Goal: Task Accomplishment & Management: Manage account settings

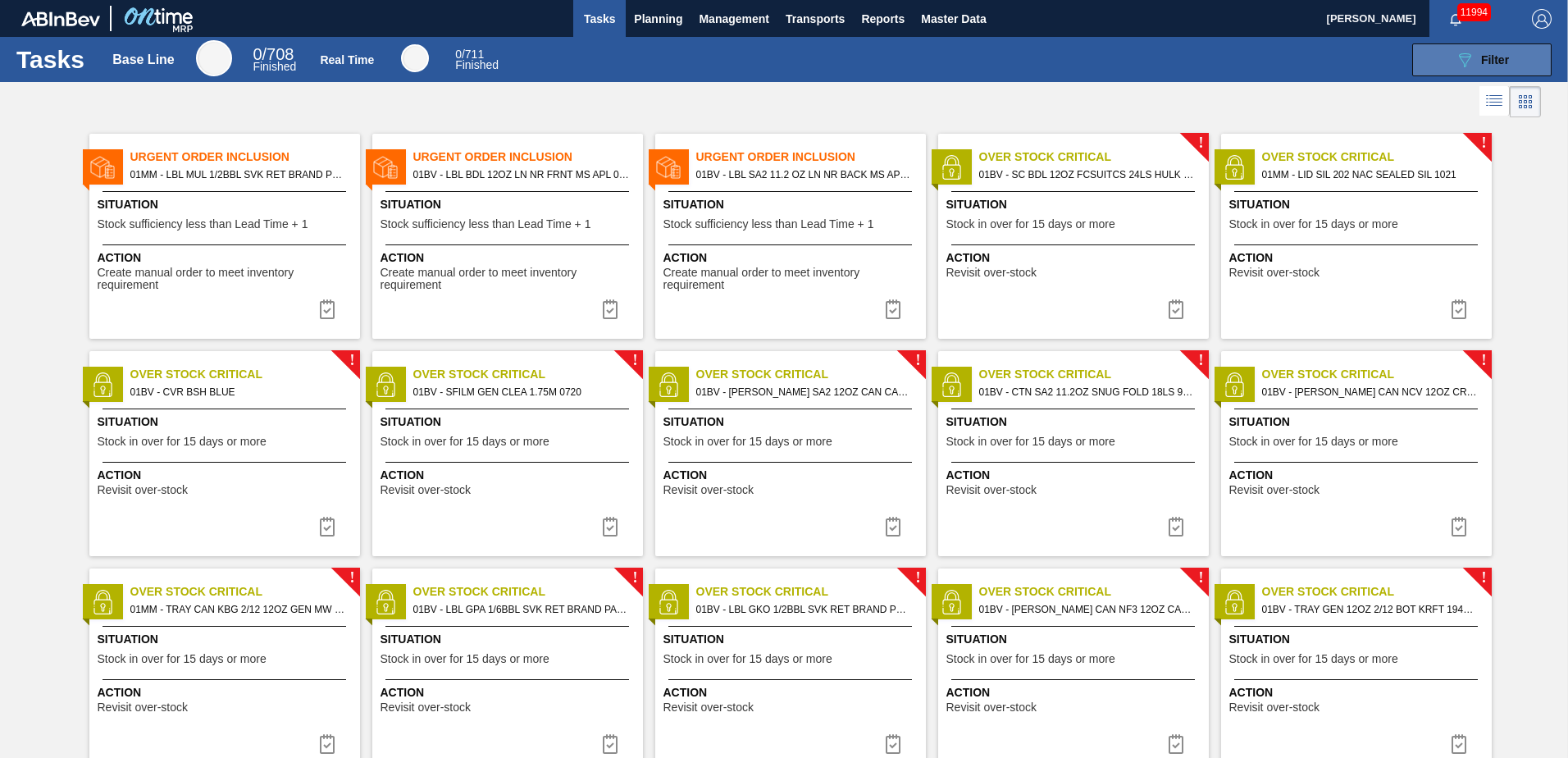
click at [1492, 56] on span "Filter" at bounding box center [1495, 60] width 28 height 13
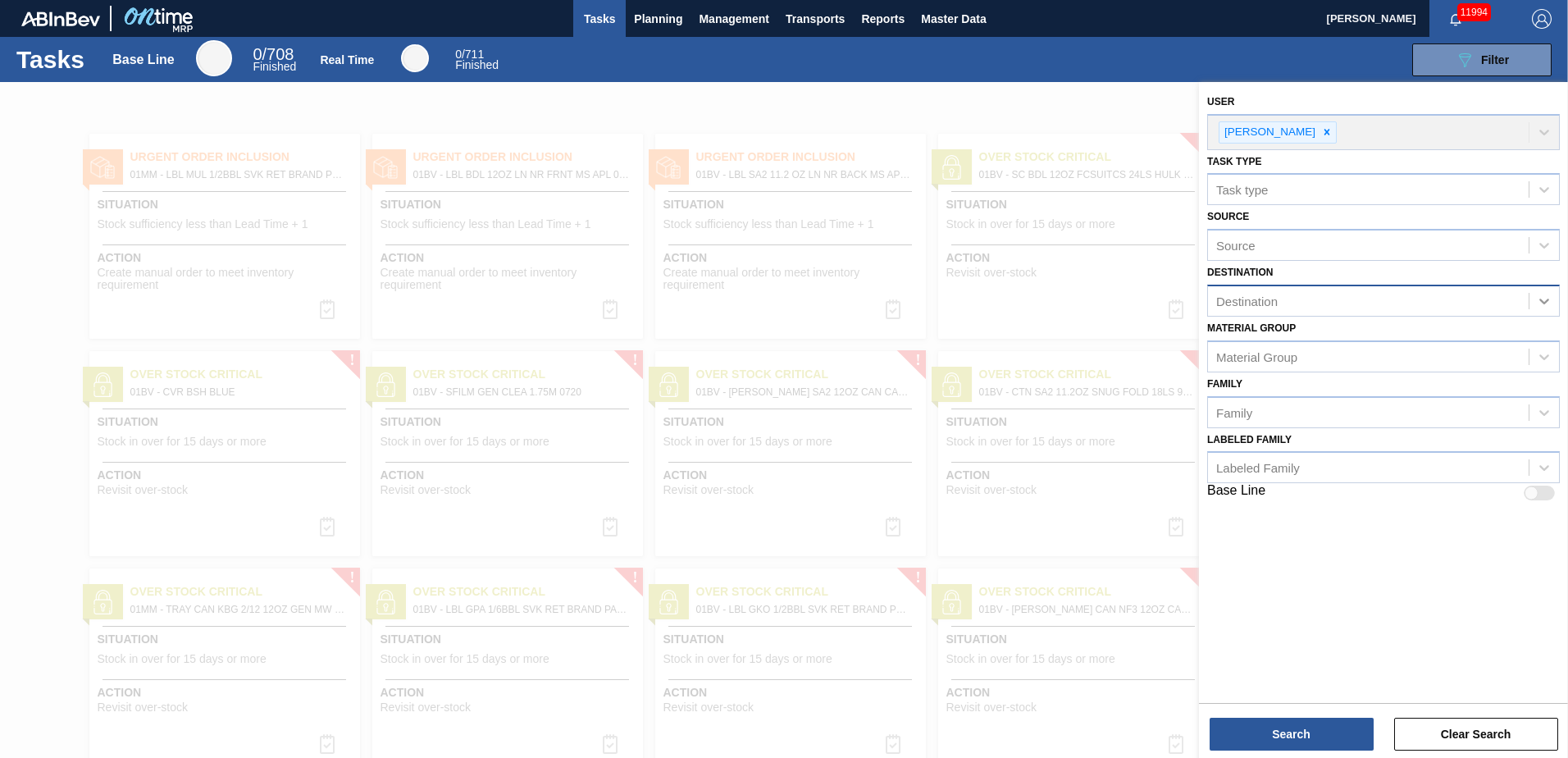
click at [1549, 297] on icon at bounding box center [1544, 301] width 16 height 16
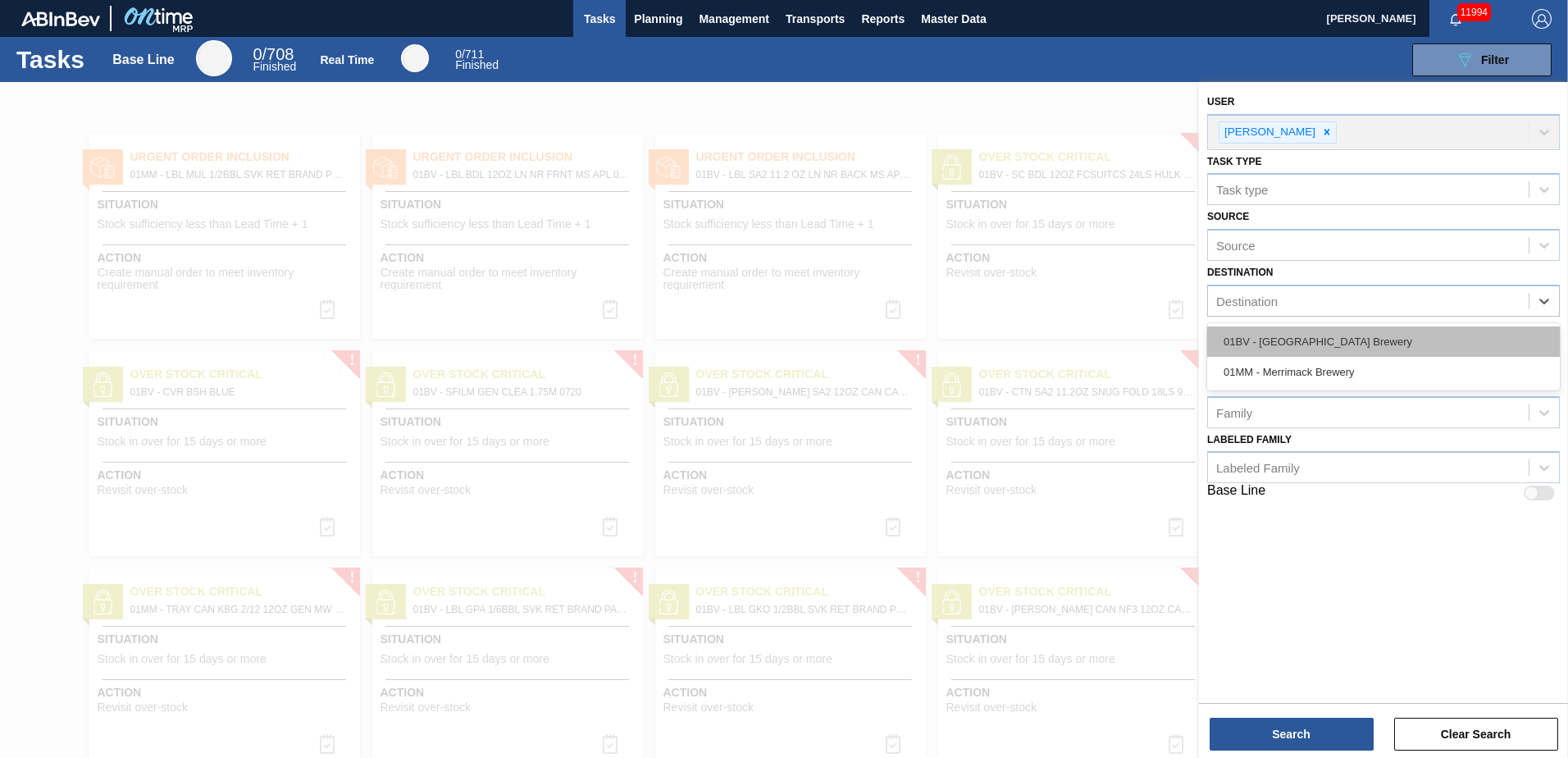
click at [1339, 337] on div "01BV - [GEOGRAPHIC_DATA] Brewery" at bounding box center [1383, 341] width 353 height 30
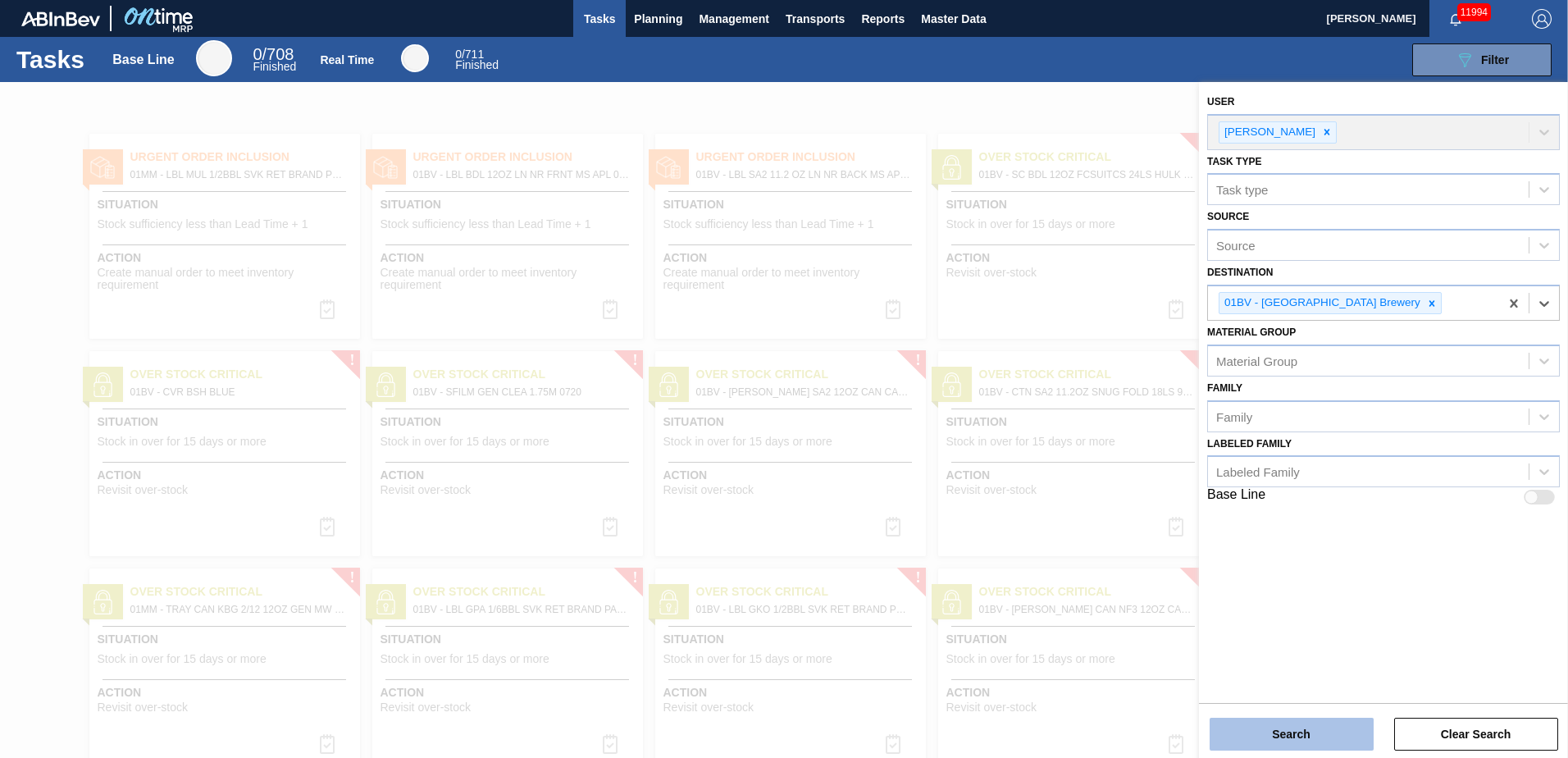
click at [1283, 733] on button "Search" at bounding box center [1292, 734] width 164 height 33
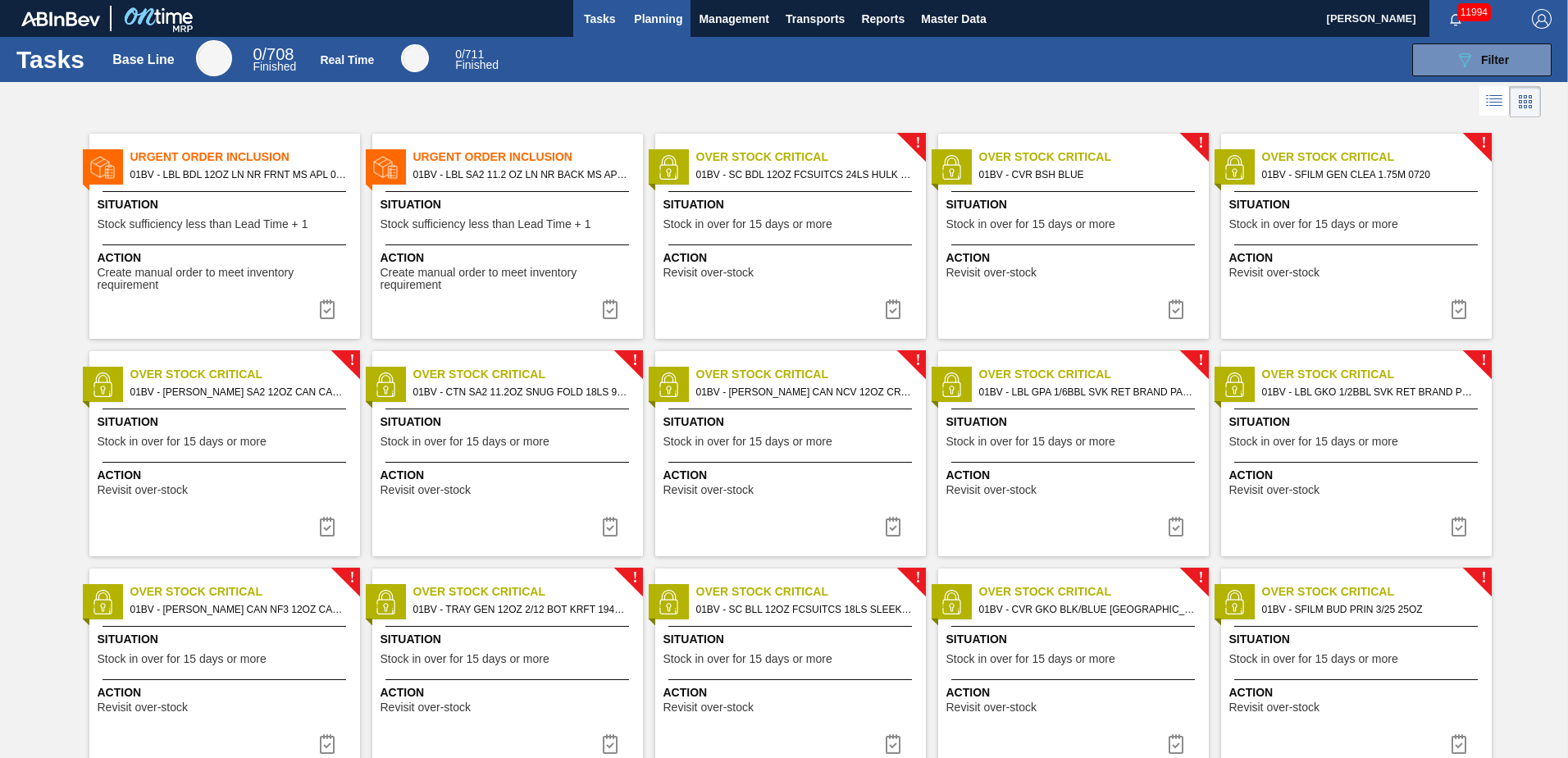
click at [663, 17] on span "Planning" at bounding box center [658, 19] width 48 height 20
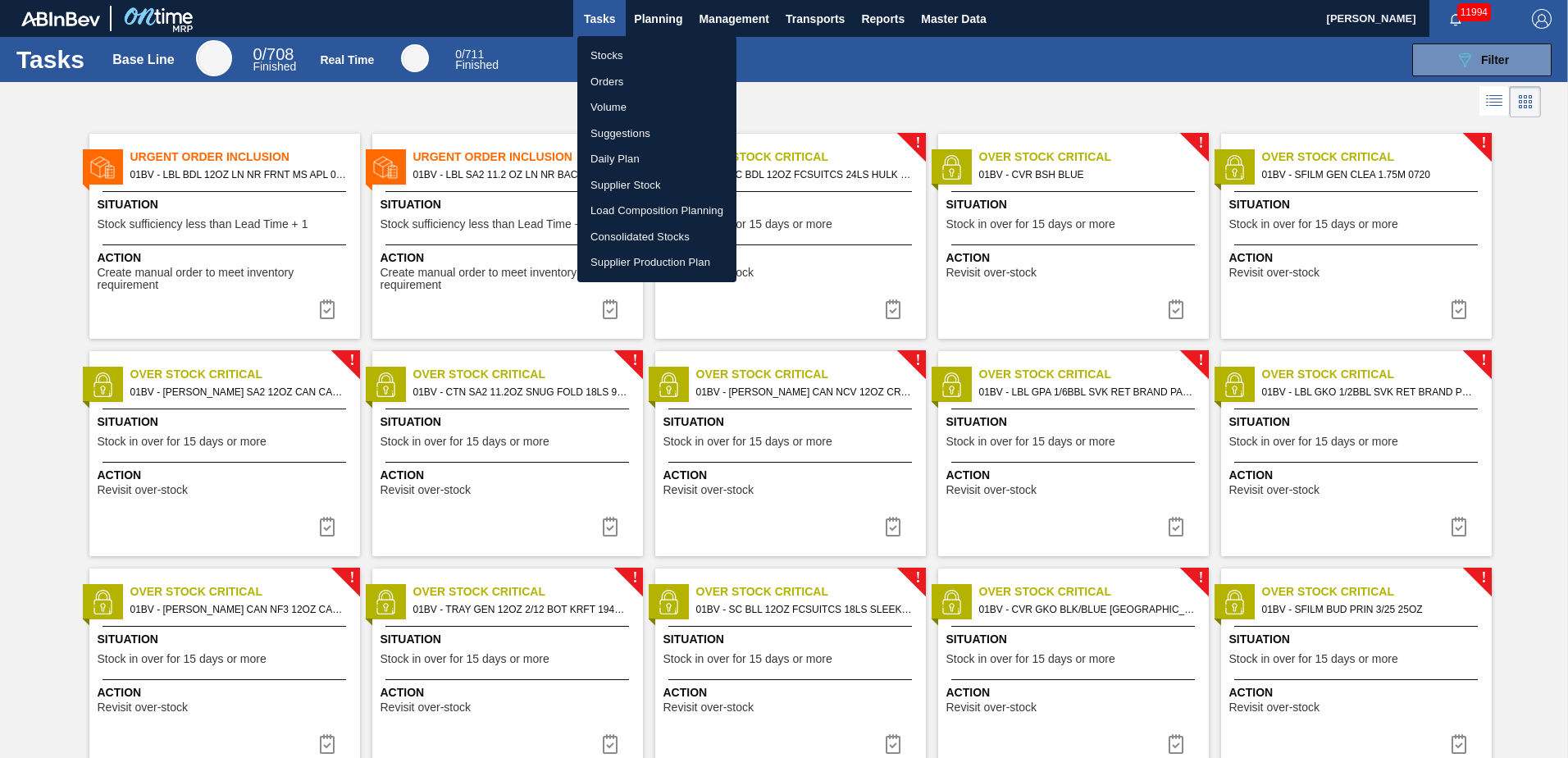
click at [651, 209] on li "Load Composition Planning" at bounding box center [657, 211] width 159 height 26
checkbox input "true"
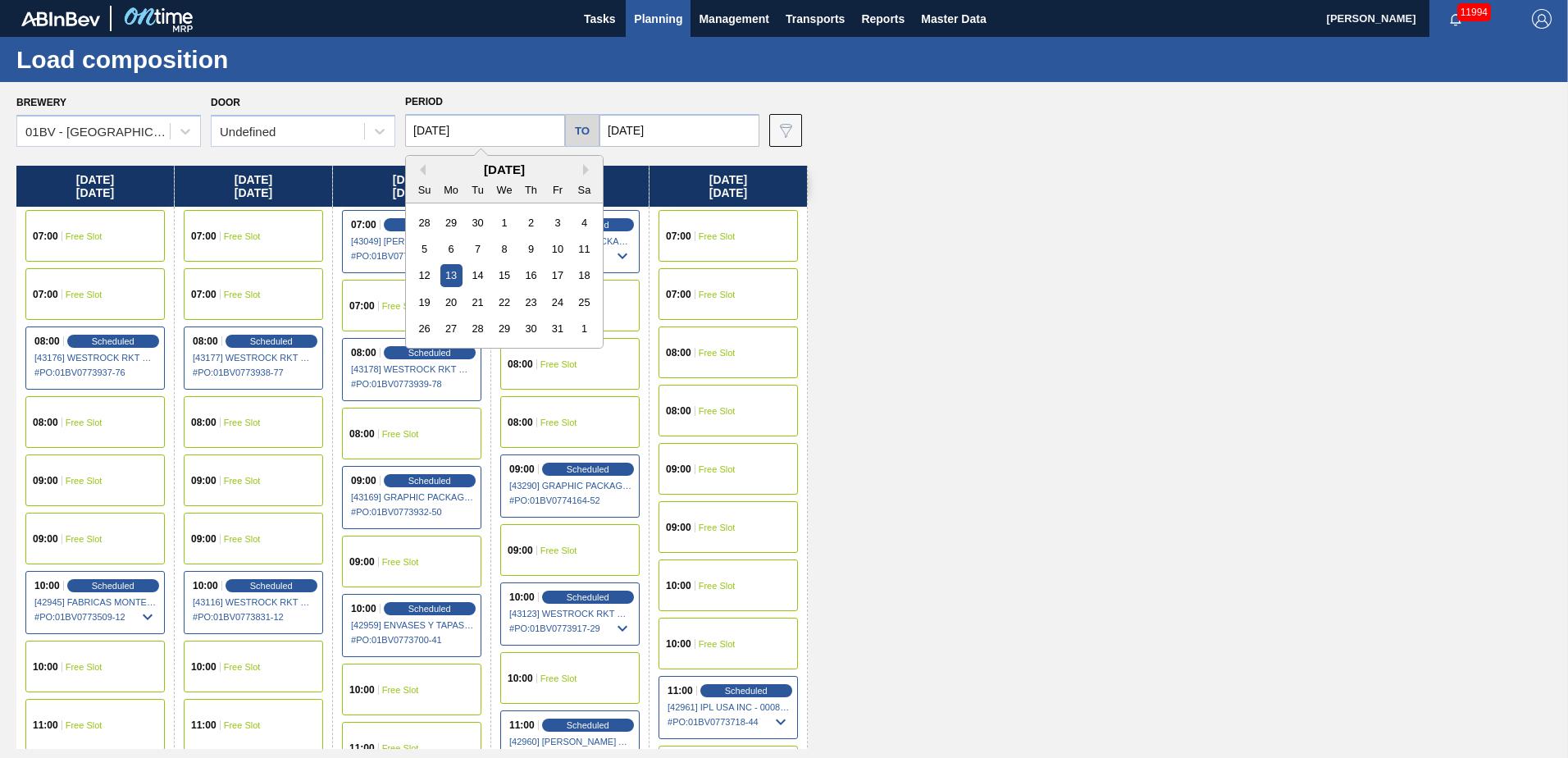
click at [508, 129] on input "[DATE]" at bounding box center [485, 130] width 160 height 33
click at [425, 170] on button "Previous Month" at bounding box center [420, 170] width 11 height 11
click at [447, 221] on div "1" at bounding box center [451, 222] width 22 height 22
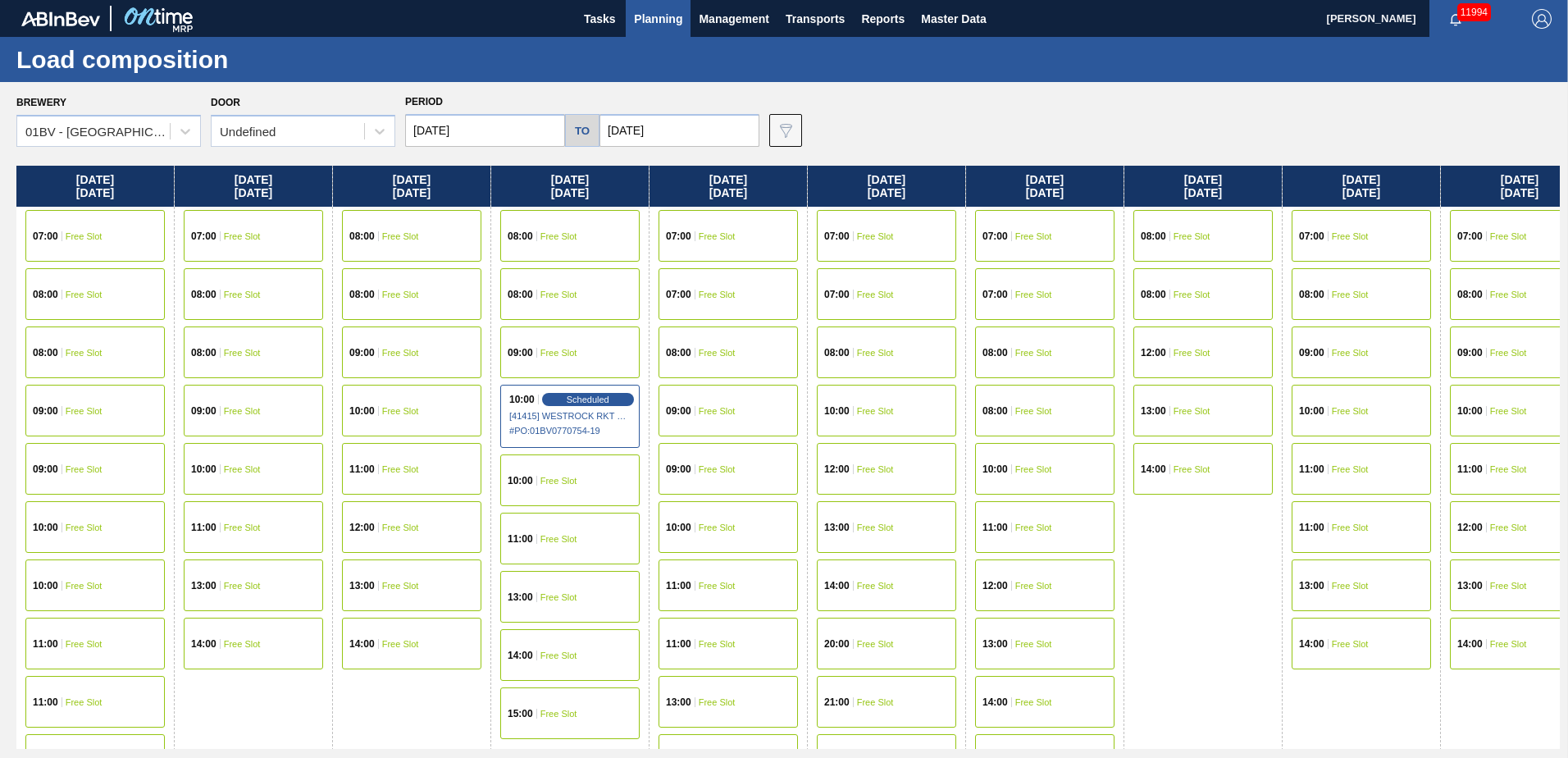
click at [488, 127] on input "09/01/2025" at bounding box center [485, 130] width 160 height 33
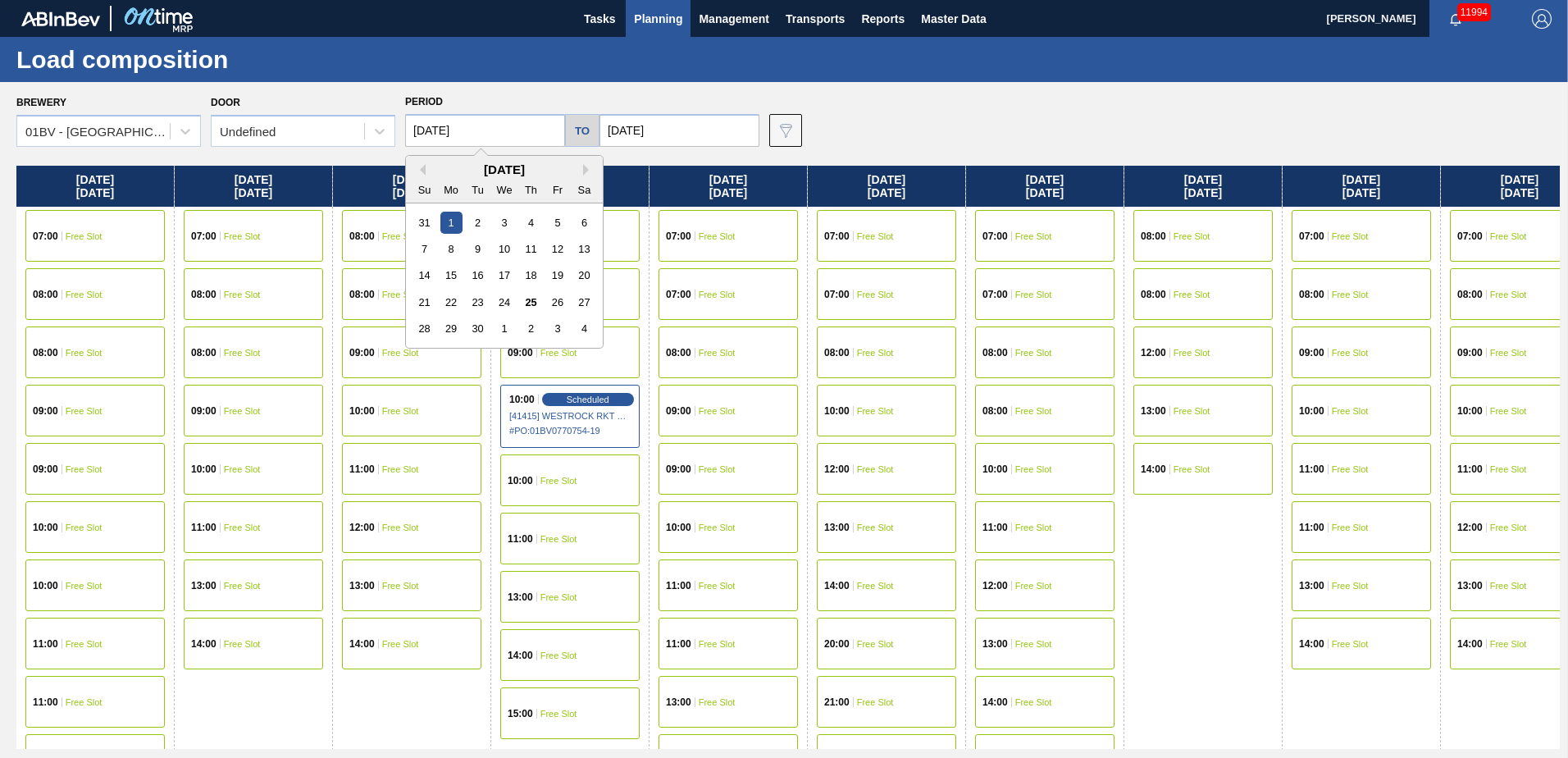
click at [444, 295] on div "22" at bounding box center [451, 302] width 22 height 22
type input "[DATE]"
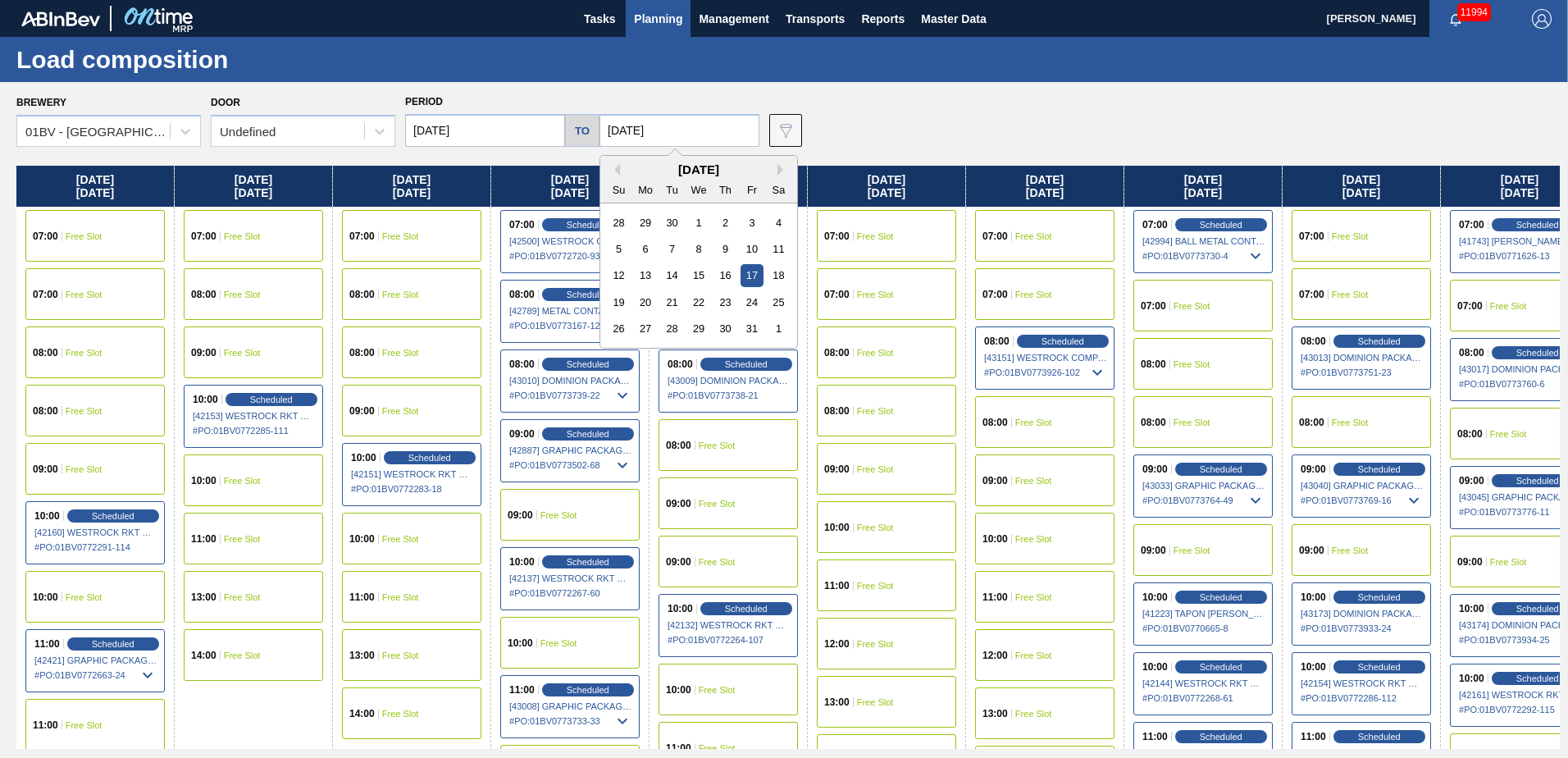
click at [687, 128] on input "[DATE]" at bounding box center [679, 130] width 160 height 33
click at [610, 168] on button "Previous Month" at bounding box center [614, 170] width 11 height 11
click at [747, 298] on div "26" at bounding box center [751, 302] width 22 height 22
type input "[DATE]"
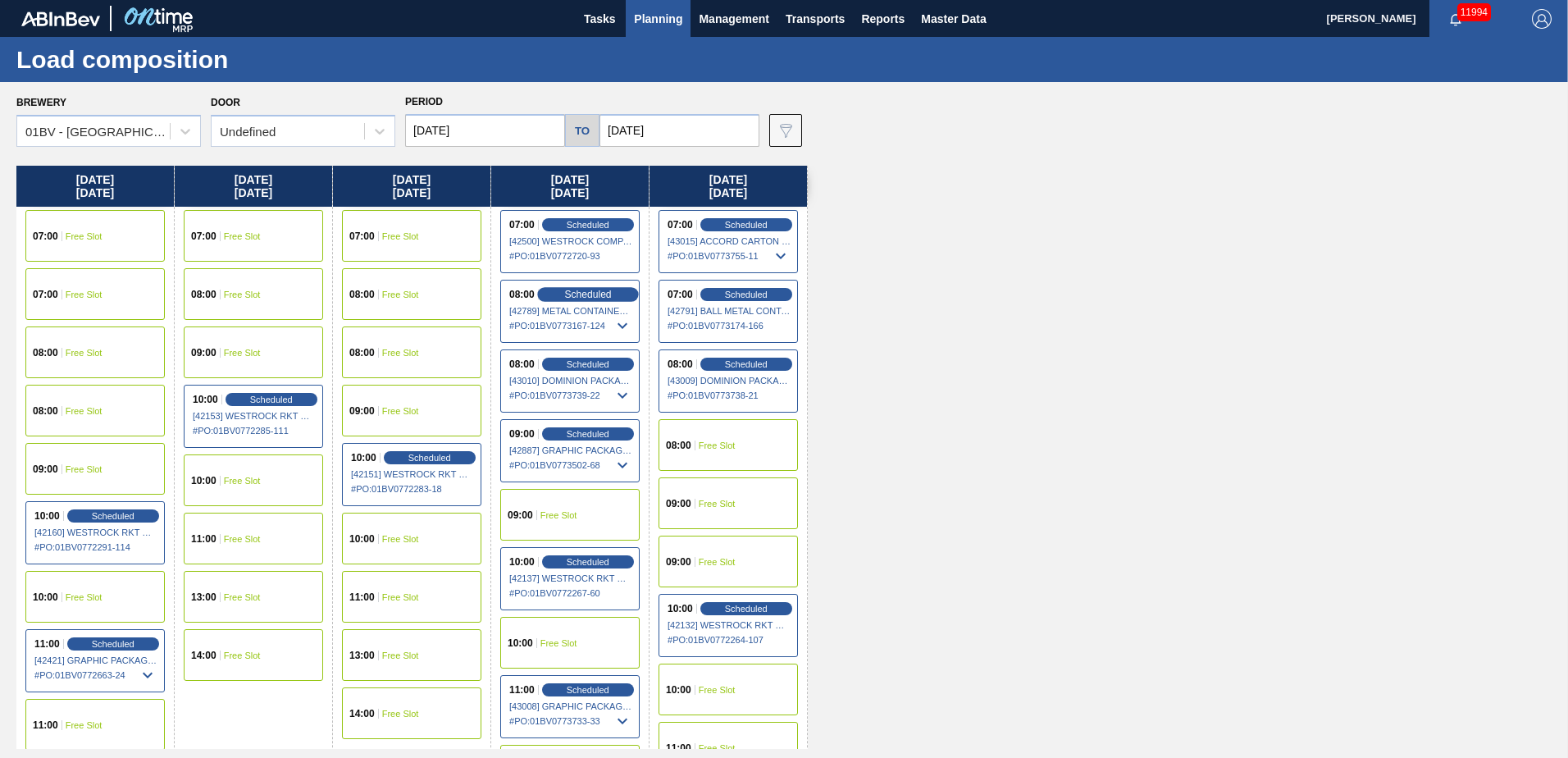
click at [579, 293] on span "Scheduled" at bounding box center [587, 294] width 47 height 11
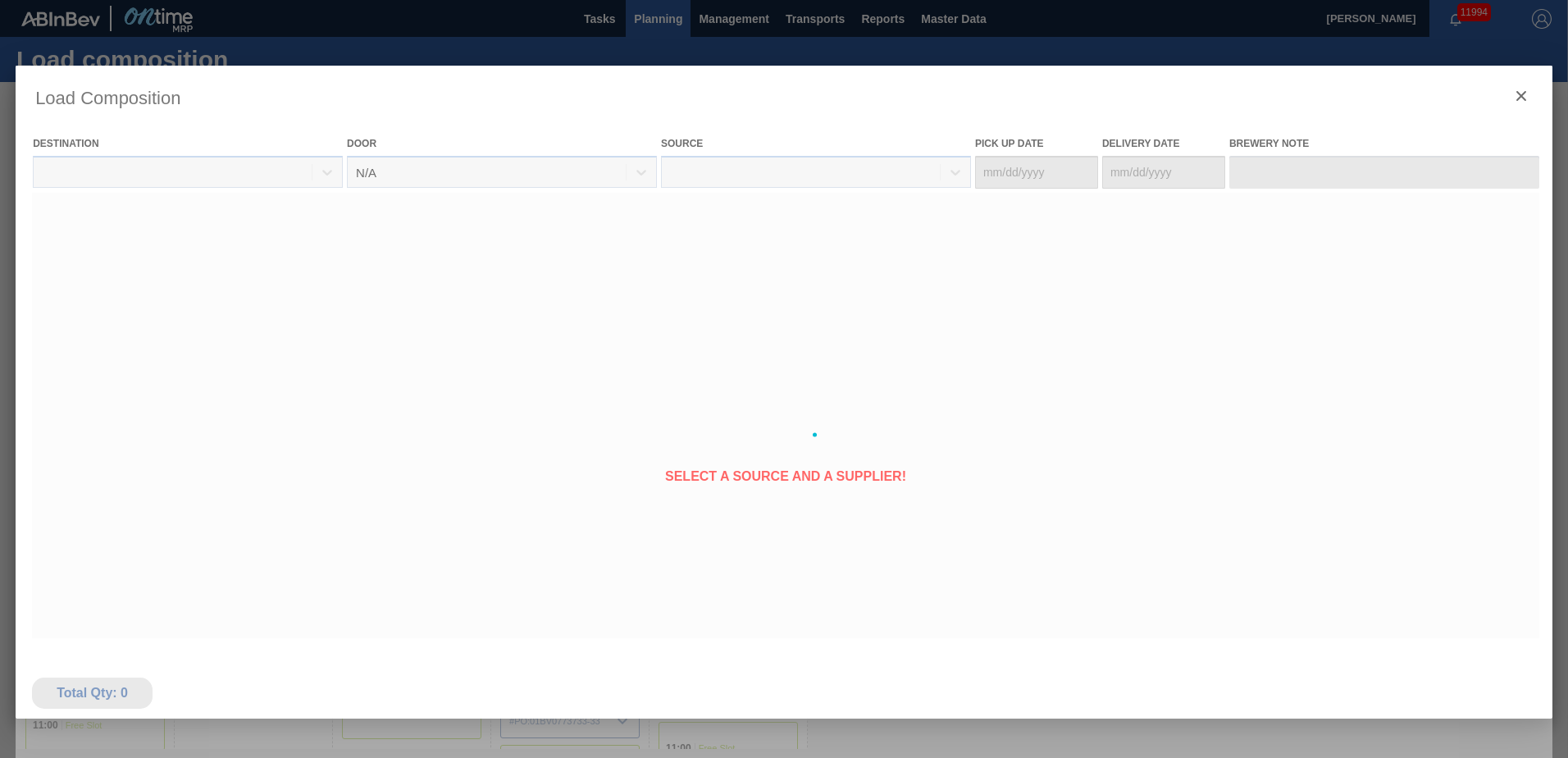
type Date "[DATE]"
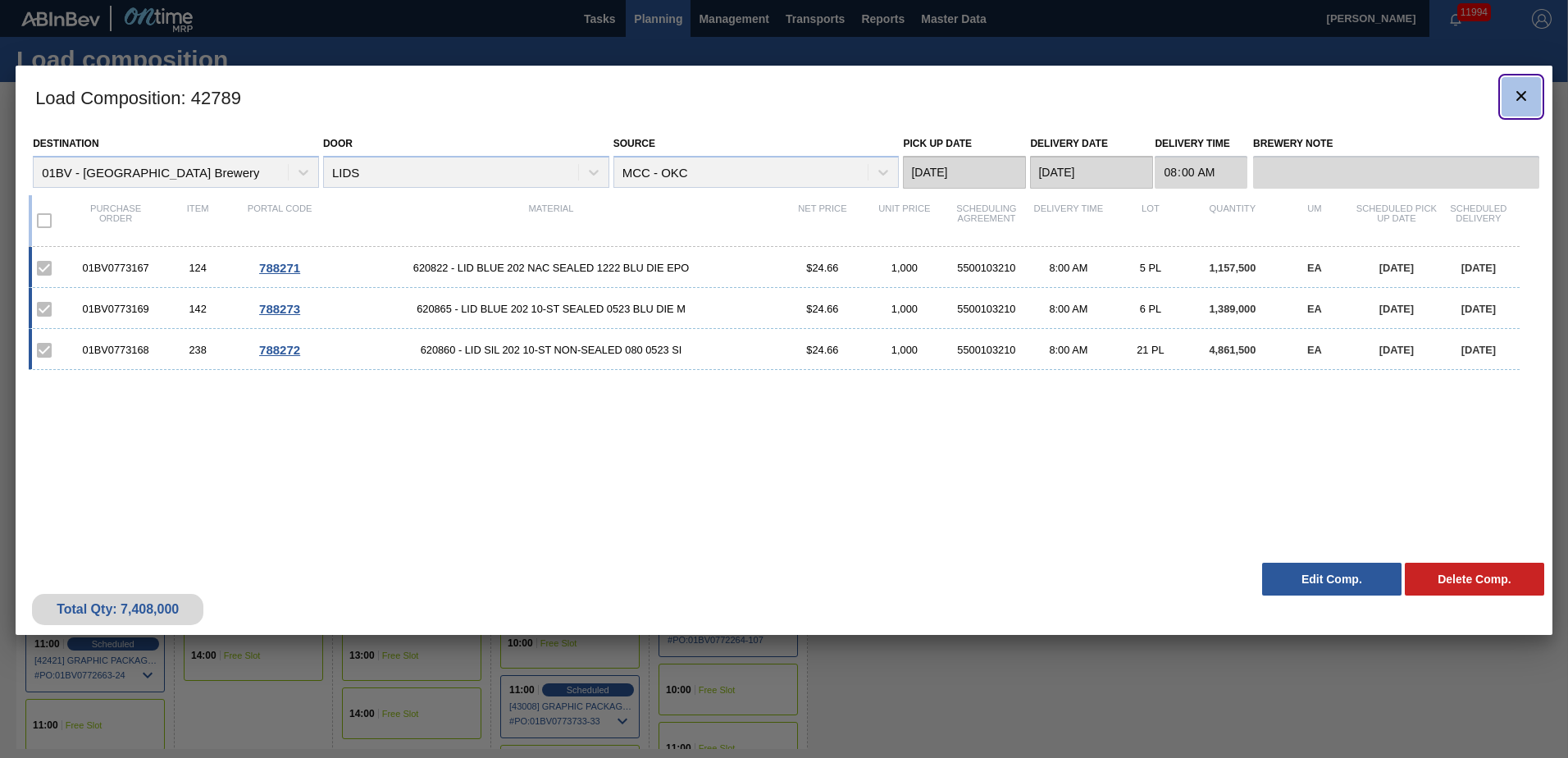
click at [1522, 97] on icon "botão de ícone" at bounding box center [1521, 96] width 10 height 10
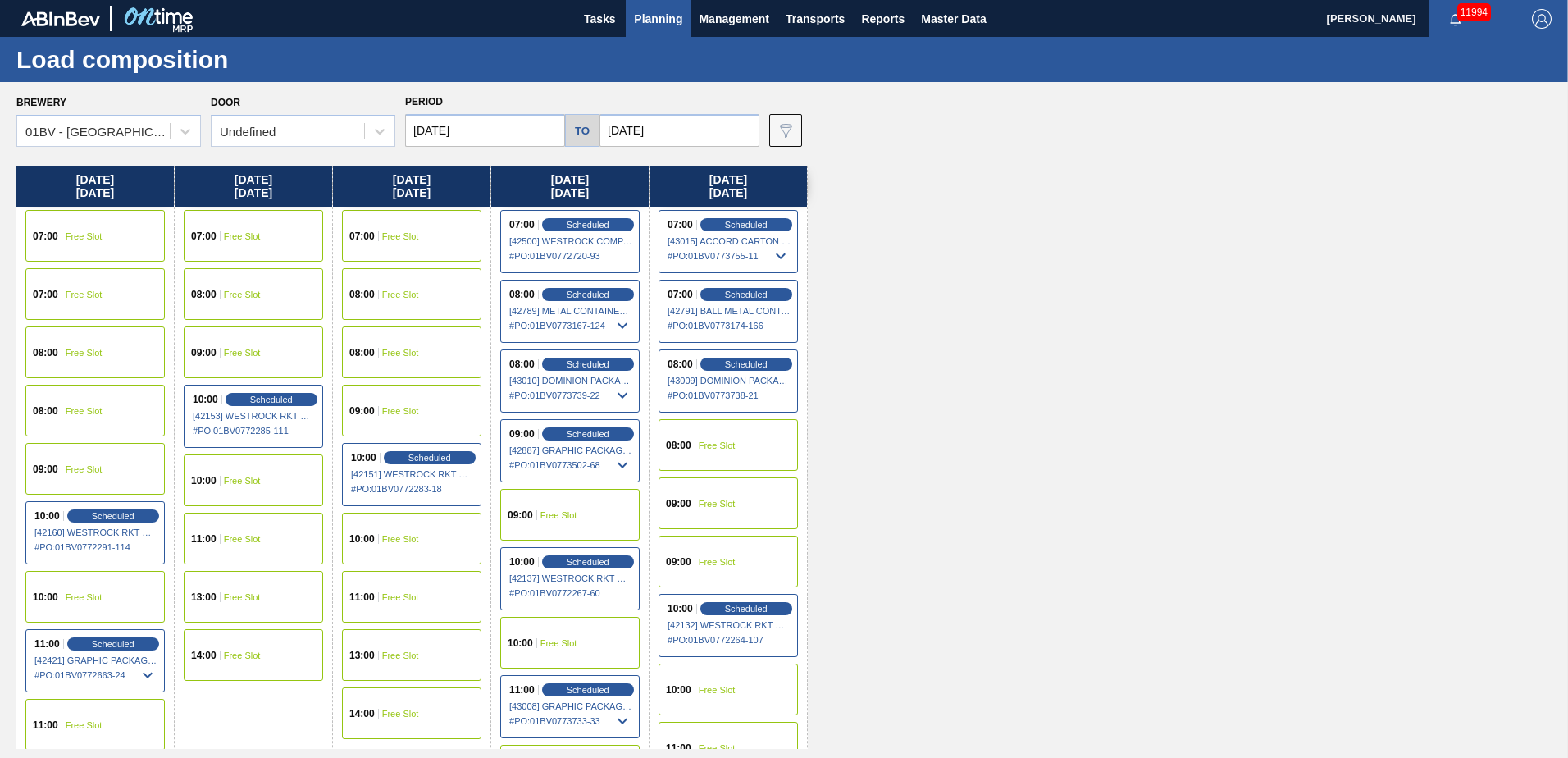
click at [653, 18] on span "Planning" at bounding box center [658, 19] width 48 height 20
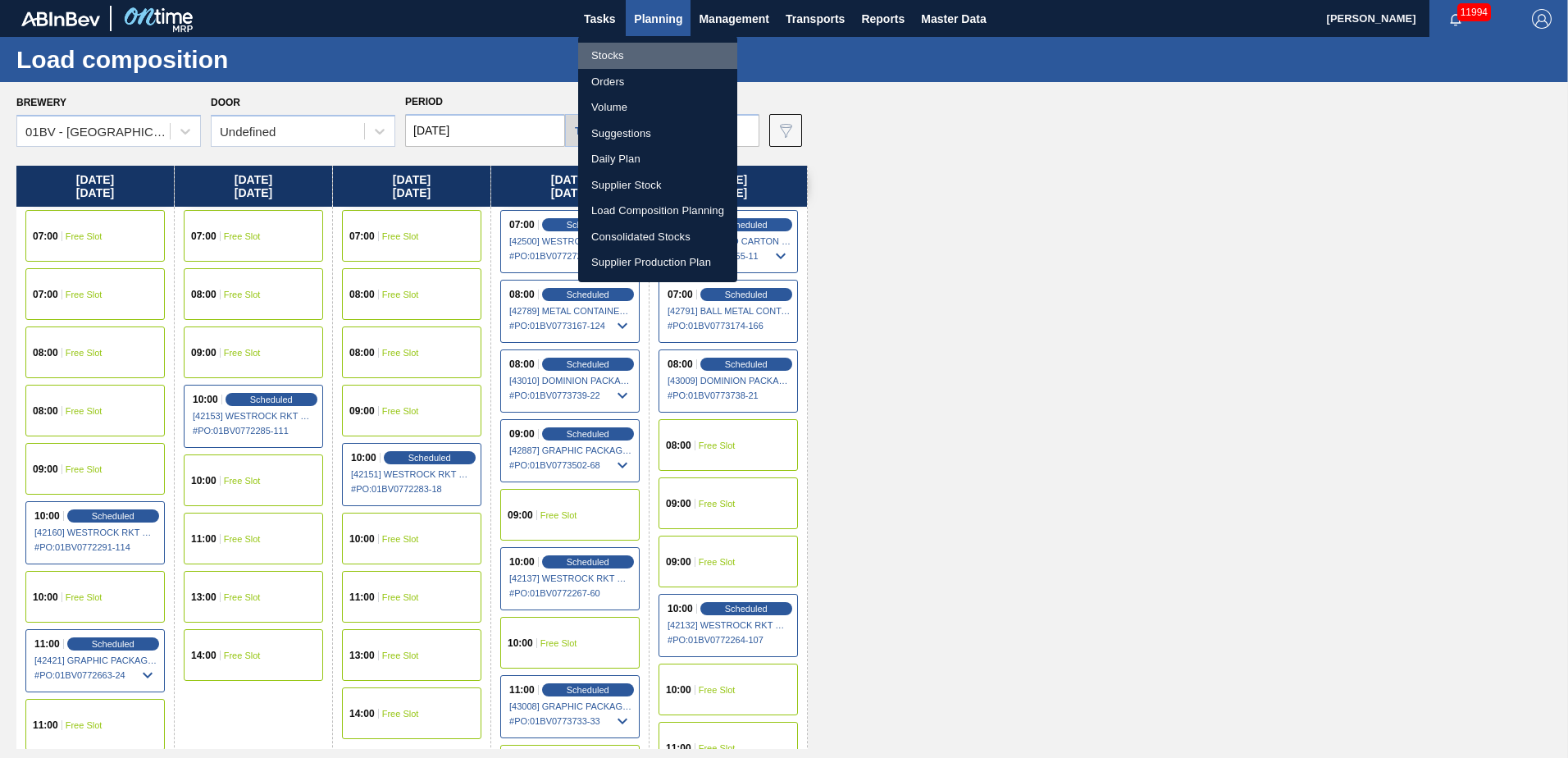
click at [604, 56] on li "Stocks" at bounding box center [658, 56] width 159 height 26
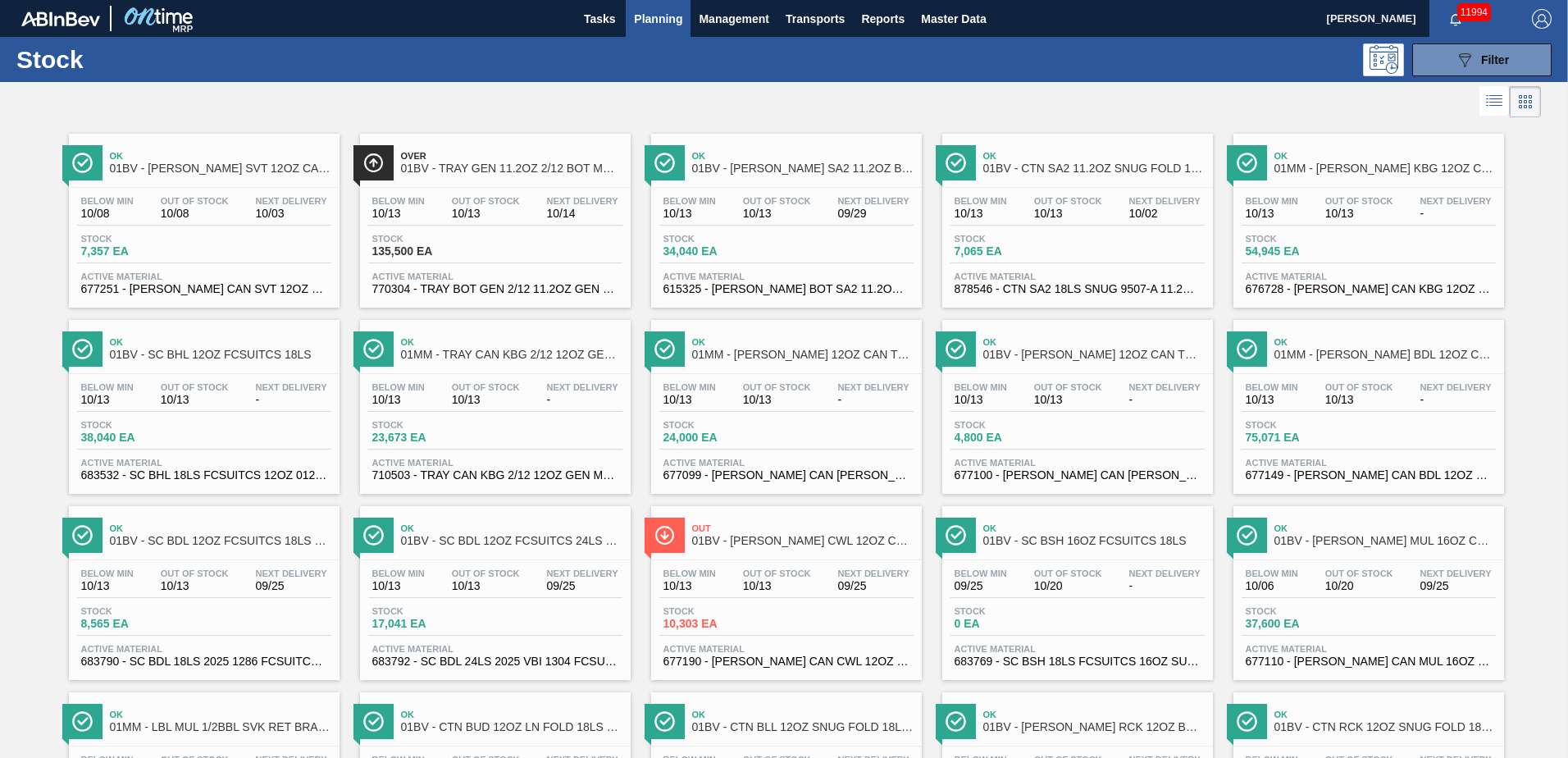
click at [645, 20] on span "Planning" at bounding box center [658, 19] width 48 height 20
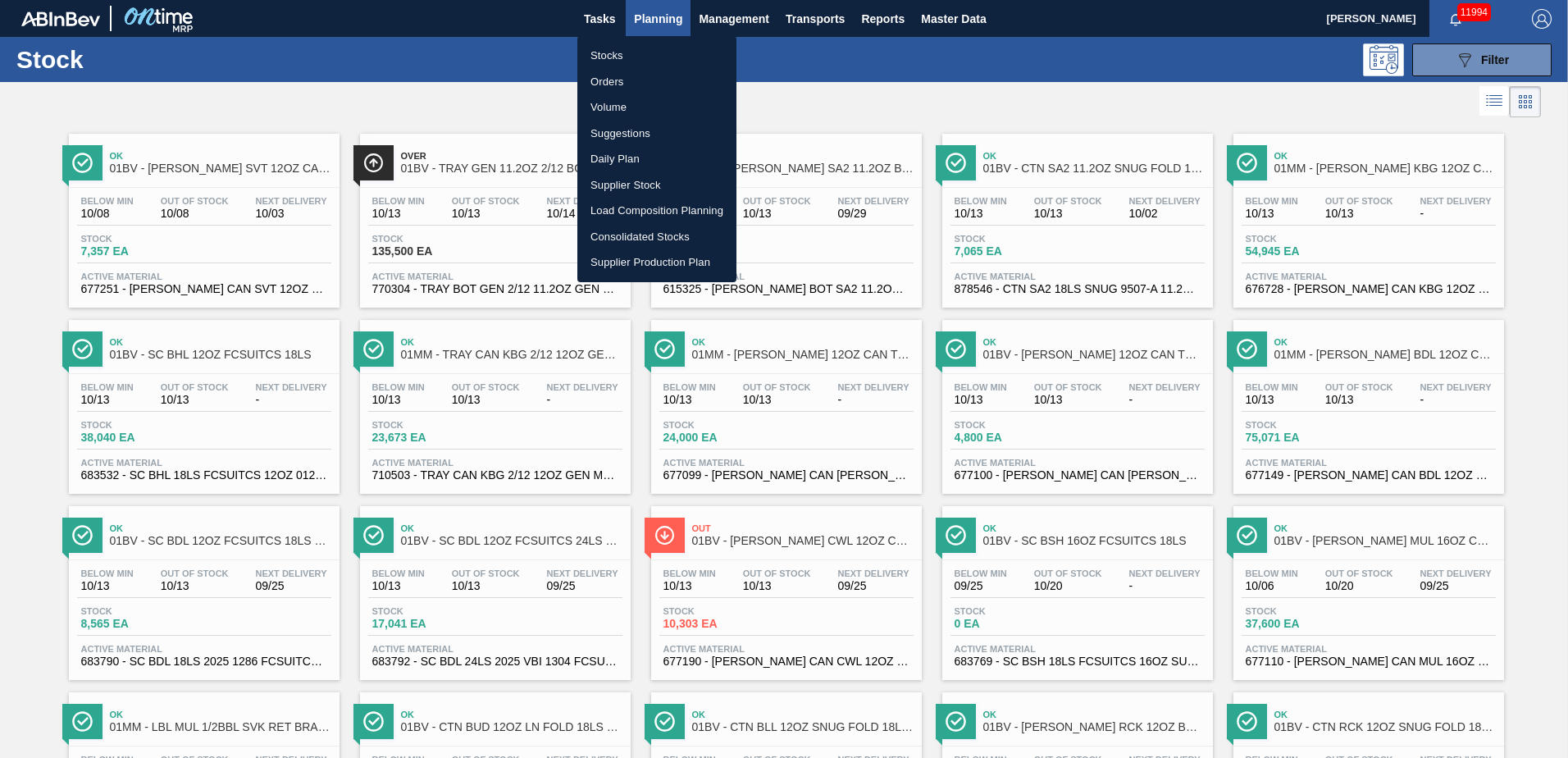
click at [605, 53] on li "Stocks" at bounding box center [657, 56] width 159 height 26
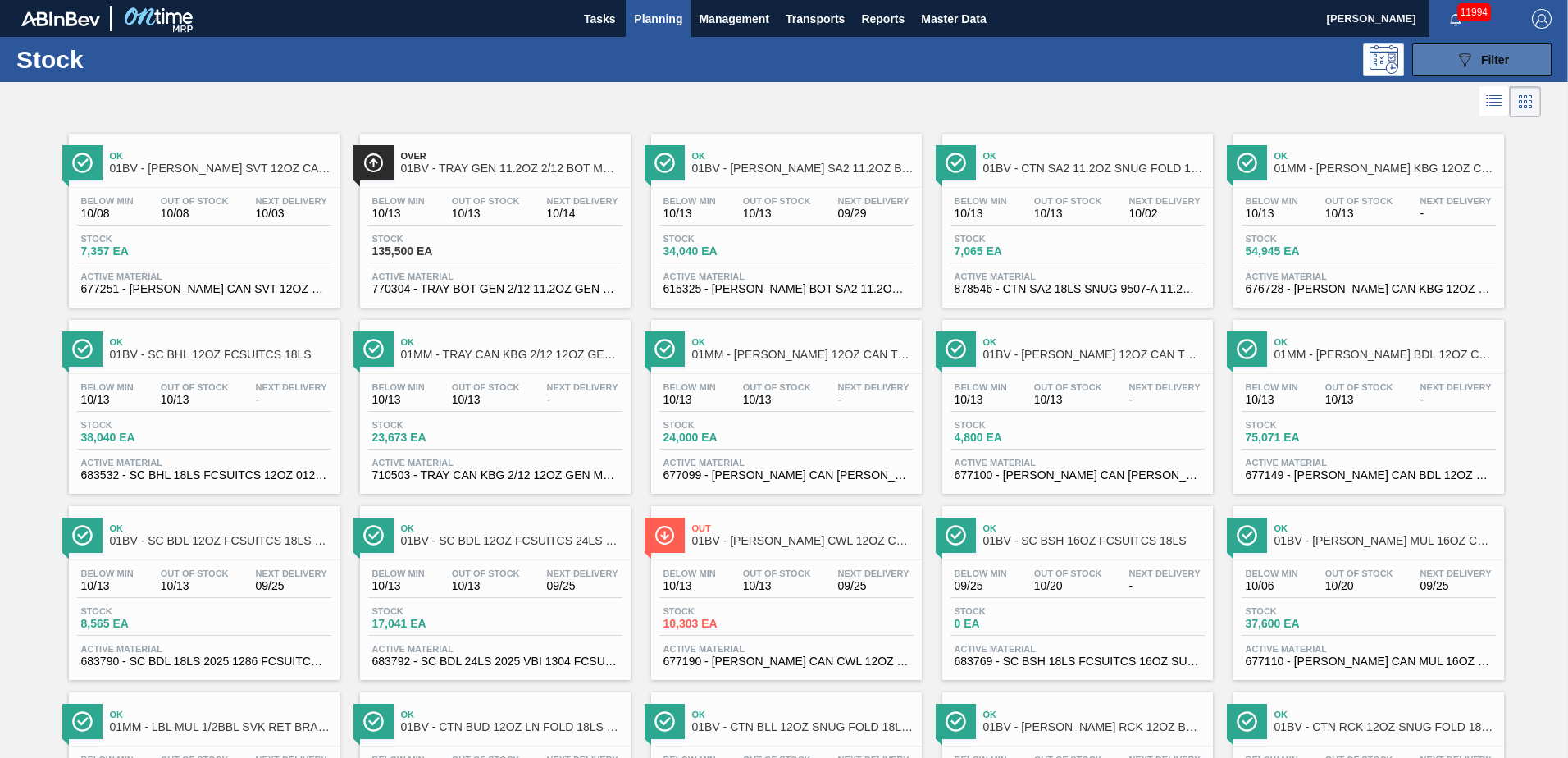
click at [1472, 53] on div "089F7B8B-B2A5-4AFE-B5C0-19BA573D28AC Filter" at bounding box center [1482, 60] width 54 height 20
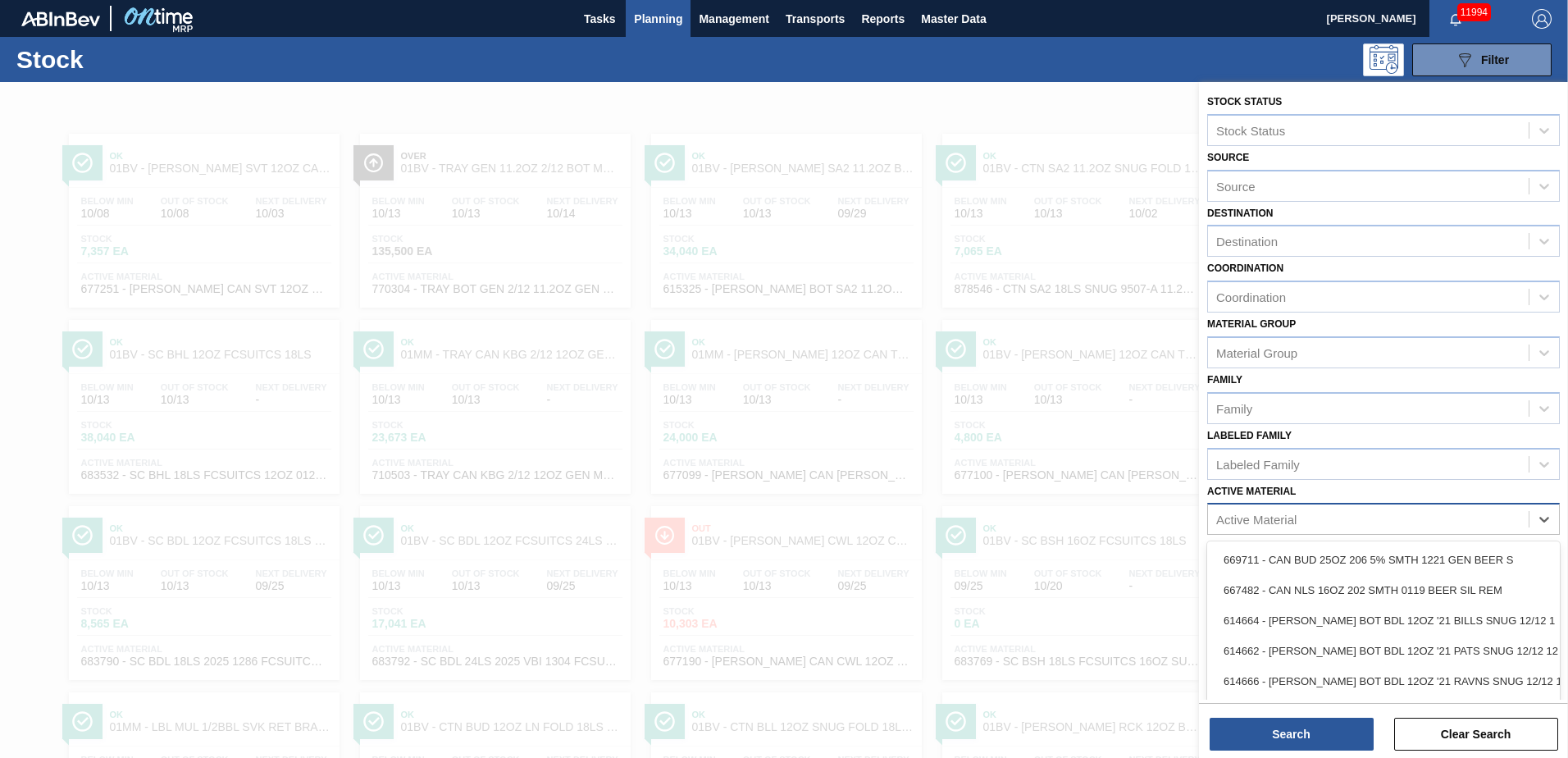
click at [1305, 516] on div "Active Material" at bounding box center [1368, 519] width 321 height 24
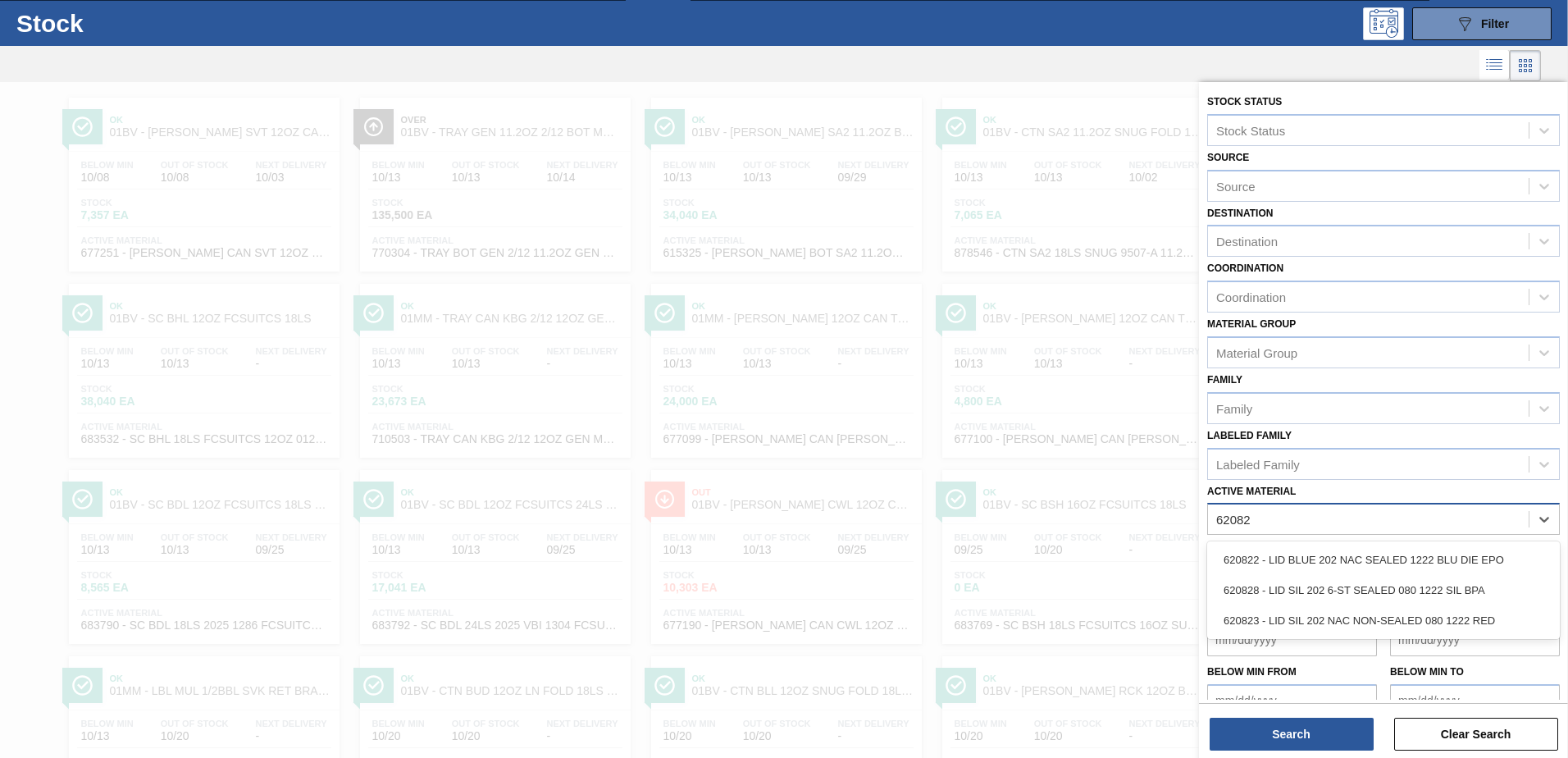
type Material "620828"
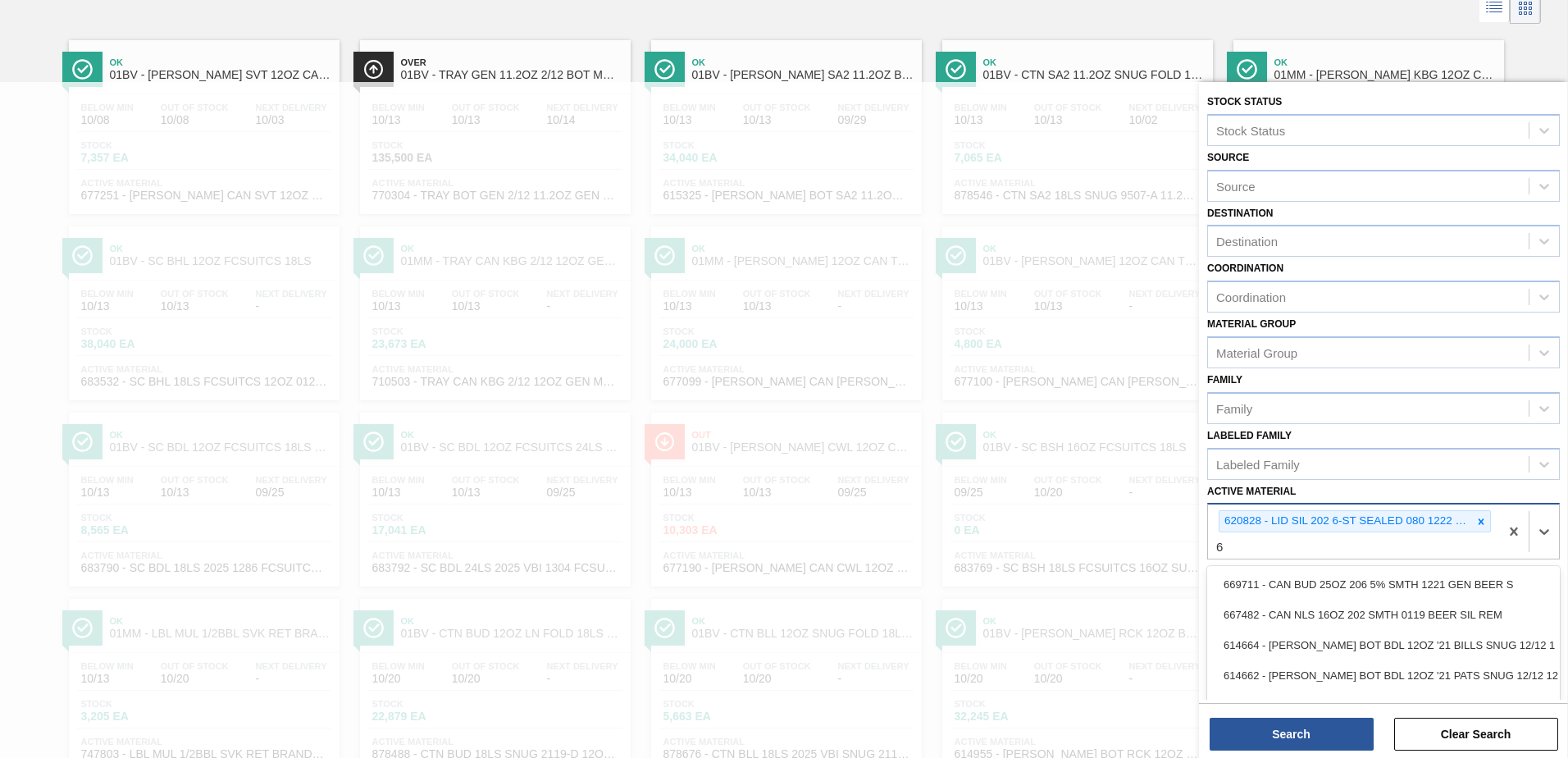
scroll to position [97, 0]
type Material "620860"
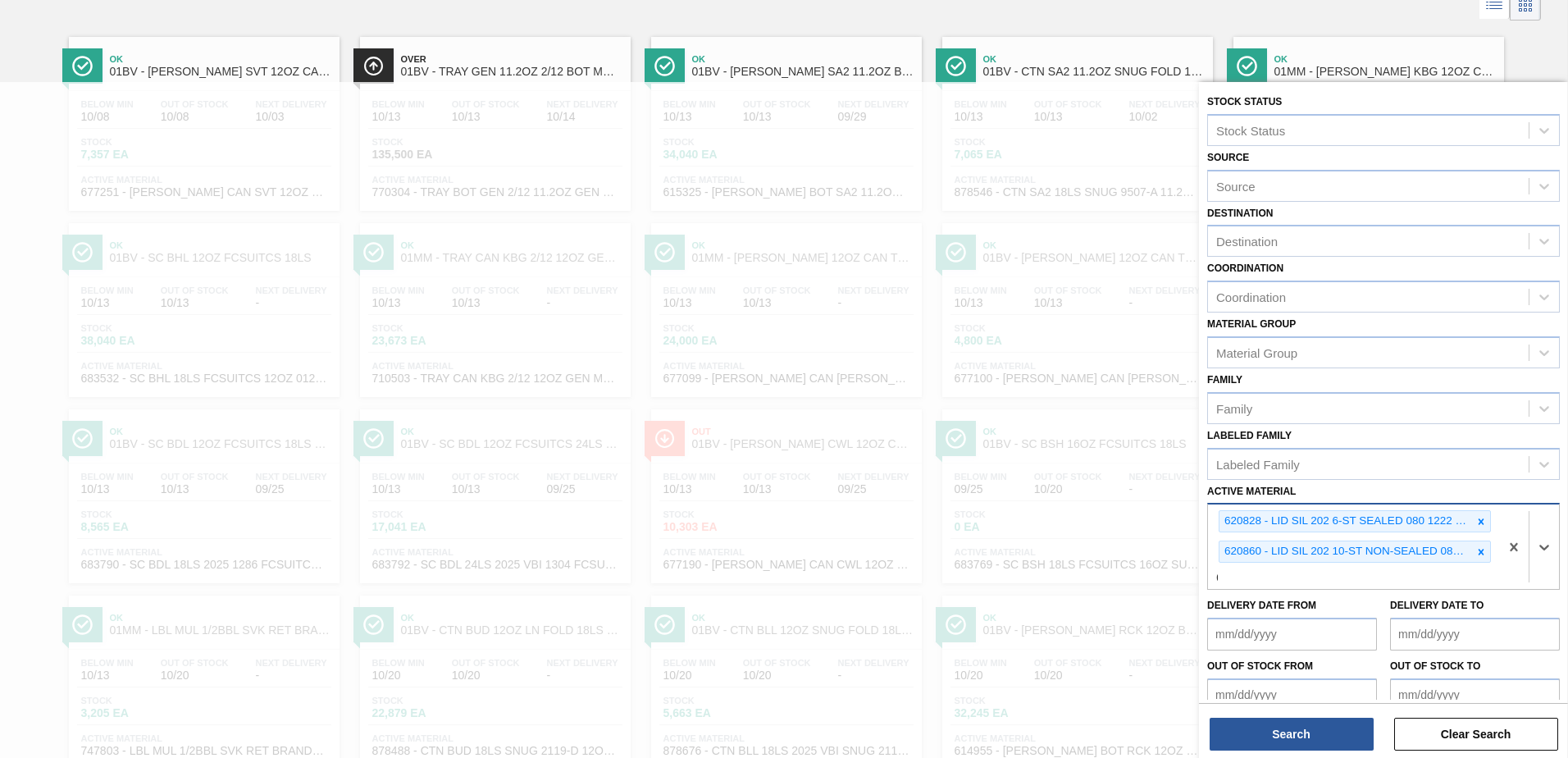
scroll to position [188, 0]
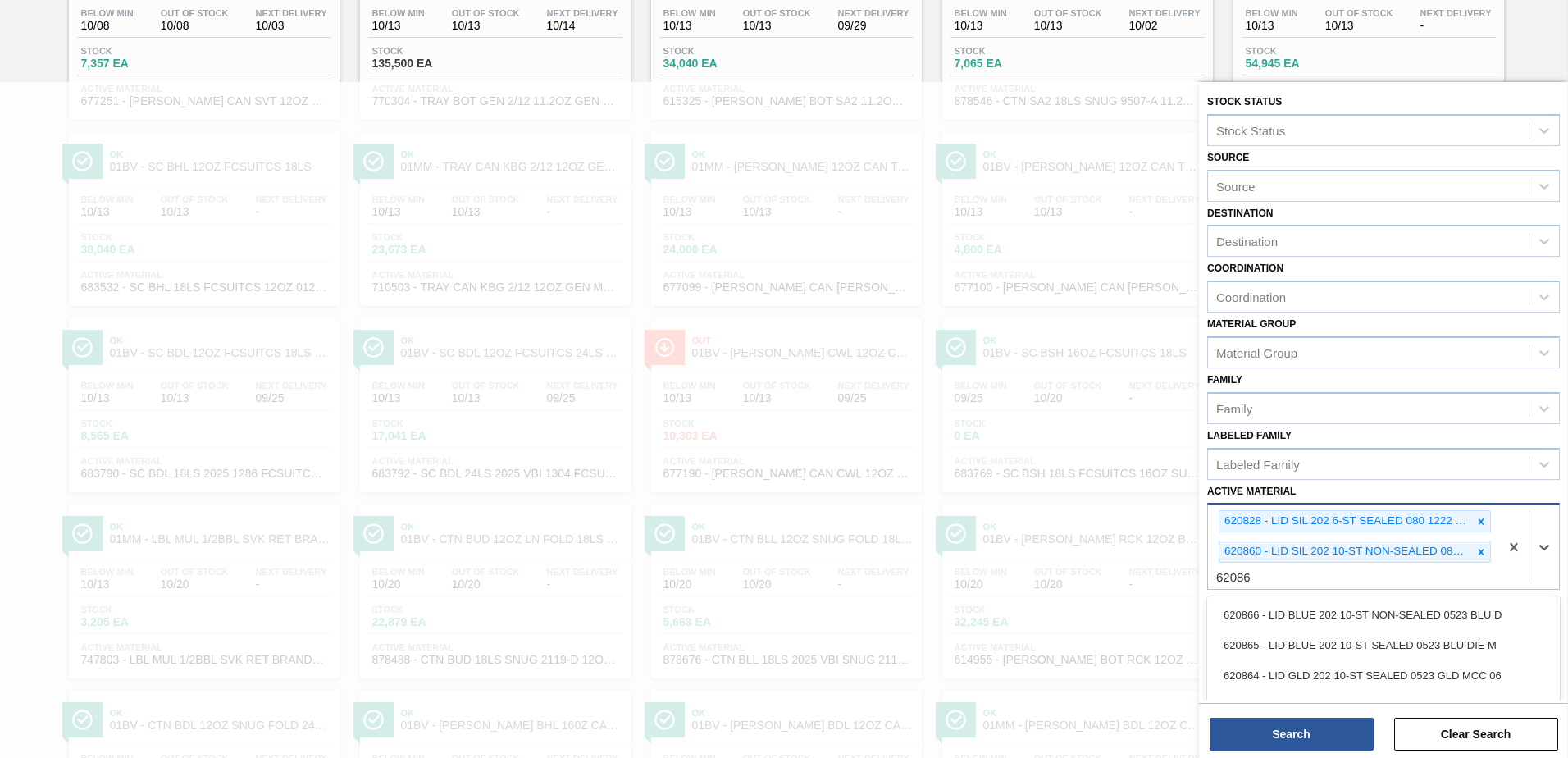
type Material "620865"
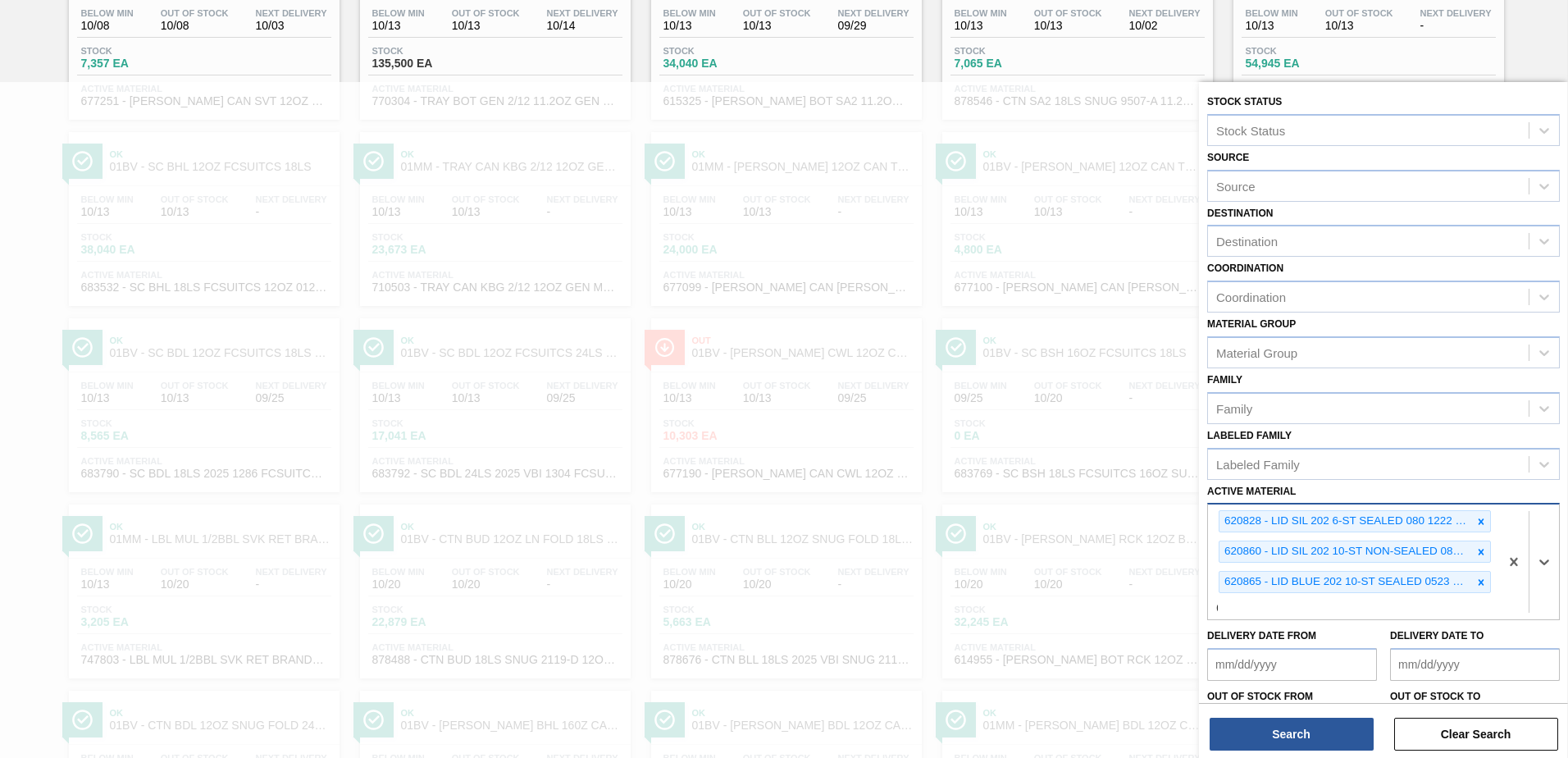
scroll to position [309, 0]
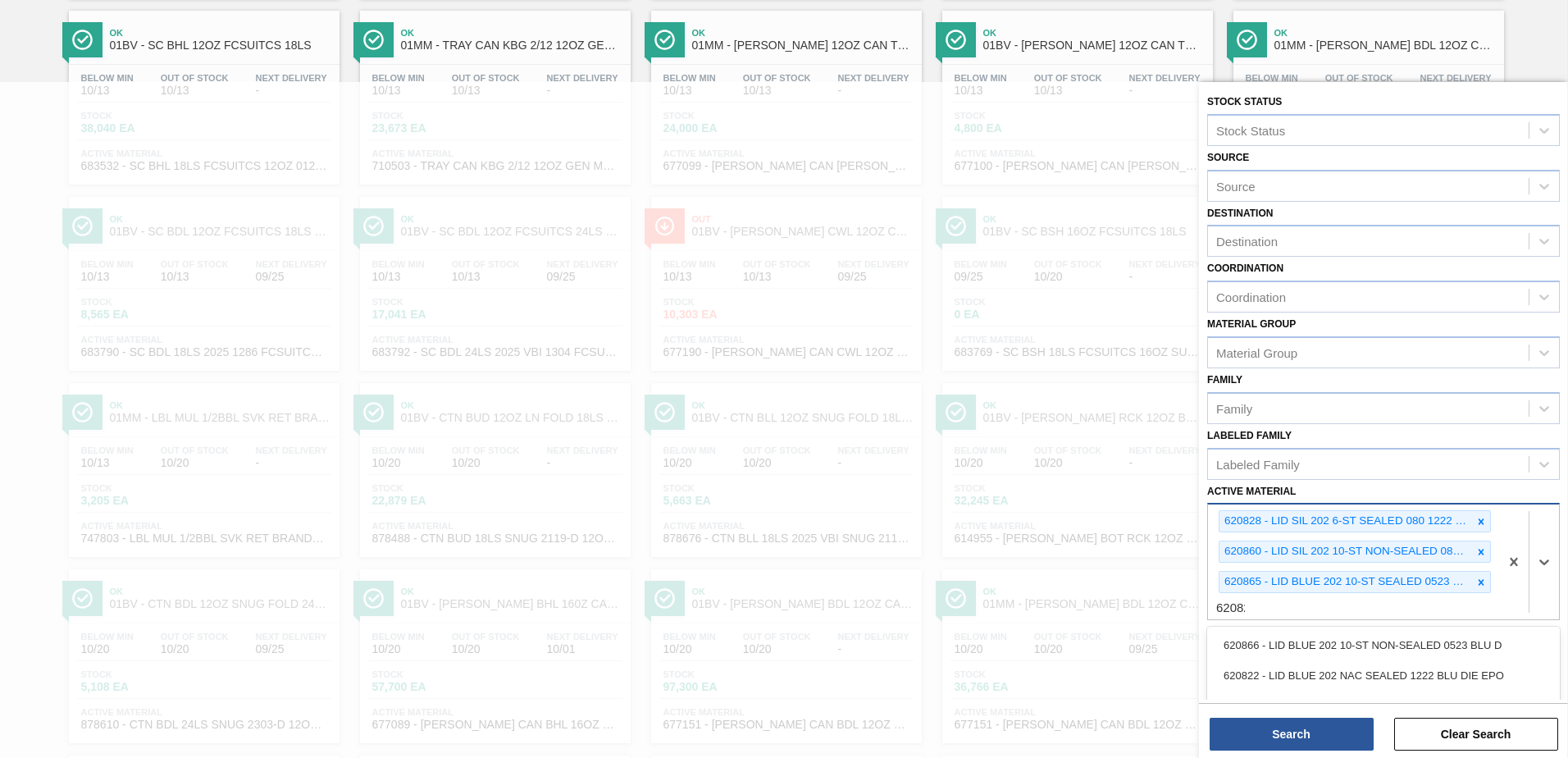
type Material "620822"
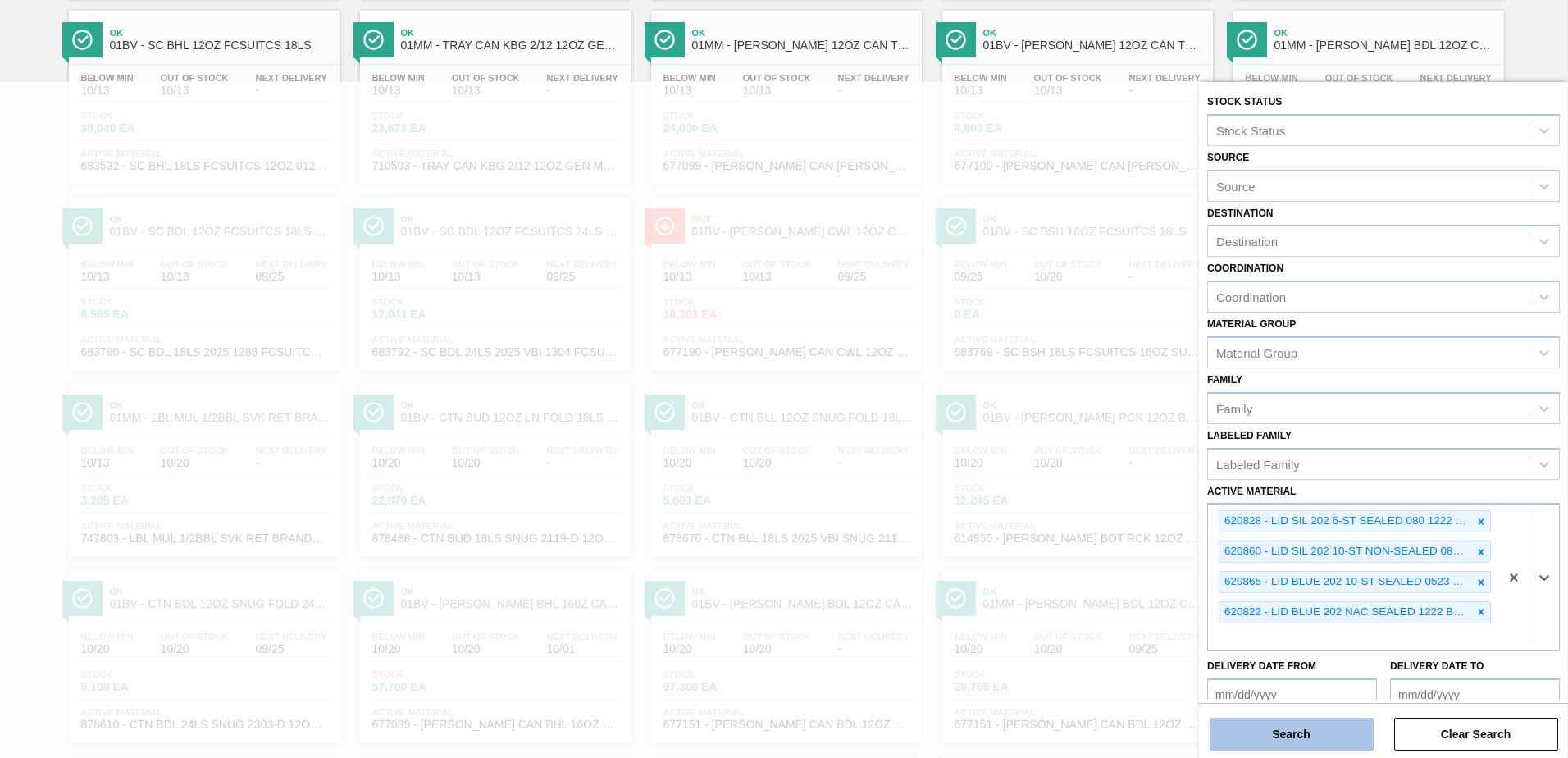
click at [1272, 730] on button "Search" at bounding box center [1292, 734] width 164 height 33
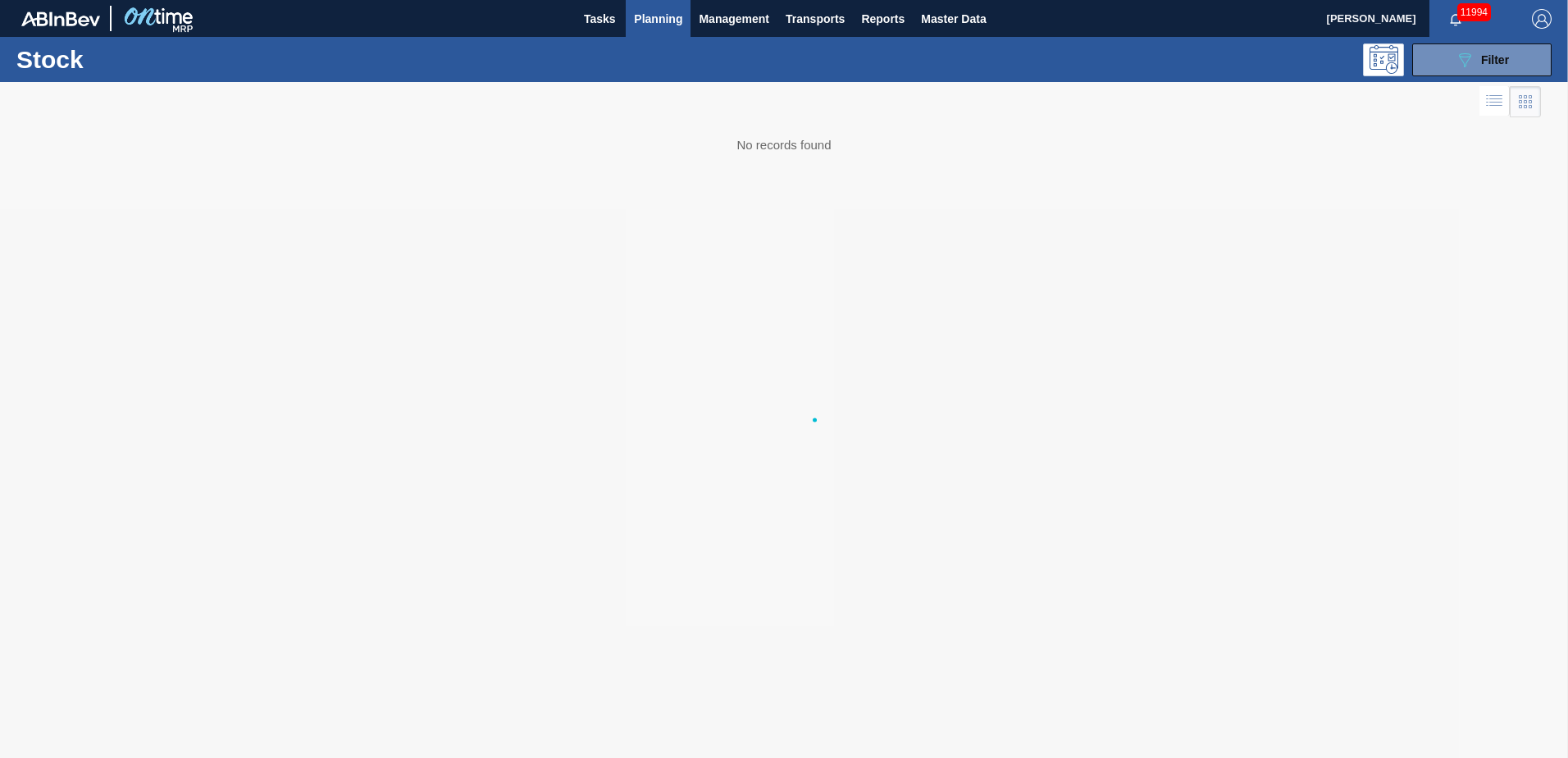
scroll to position [0, 0]
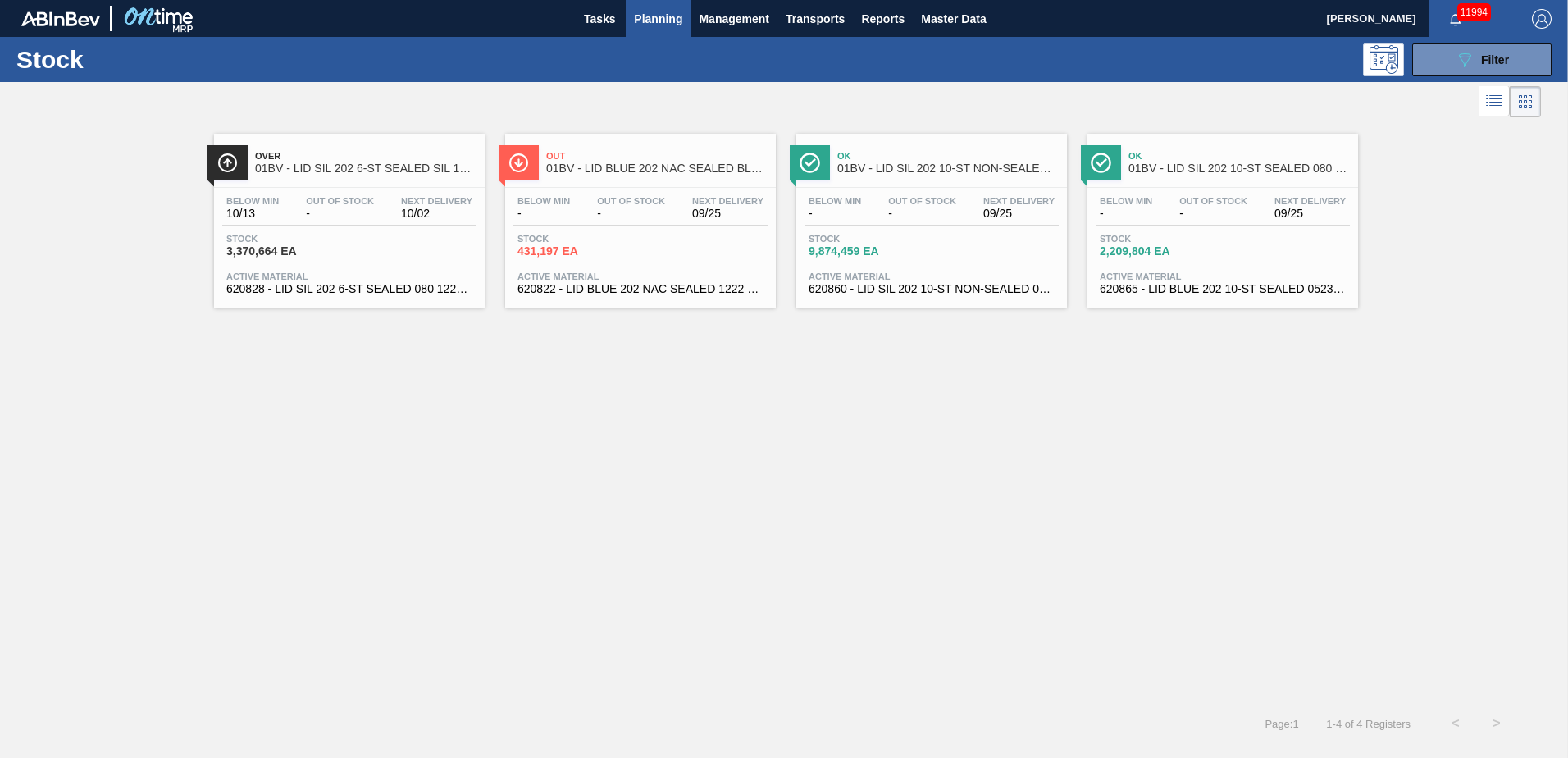
click at [331, 171] on span "01BV - LID SIL 202 6-ST SEALED SIL 1021" at bounding box center [366, 168] width 221 height 12
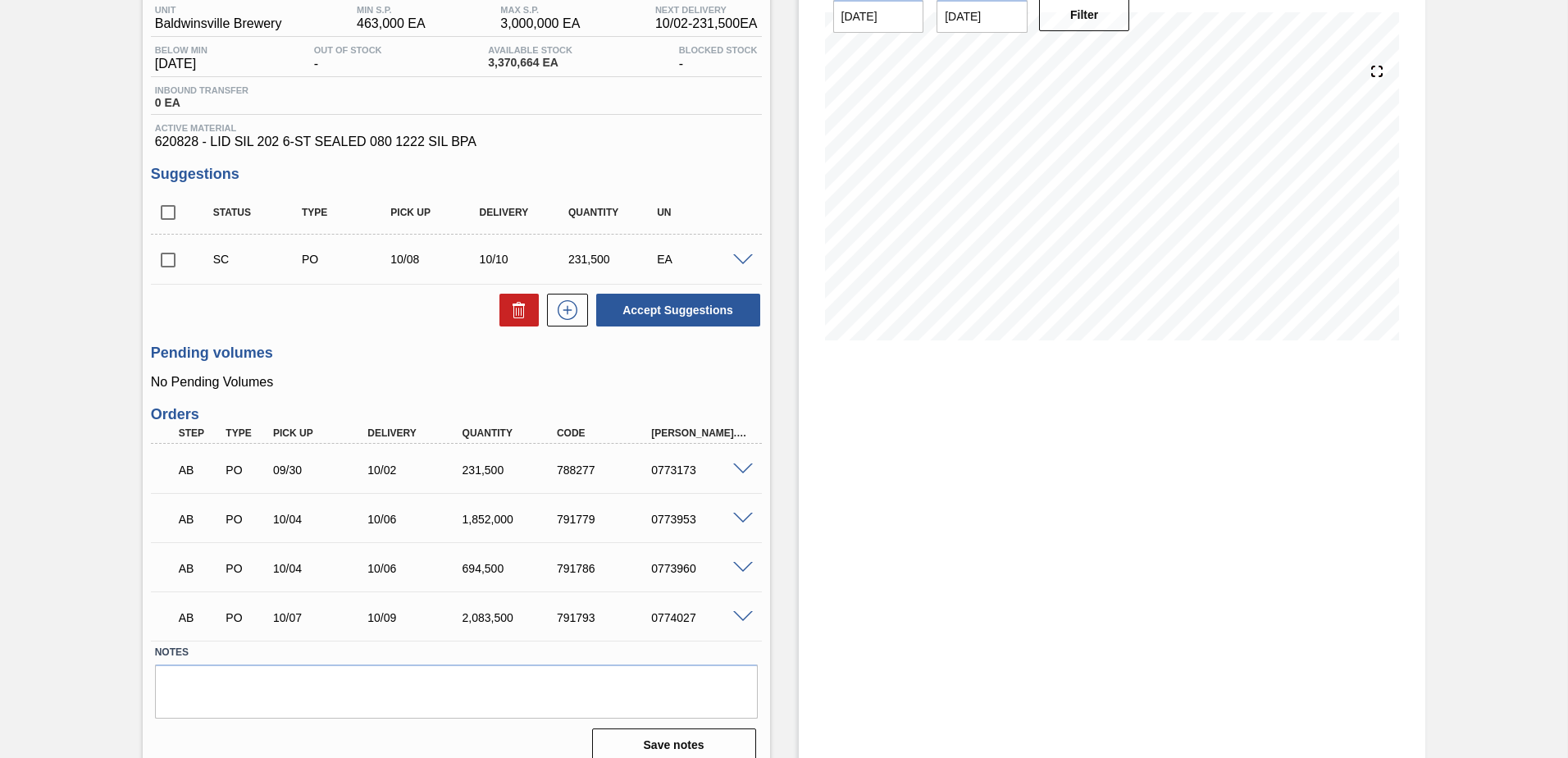
scroll to position [157, 0]
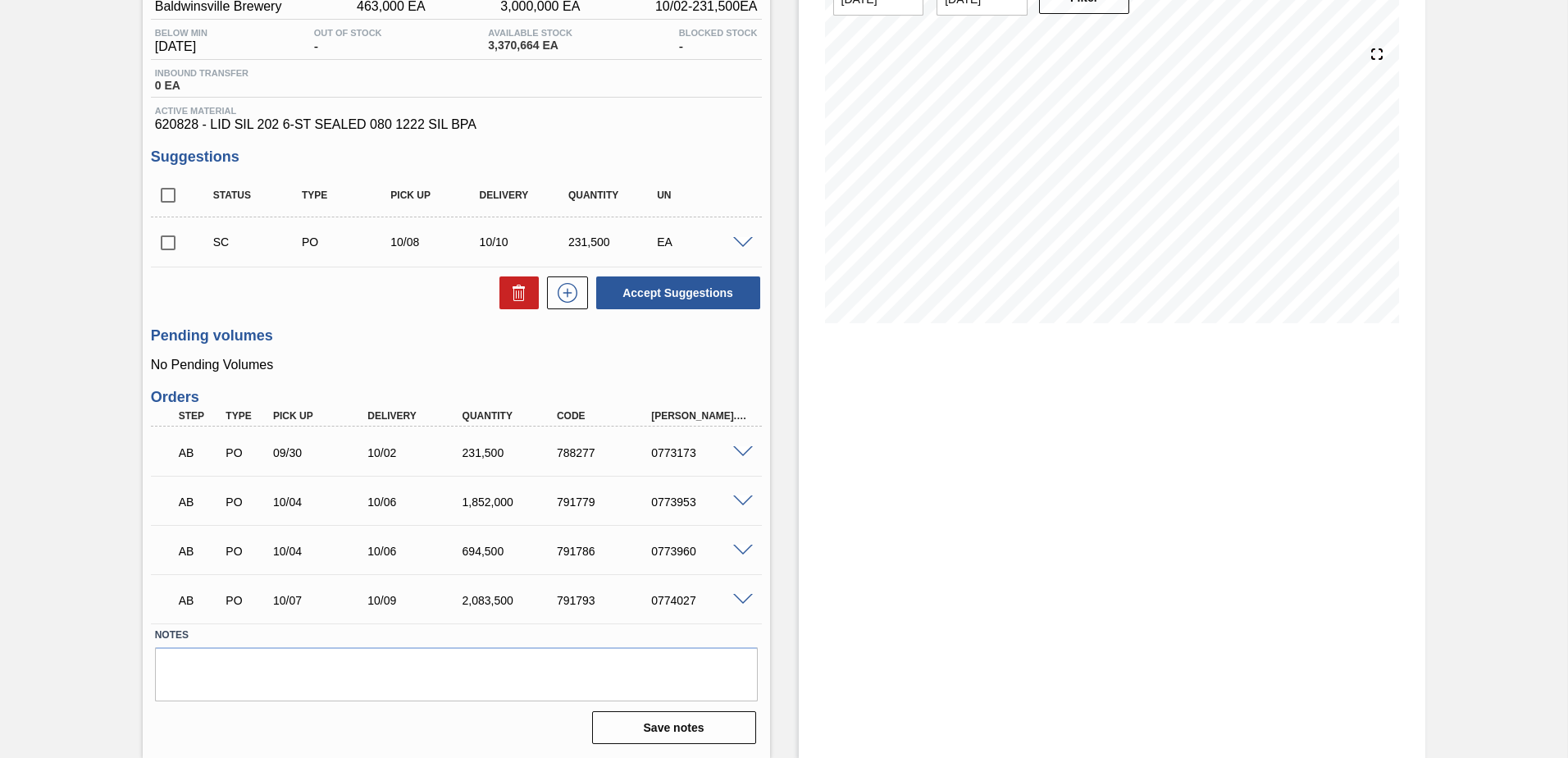
click at [733, 455] on span at bounding box center [743, 452] width 20 height 12
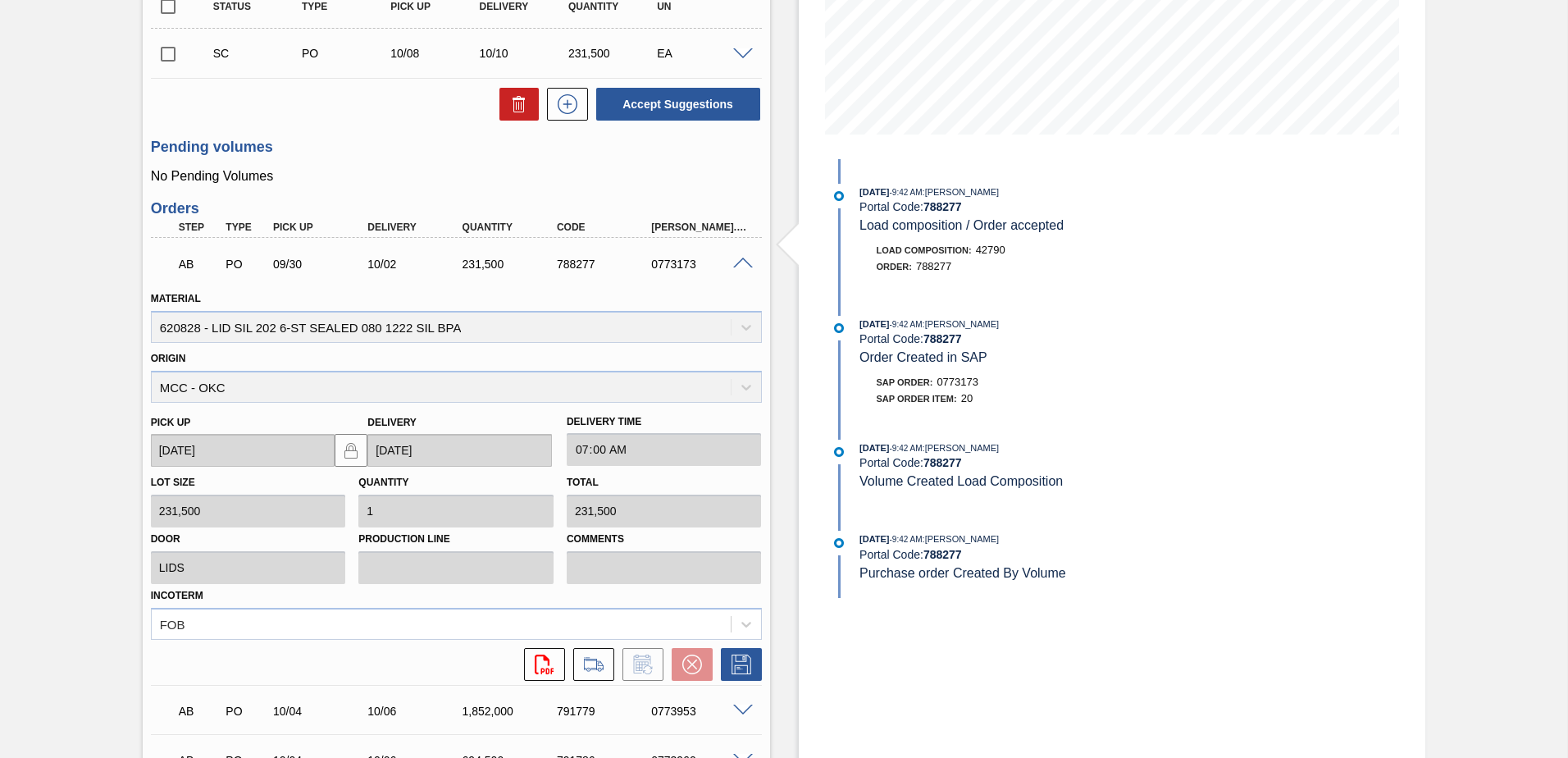
scroll to position [321, 0]
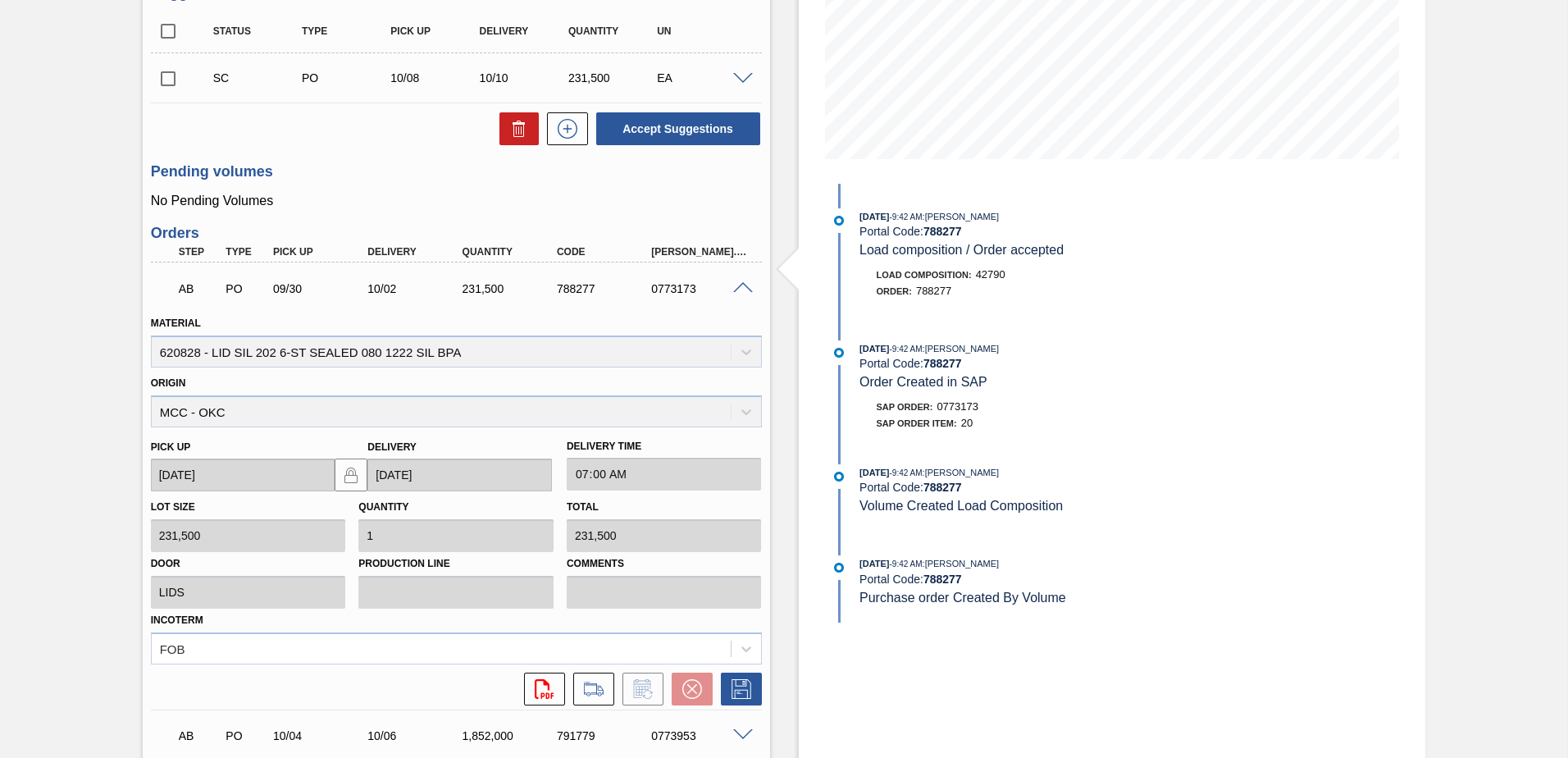
click at [743, 287] on span at bounding box center [743, 288] width 20 height 12
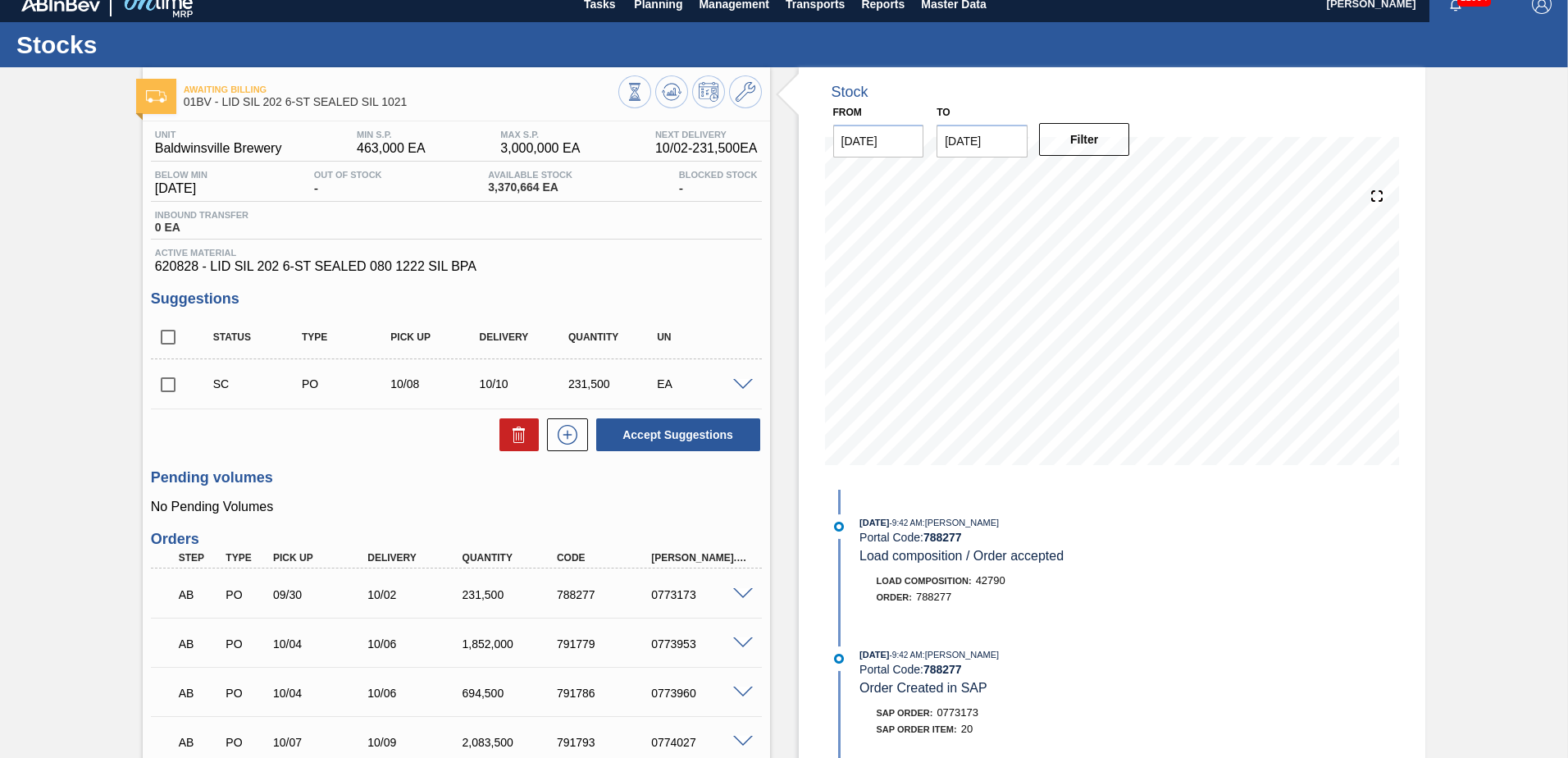
scroll to position [0, 0]
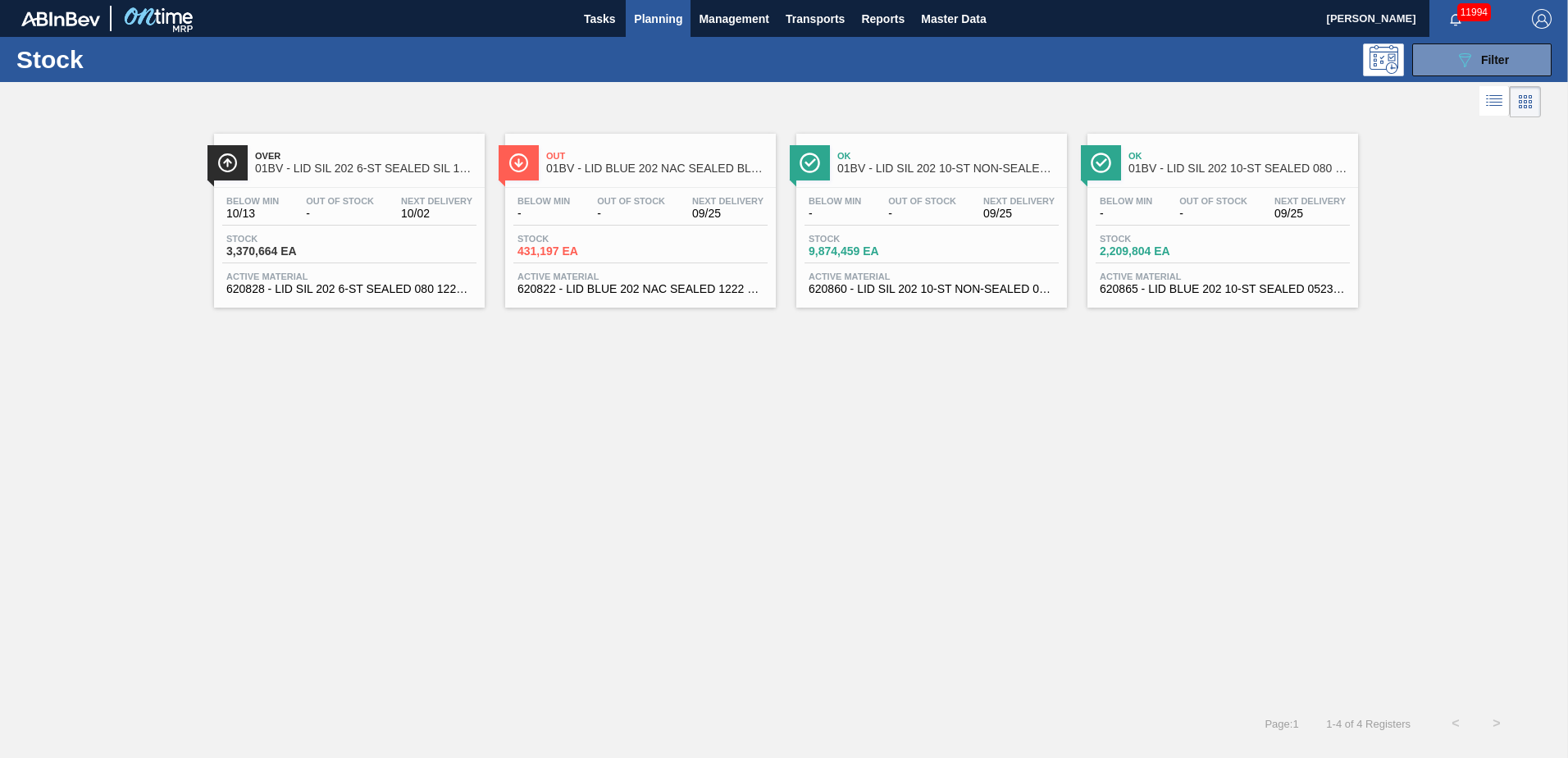
click at [1151, 171] on span "01BV - LID SIL 202 10-ST SEALED 080 0618 ULT 06" at bounding box center [1239, 168] width 221 height 12
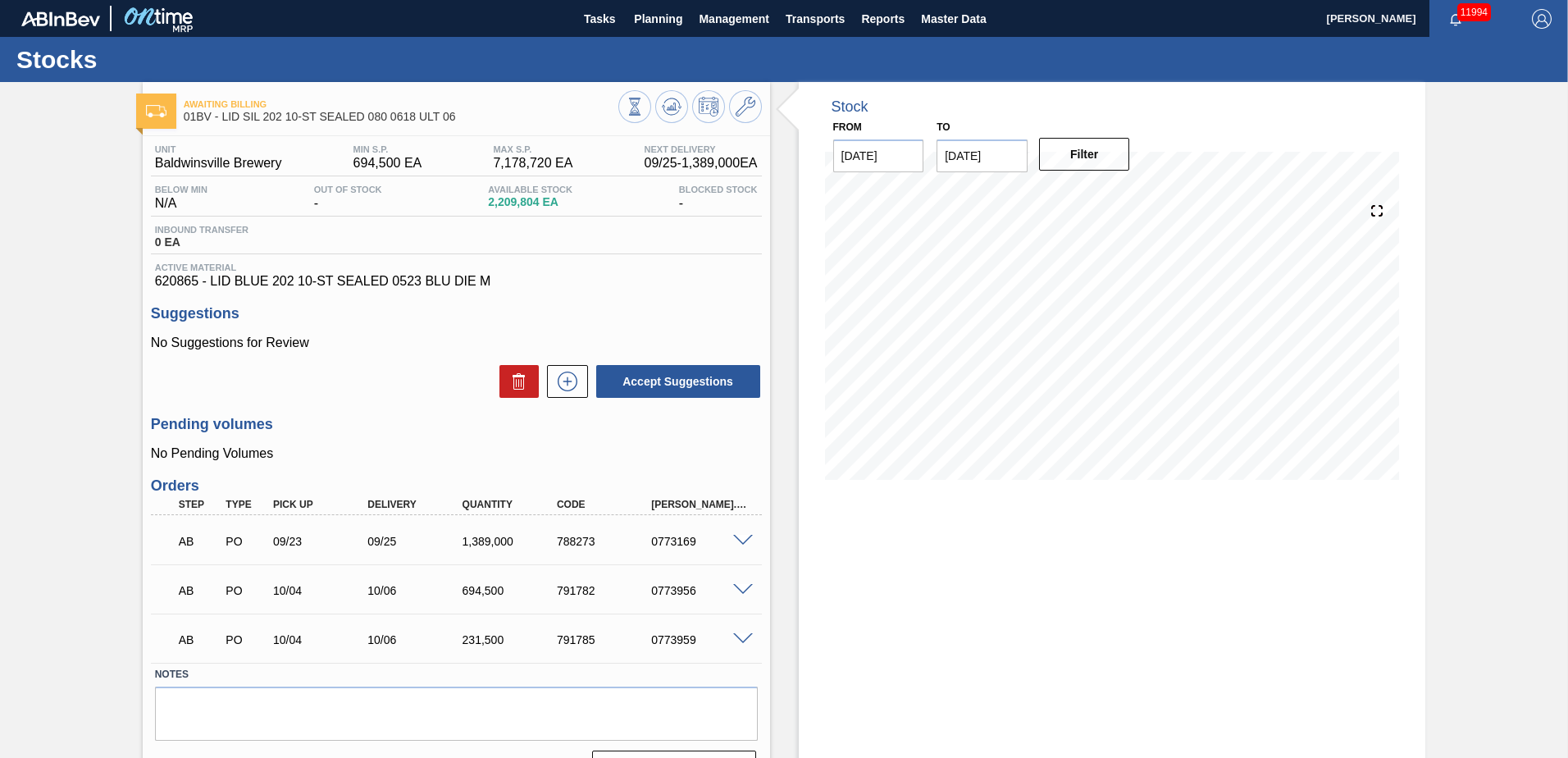
click at [739, 539] on span at bounding box center [743, 541] width 20 height 12
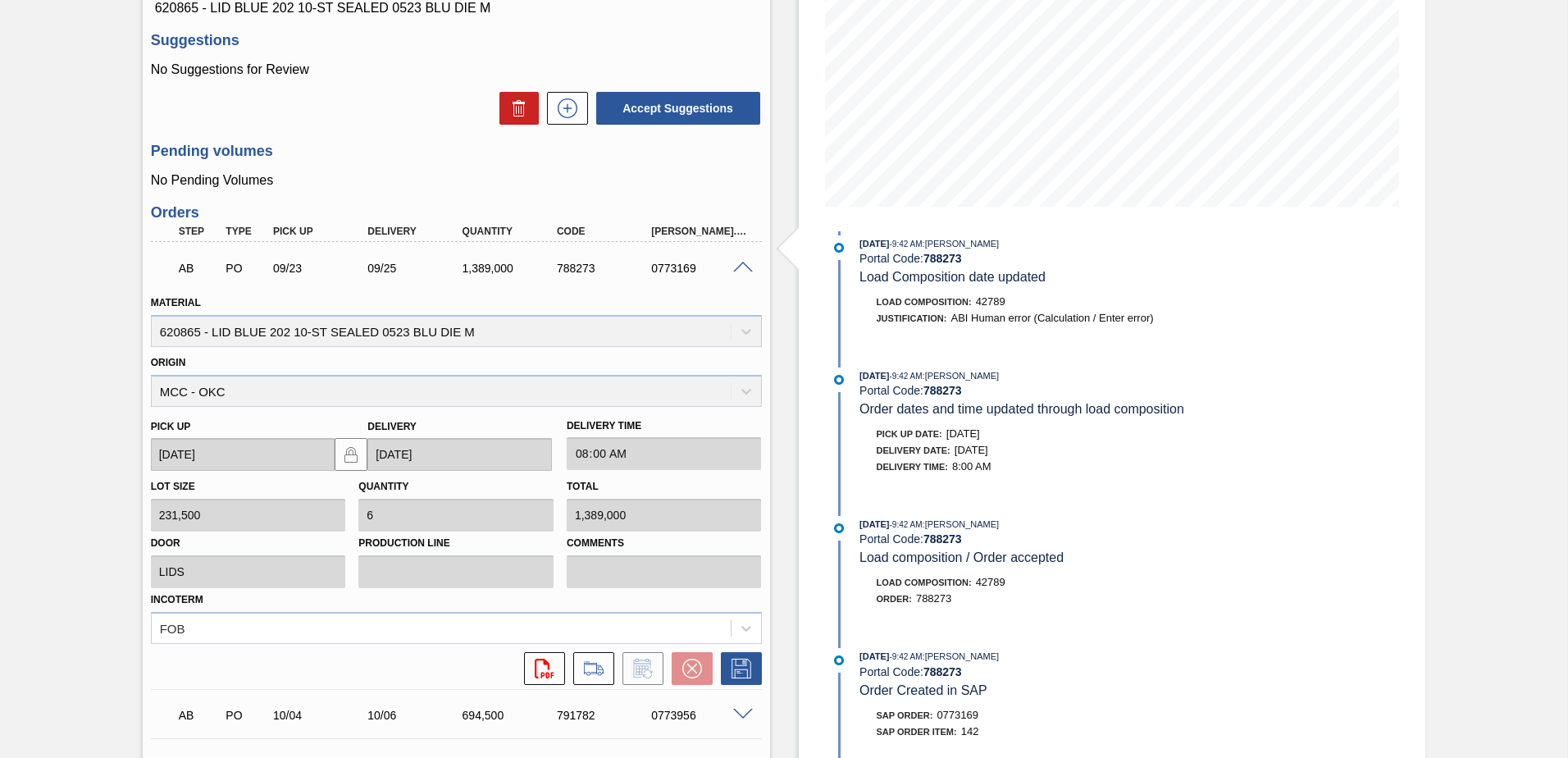
scroll to position [29, 0]
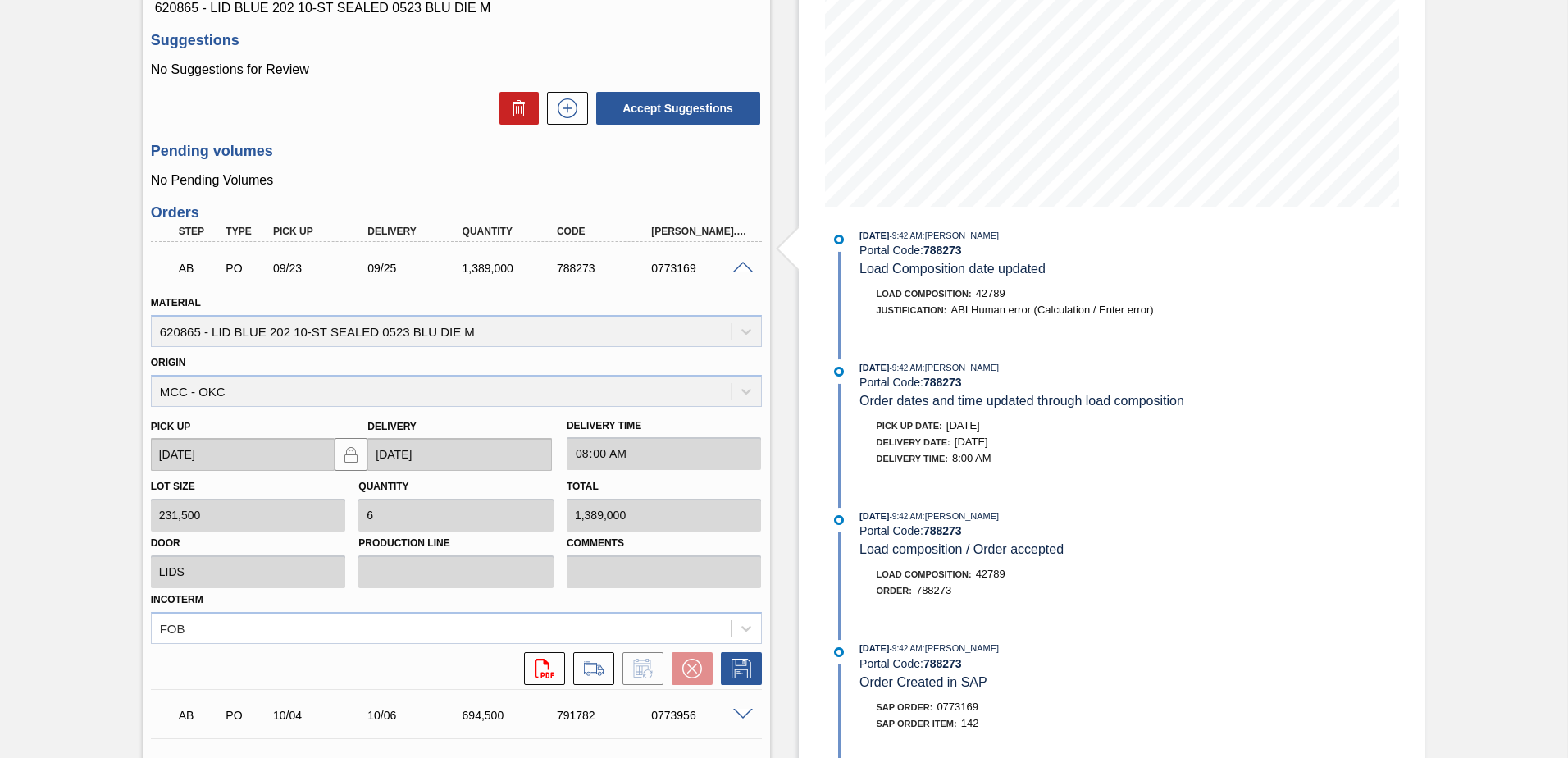
click at [740, 262] on span at bounding box center [743, 267] width 20 height 12
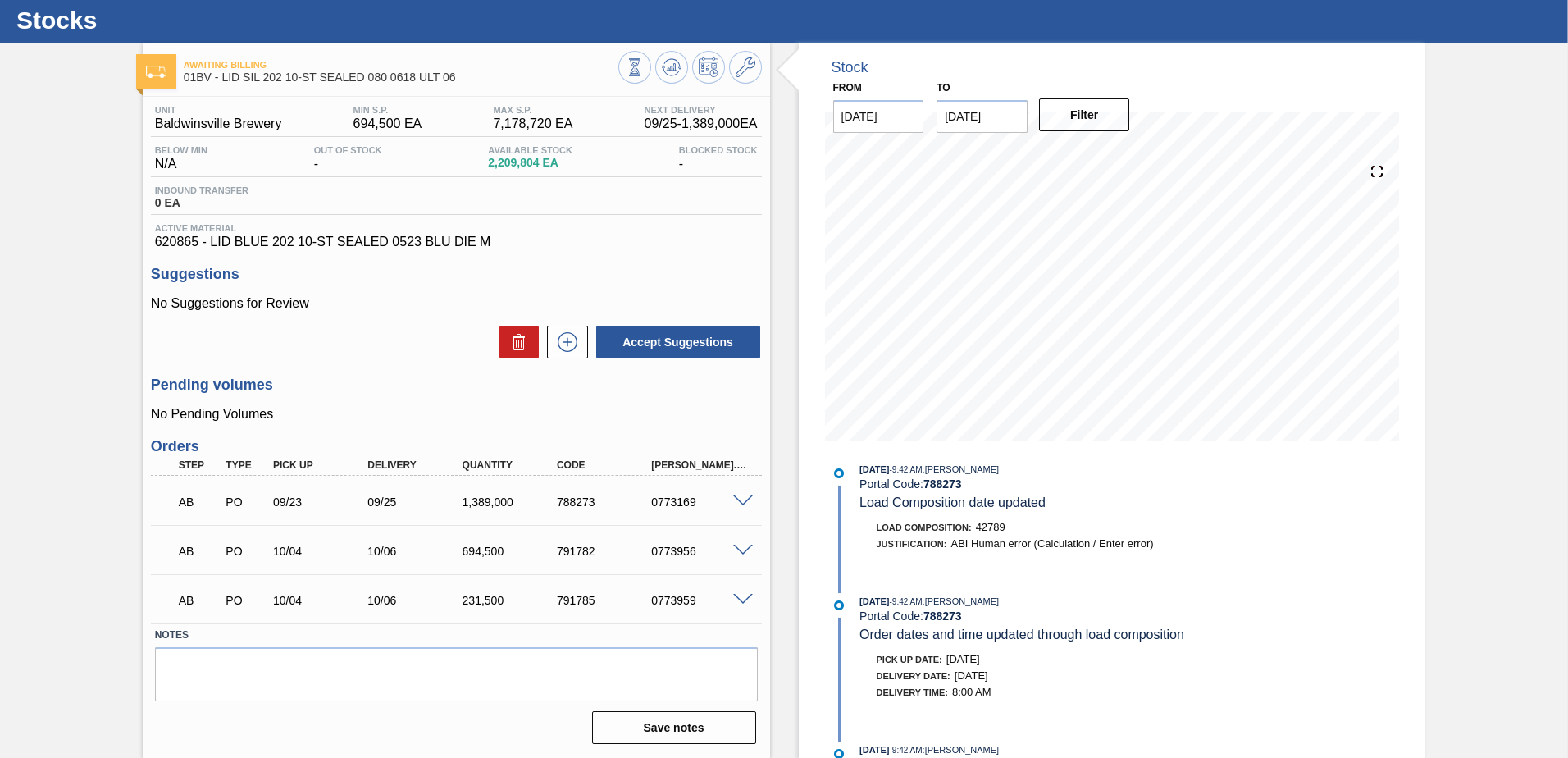
scroll to position [39, 0]
drag, startPoint x: 1245, startPoint y: 503, endPoint x: 1245, endPoint y: 515, distance: 12.0
click at [1245, 515] on div "09/15/2025 - 9:42 AM : Jack Schuld Portal Code: 788273 Load Composition date up…" at bounding box center [1038, 514] width 422 height 107
click at [745, 503] on span at bounding box center [743, 501] width 20 height 12
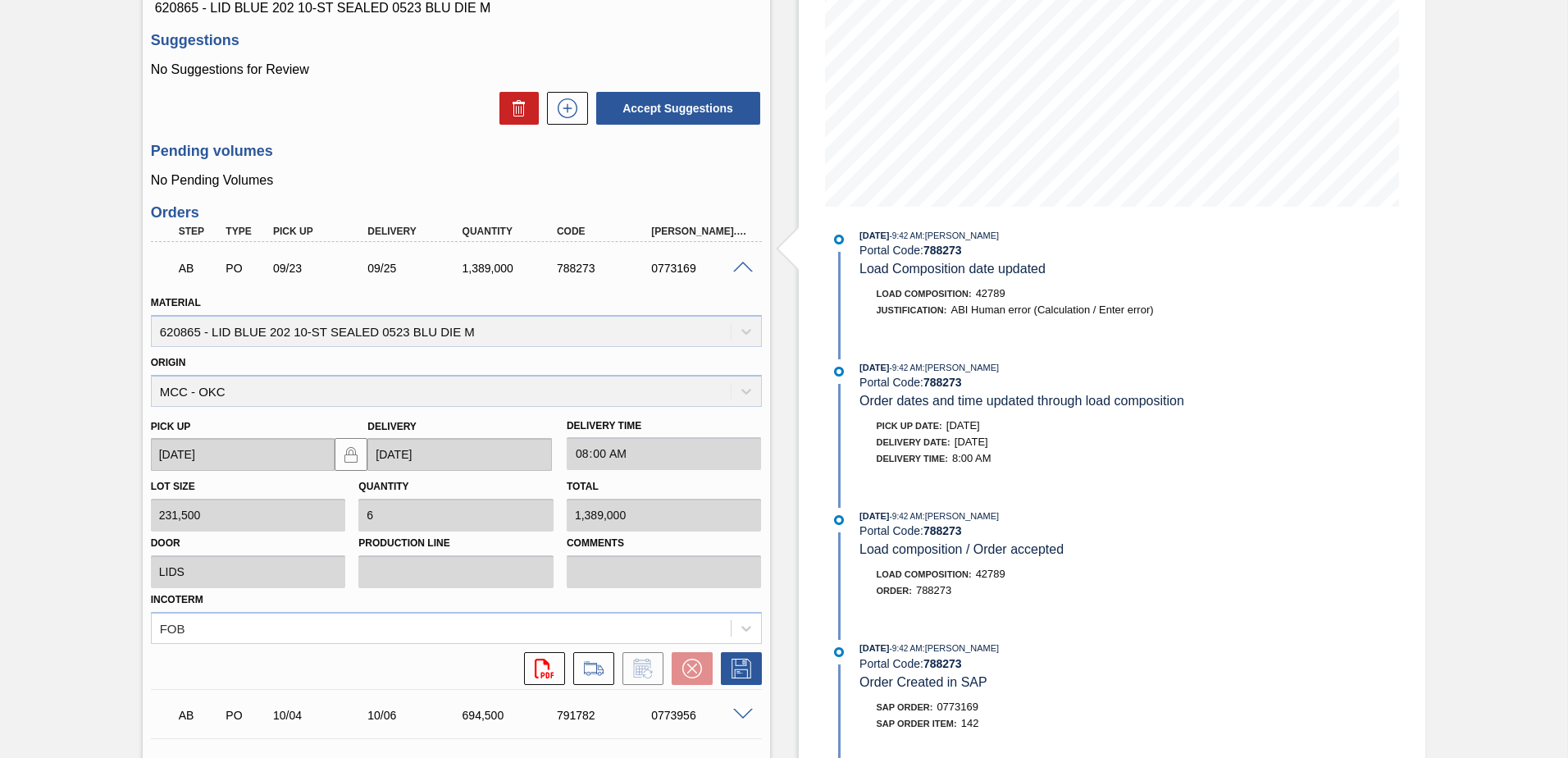
scroll to position [0, 0]
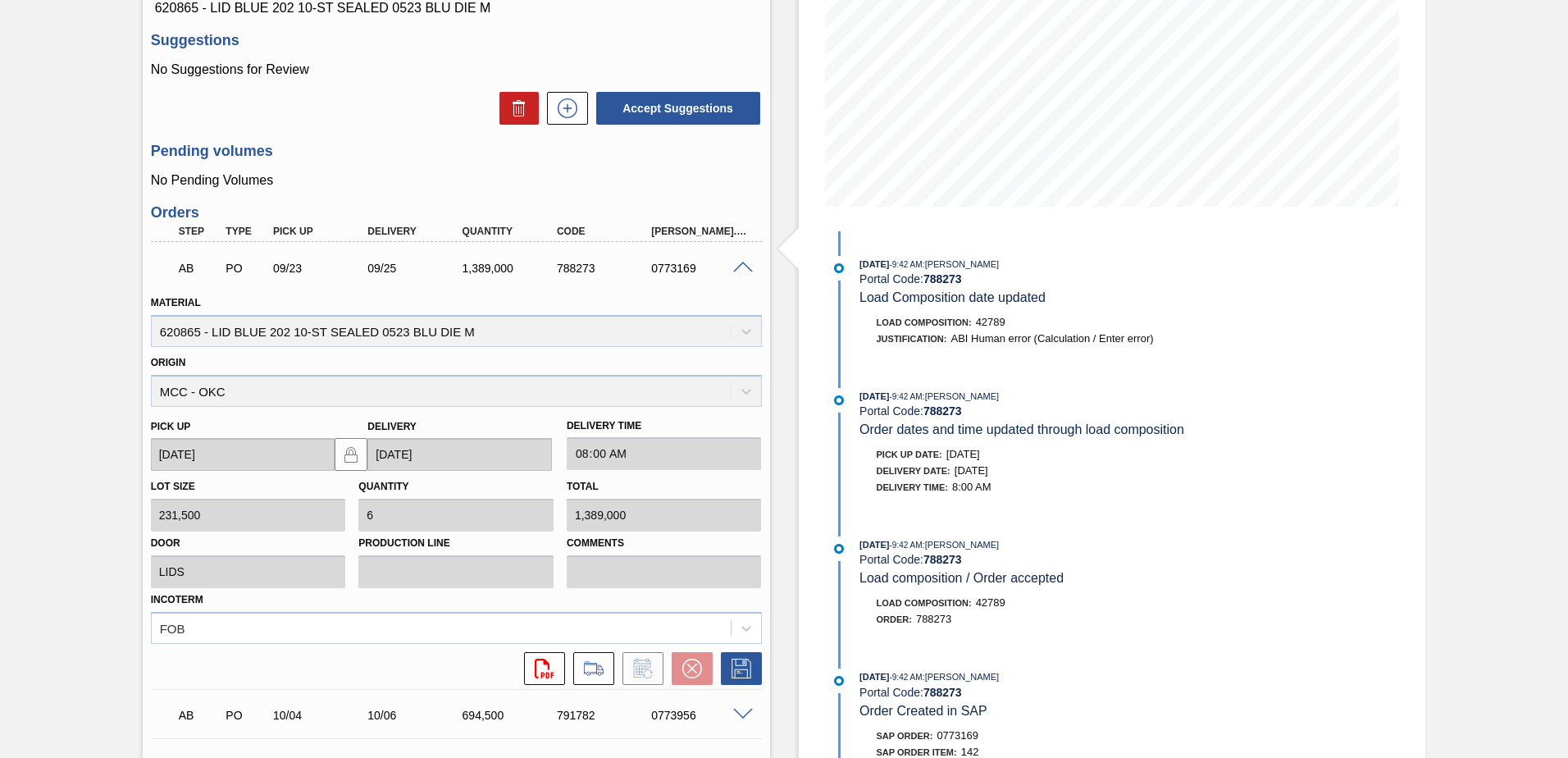
click at [740, 271] on span at bounding box center [743, 267] width 20 height 12
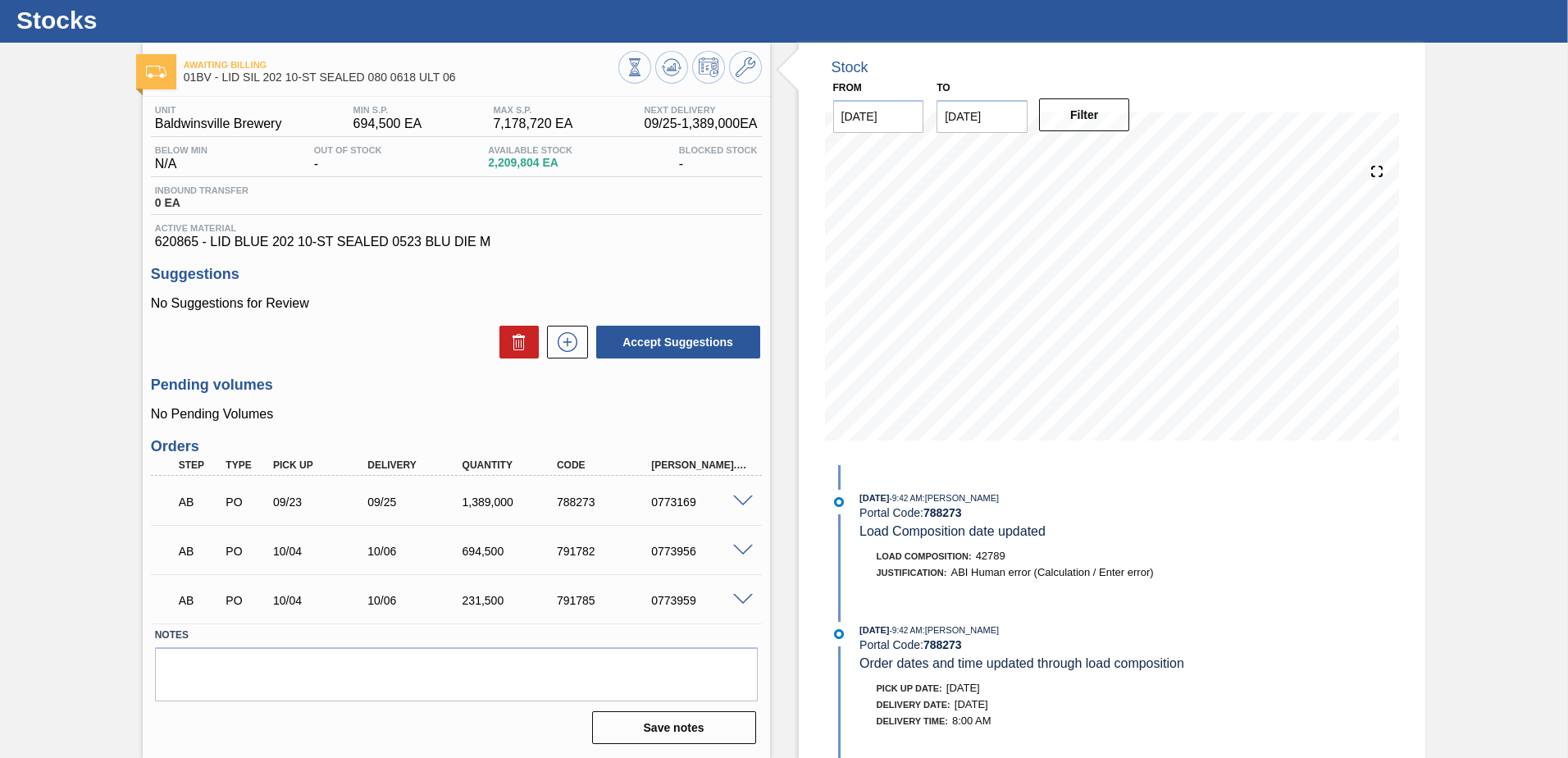
scroll to position [39, 0]
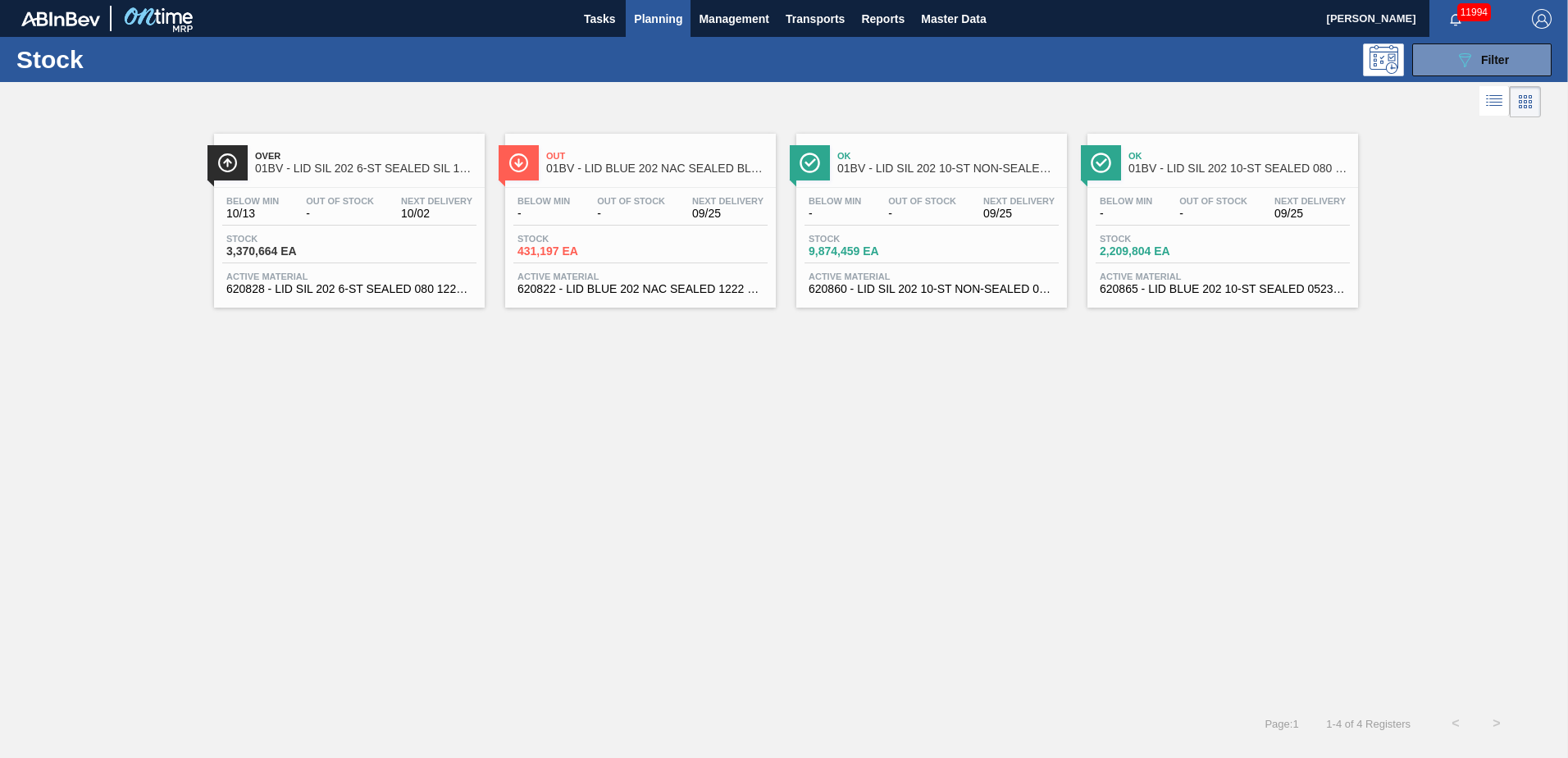
click at [656, 26] on span "Planning" at bounding box center [658, 19] width 48 height 20
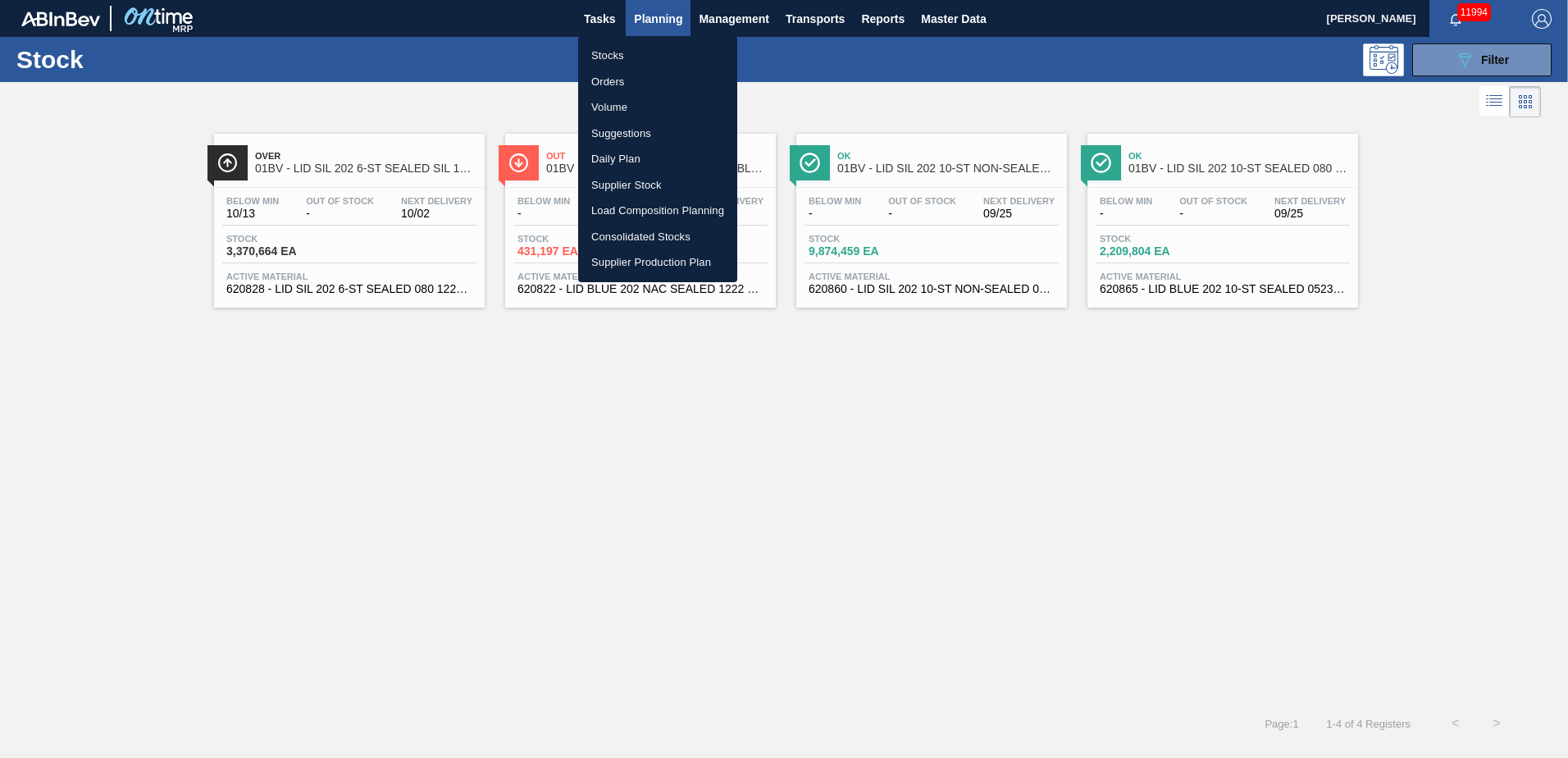
click at [655, 208] on li "Load Composition Planning" at bounding box center [658, 211] width 159 height 26
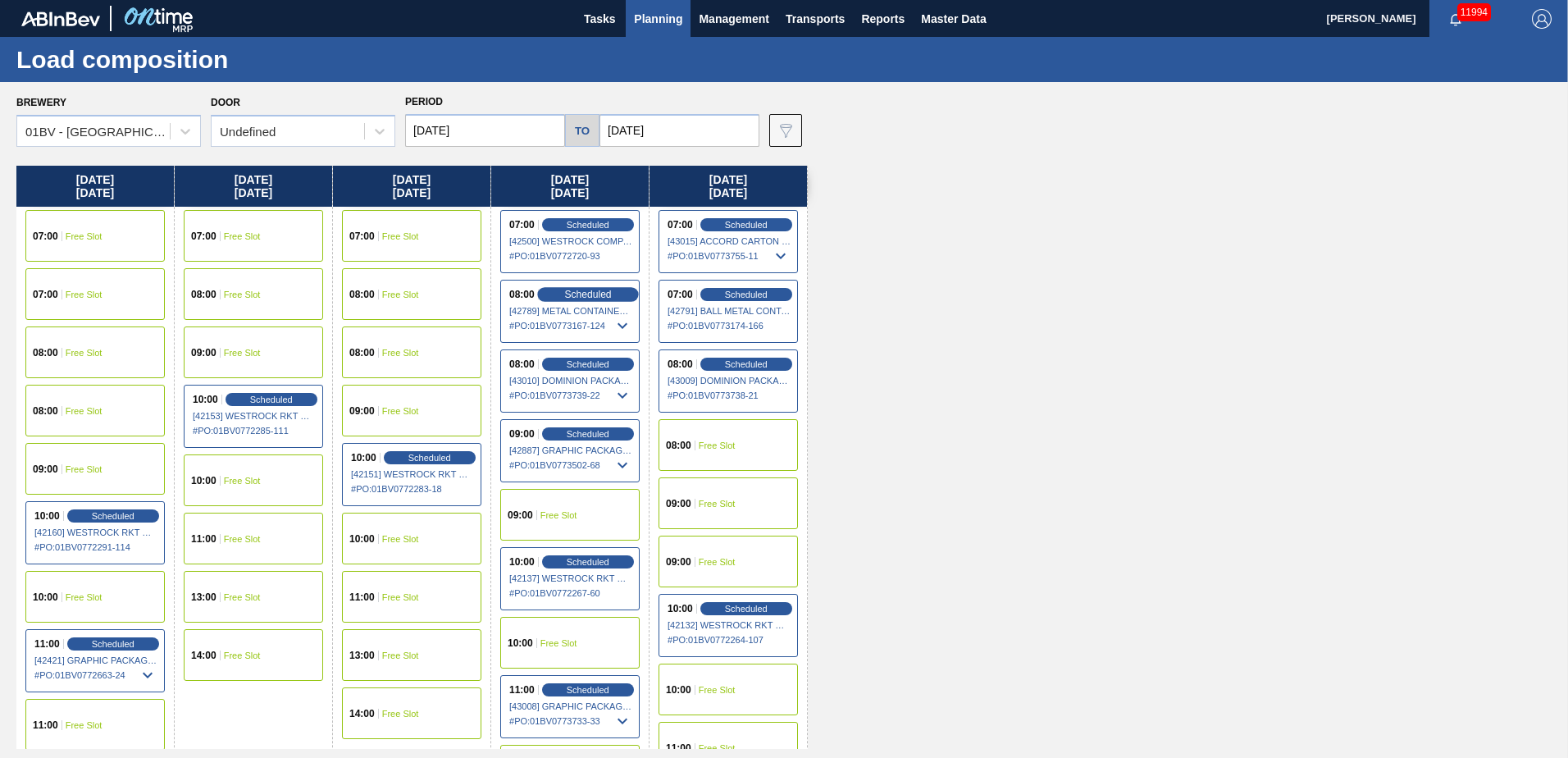
click at [590, 295] on span "Scheduled" at bounding box center [587, 294] width 47 height 11
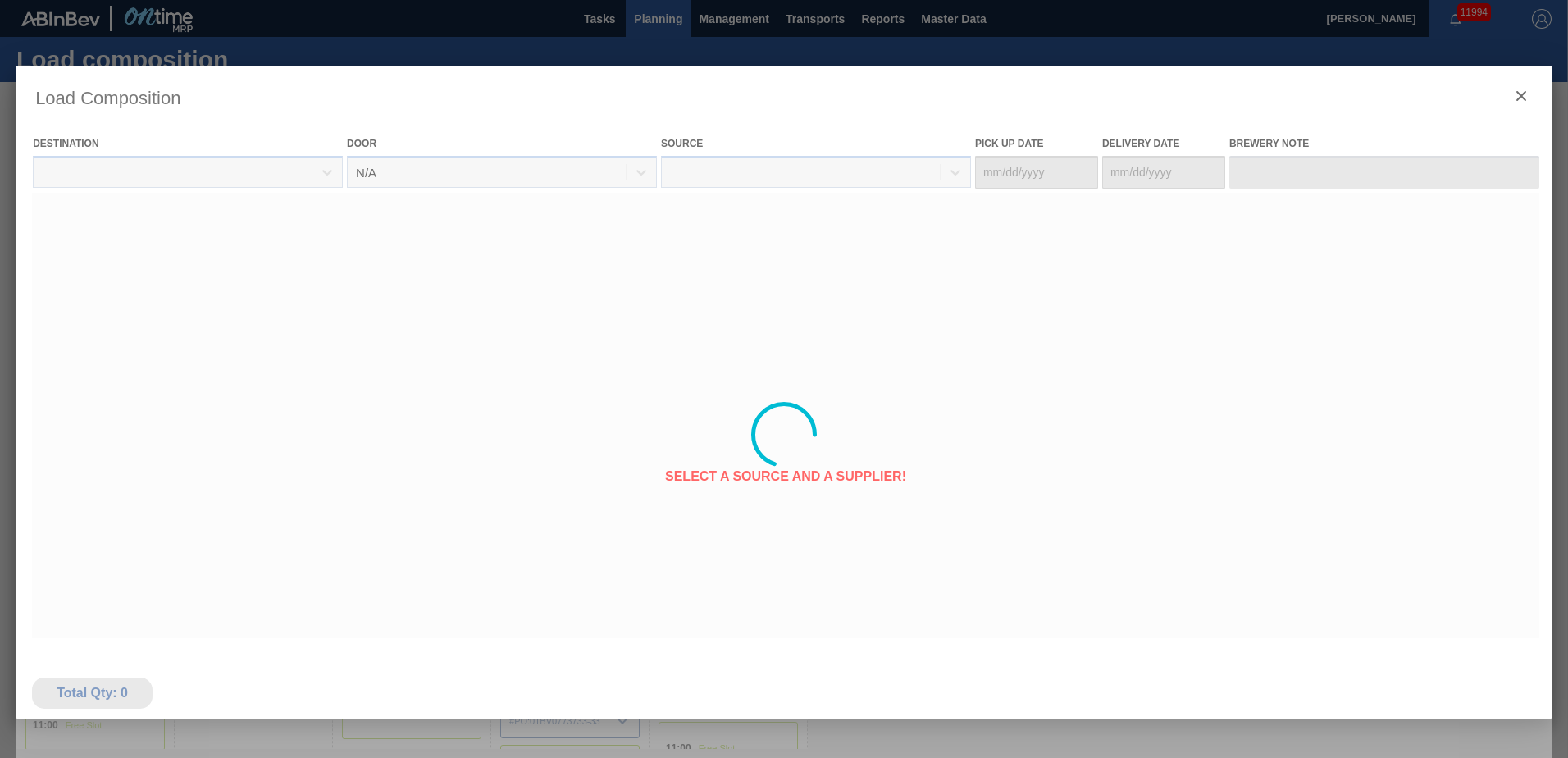
type Date "[DATE]"
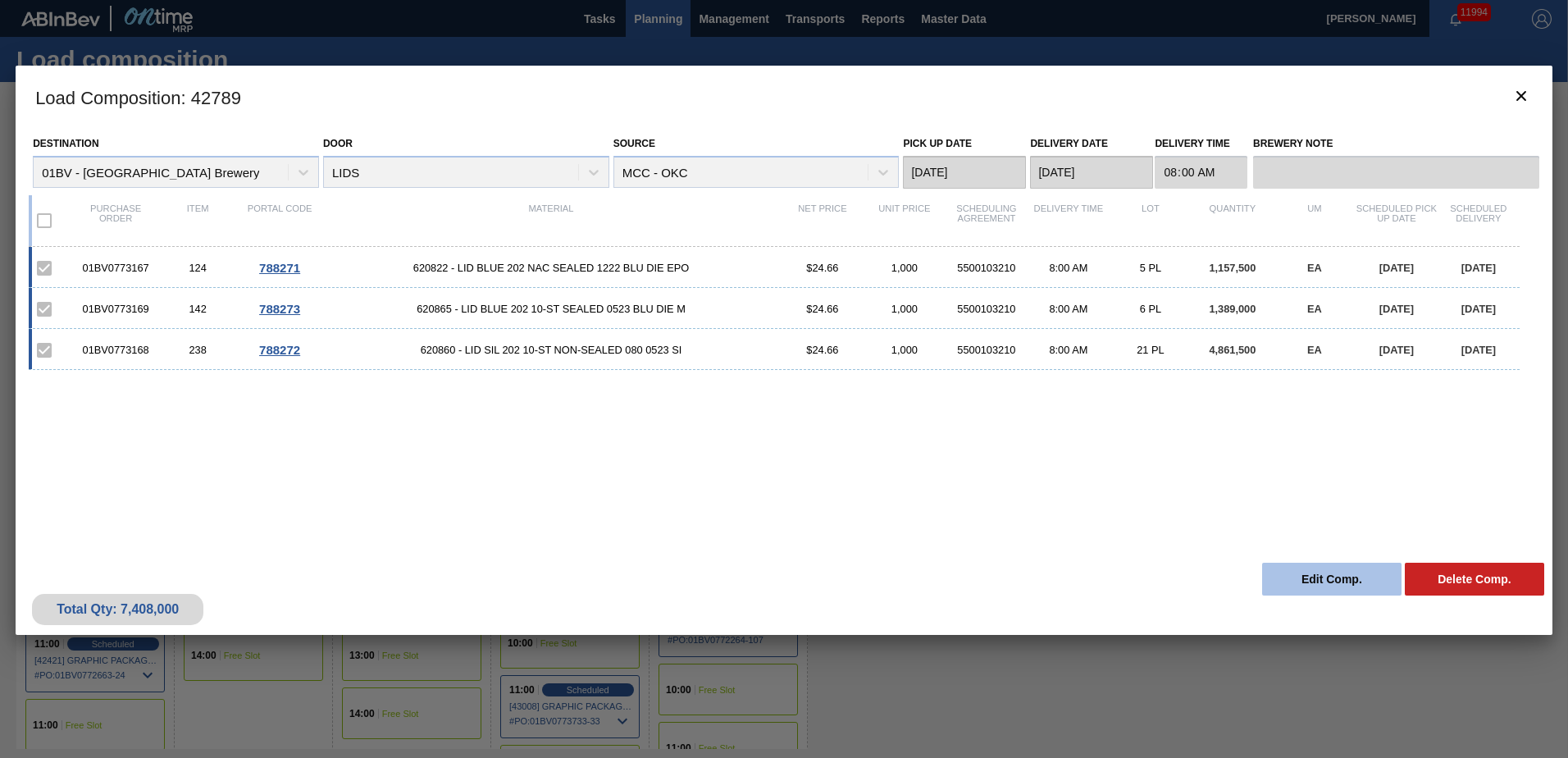
click at [1310, 584] on button "Edit Comp." at bounding box center [1332, 579] width 139 height 33
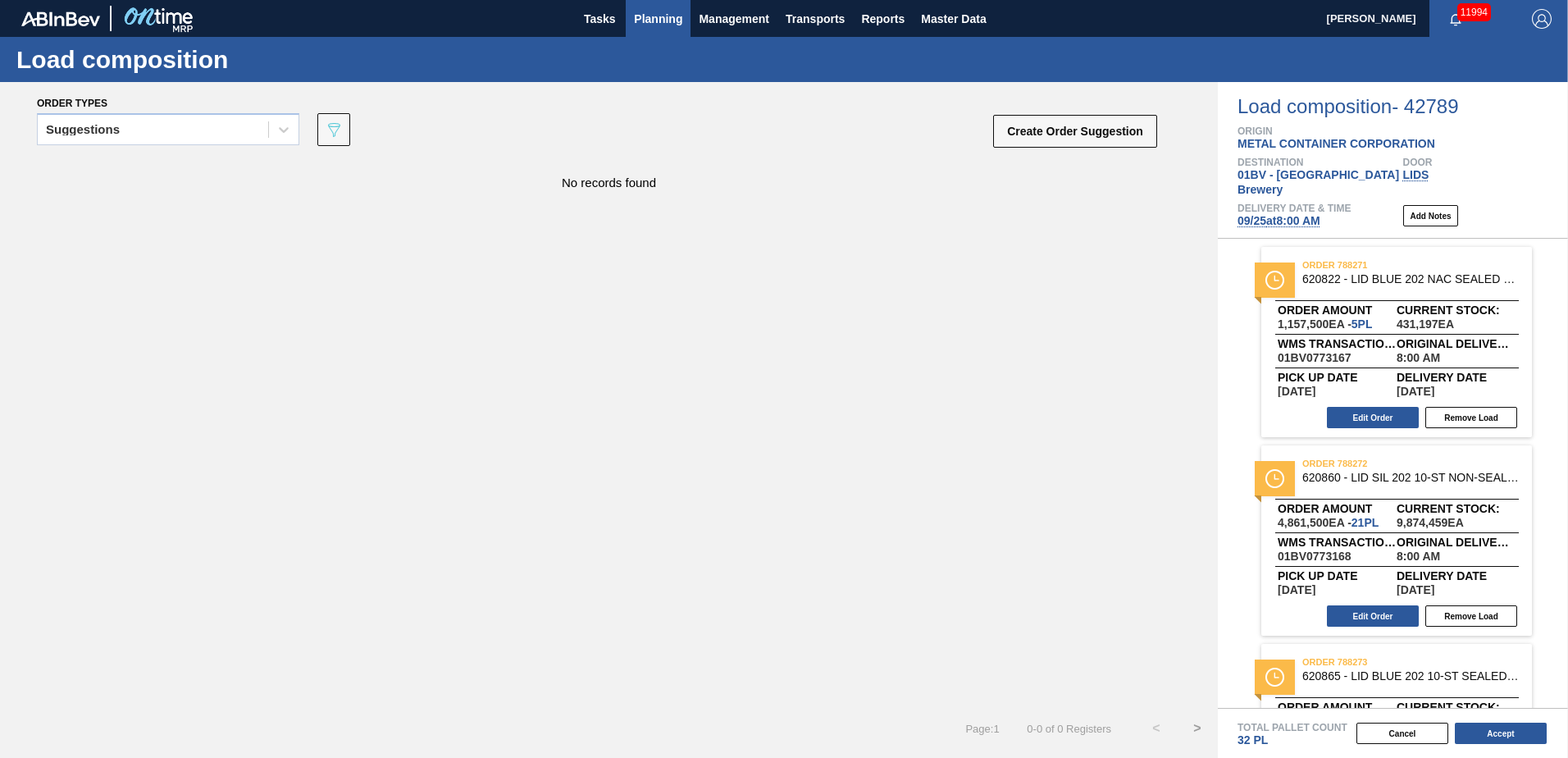
click at [663, 16] on span "Planning" at bounding box center [658, 19] width 48 height 20
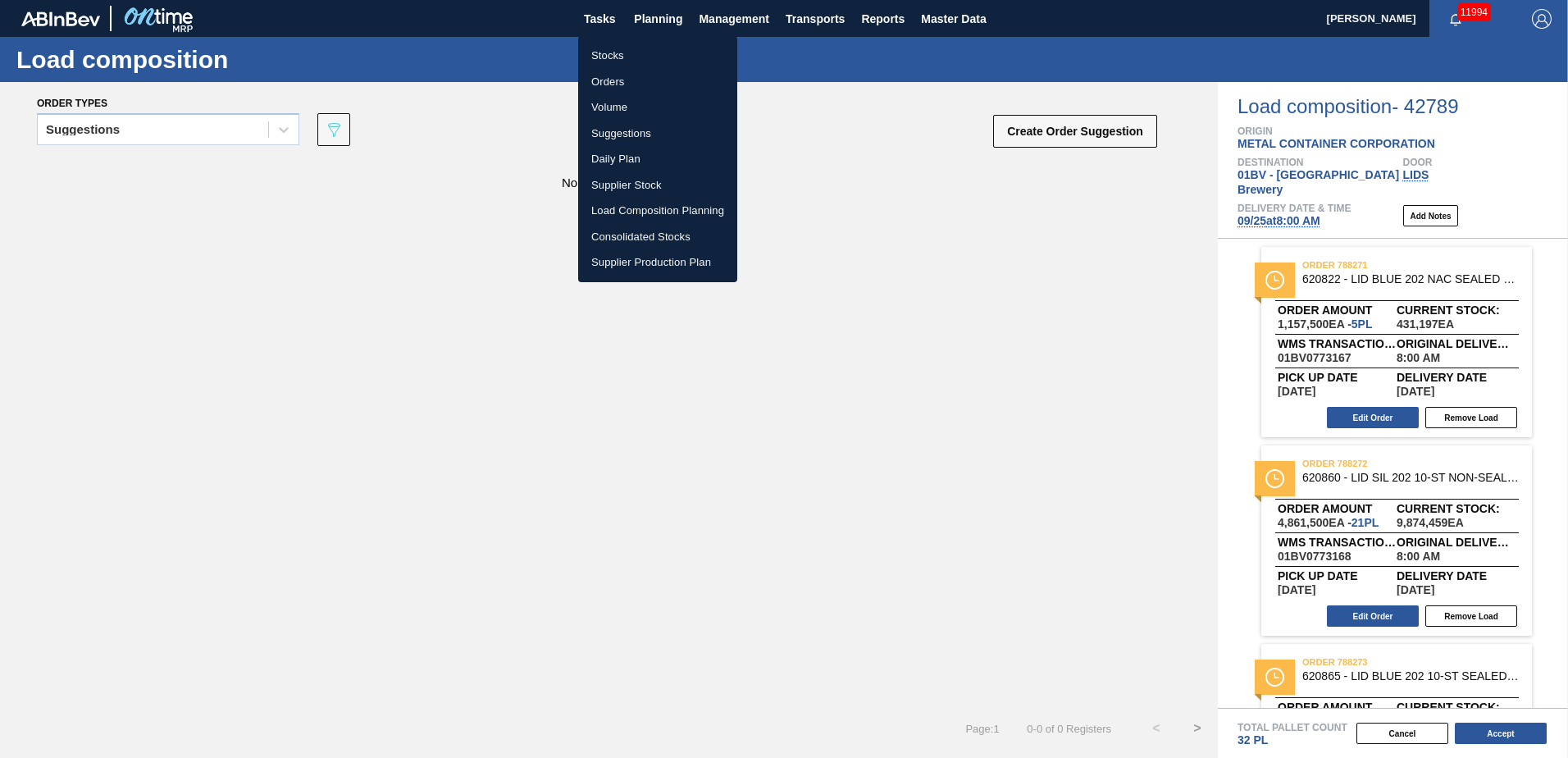
click at [606, 54] on li "Stocks" at bounding box center [658, 56] width 159 height 26
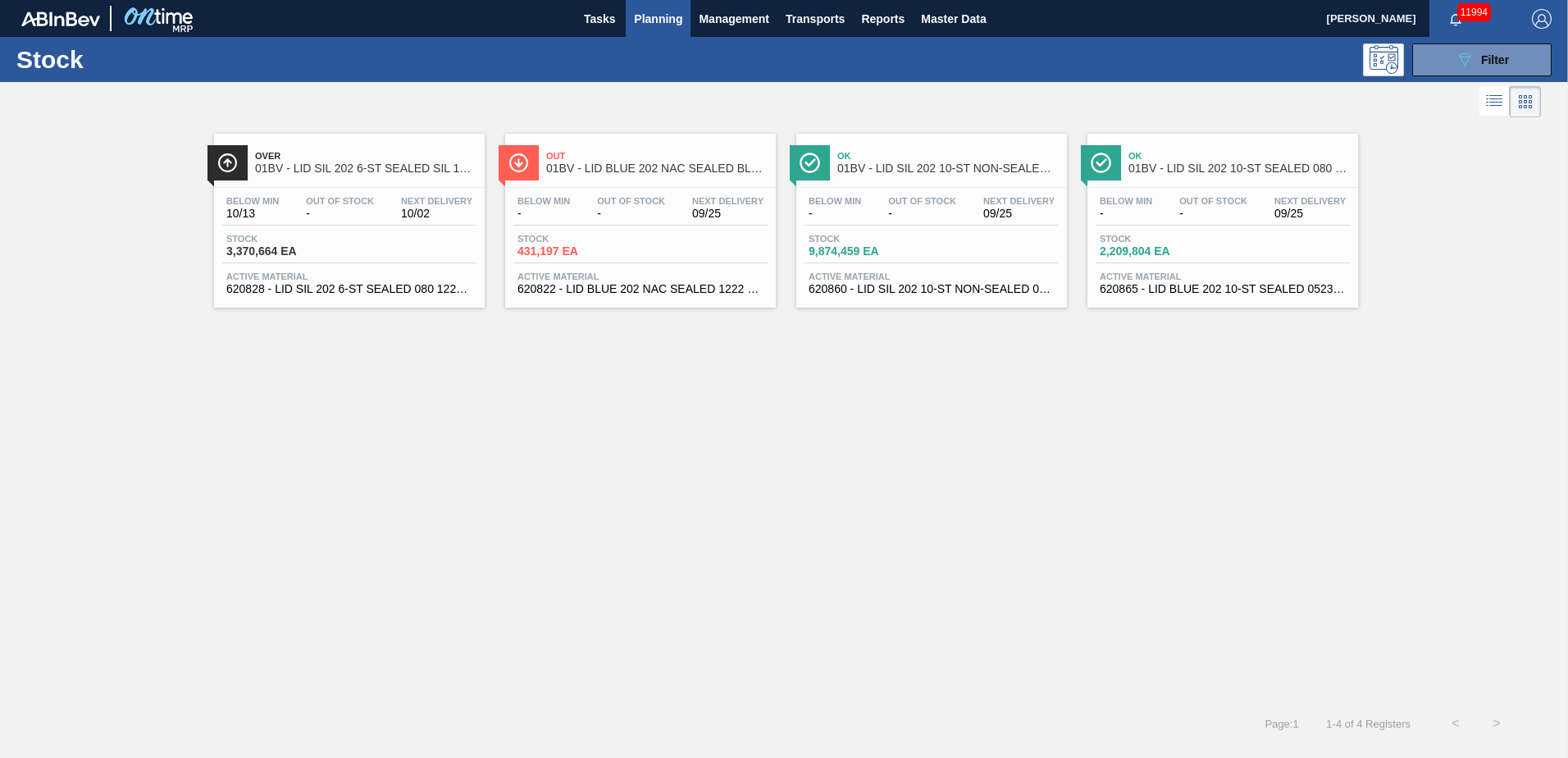
click at [664, 28] on span "Planning" at bounding box center [658, 19] width 48 height 20
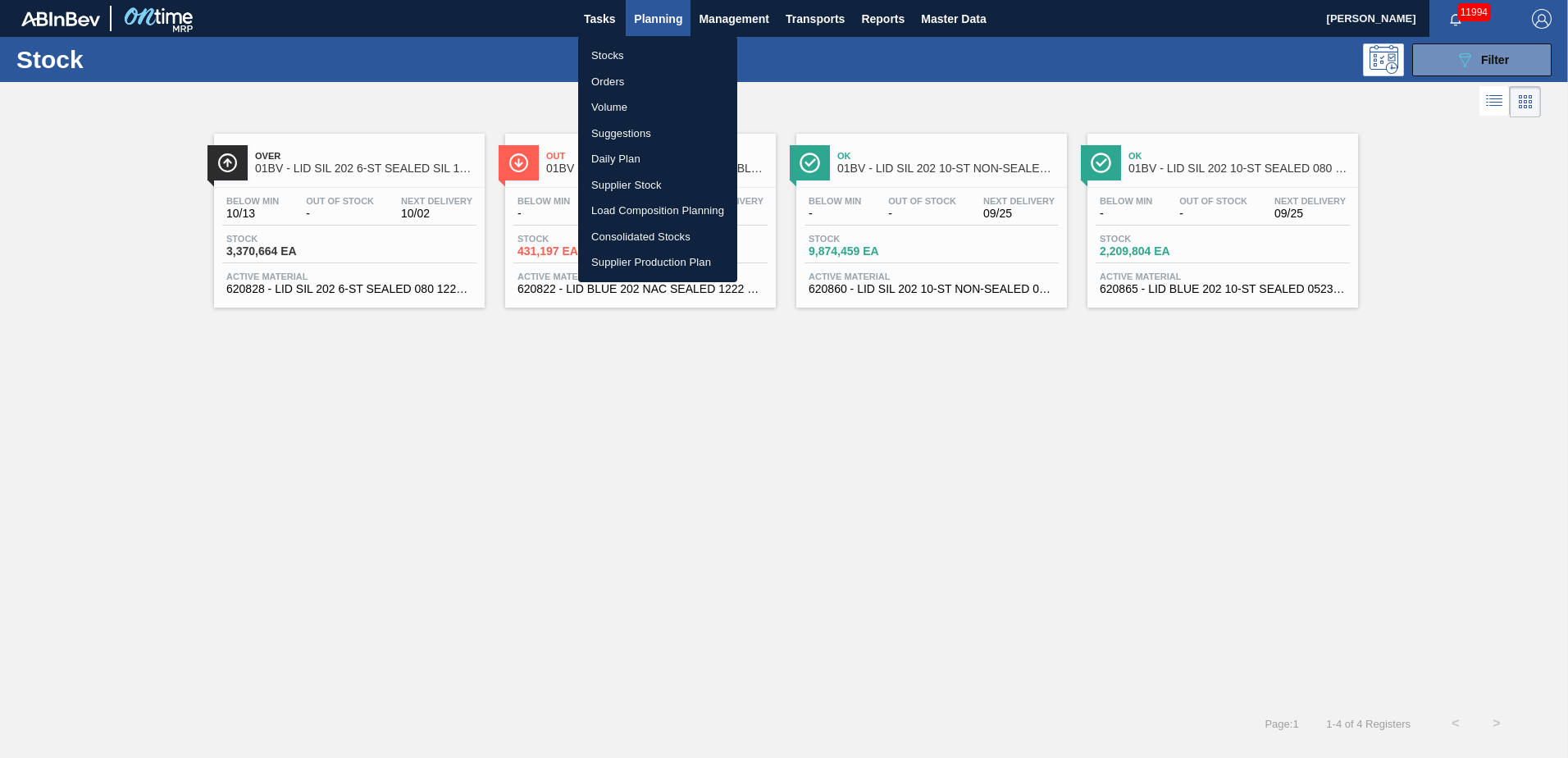
click at [631, 135] on li "Suggestions" at bounding box center [658, 134] width 159 height 26
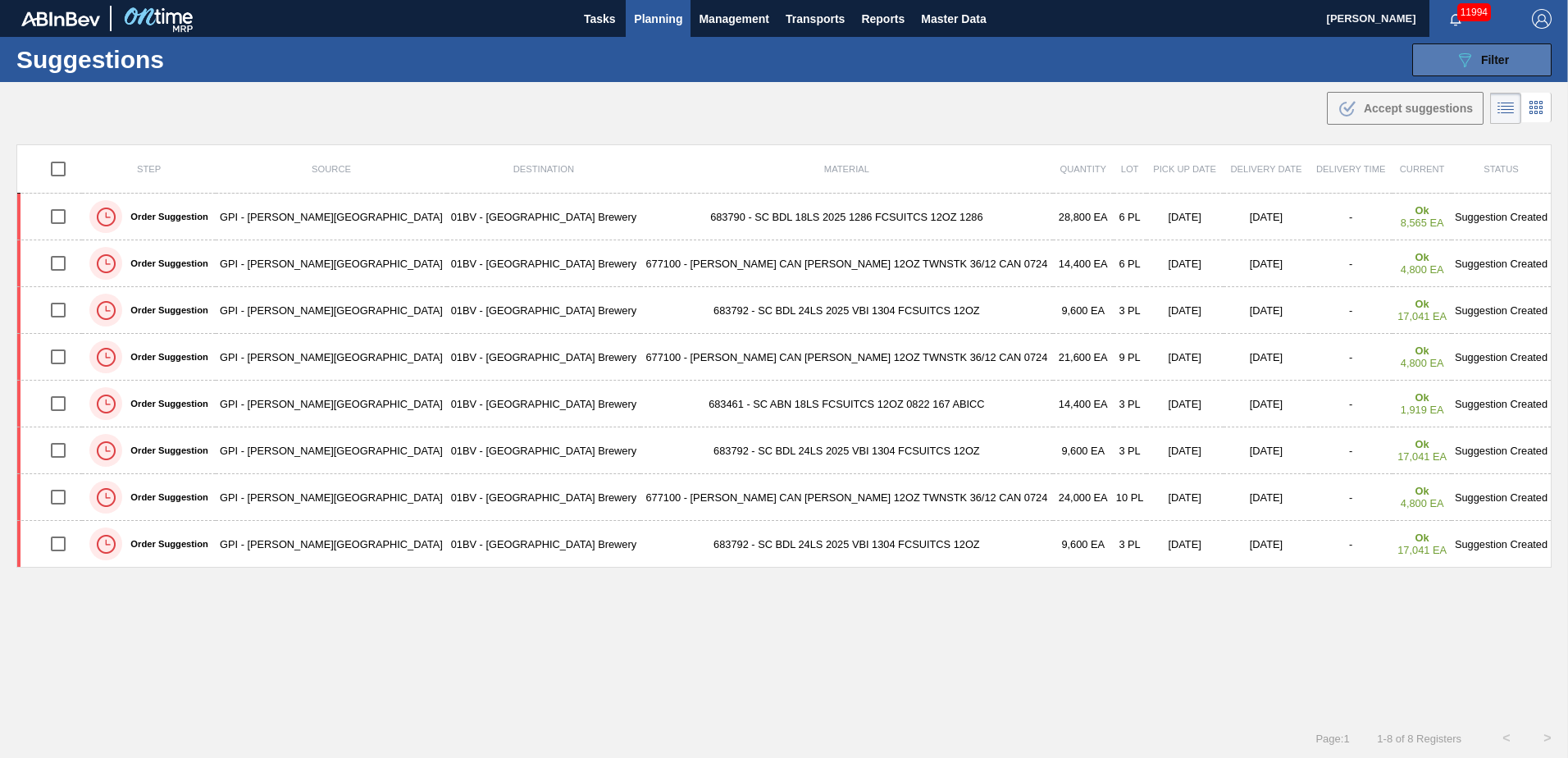
click at [1450, 60] on button "089F7B8B-B2A5-4AFE-B5C0-19BA573D28AC Filter" at bounding box center [1482, 60] width 139 height 33
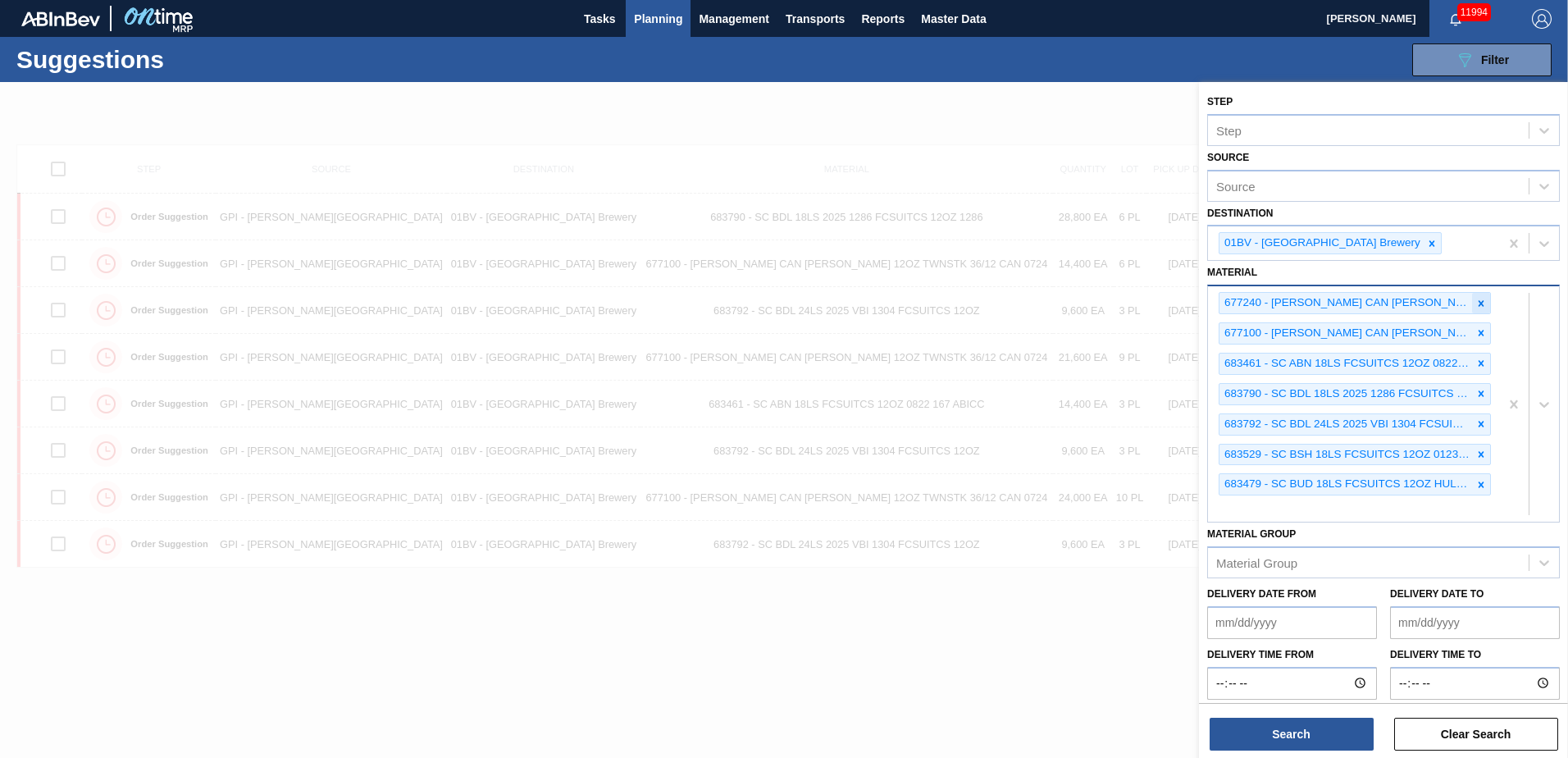
click at [1479, 303] on icon at bounding box center [1481, 303] width 6 height 6
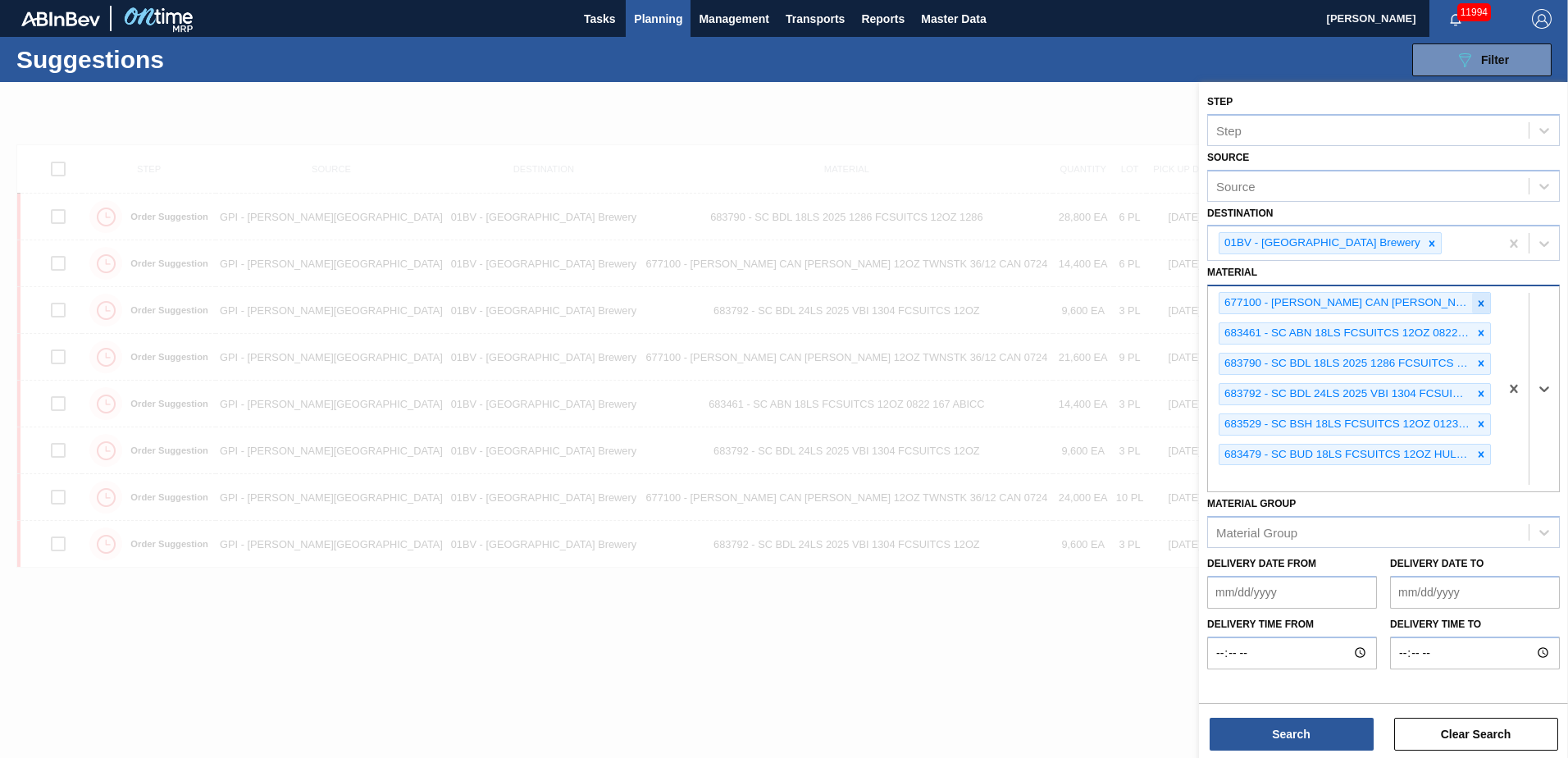
click at [1478, 302] on icon at bounding box center [1481, 304] width 11 height 11
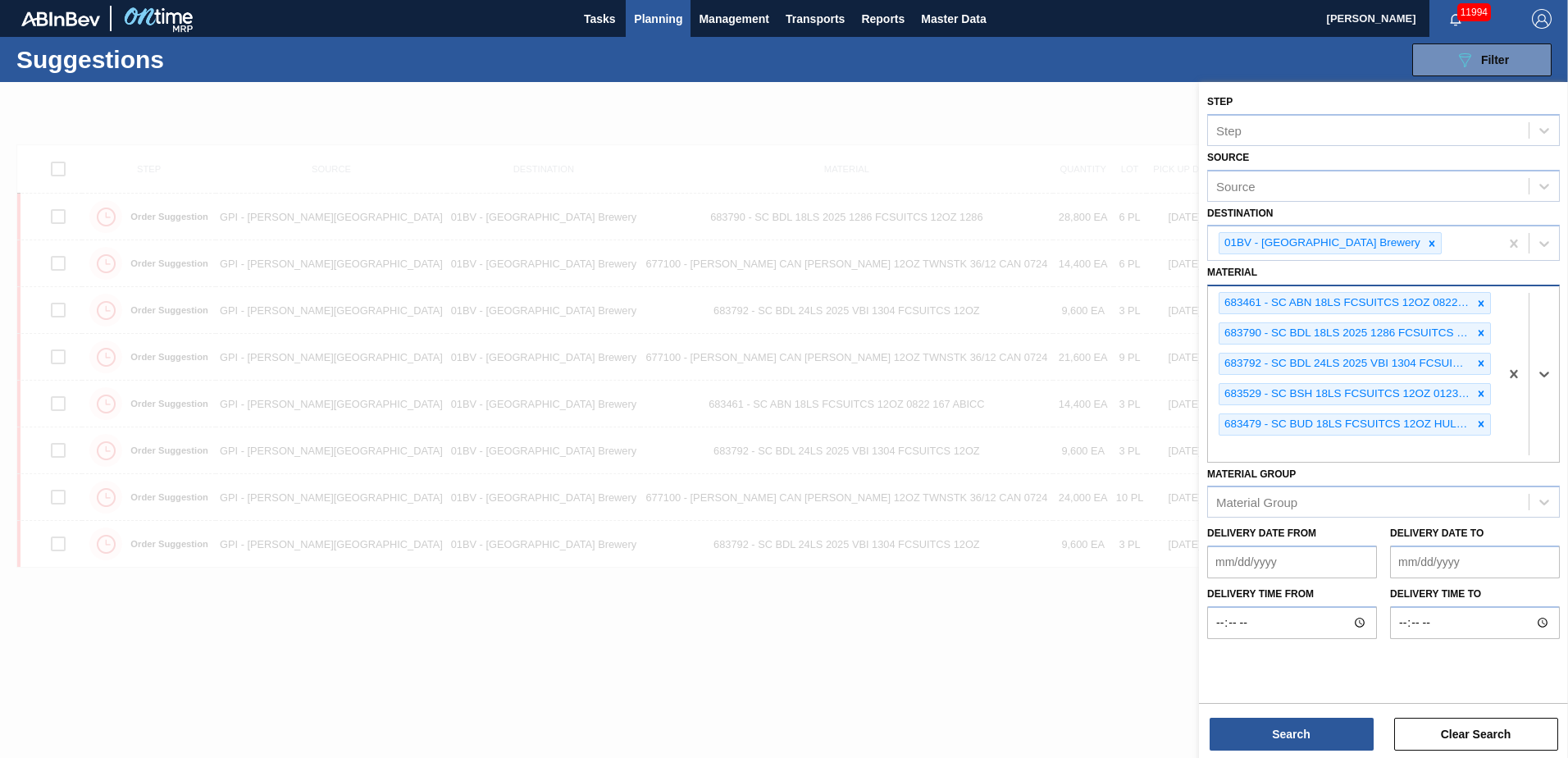
click at [1478, 302] on icon at bounding box center [1481, 304] width 11 height 11
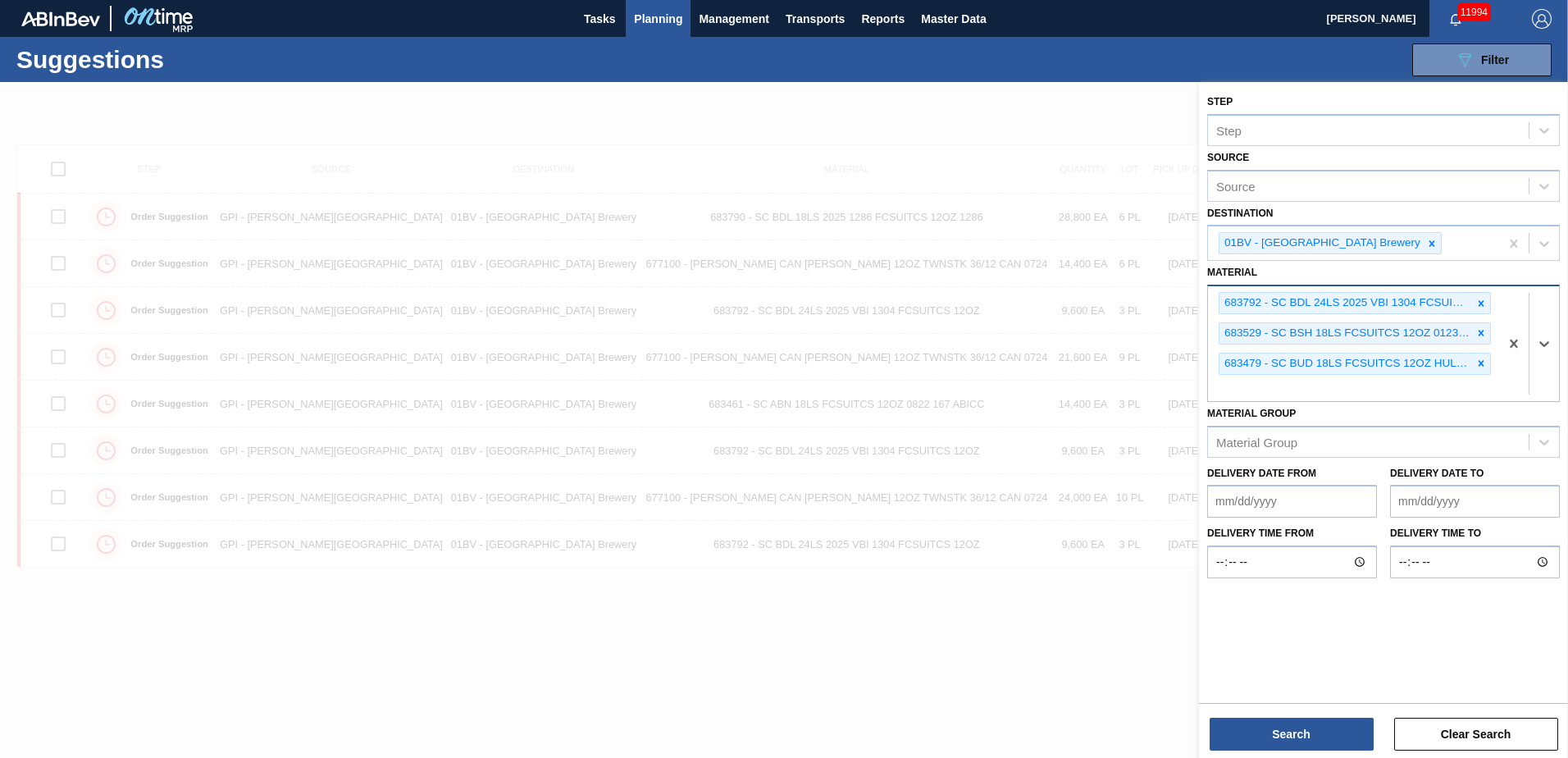
click at [1478, 302] on icon at bounding box center [1481, 304] width 11 height 11
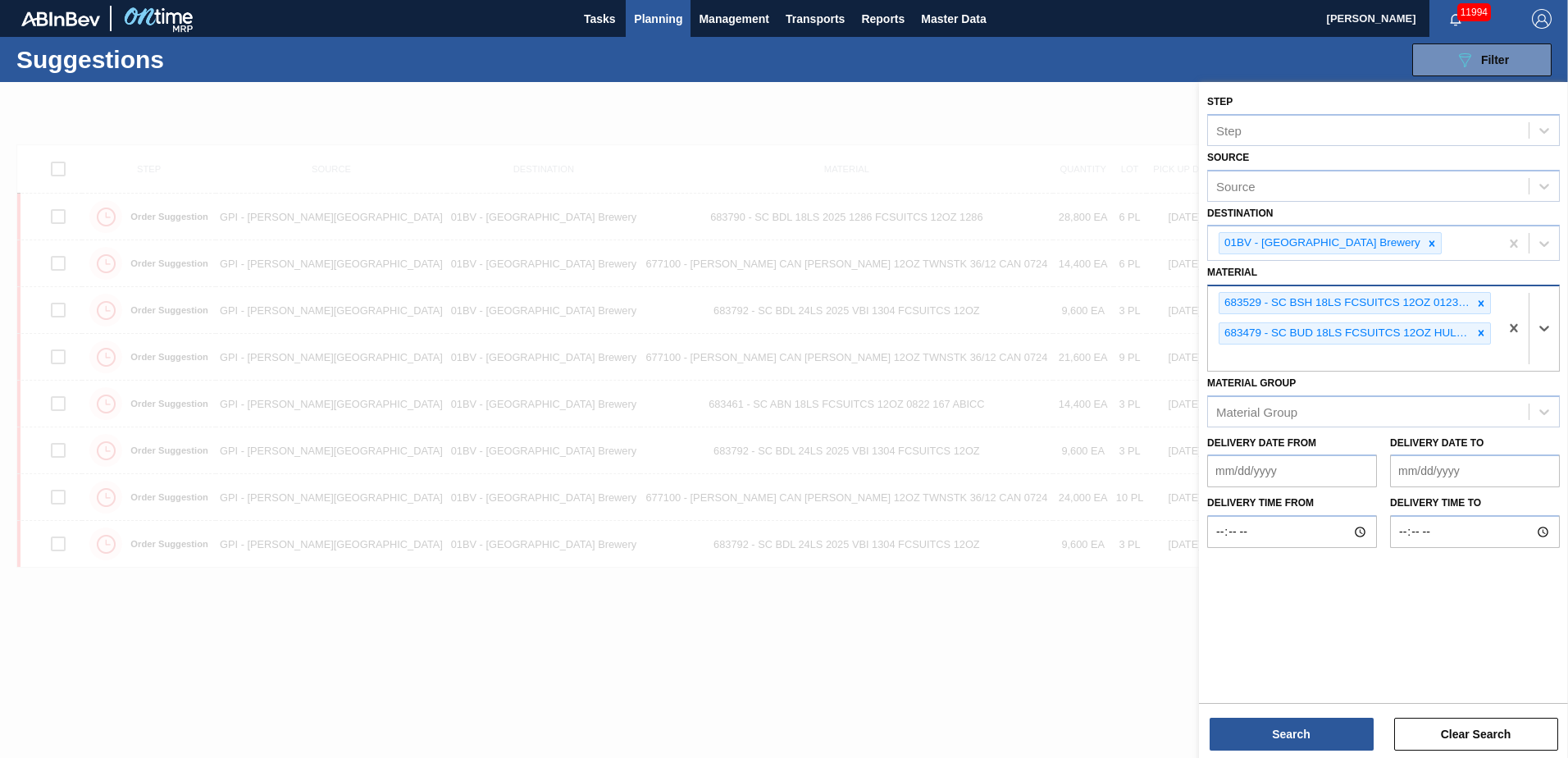
click at [1478, 302] on icon at bounding box center [1481, 304] width 11 height 11
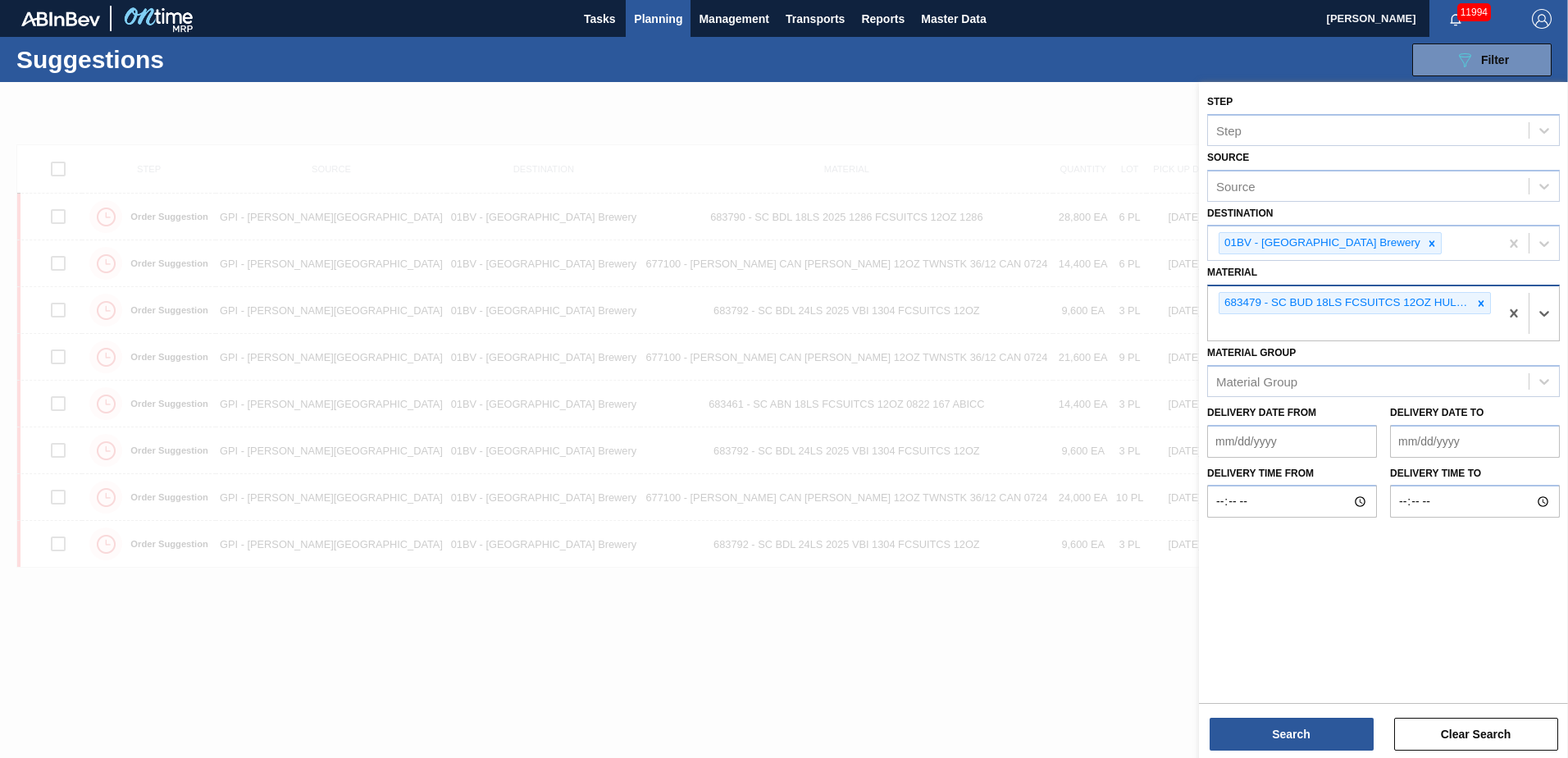
click at [1478, 302] on icon at bounding box center [1481, 304] width 11 height 11
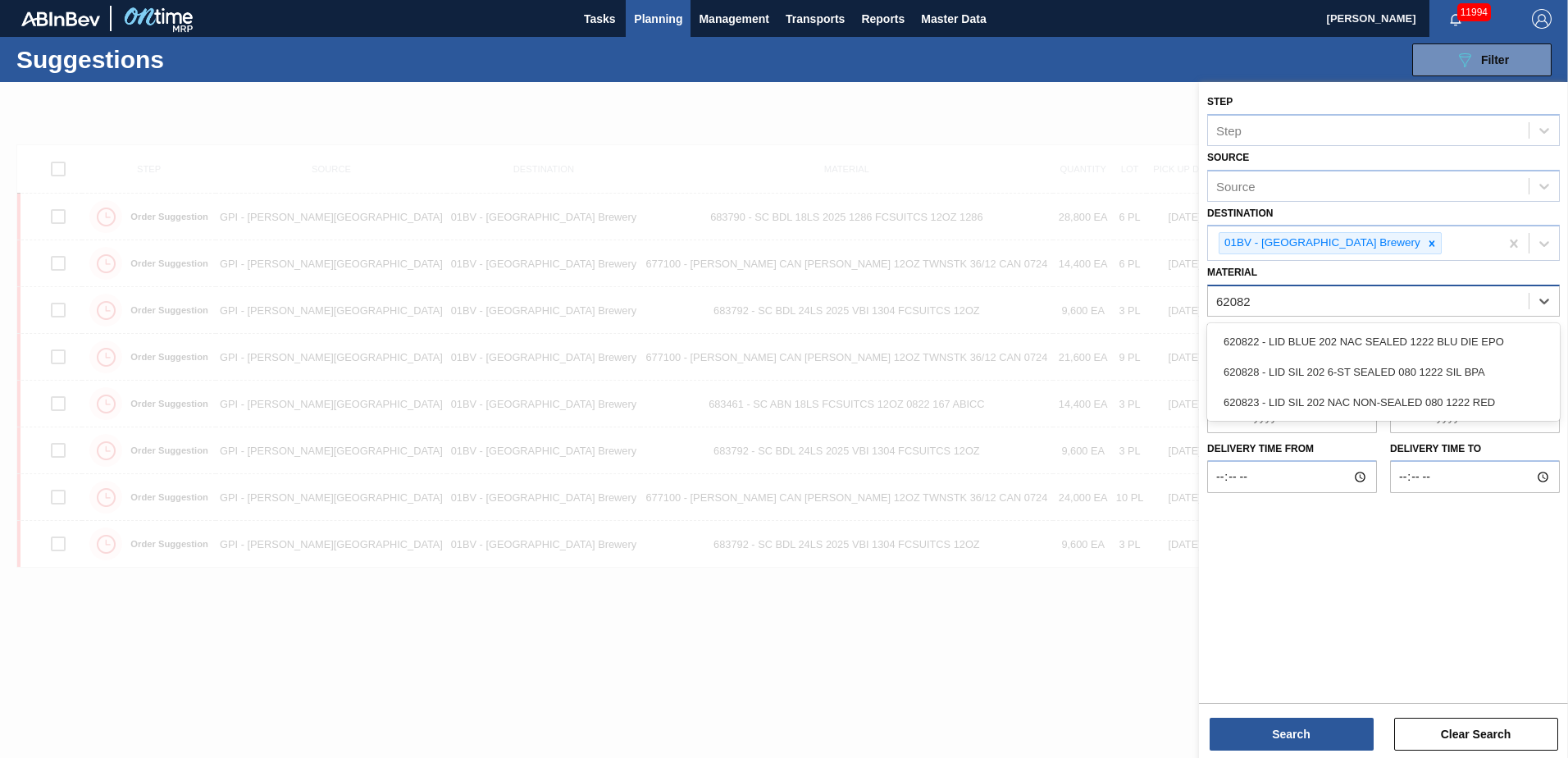
type input "620828"
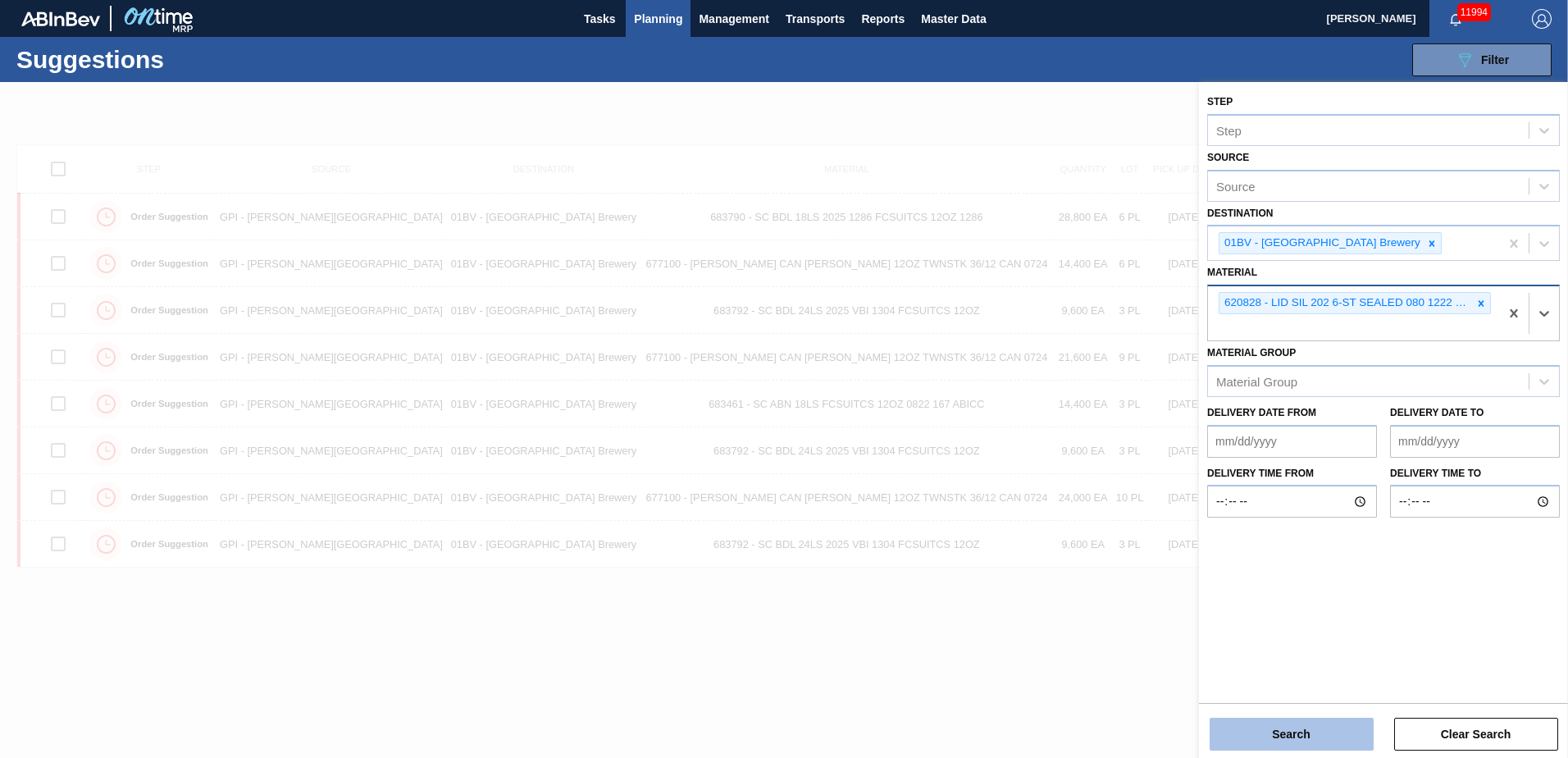
click at [1262, 730] on button "Search" at bounding box center [1292, 734] width 164 height 33
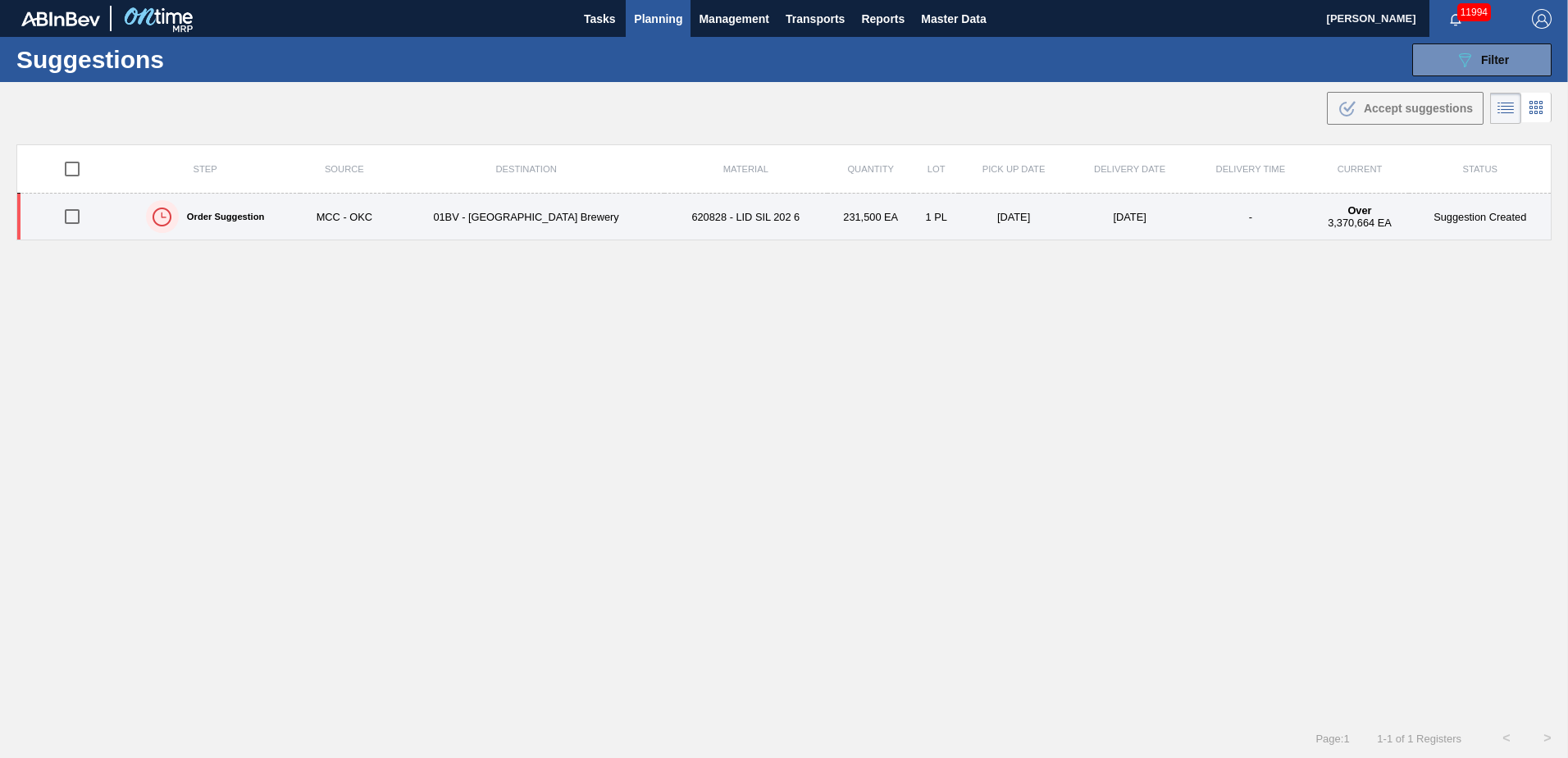
click at [454, 217] on td "01BV - [GEOGRAPHIC_DATA] Brewery" at bounding box center [526, 217] width 276 height 47
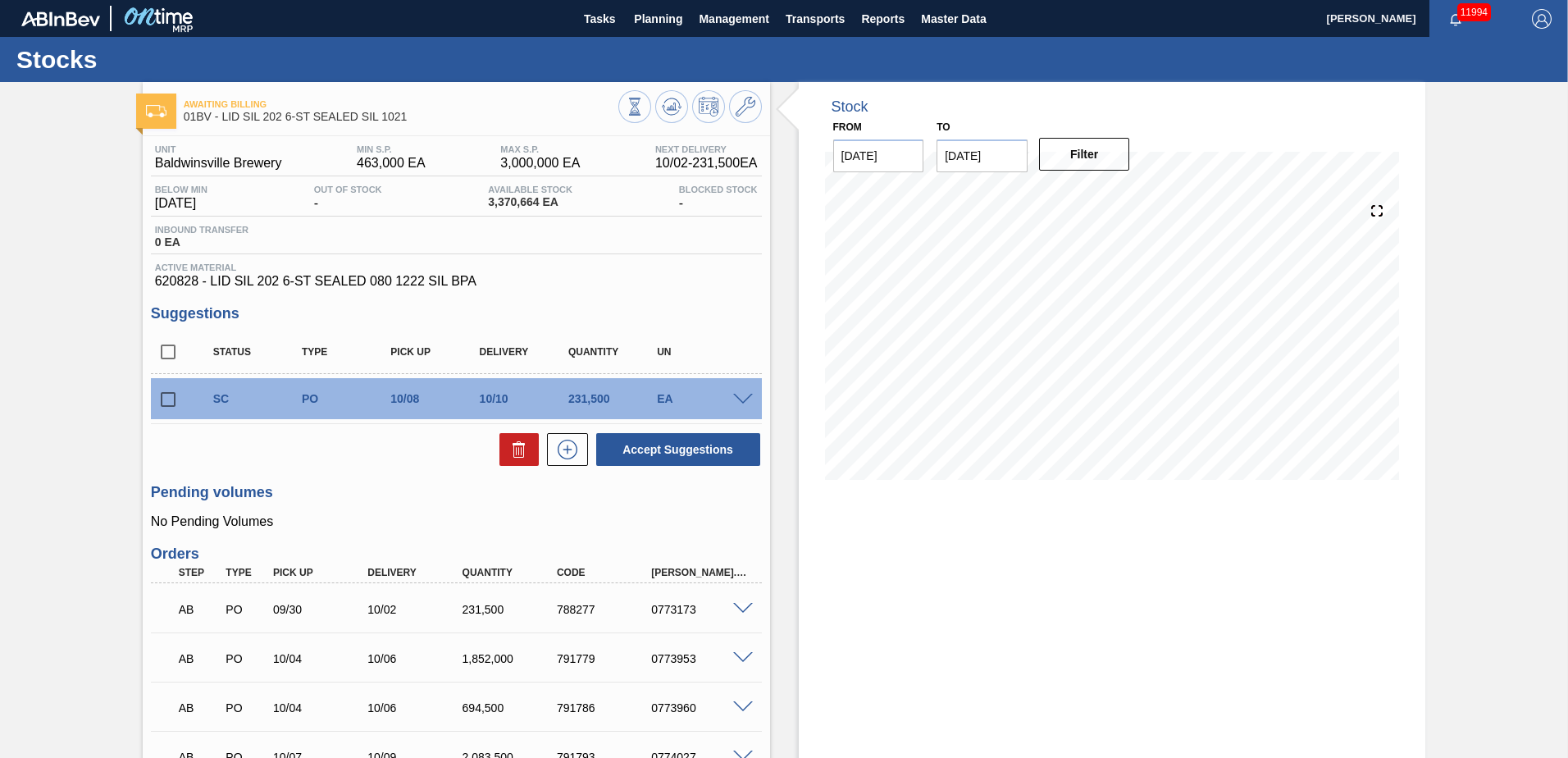
click at [738, 395] on span at bounding box center [743, 400] width 20 height 12
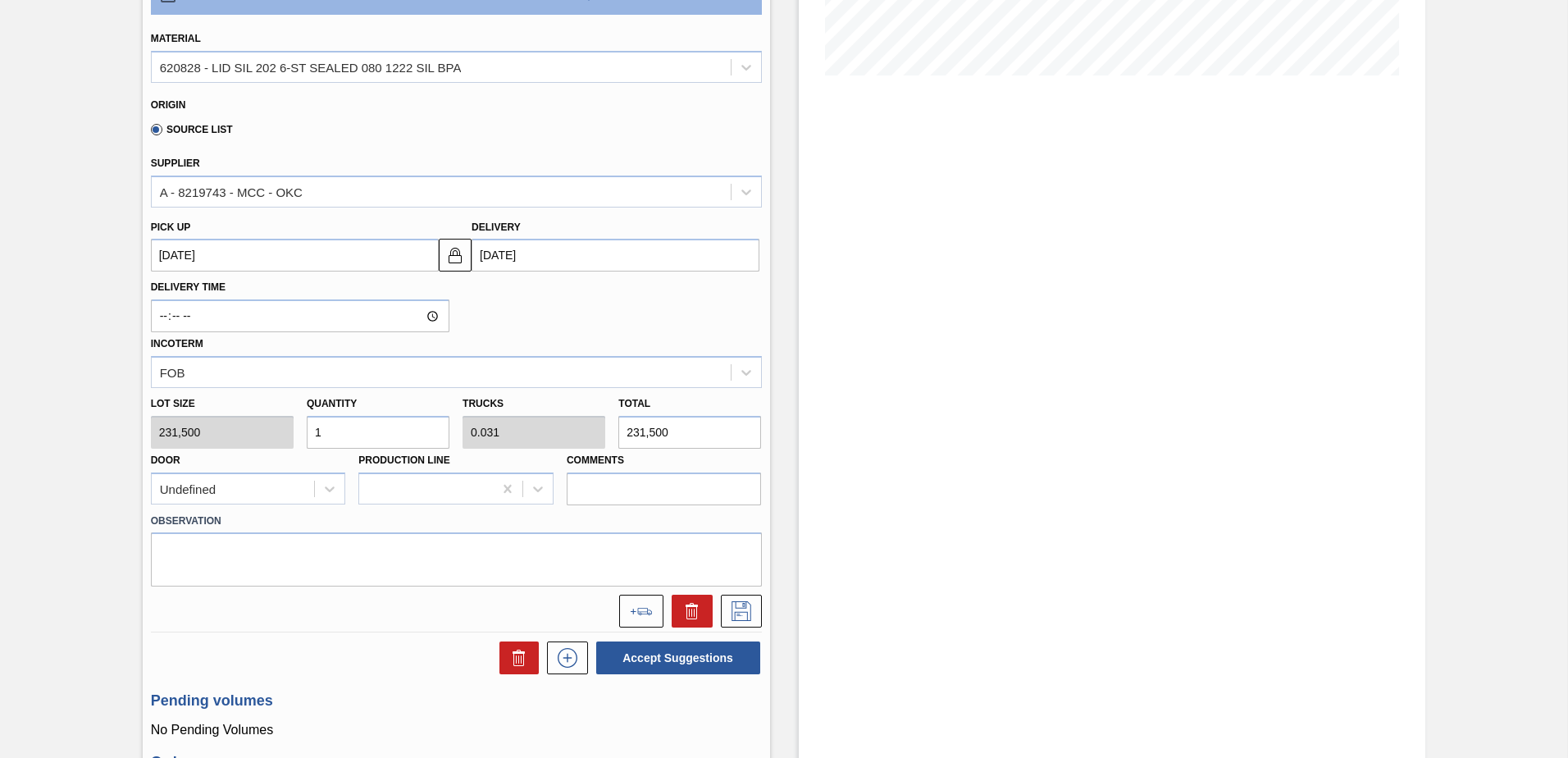
scroll to position [410, 0]
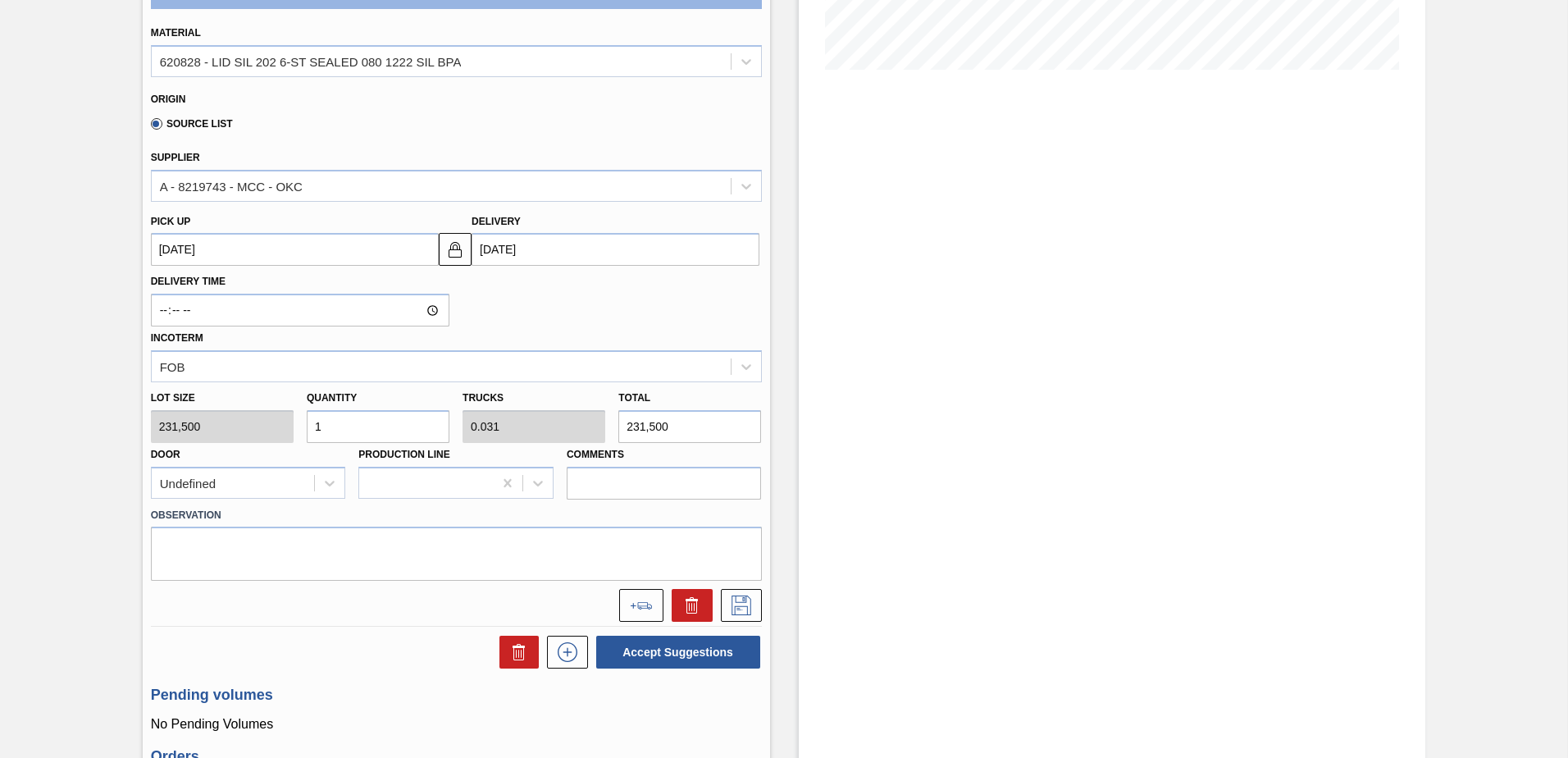
drag, startPoint x: 340, startPoint y: 427, endPoint x: -3, endPoint y: 421, distance: 343.1
click at [0, 0] on html "Tasks Planning Management Transports Reports Master Data Kristin Lippert 11994 …" at bounding box center [784, 0] width 1568 height 0
type input "4"
type input "0.125"
type input "926,000"
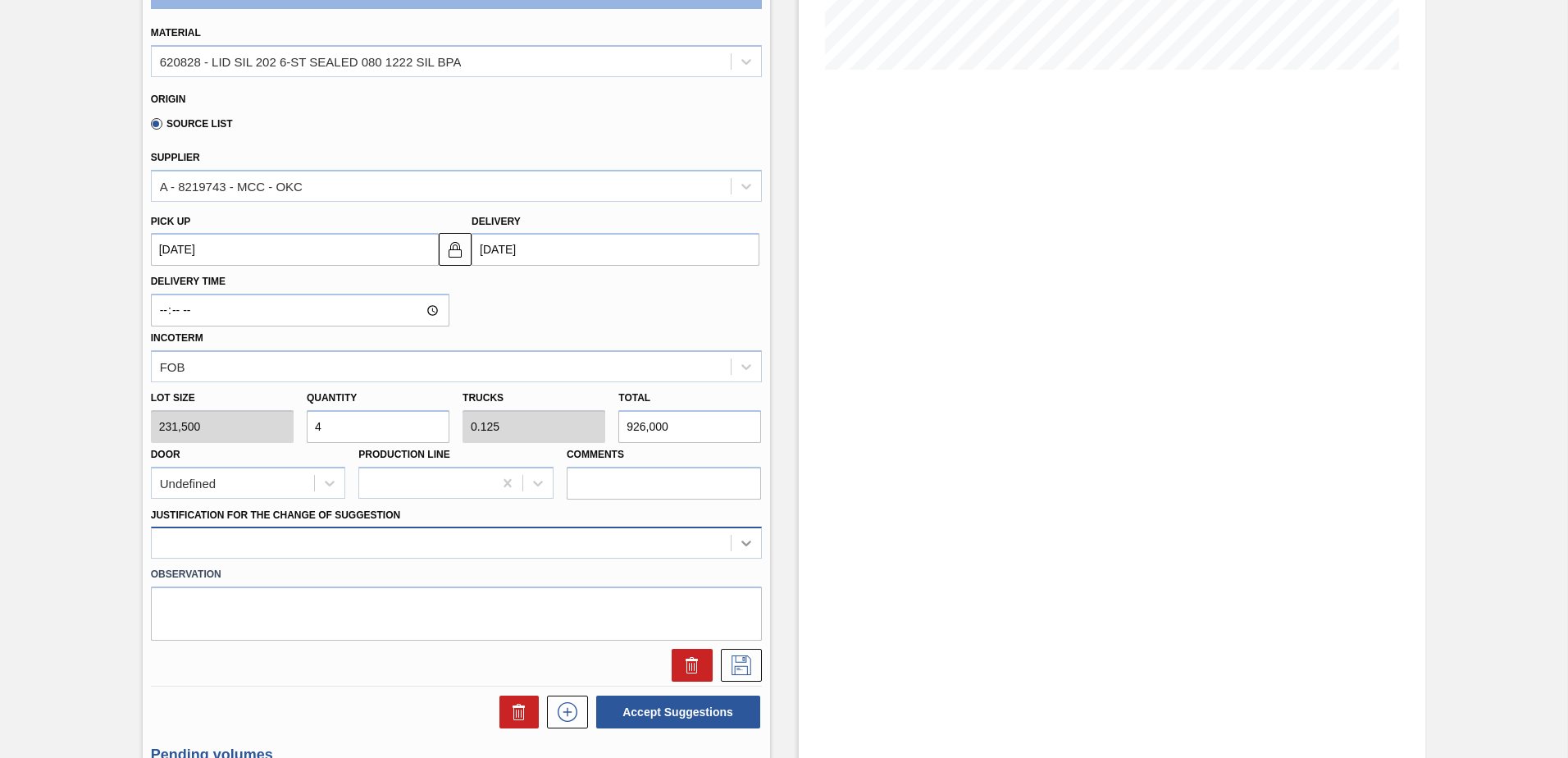
type input "4"
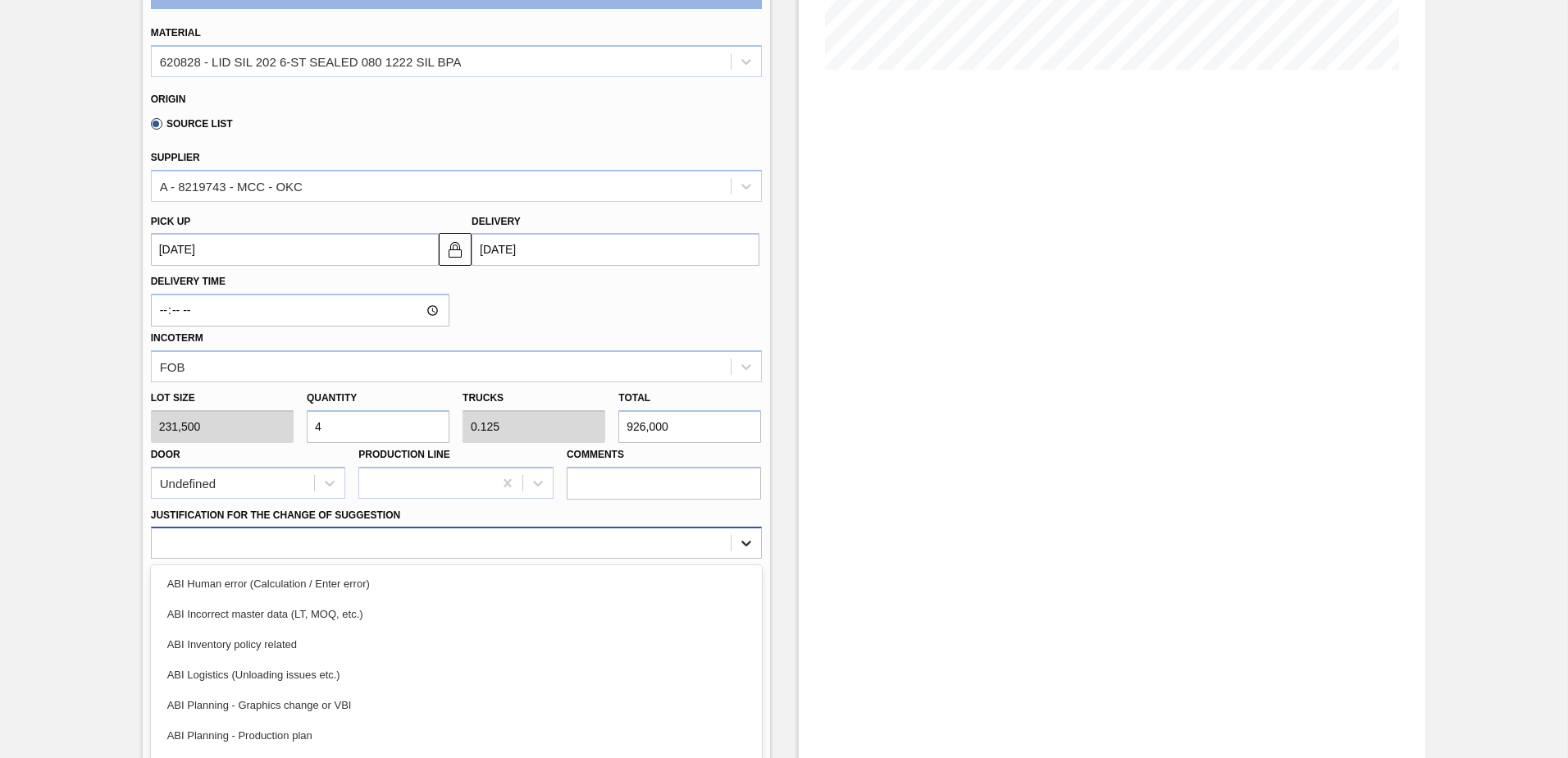
click at [749, 546] on div "option ABI Incorrect master data (LT, MOQ, etc.) focused, 2 of 18. 18 results a…" at bounding box center [456, 542] width 611 height 32
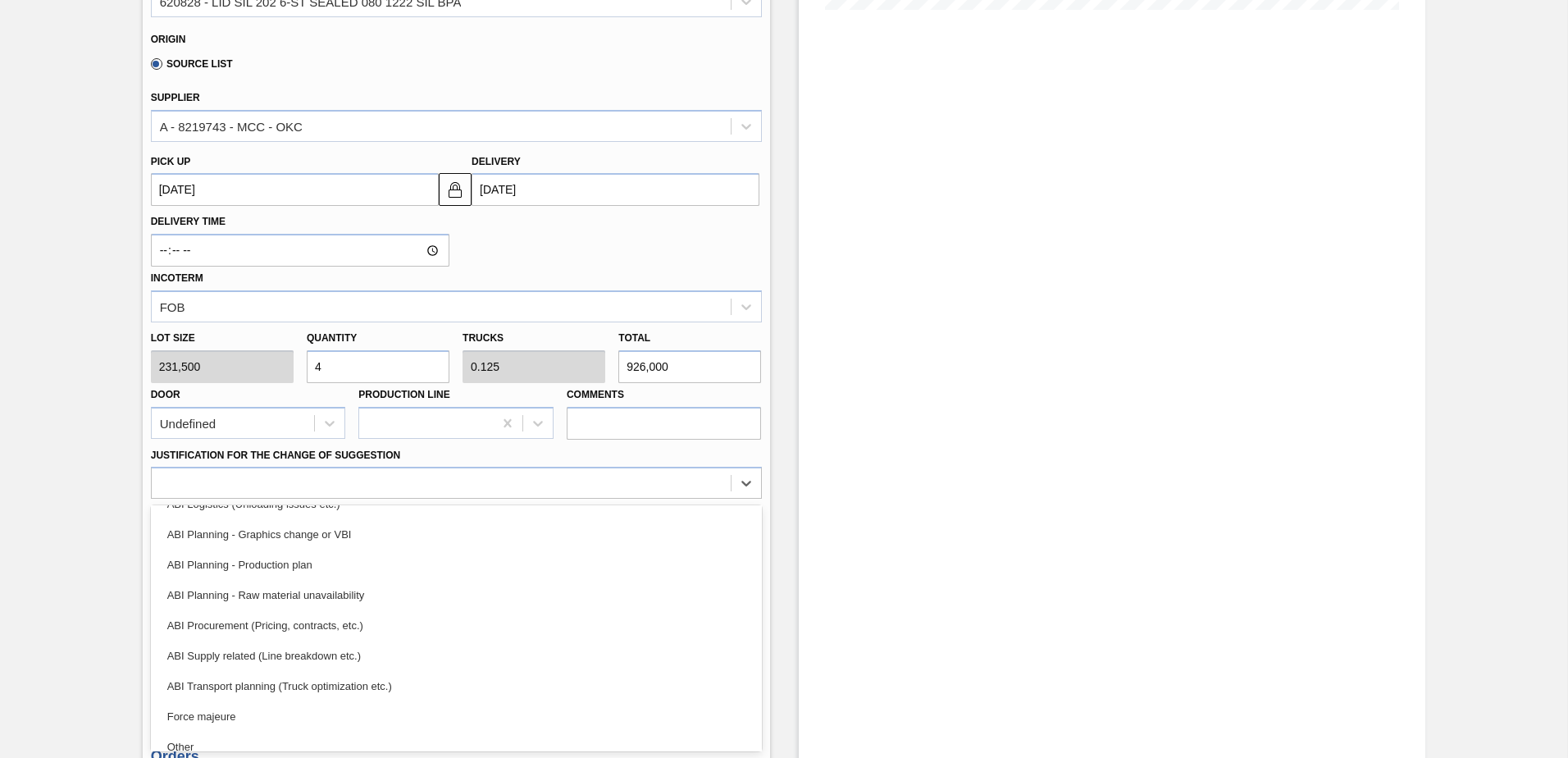
scroll to position [0, 0]
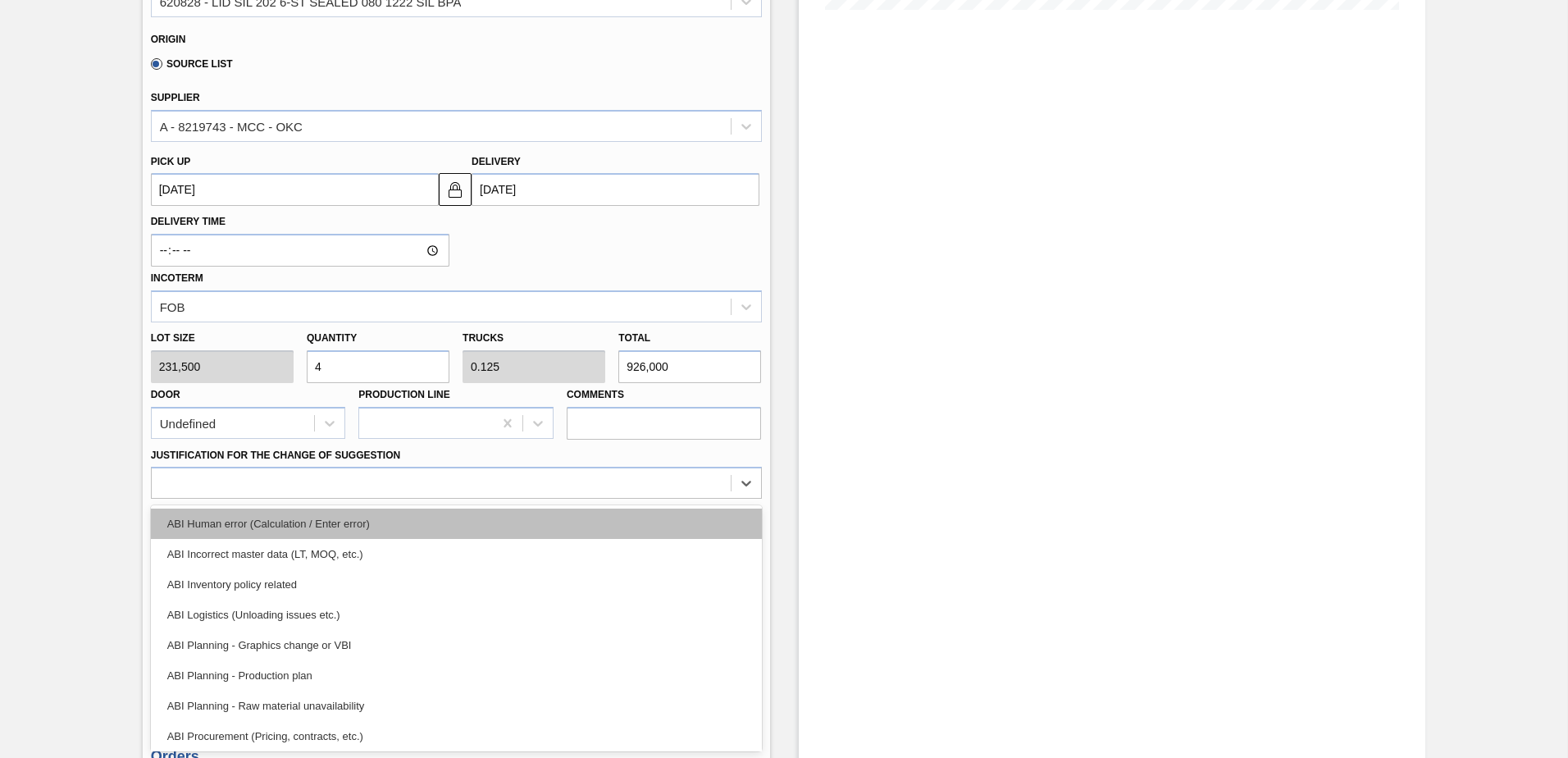
click at [199, 521] on div "ABI Human error (Calculation / Enter error)" at bounding box center [456, 523] width 611 height 30
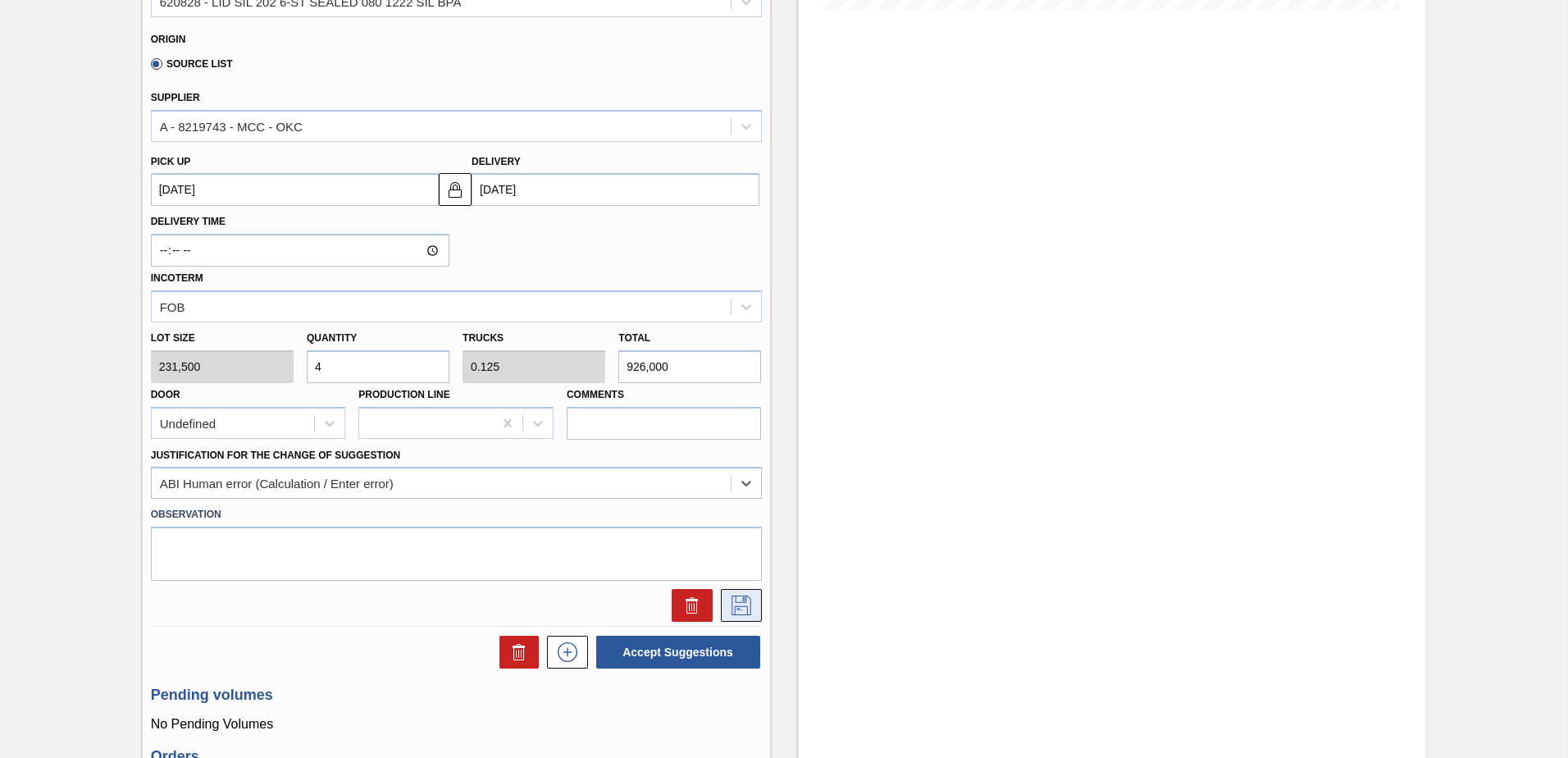
click at [741, 608] on icon at bounding box center [741, 605] width 26 height 20
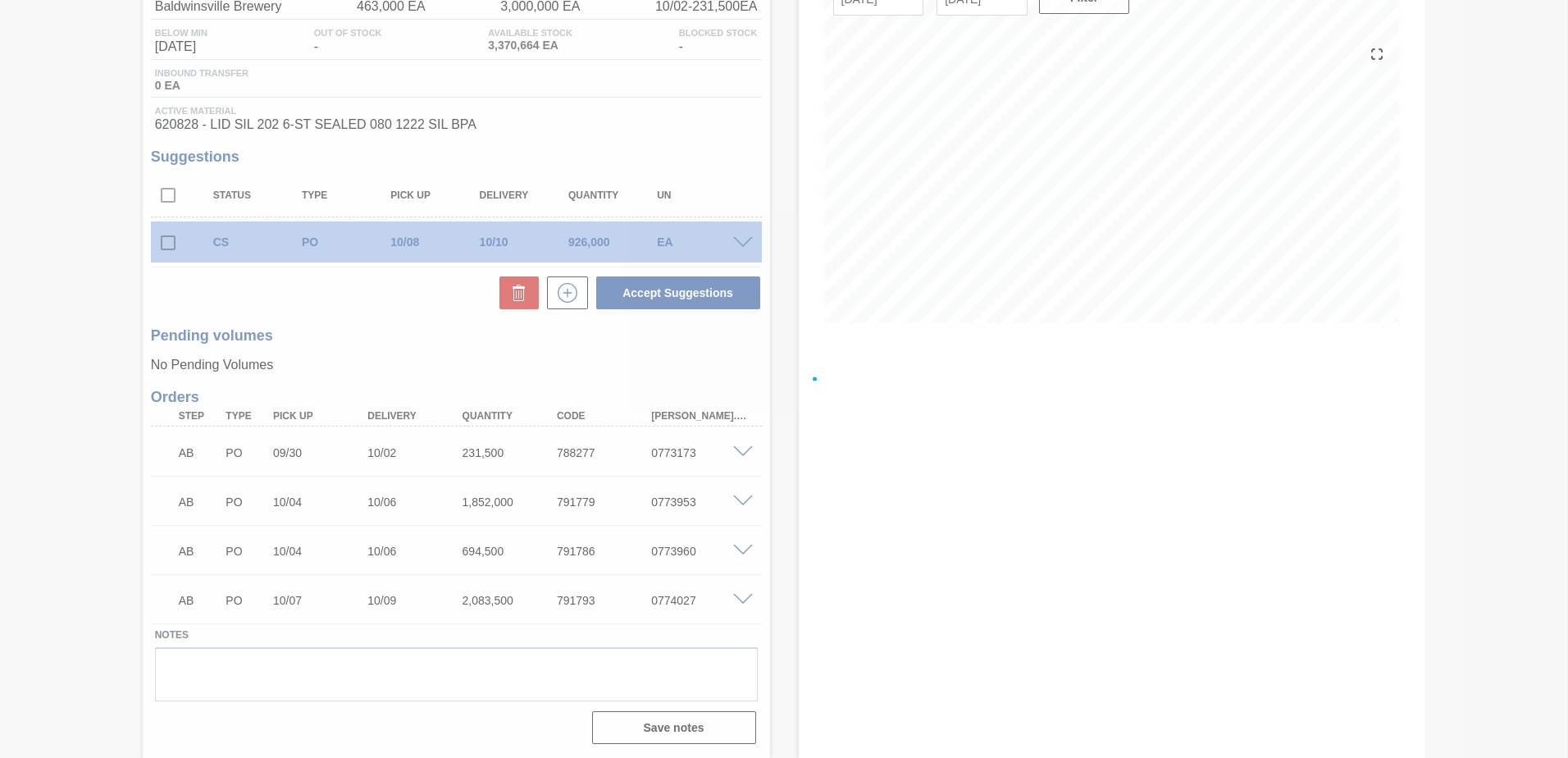
scroll to position [157, 0]
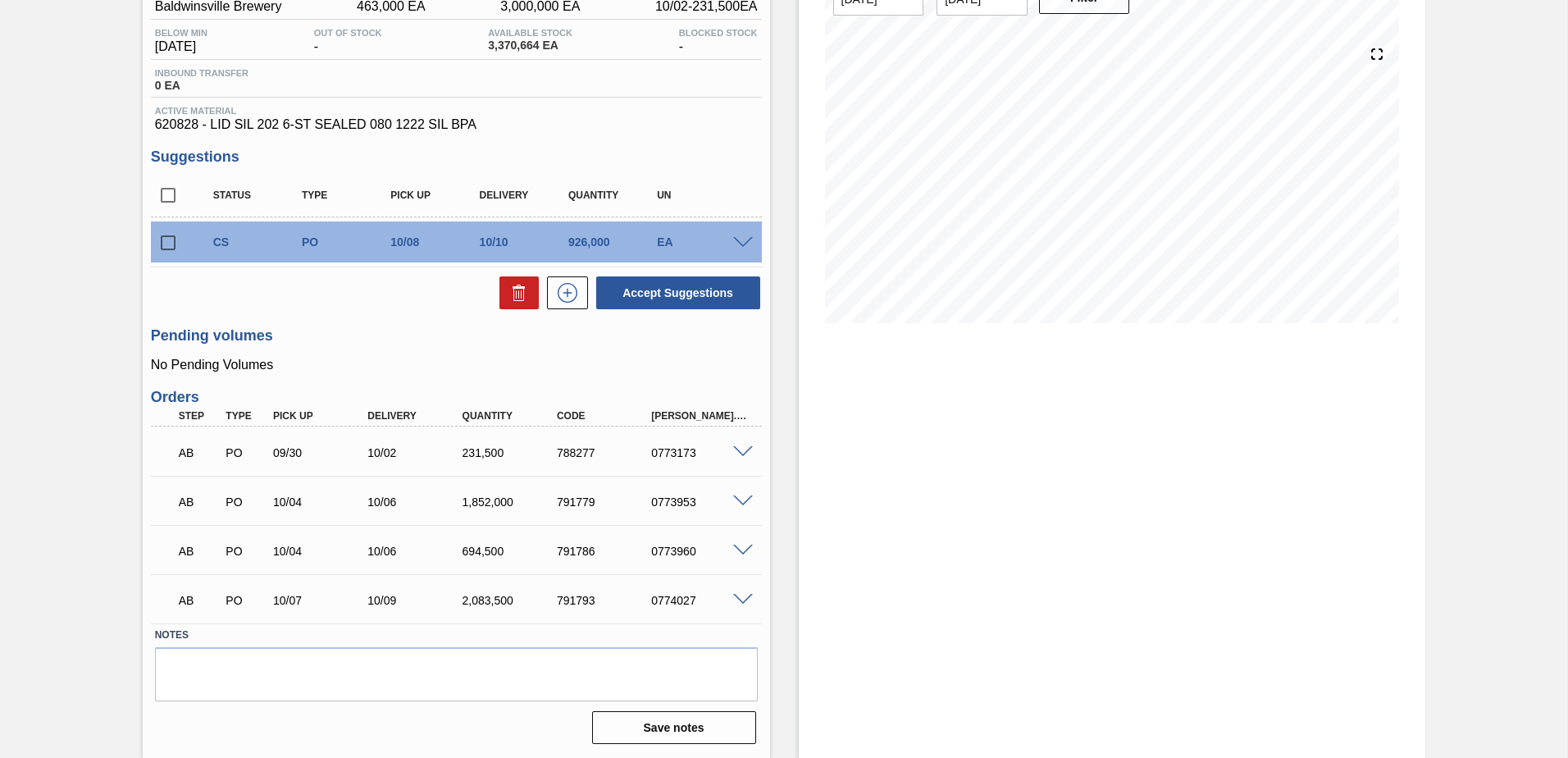
click at [164, 246] on input "checkbox" at bounding box center [168, 243] width 34 height 34
click at [665, 299] on button "Accept Suggestions" at bounding box center [678, 293] width 164 height 33
checkbox input "false"
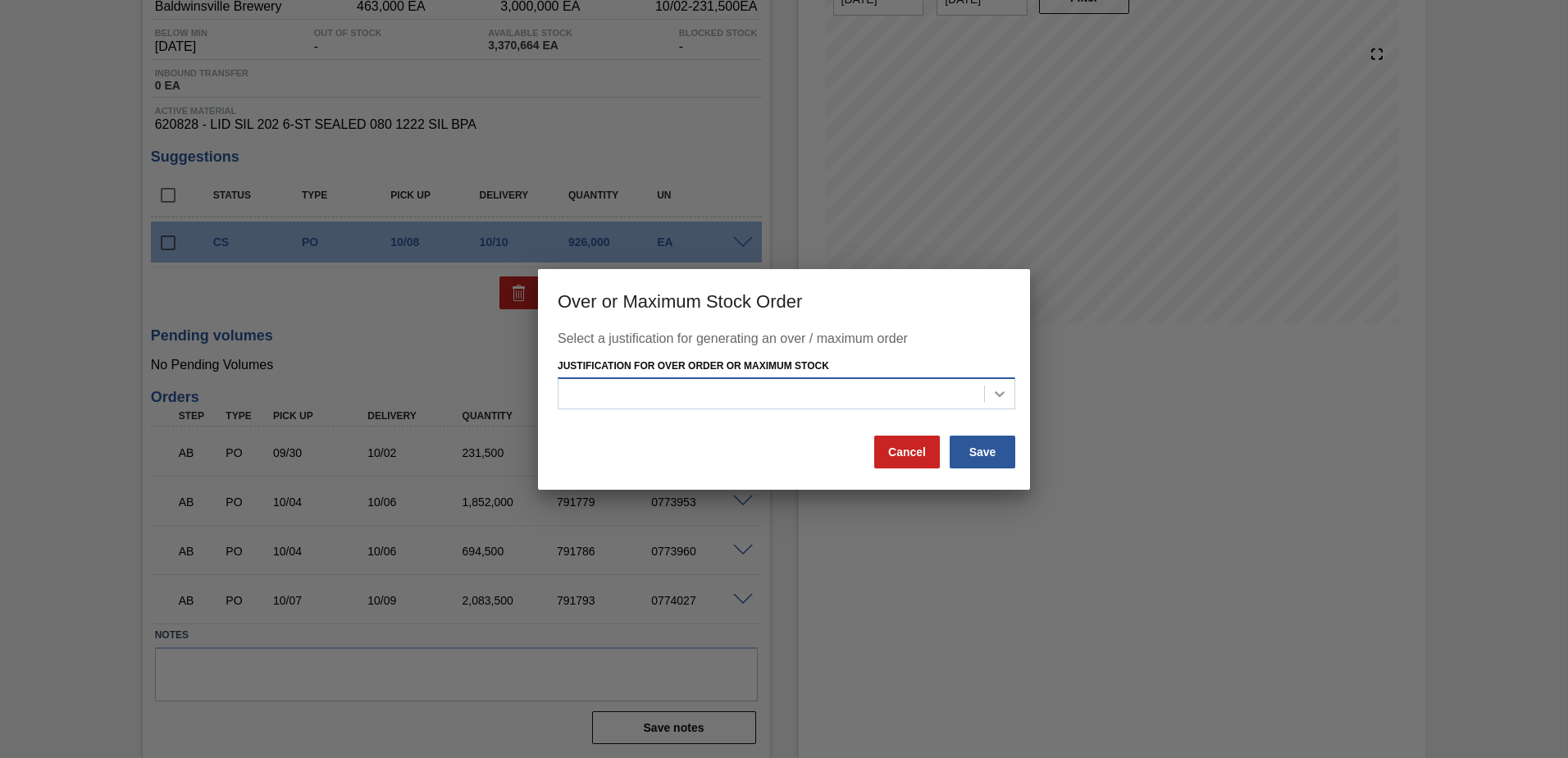
click at [1007, 395] on icon at bounding box center [1000, 394] width 16 height 16
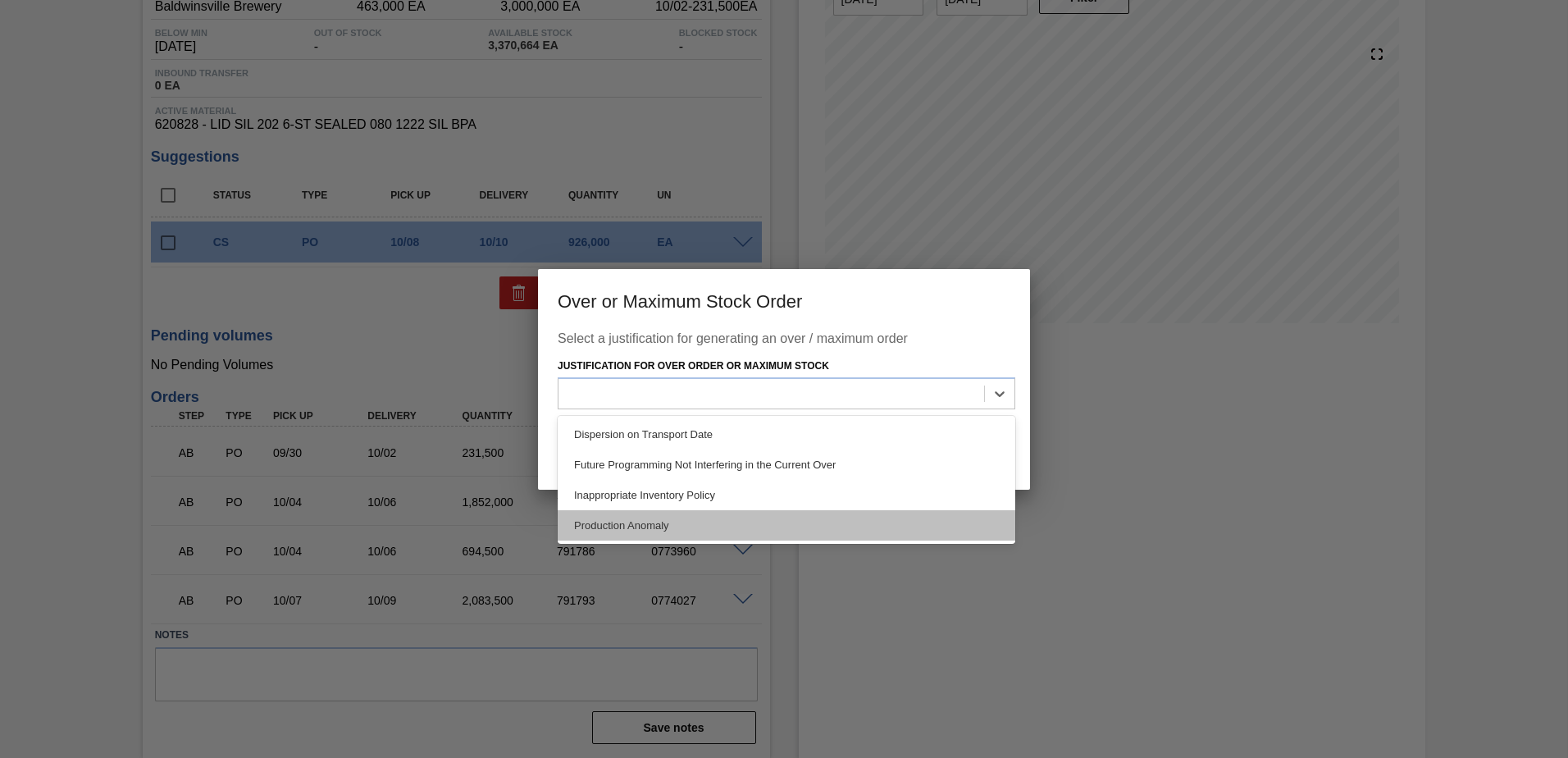
click at [630, 522] on div "Production Anomaly" at bounding box center [786, 525] width 458 height 30
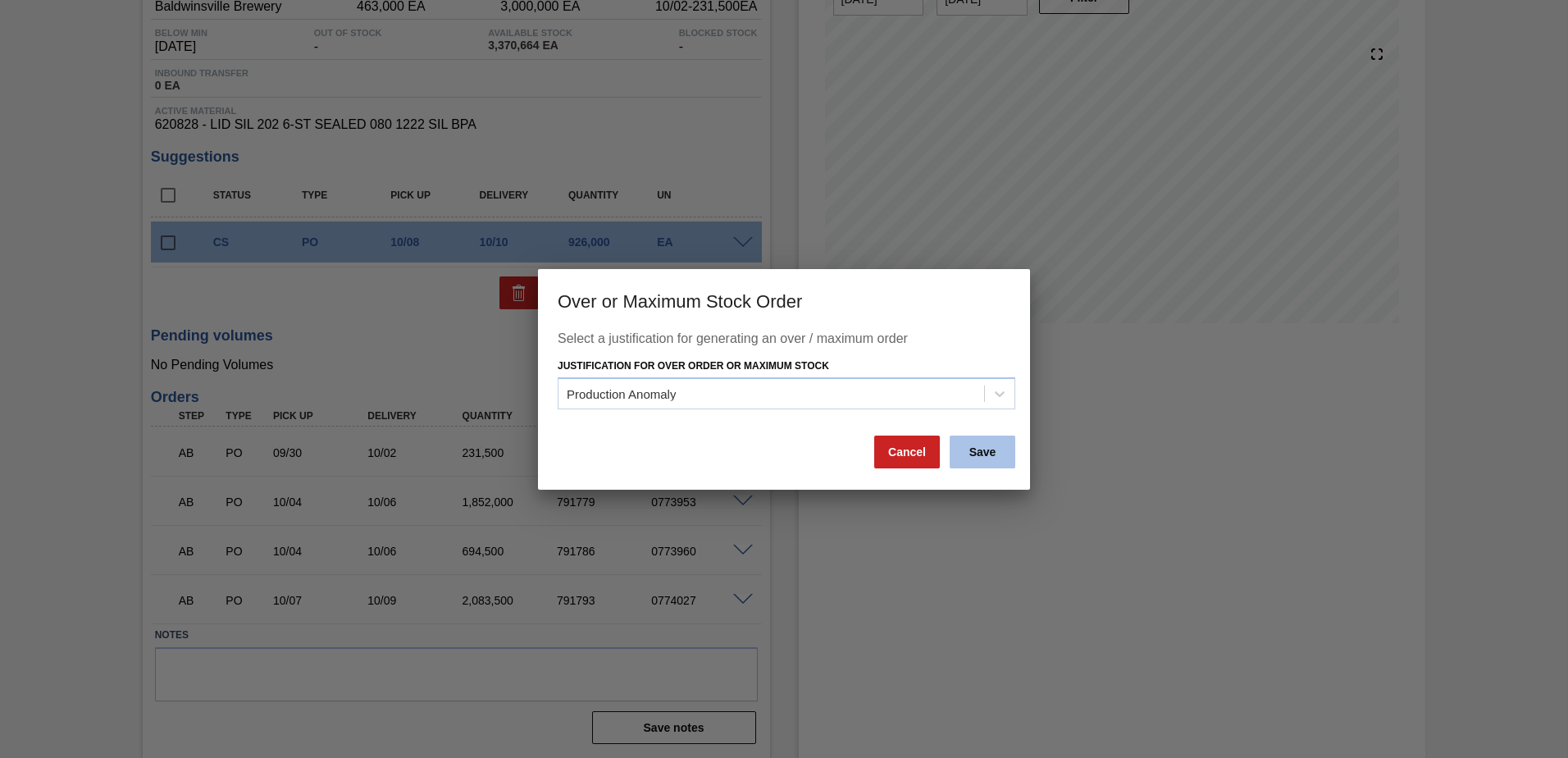
click at [993, 447] on button "Save" at bounding box center [982, 452] width 66 height 33
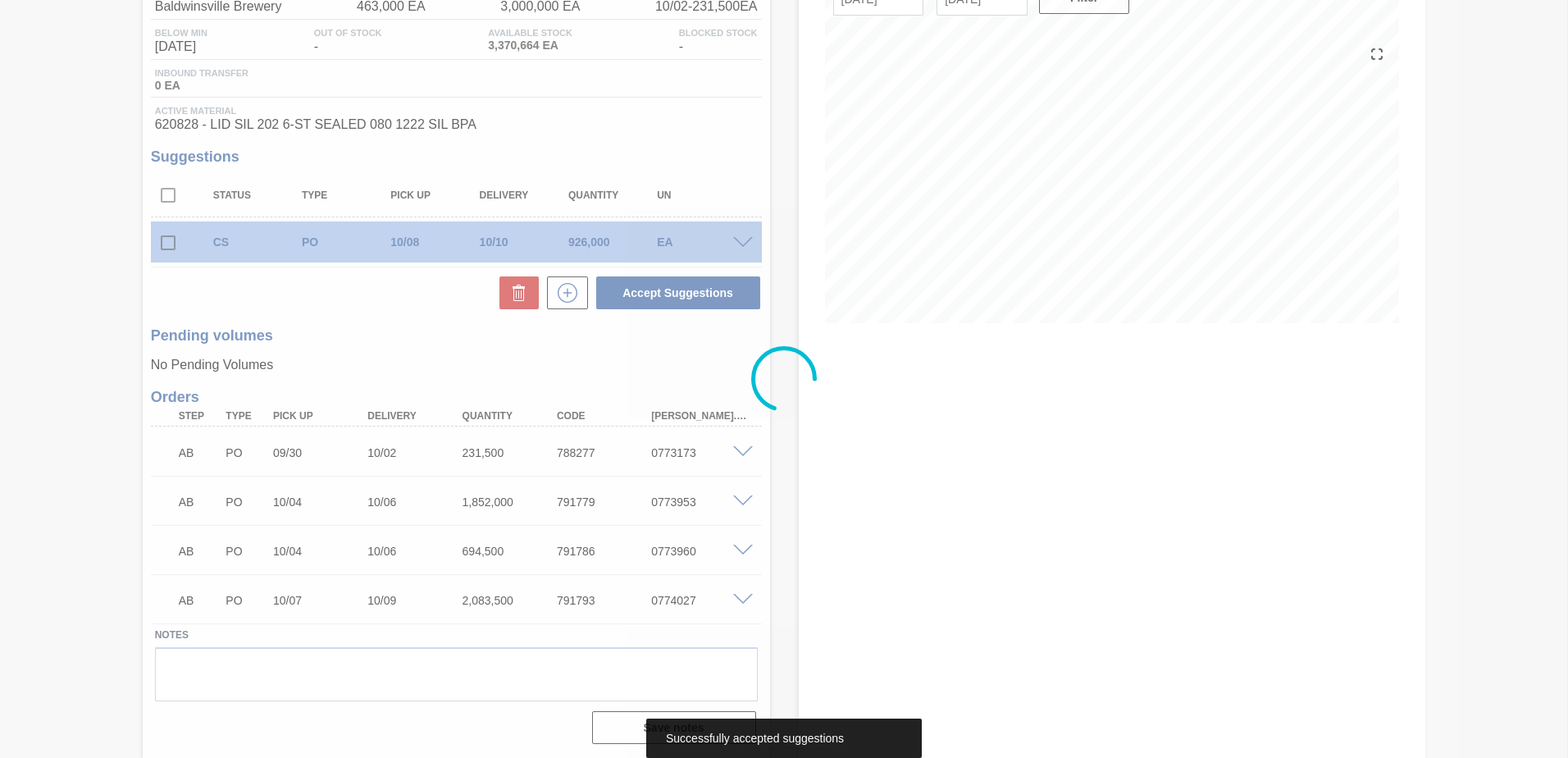
scroll to position [130, 0]
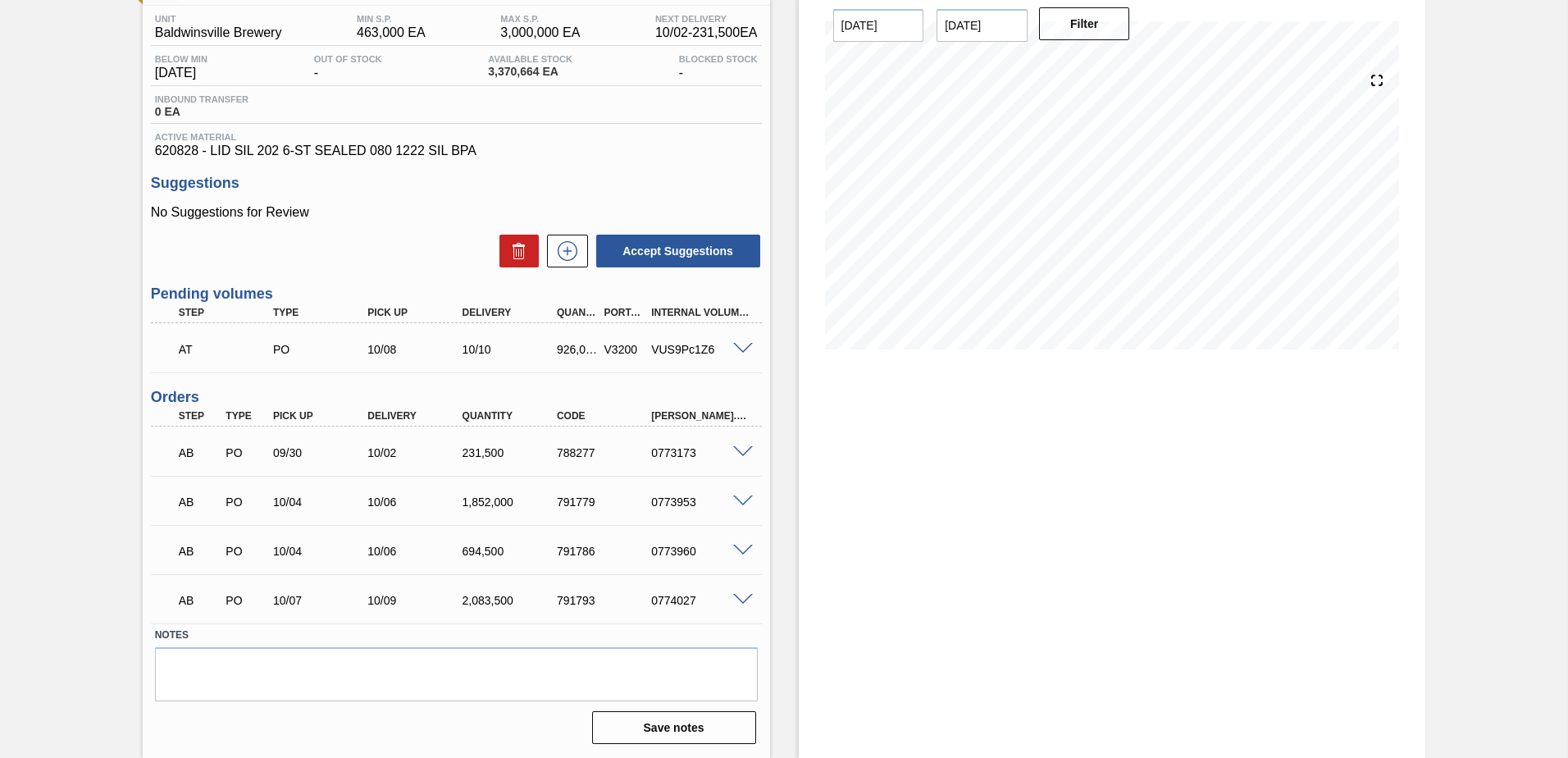
click at [704, 155] on span "620828 - LID SIL 202 6-ST SEALED 080 1222 SIL BPA" at bounding box center [456, 151] width 603 height 15
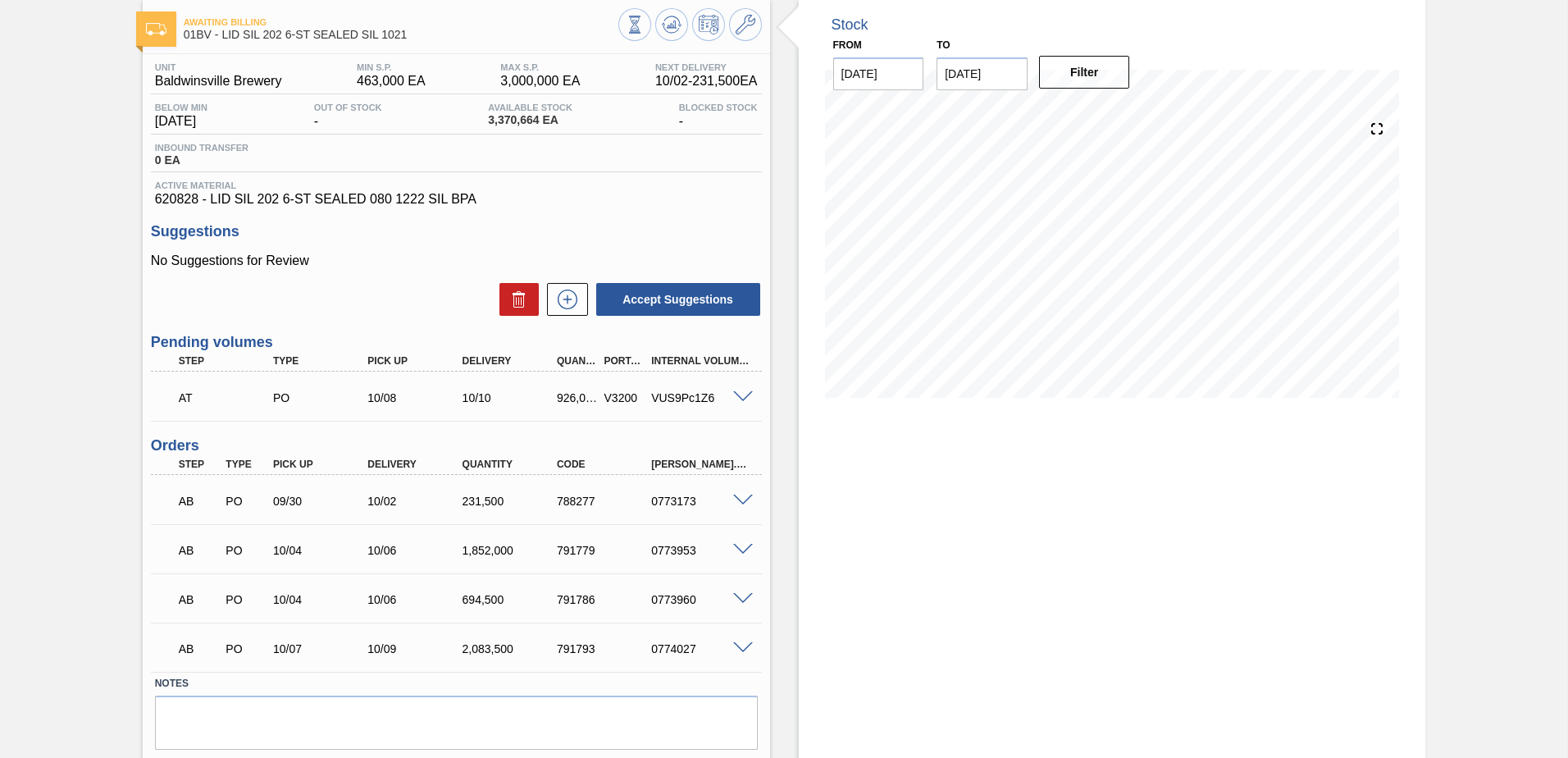
scroll to position [0, 0]
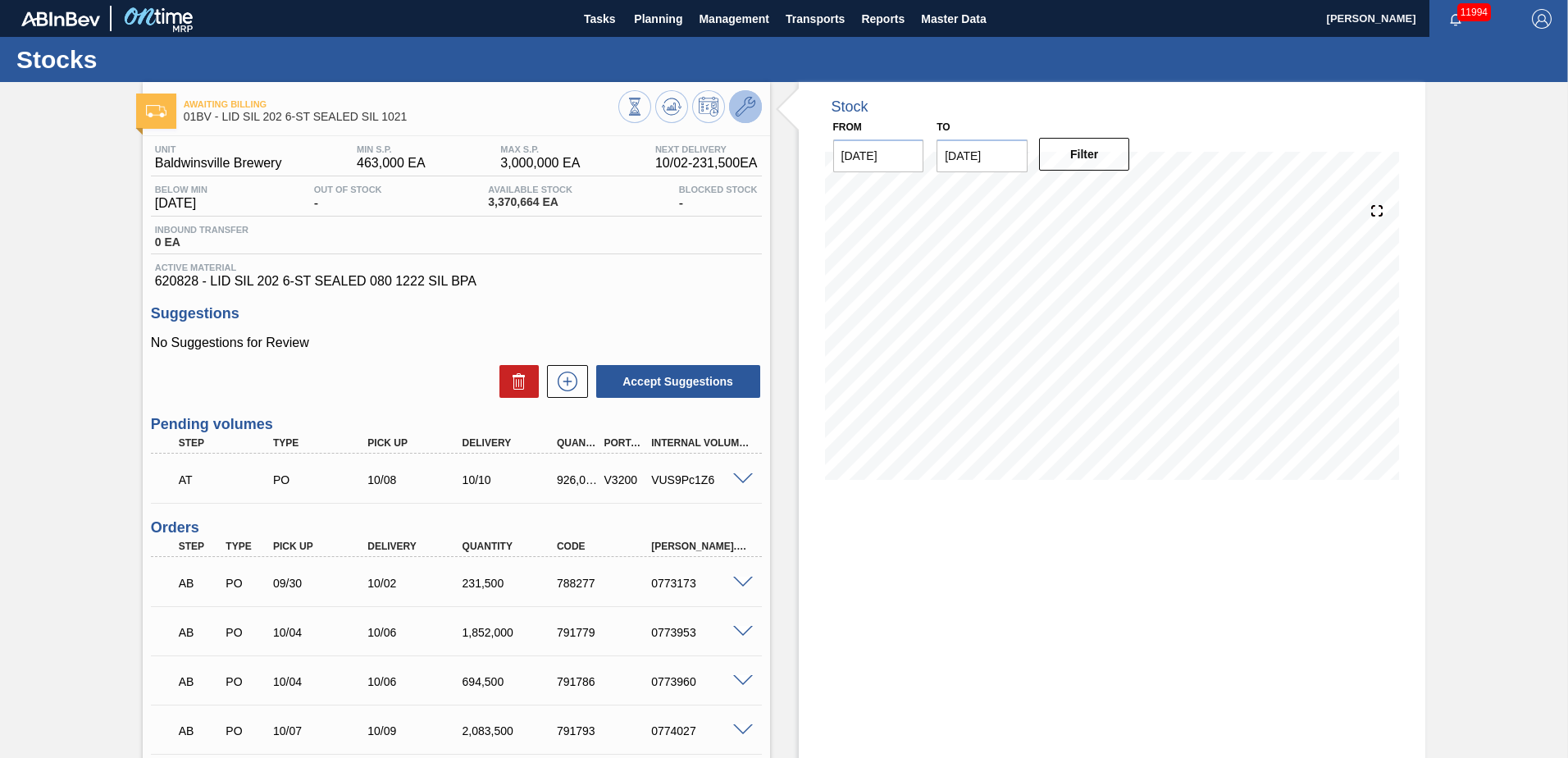
click at [742, 108] on icon at bounding box center [745, 107] width 20 height 20
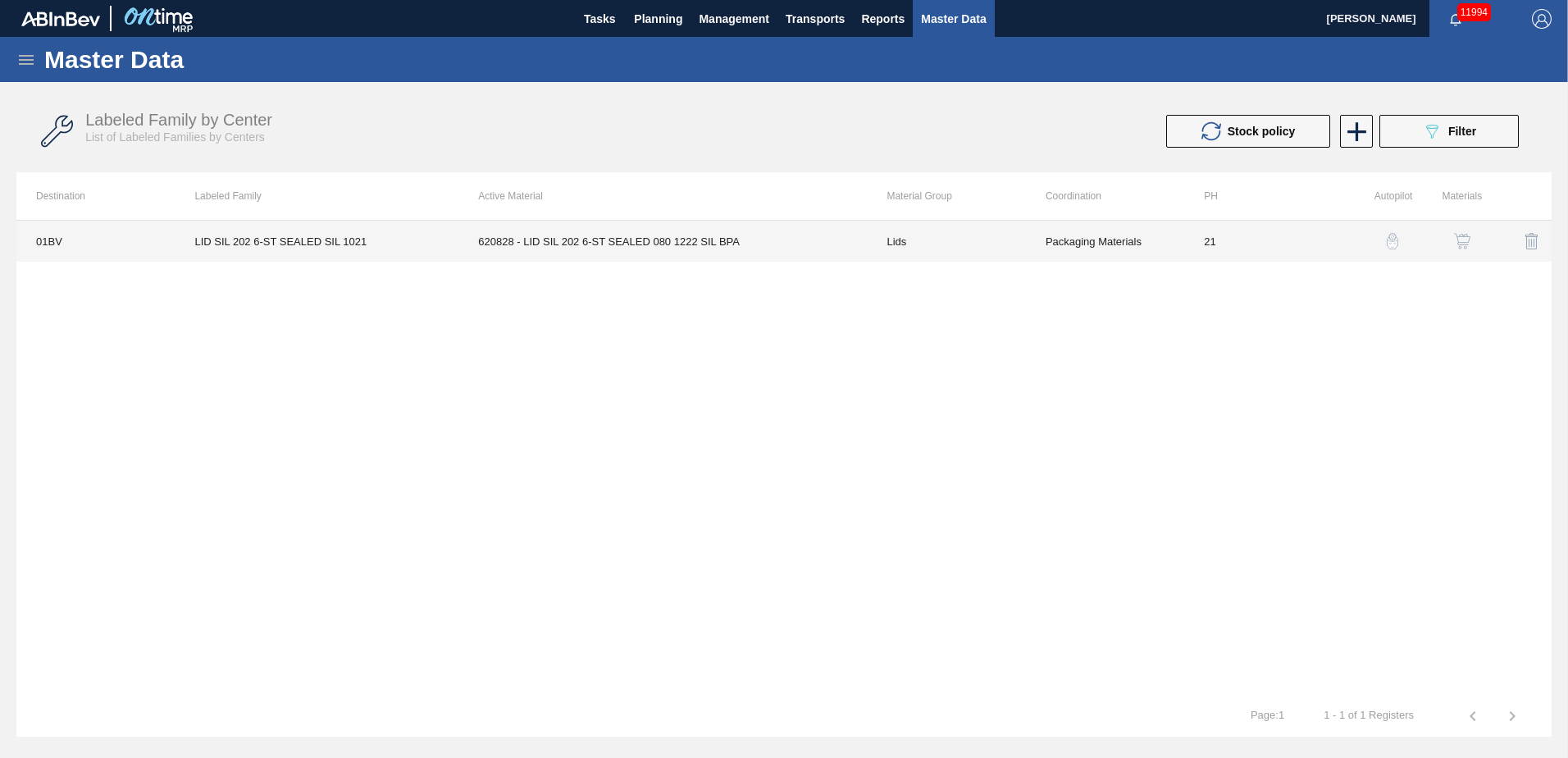
click at [593, 242] on td "620828 - LID SIL 202 6-ST SEALED 080 1222 SIL BPA" at bounding box center [663, 241] width 408 height 41
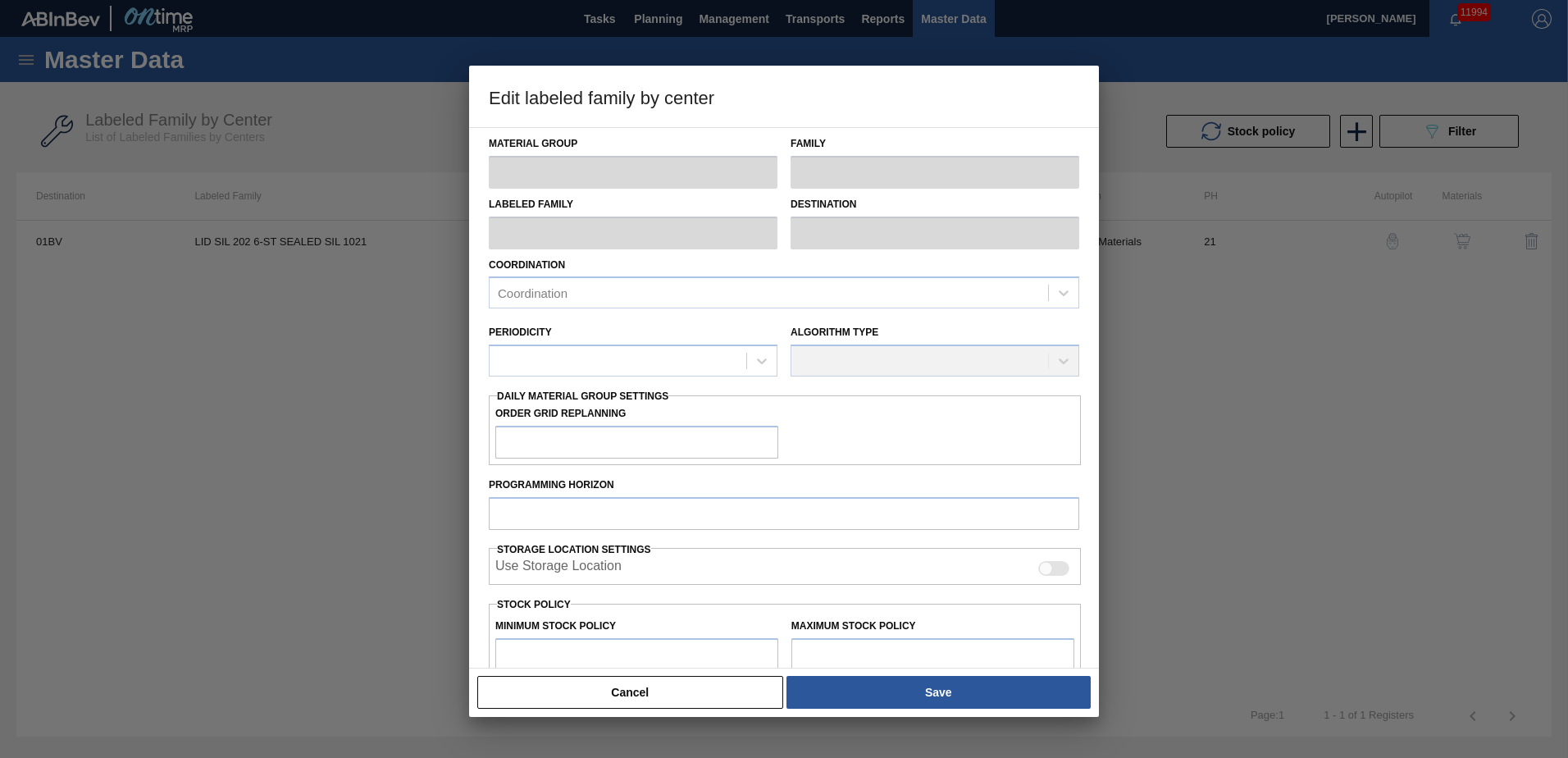
type input "Lids"
type input "Generic 202 Lid"
type input "LID SIL 202 6-ST SEALED SIL 1021"
type input "01BV - [GEOGRAPHIC_DATA] Brewery"
type input "0"
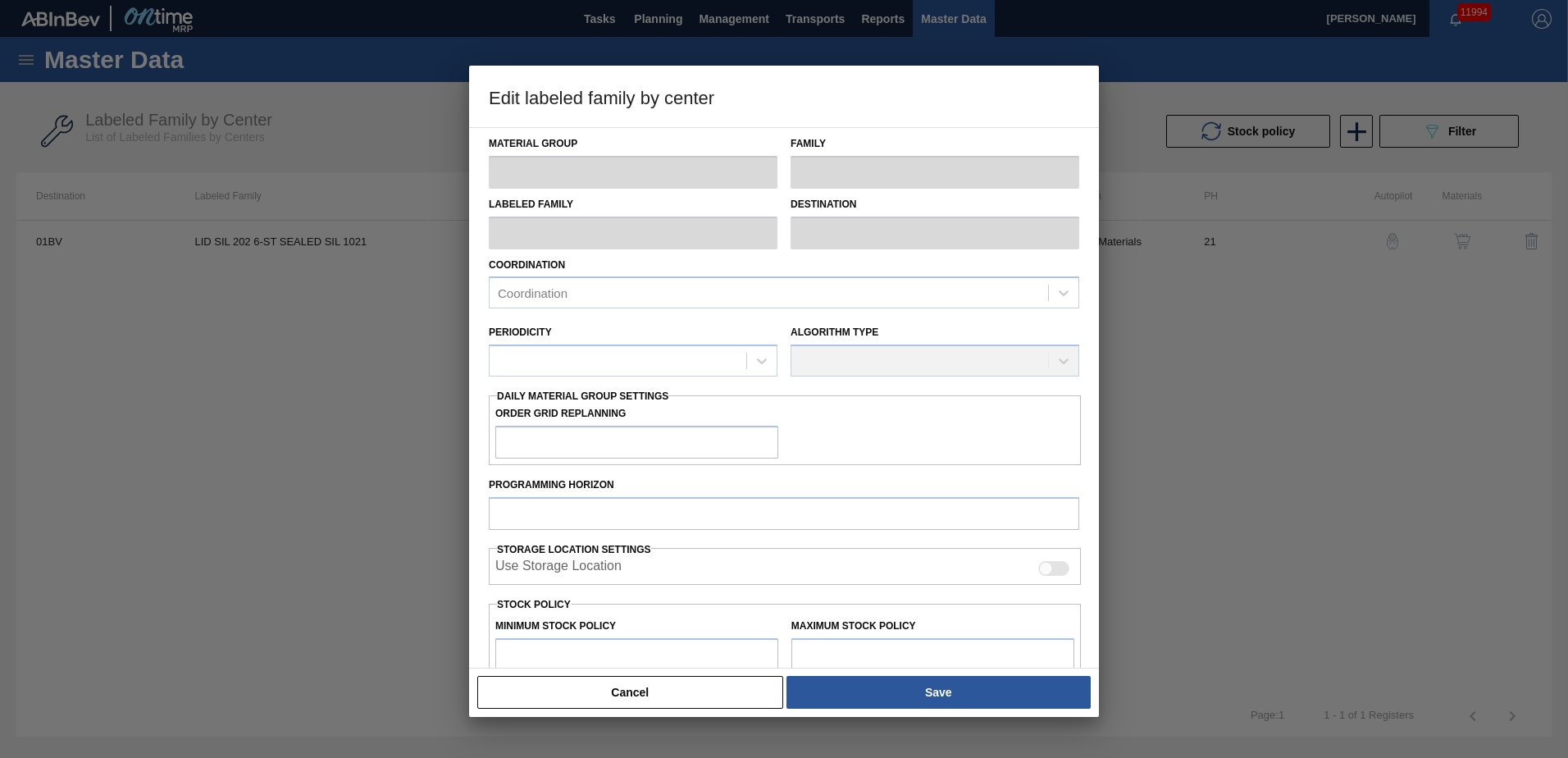
type input "21"
type input "463,000"
type input "3,000,000"
type input "10"
type input "716,700"
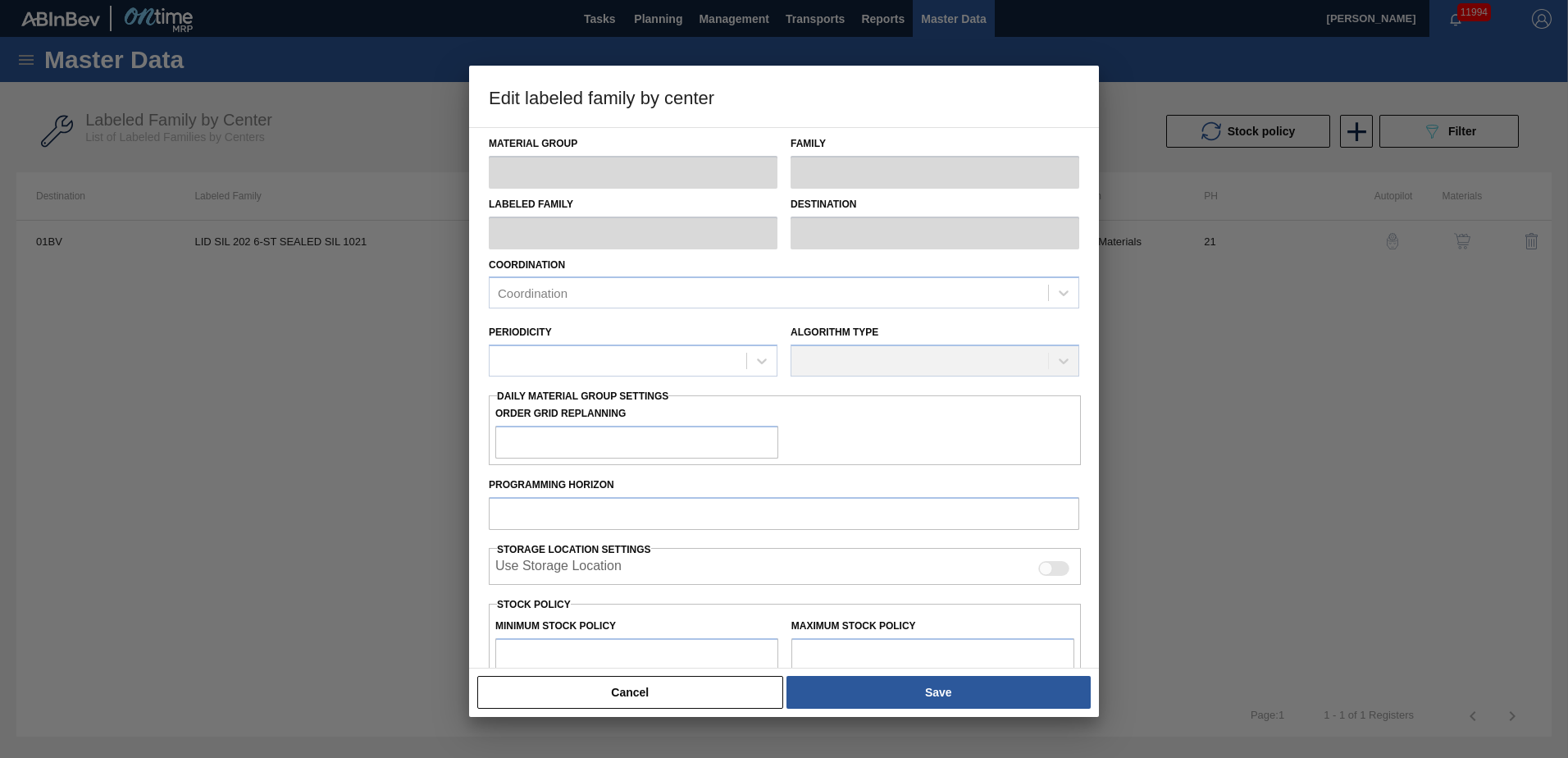
checkbox input "true"
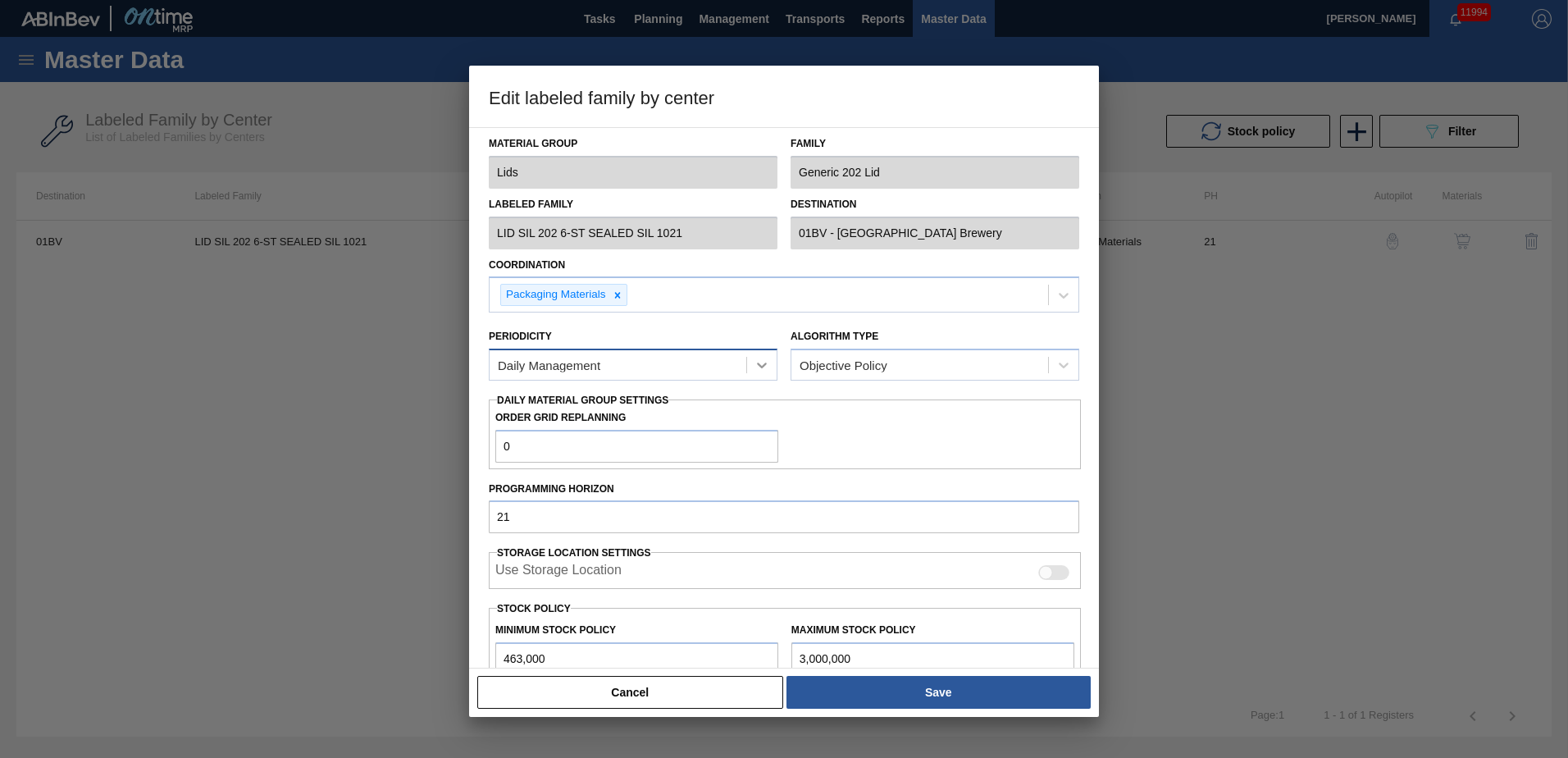
click at [759, 366] on icon at bounding box center [762, 365] width 10 height 6
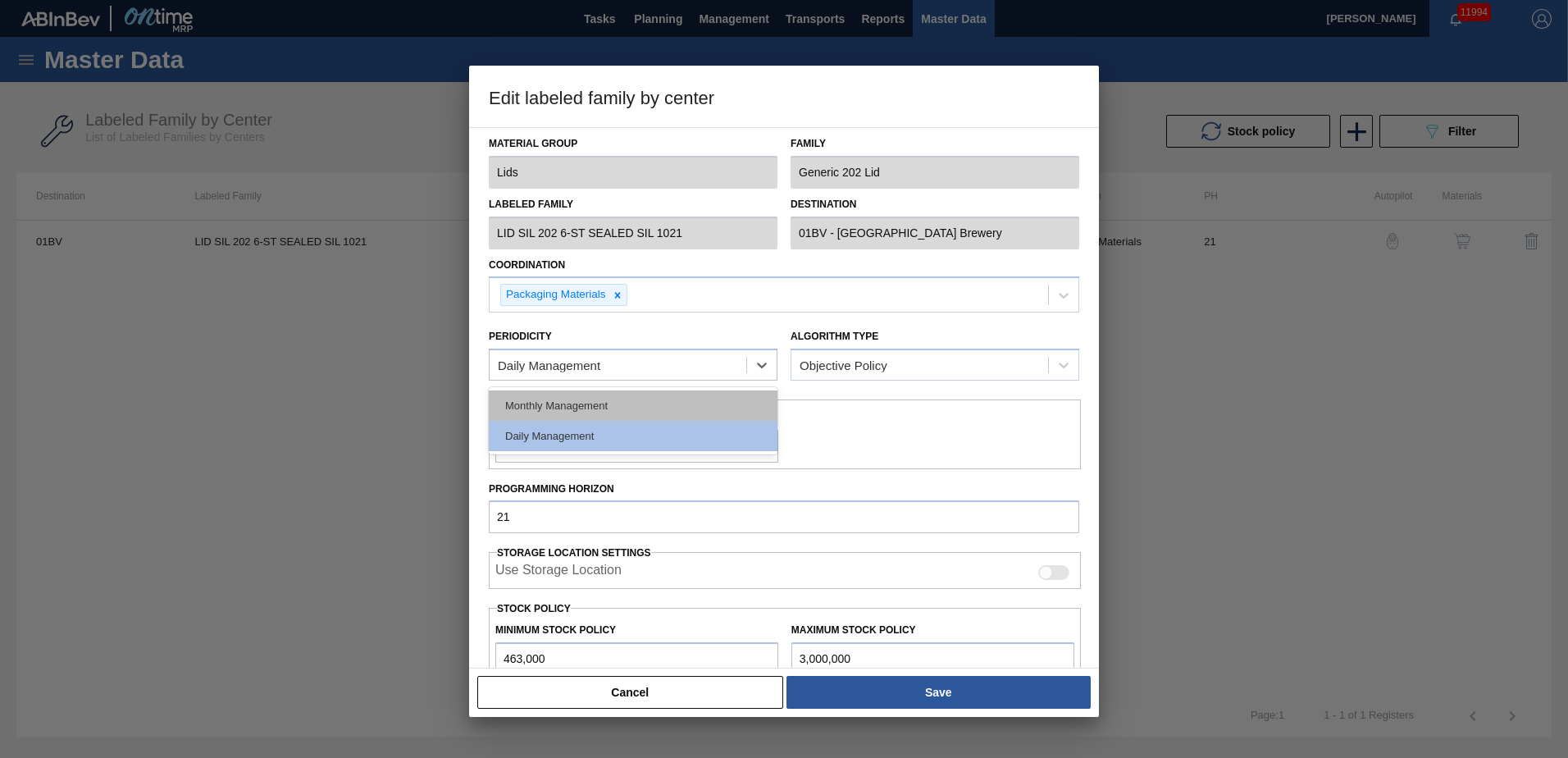
click at [630, 401] on div "Monthly Management" at bounding box center [633, 405] width 289 height 30
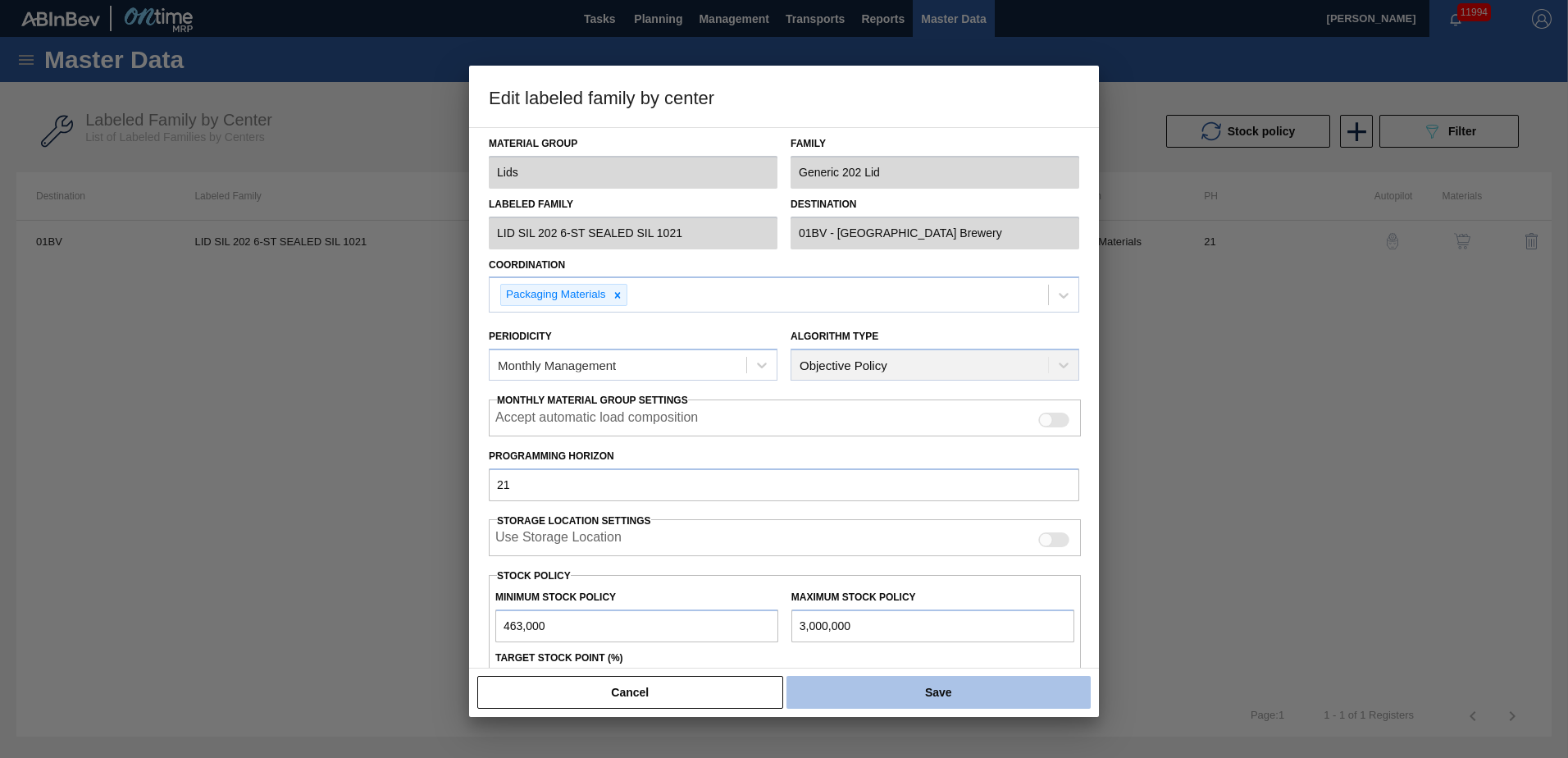
click at [917, 694] on button "Save" at bounding box center [938, 692] width 304 height 33
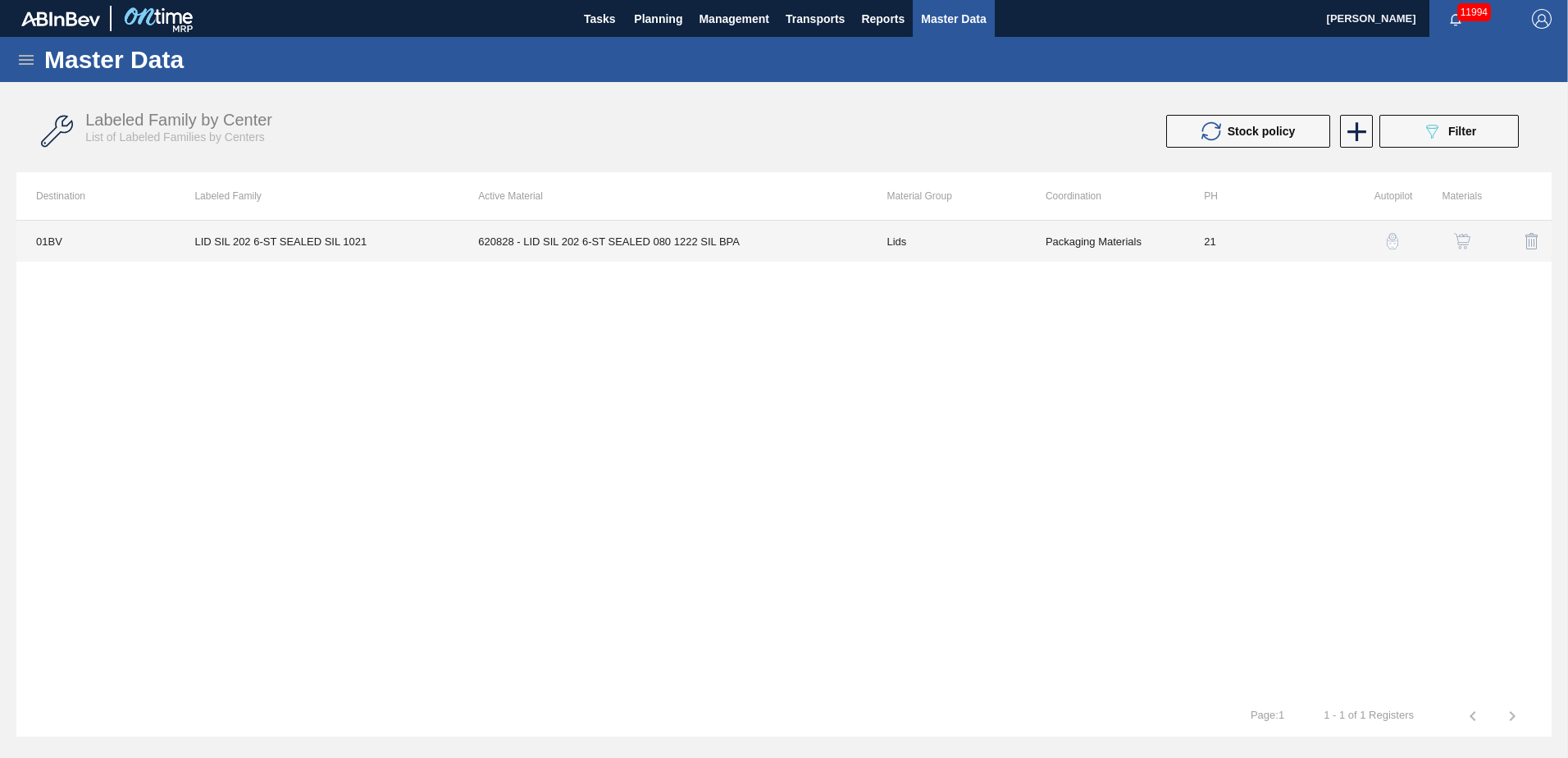
click at [622, 244] on td "620828 - LID SIL 202 6-ST SEALED 080 1222 SIL BPA" at bounding box center [663, 241] width 408 height 41
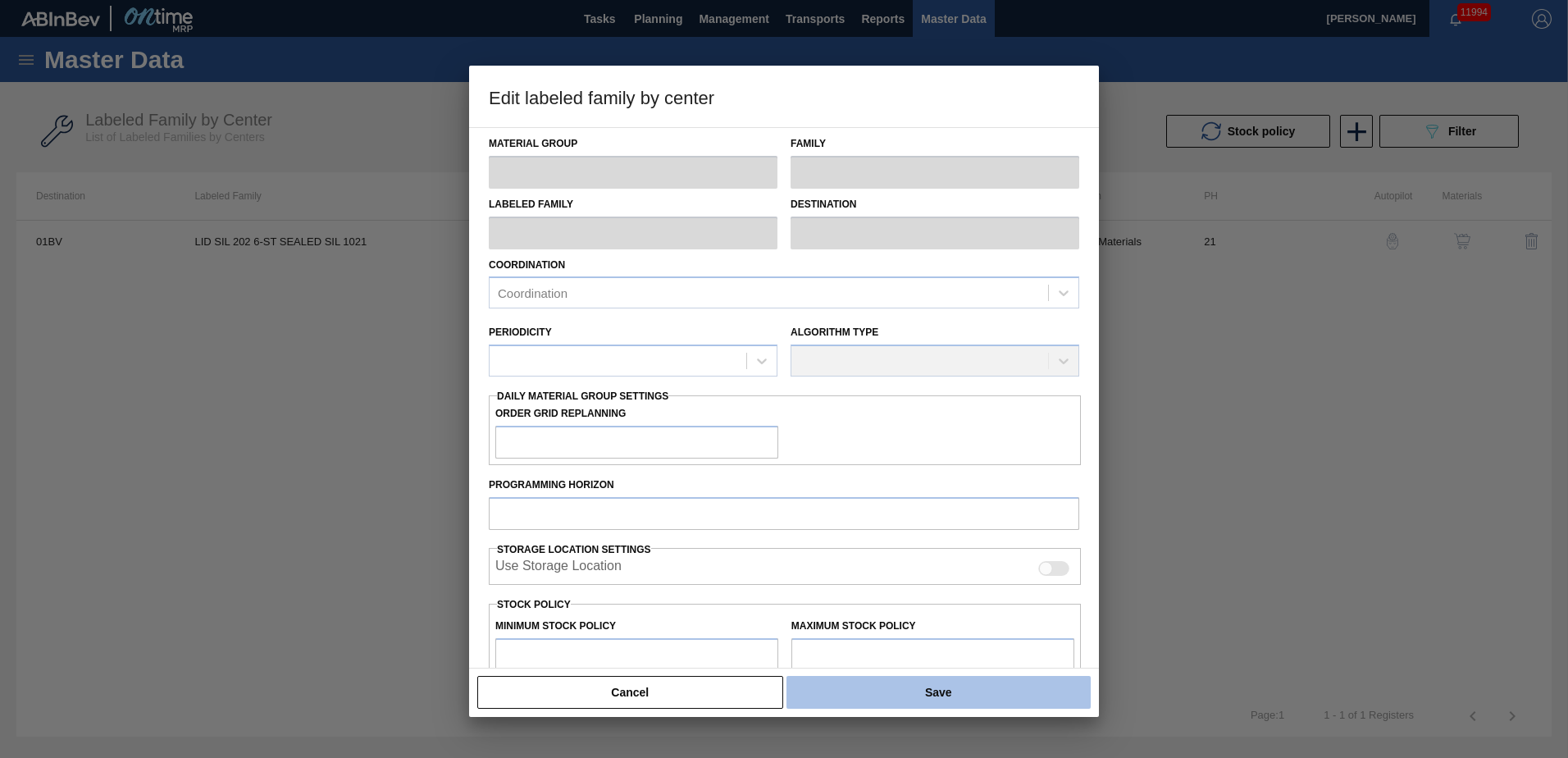
click at [902, 694] on button "Save" at bounding box center [938, 692] width 304 height 33
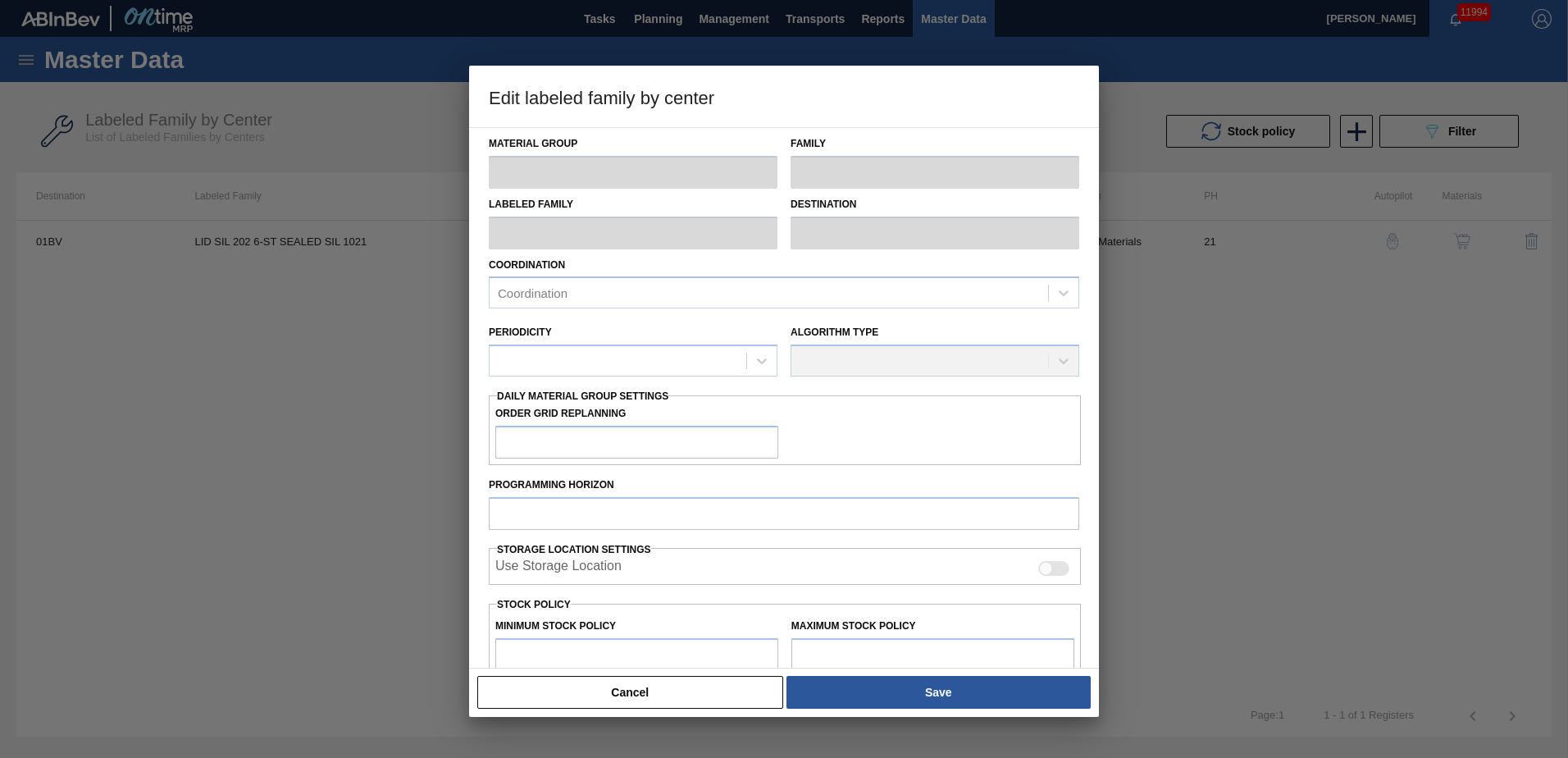
type input "Lids"
type input "Generic 202 Lid"
type input "LID SIL 202 6-ST SEALED SIL 1021"
type input "01BV - [GEOGRAPHIC_DATA] Brewery"
type input "21"
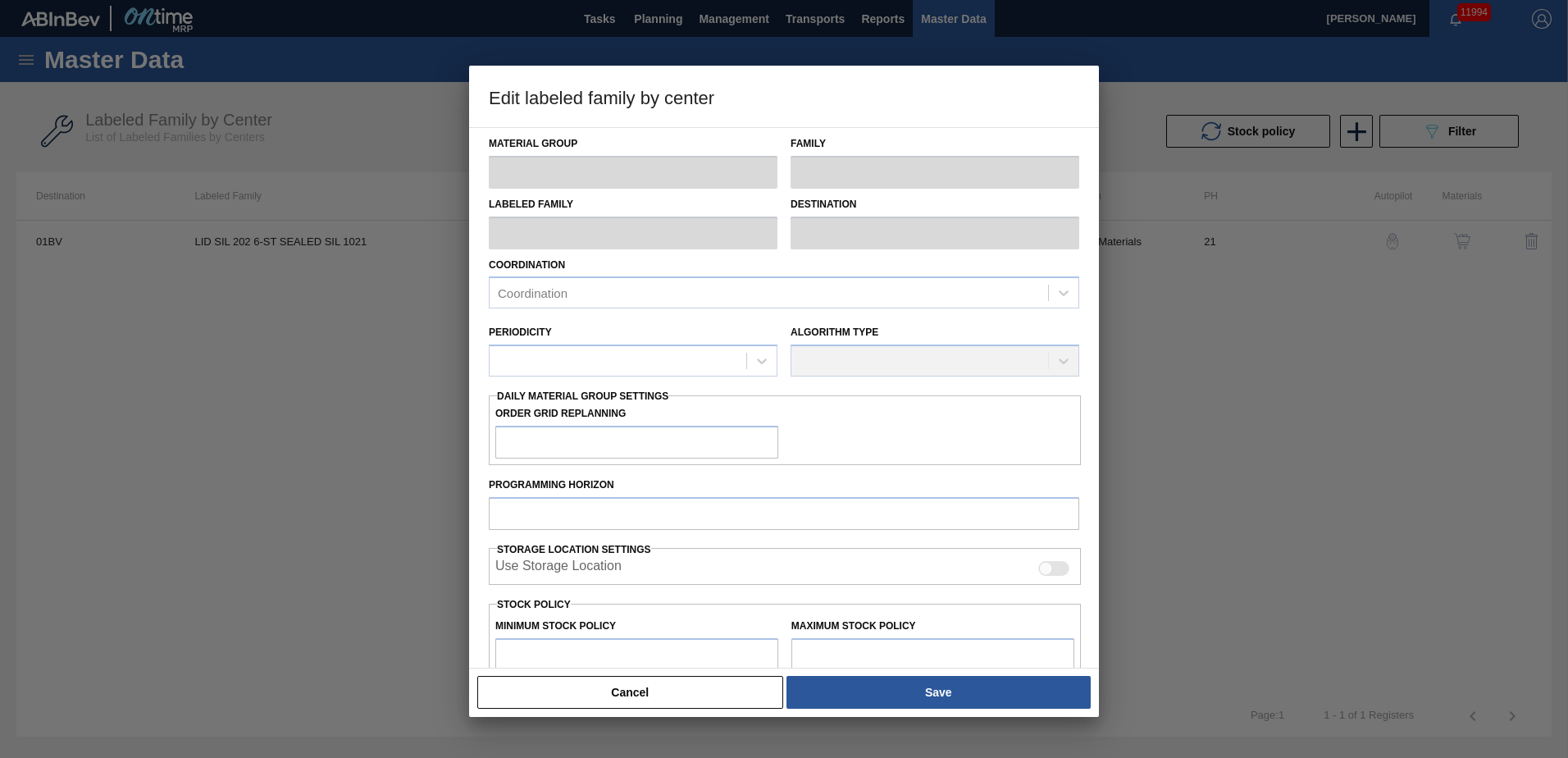
type input "463,000"
type input "3,000,000"
type input "10"
type input "716,700"
checkbox input "true"
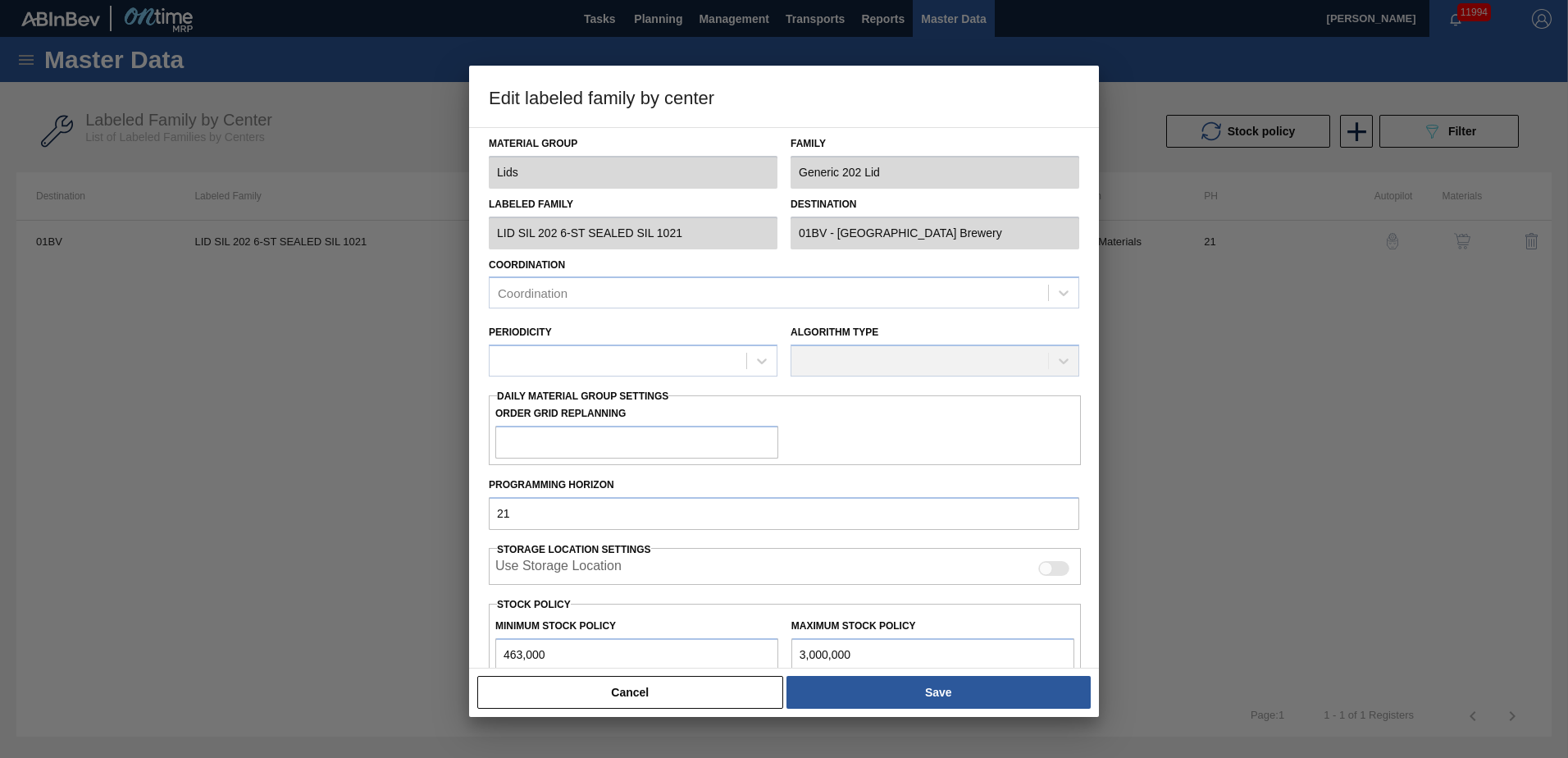
checkbox input "true"
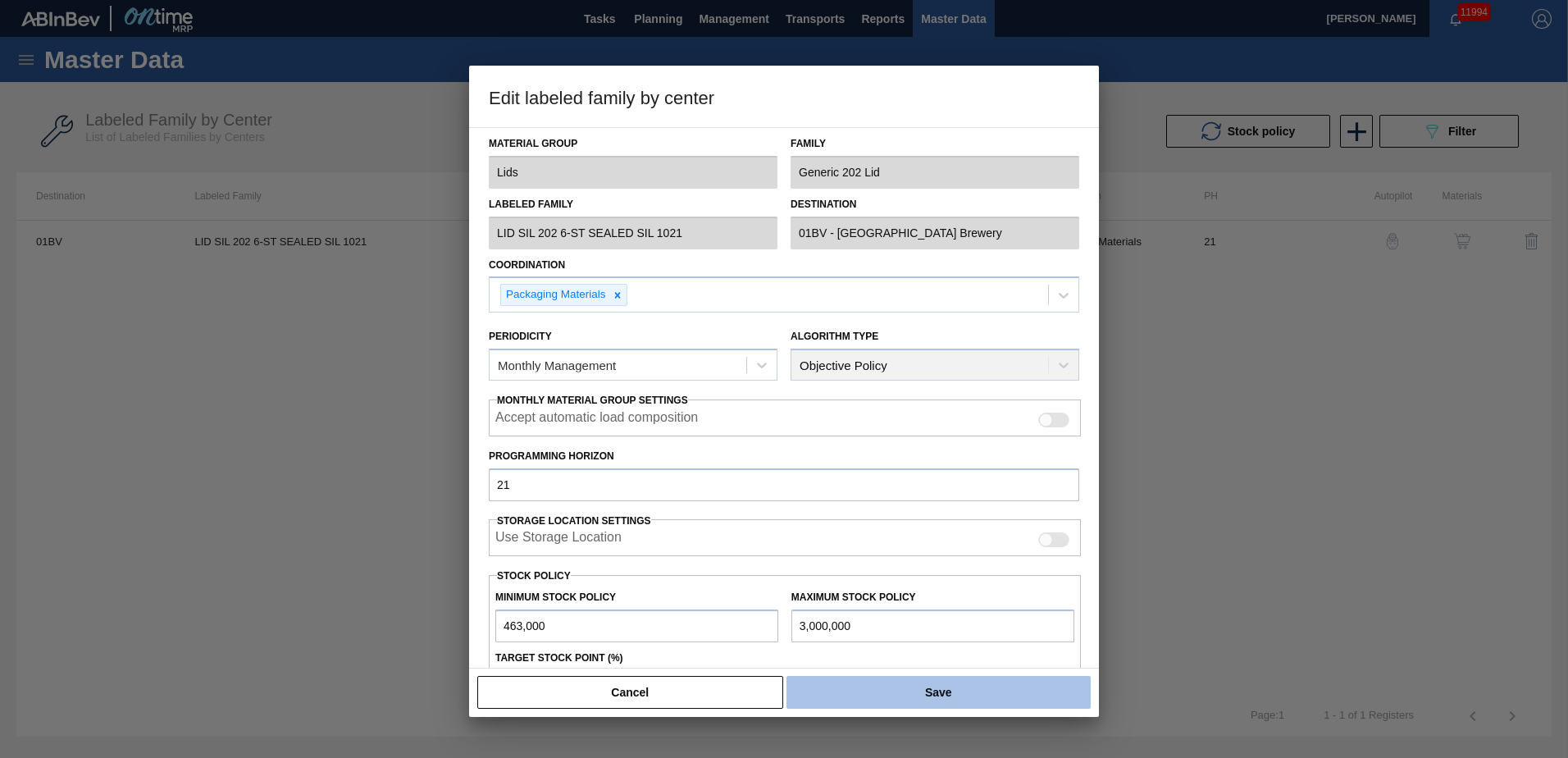
click at [938, 683] on button "Save" at bounding box center [938, 692] width 304 height 33
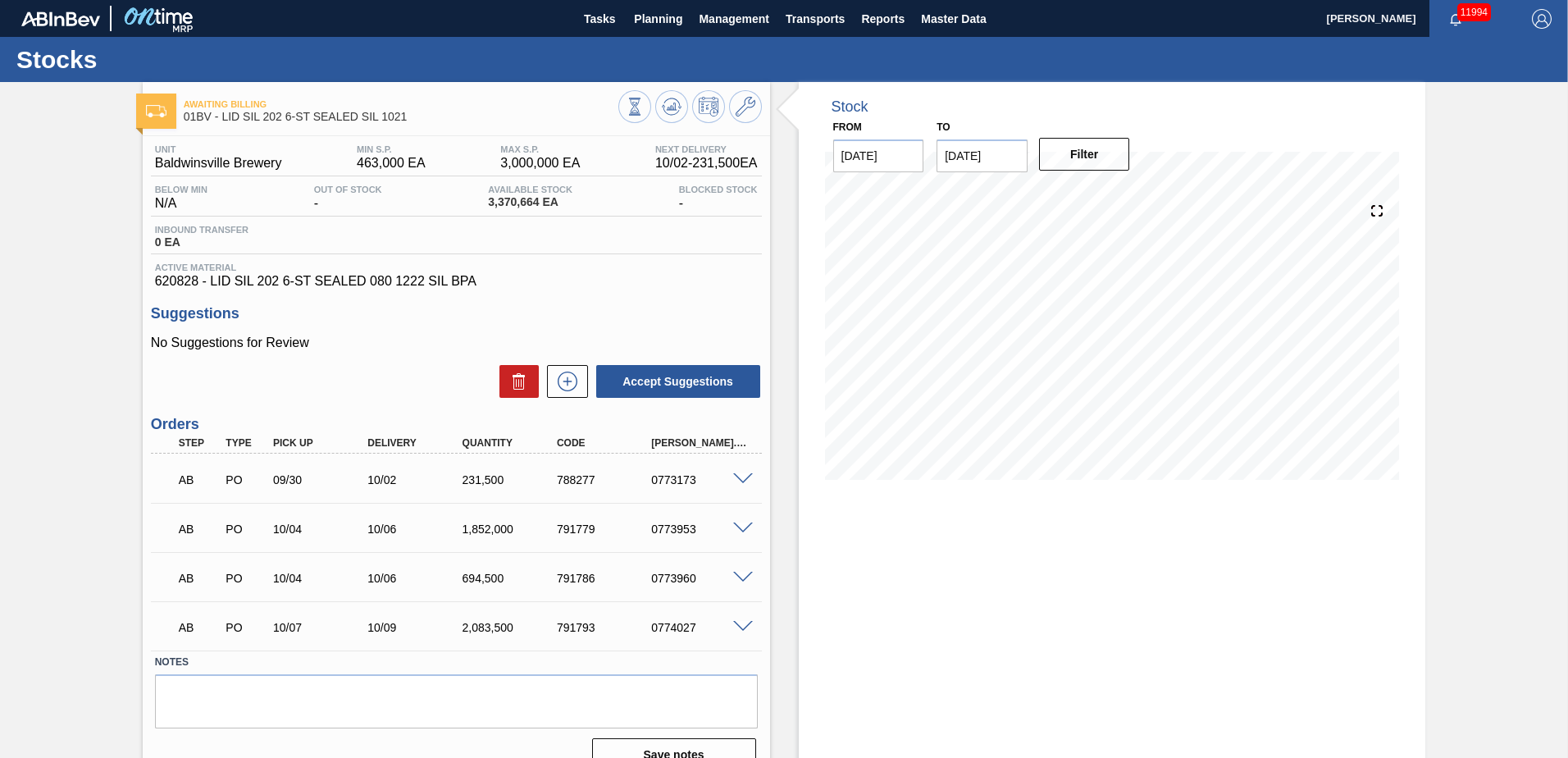
scroll to position [27, 0]
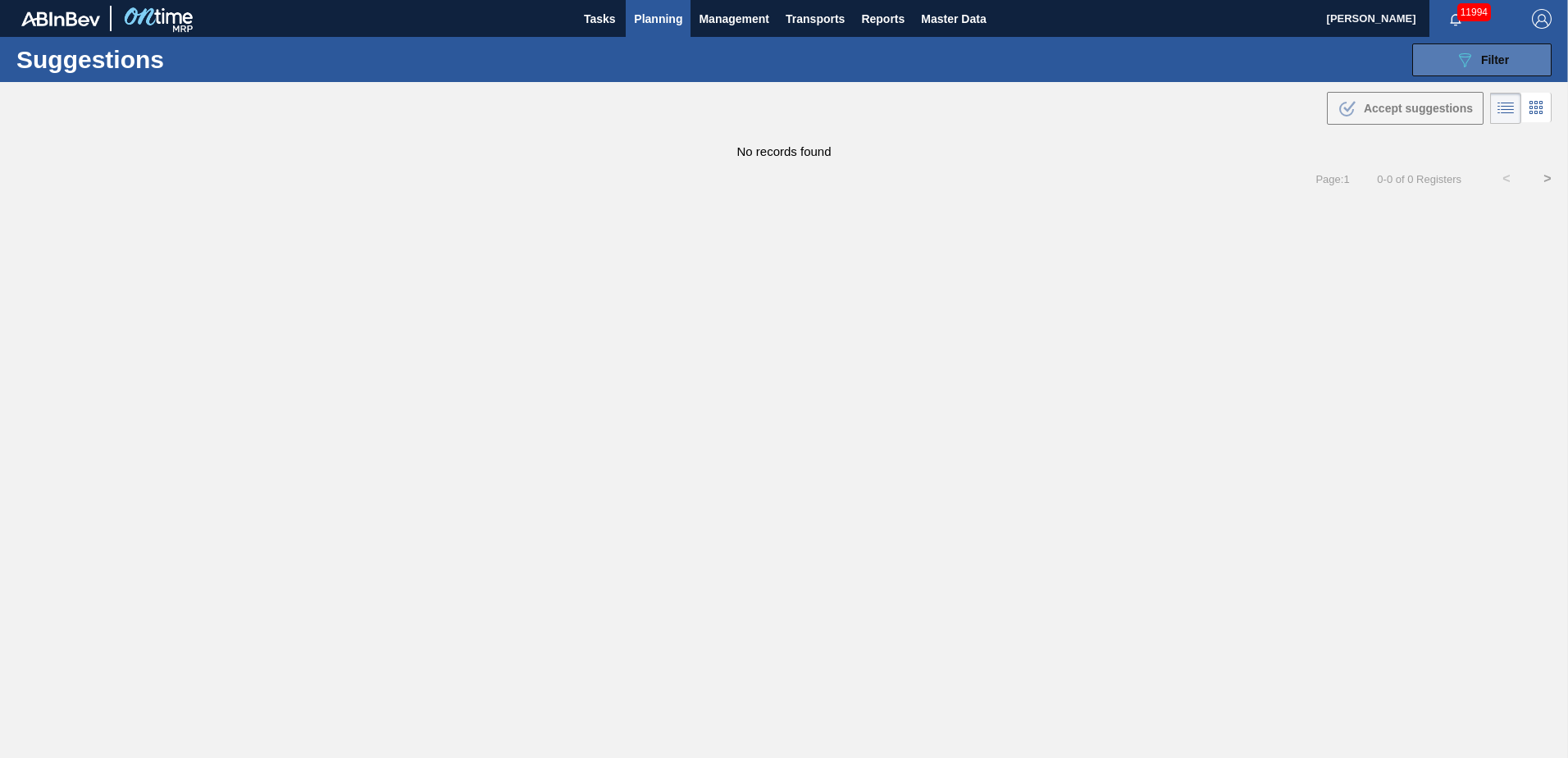
click at [1505, 51] on div "089F7B8B-B2A5-4AFE-B5C0-19BA573D28AC Filter" at bounding box center [1482, 60] width 54 height 20
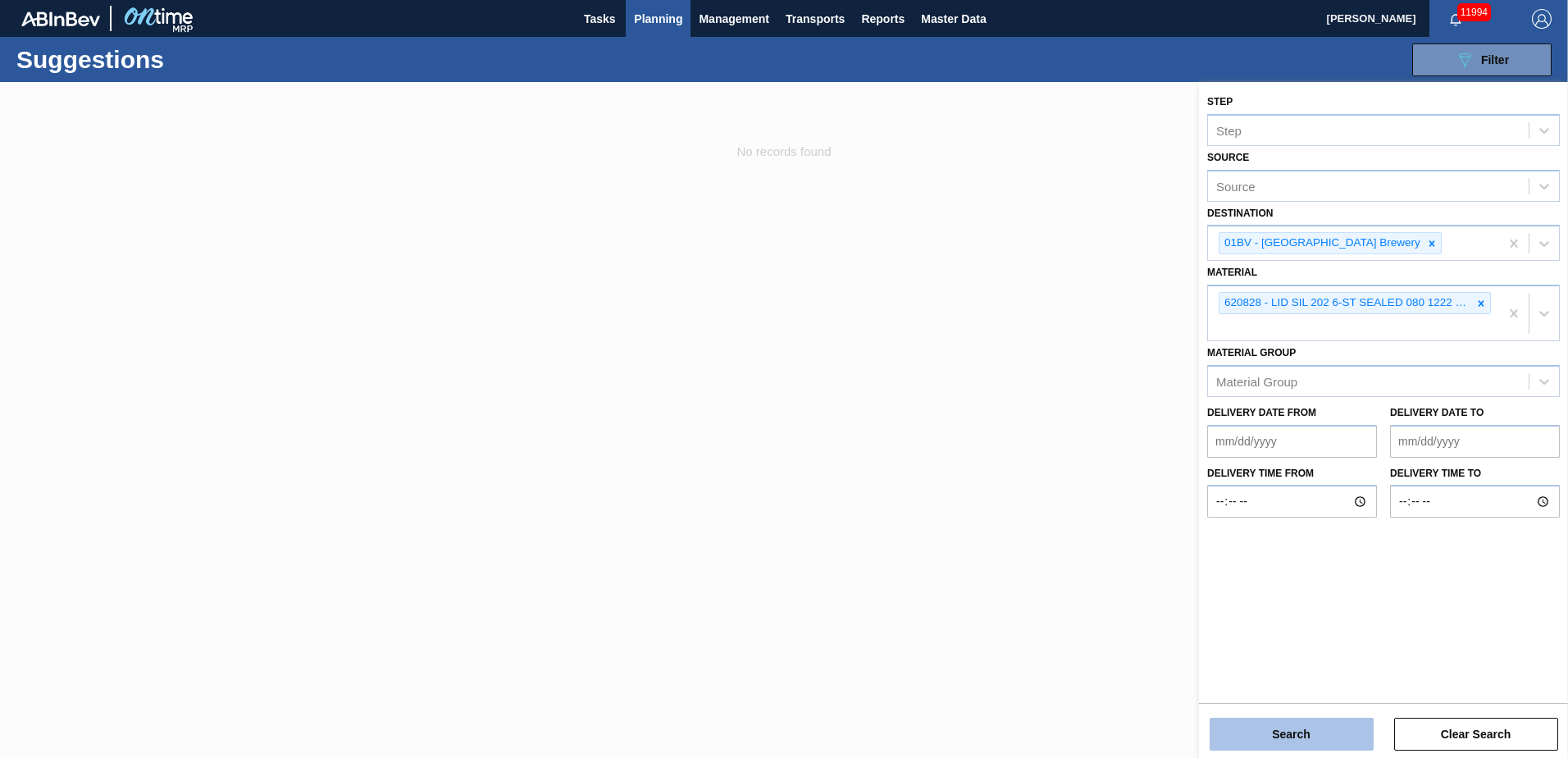
click at [1276, 745] on button "Search" at bounding box center [1292, 734] width 164 height 33
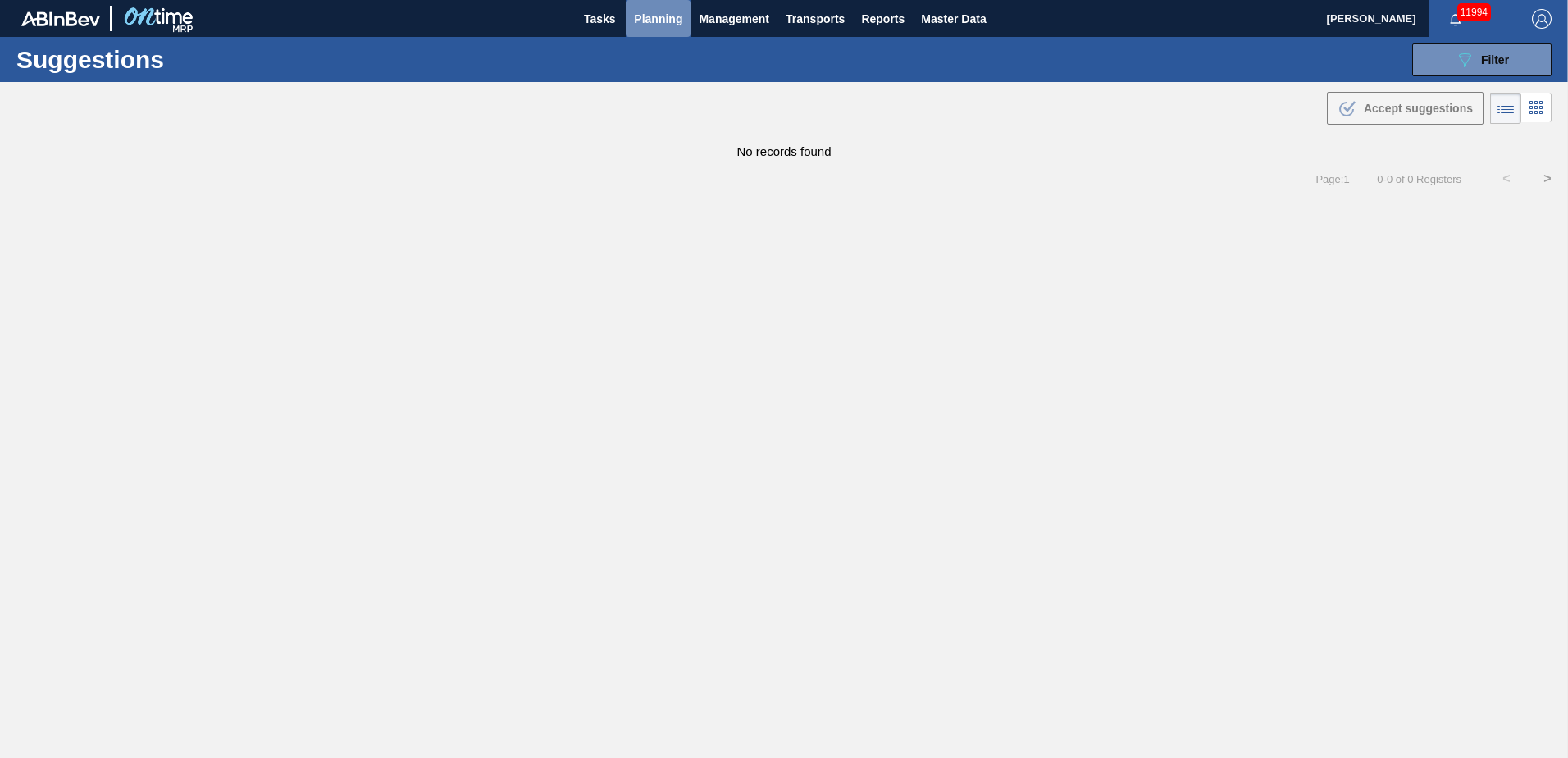
click at [660, 18] on span "Planning" at bounding box center [658, 19] width 48 height 20
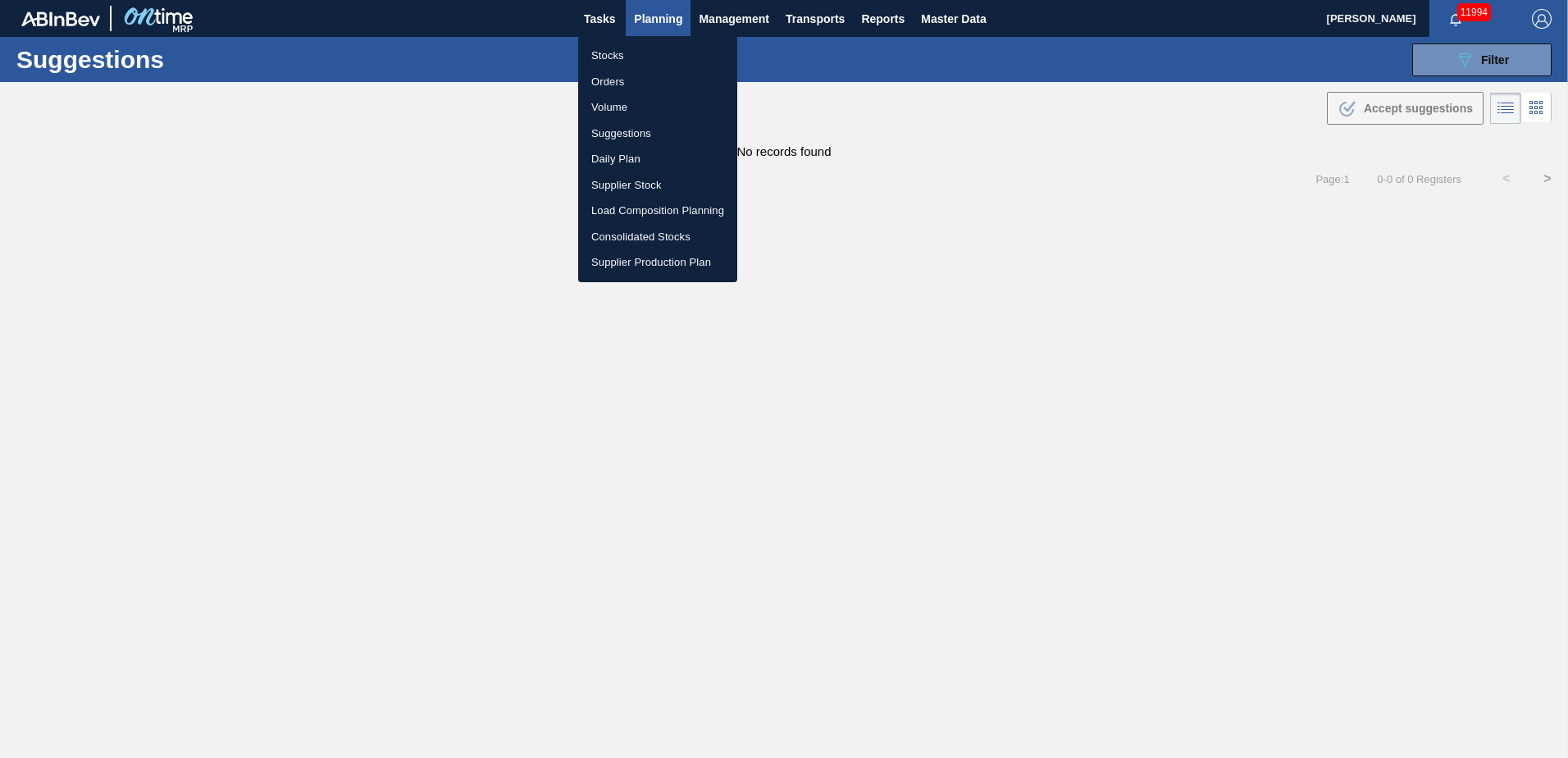
click at [607, 57] on li "Stocks" at bounding box center [658, 56] width 159 height 26
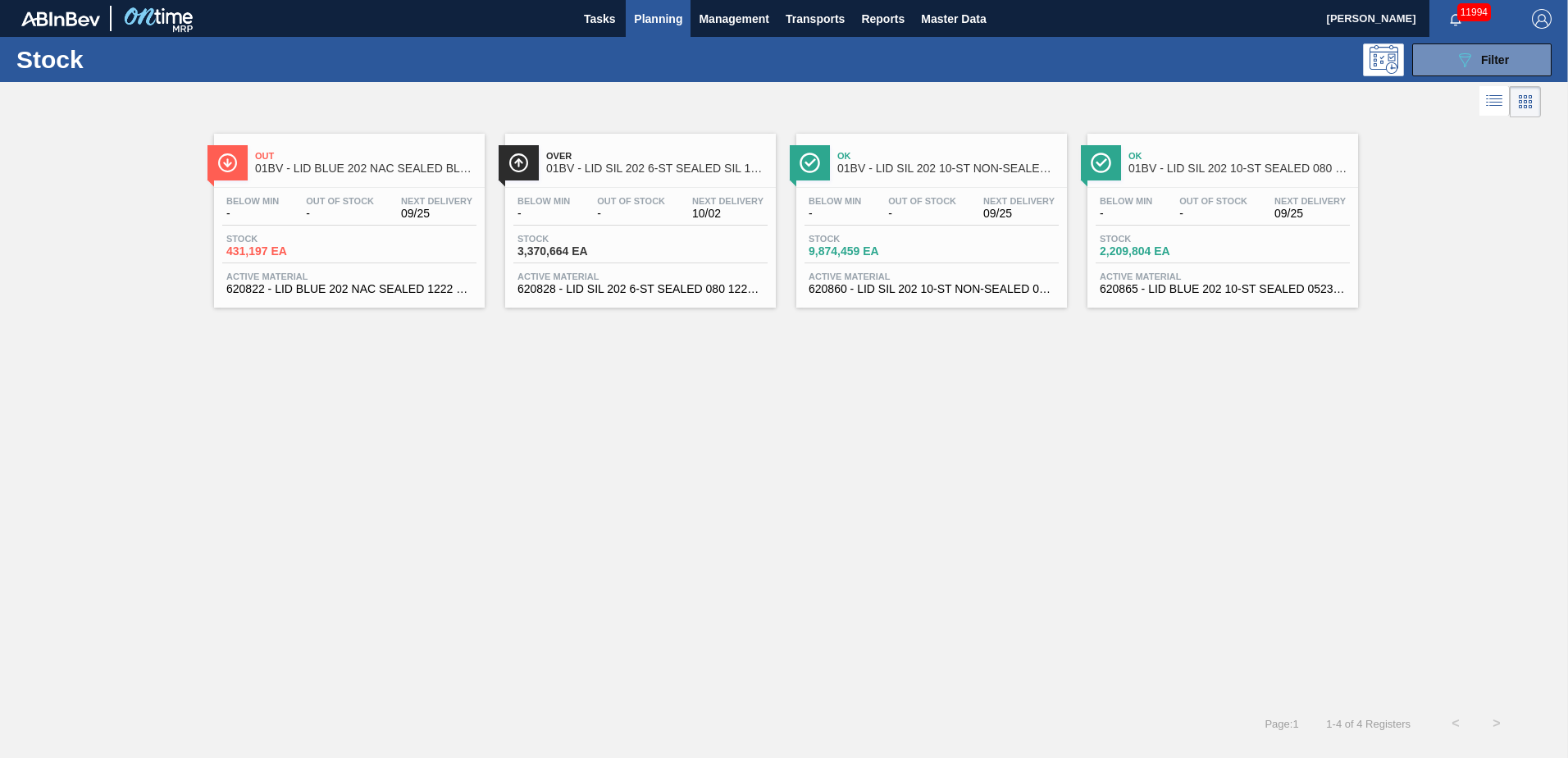
click at [627, 171] on span "01BV - LID SIL 202 6-ST SEALED SIL 1021" at bounding box center [657, 168] width 221 height 12
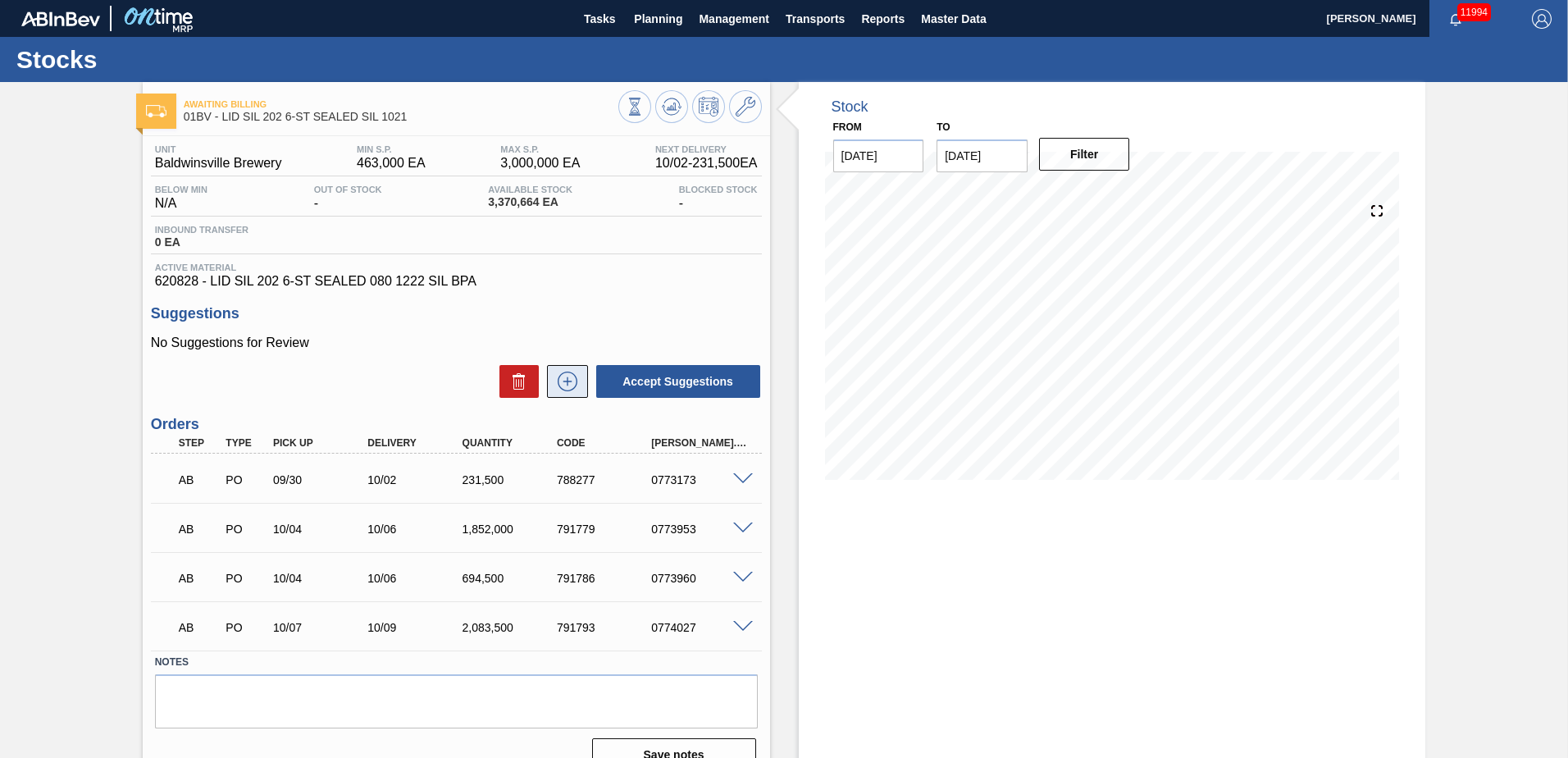
click at [567, 382] on icon at bounding box center [567, 381] width 26 height 20
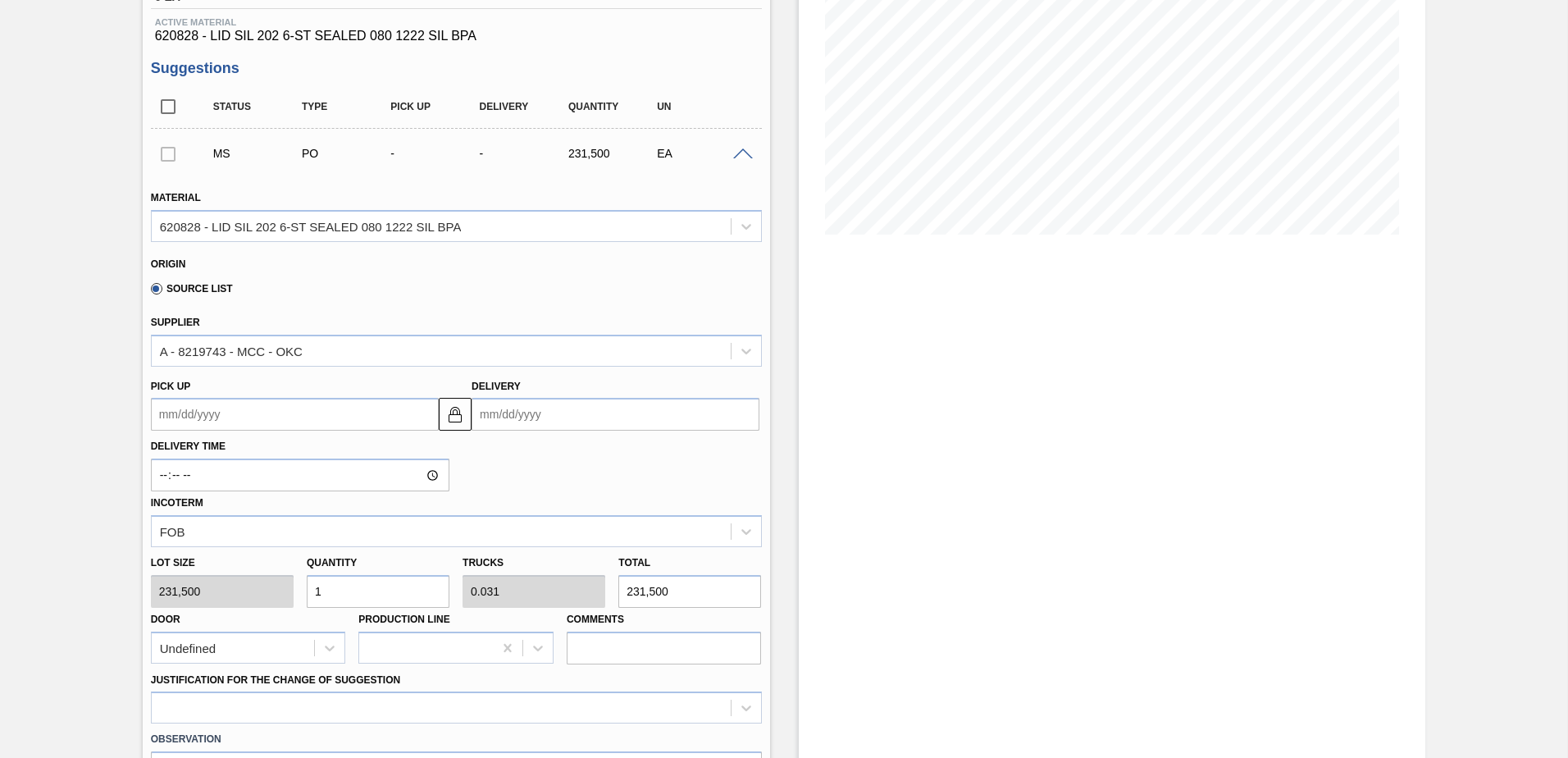
scroll to position [246, 0]
click at [567, 401] on input "Delivery" at bounding box center [615, 413] width 288 height 33
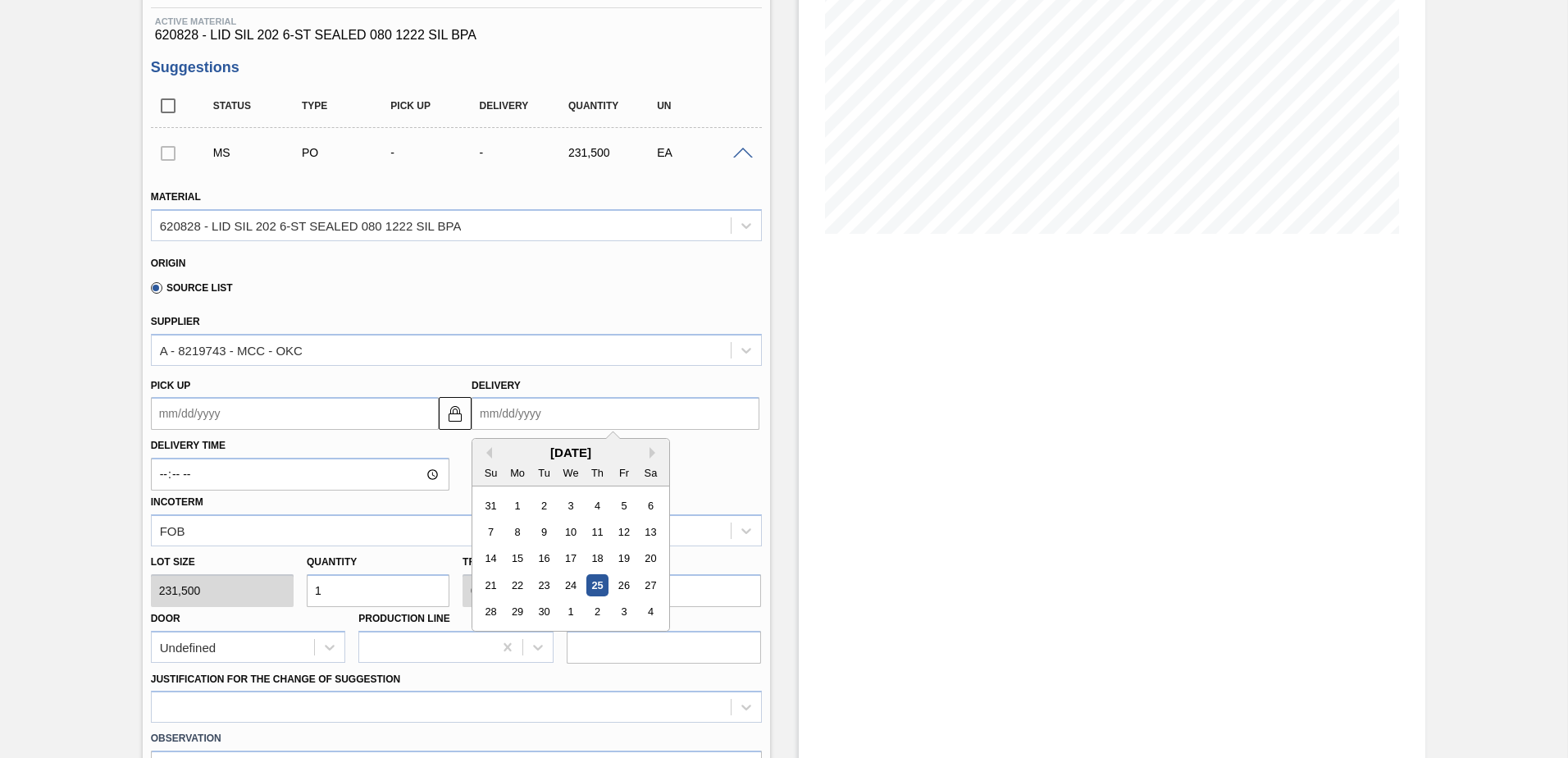
type input "9"
type up104726803 "08/30/2025"
type input "9/"
type up104726803 "08/30/2001"
type input "9/2"
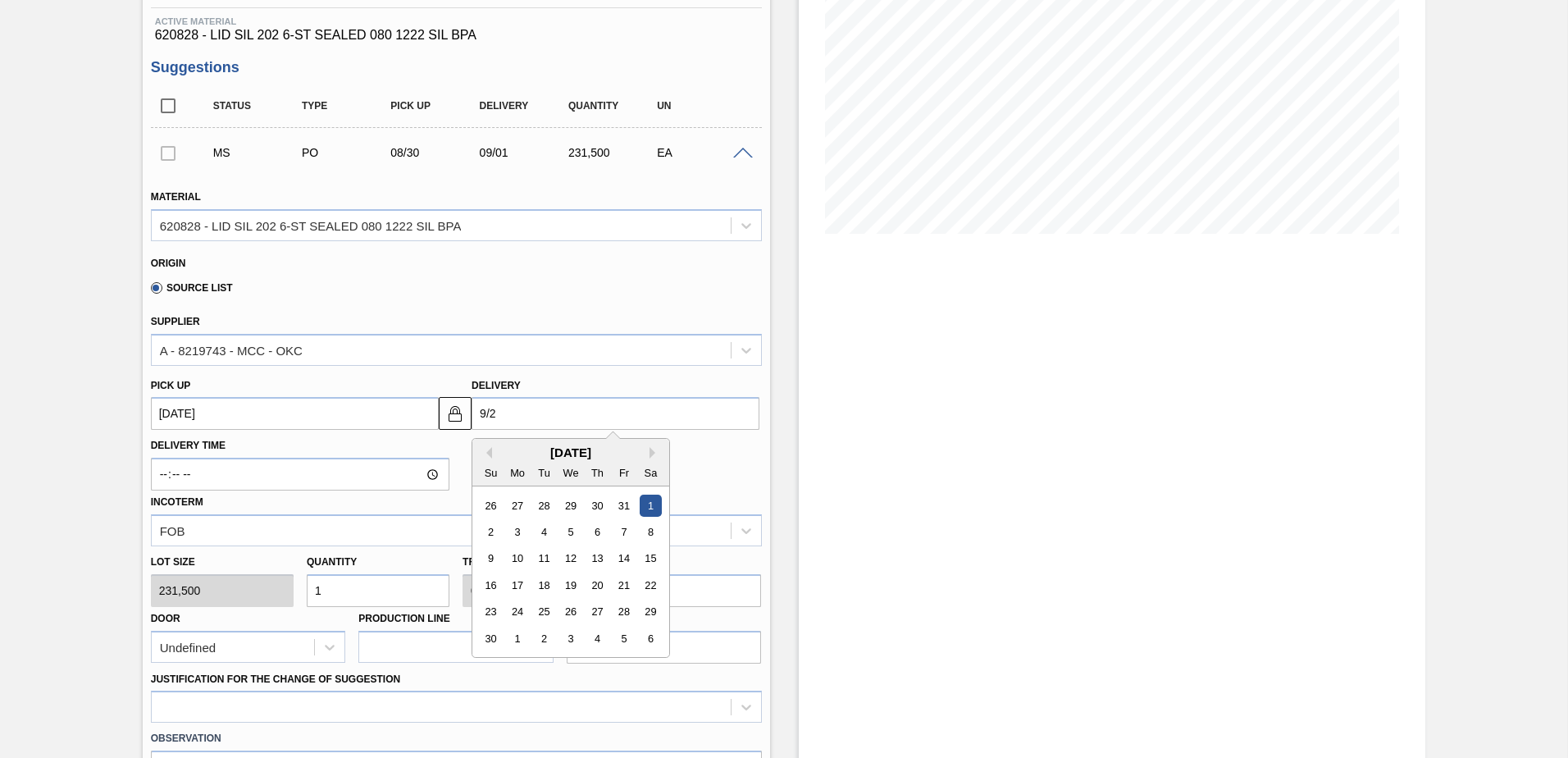
type up104726803 "08/31/2001"
type input "9/25"
type up104726803 "[DATE]"
type input "9/25/"
type up104726803 "09/23/2001"
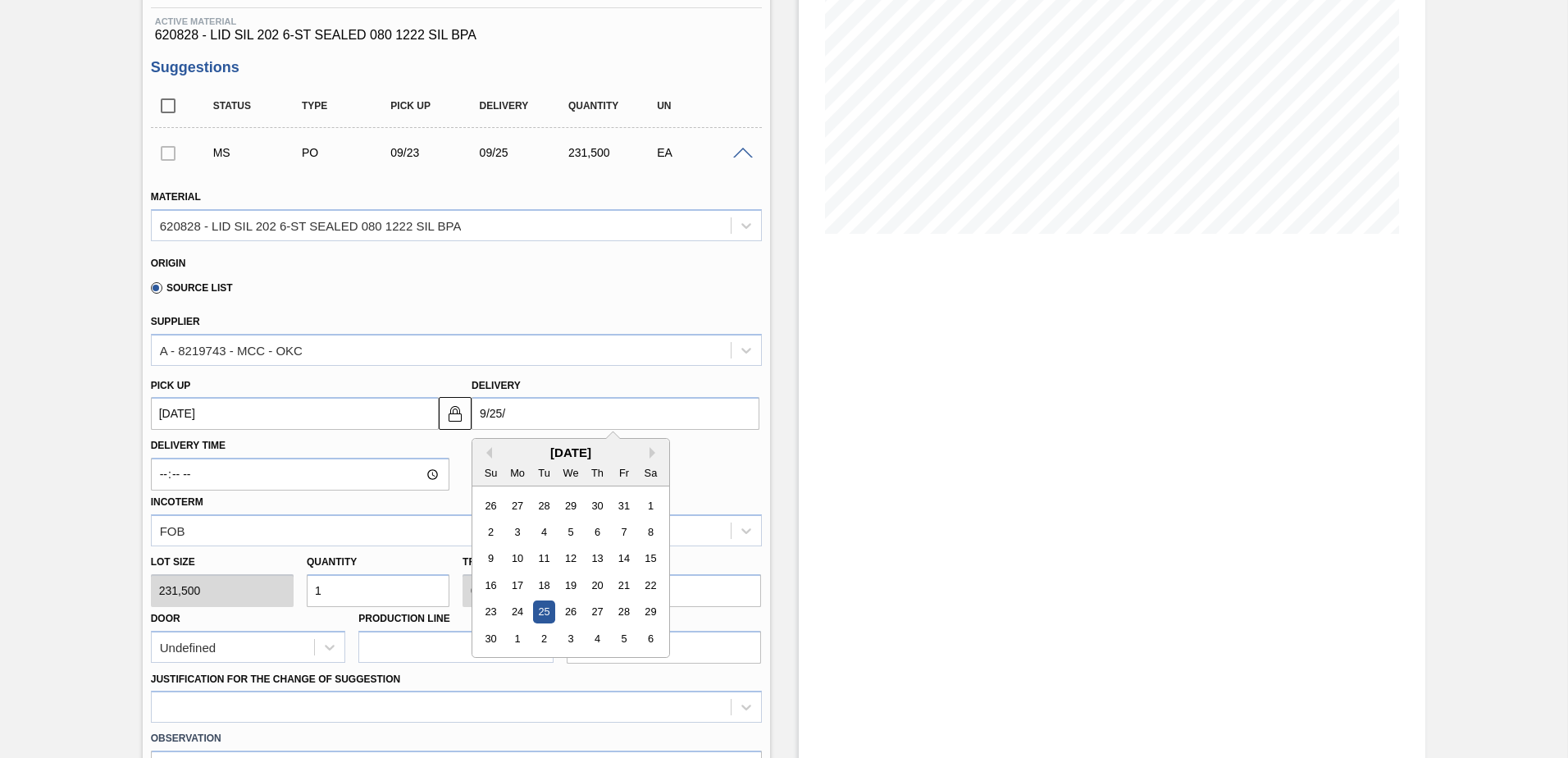
type input "9/25/2"
type up104726803 "09/23/2002"
type input "9/25/25"
type up104726803 "[DATE]"
type input "[DATE]"
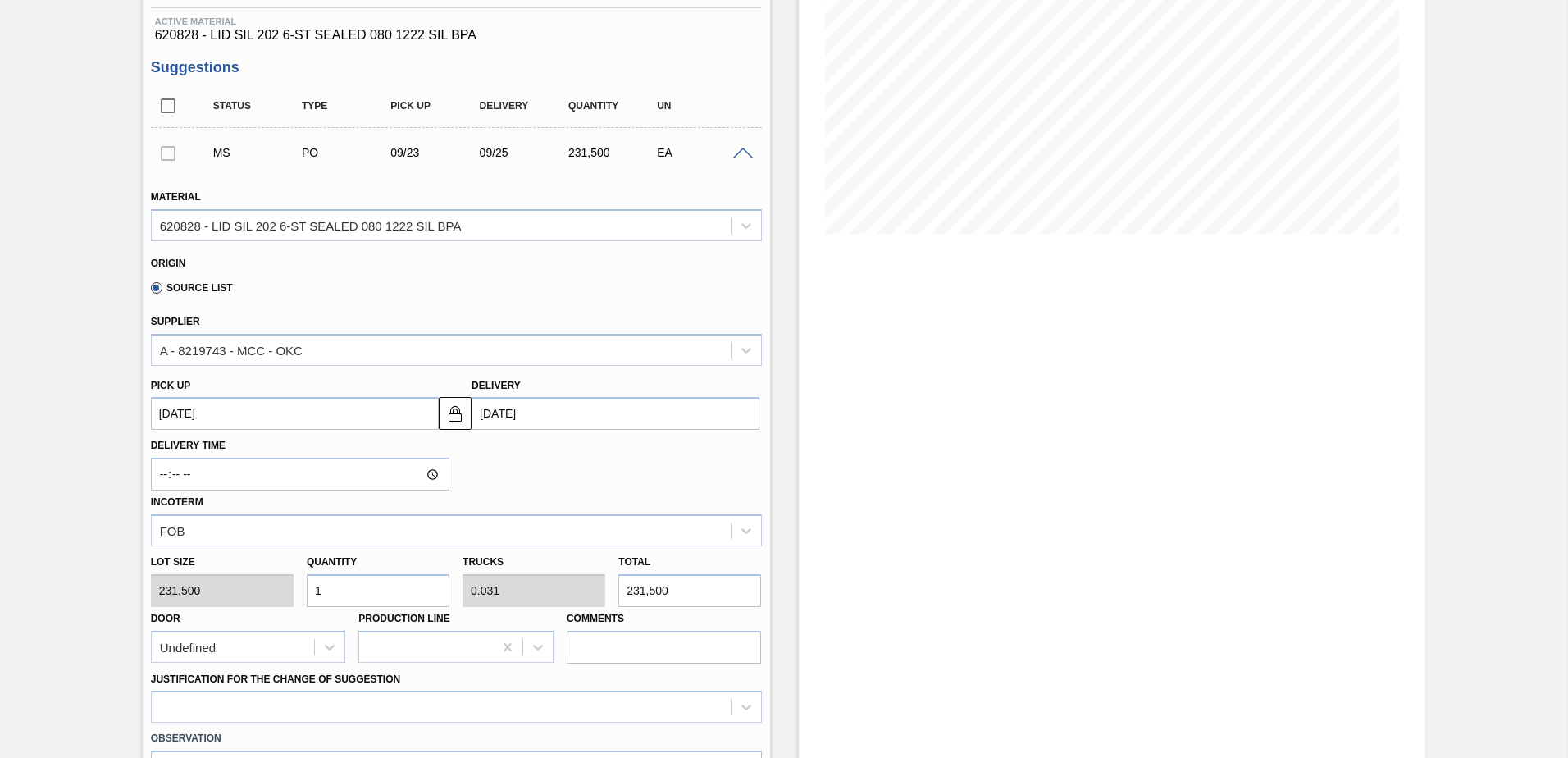
drag, startPoint x: 379, startPoint y: 581, endPoint x: 79, endPoint y: 605, distance: 301.0
click at [79, 605] on div "Awaiting Billing 01BV - LID SIL 202 6-ST SEALED SIL 1021 Unit Baldwinsville Bre…" at bounding box center [784, 558] width 1568 height 1444
type input "4"
type input "0.125"
type input "926,000"
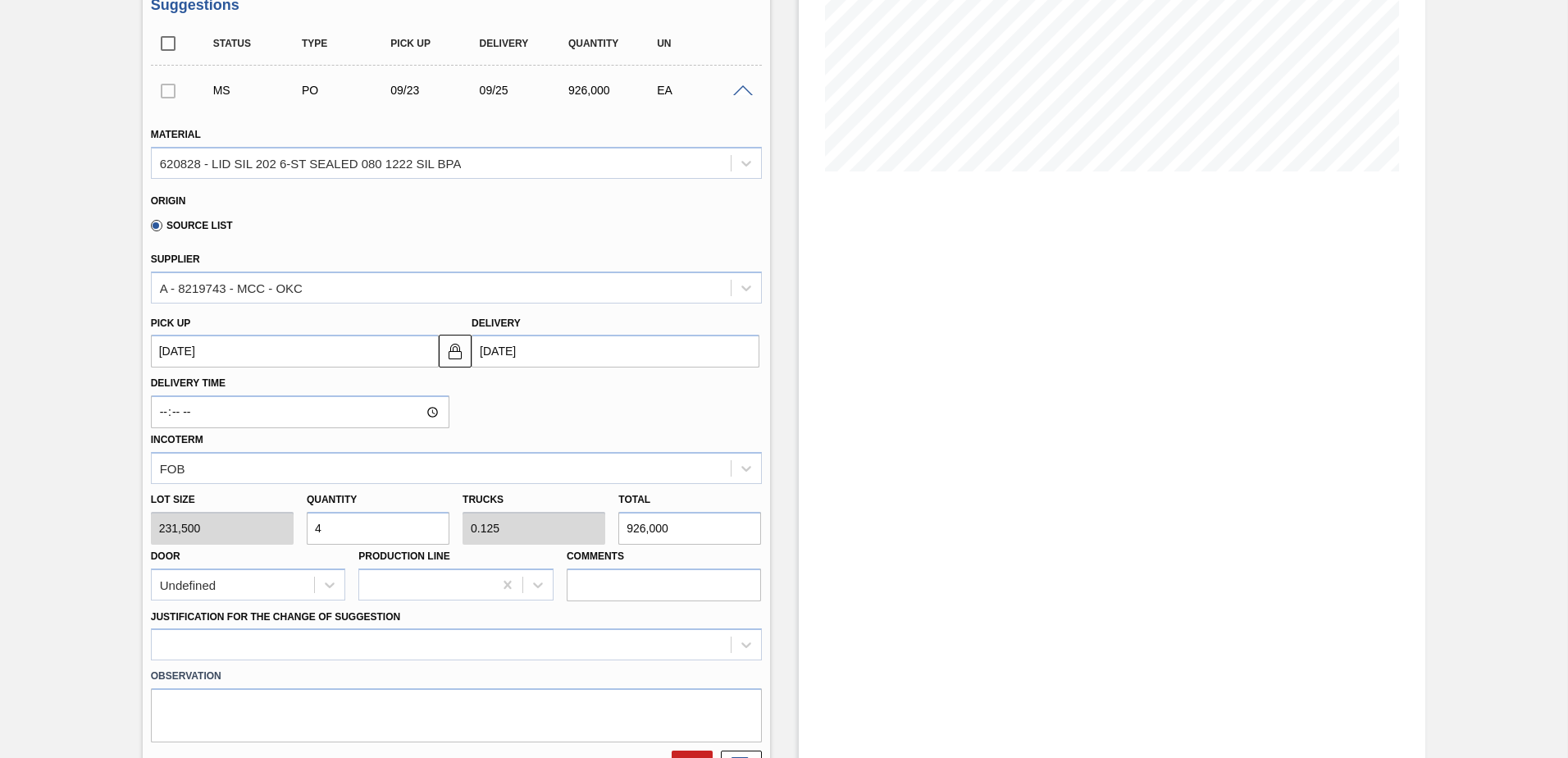
scroll to position [492, 0]
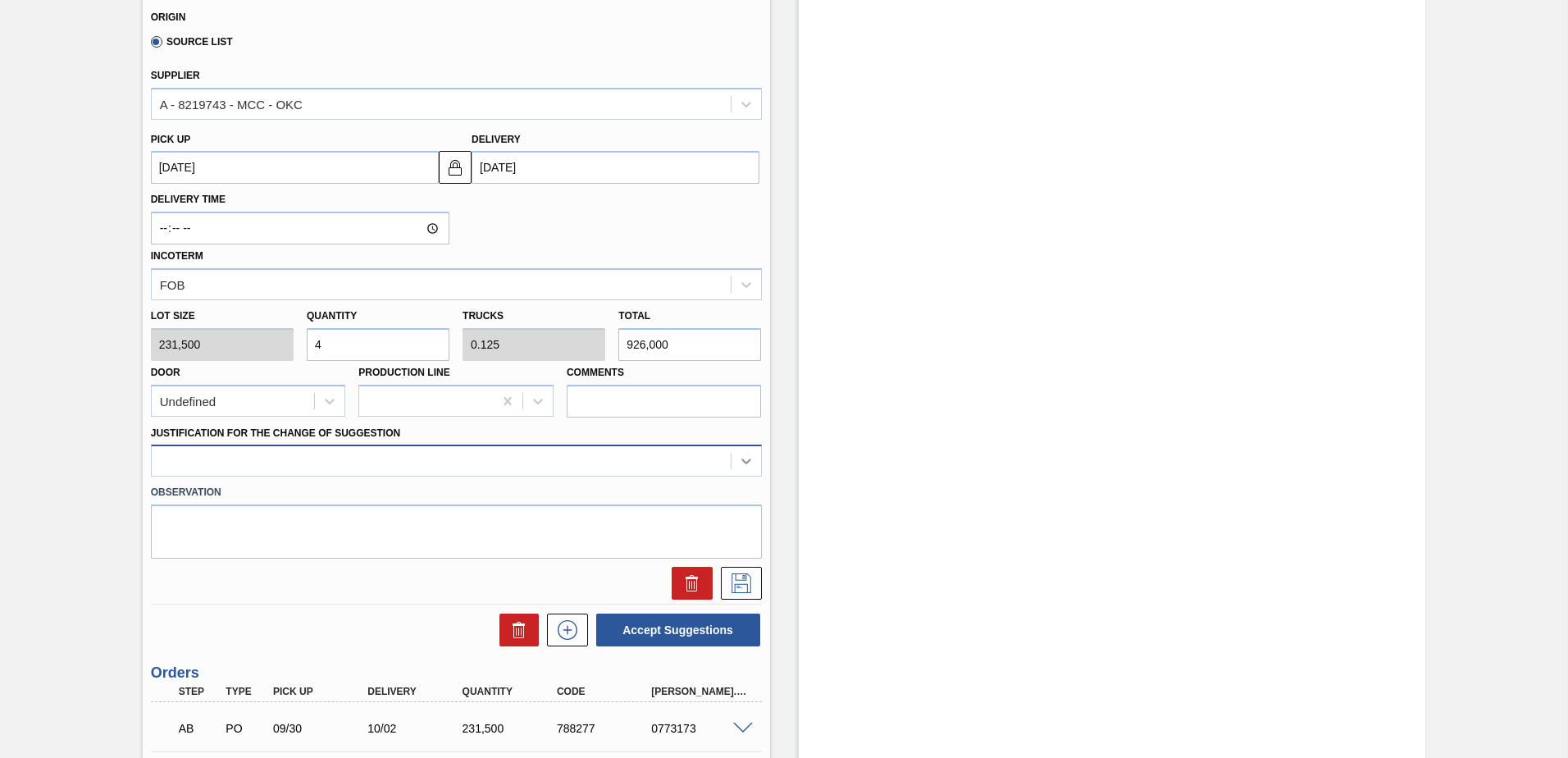
type input "4"
click at [752, 460] on icon at bounding box center [746, 461] width 16 height 16
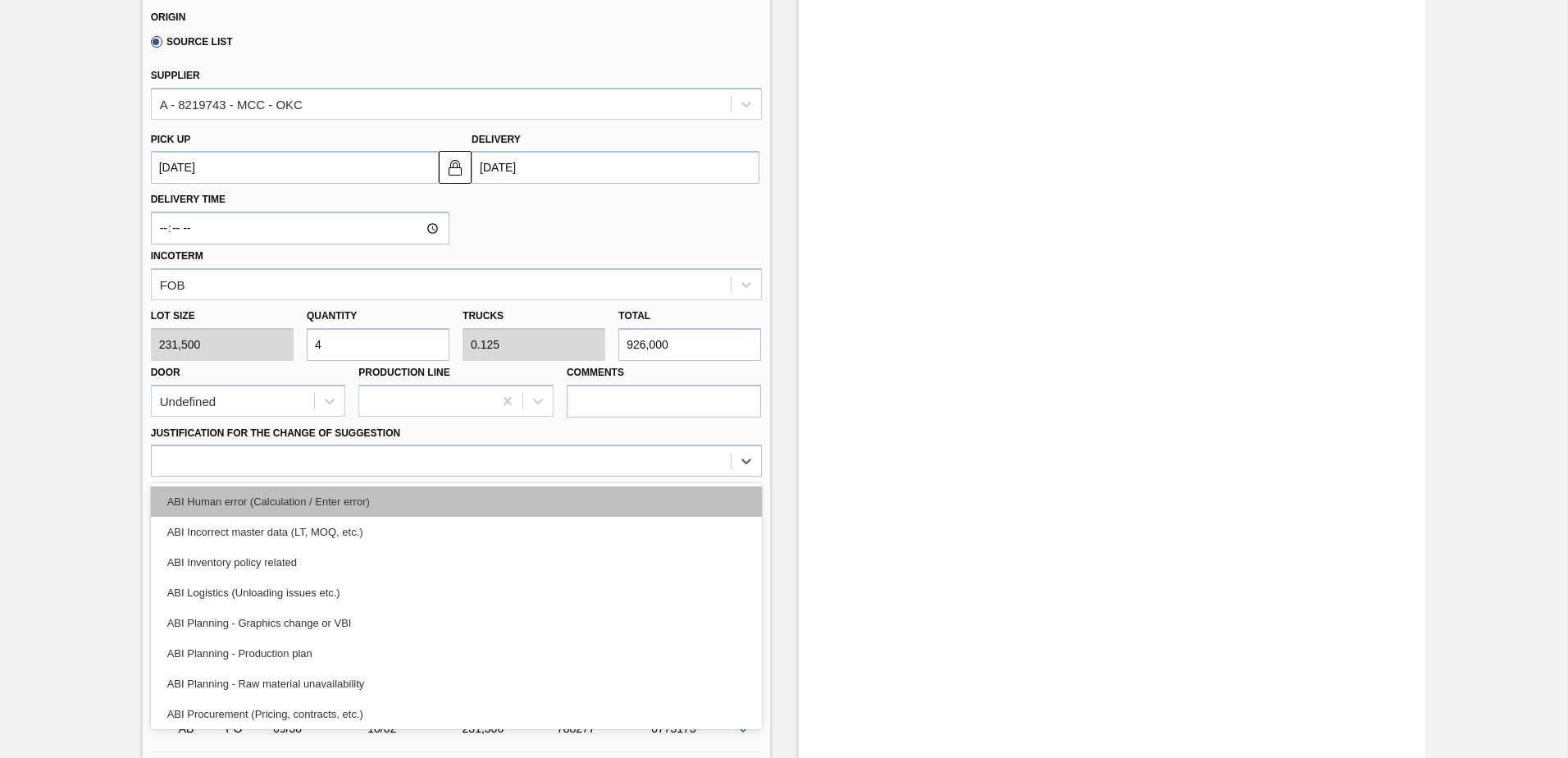
click at [352, 497] on div "ABI Human error (Calculation / Enter error)" at bounding box center [456, 501] width 611 height 30
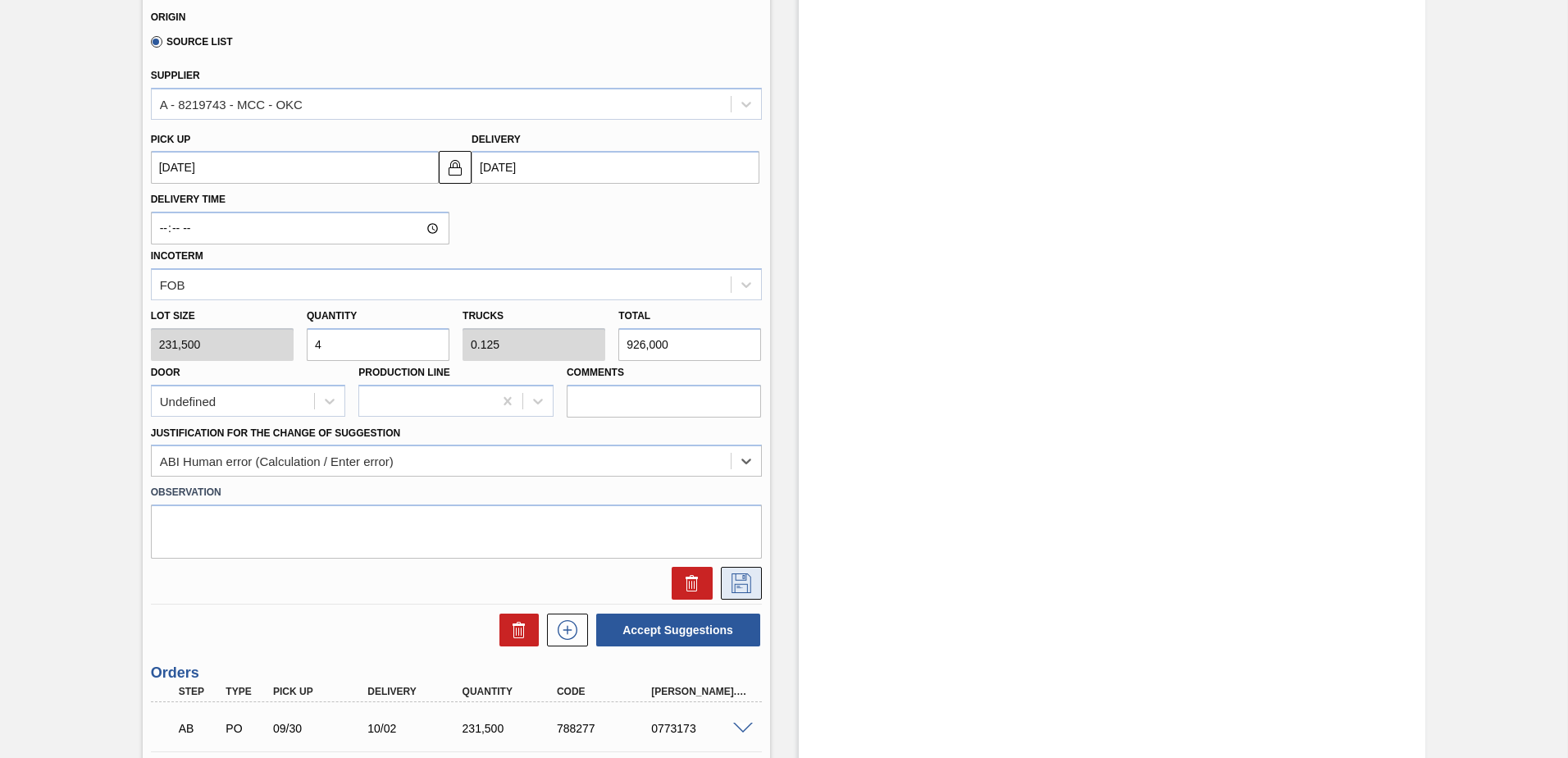
click at [739, 579] on icon at bounding box center [741, 583] width 26 height 20
click at [587, 167] on input "[DATE]" at bounding box center [615, 167] width 288 height 33
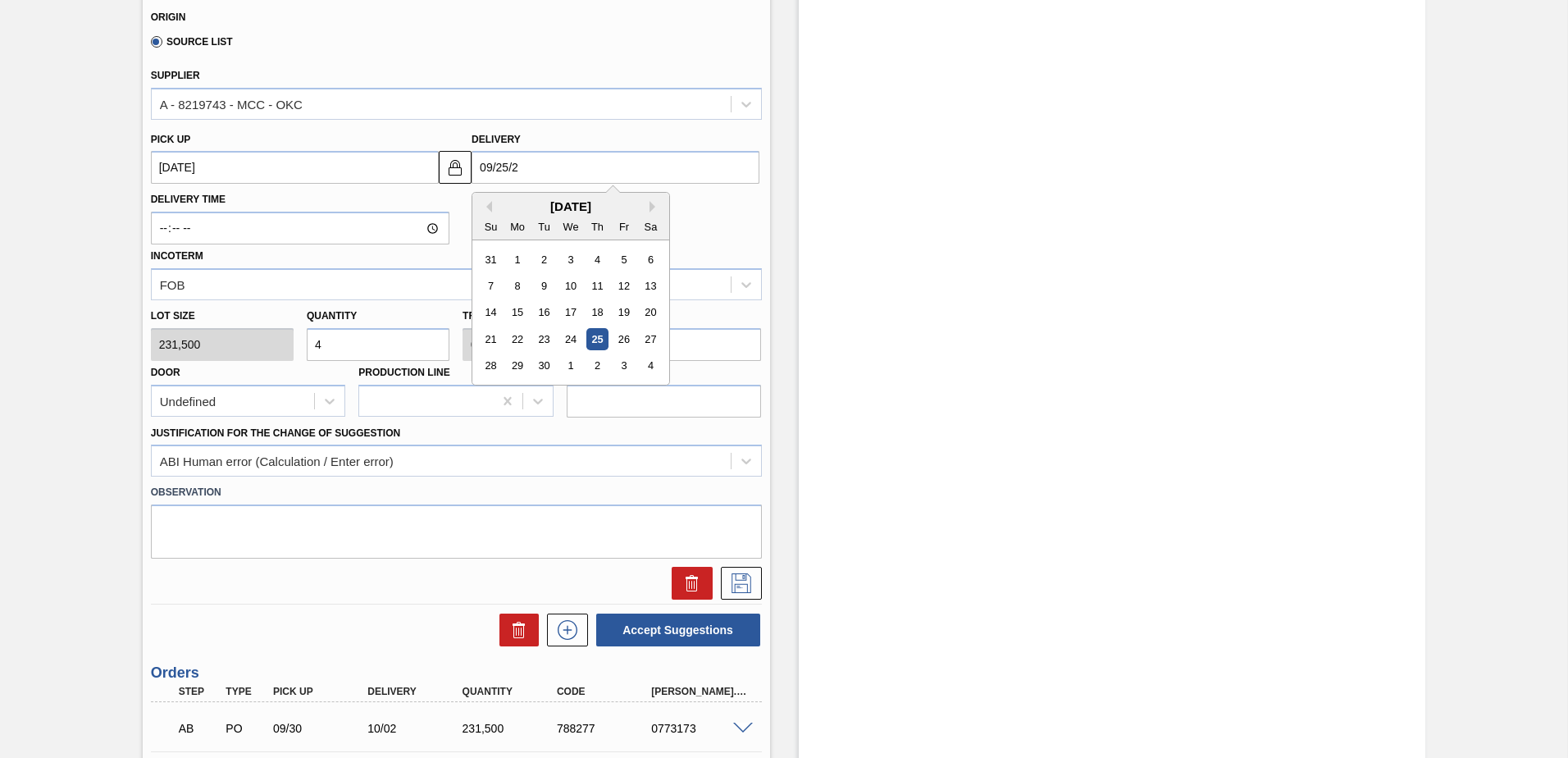
type input "09/25/"
type up104726803 "09/23/2002"
type input "09/25"
type up104726803 "[DATE]"
type input "09/2"
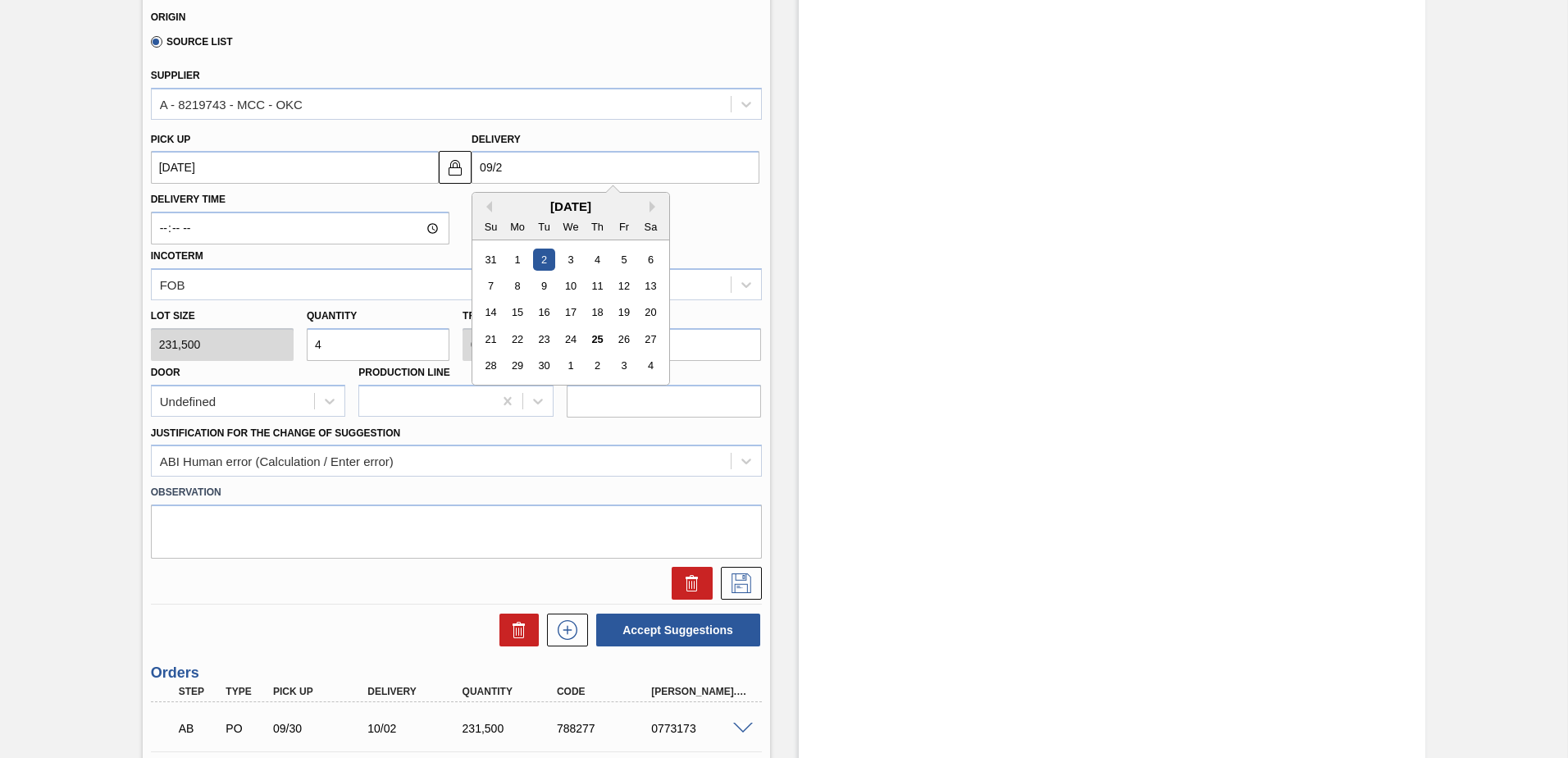
type up104726803 "08/31/2025"
type input "09/"
type up104726803 "08/30/2025"
type input "0"
type up104726803 "12/30/1999"
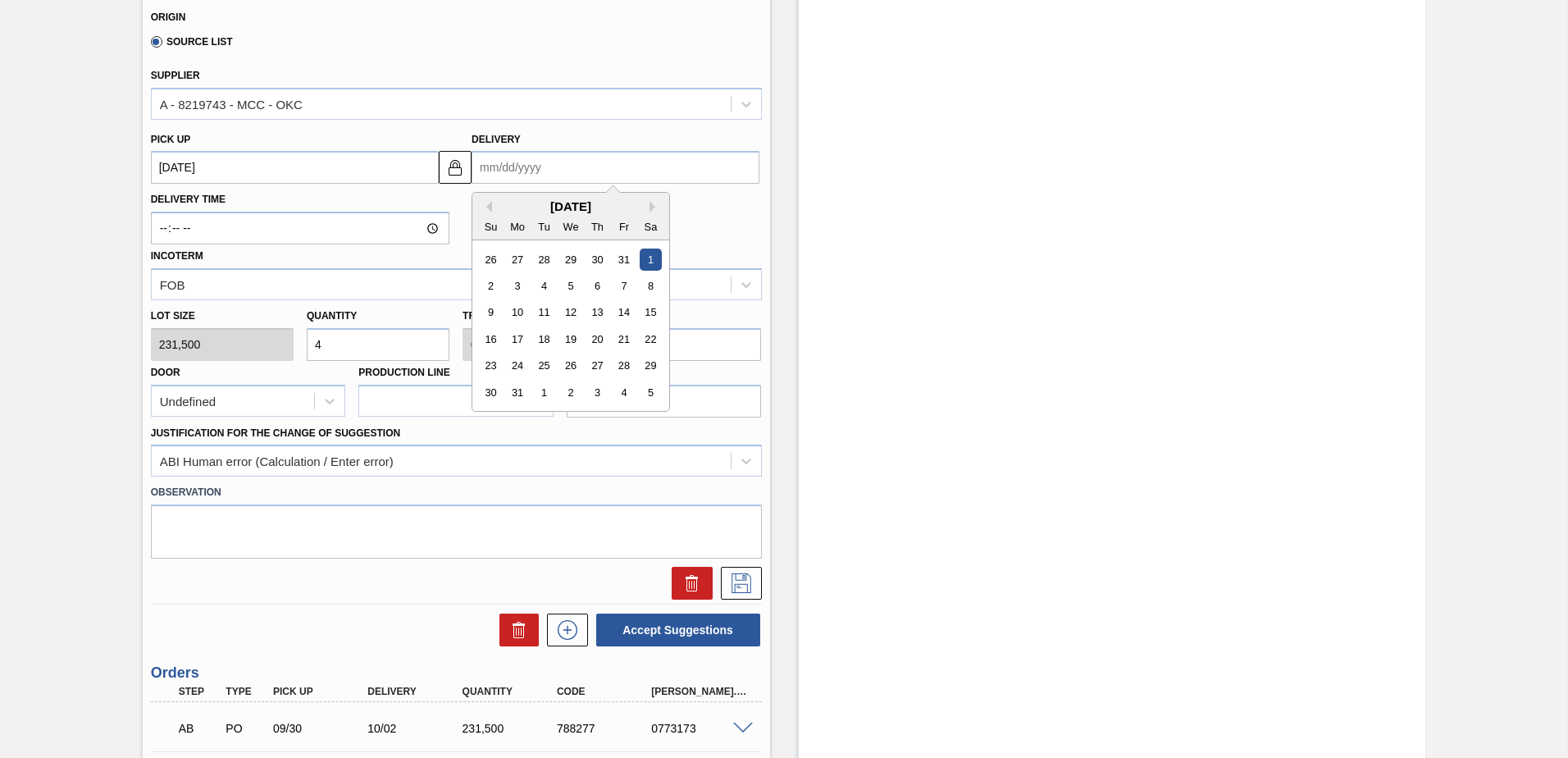
type input "9"
type up104726803 "08/30/2025"
type input "9/"
type up104726803 "08/30/2001"
type input "9/2"
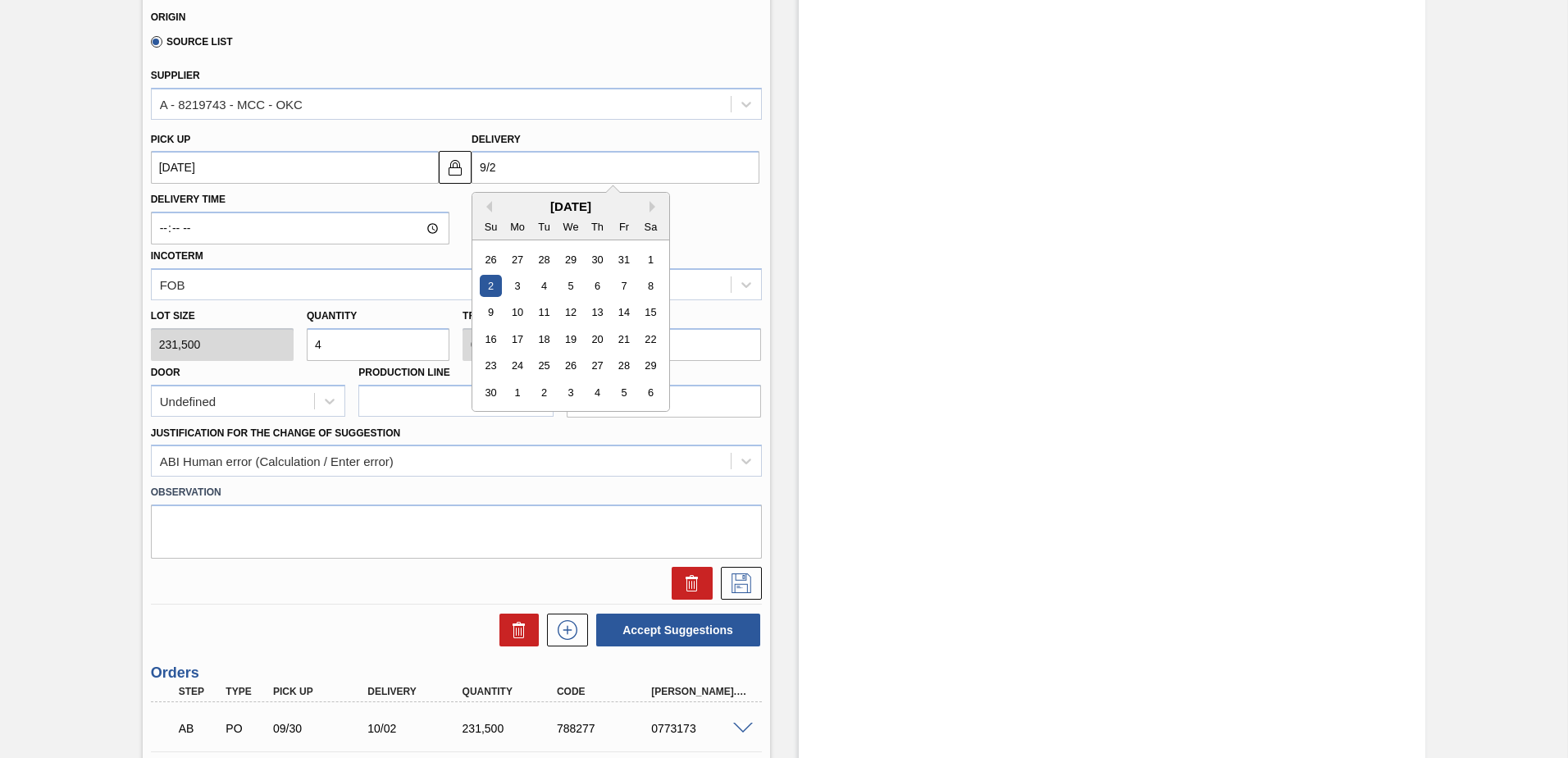
type up104726803 "08/31/2001"
type input "9/29"
type up104726803 "[DATE]"
type input "9/29/"
type up104726803 "09/27/2001"
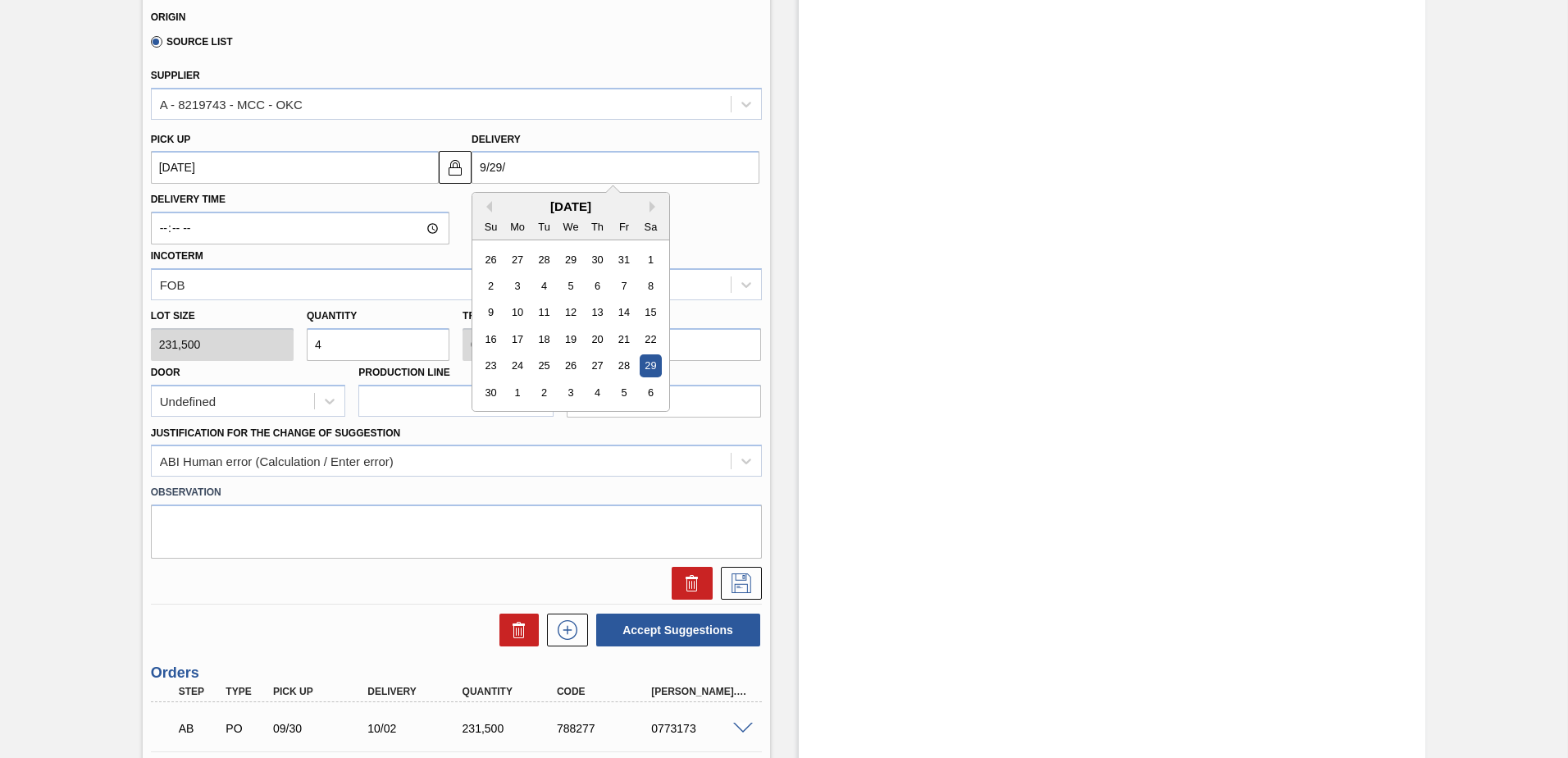
type input "9/29/2"
type up104726803 "09/27/2002"
type input "9/29/25"
type up104726803 "[DATE]"
type input "[DATE]"
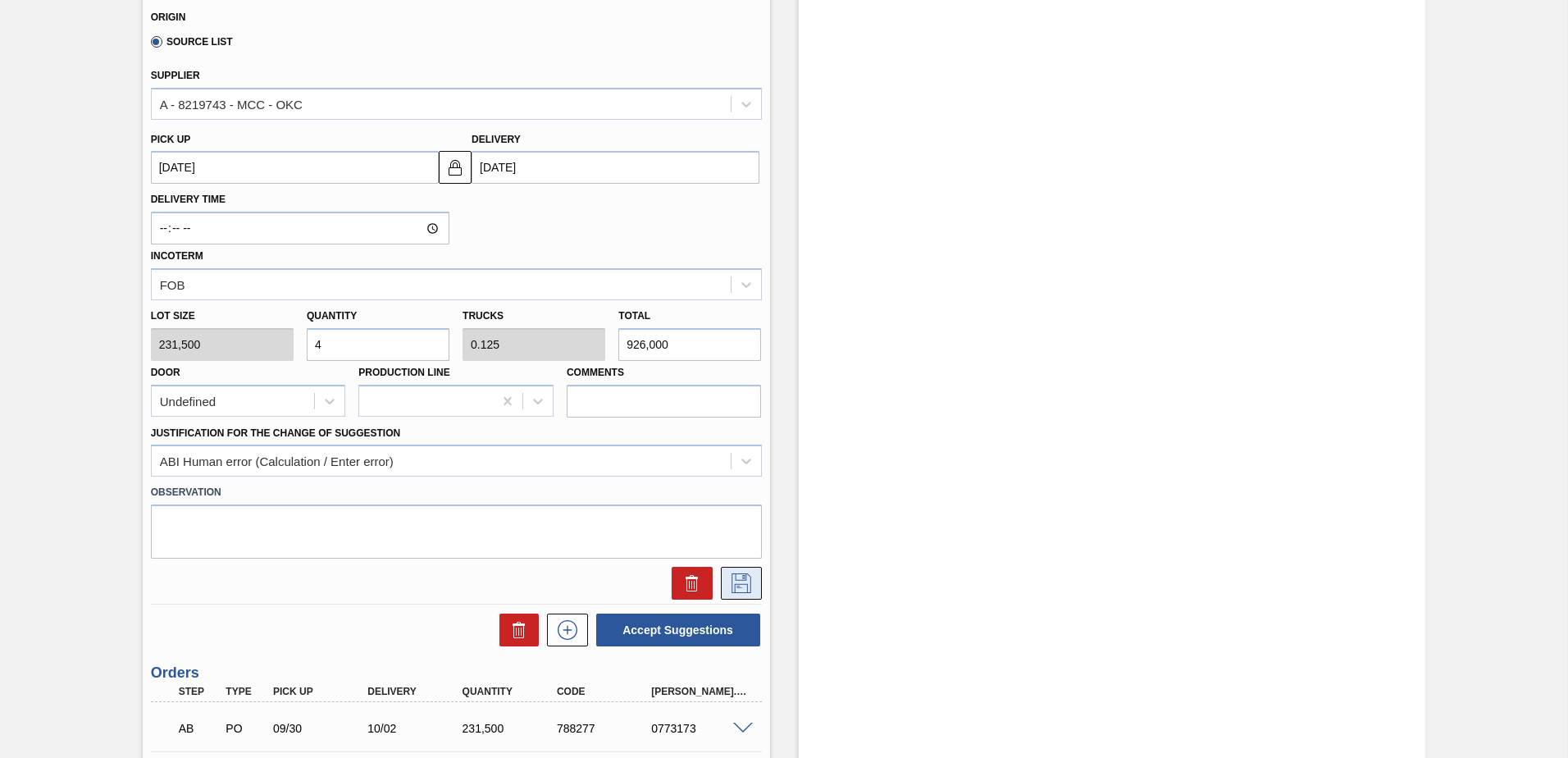
click at [747, 574] on icon at bounding box center [741, 583] width 26 height 20
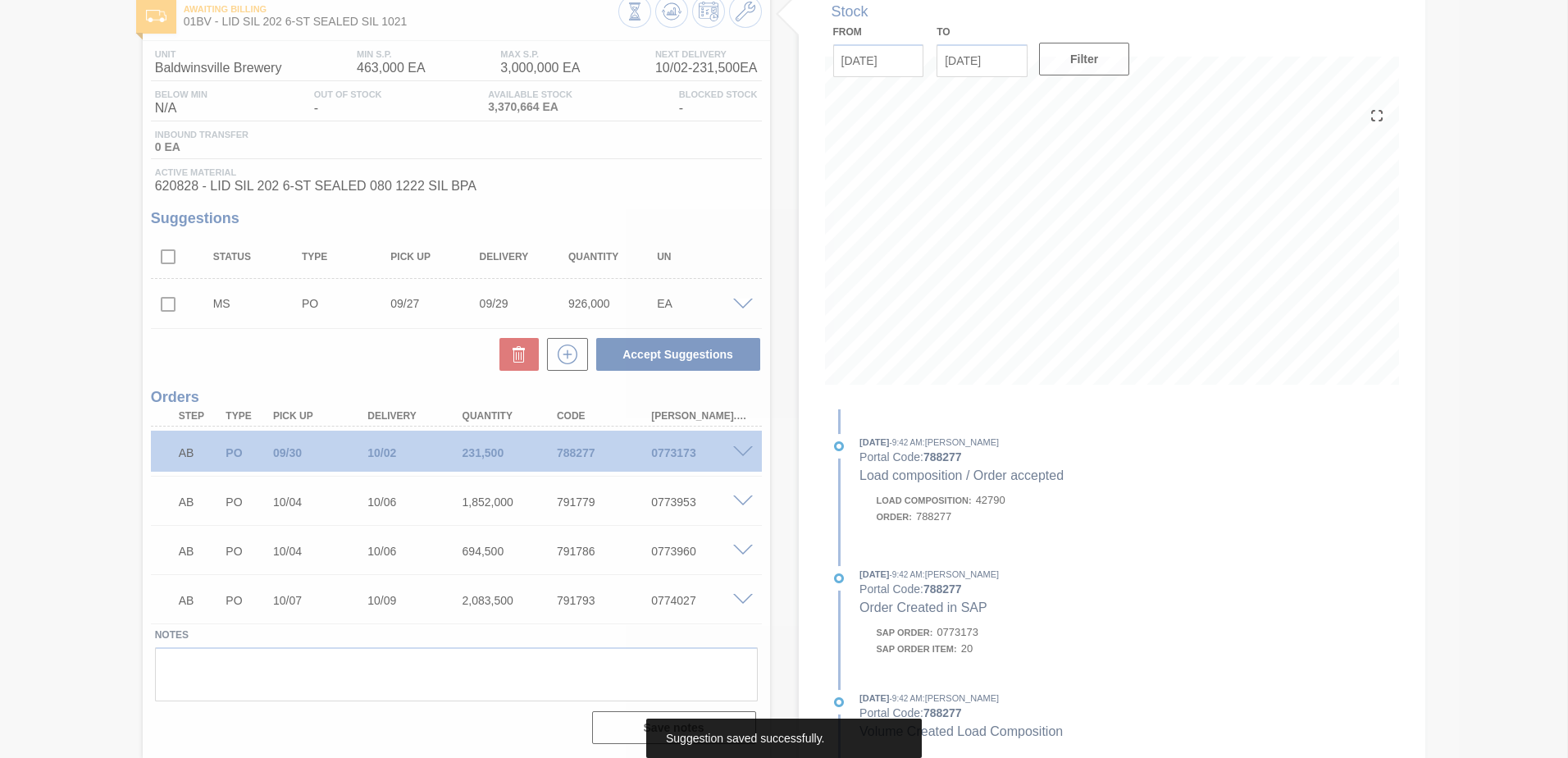
scroll to position [95, 0]
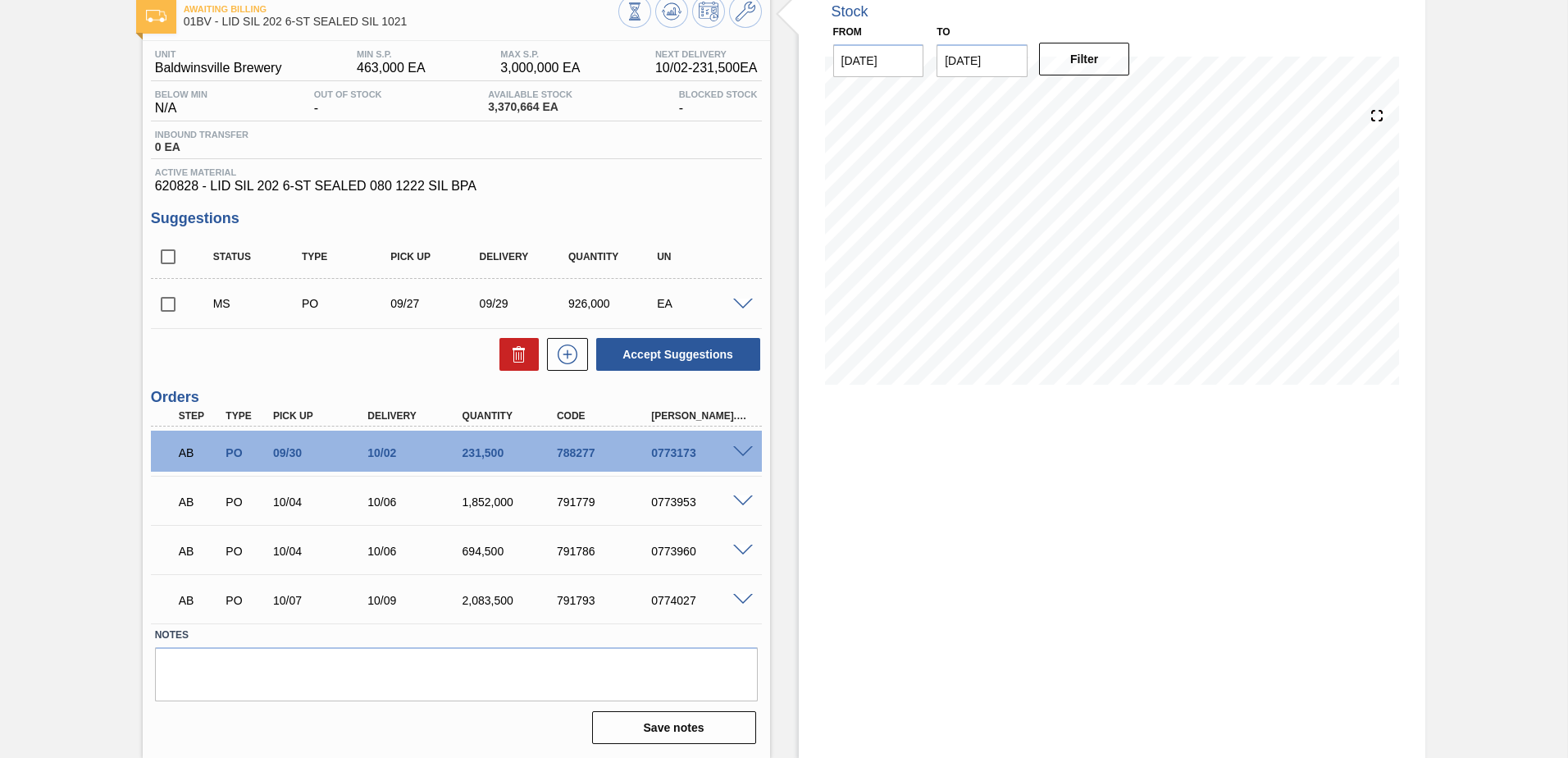
drag, startPoint x: 166, startPoint y: 299, endPoint x: 176, endPoint y: 299, distance: 10.0
click at [166, 299] on input "checkbox" at bounding box center [168, 304] width 34 height 34
checkbox input "true"
click at [734, 307] on span at bounding box center [743, 304] width 20 height 12
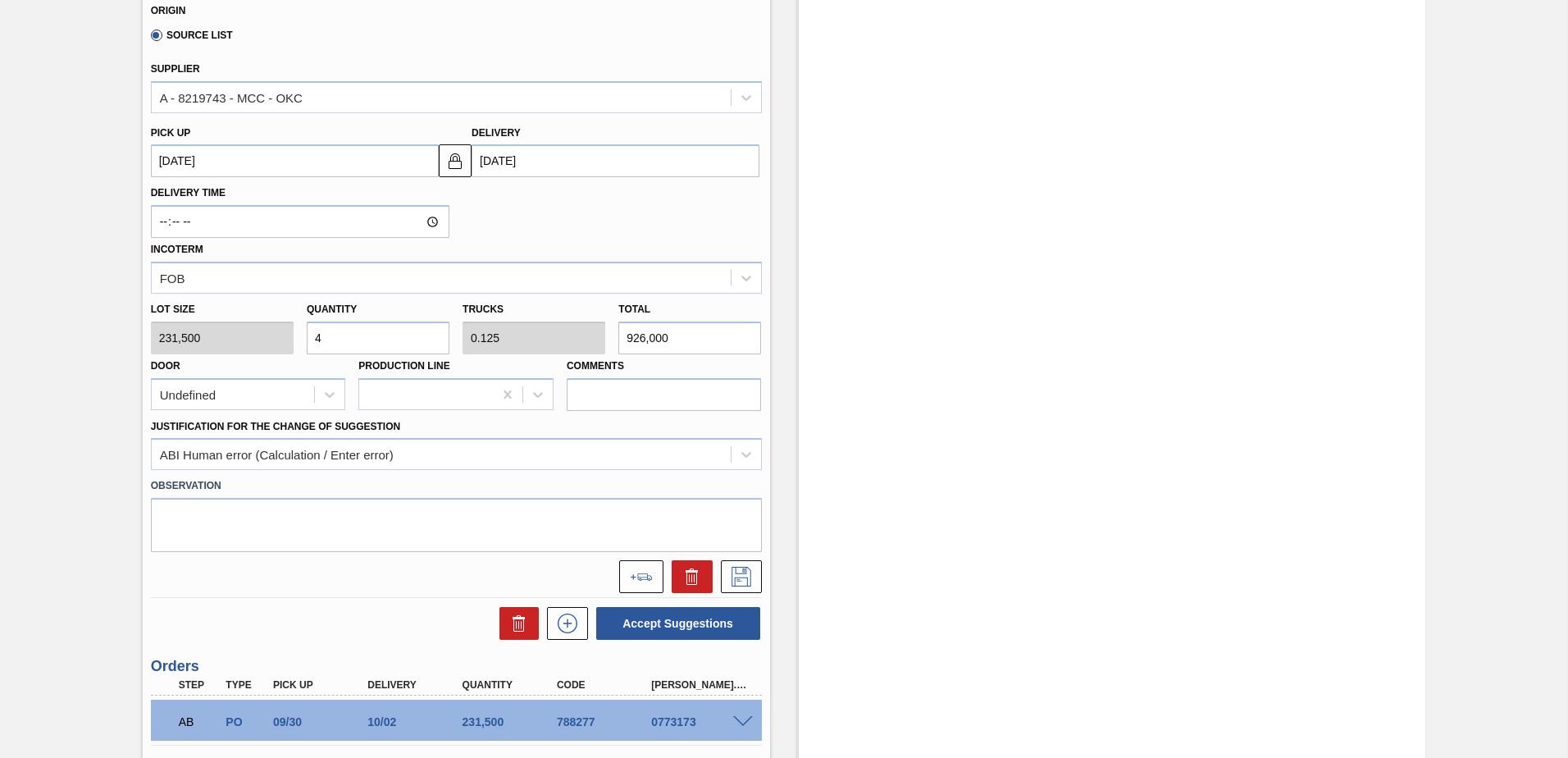
scroll to position [587, 0]
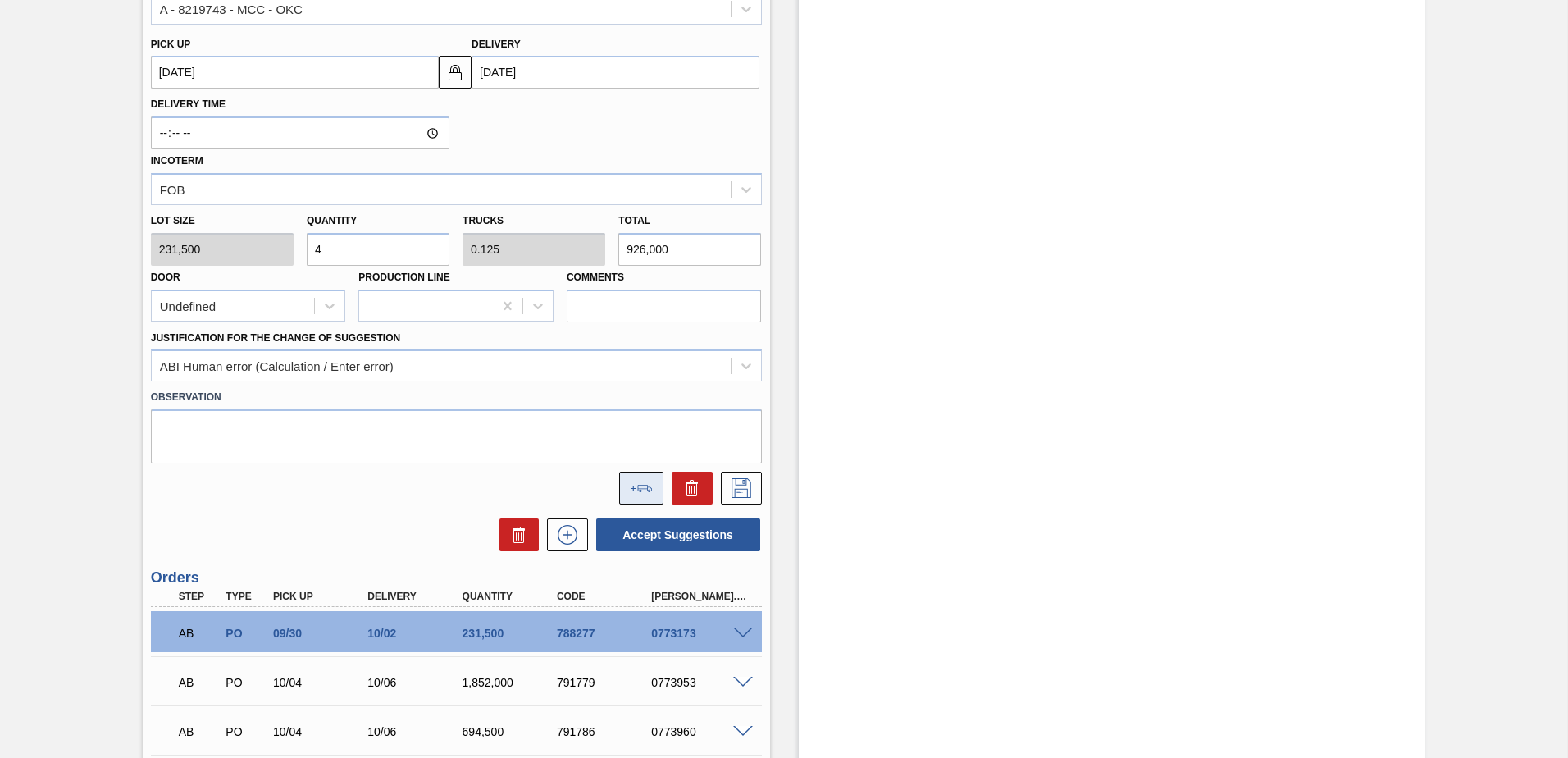
click at [630, 486] on icon at bounding box center [641, 488] width 23 height 7
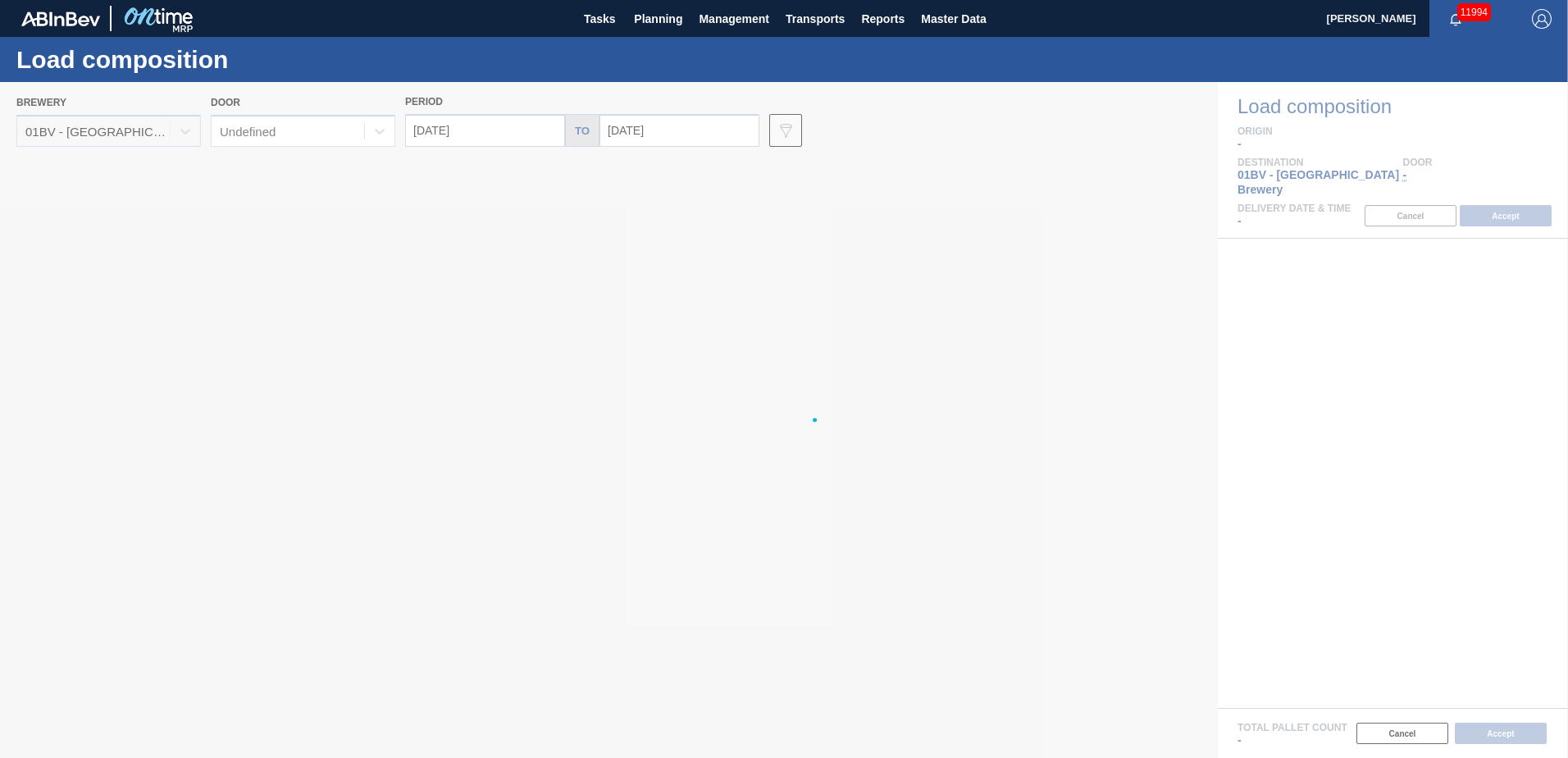
type input "[DATE]"
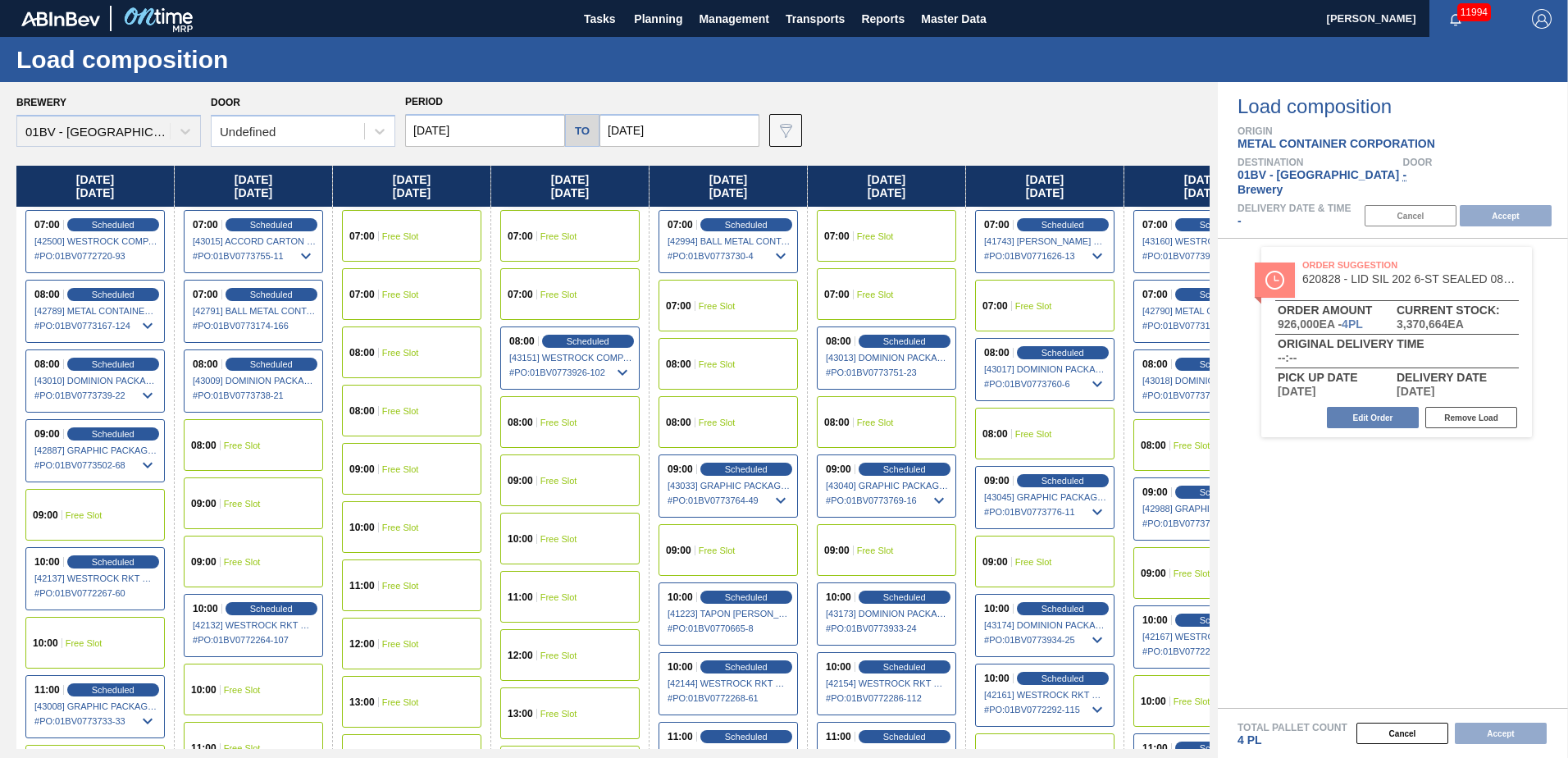
click at [445, 235] on div "07:00 Free Slot" at bounding box center [412, 235] width 139 height 52
click at [1506, 205] on button "Accept" at bounding box center [1506, 216] width 92 height 21
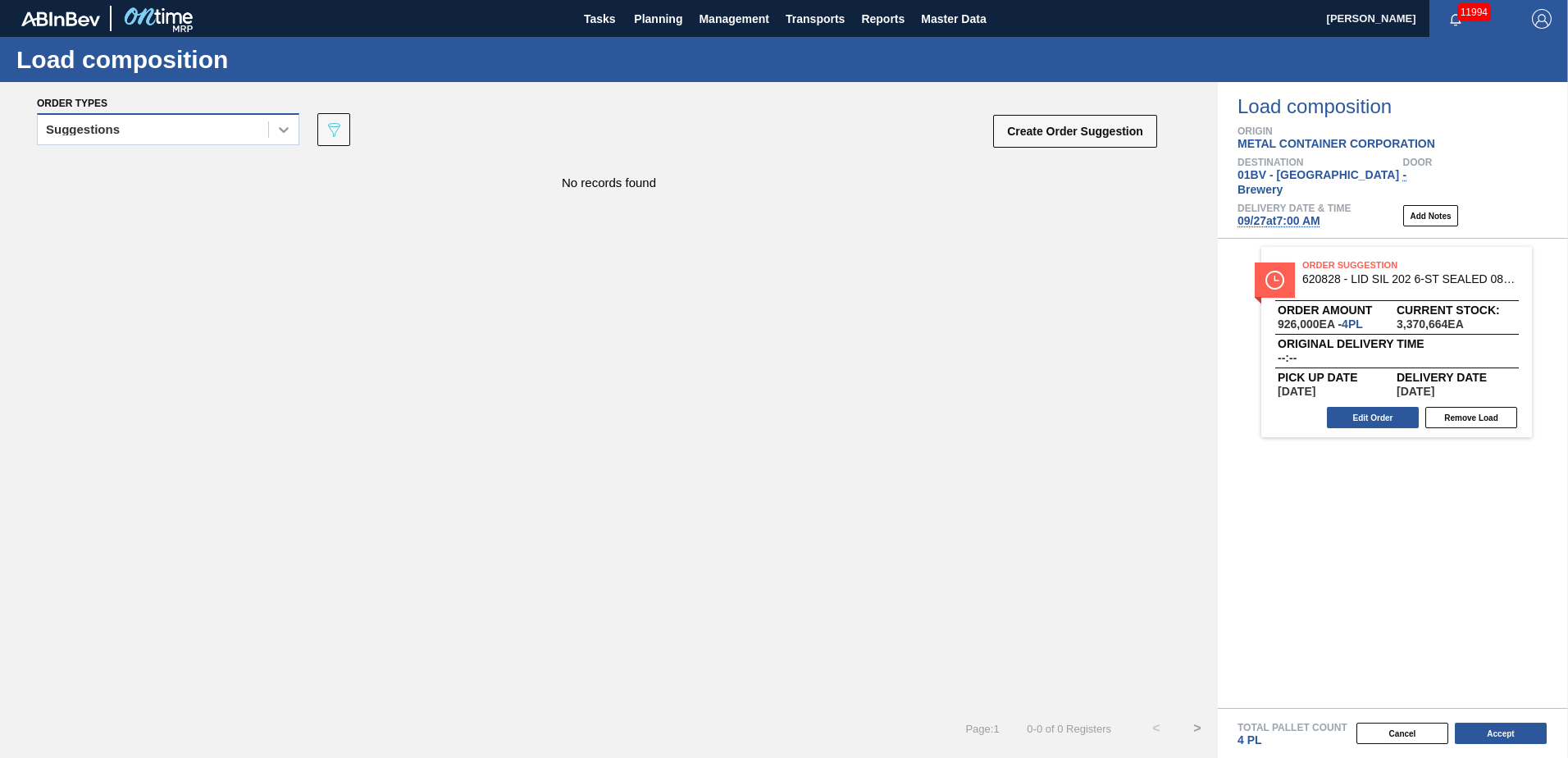
click at [282, 134] on icon at bounding box center [284, 130] width 16 height 16
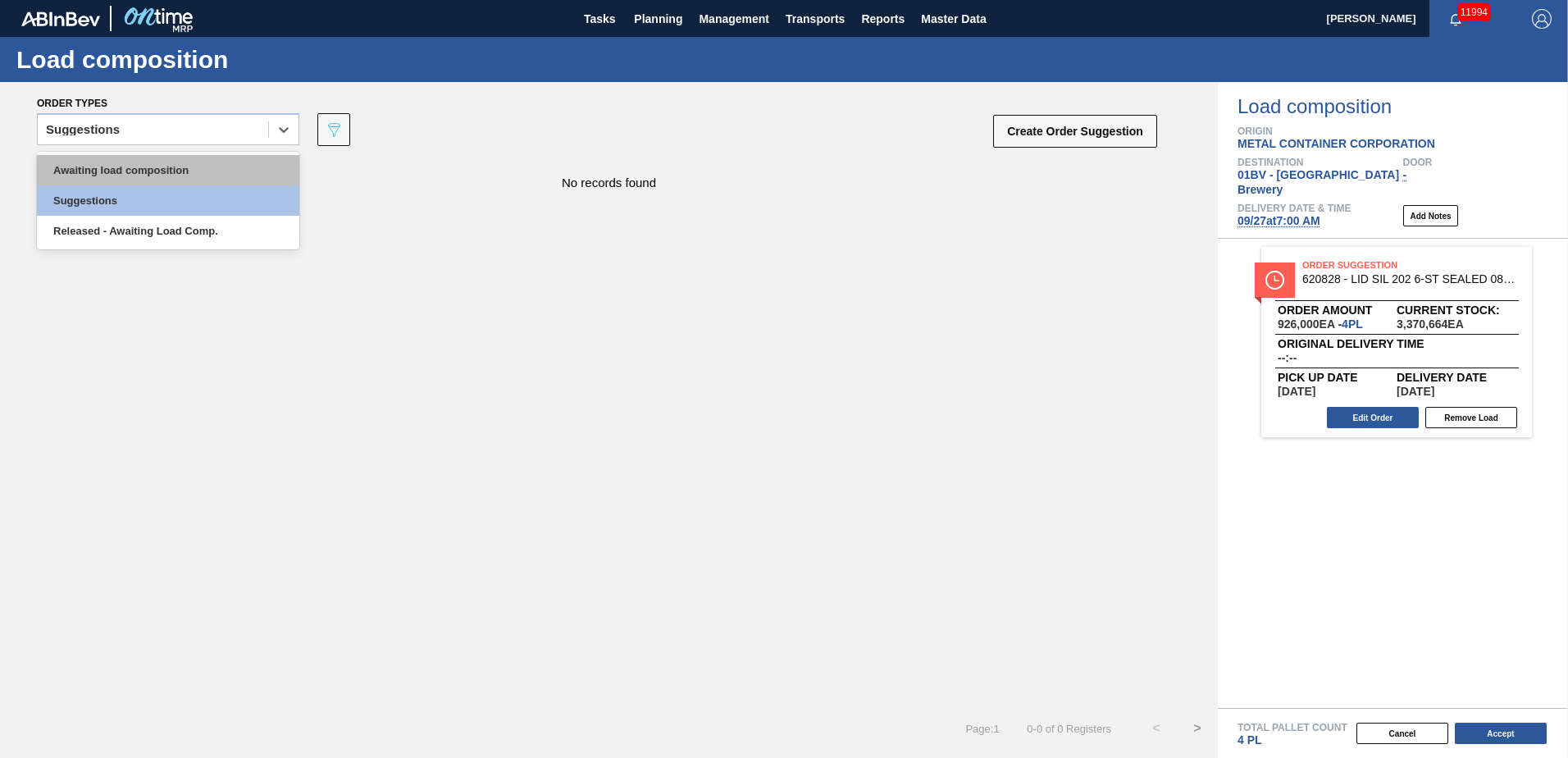
click at [243, 164] on div "Awaiting load composition" at bounding box center [168, 170] width 262 height 30
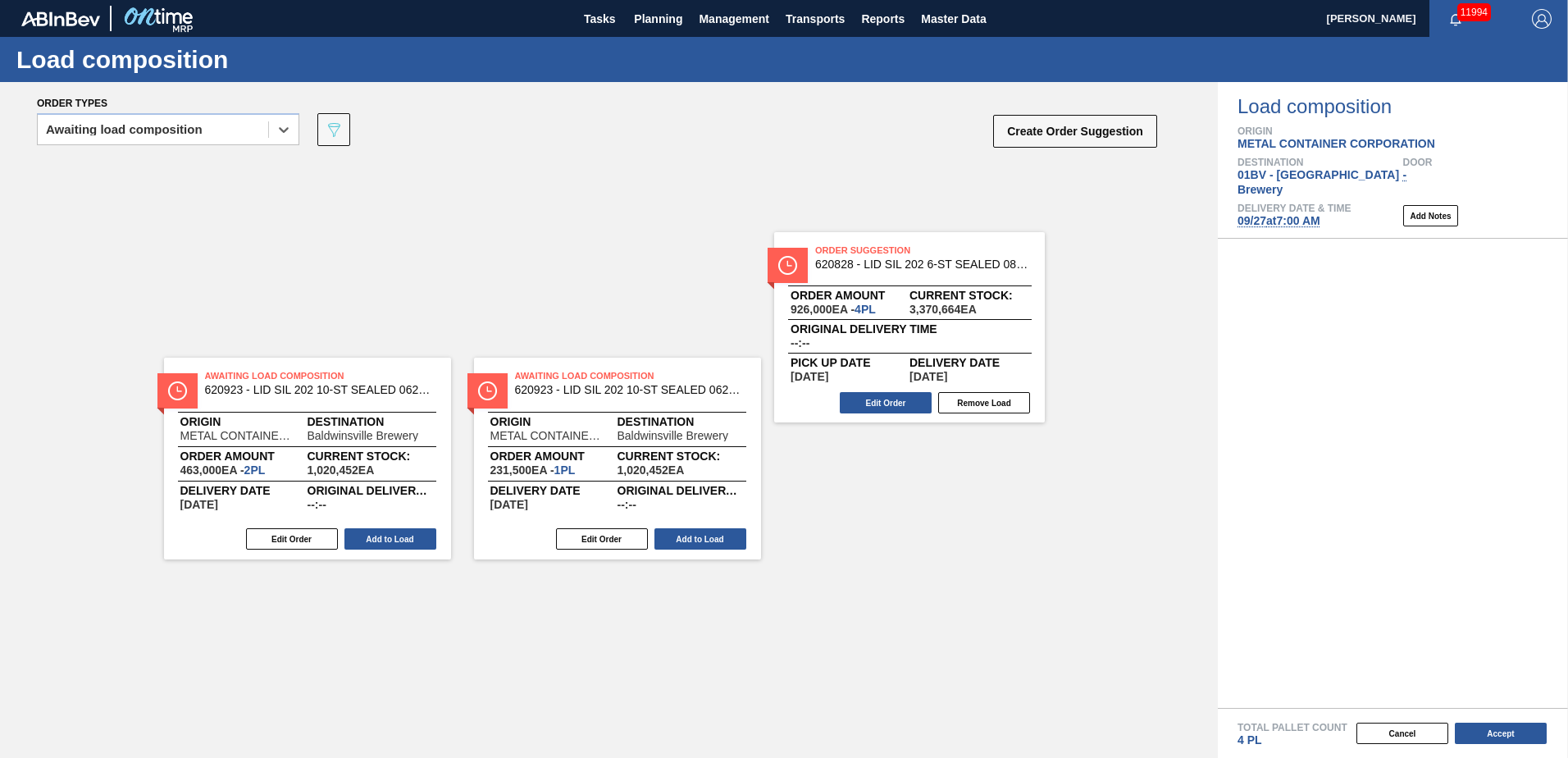
drag, startPoint x: 1402, startPoint y: 271, endPoint x: 732, endPoint y: 262, distance: 670.1
click at [732, 262] on div "Order types option Awaiting load composition, selected. Select is focused ,type…" at bounding box center [784, 420] width 1568 height 676
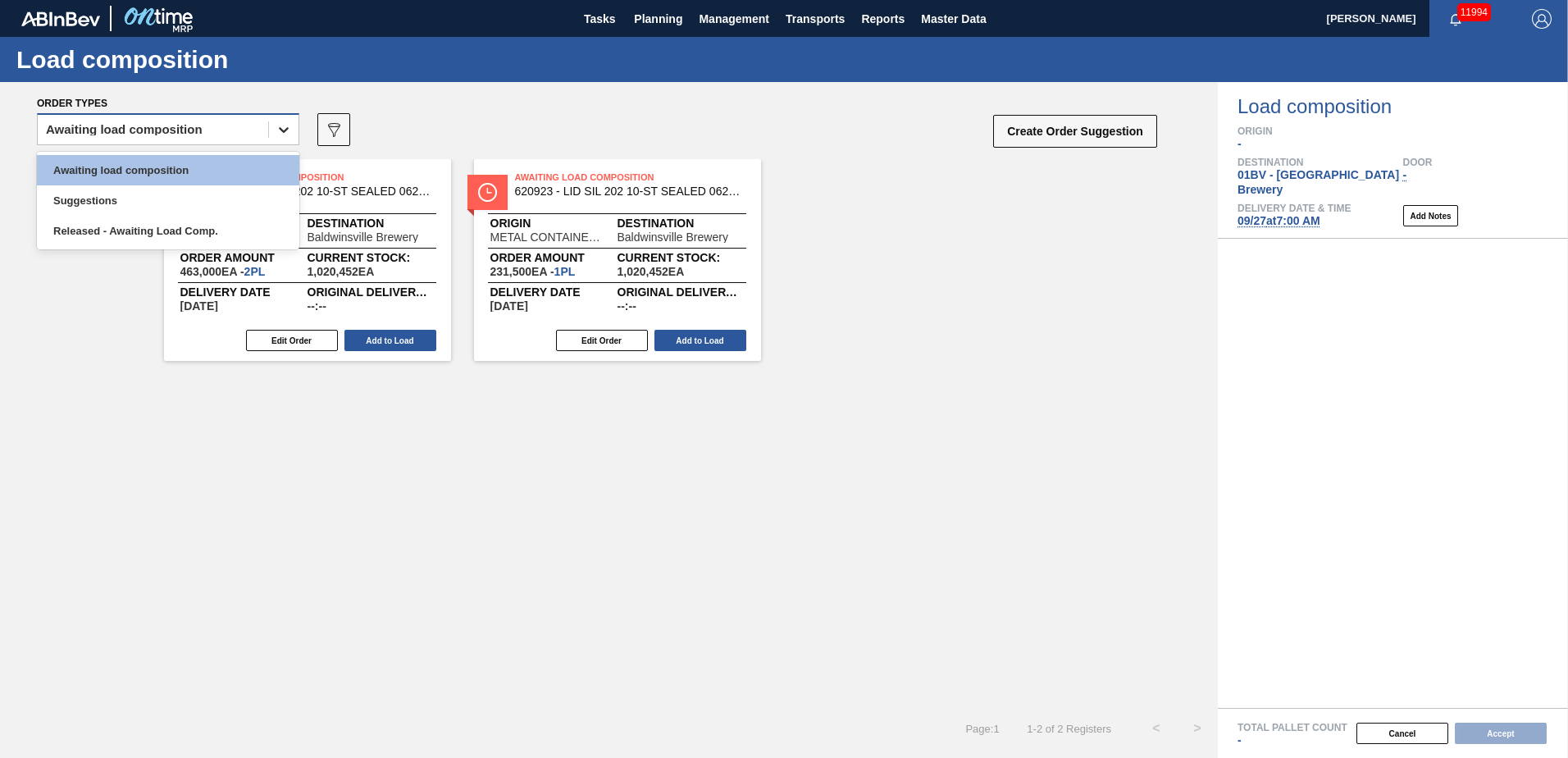
click at [282, 125] on icon at bounding box center [284, 130] width 16 height 16
click at [171, 167] on div "Awaiting load composition" at bounding box center [168, 170] width 262 height 30
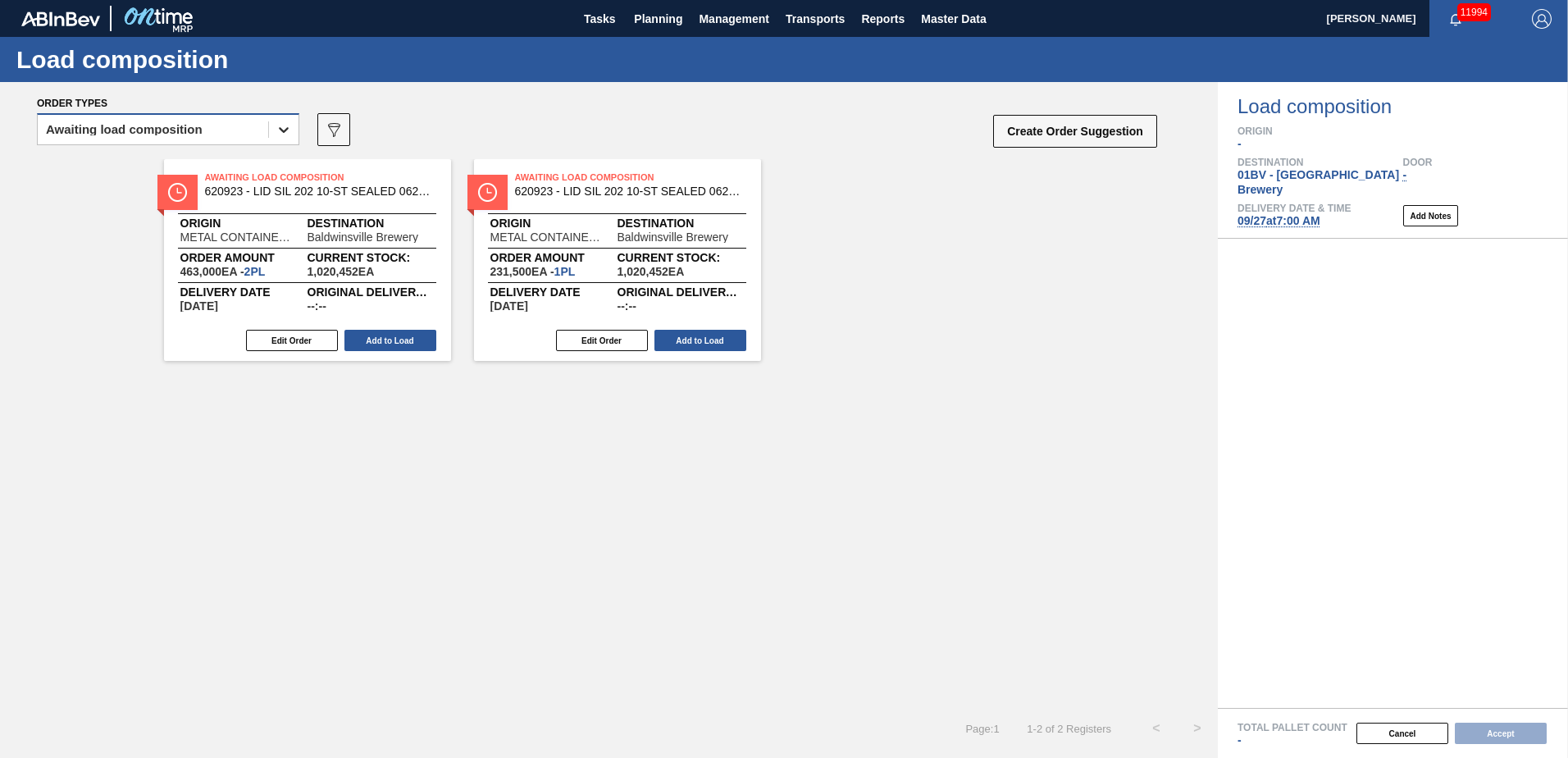
click at [278, 131] on icon at bounding box center [284, 130] width 16 height 16
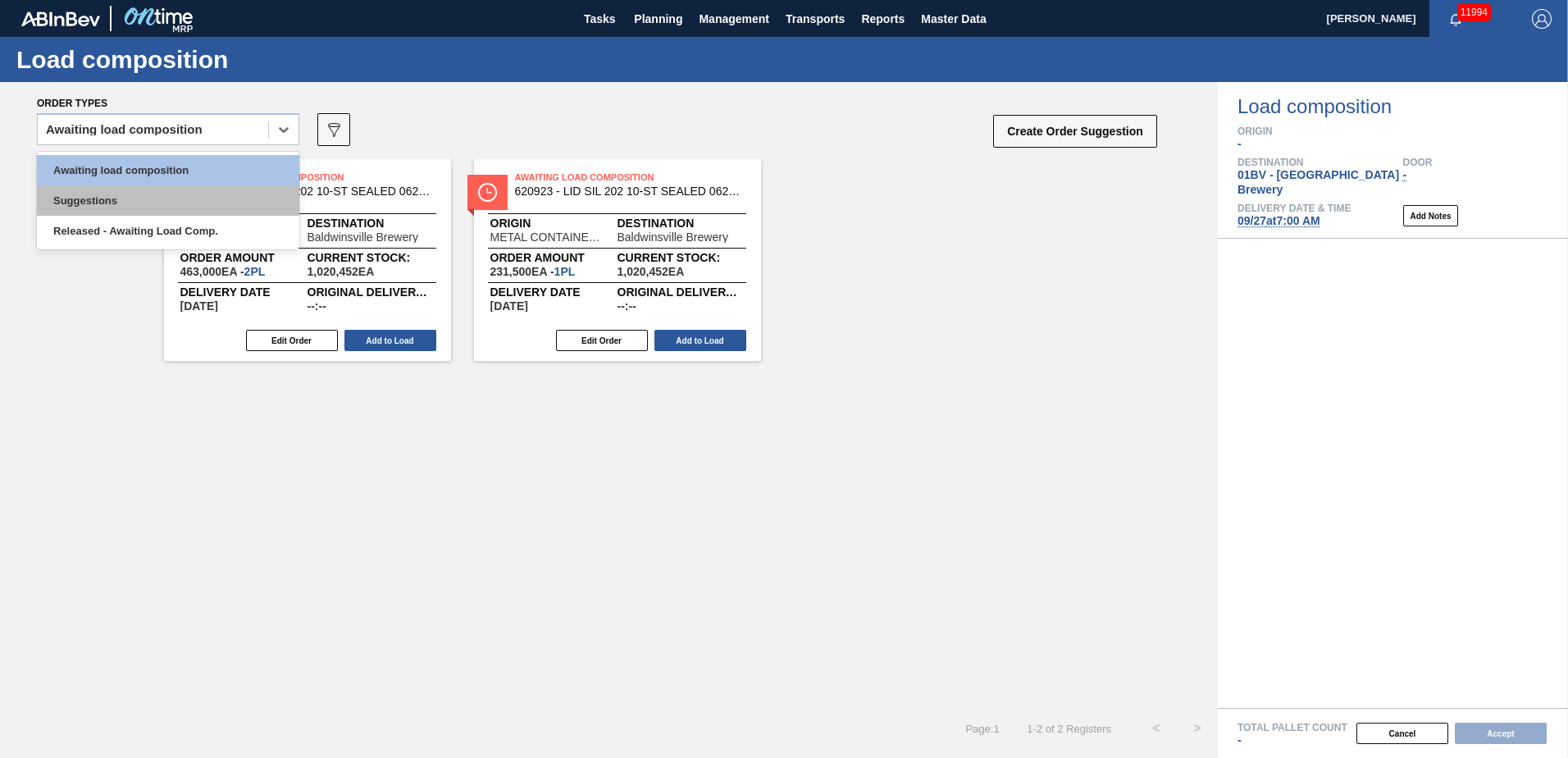
click at [207, 195] on div "Suggestions" at bounding box center [168, 200] width 262 height 30
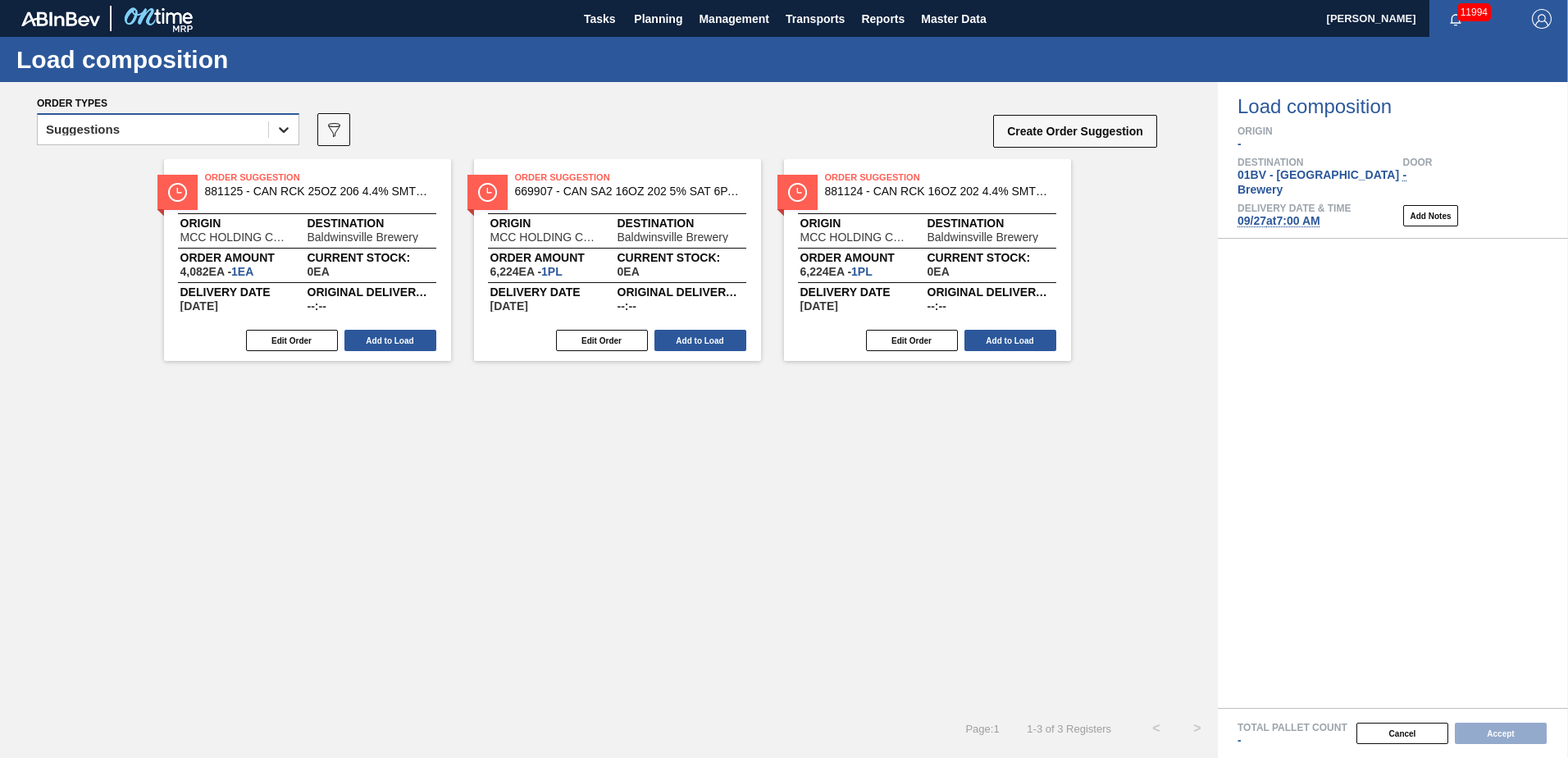
click at [280, 127] on icon at bounding box center [284, 130] width 16 height 16
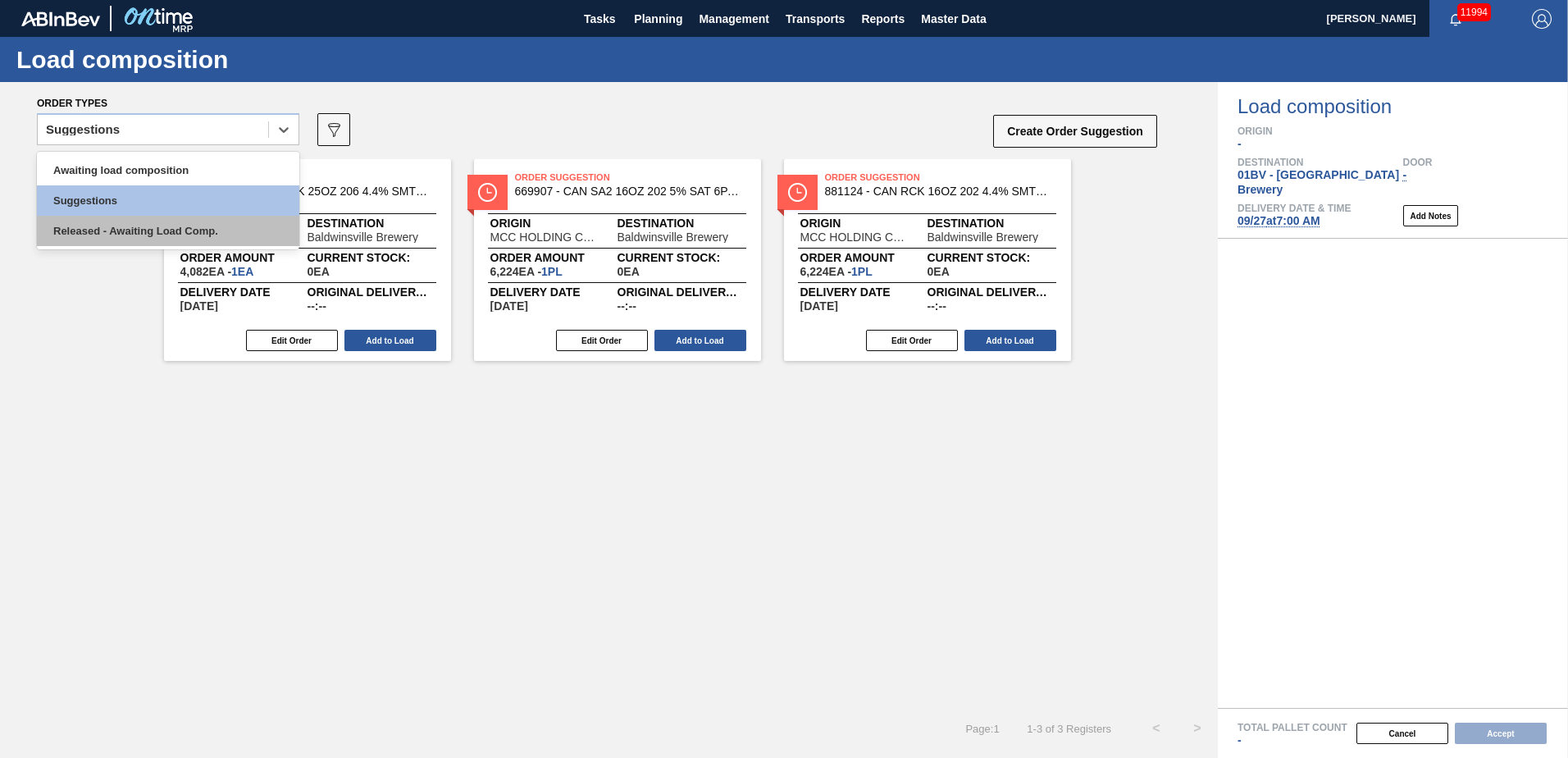
click at [217, 226] on div "Released - Awaiting Load Comp." at bounding box center [168, 231] width 262 height 30
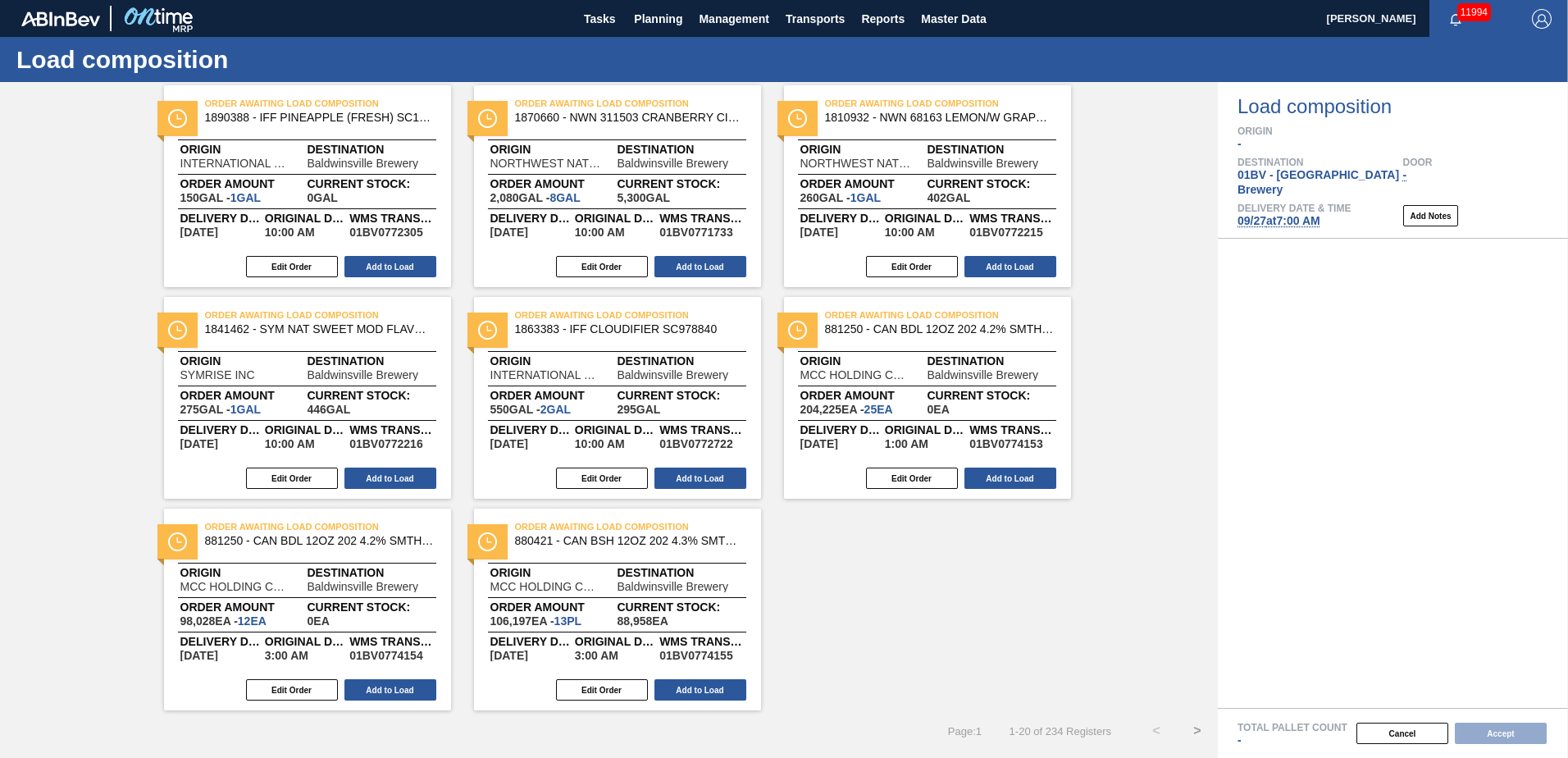
scroll to position [922, 0]
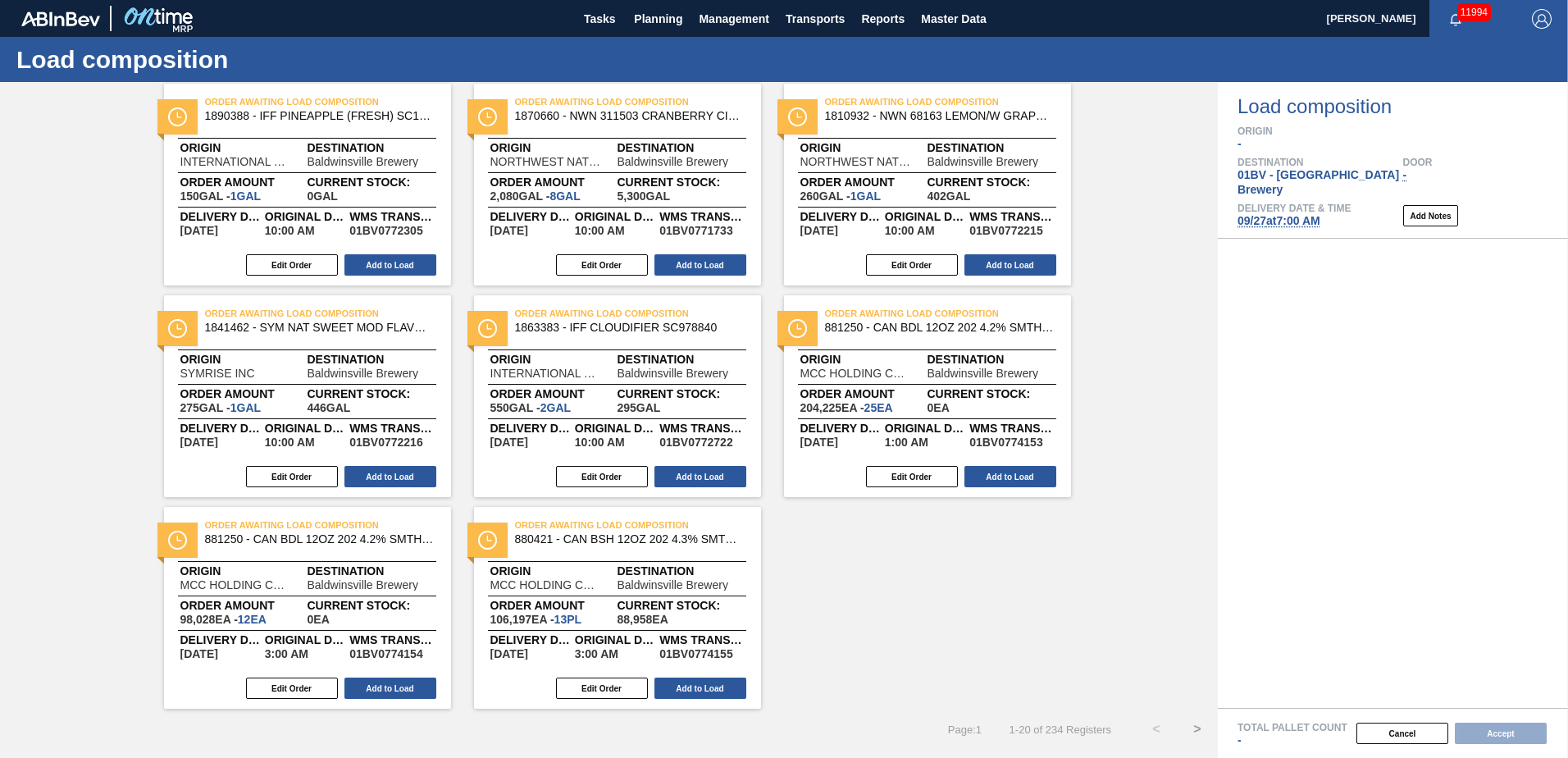
click at [1195, 724] on button ">" at bounding box center [1197, 729] width 41 height 41
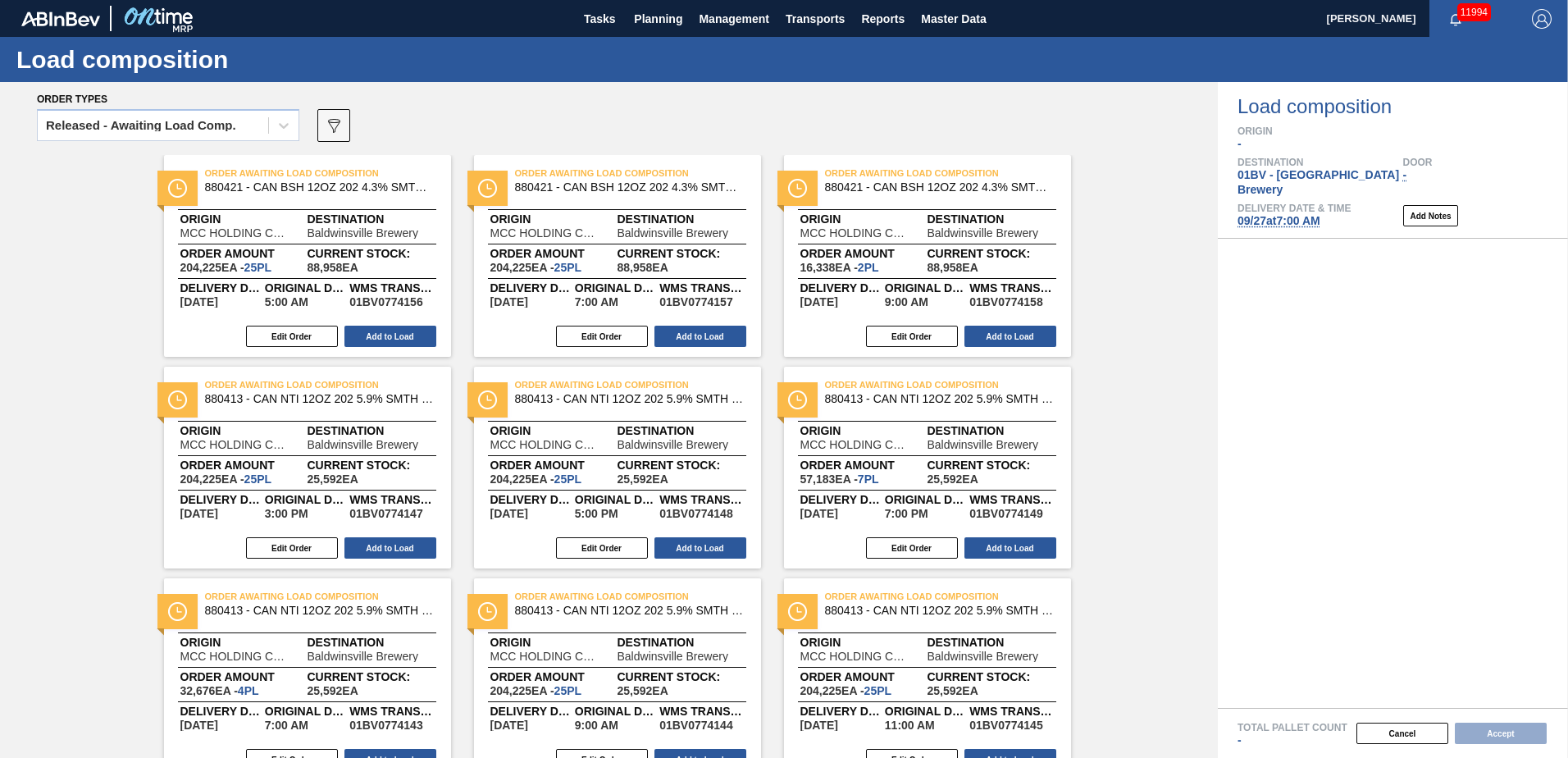
scroll to position [0, 0]
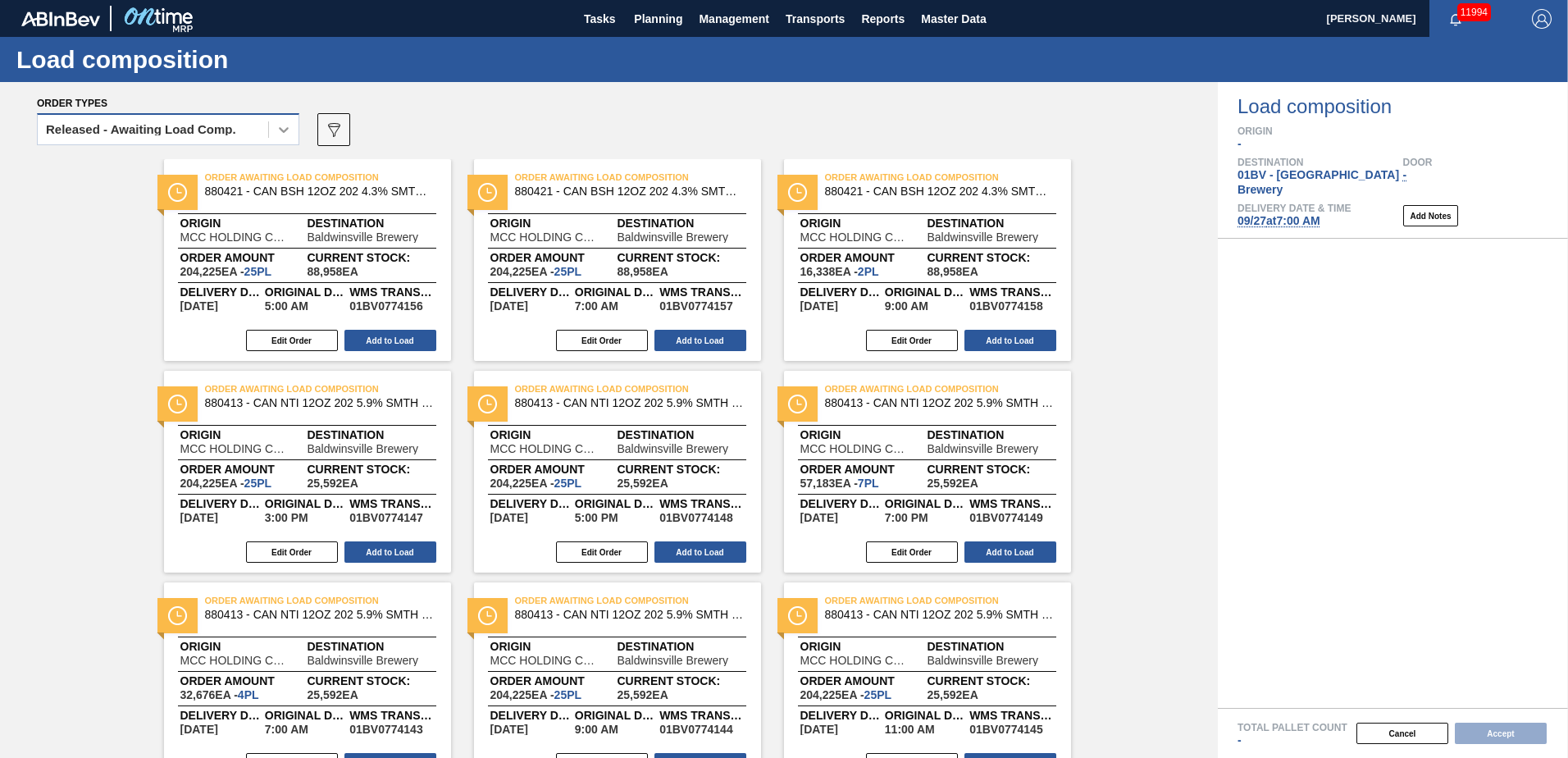
click at [296, 125] on div at bounding box center [284, 130] width 30 height 30
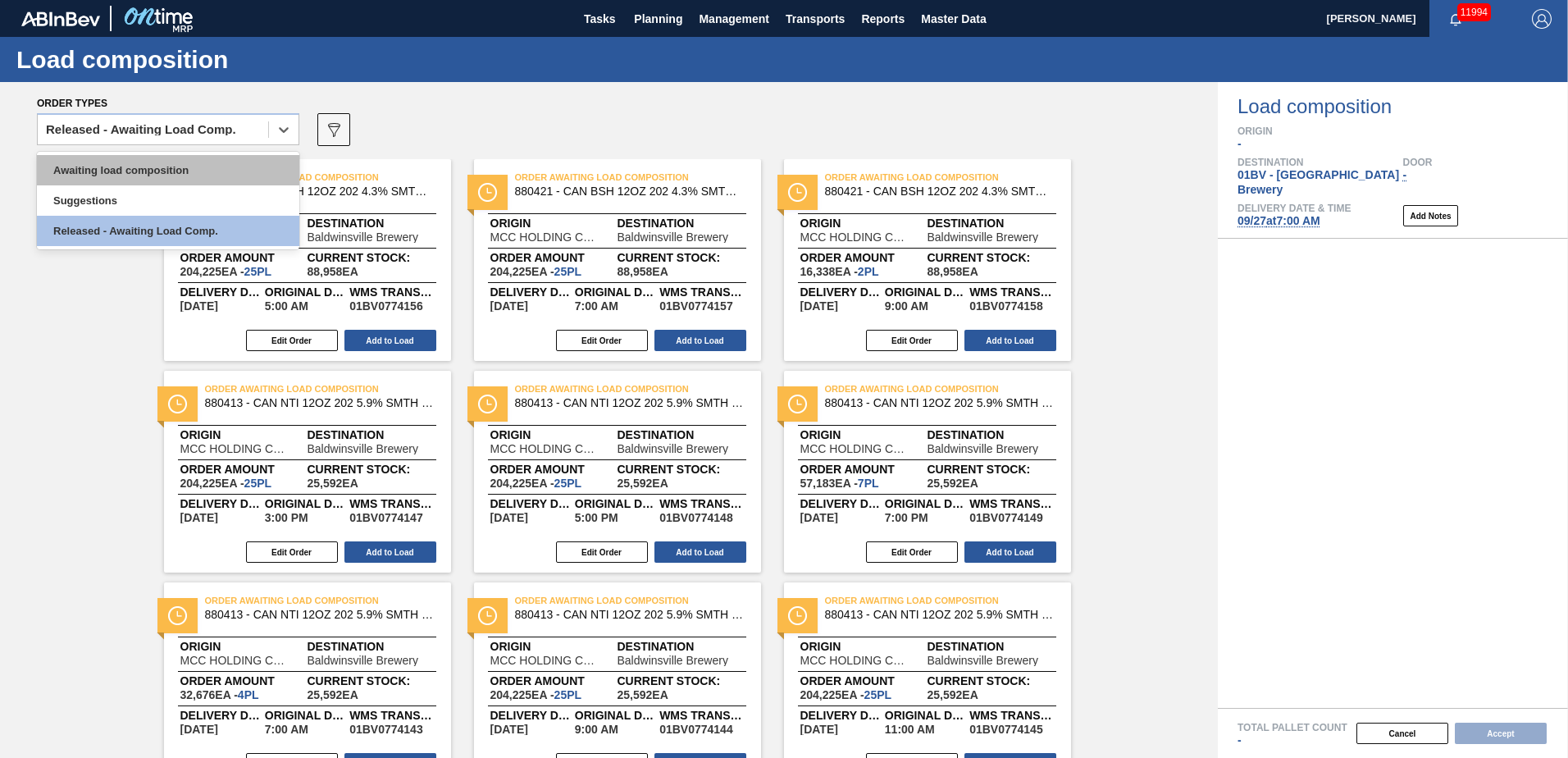
click at [191, 166] on div "Awaiting load composition" at bounding box center [168, 170] width 262 height 30
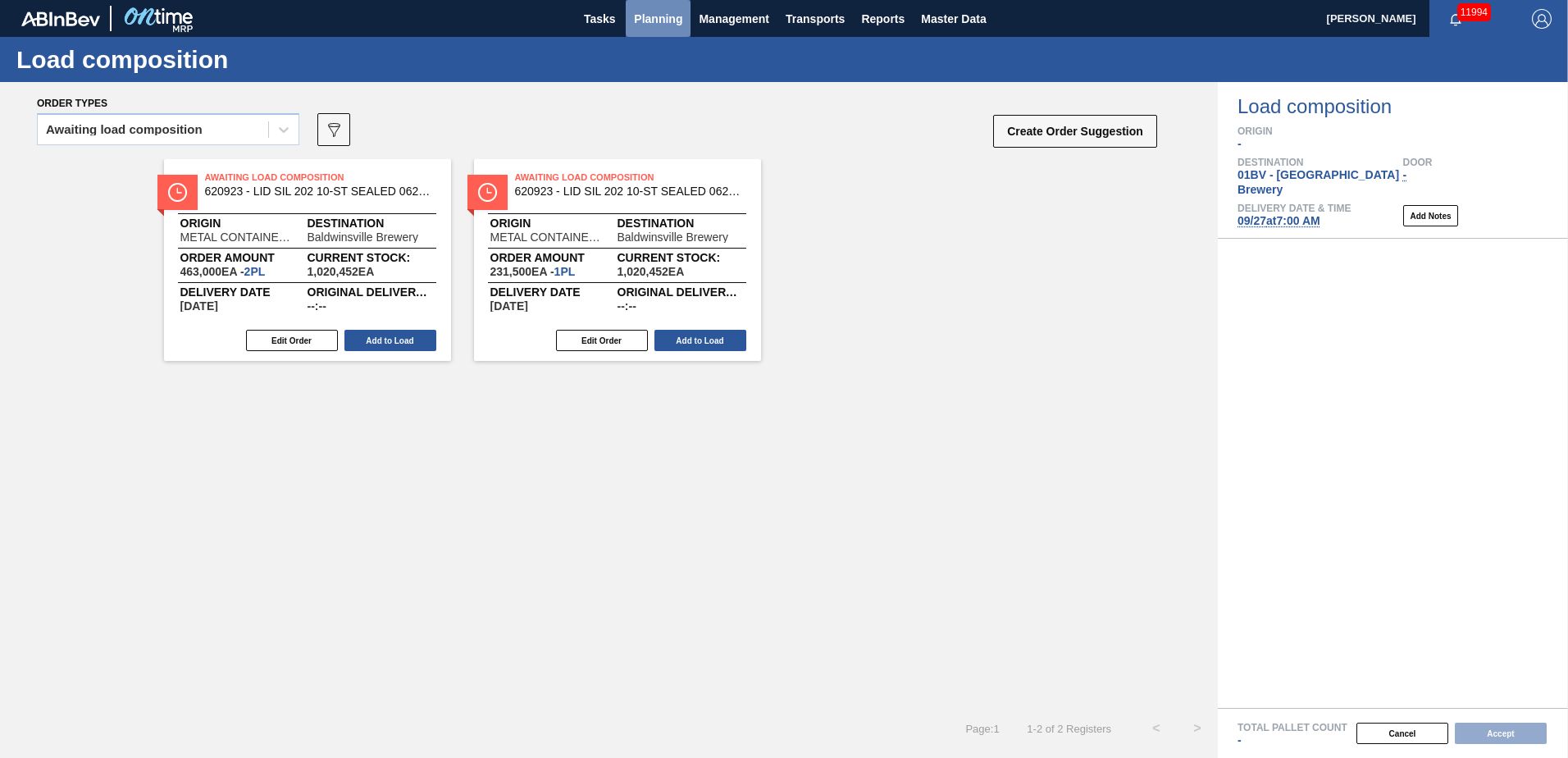
click at [650, 23] on span "Planning" at bounding box center [658, 19] width 48 height 20
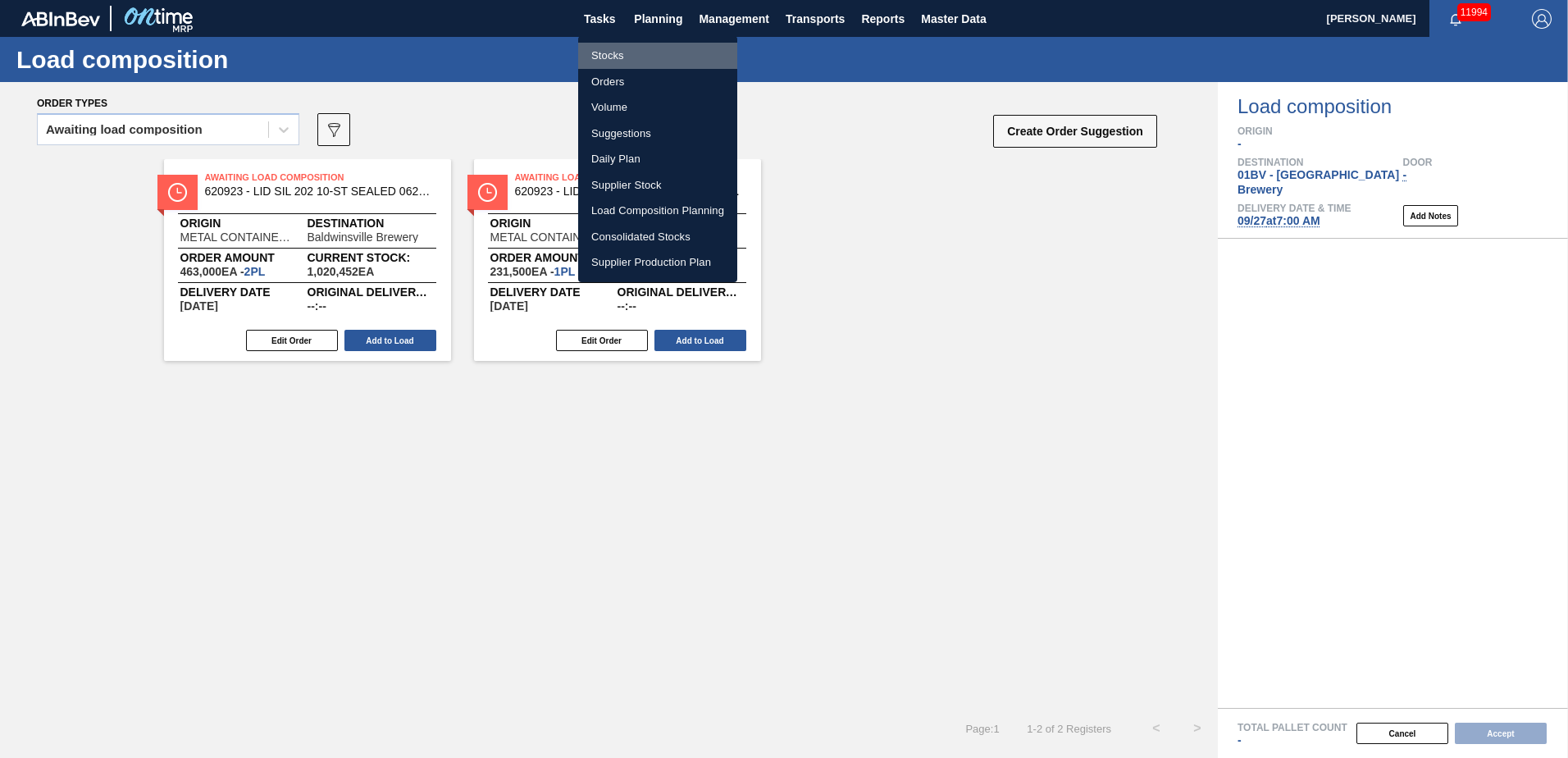
click at [604, 53] on li "Stocks" at bounding box center [658, 56] width 159 height 26
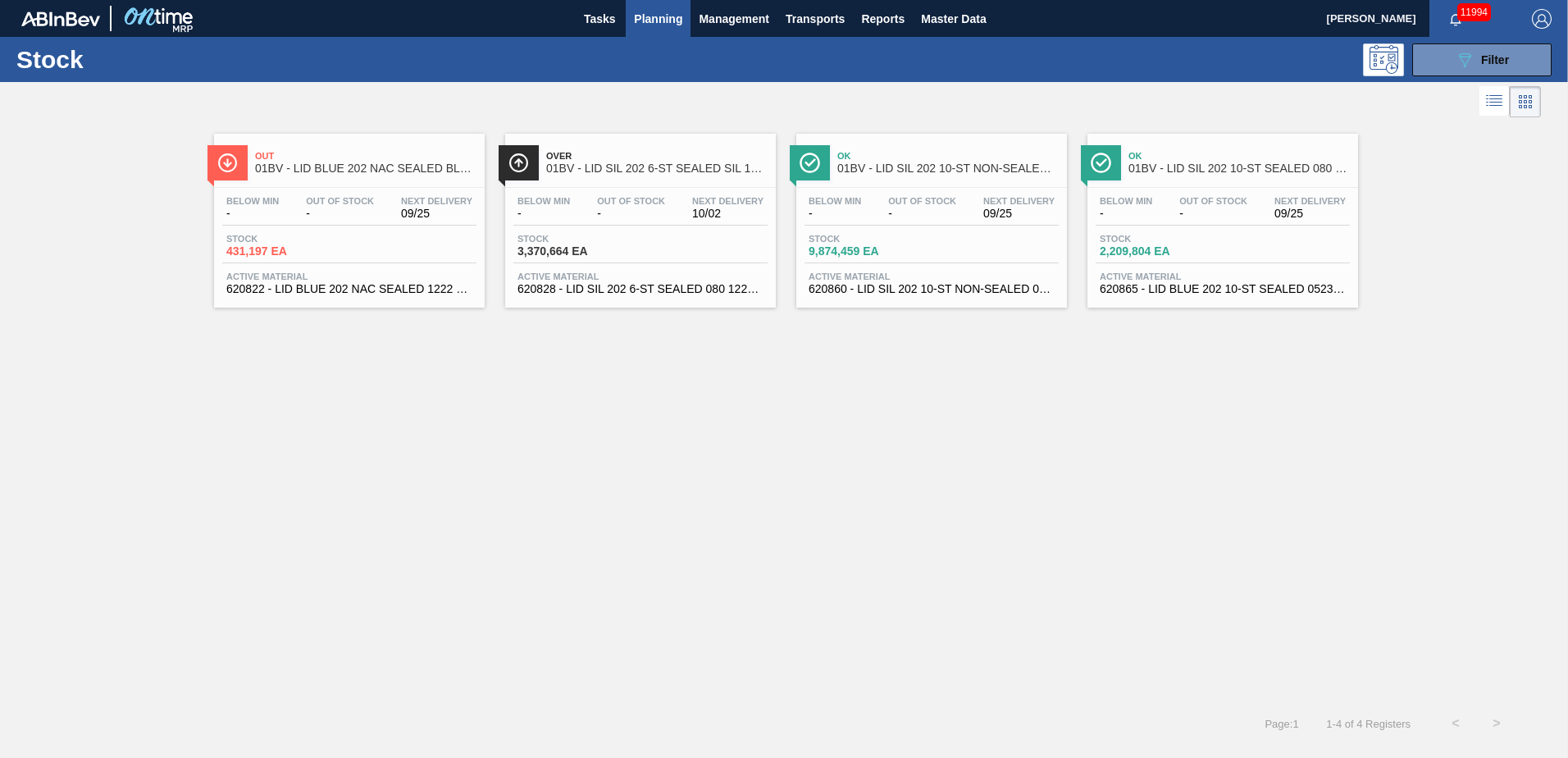
drag, startPoint x: 627, startPoint y: 172, endPoint x: 636, endPoint y: 169, distance: 9.5
click at [627, 171] on span "01BV - LID SIL 202 6-ST SEALED SIL 1021" at bounding box center [657, 168] width 221 height 12
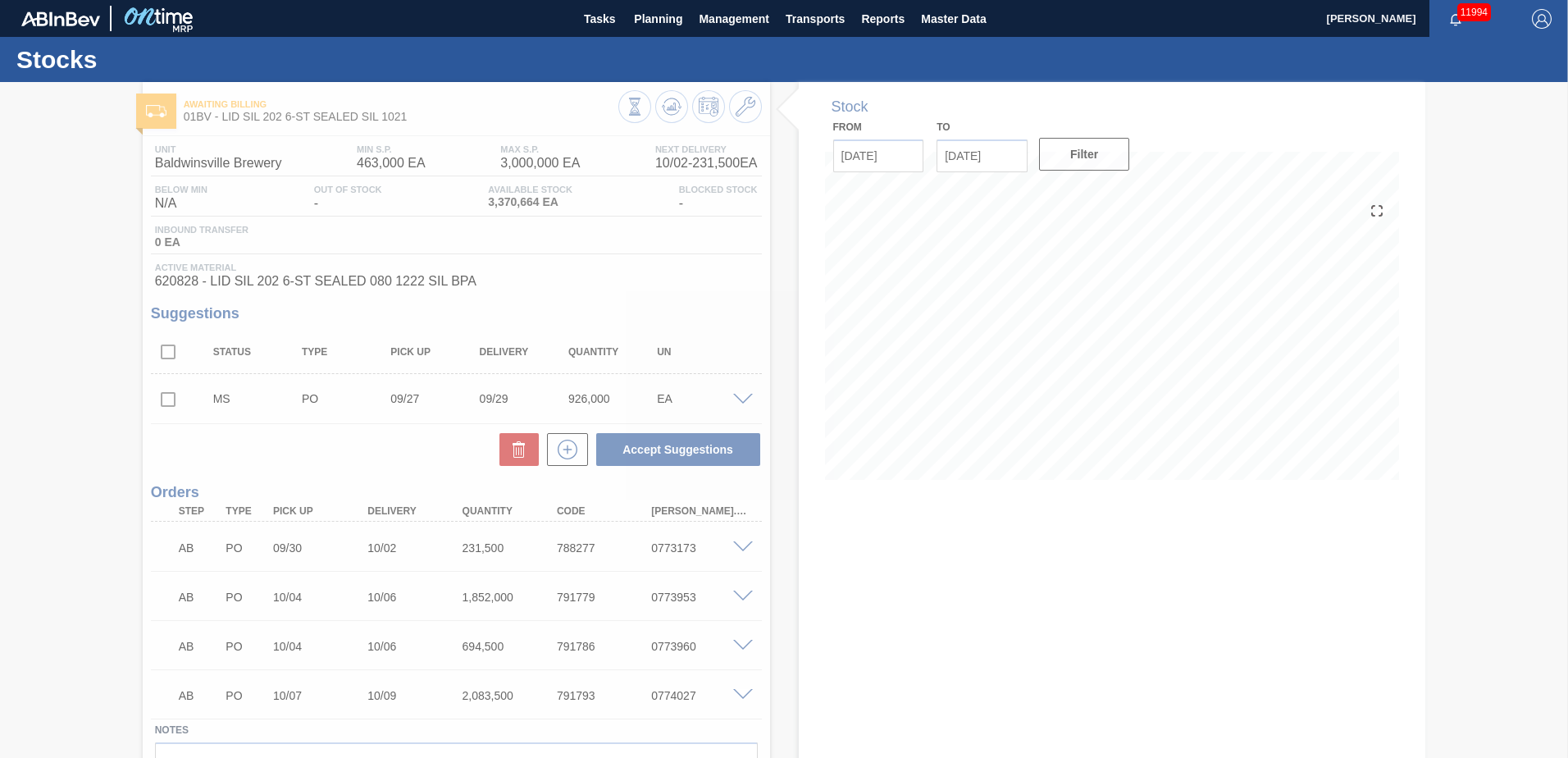
click at [166, 396] on div at bounding box center [784, 420] width 1568 height 676
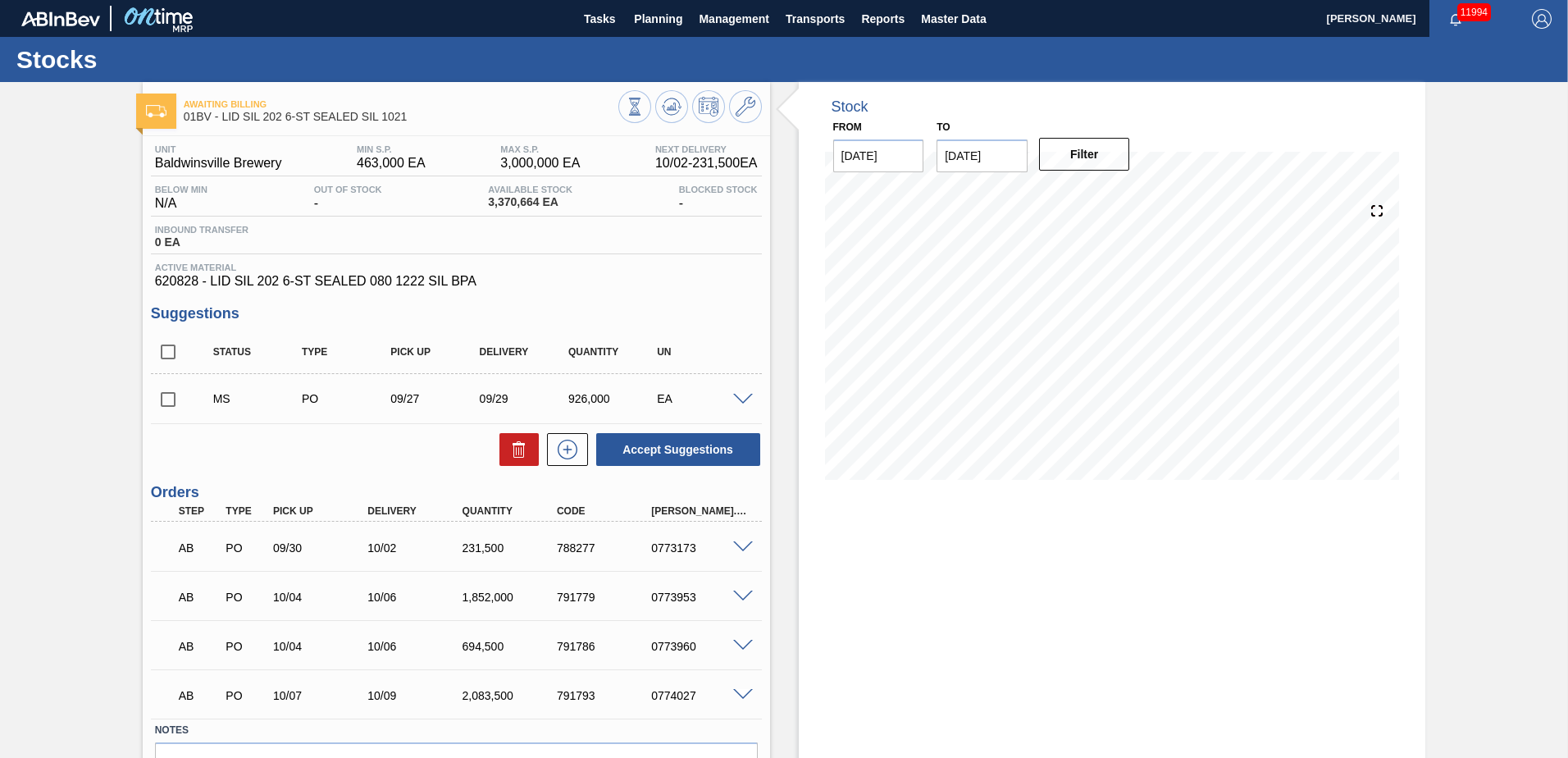
click at [172, 401] on input "checkbox" at bounding box center [168, 400] width 34 height 34
click at [633, 445] on button "Accept Suggestions" at bounding box center [678, 450] width 164 height 33
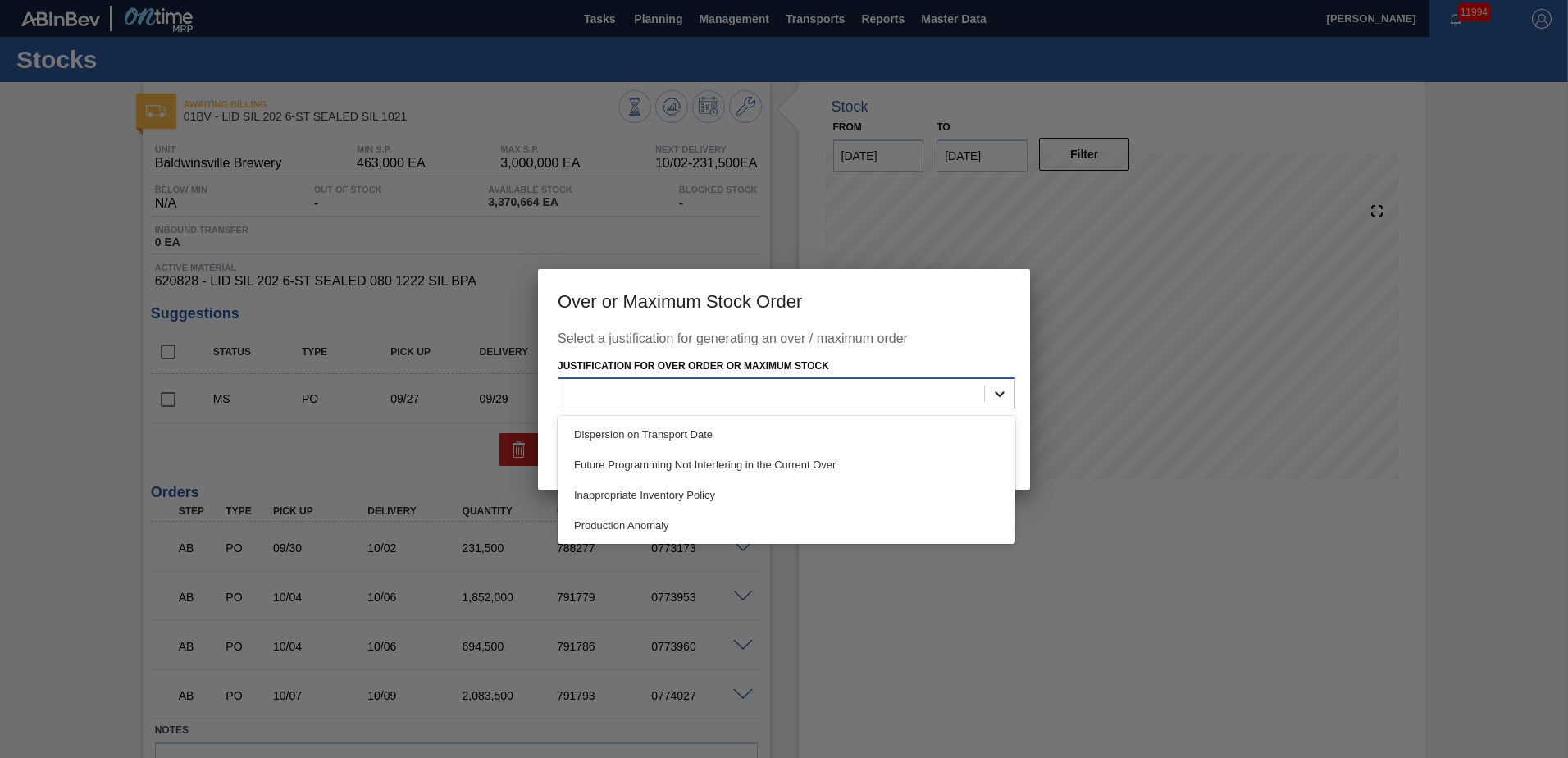
click at [995, 395] on icon at bounding box center [1000, 394] width 16 height 16
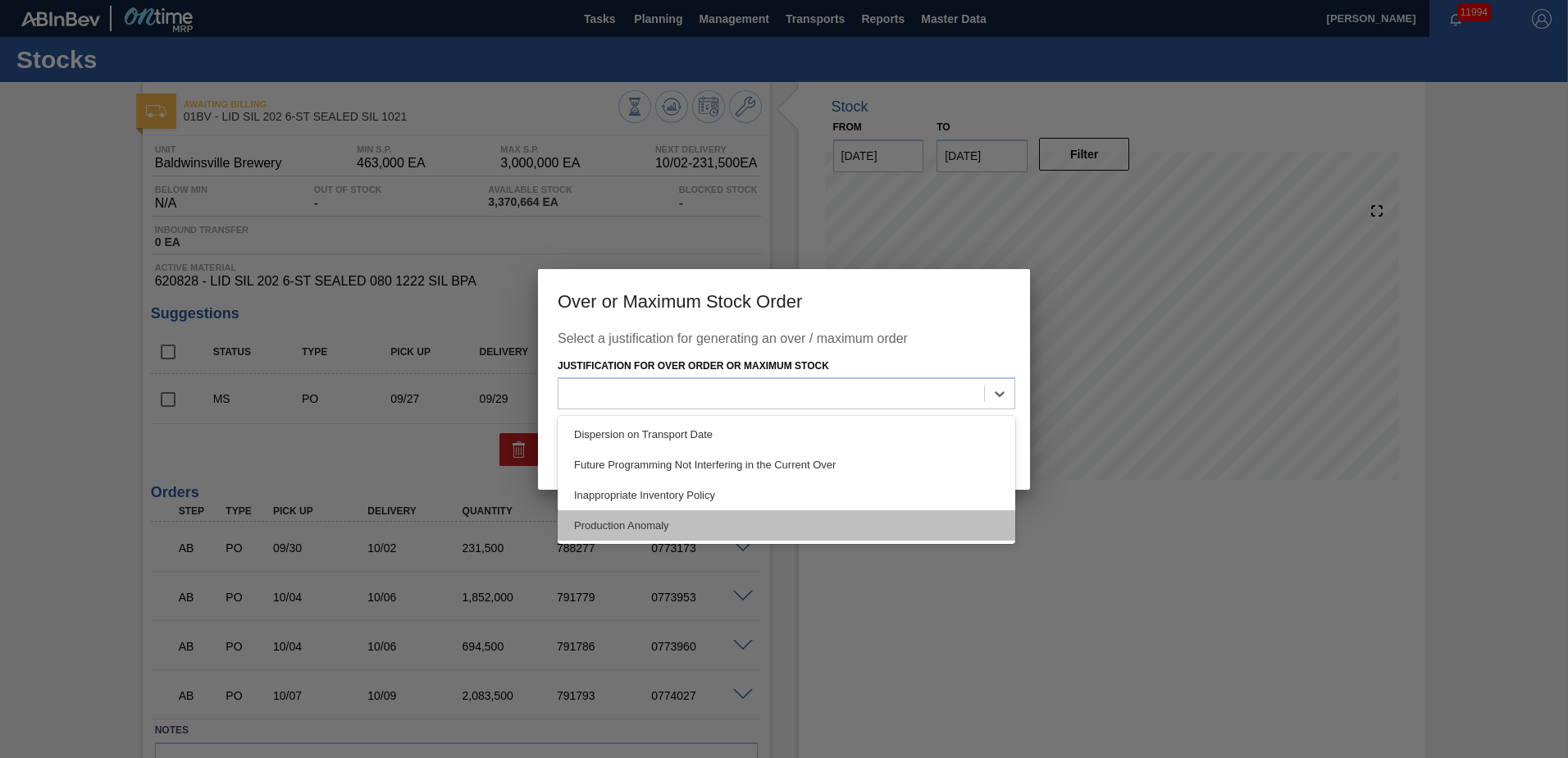
click at [671, 518] on div "Production Anomaly" at bounding box center [786, 525] width 458 height 30
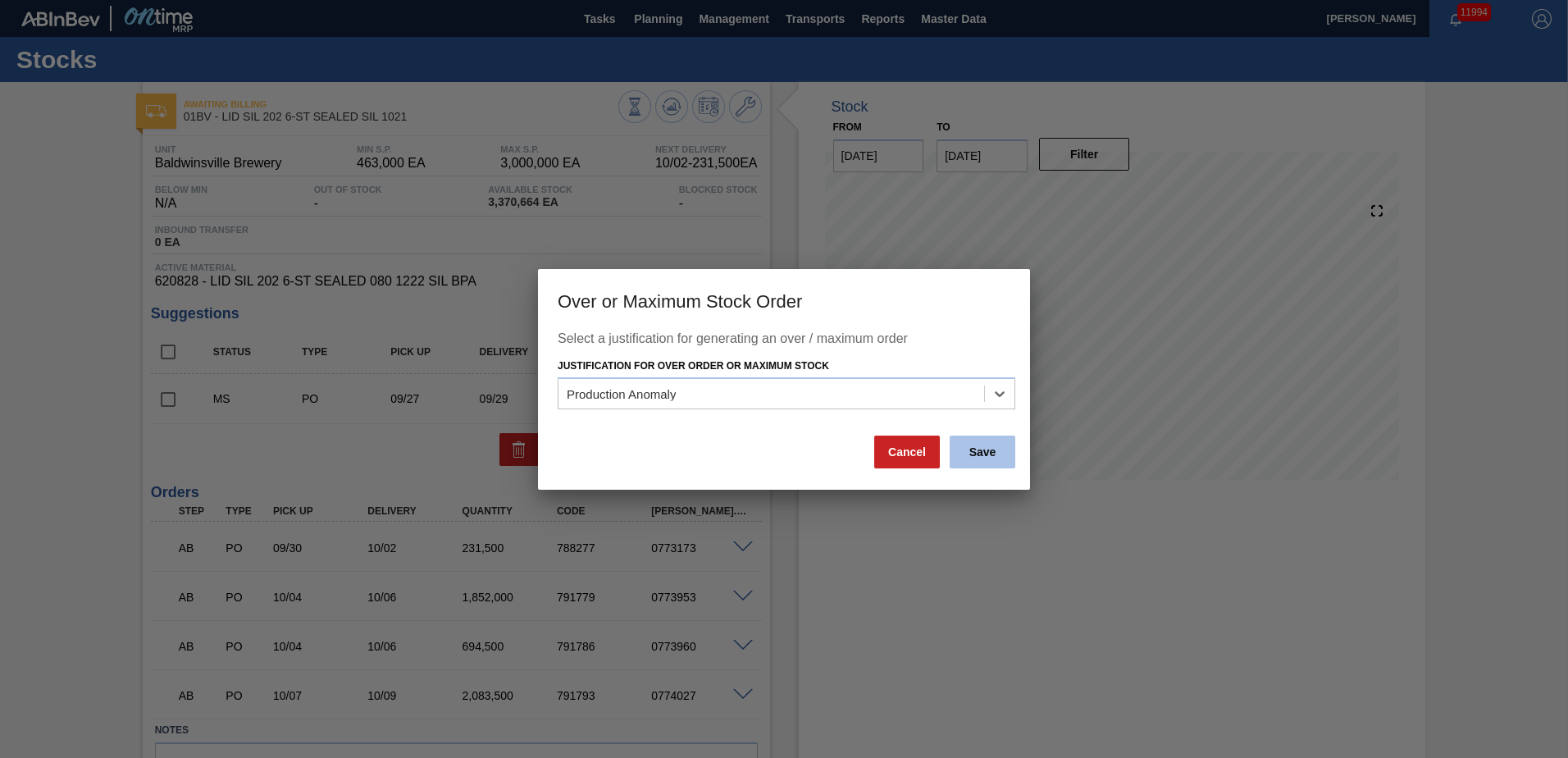
click at [981, 448] on button "Save" at bounding box center [982, 452] width 66 height 33
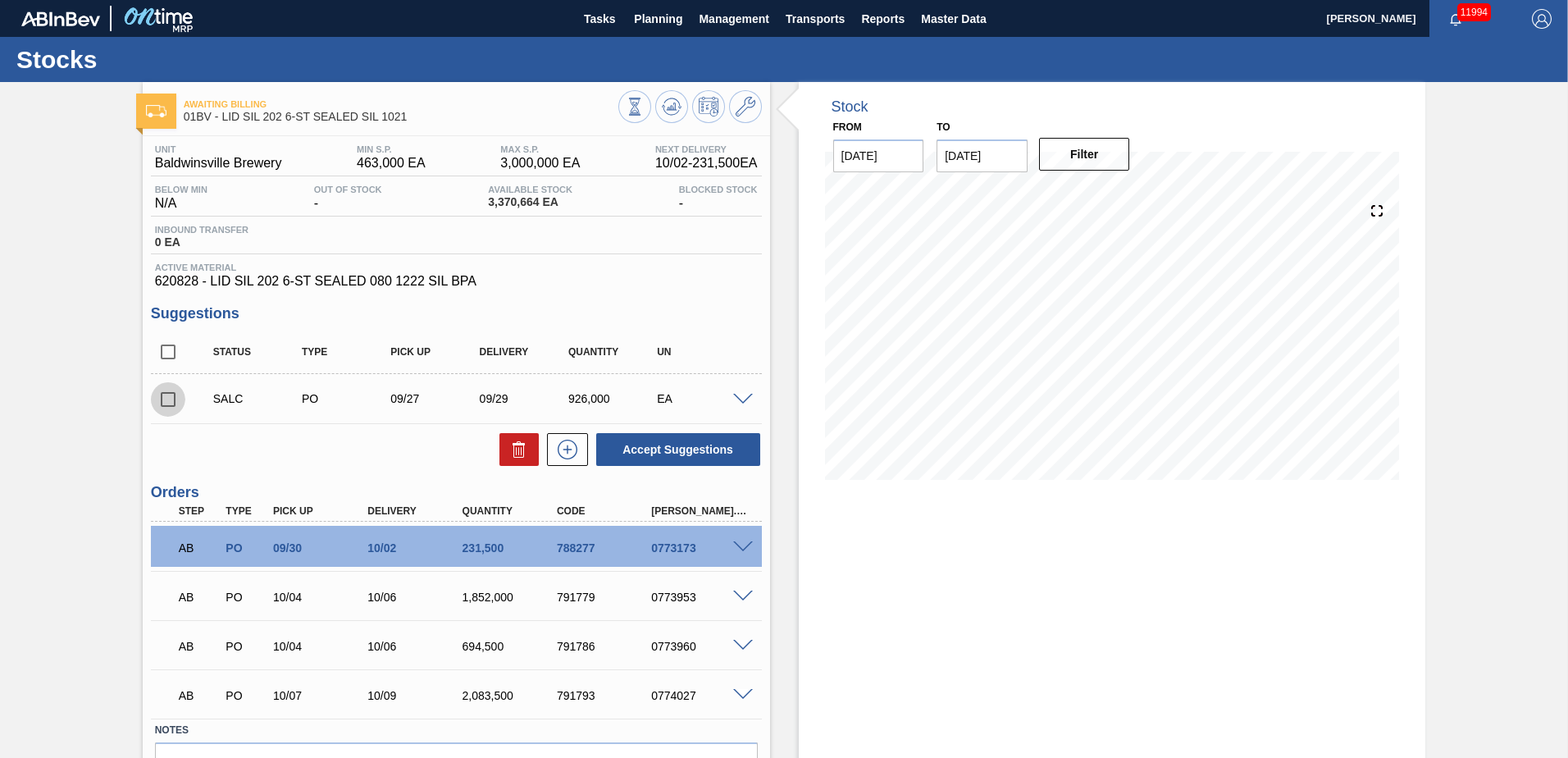
click at [163, 398] on input "checkbox" at bounding box center [168, 400] width 34 height 34
checkbox input "true"
click at [741, 399] on span at bounding box center [743, 400] width 20 height 12
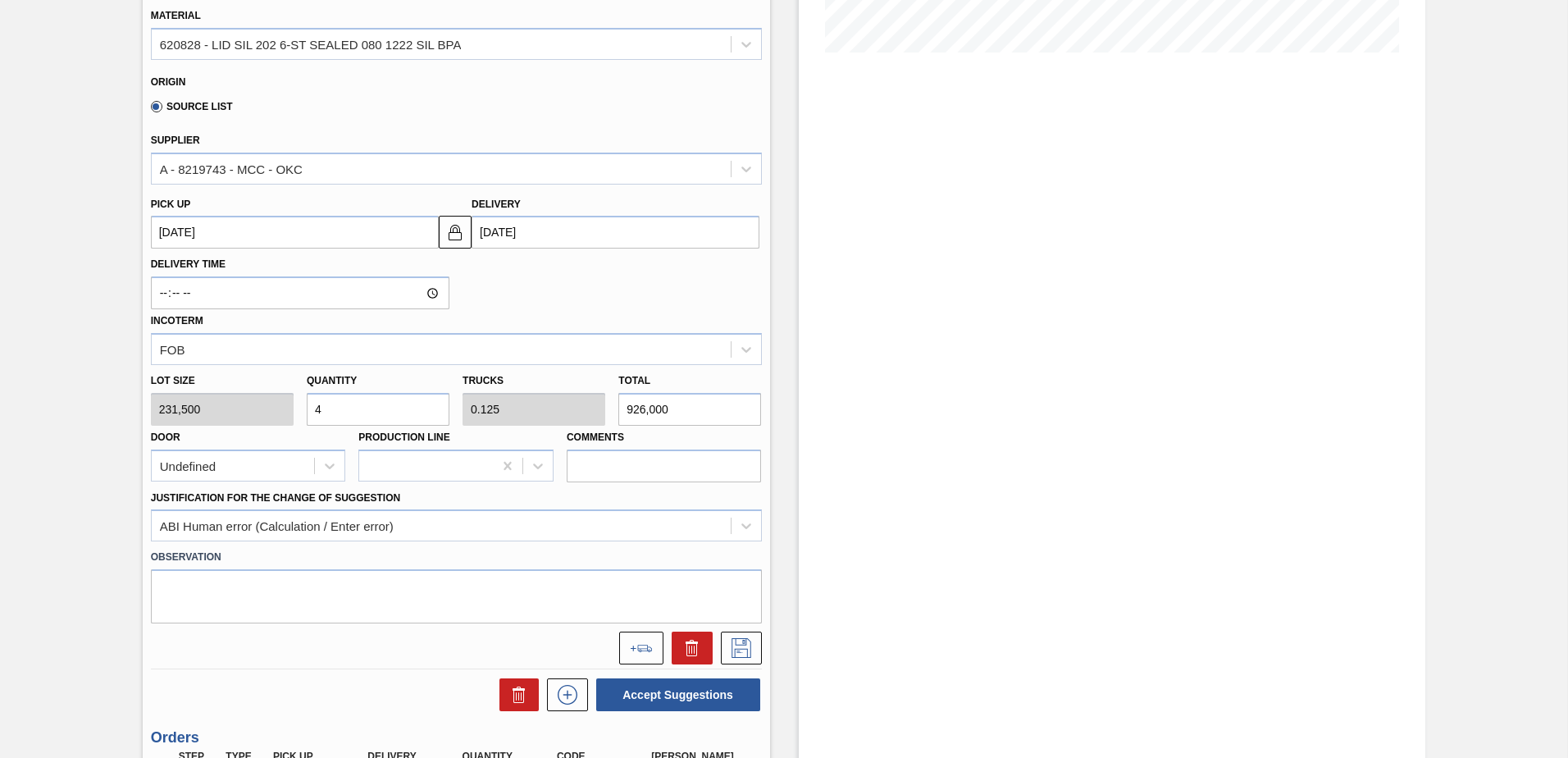
scroll to position [574, 0]
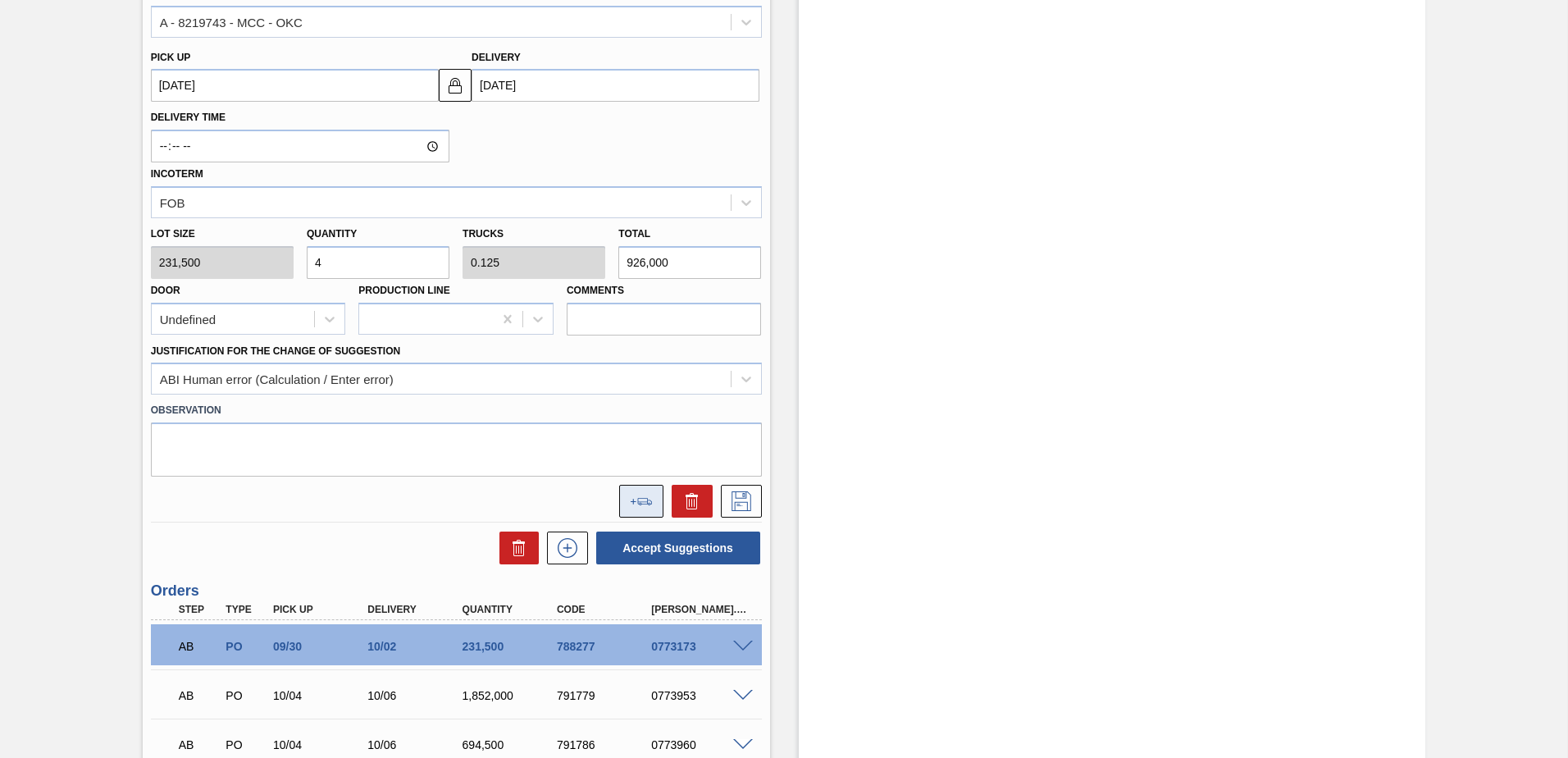
click at [646, 507] on button at bounding box center [641, 501] width 44 height 33
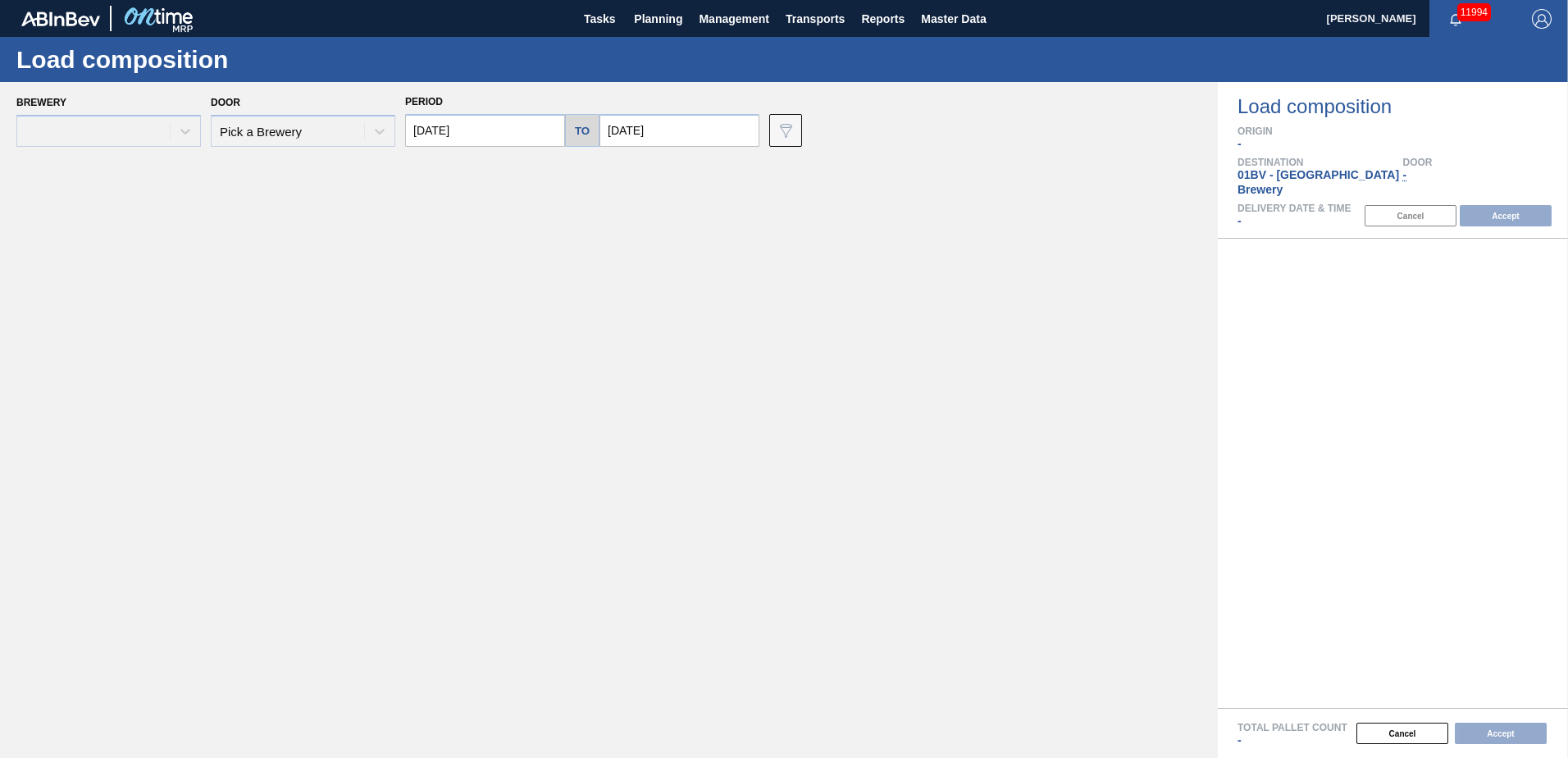
type input "[DATE]"
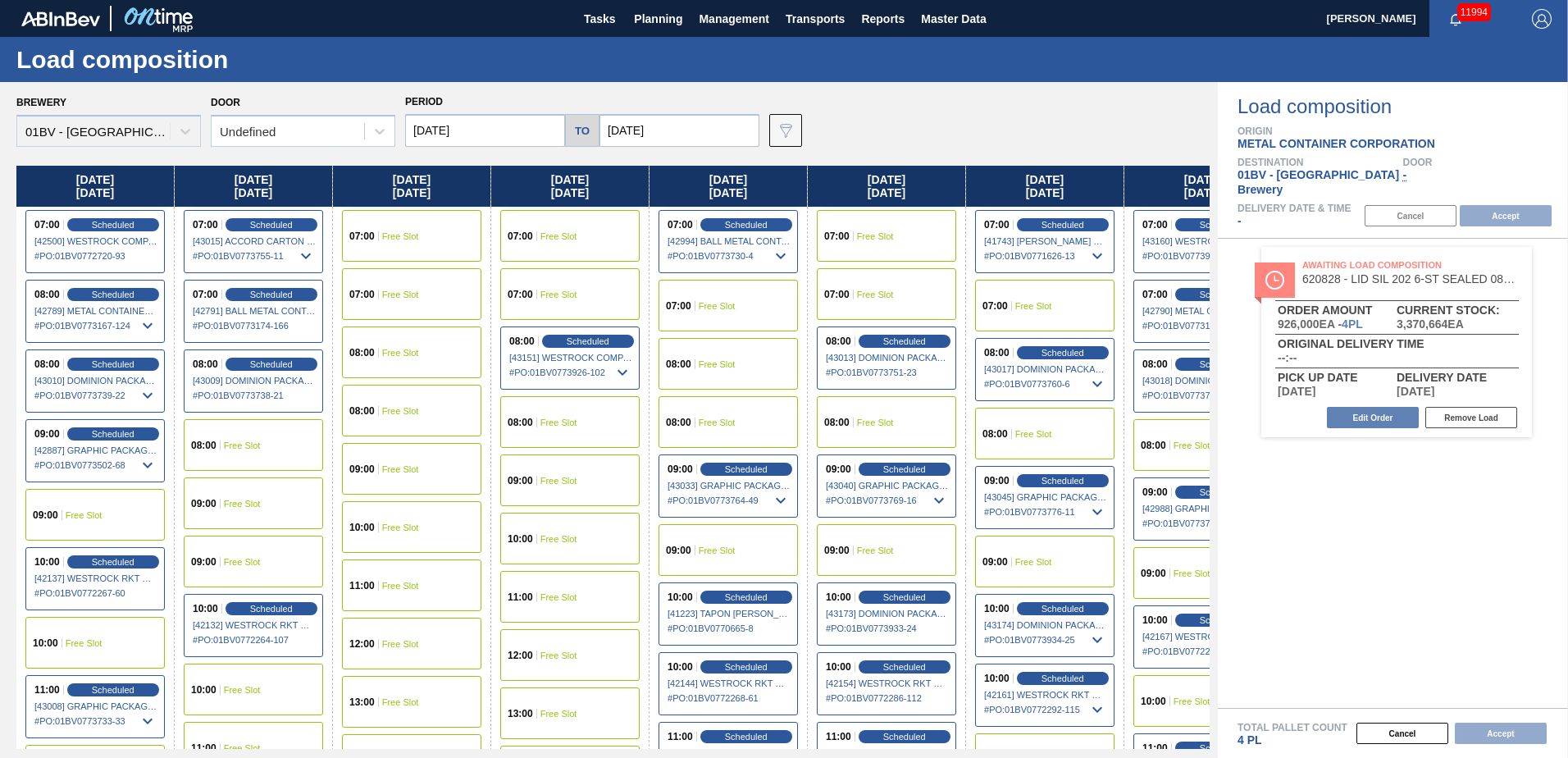
click at [561, 233] on span "Free Slot" at bounding box center [558, 236] width 37 height 10
click at [1509, 205] on button "Accept" at bounding box center [1506, 216] width 92 height 21
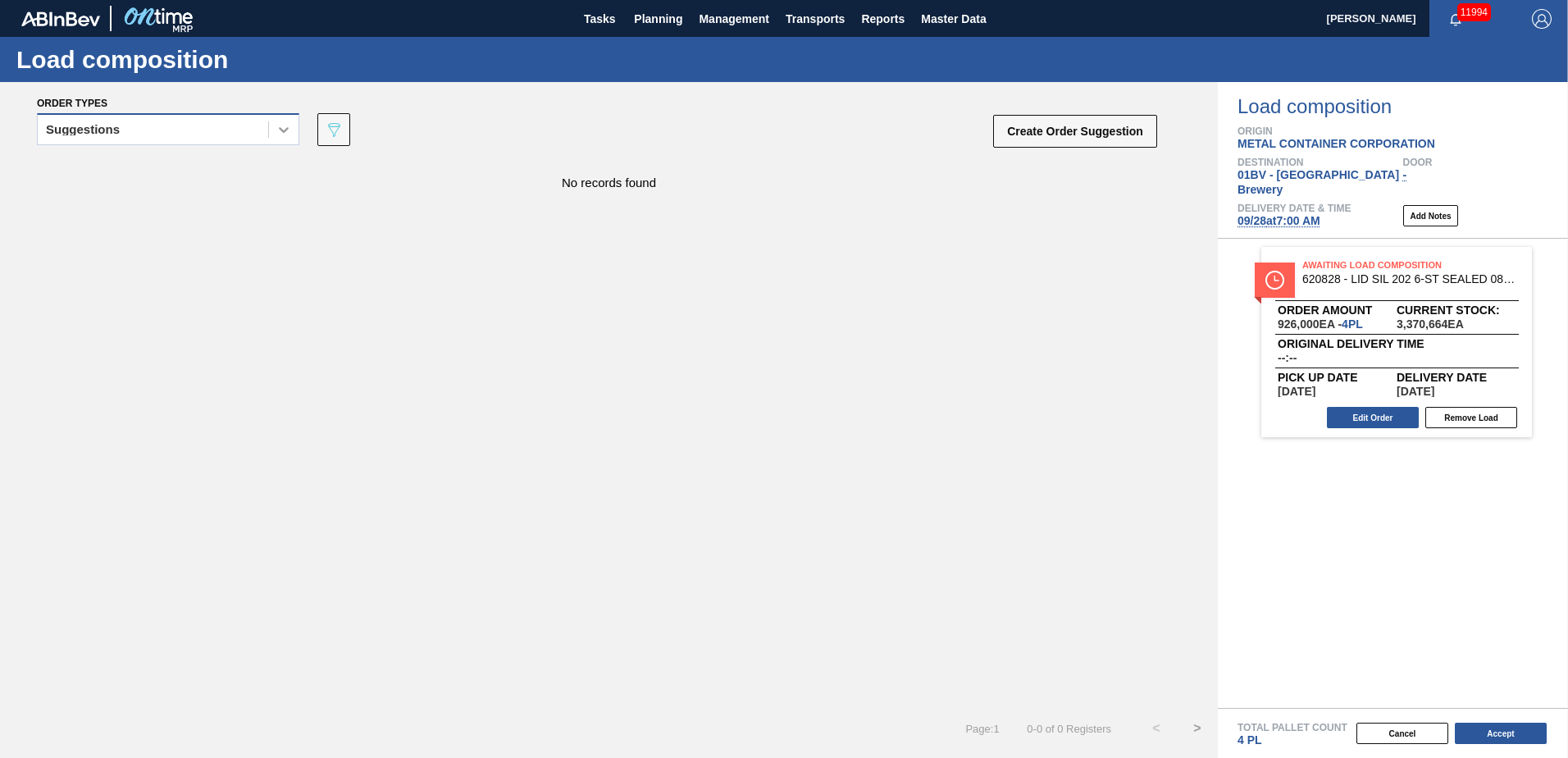
click at [290, 132] on icon at bounding box center [284, 130] width 16 height 16
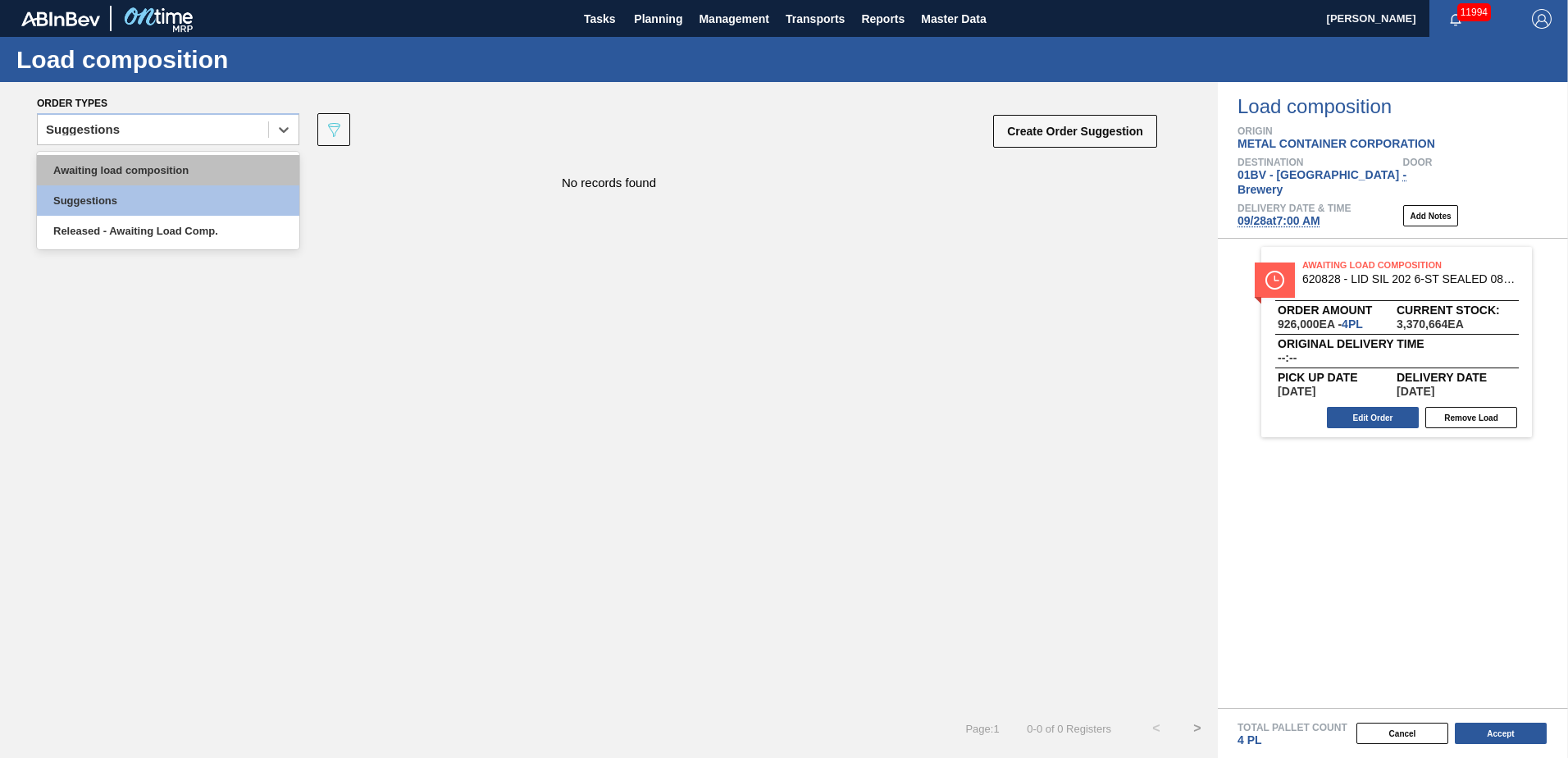
click at [232, 167] on div "Awaiting load composition" at bounding box center [168, 170] width 262 height 30
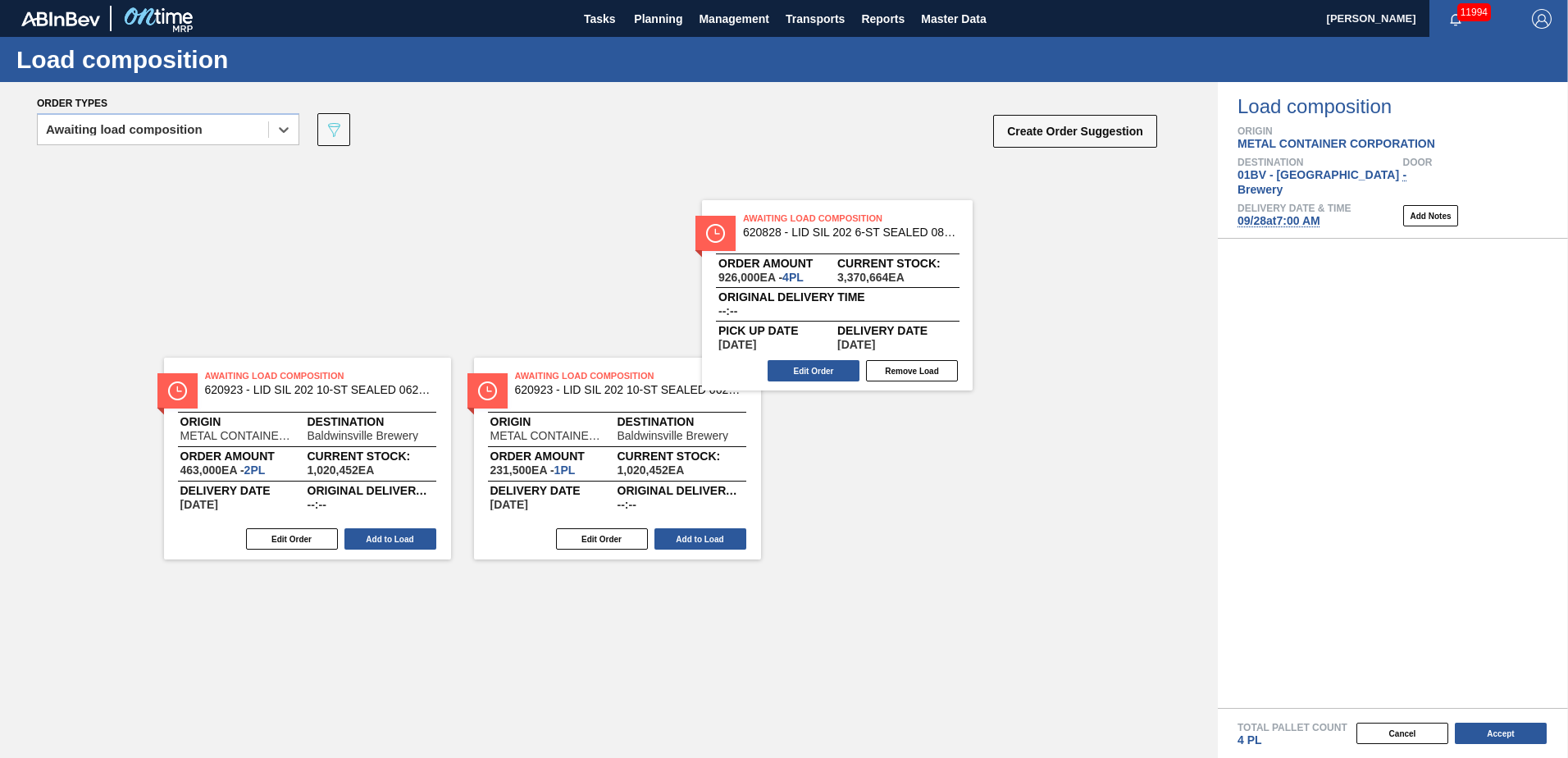
drag, startPoint x: 1370, startPoint y: 263, endPoint x: 679, endPoint y: 223, distance: 692.2
click at [680, 223] on div "Order types option Awaiting load composition, selected. Select is focused ,type…" at bounding box center [784, 420] width 1568 height 676
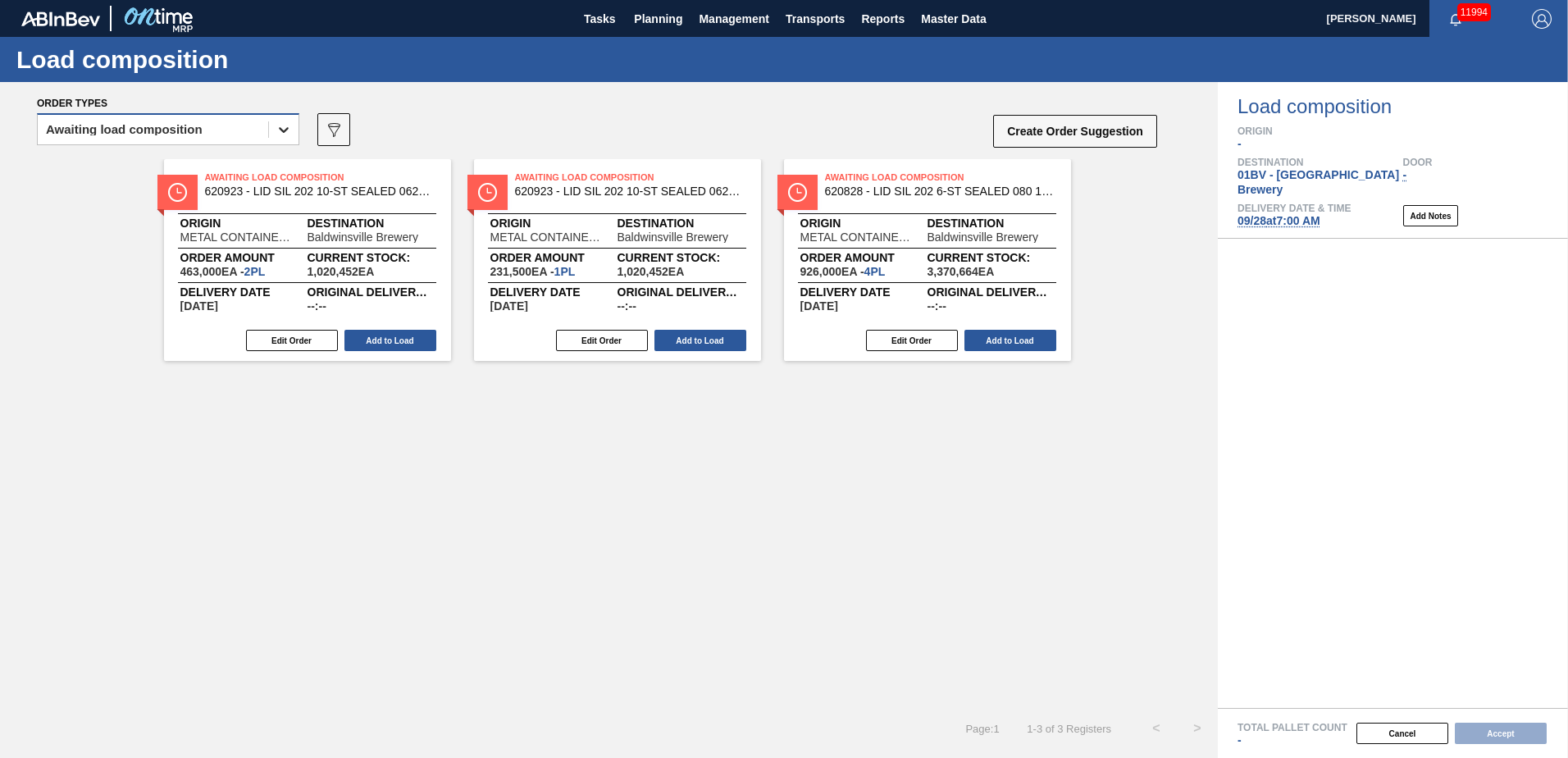
click at [284, 135] on icon at bounding box center [284, 130] width 16 height 16
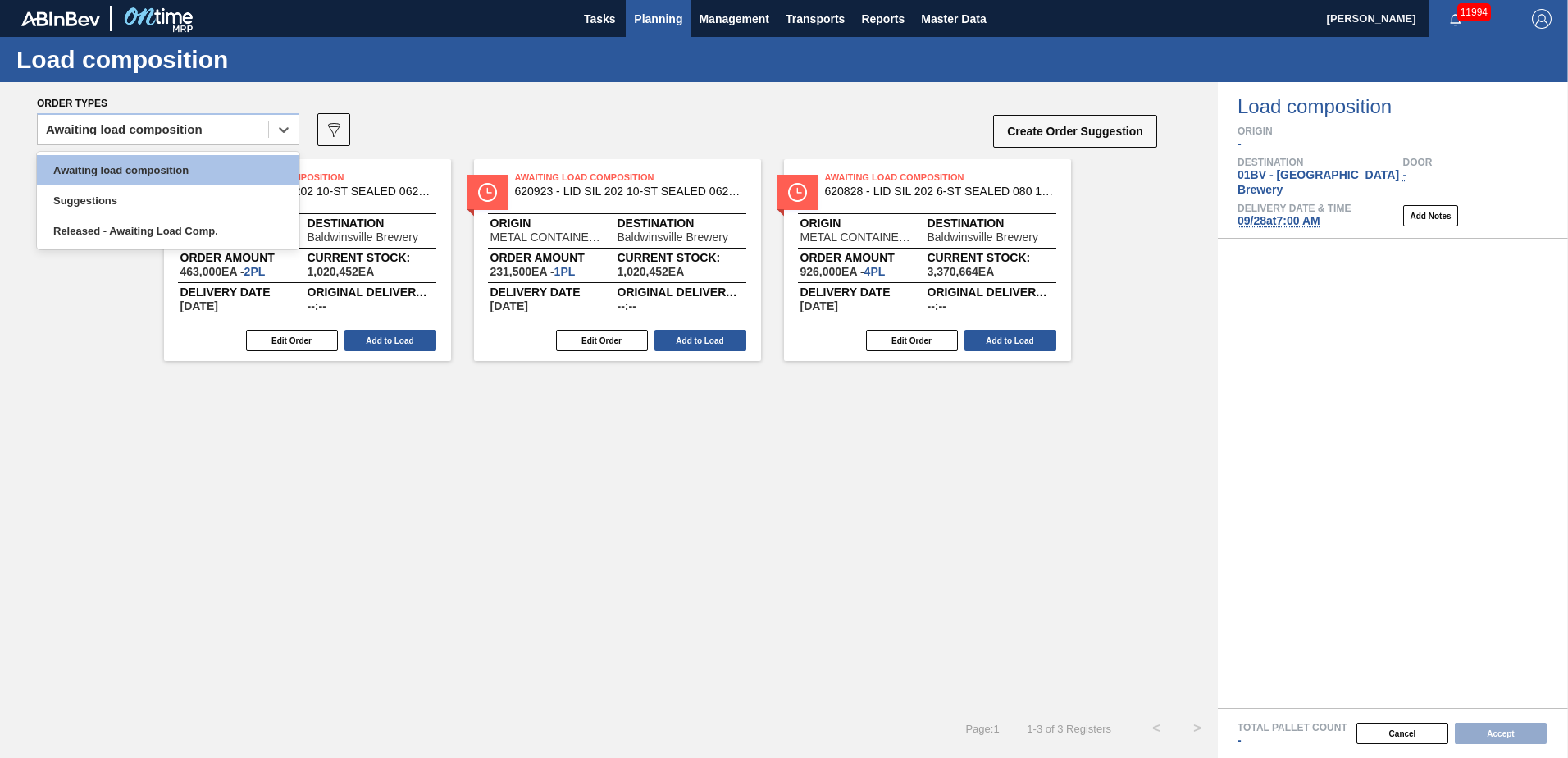
click at [666, 22] on span "Planning" at bounding box center [658, 19] width 48 height 20
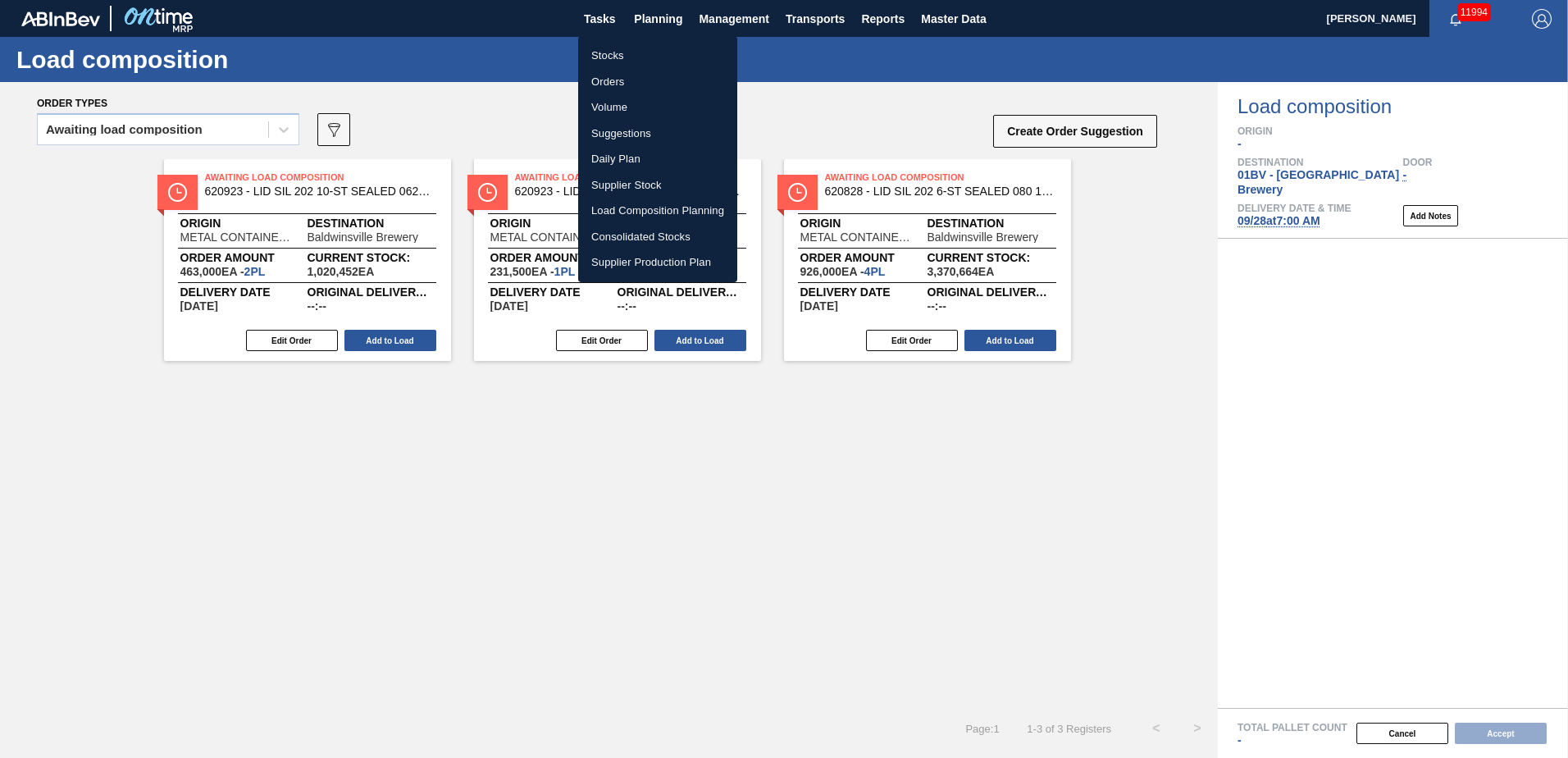
click at [650, 204] on li "Load Composition Planning" at bounding box center [658, 211] width 159 height 26
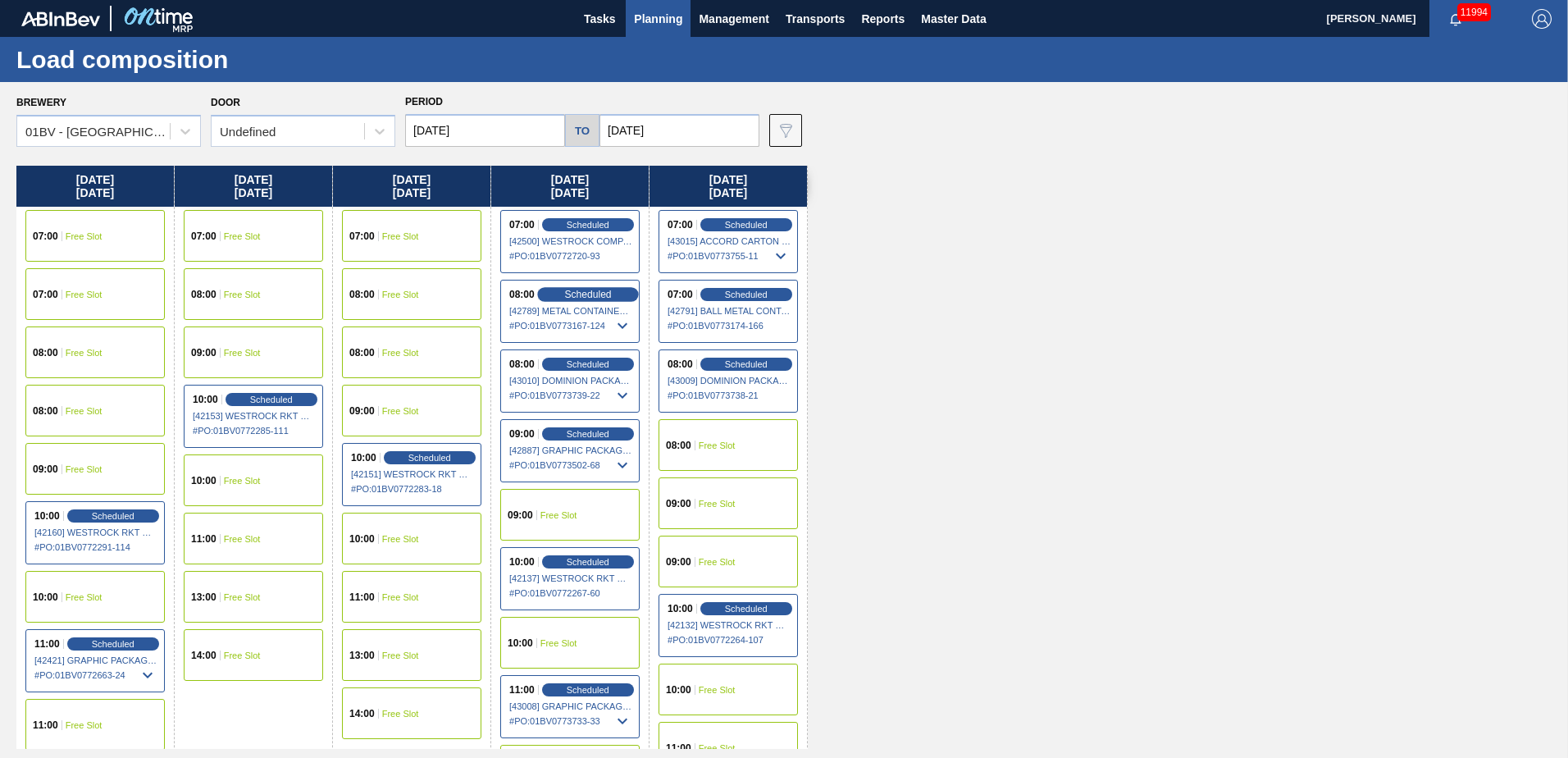
click at [588, 297] on span "Scheduled" at bounding box center [587, 294] width 47 height 11
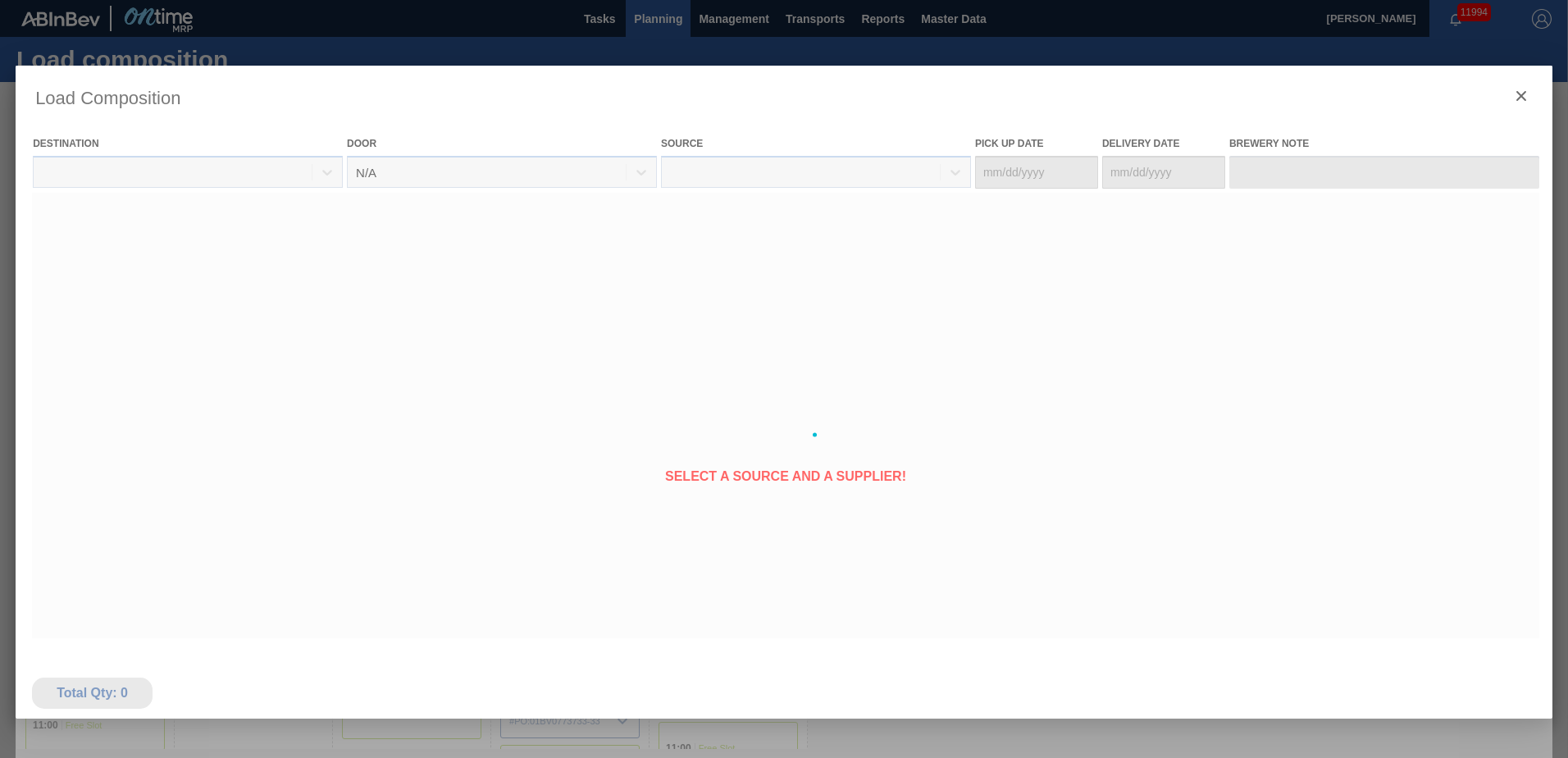
type Date "[DATE]"
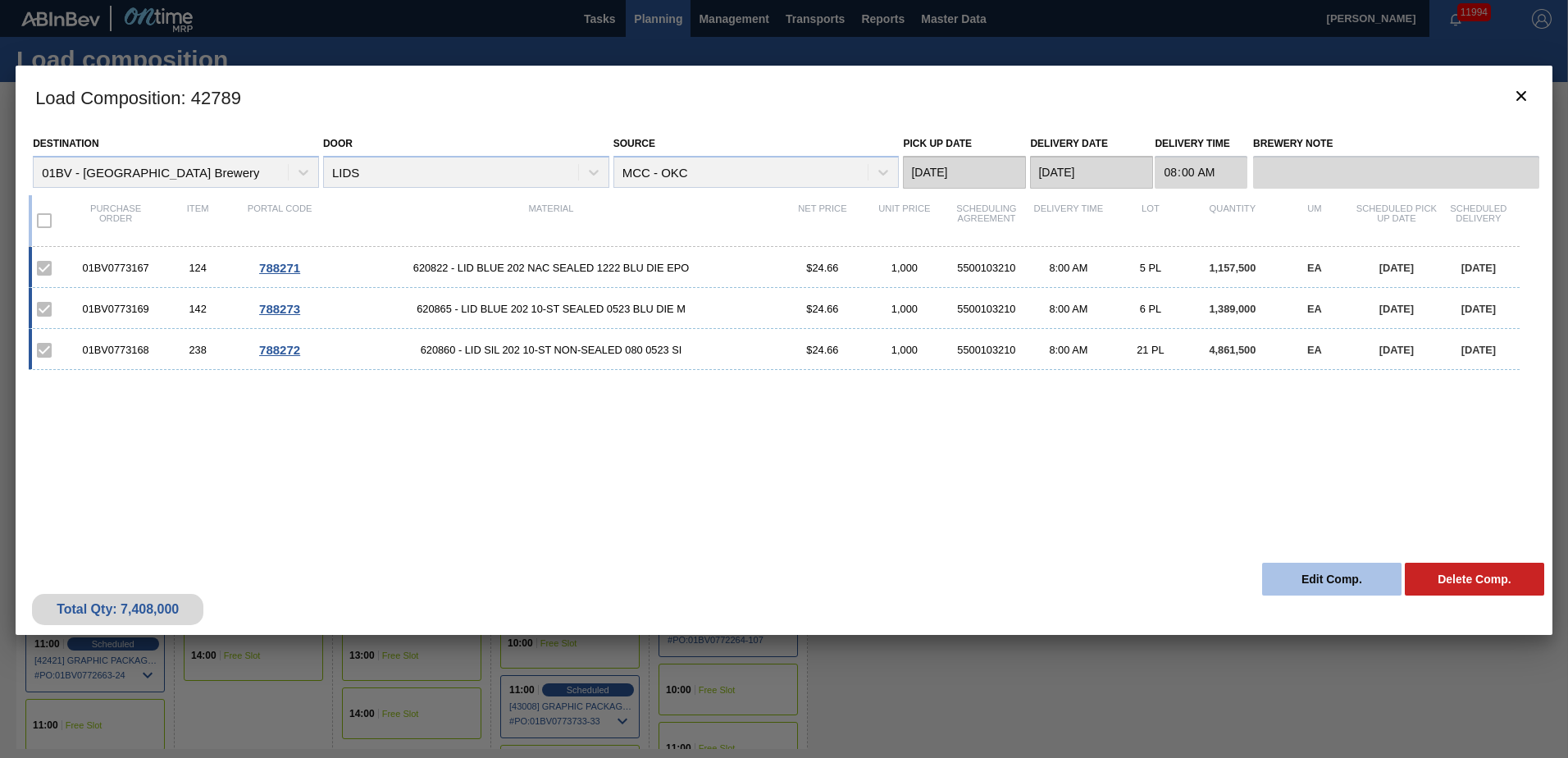
click at [1324, 579] on button "Edit Comp." at bounding box center [1332, 579] width 139 height 33
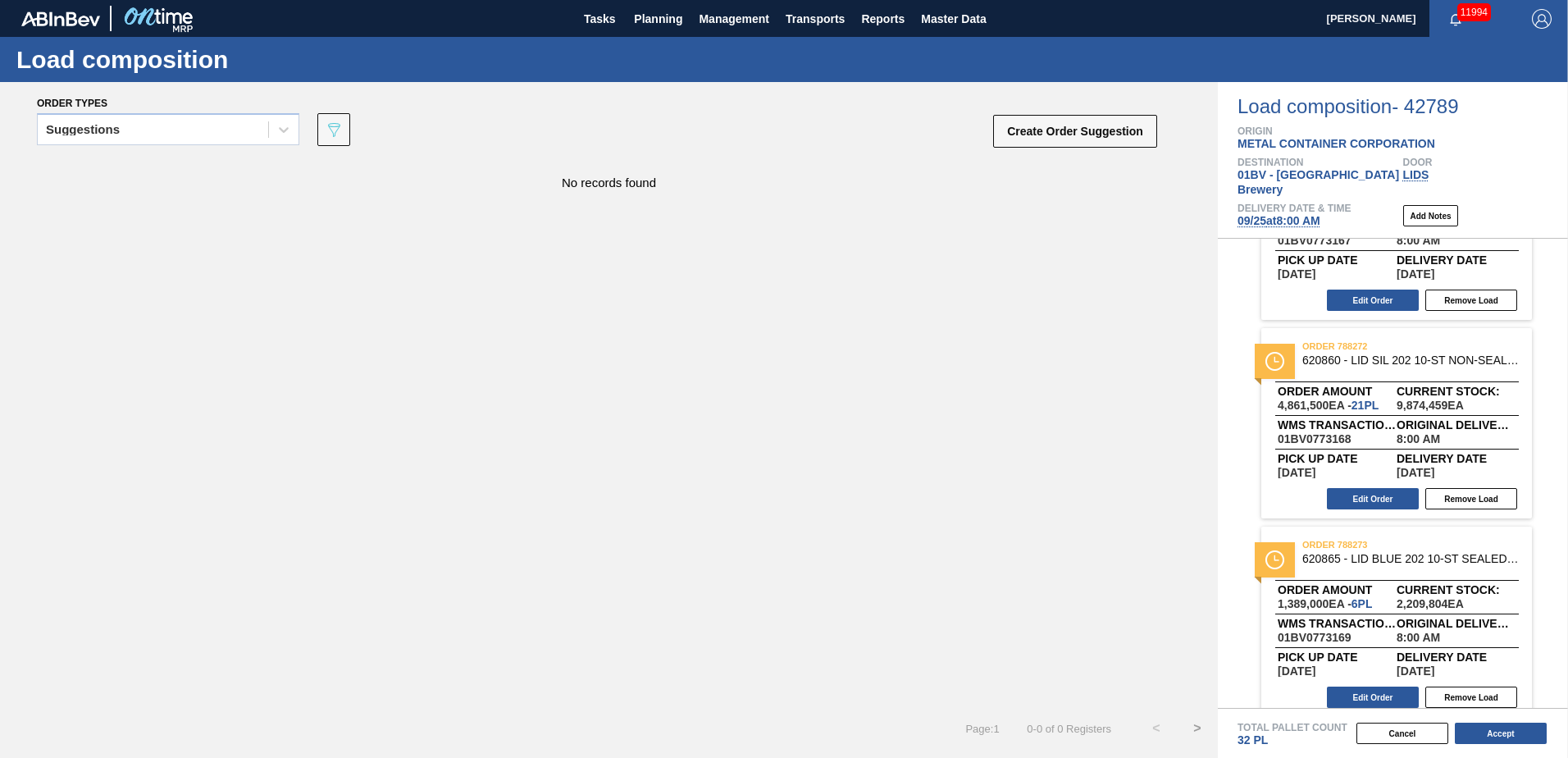
scroll to position [120, 0]
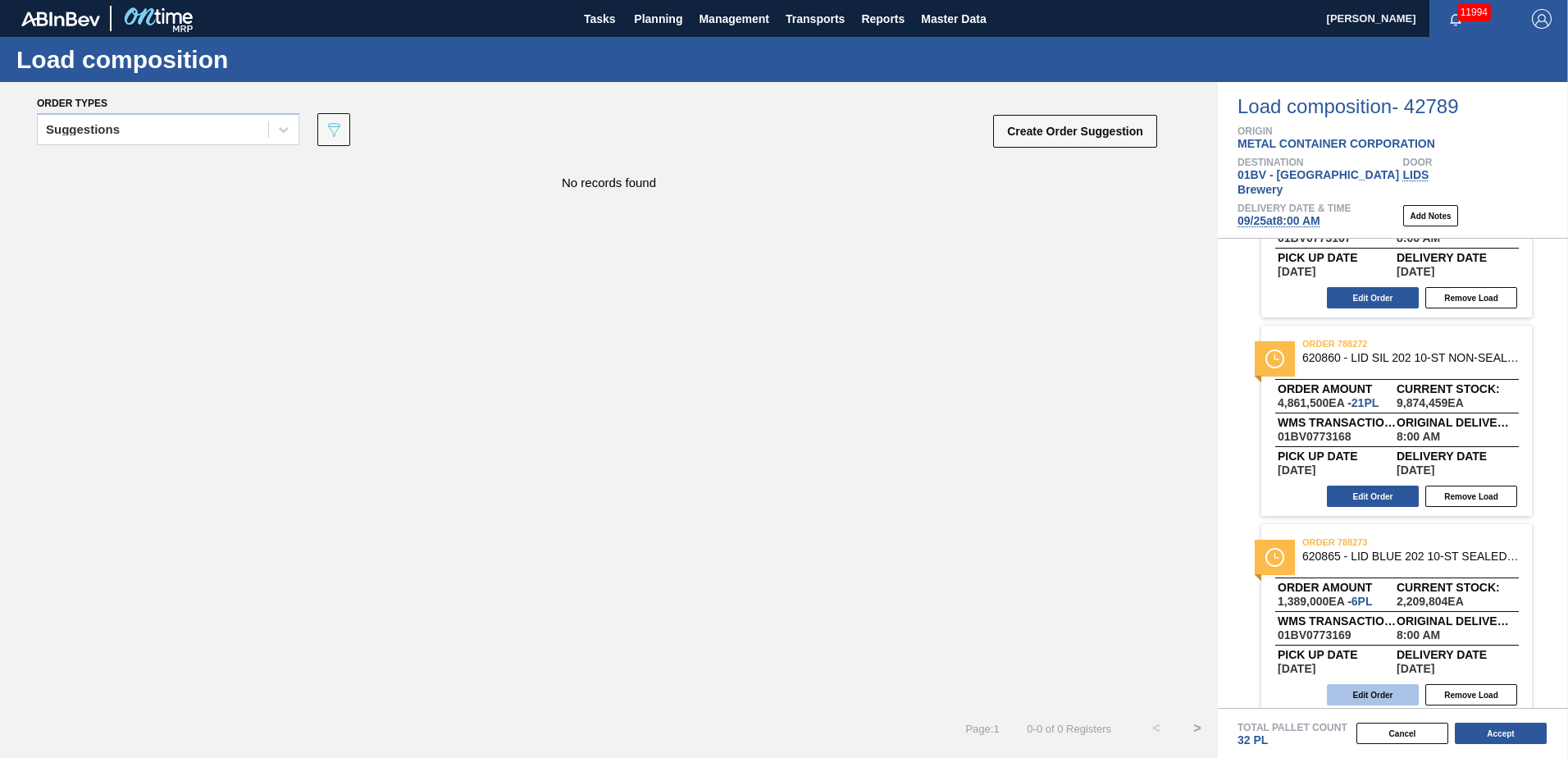
click at [1351, 684] on button "Edit Order" at bounding box center [1373, 695] width 92 height 21
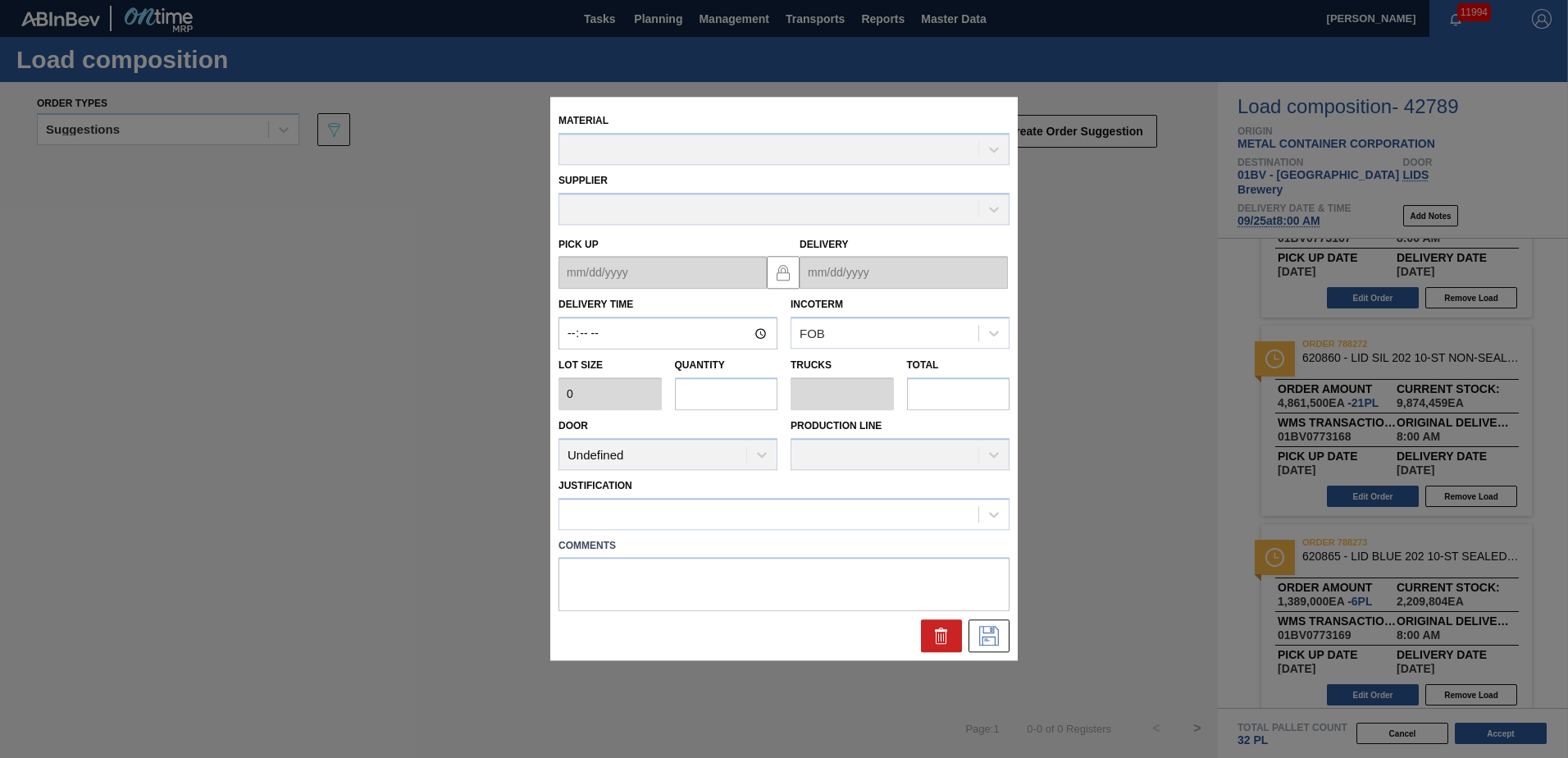
type input "08:00:00"
type input "231,500"
type input "6"
type input "0.188"
type input "1,389,000"
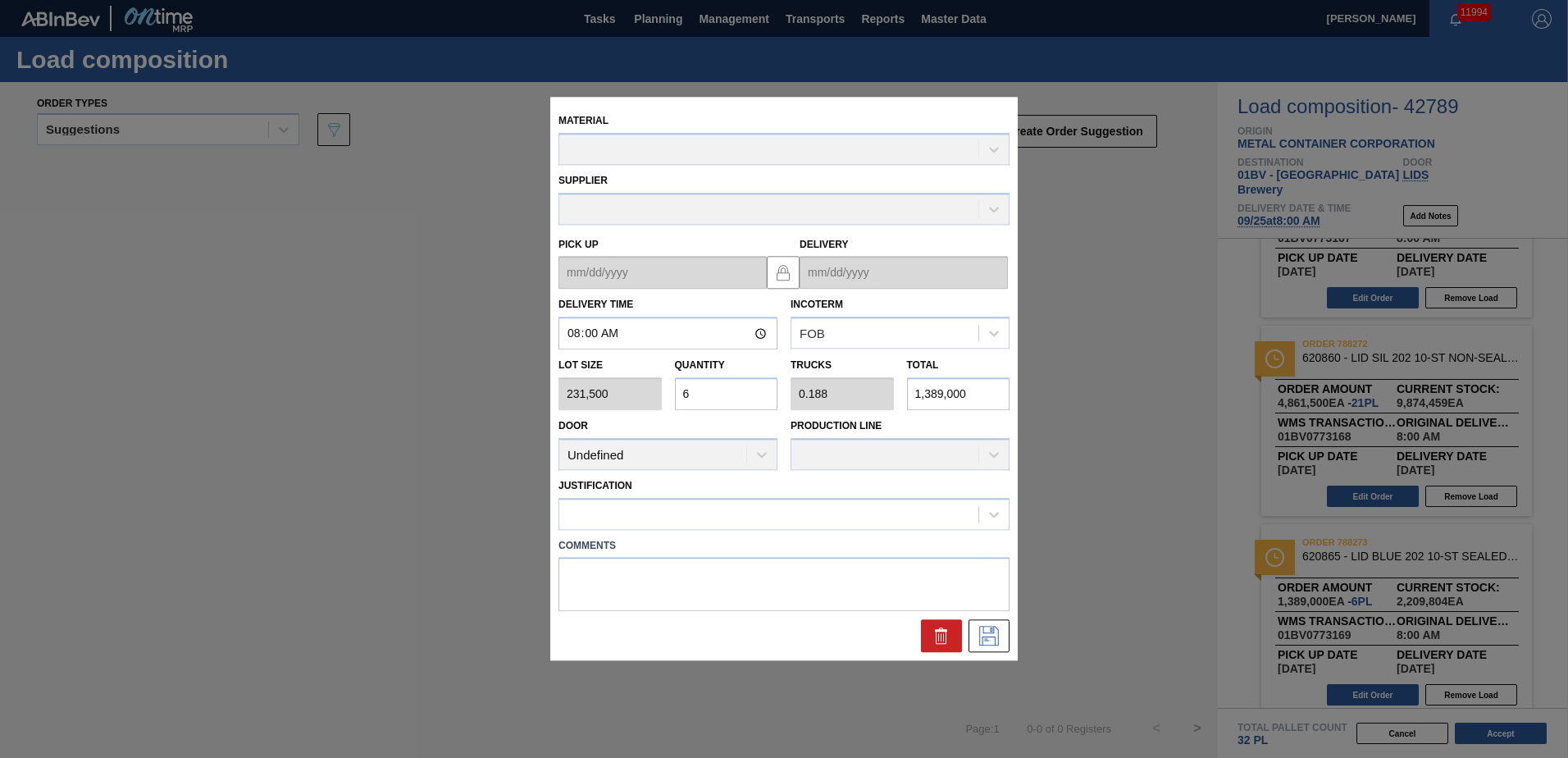
type up "[DATE]"
type input "[DATE]"
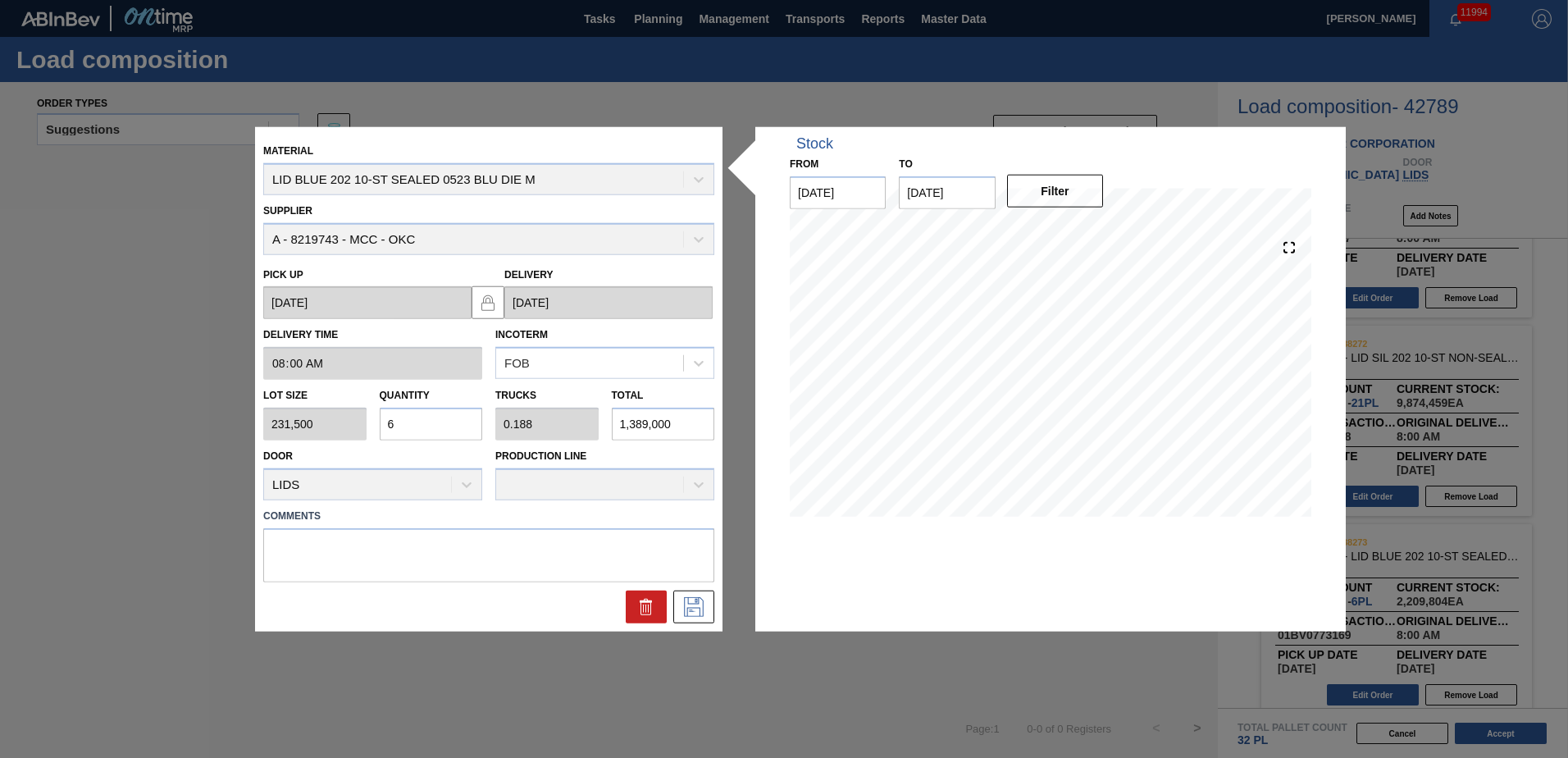
drag, startPoint x: 439, startPoint y: 422, endPoint x: 39, endPoint y: 419, distance: 400.0
click at [39, 419] on div "Material LID BLUE 202 10-ST SEALED 0523 BLU DIE M Supplier A - 8219743 - MCC - …" at bounding box center [784, 379] width 1568 height 758
type input "2"
type input "0.063"
type input "463,000"
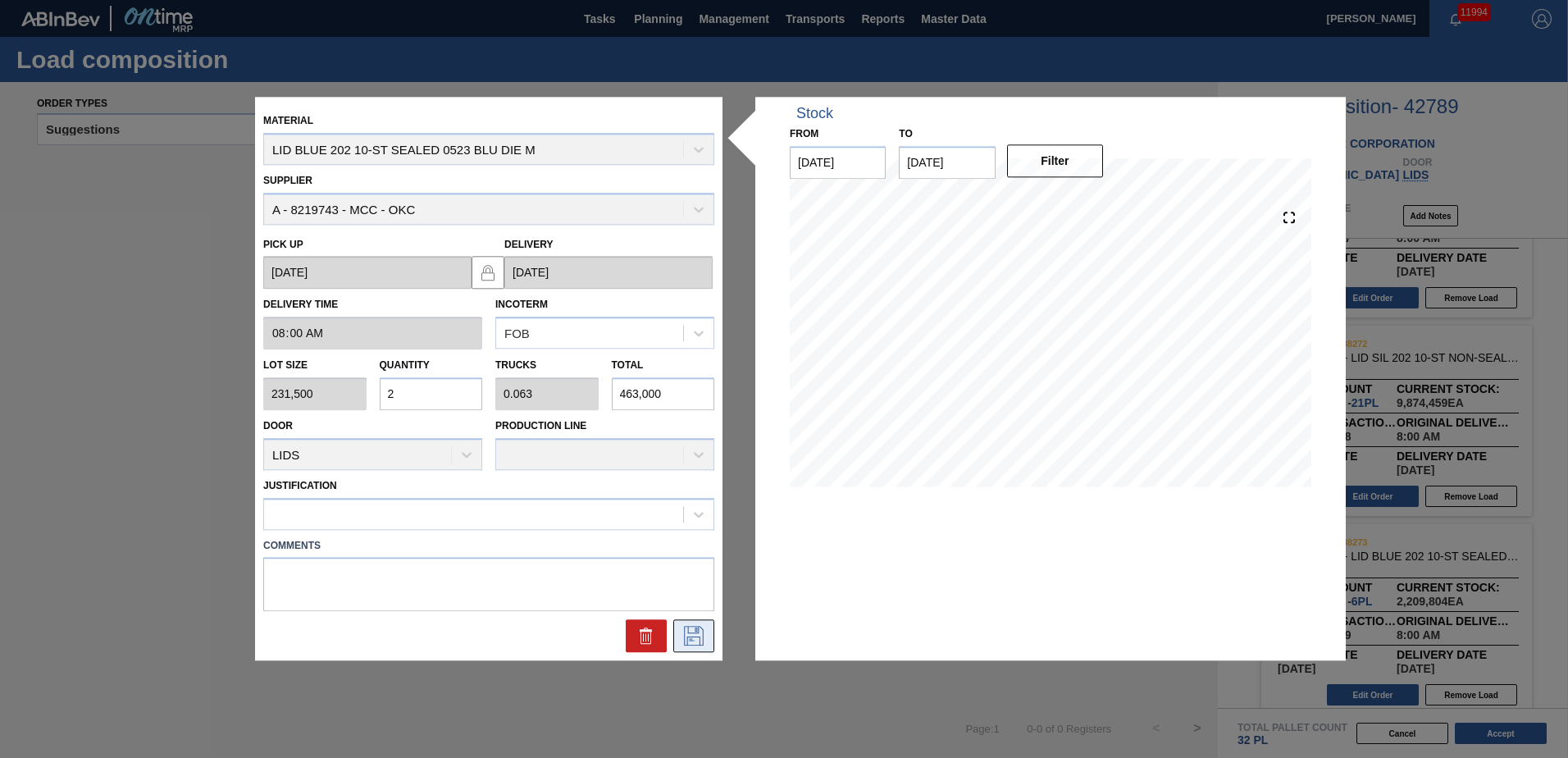
type input "2"
click at [692, 628] on icon at bounding box center [694, 637] width 26 height 20
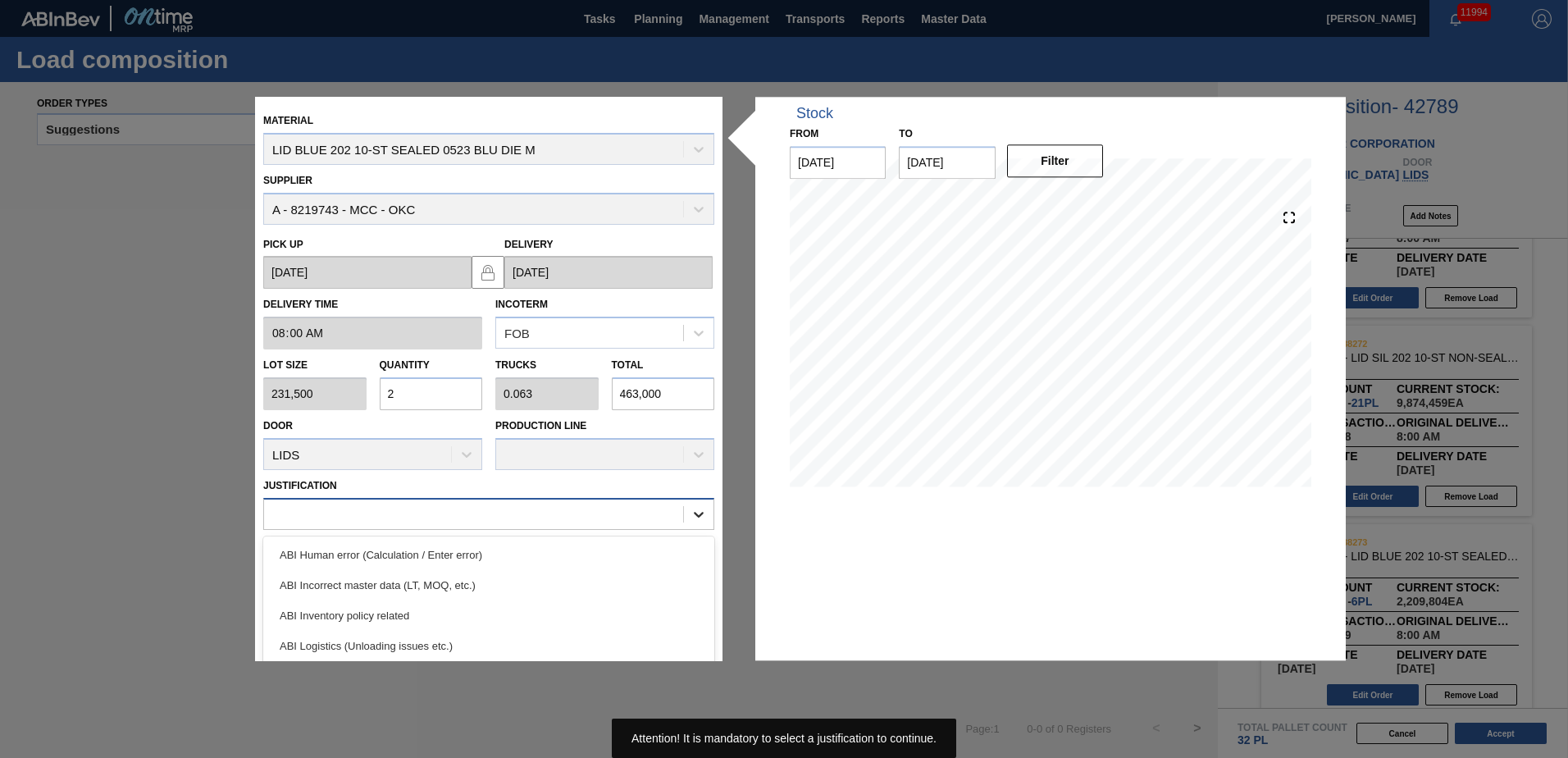
click at [695, 506] on icon at bounding box center [699, 514] width 16 height 16
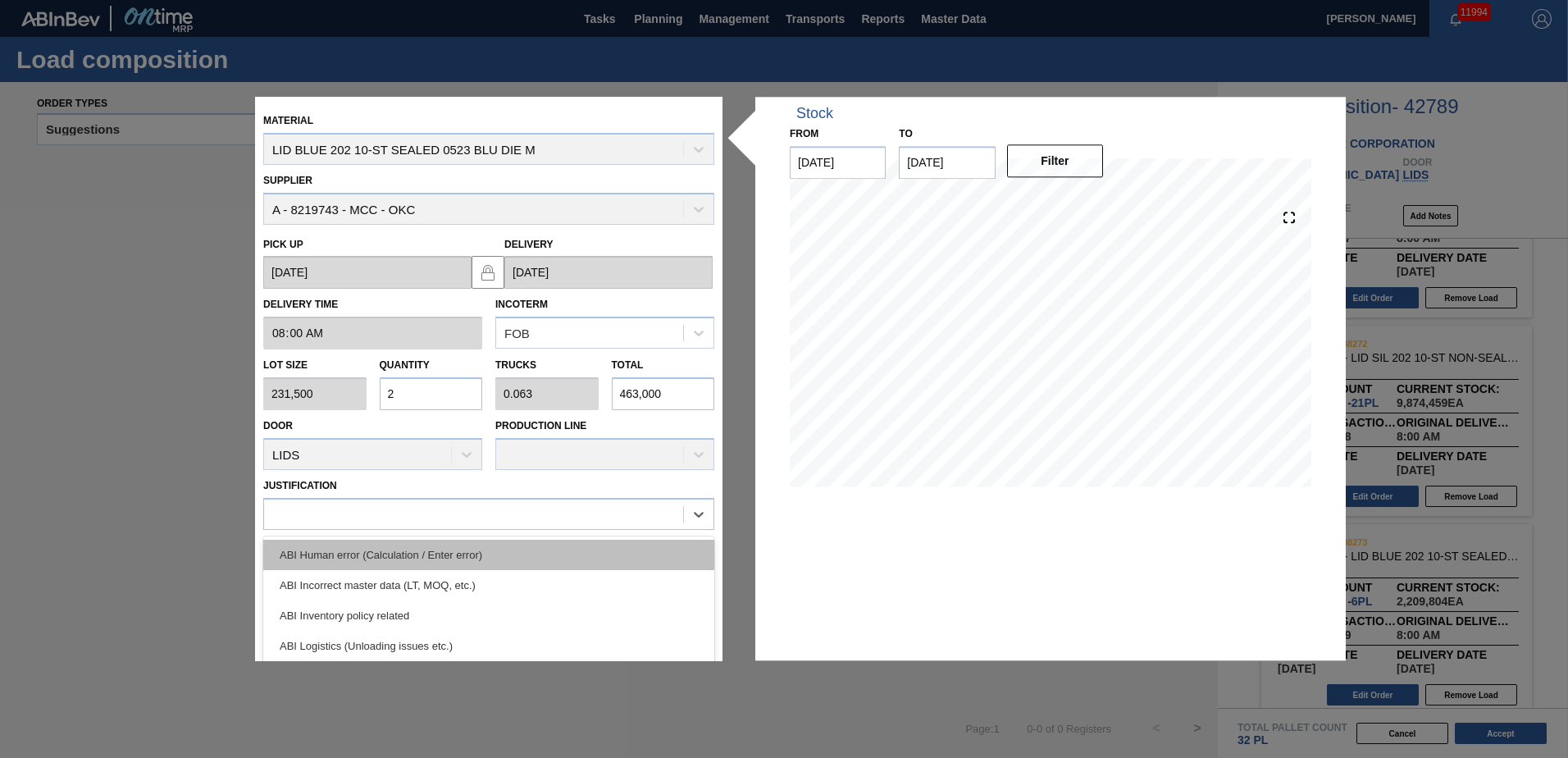
click at [454, 552] on div "ABI Human error (Calculation / Enter error)" at bounding box center [489, 555] width 451 height 30
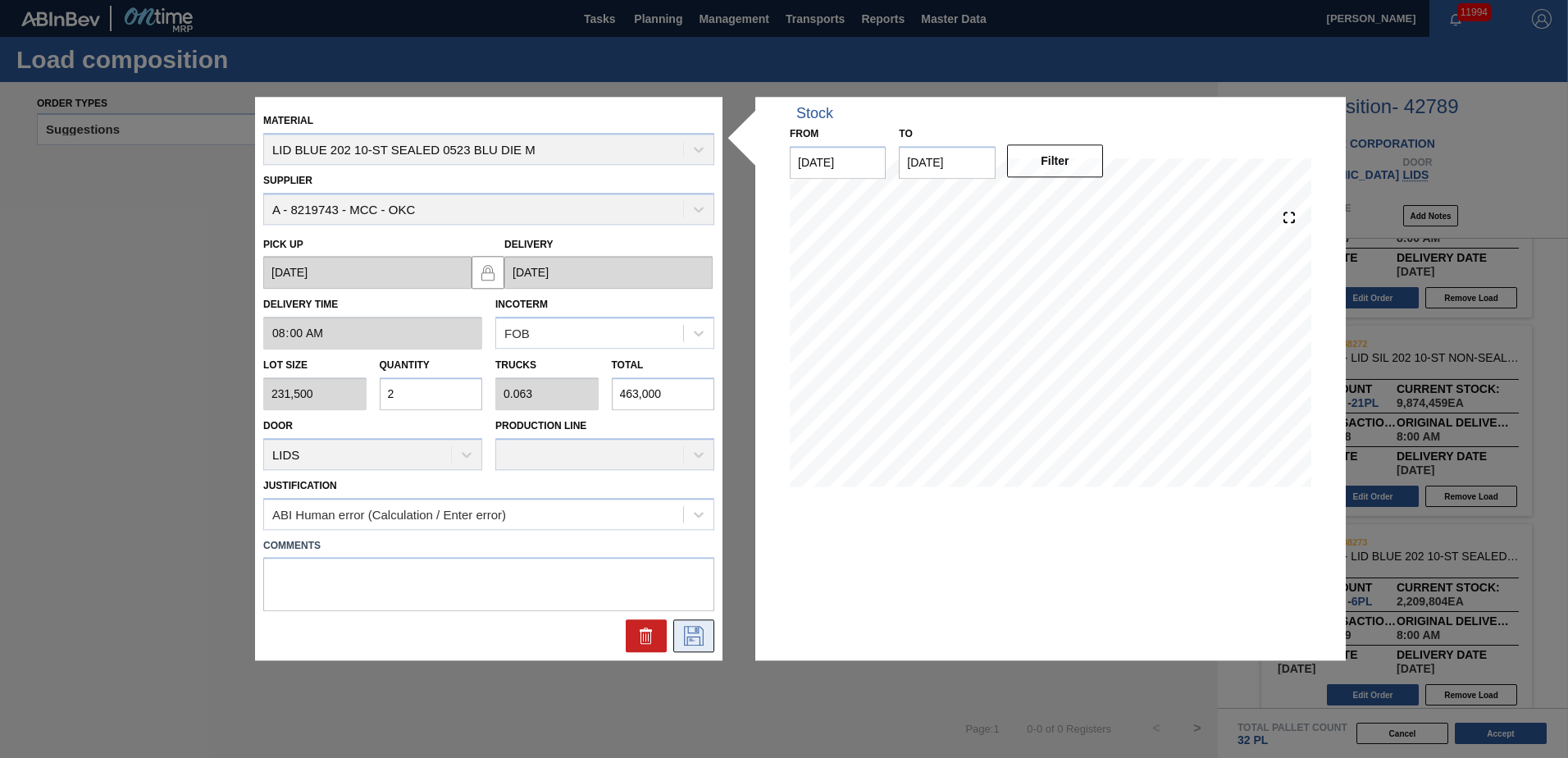
click at [693, 646] on button at bounding box center [694, 637] width 41 height 33
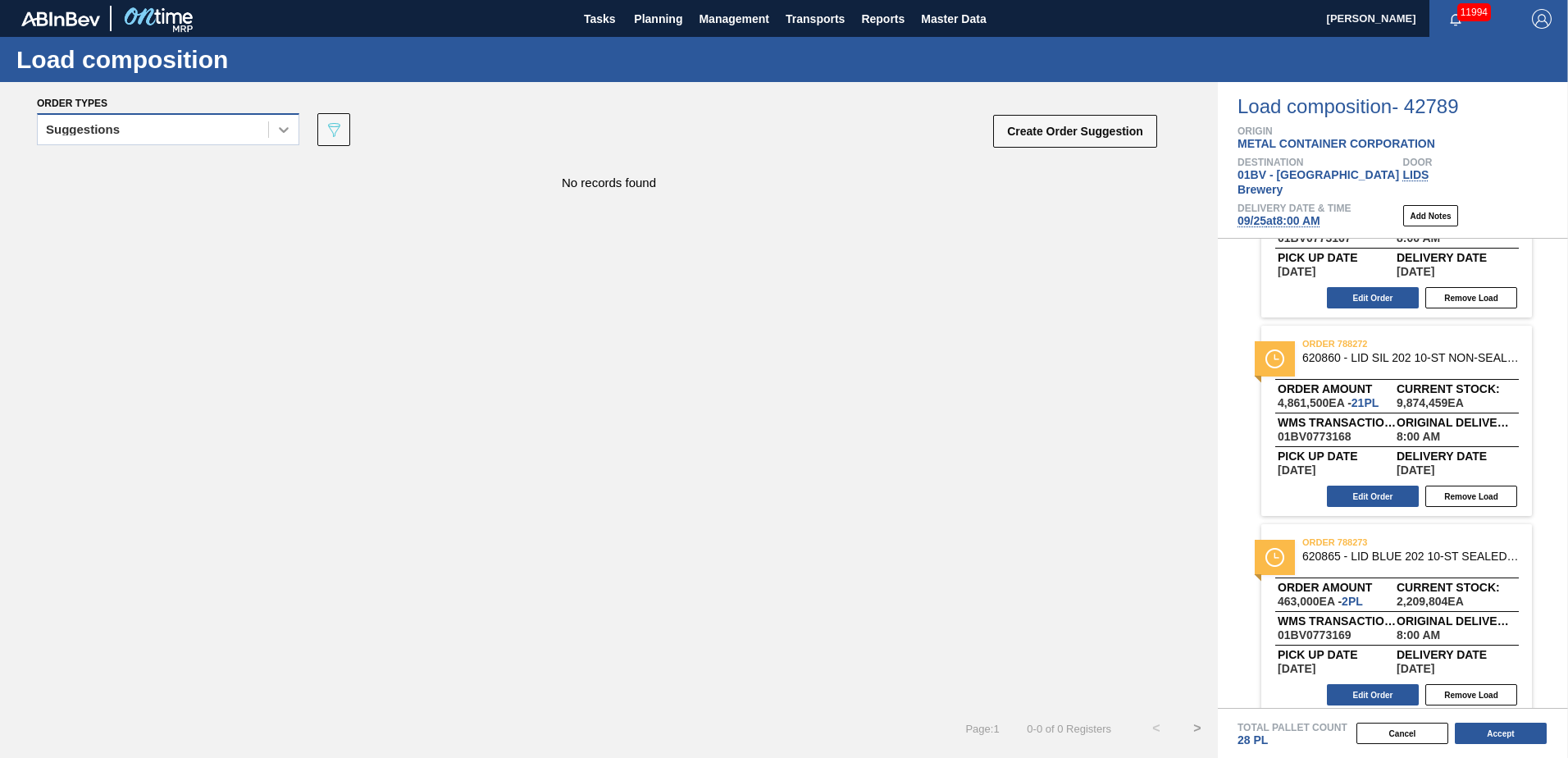
click at [276, 133] on icon at bounding box center [284, 130] width 16 height 16
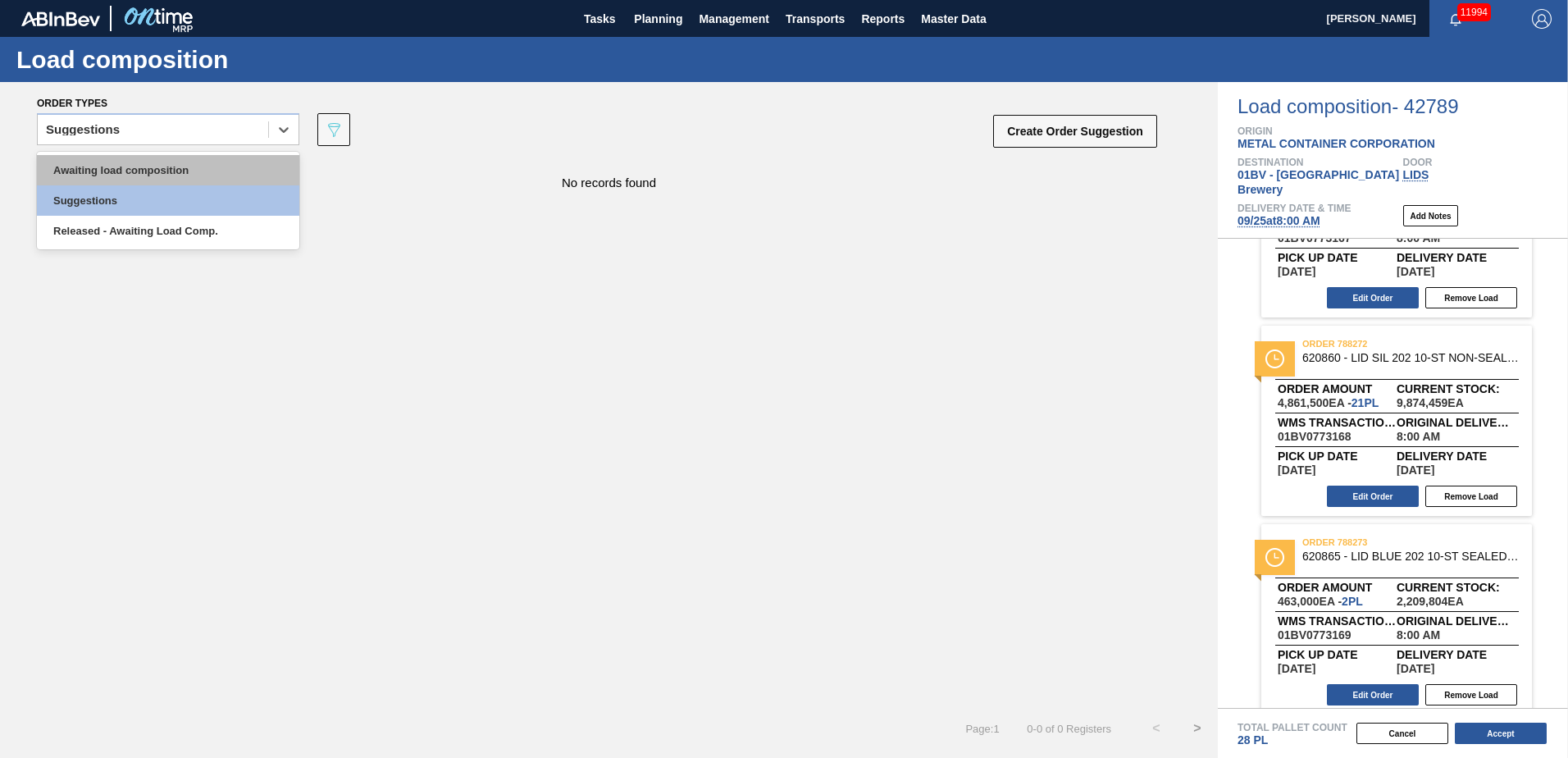
click at [227, 164] on div "Awaiting load composition" at bounding box center [168, 170] width 262 height 30
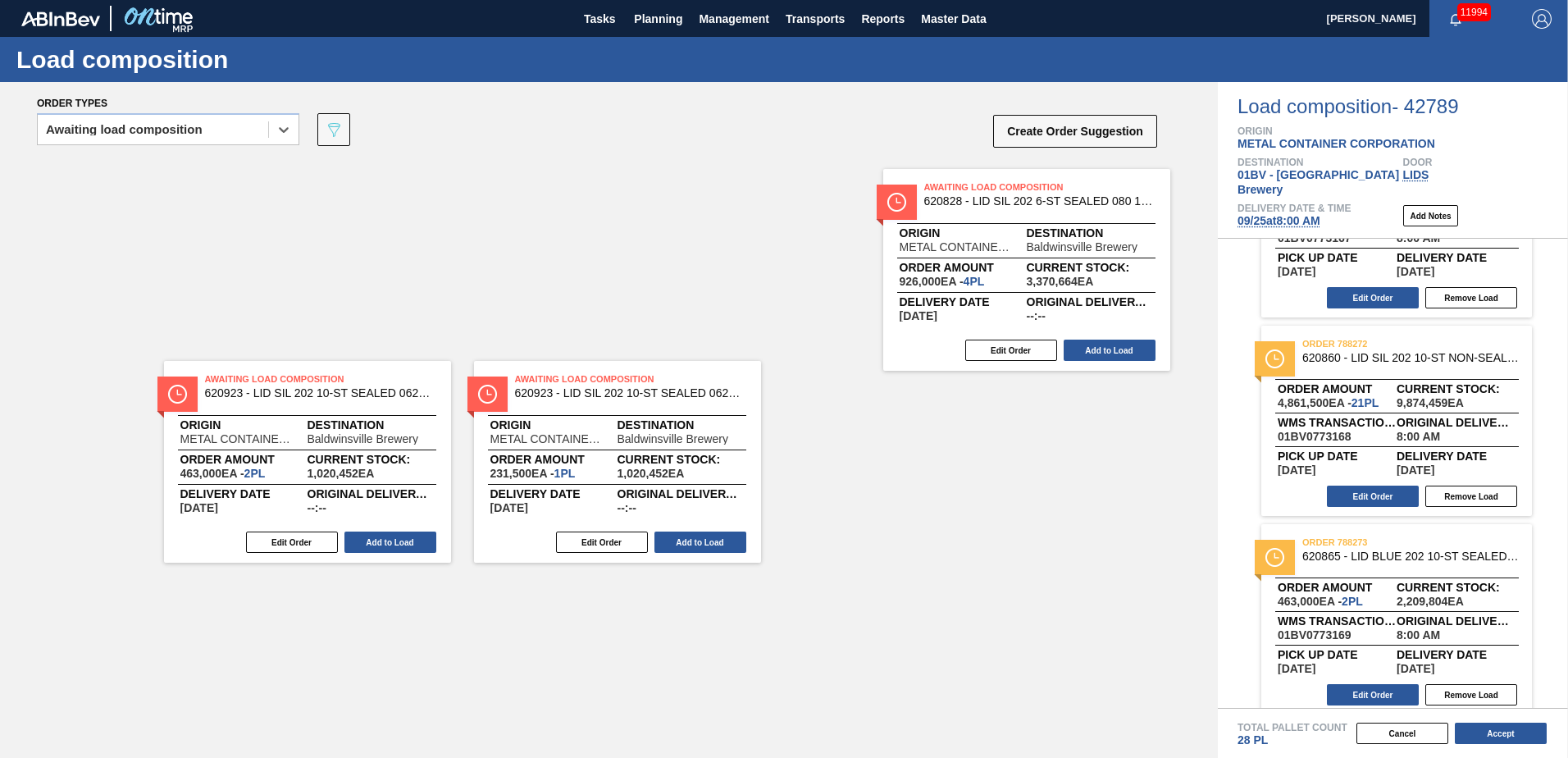
drag, startPoint x: 826, startPoint y: 192, endPoint x: 1381, endPoint y: 225, distance: 556.0
click at [1381, 225] on div "Order types option Awaiting load composition, selected. Select is focused ,type…" at bounding box center [784, 420] width 1568 height 676
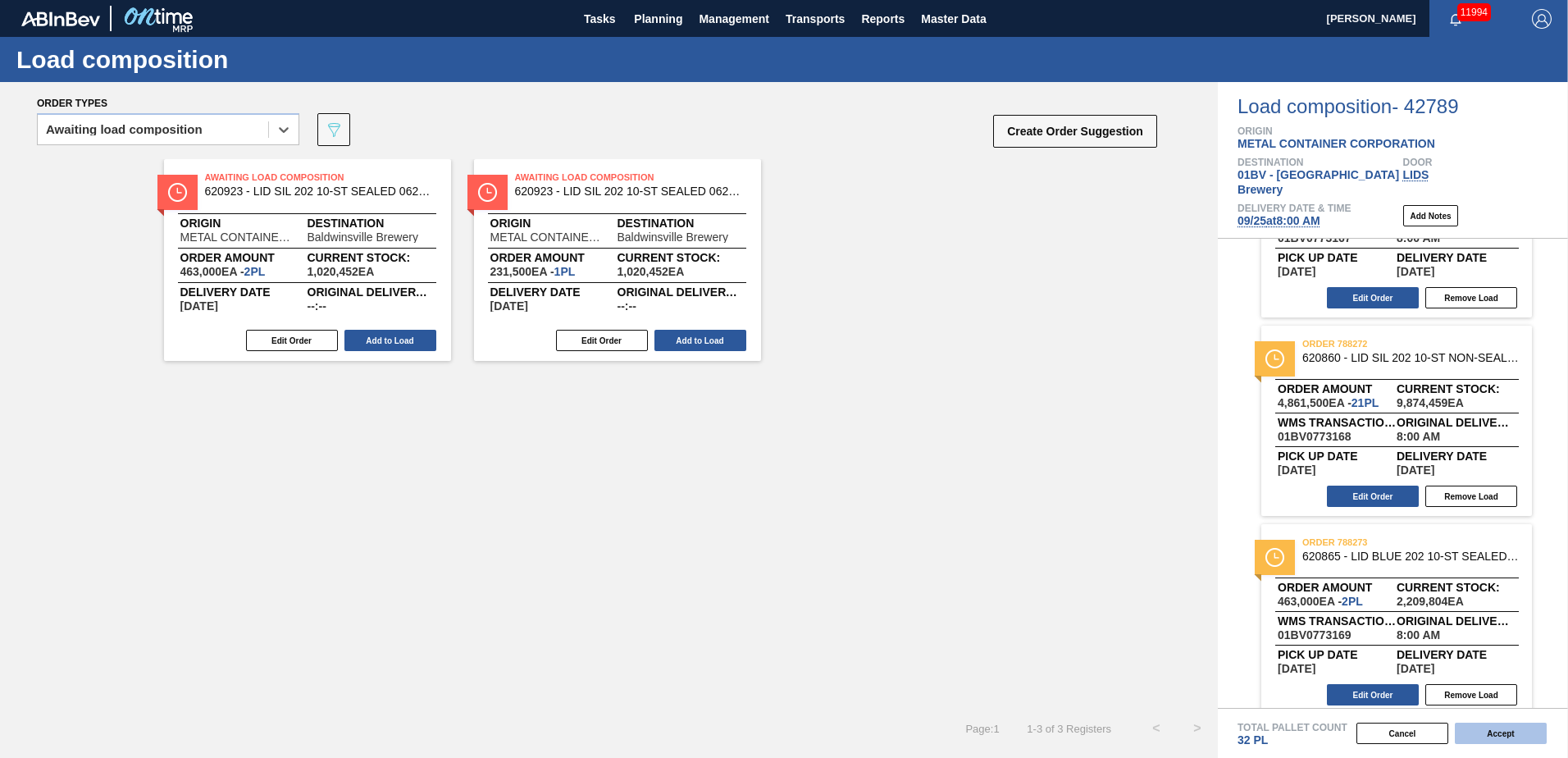
click at [1495, 733] on button "Accept" at bounding box center [1501, 733] width 92 height 21
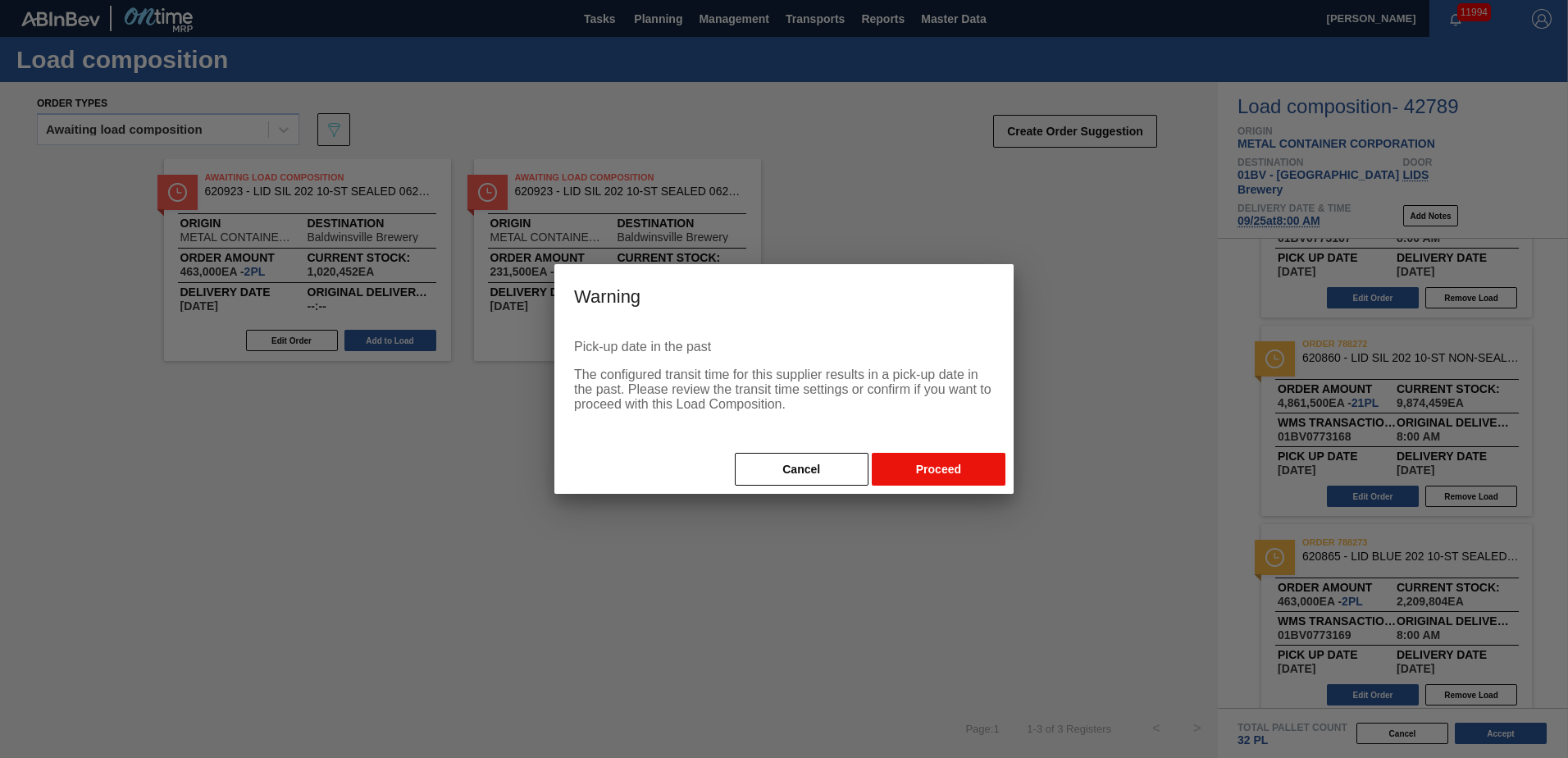
click at [942, 473] on button "Proceed" at bounding box center [938, 469] width 134 height 33
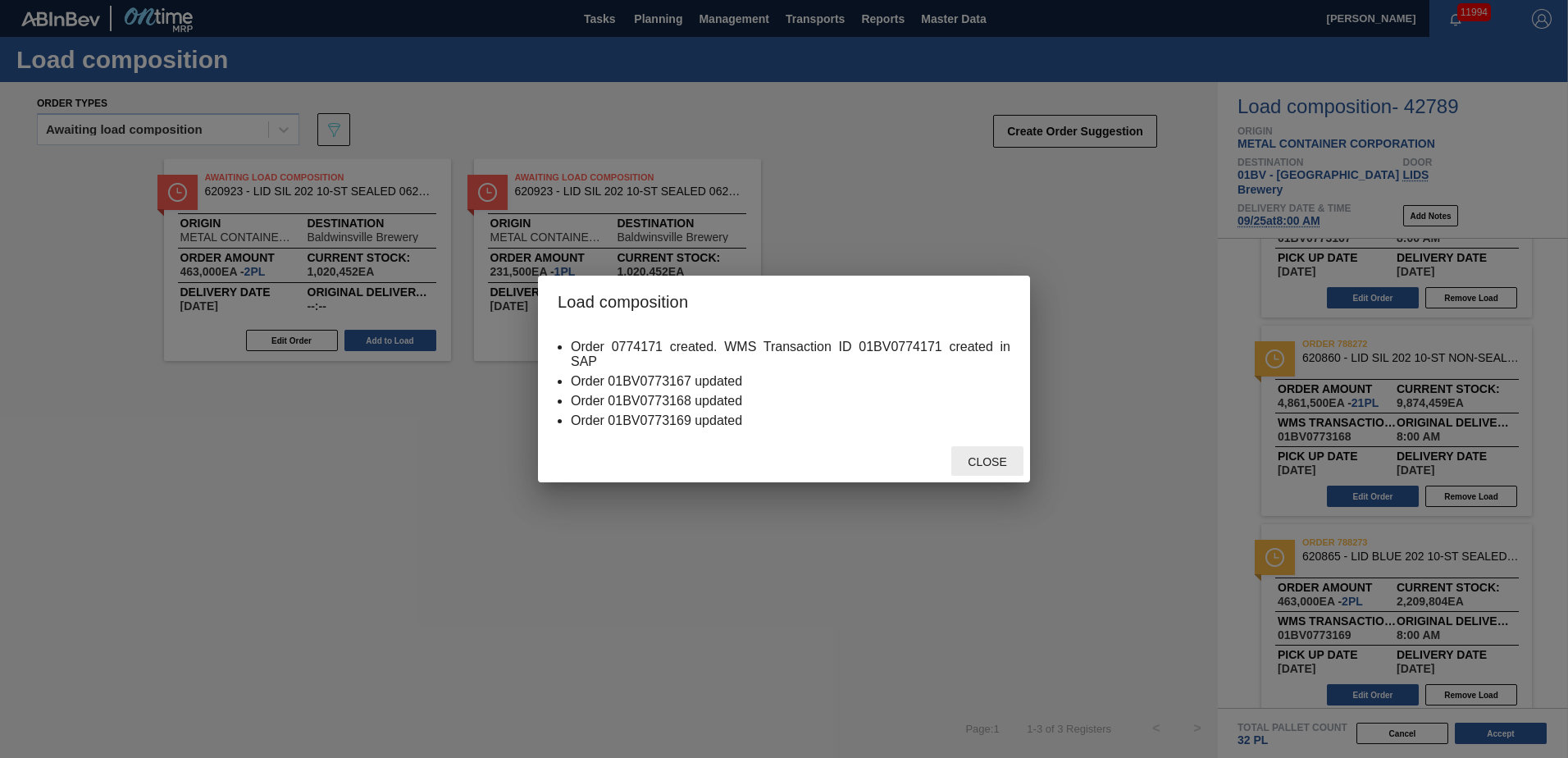
click at [998, 459] on span "Close" at bounding box center [987, 462] width 65 height 13
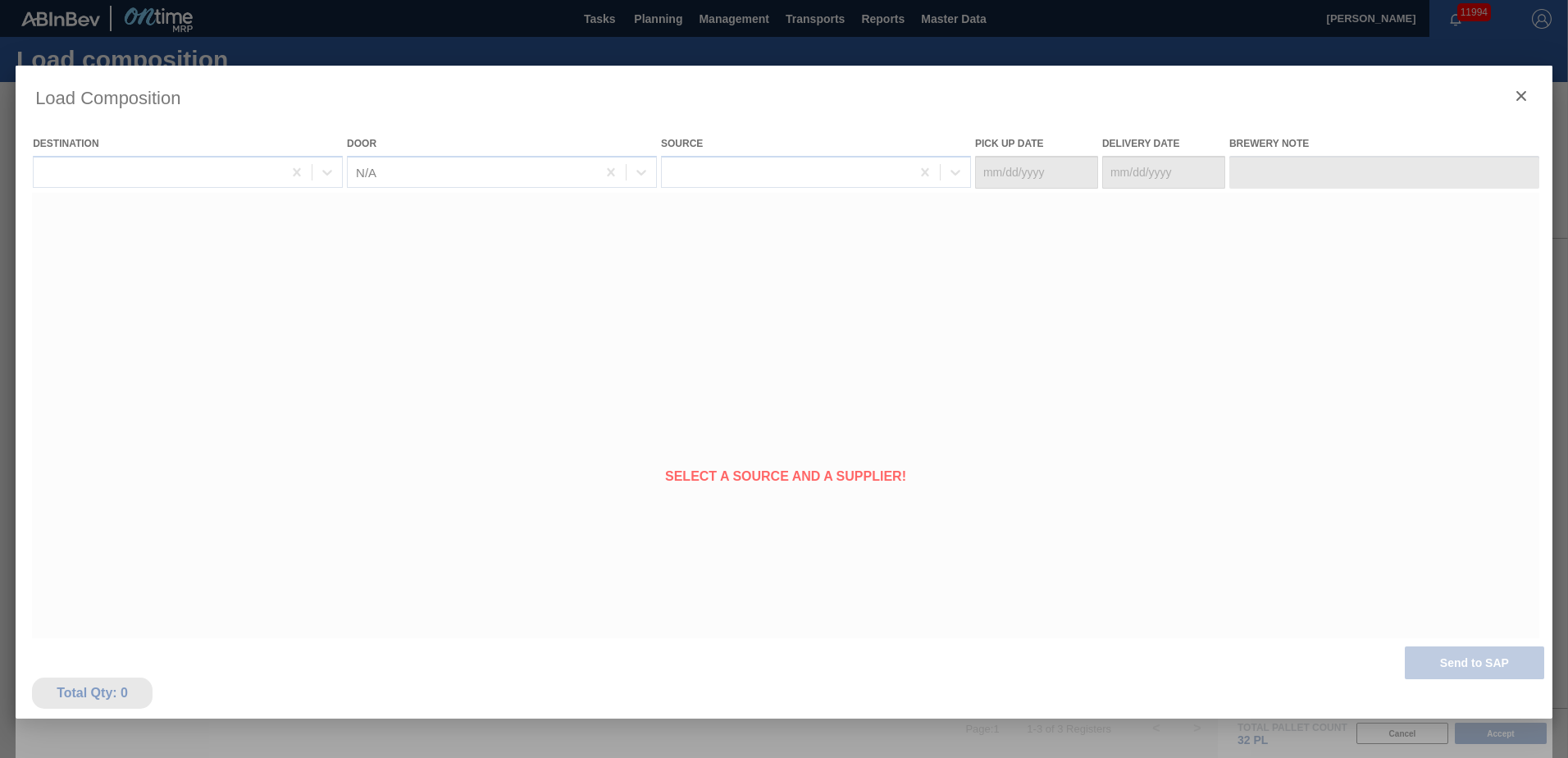
type Date "[DATE]"
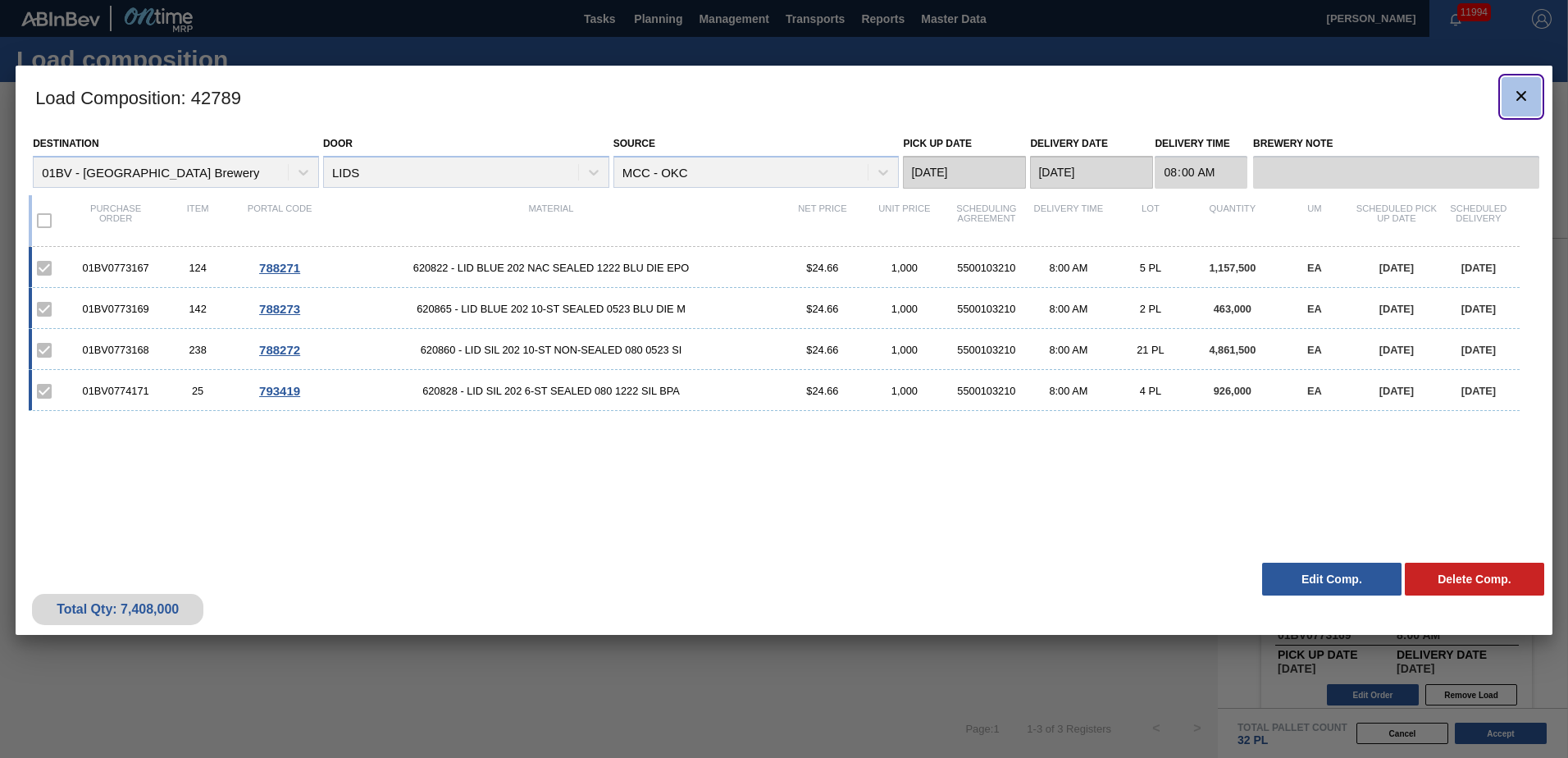
click at [1518, 97] on icon "botão de ícone" at bounding box center [1521, 96] width 20 height 20
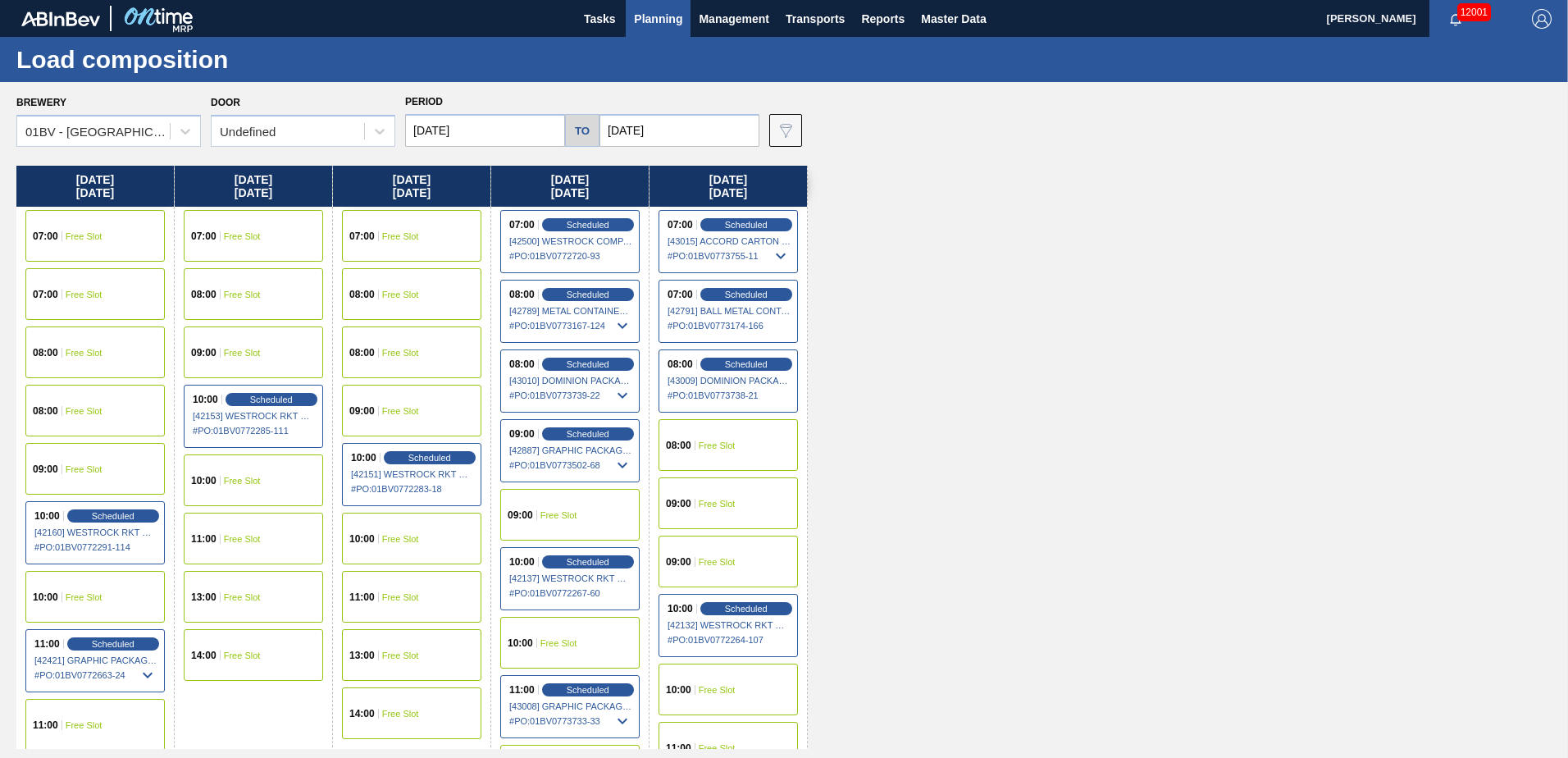
click at [658, 17] on span "Planning" at bounding box center [658, 19] width 48 height 20
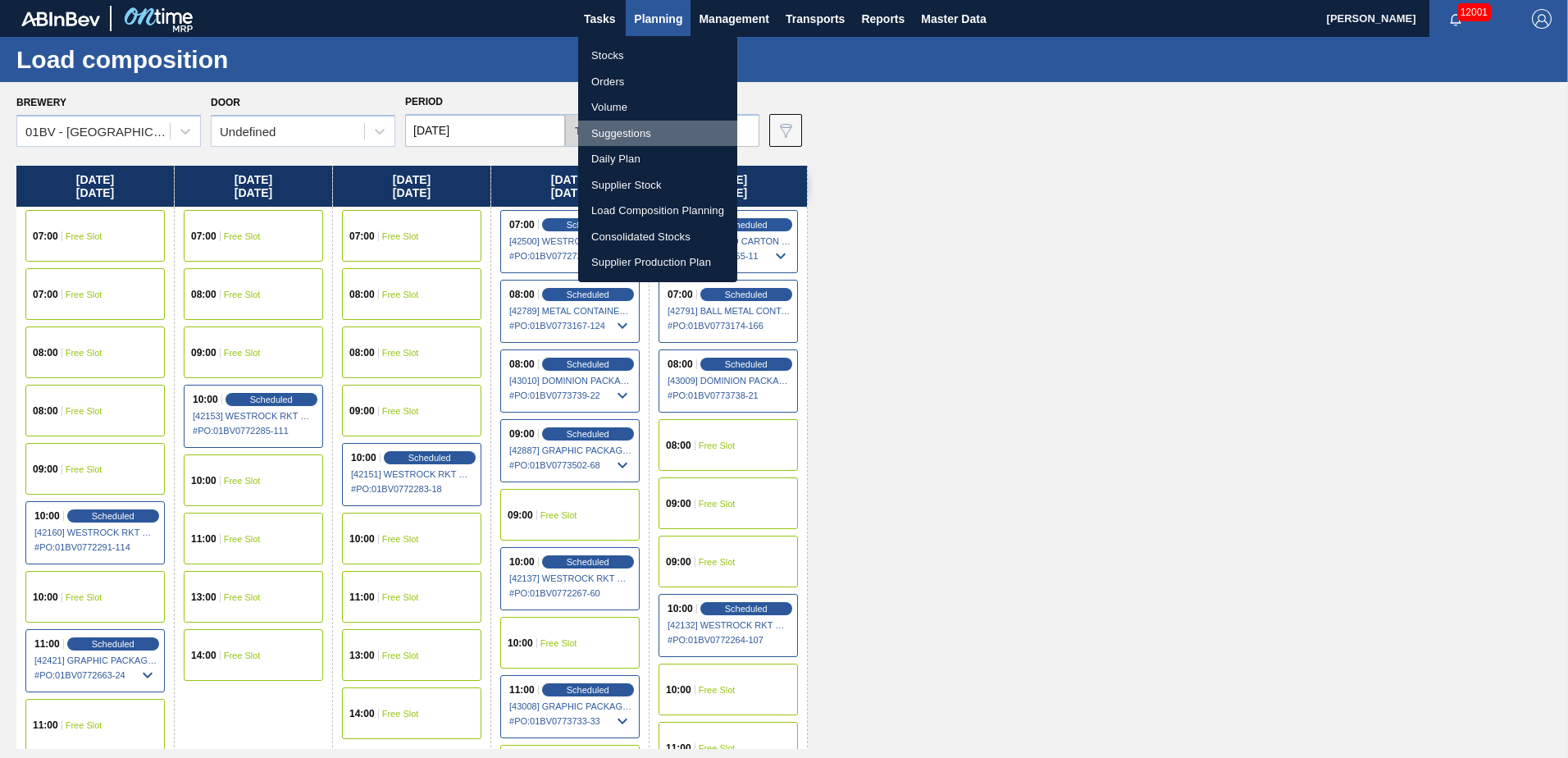
drag, startPoint x: 623, startPoint y: 135, endPoint x: 655, endPoint y: 130, distance: 32.4
click at [623, 135] on li "Suggestions" at bounding box center [658, 134] width 159 height 26
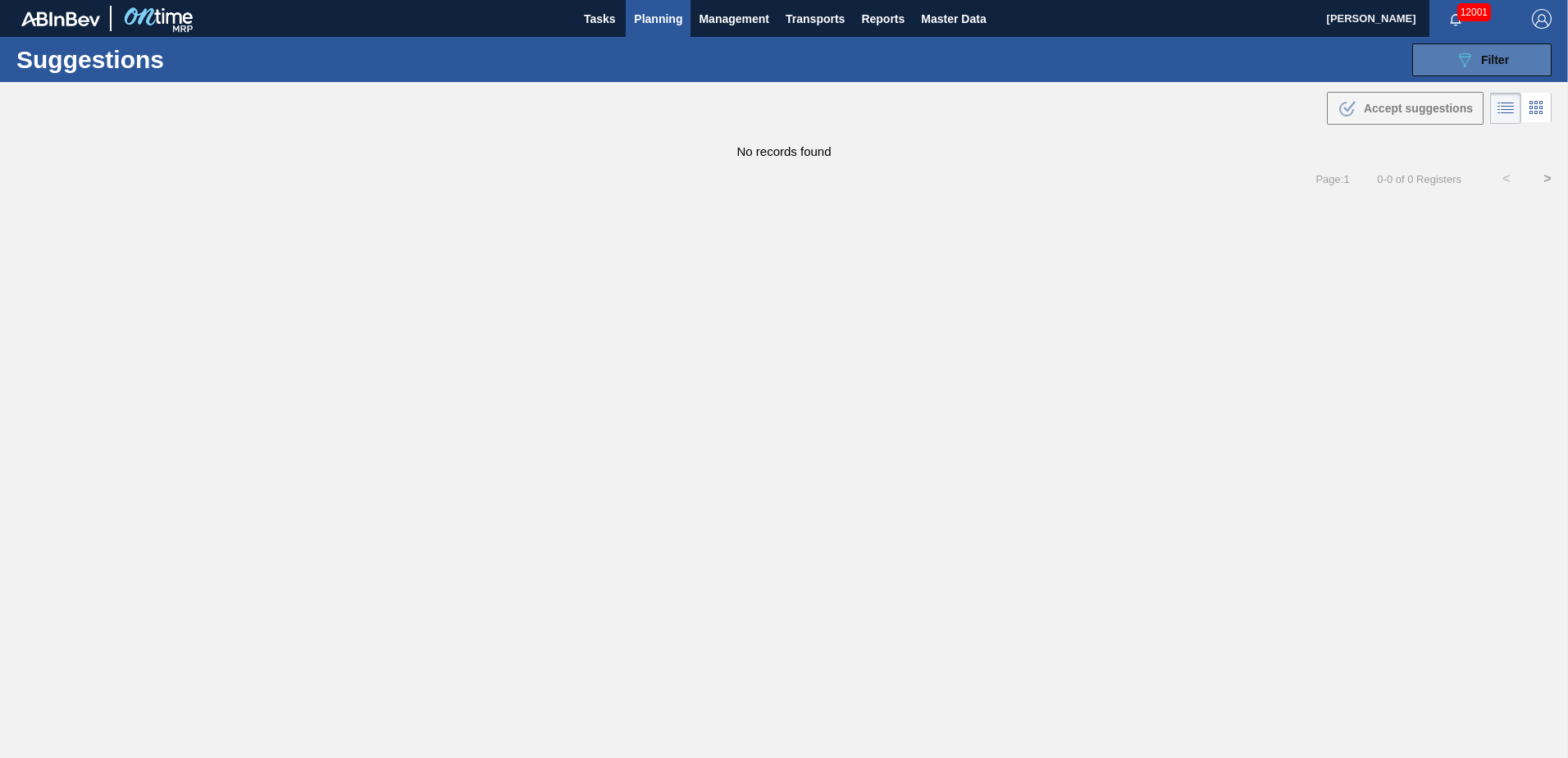
click at [1443, 61] on button "089F7B8B-B2A5-4AFE-B5C0-19BA573D28AC Filter" at bounding box center [1482, 60] width 139 height 33
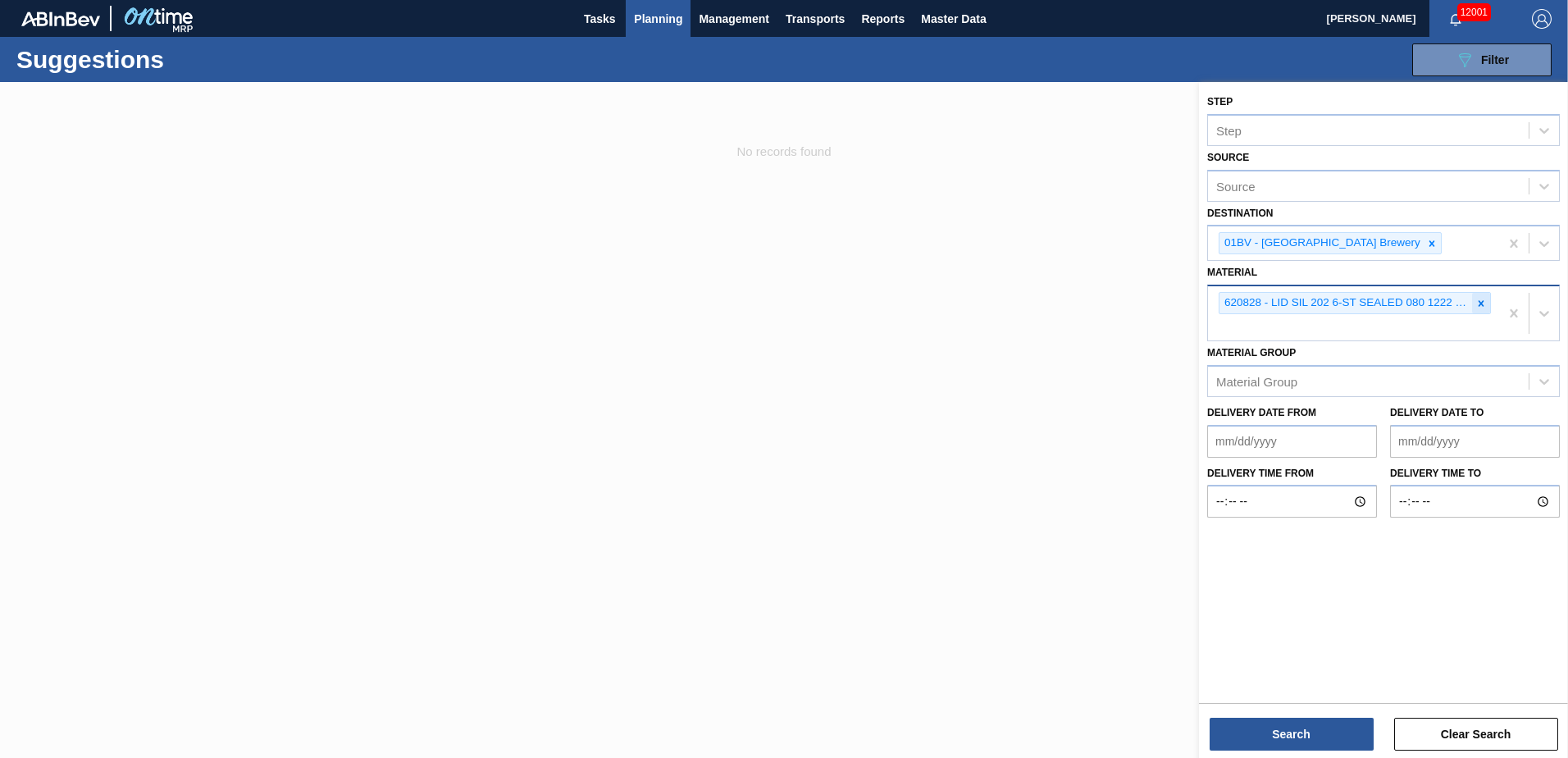
click at [1484, 307] on icon at bounding box center [1481, 304] width 11 height 11
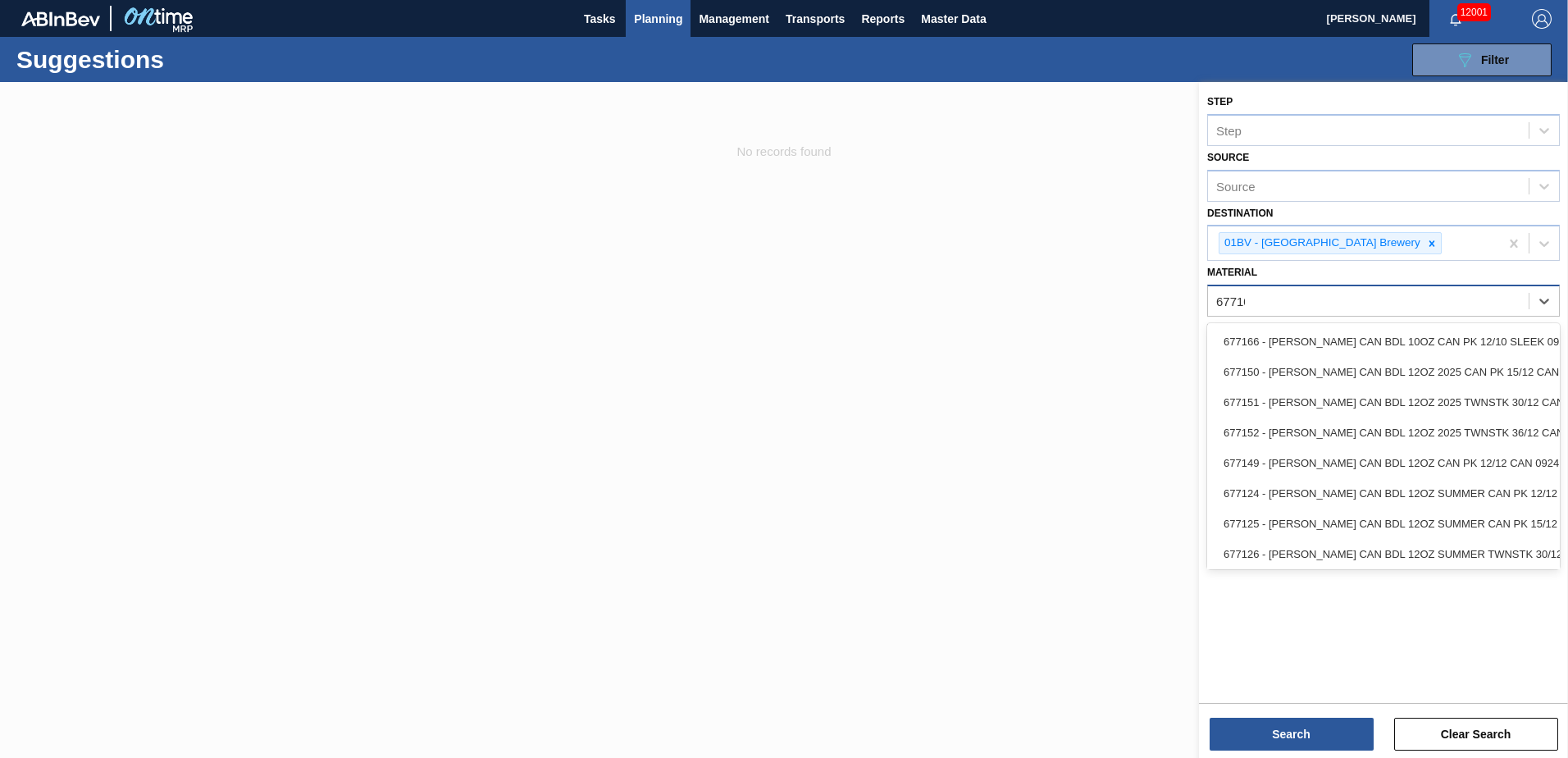
type input "677100"
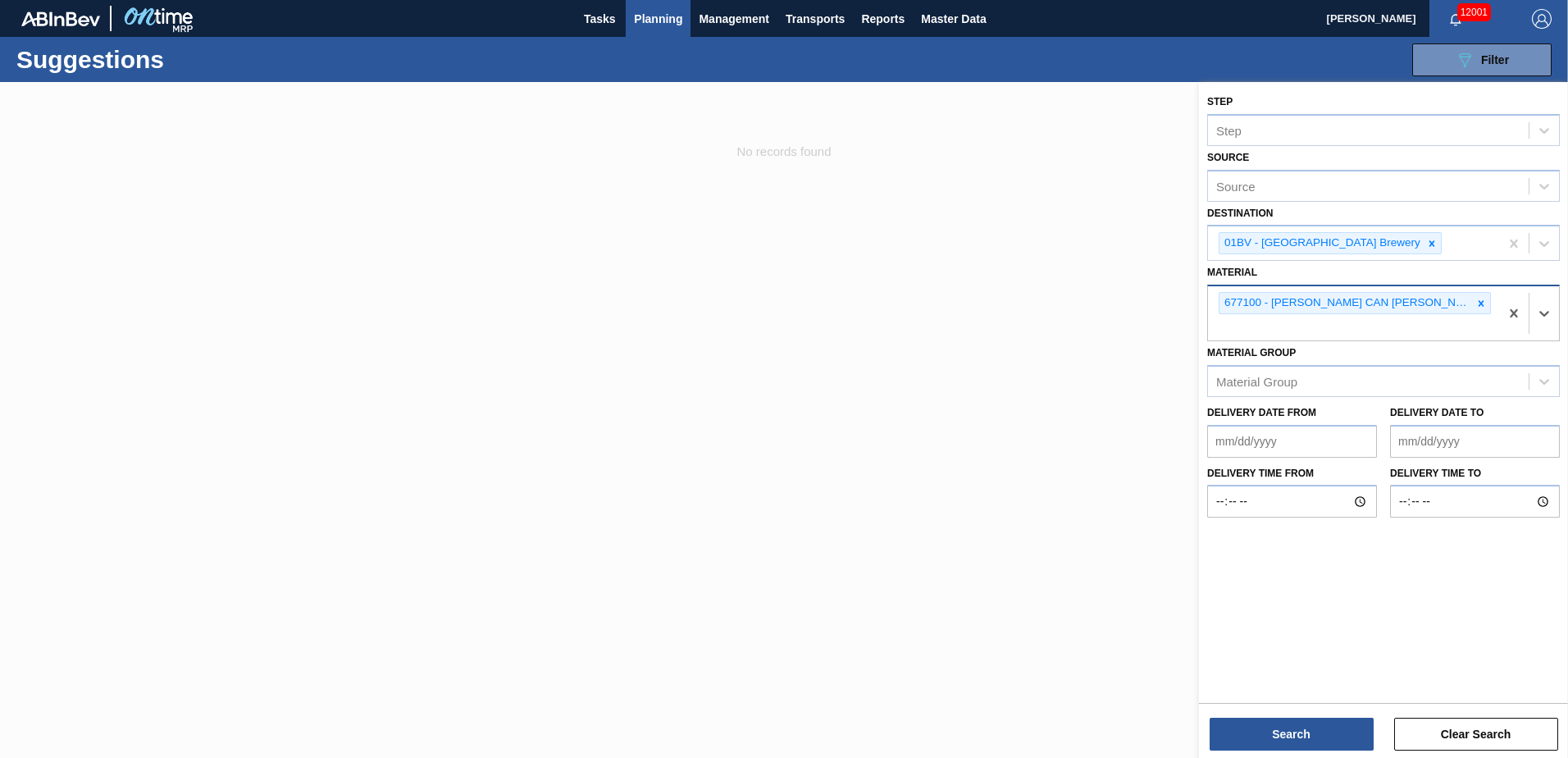
click at [655, 22] on span "Planning" at bounding box center [658, 19] width 48 height 20
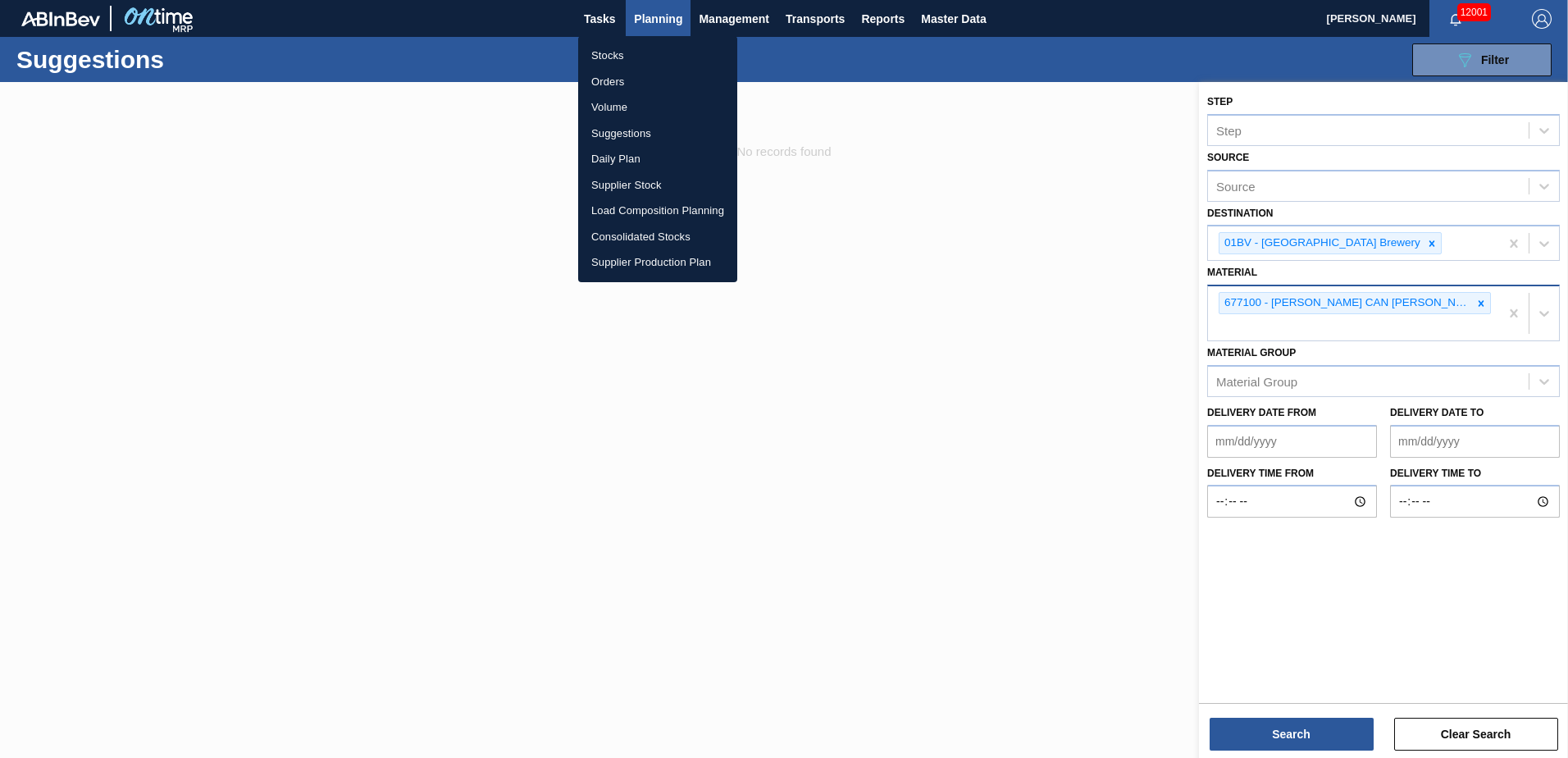
click at [636, 205] on li "Load Composition Planning" at bounding box center [658, 211] width 159 height 26
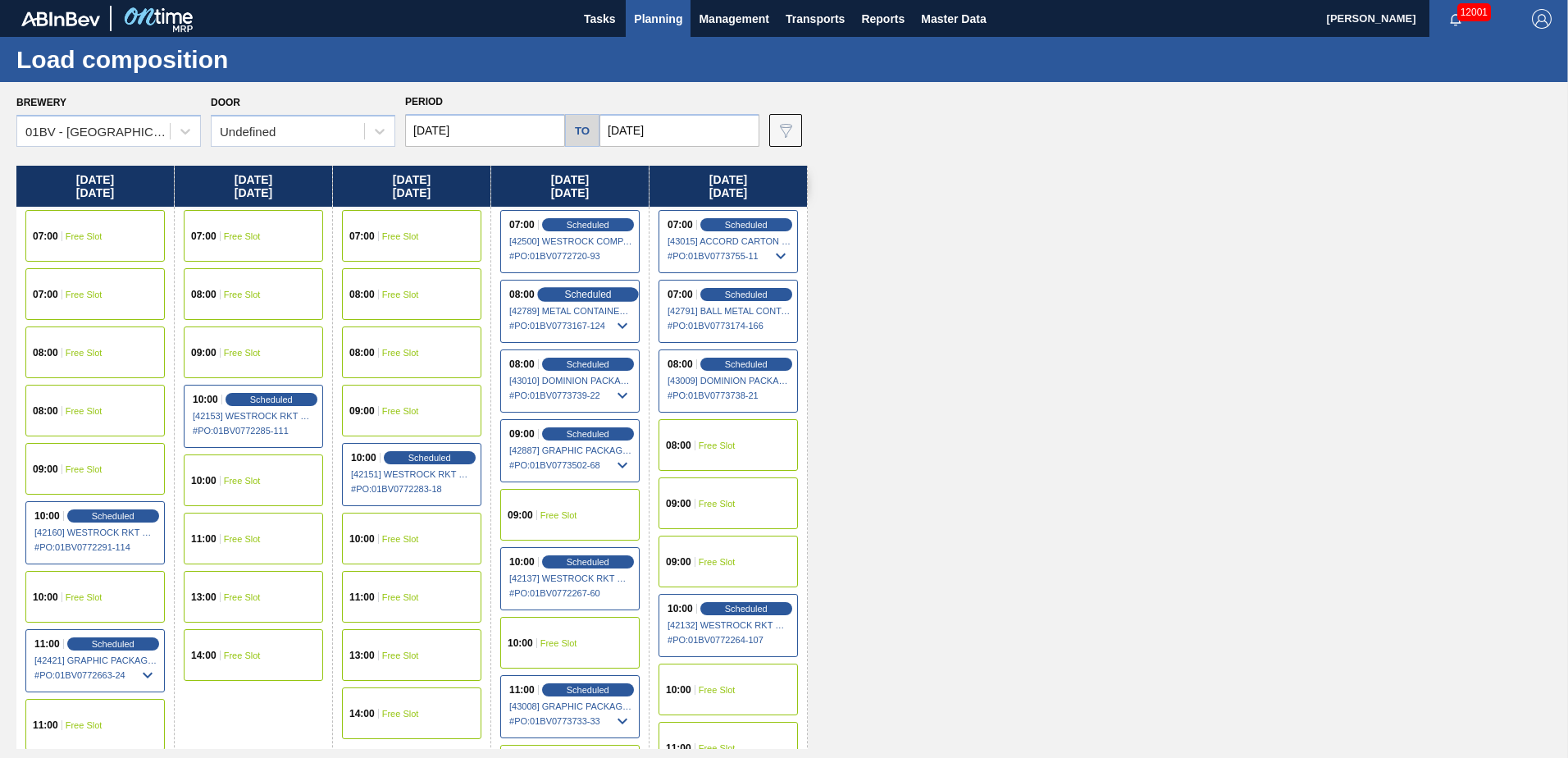
click at [574, 295] on span "Scheduled" at bounding box center [587, 294] width 47 height 11
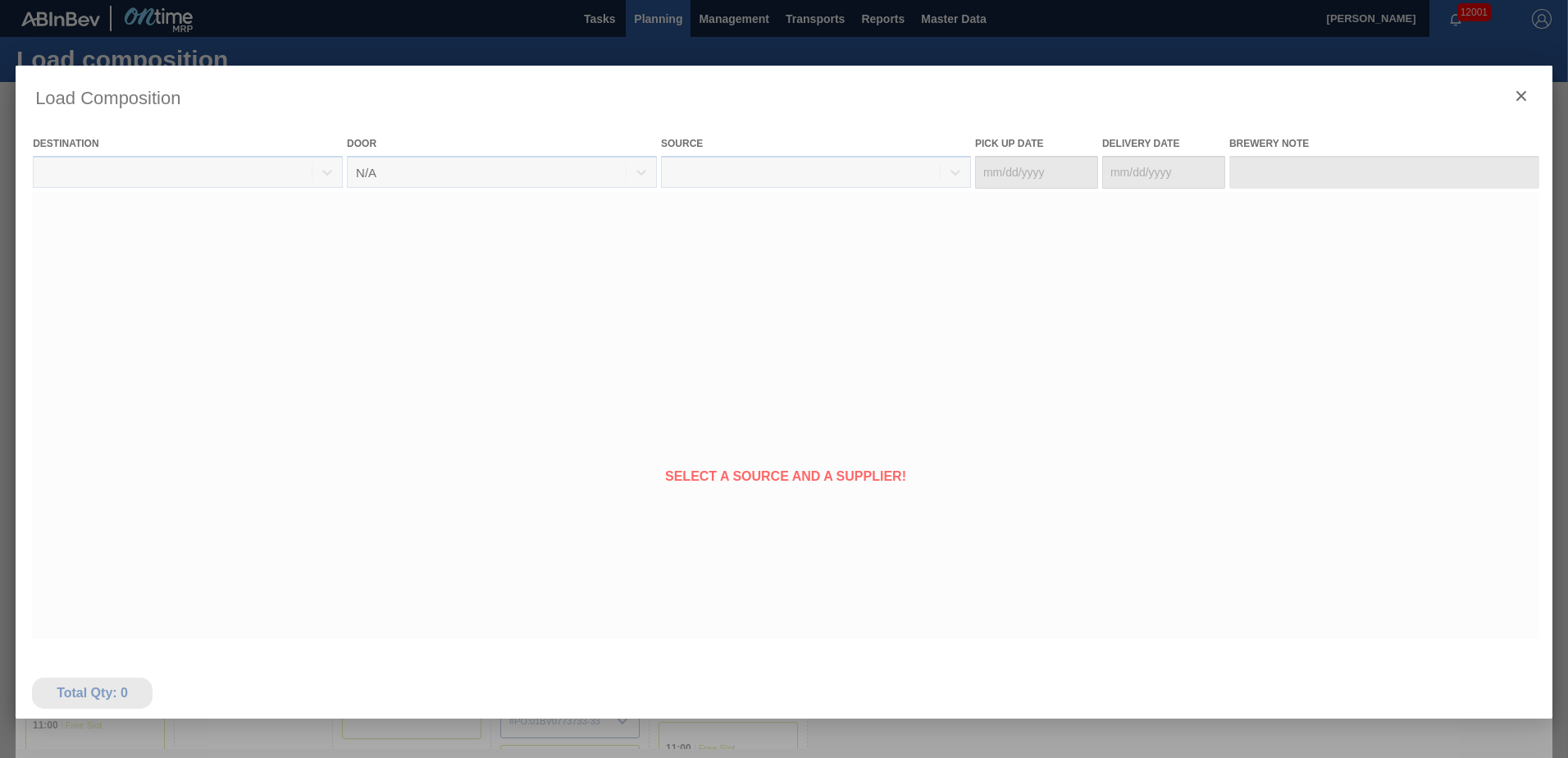
type Date "[DATE]"
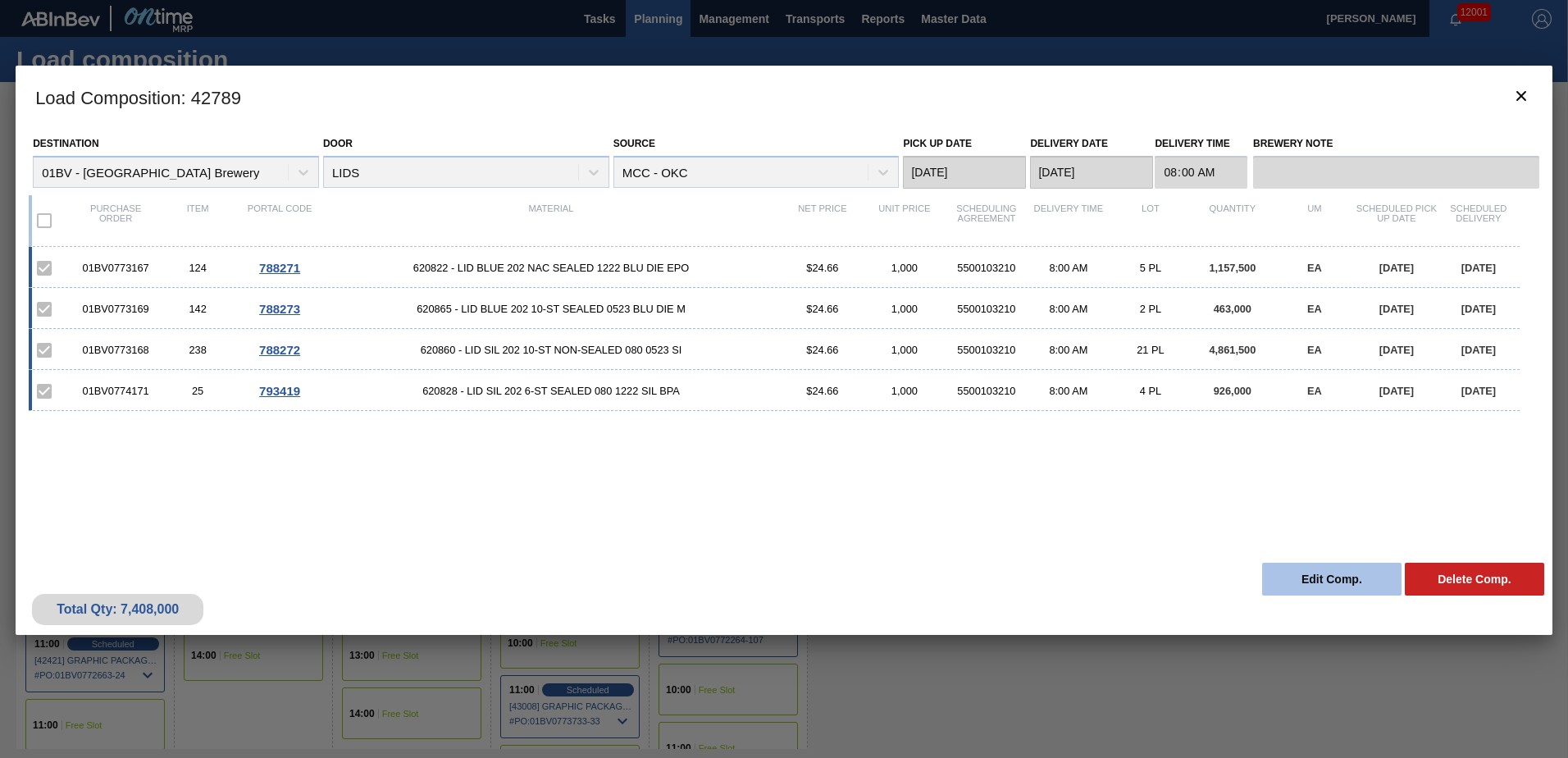
click at [1320, 578] on button "Edit Comp." at bounding box center [1332, 579] width 139 height 33
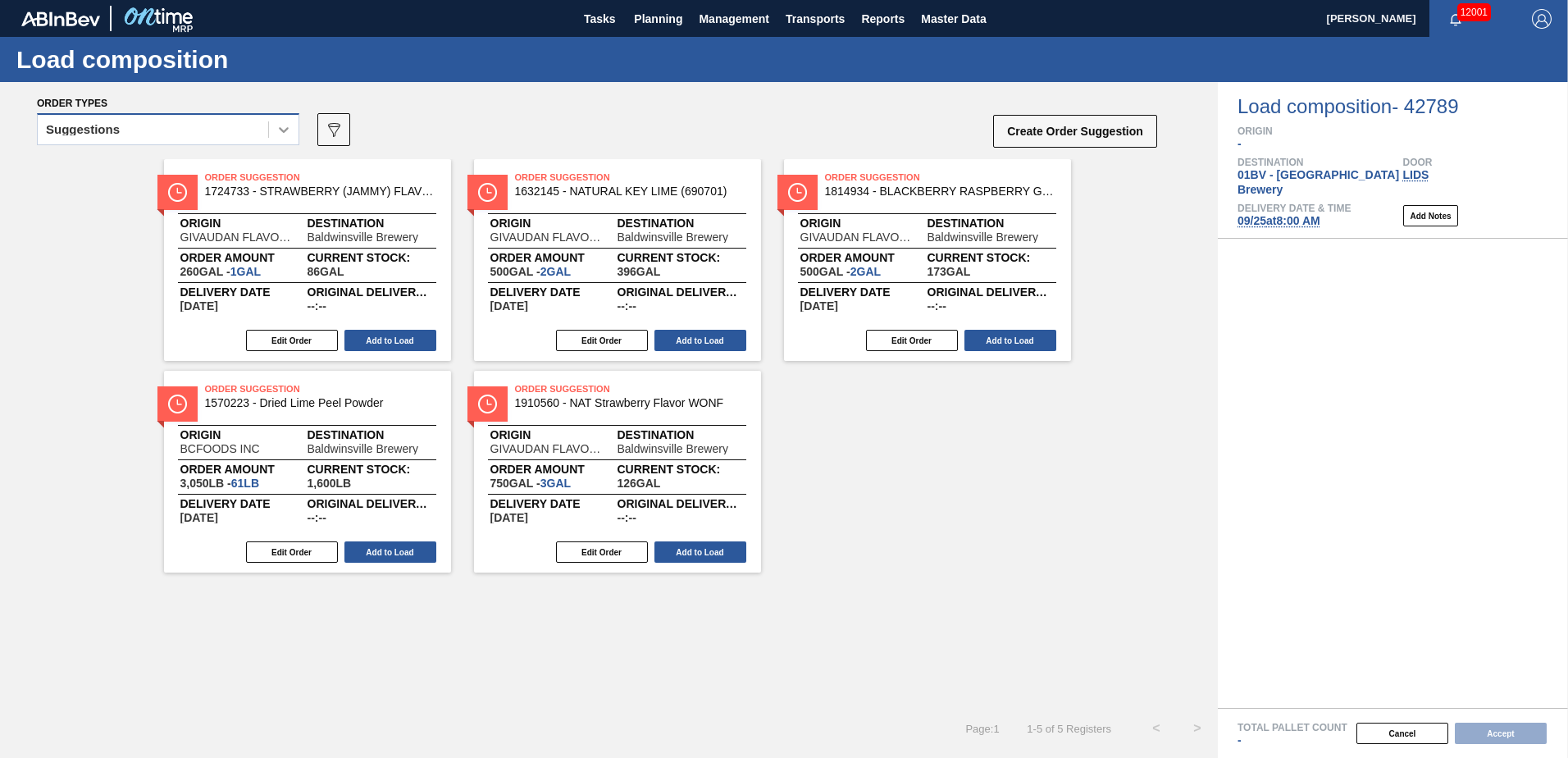
click at [281, 128] on icon at bounding box center [284, 130] width 16 height 16
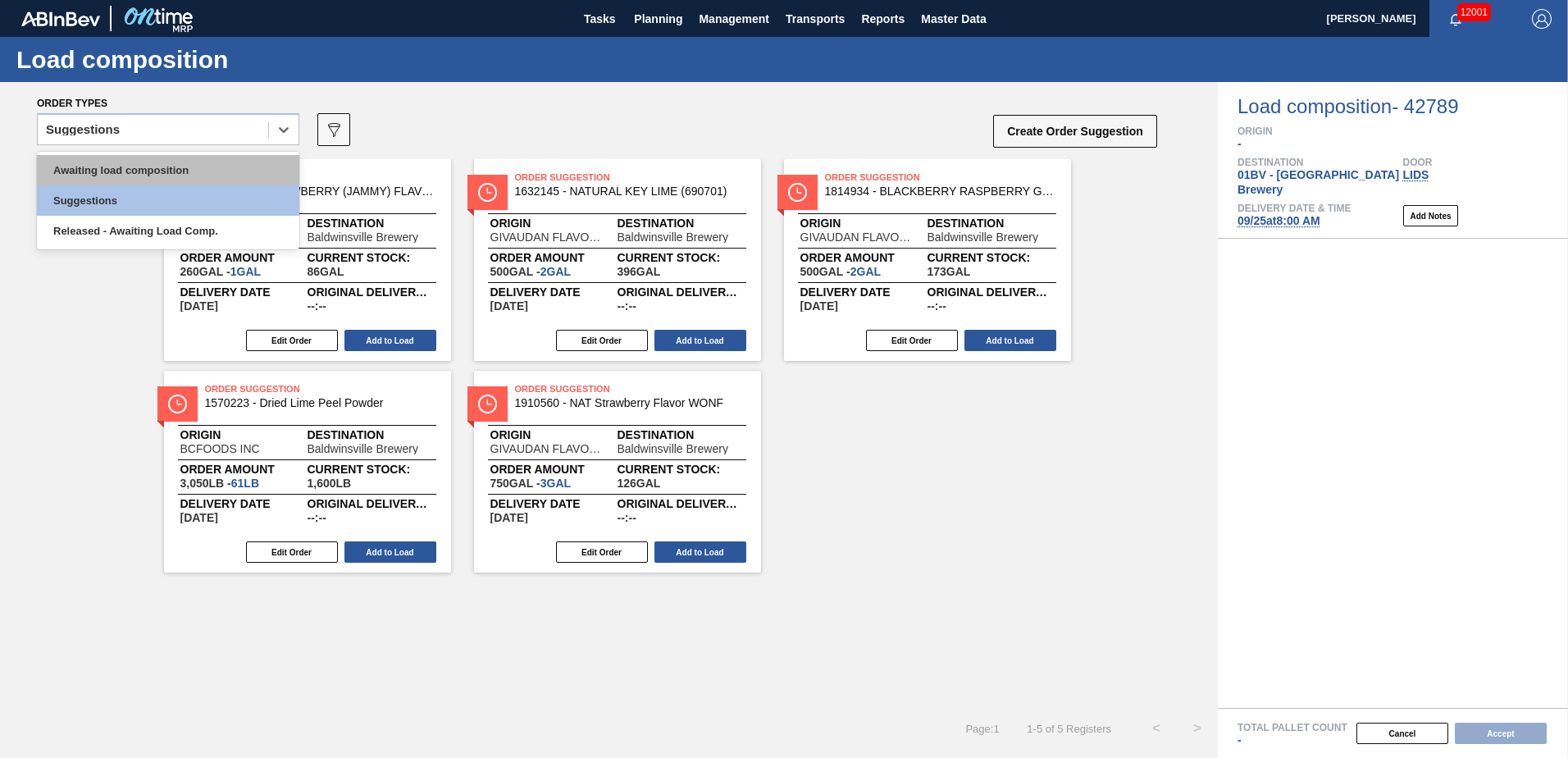
click at [212, 167] on div "Awaiting load composition" at bounding box center [168, 170] width 262 height 30
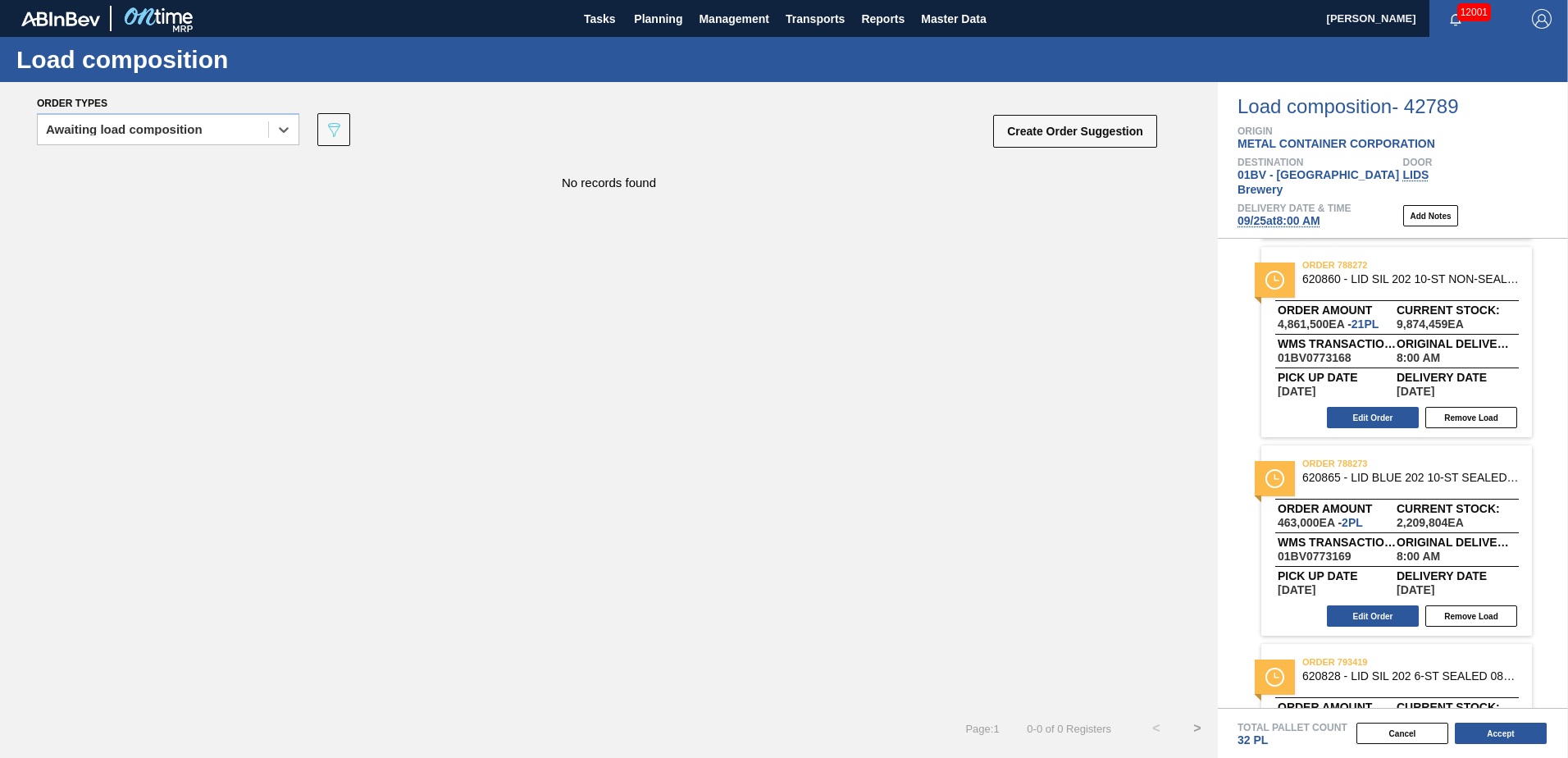
scroll to position [206, 0]
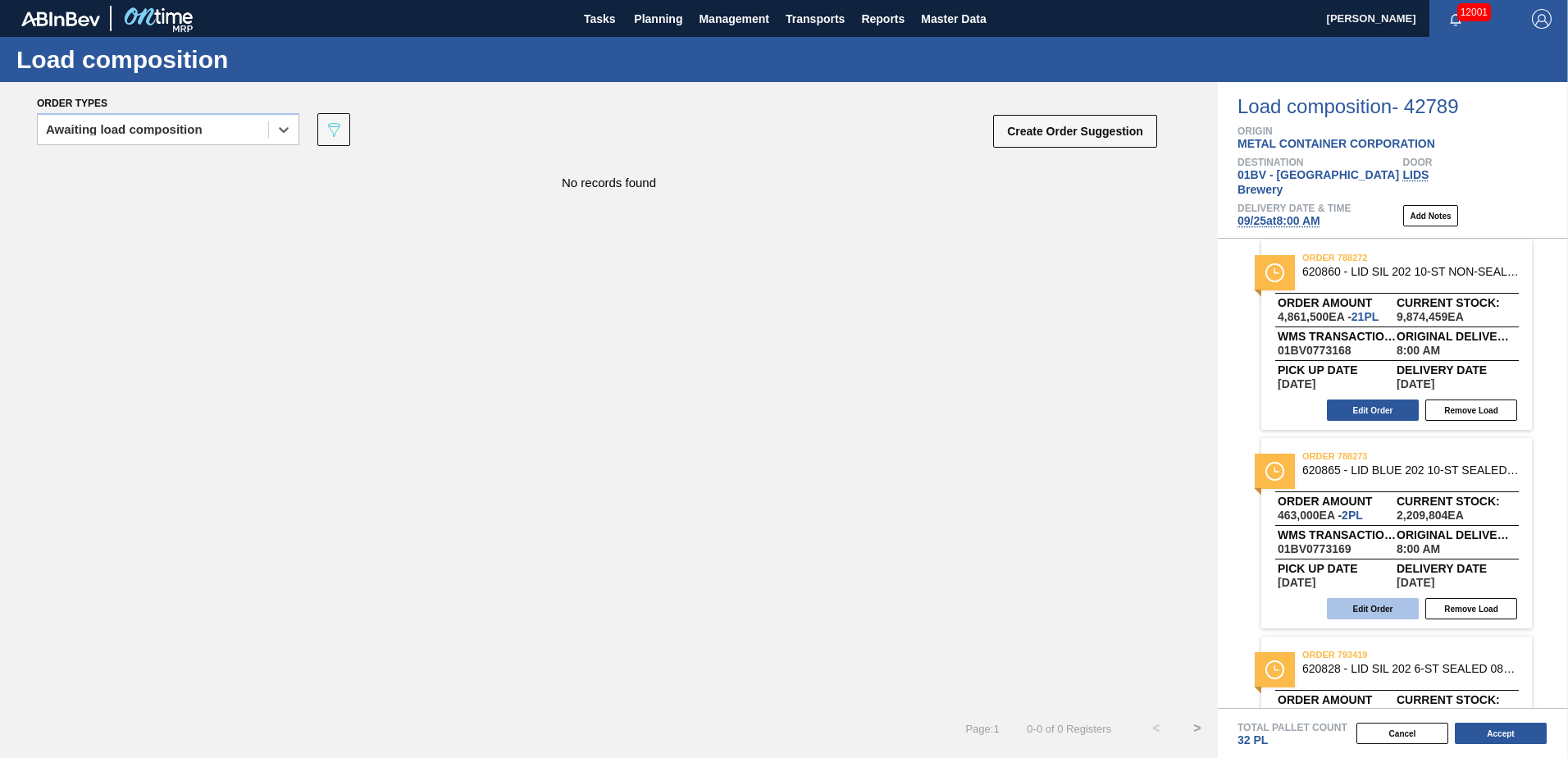
click at [1360, 598] on button "Edit Order" at bounding box center [1373, 609] width 92 height 21
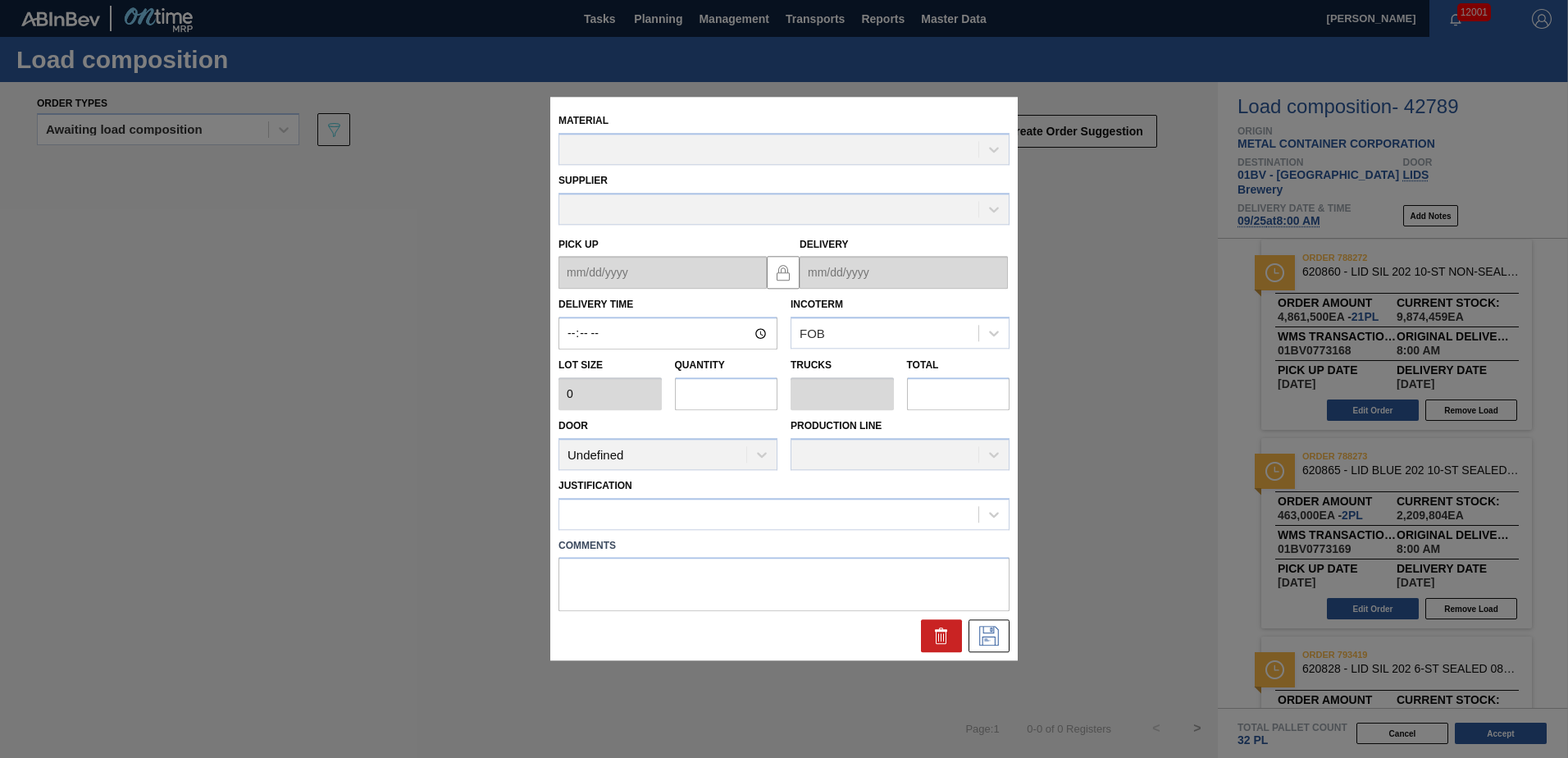
type input "08:00:00"
type input "231,500"
type input "2"
type input "0.062"
type input "463,000"
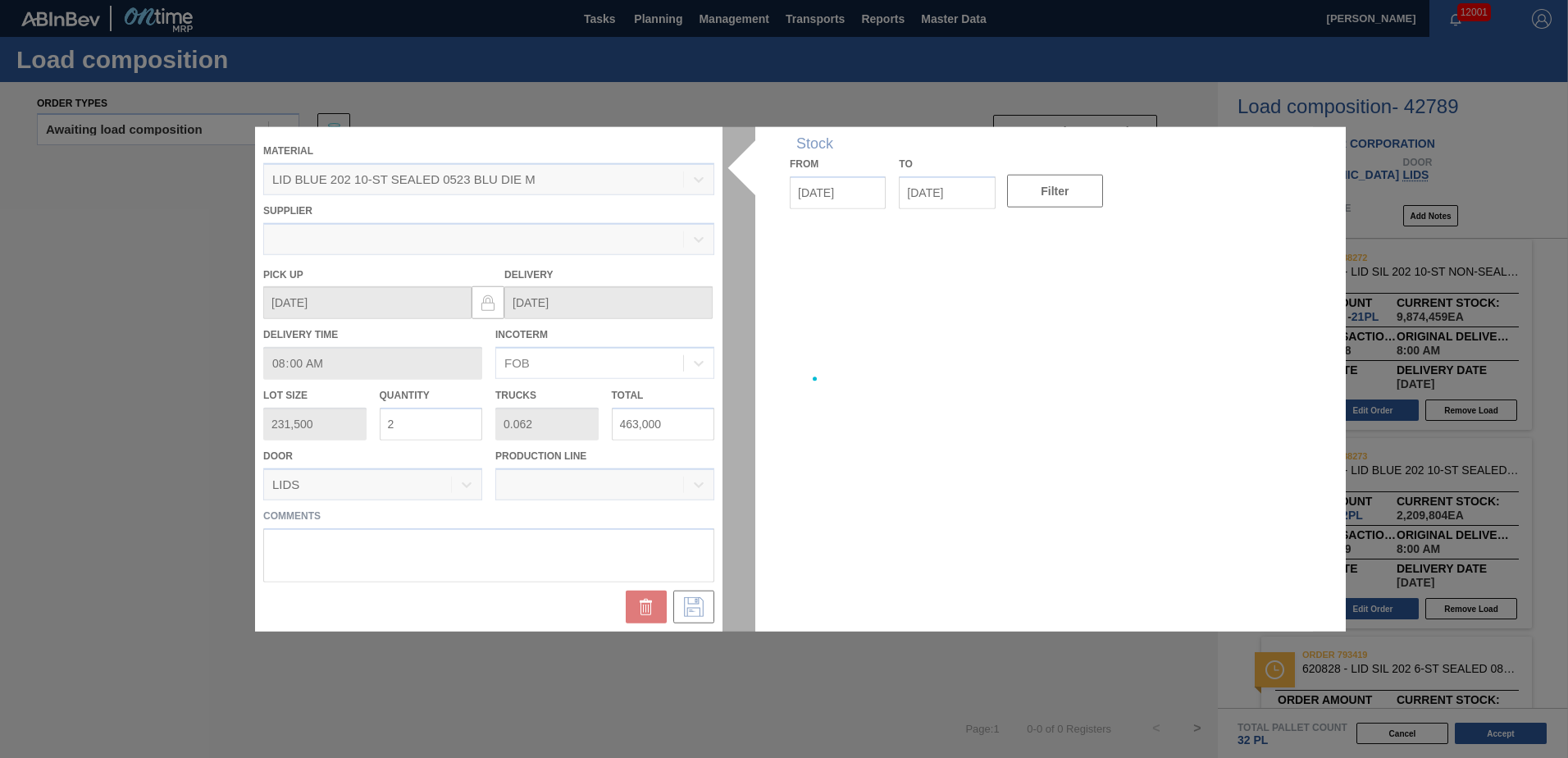
type up "[DATE]"
type input "[DATE]"
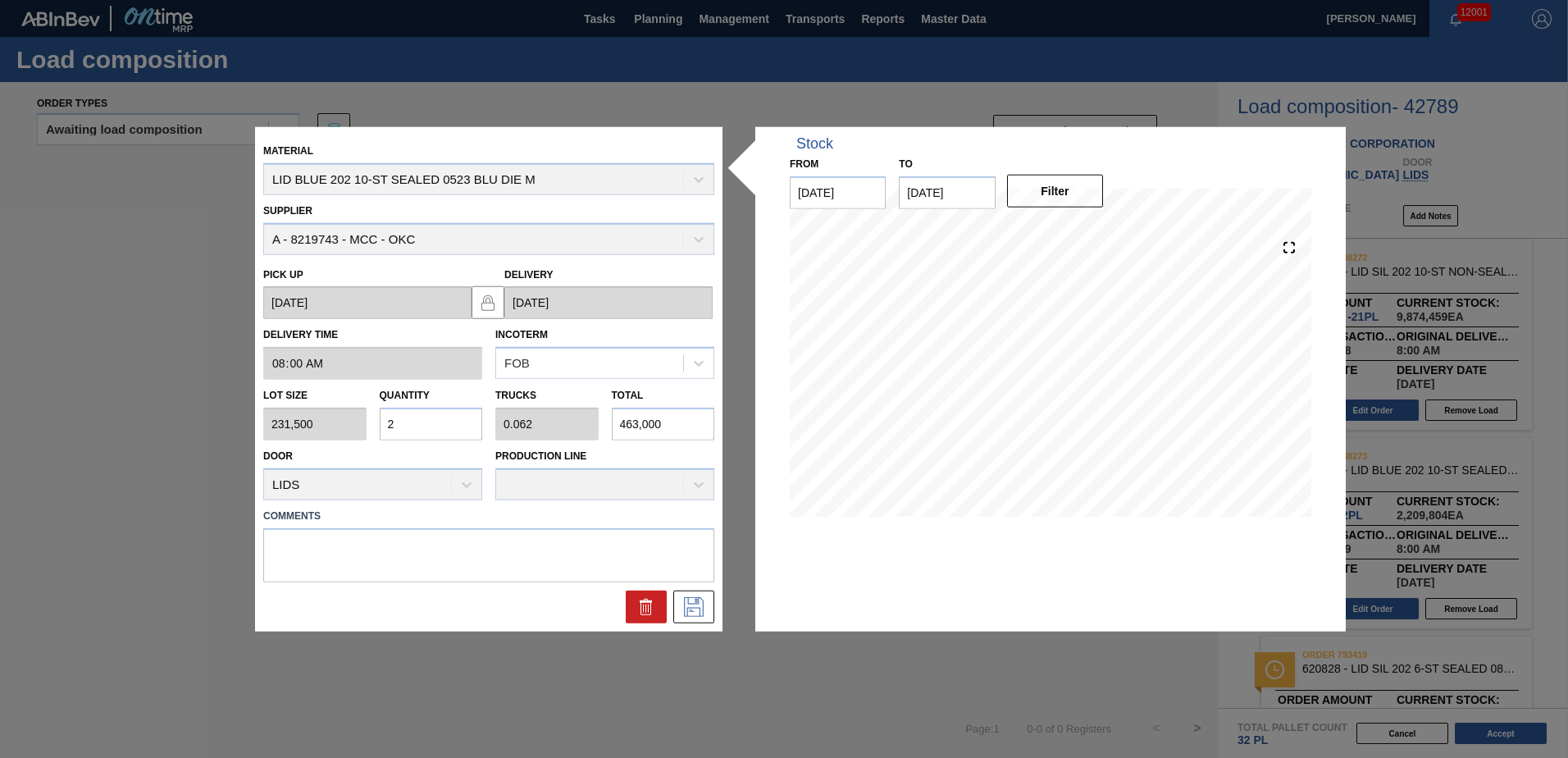
click at [298, 431] on div "Lot size 231,500 Quantity 2 Trucks 0.062 Total 463,000" at bounding box center [489, 410] width 464 height 61
type input "6"
type input "0.188"
type input "1,389,000"
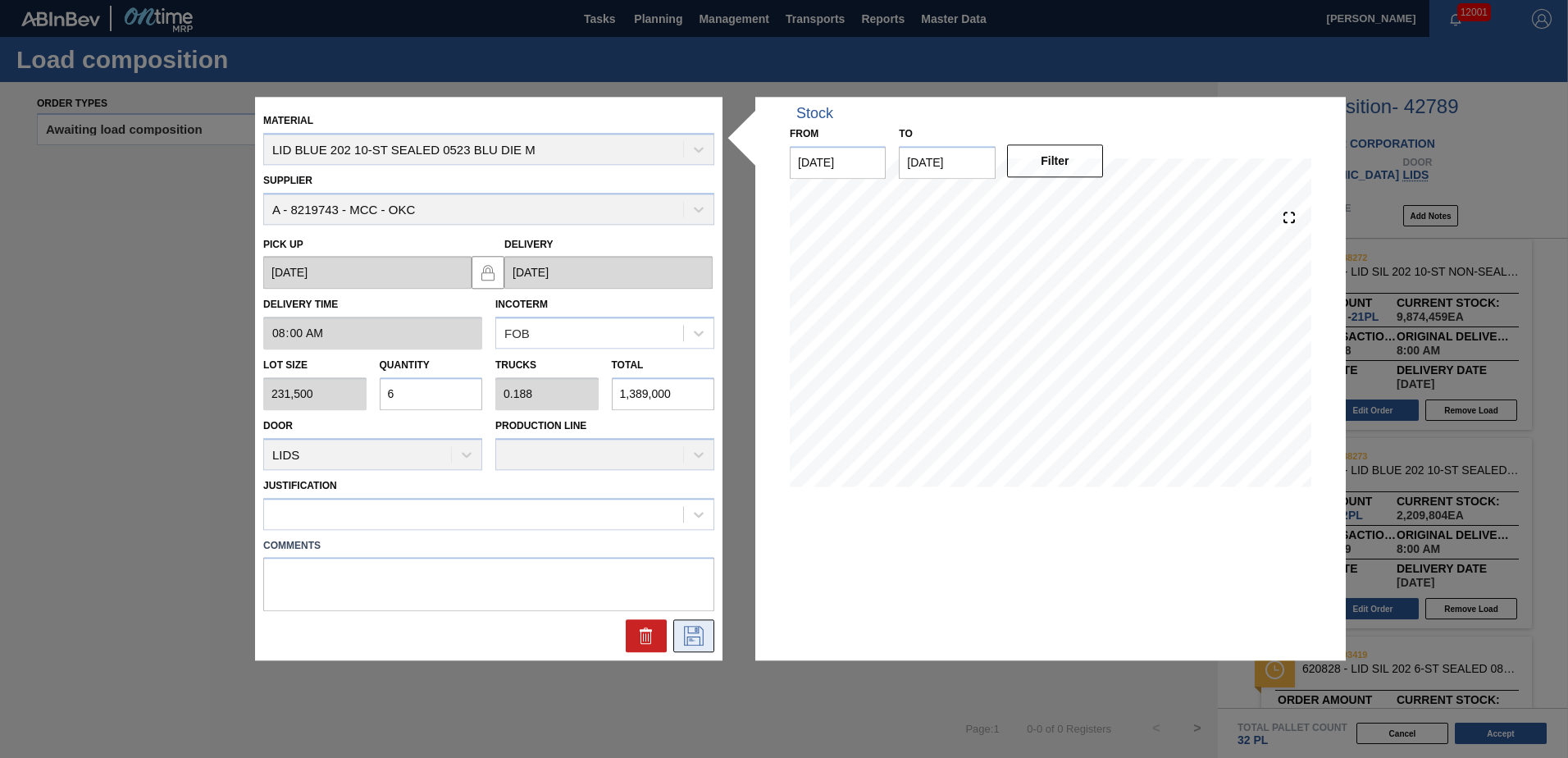
type input "6"
click at [695, 637] on icon at bounding box center [694, 637] width 26 height 20
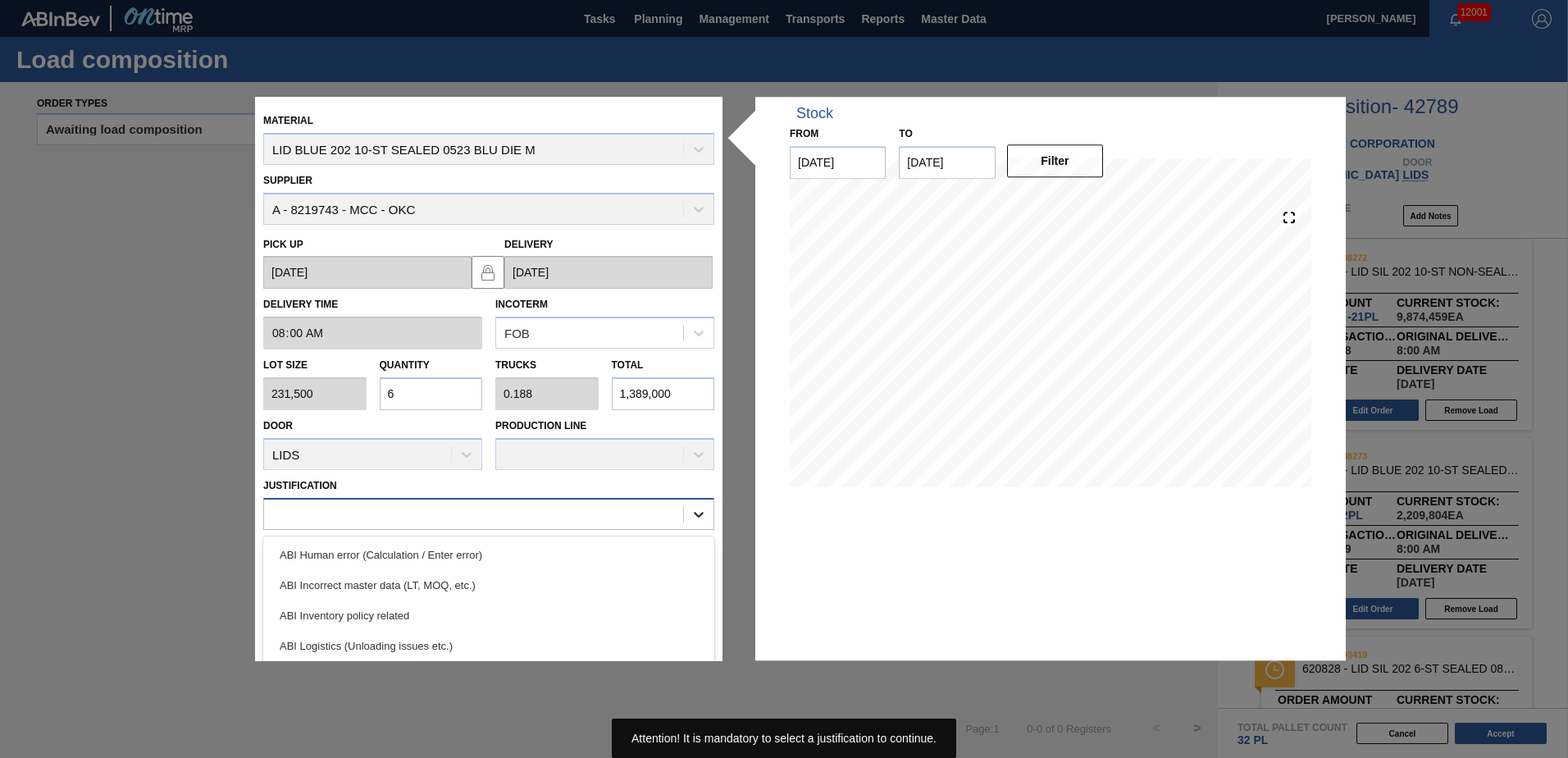
click at [699, 518] on icon at bounding box center [699, 514] width 16 height 16
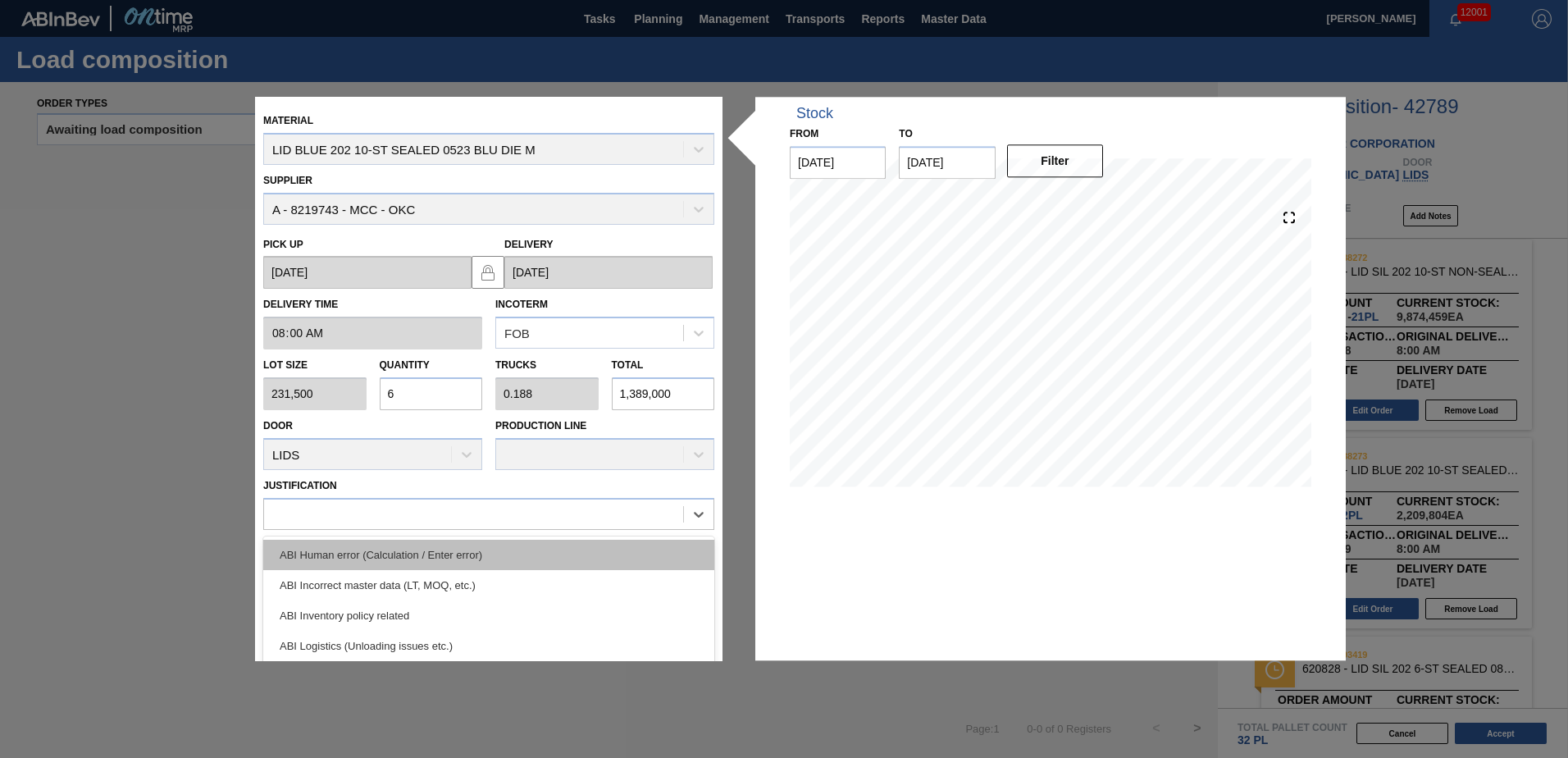
click at [431, 561] on div "ABI Human error (Calculation / Enter error)" at bounding box center [489, 555] width 451 height 30
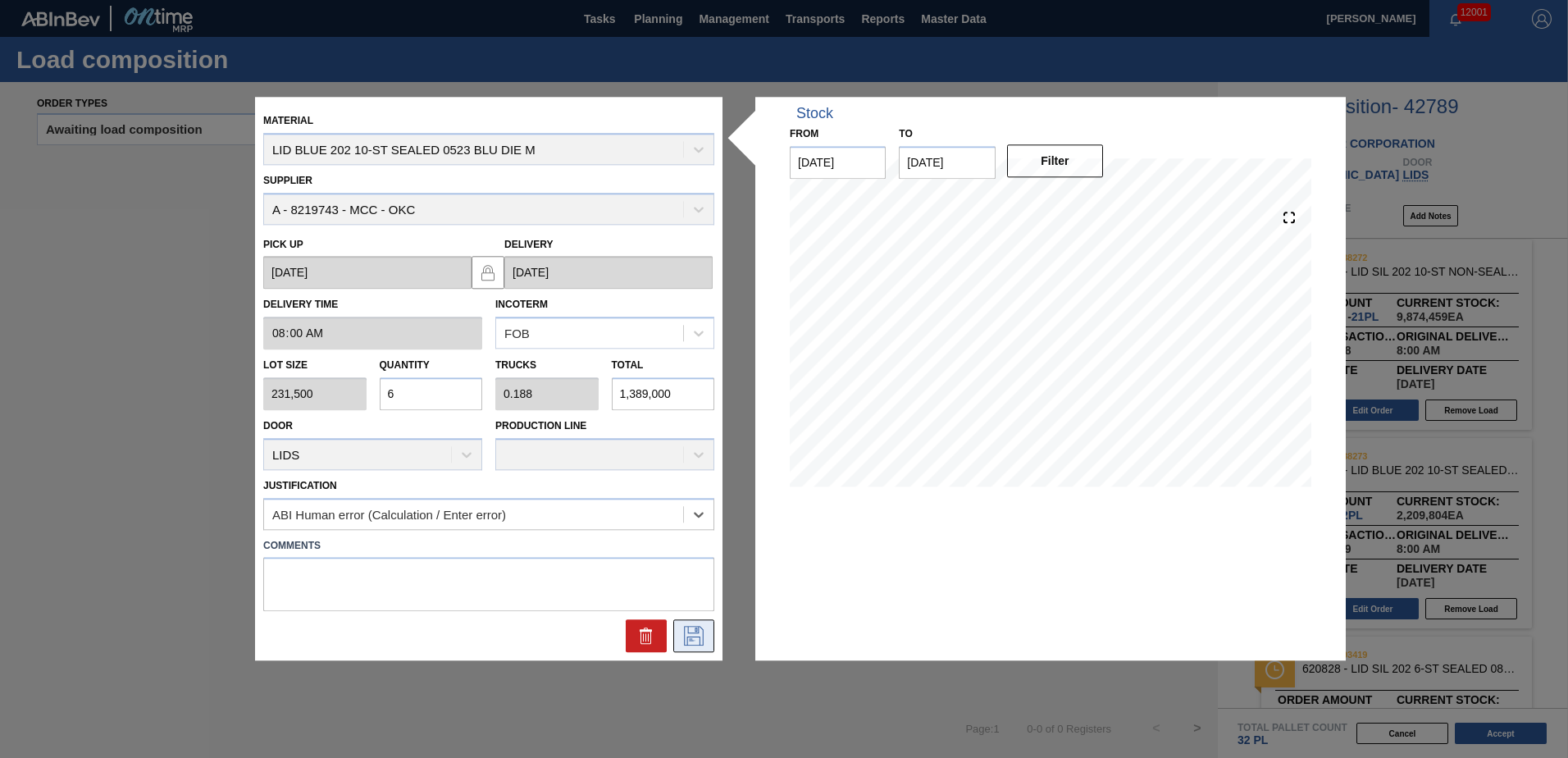
click at [700, 636] on icon at bounding box center [694, 637] width 26 height 20
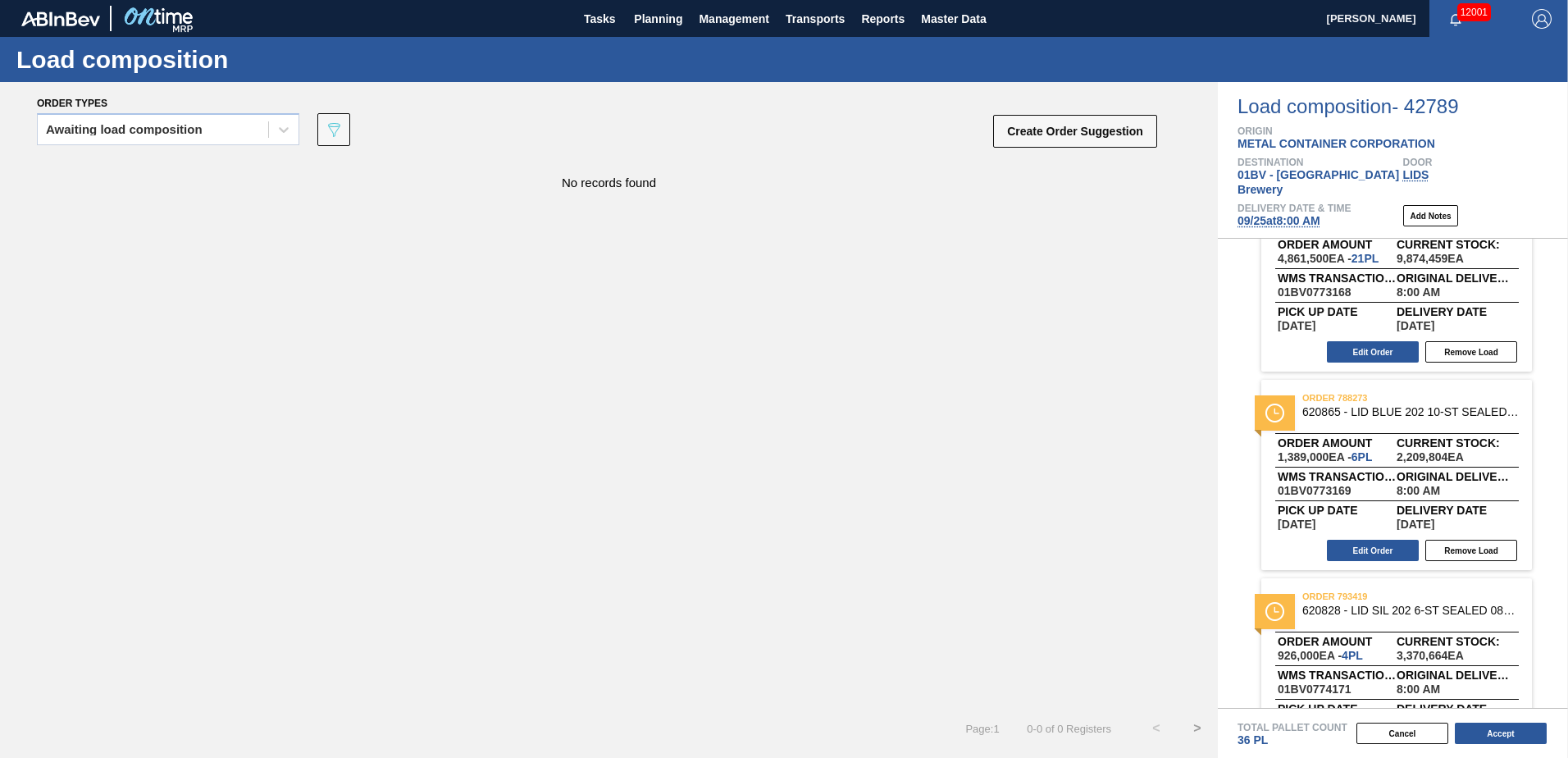
scroll to position [318, 0]
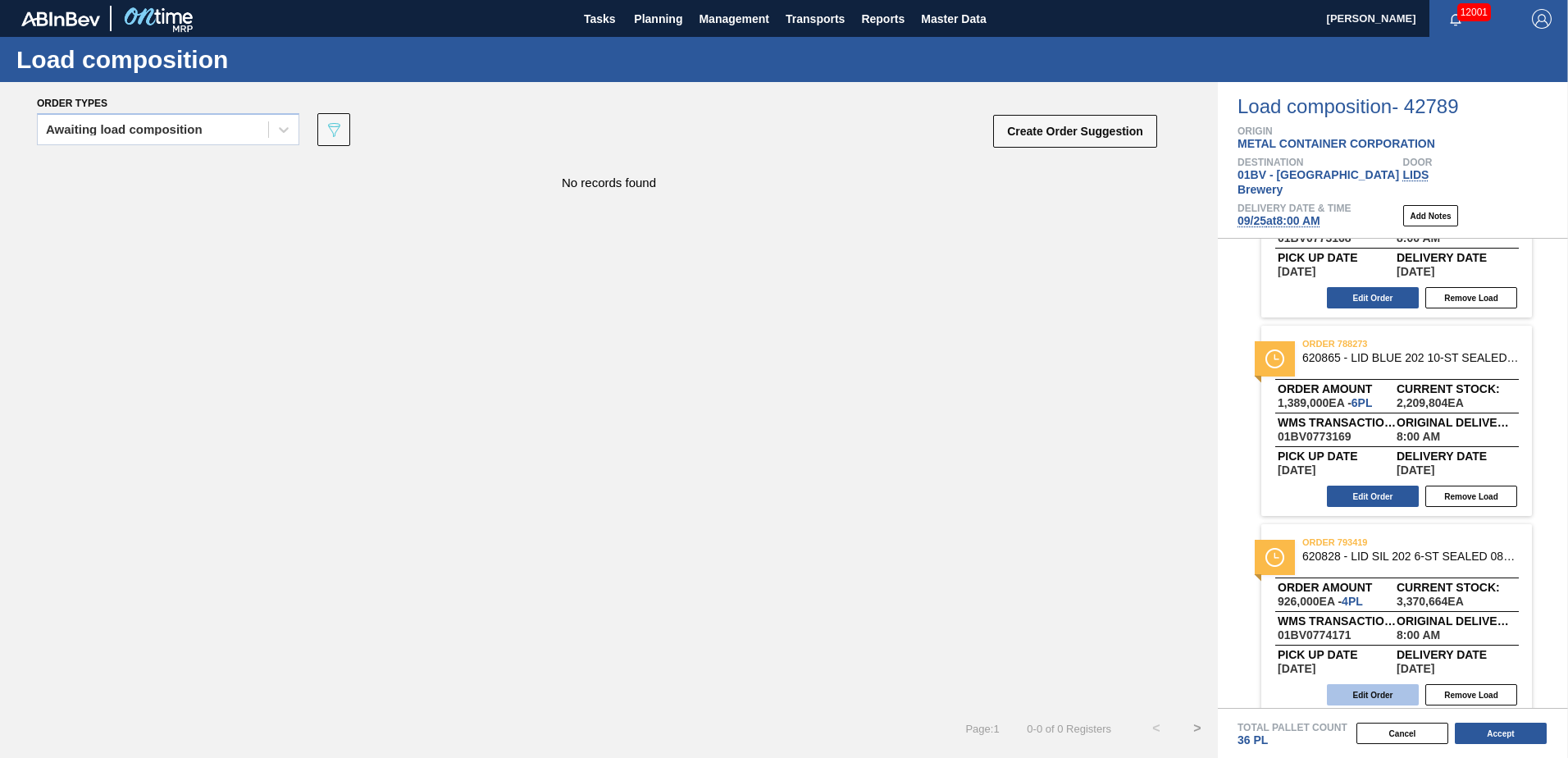
click at [1368, 684] on button "Edit Order" at bounding box center [1373, 695] width 92 height 21
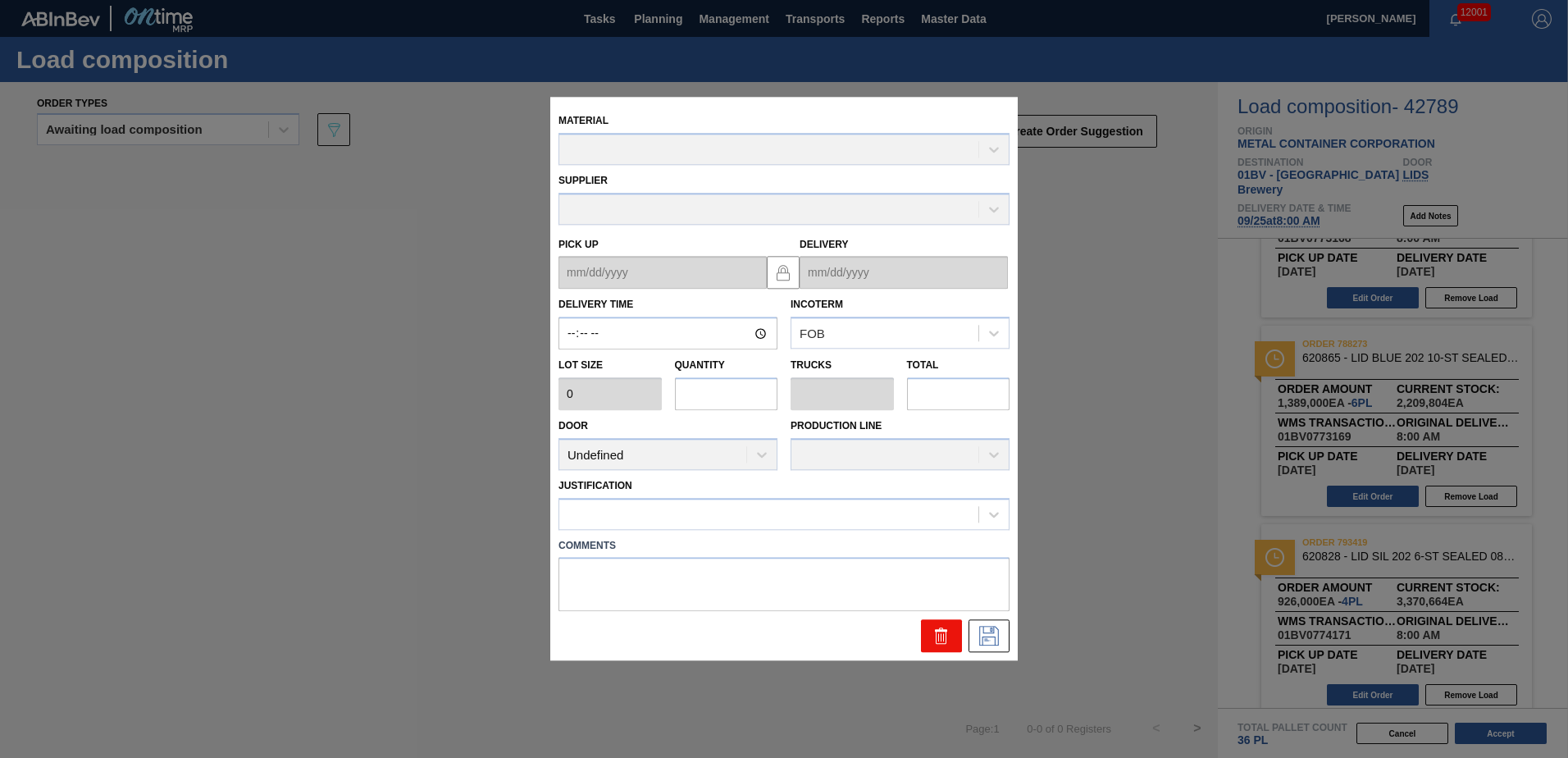
type input "08:00:00"
type input "231,500"
type input "4"
type input "0.125"
type input "926,000"
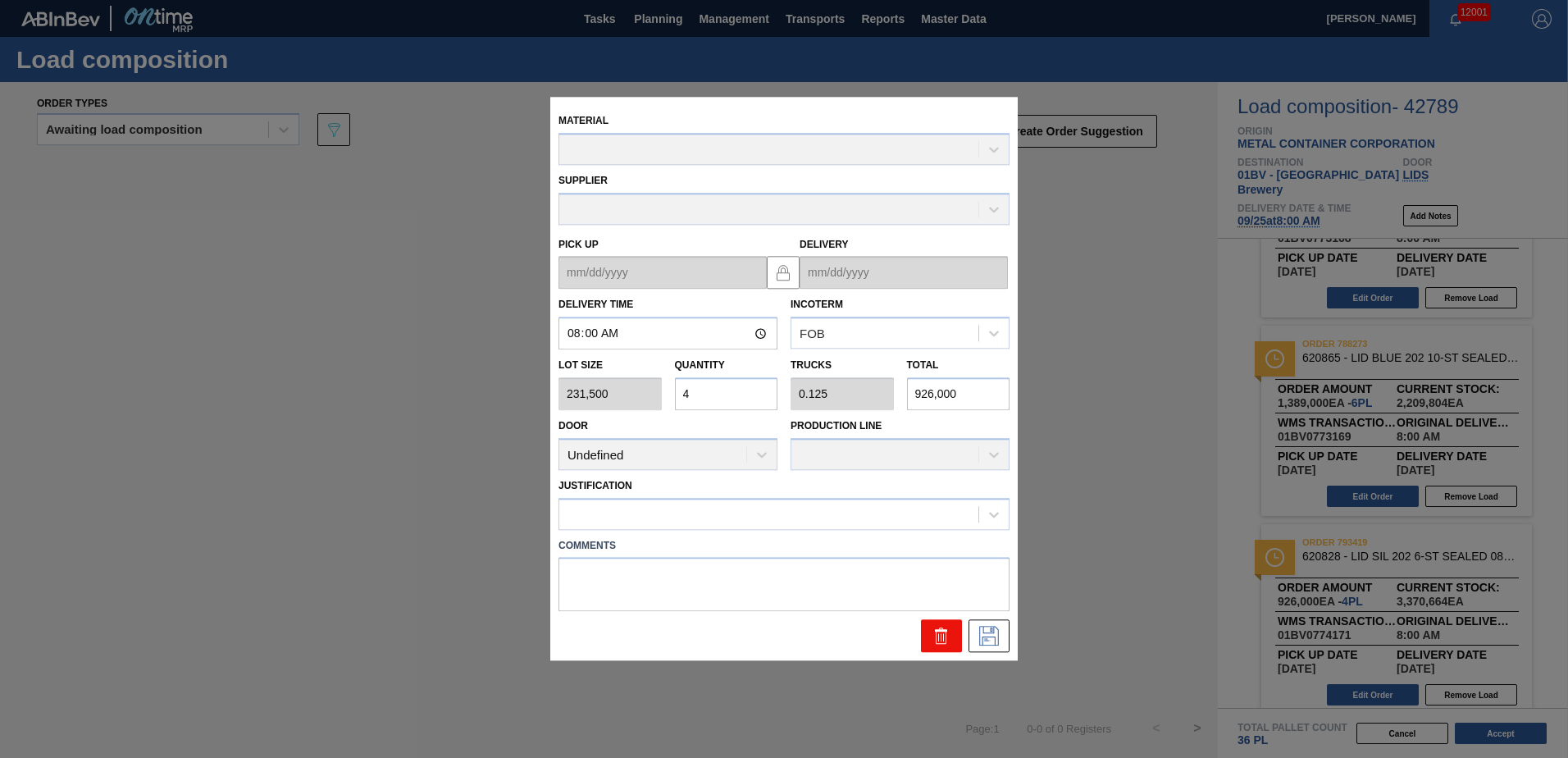
type up "[DATE]"
type input "[DATE]"
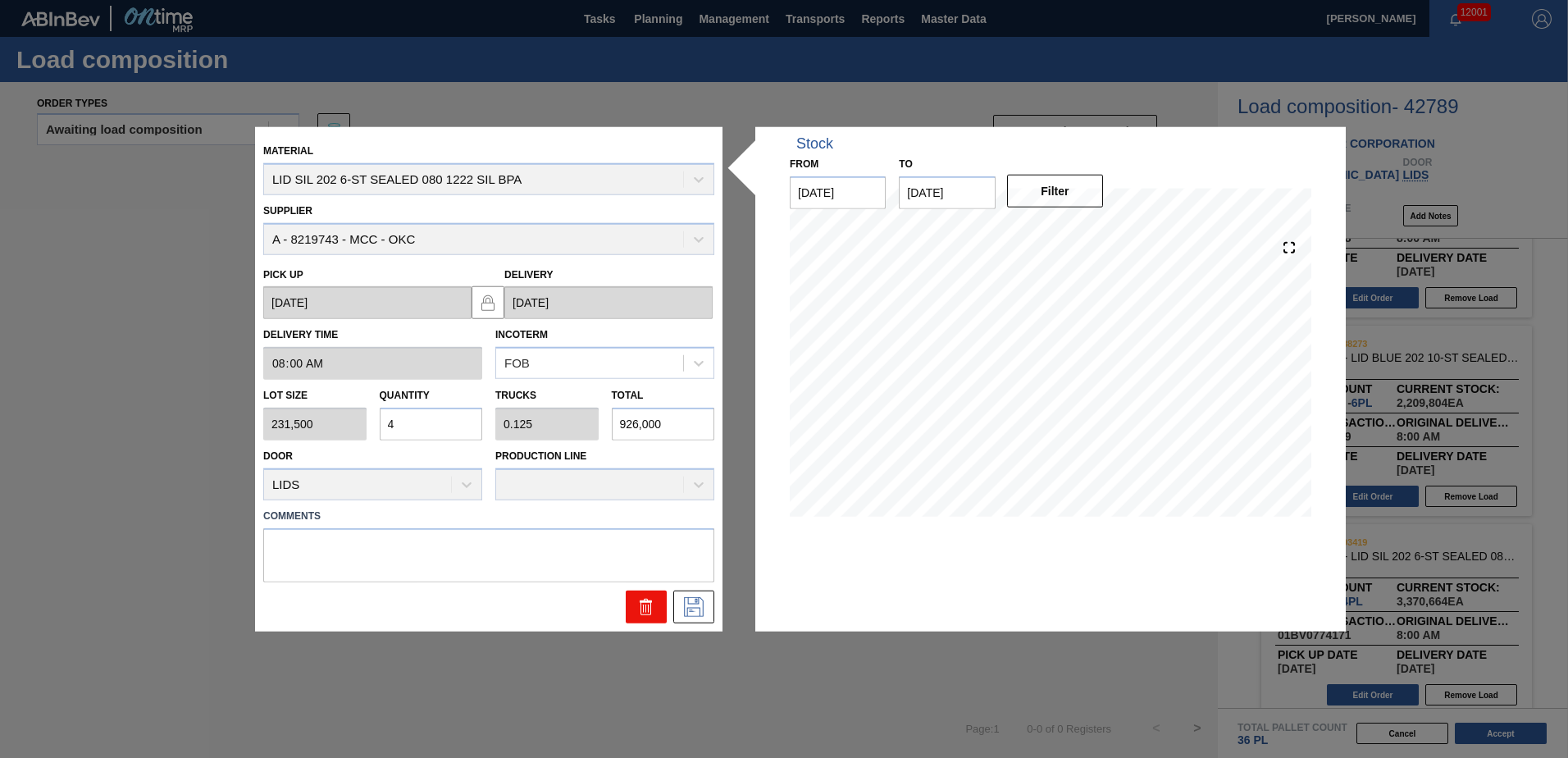
click at [642, 609] on icon at bounding box center [646, 606] width 20 height 20
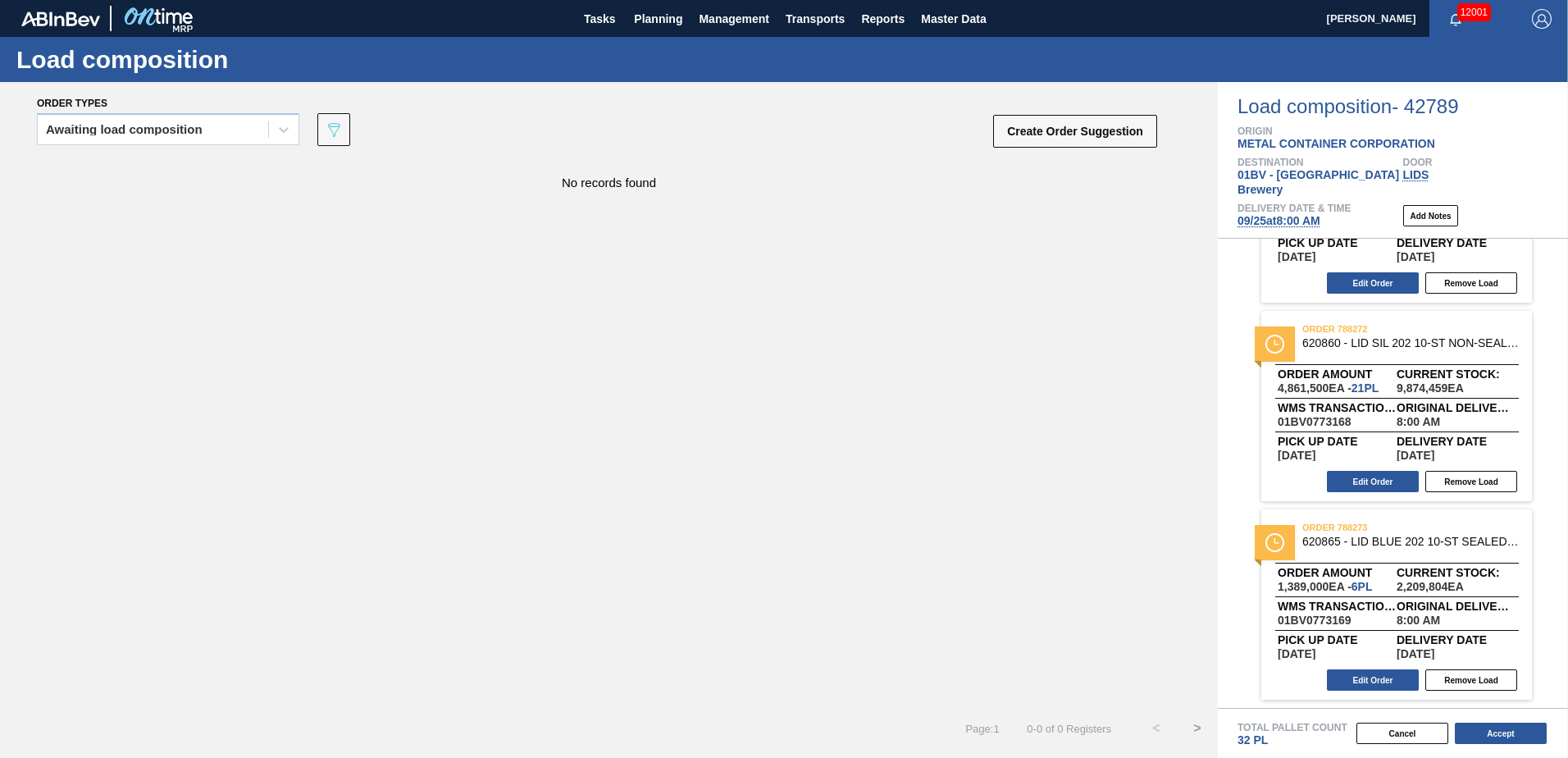
scroll to position [120, 0]
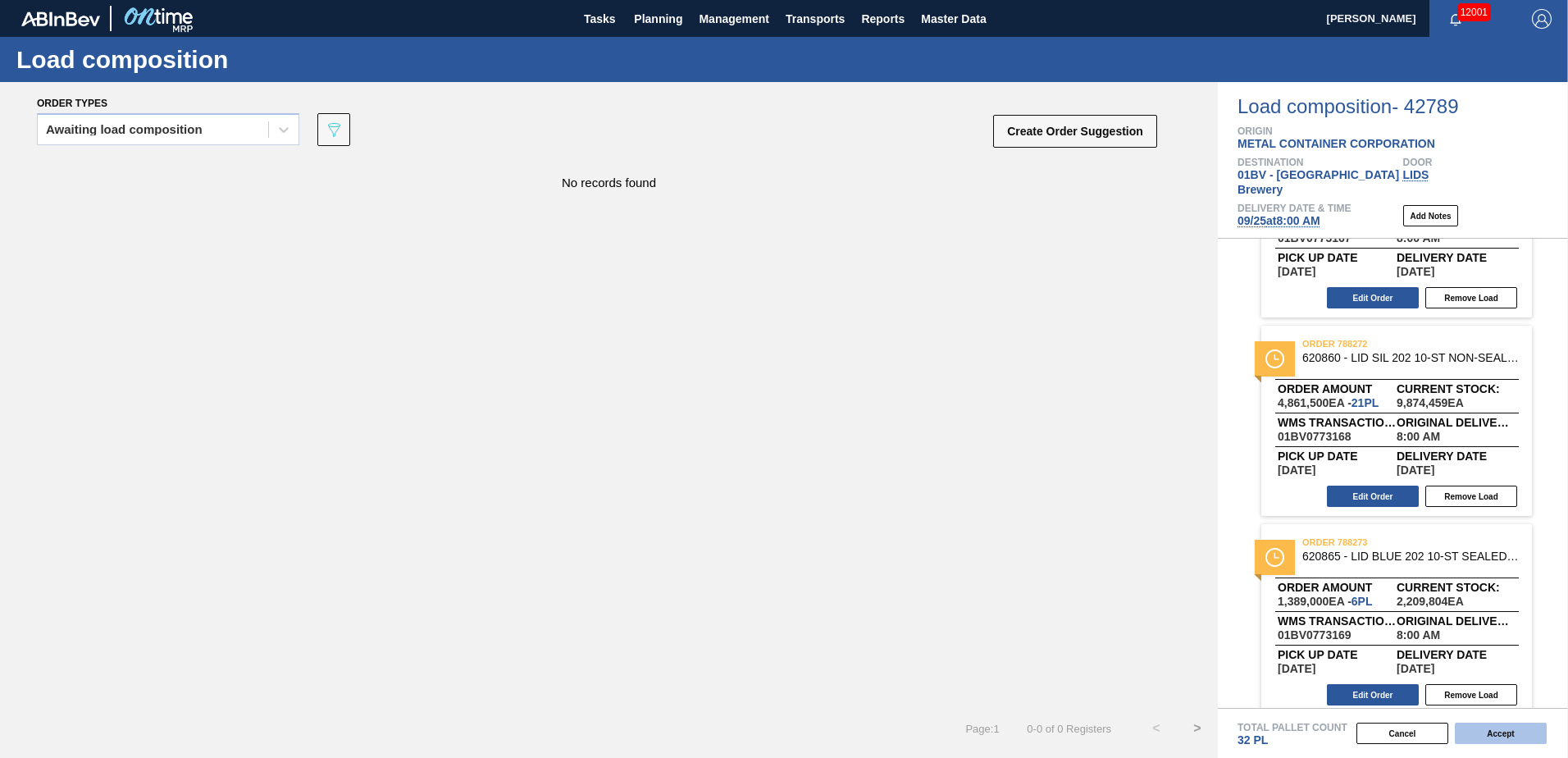
click at [1491, 733] on button "Accept" at bounding box center [1501, 733] width 92 height 21
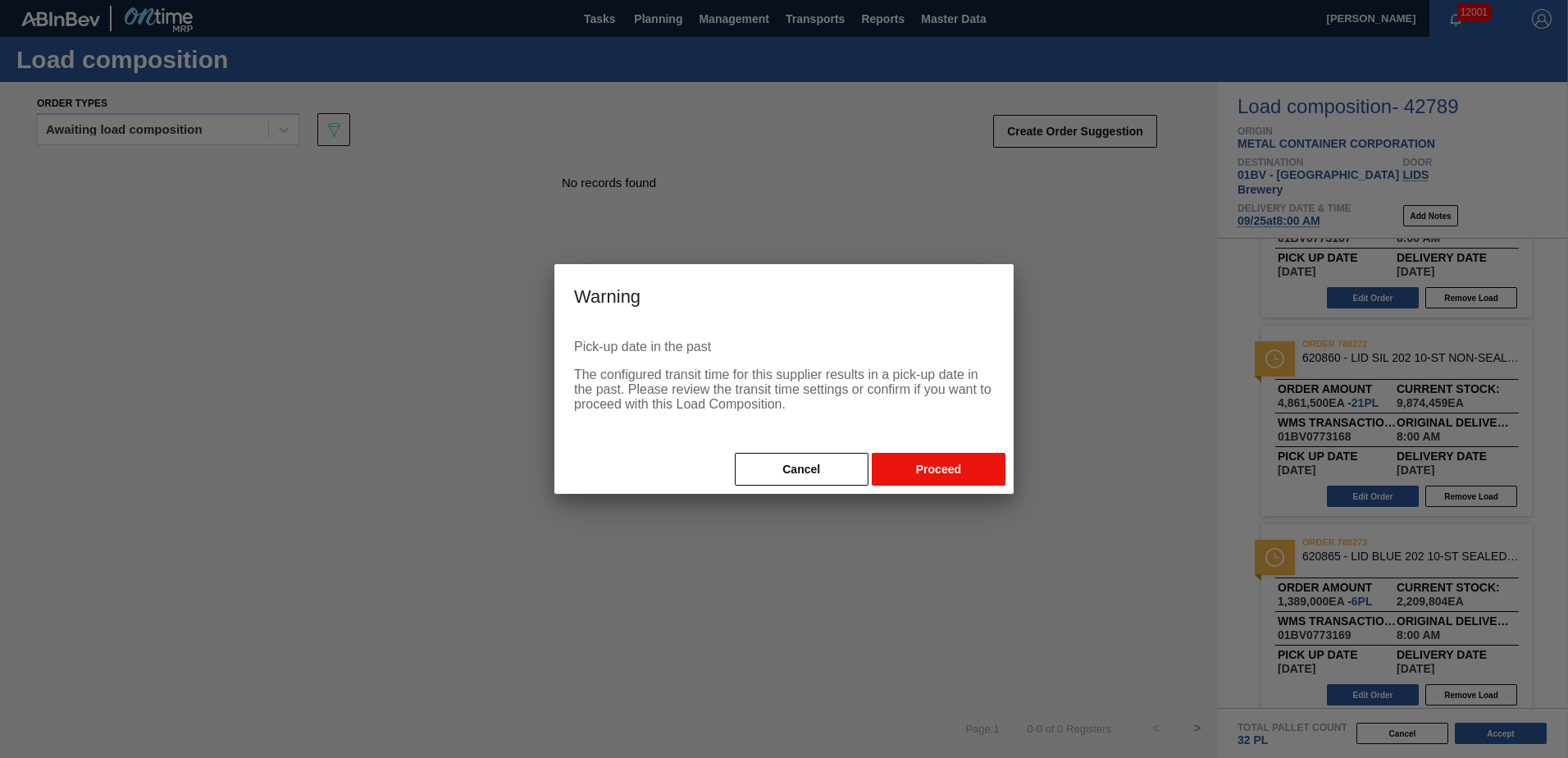
click at [955, 468] on button "Proceed" at bounding box center [938, 469] width 134 height 33
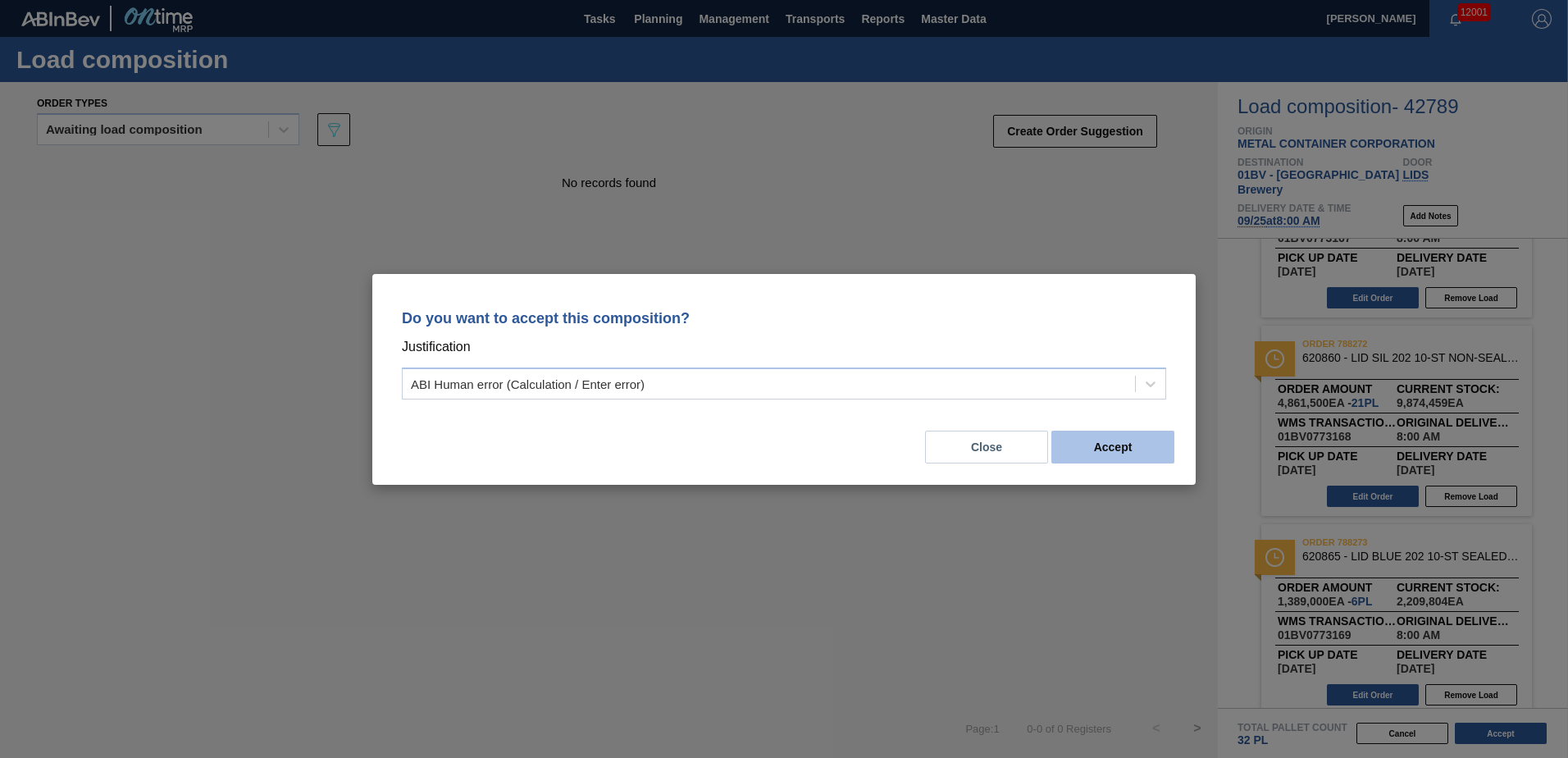
click at [1115, 443] on button "Accept" at bounding box center [1113, 447] width 123 height 33
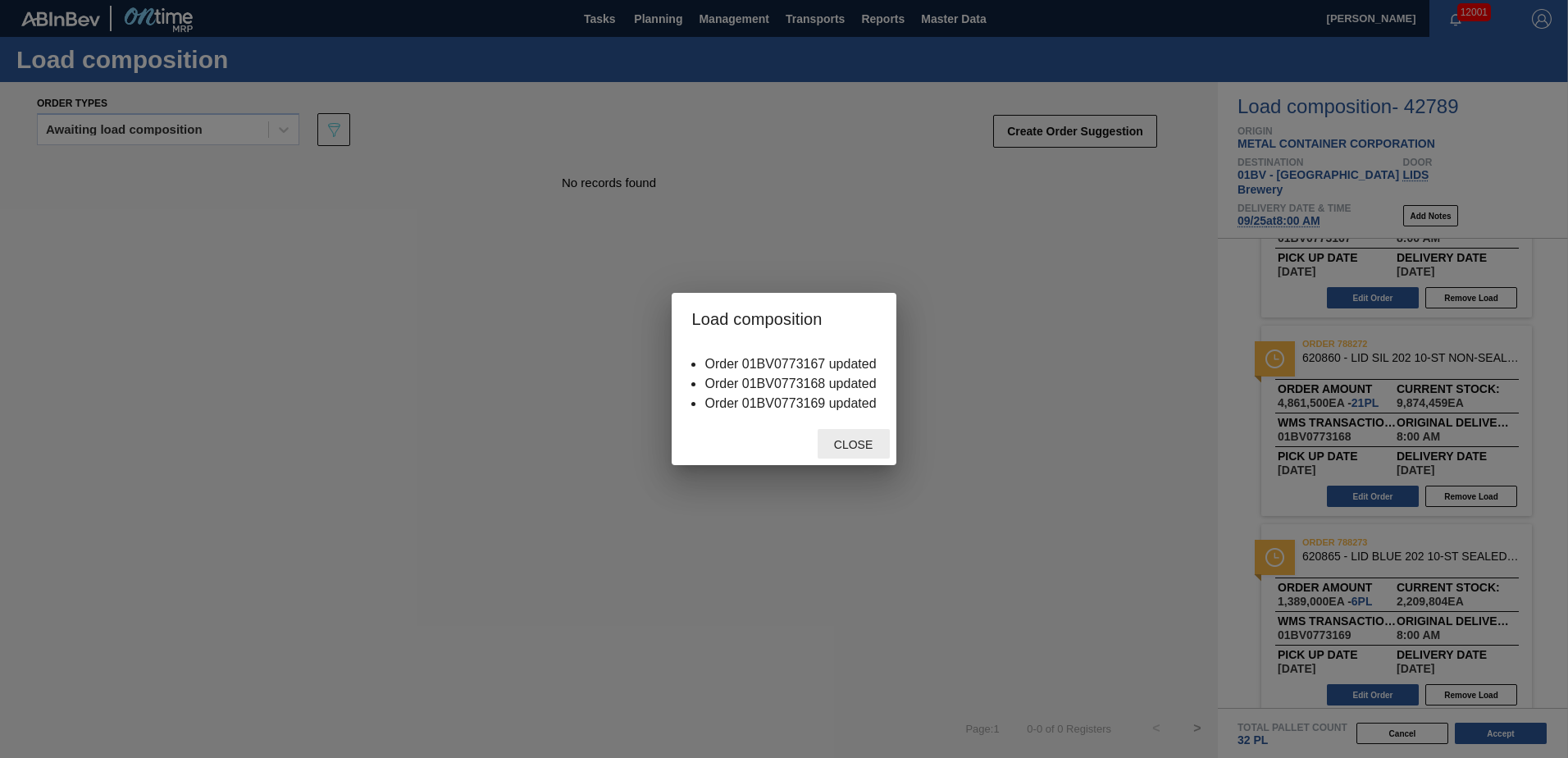
click at [839, 443] on span "Close" at bounding box center [853, 445] width 65 height 13
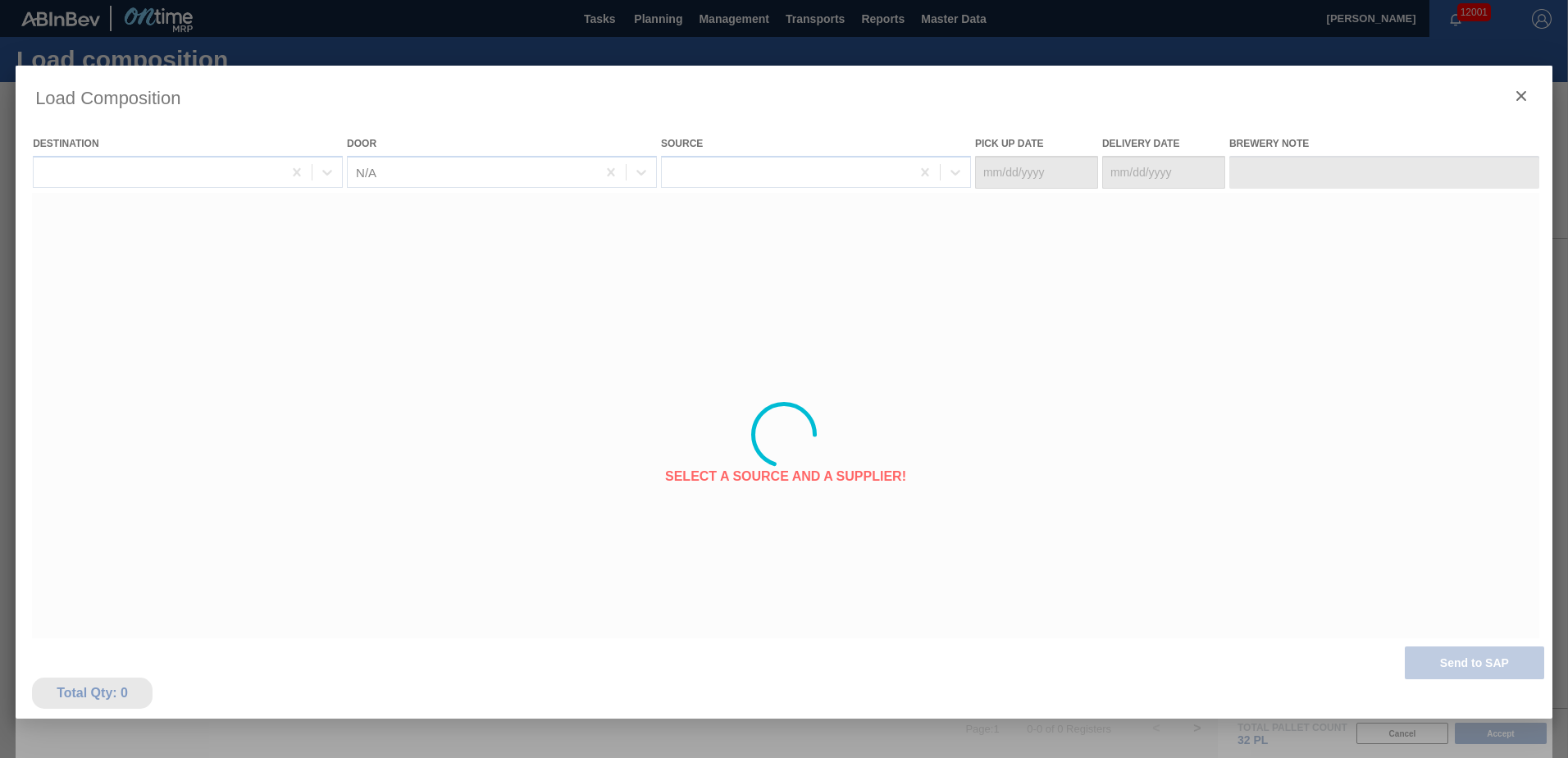
type Date "[DATE]"
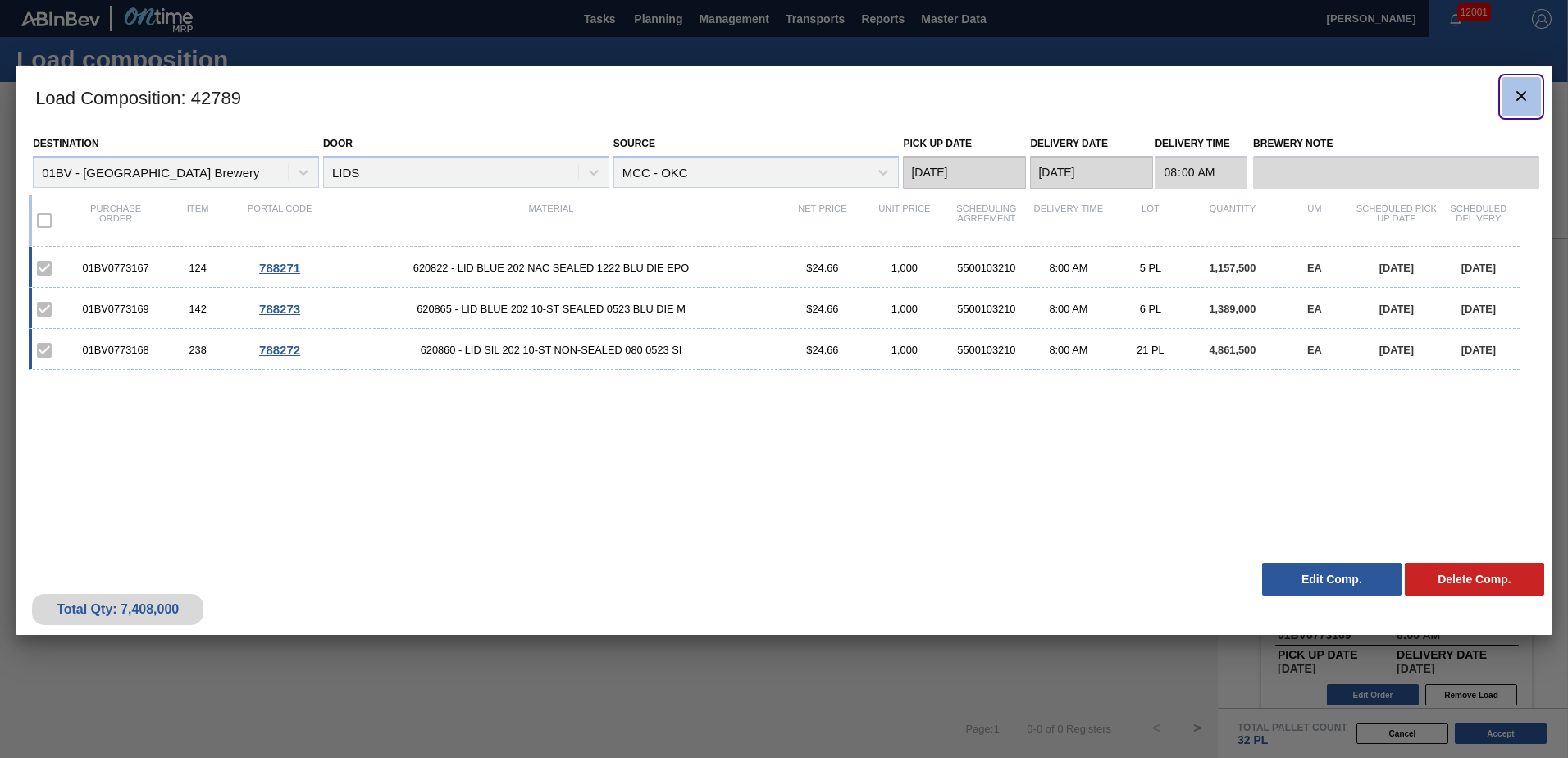
click at [1519, 94] on icon "botão de ícone" at bounding box center [1521, 96] width 10 height 10
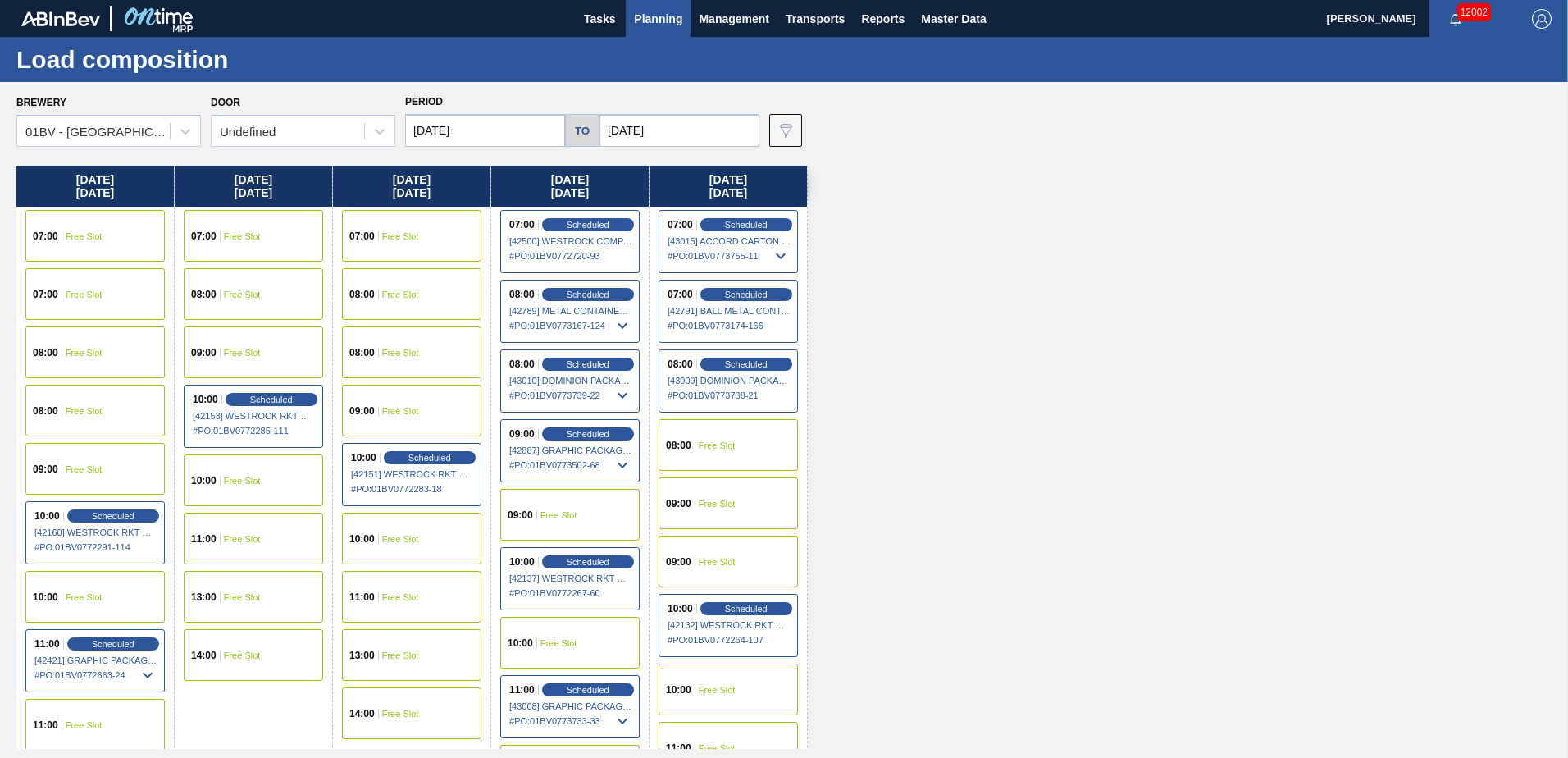
click at [659, 13] on span "Planning" at bounding box center [658, 19] width 48 height 20
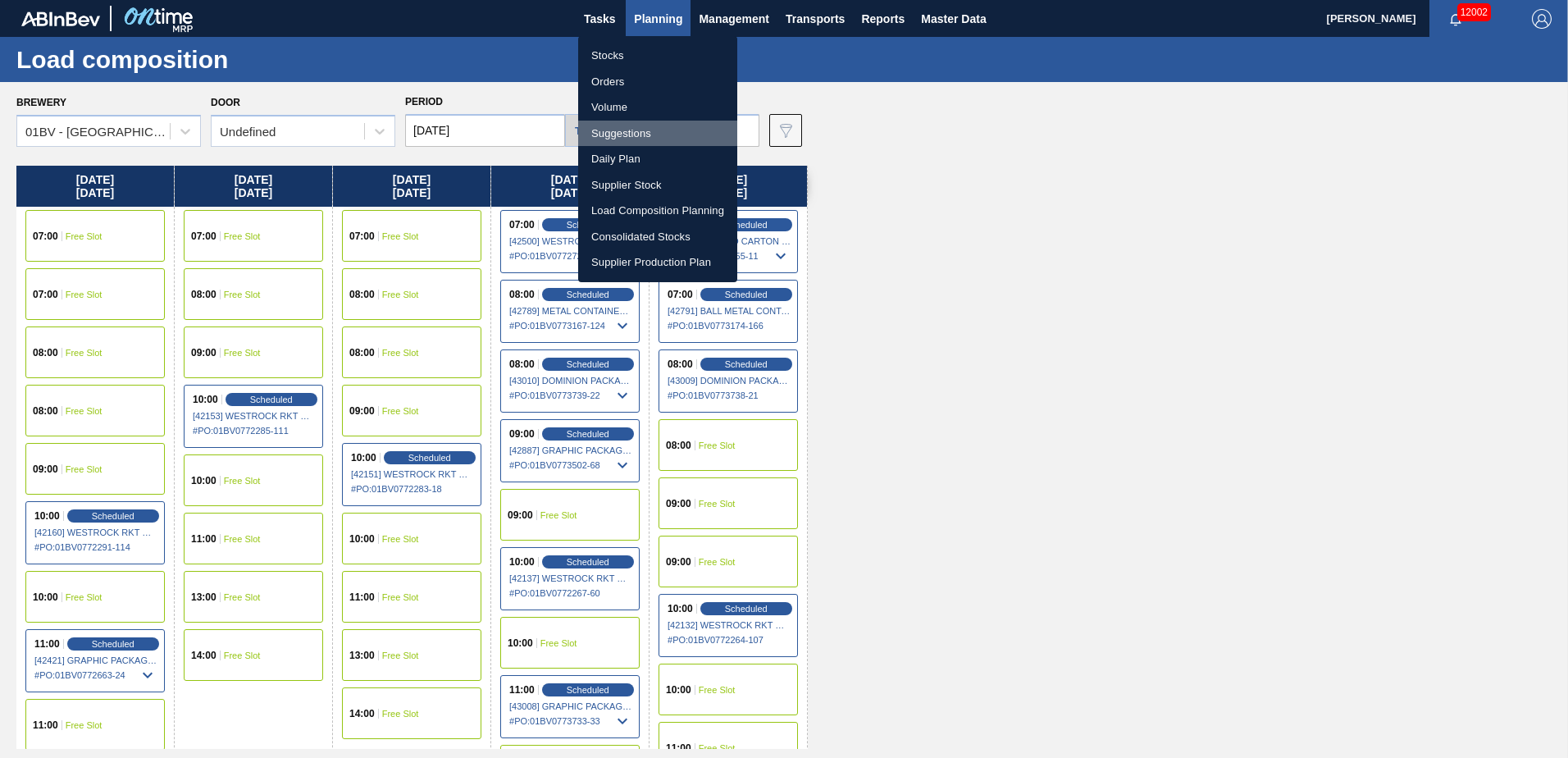
click at [632, 133] on li "Suggestions" at bounding box center [658, 134] width 159 height 26
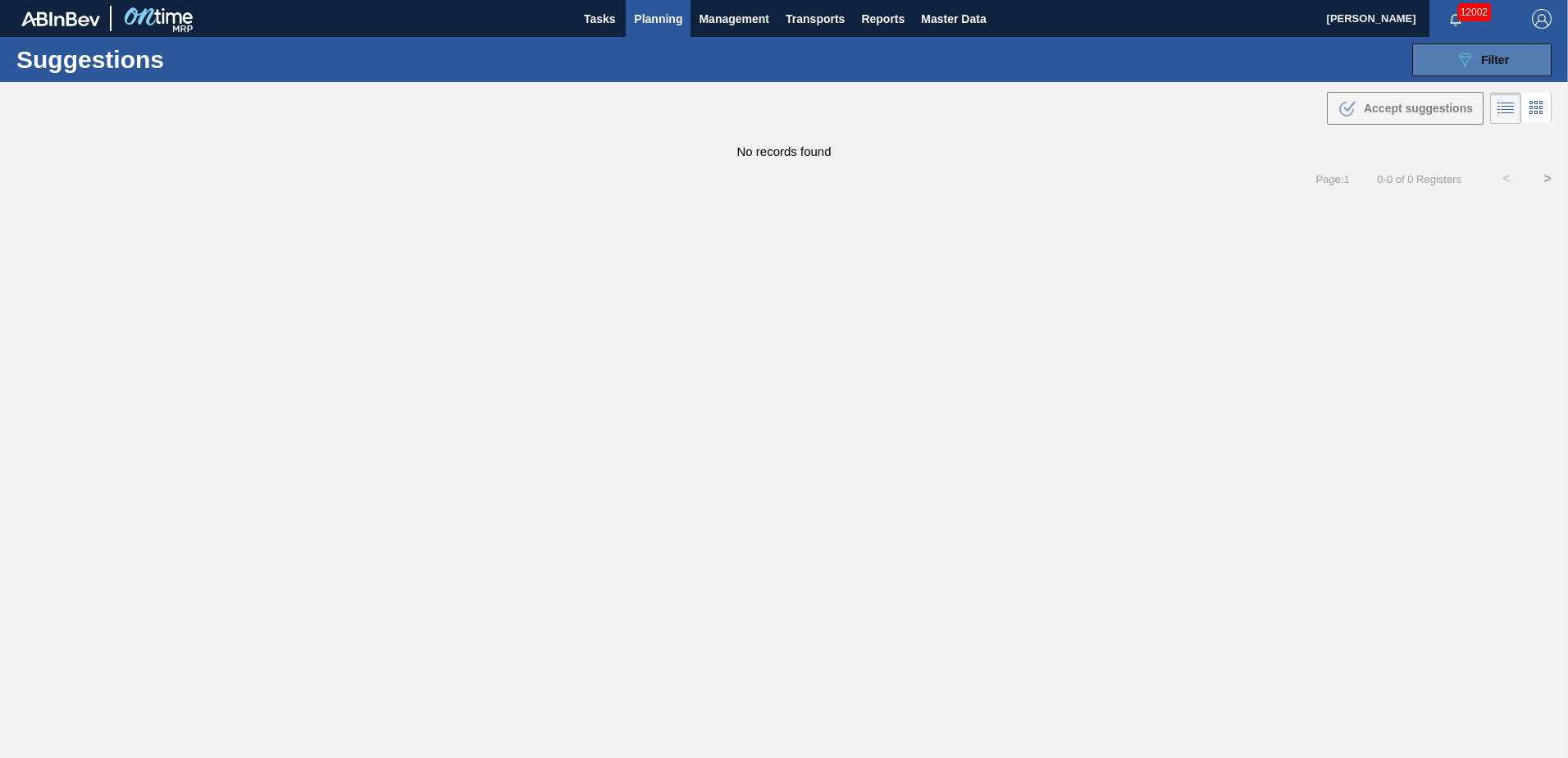
click at [1494, 65] on span "Filter" at bounding box center [1495, 60] width 28 height 13
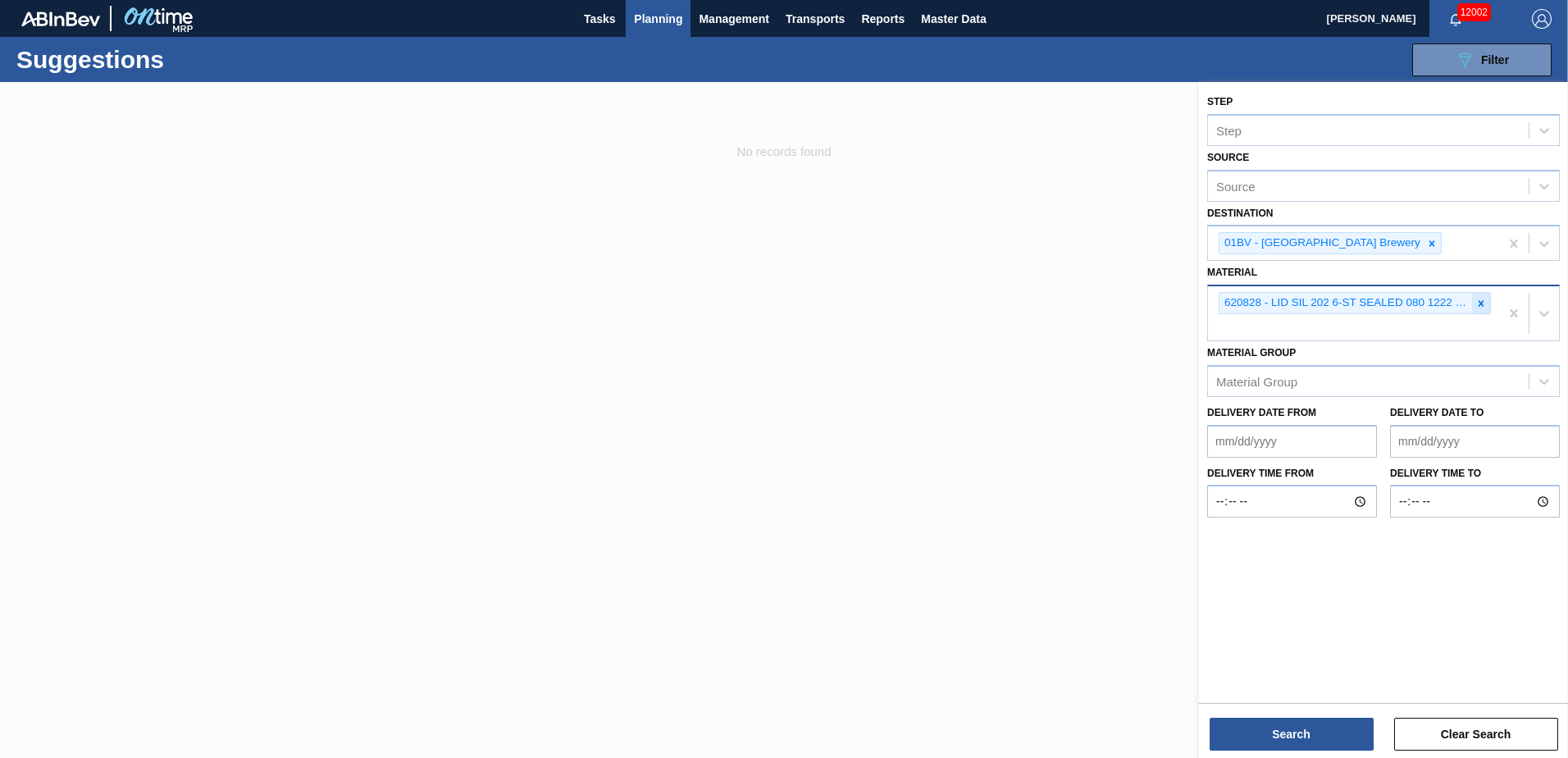
click at [1480, 299] on icon at bounding box center [1481, 304] width 11 height 11
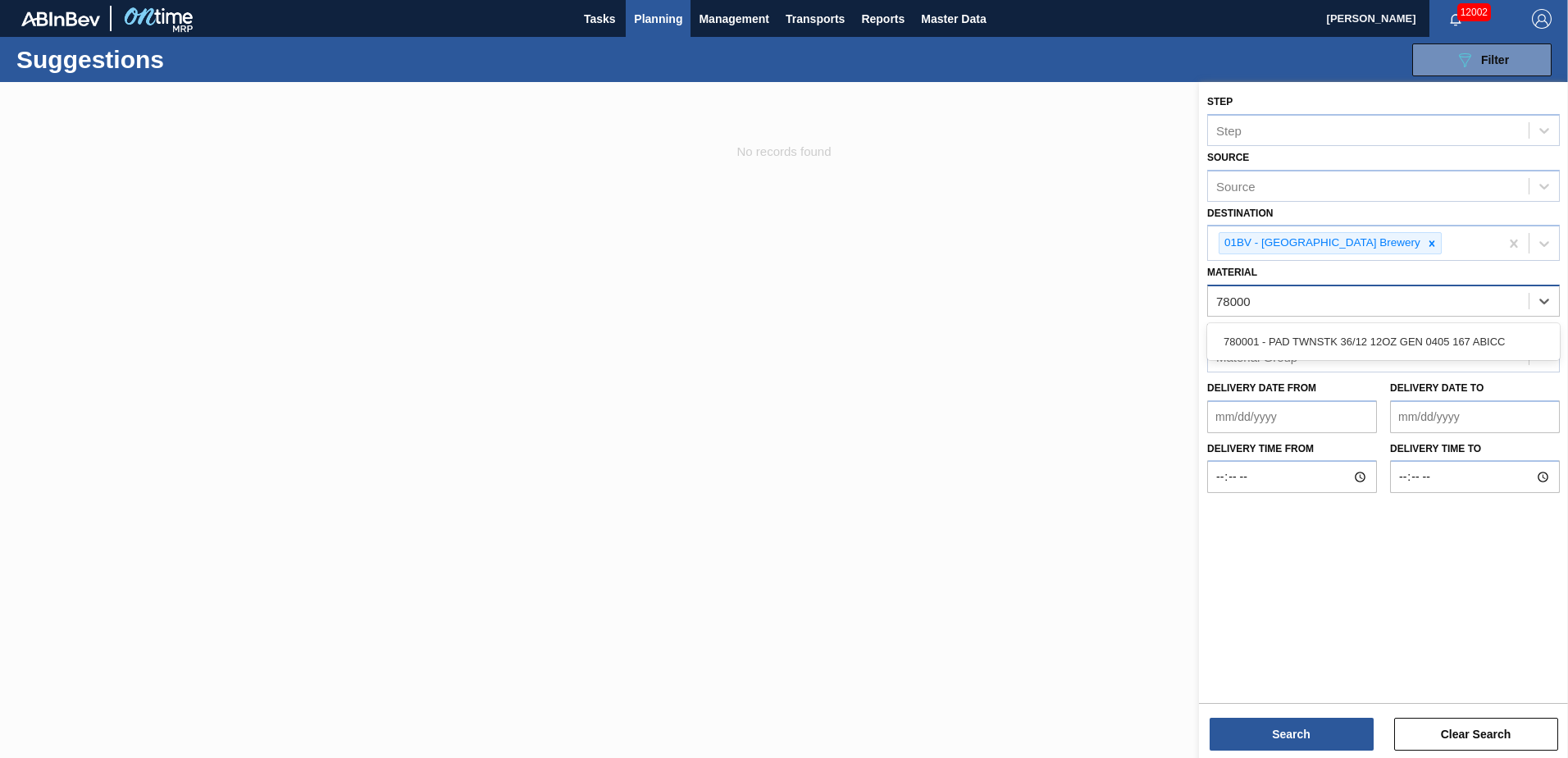
type input "780001"
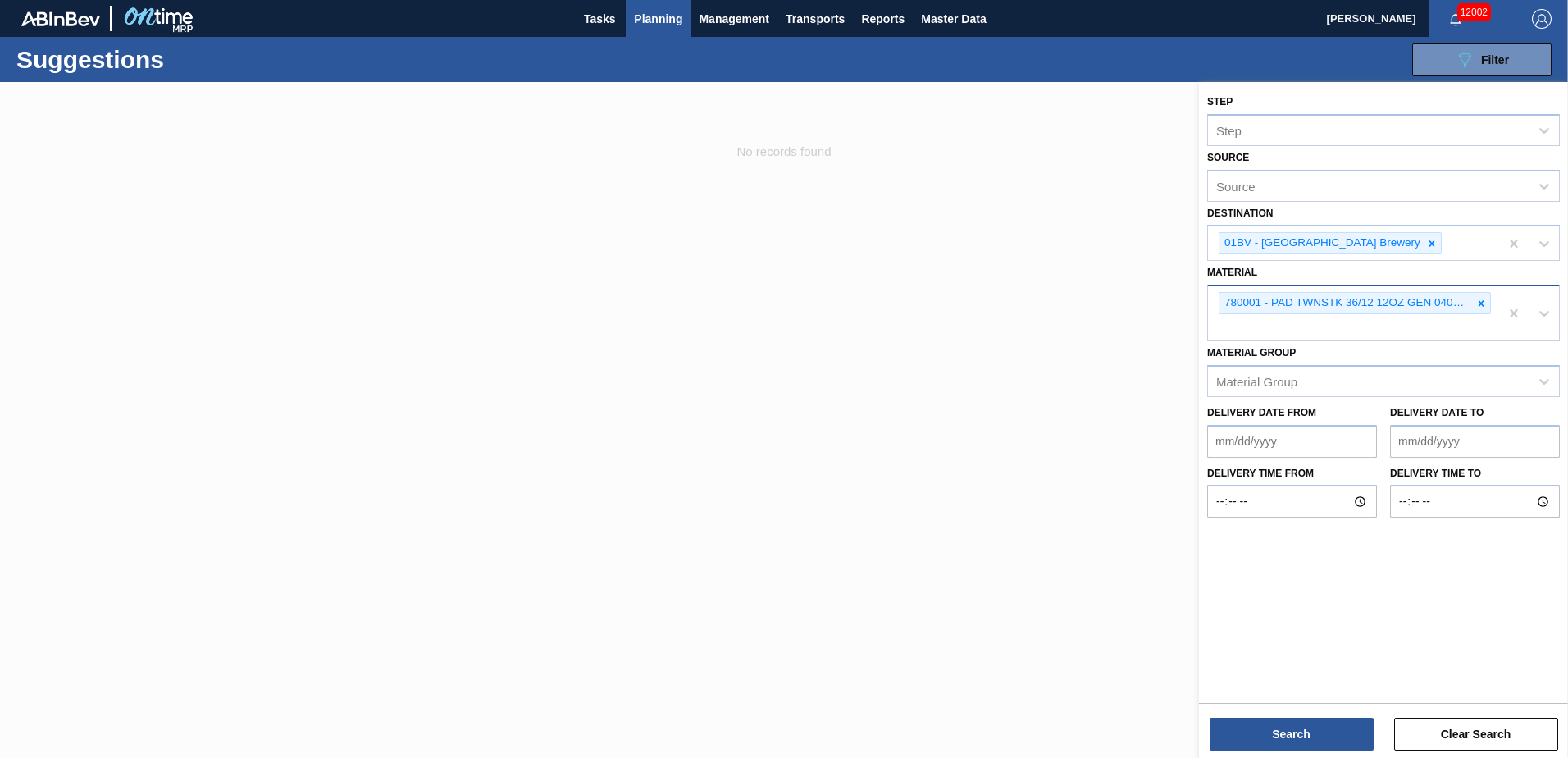
click at [1254, 329] on div "780001 - PAD TWNSTK 36/12 12OZ GEN 0405 167 ABICC" at bounding box center [1353, 313] width 291 height 54
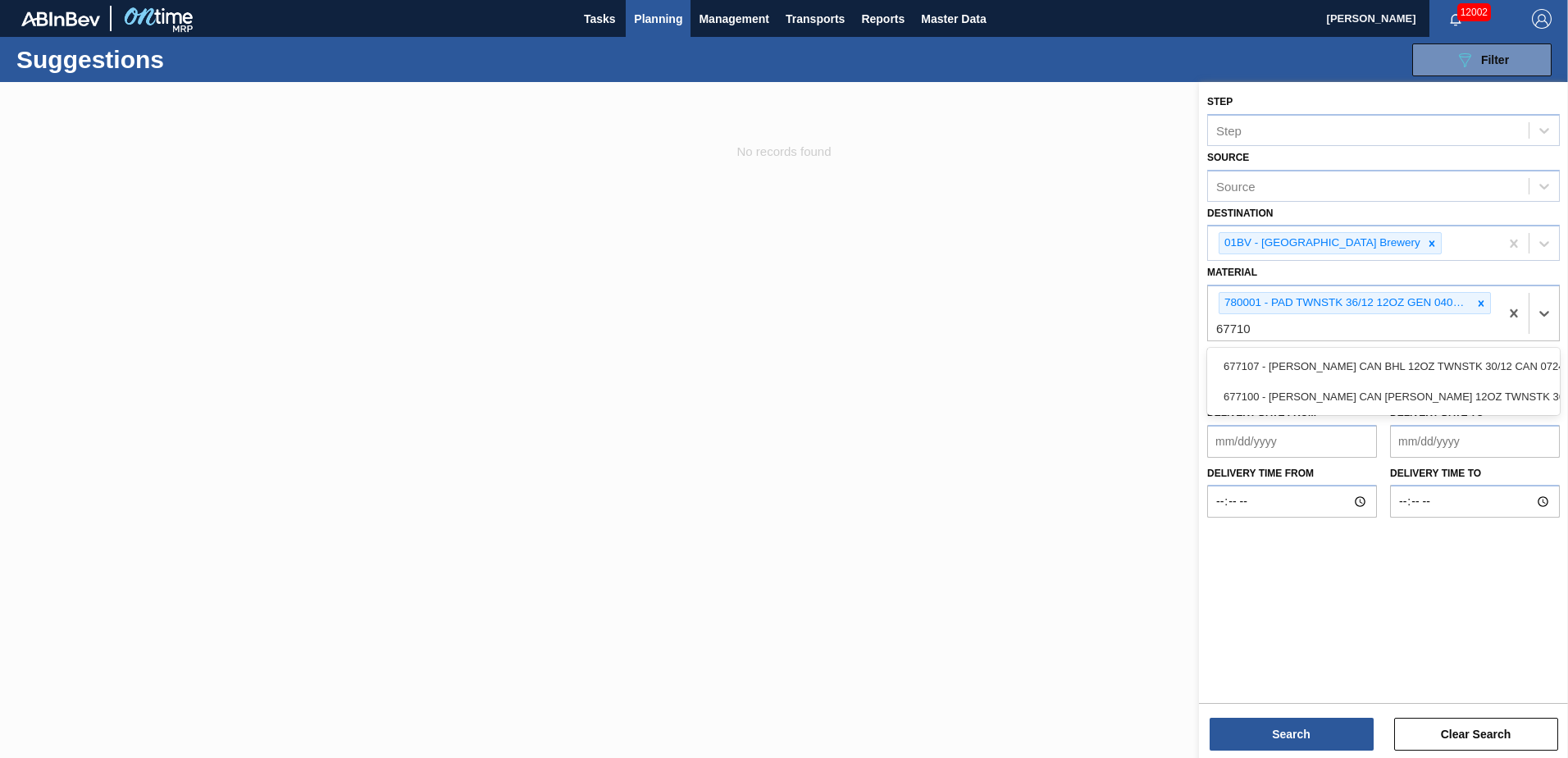
type input "677100"
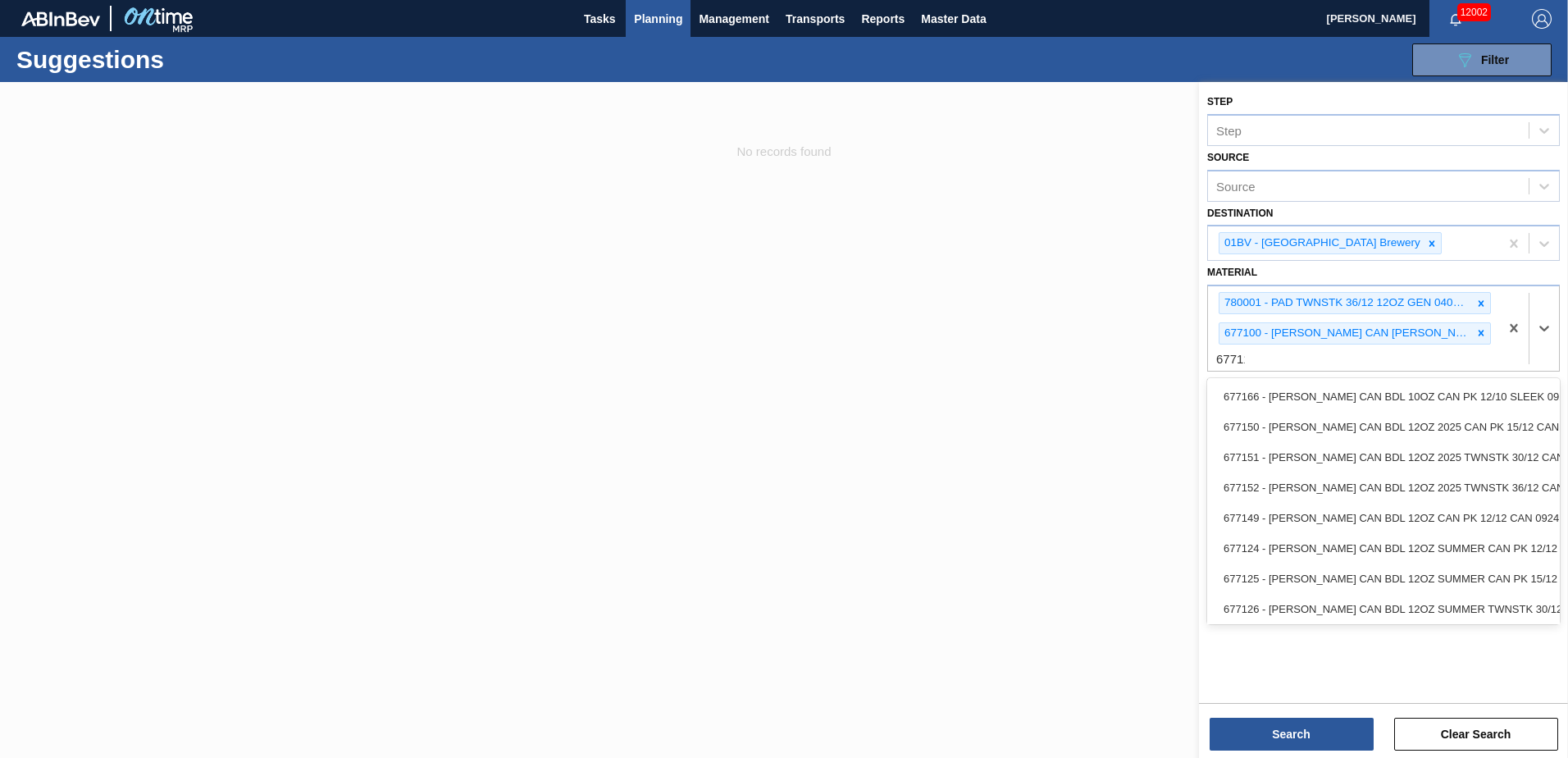
type input "677110"
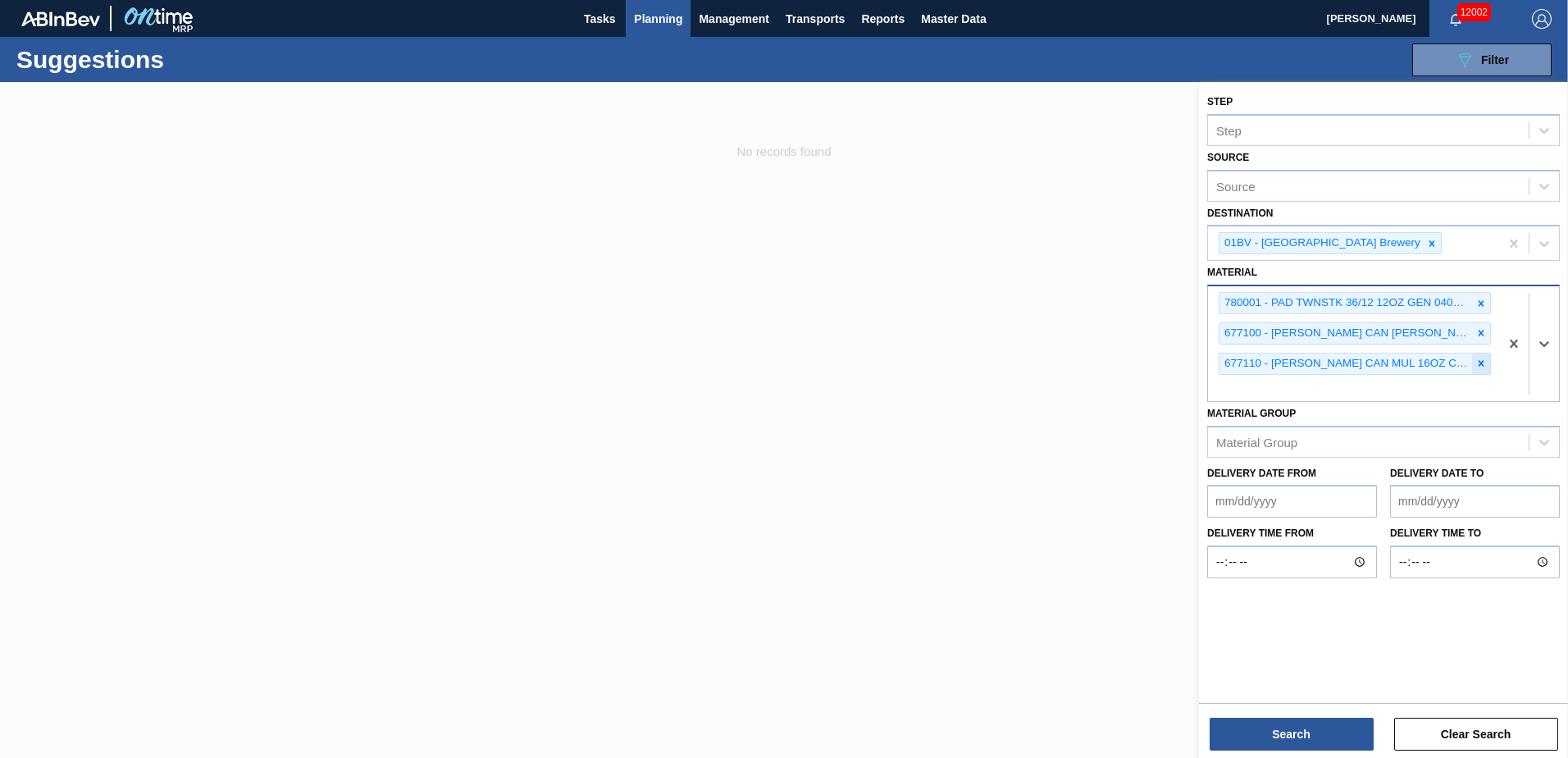
click at [1484, 359] on icon at bounding box center [1481, 363] width 11 height 11
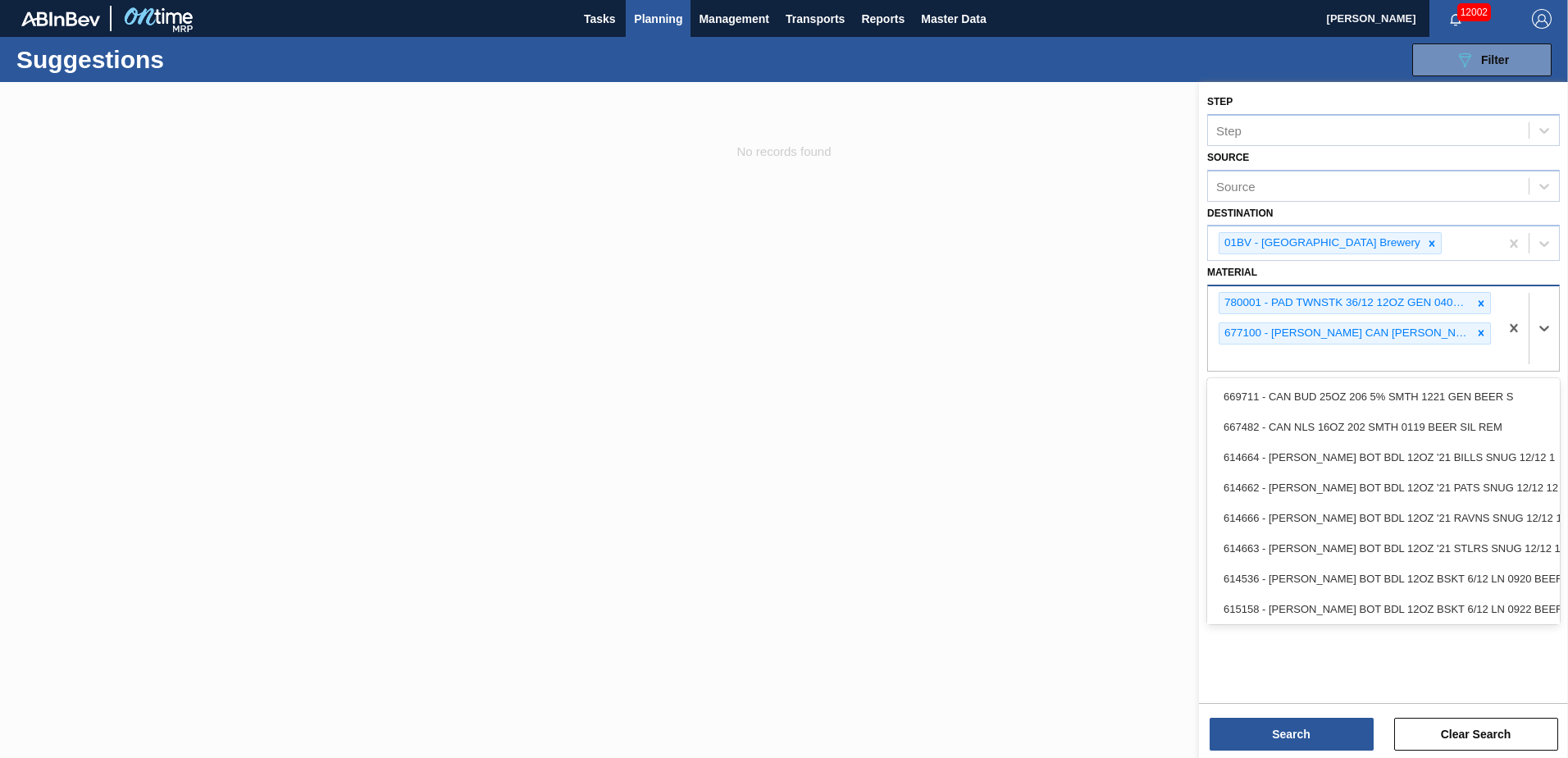
click at [1260, 354] on div "780001 - PAD TWNSTK 36/12 12OZ GEN 0405 167 ABICC 677100 - CARR CAN BUD 12OZ TW…" at bounding box center [1353, 328] width 291 height 84
type input "683461"
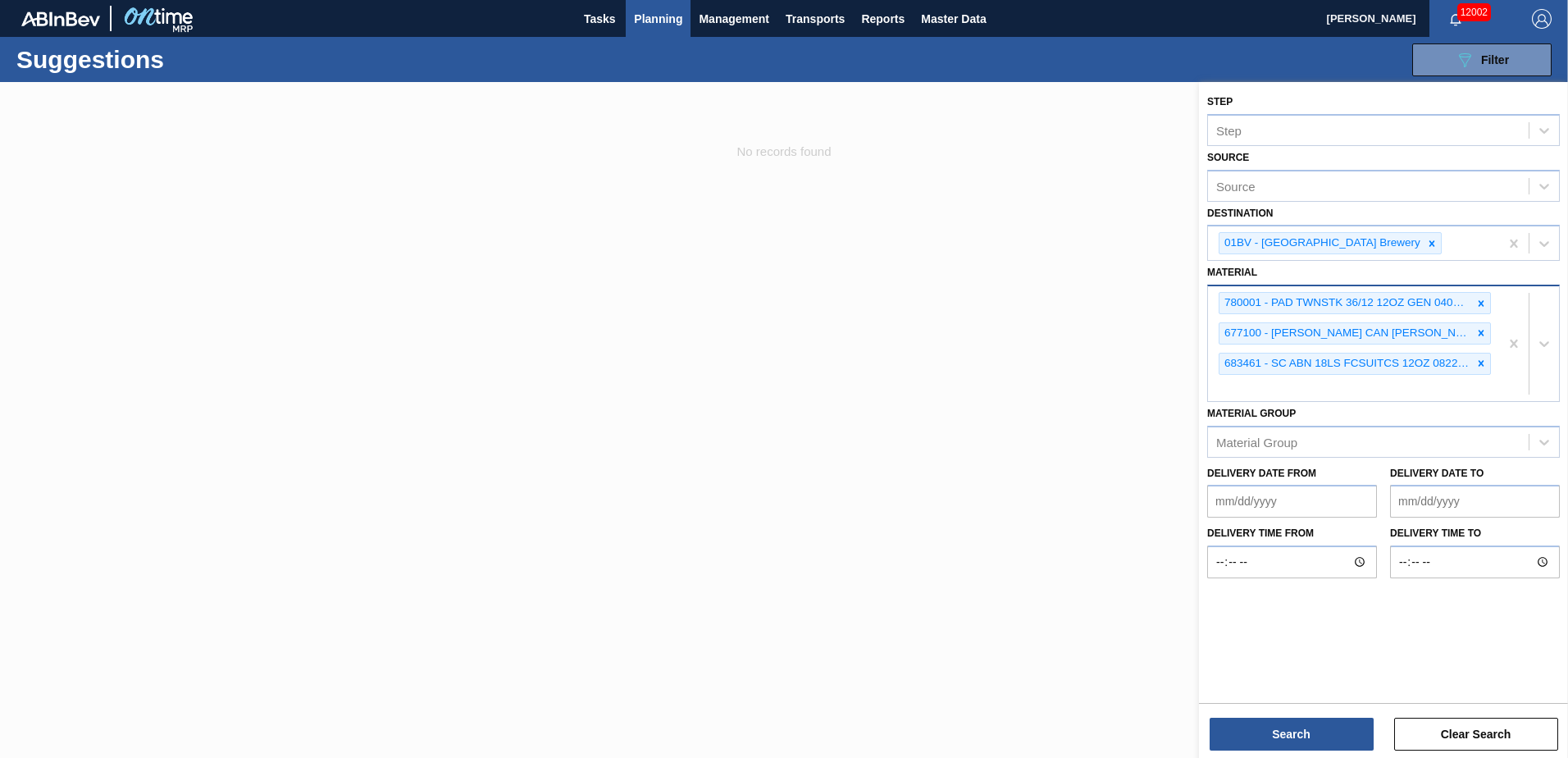
click at [1237, 383] on div "780001 - PAD TWNSTK 36/12 12OZ GEN 0405 167 ABICC 677100 - CARR CAN BUD 12OZ TW…" at bounding box center [1353, 344] width 291 height 115
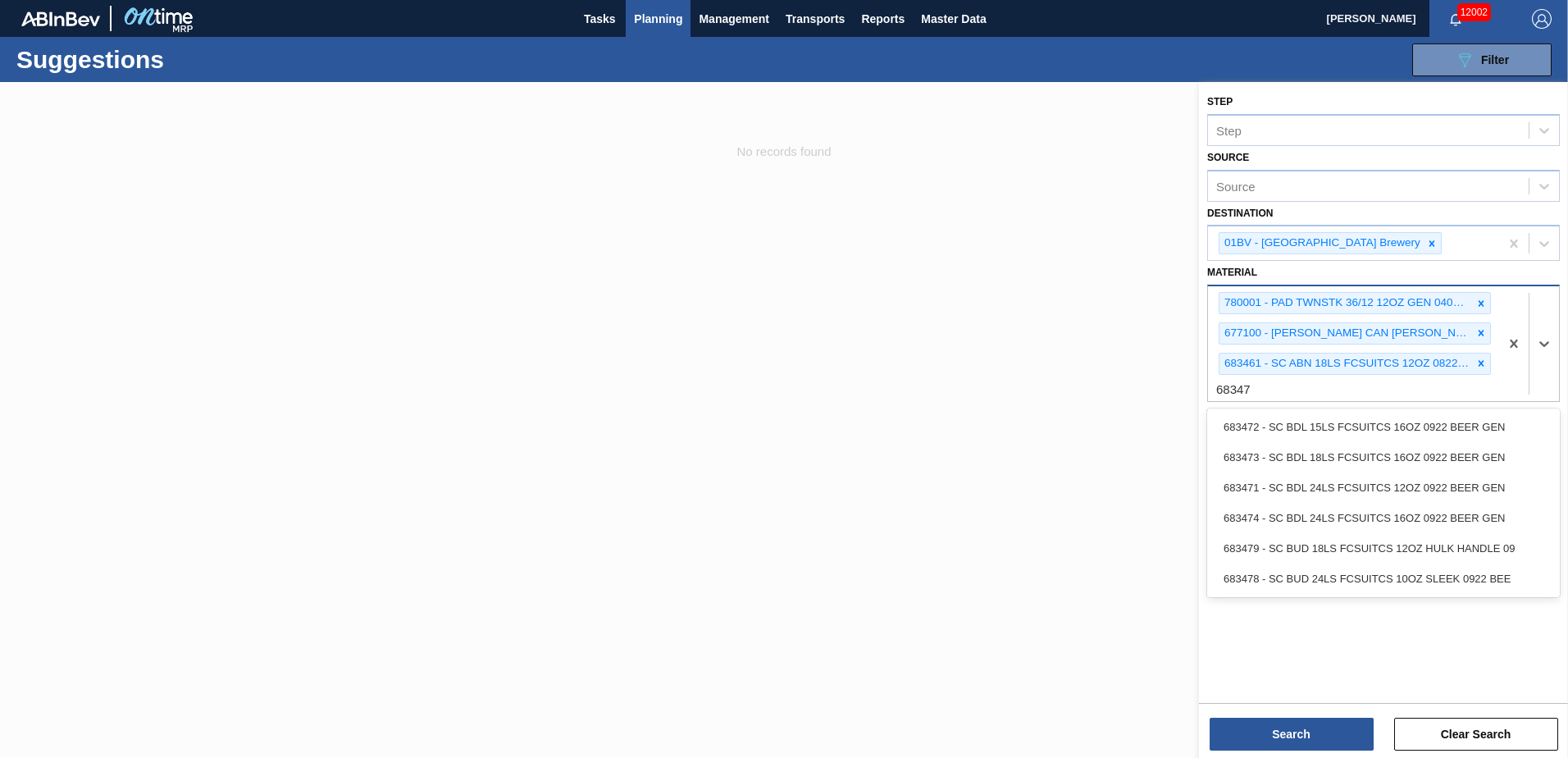
type input "683479"
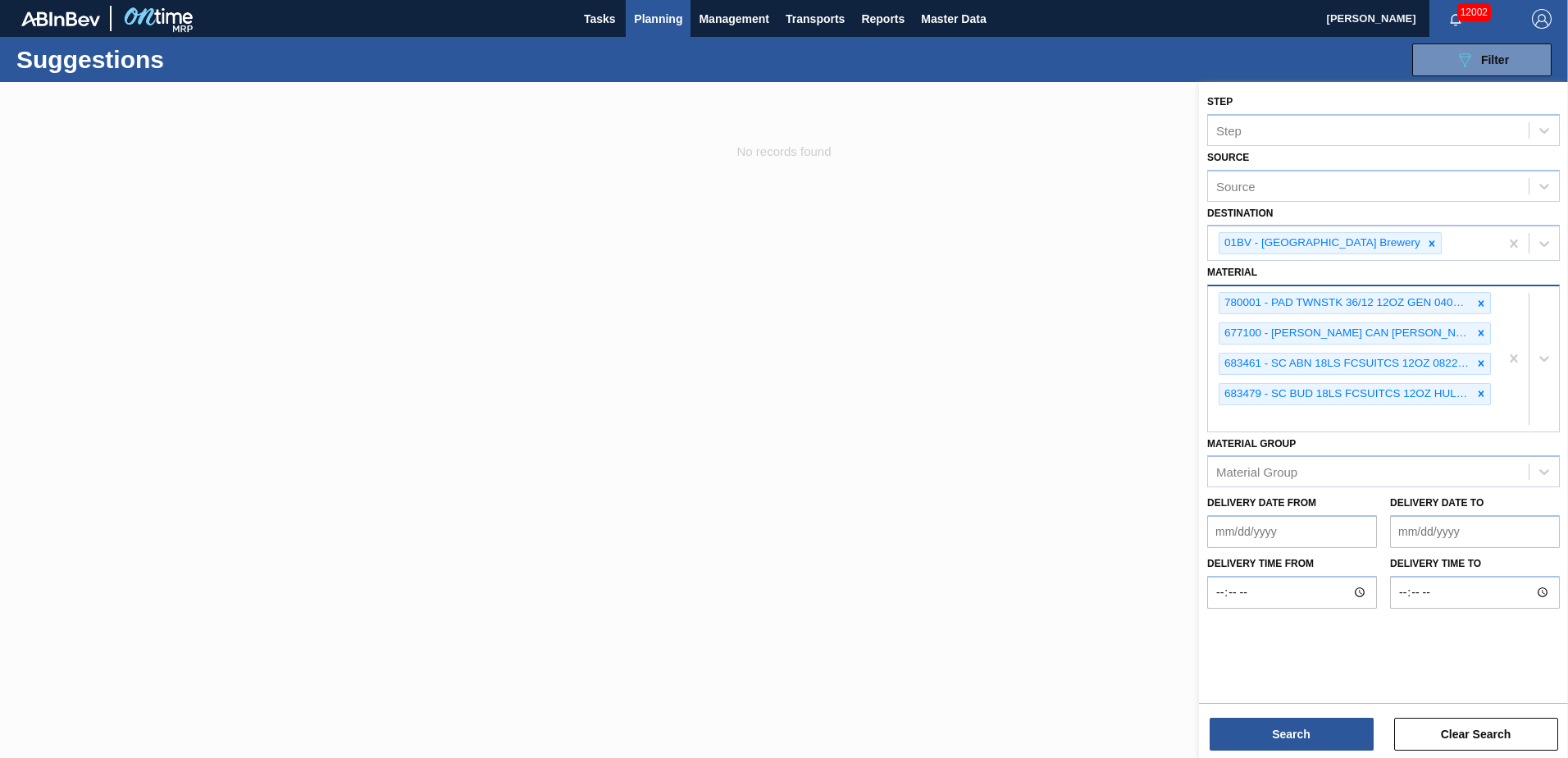
click at [1253, 422] on div "780001 - PAD TWNSTK 36/12 12OZ GEN 0405 167 ABICC 677100 - CARR CAN BUD 12OZ TW…" at bounding box center [1353, 358] width 291 height 145
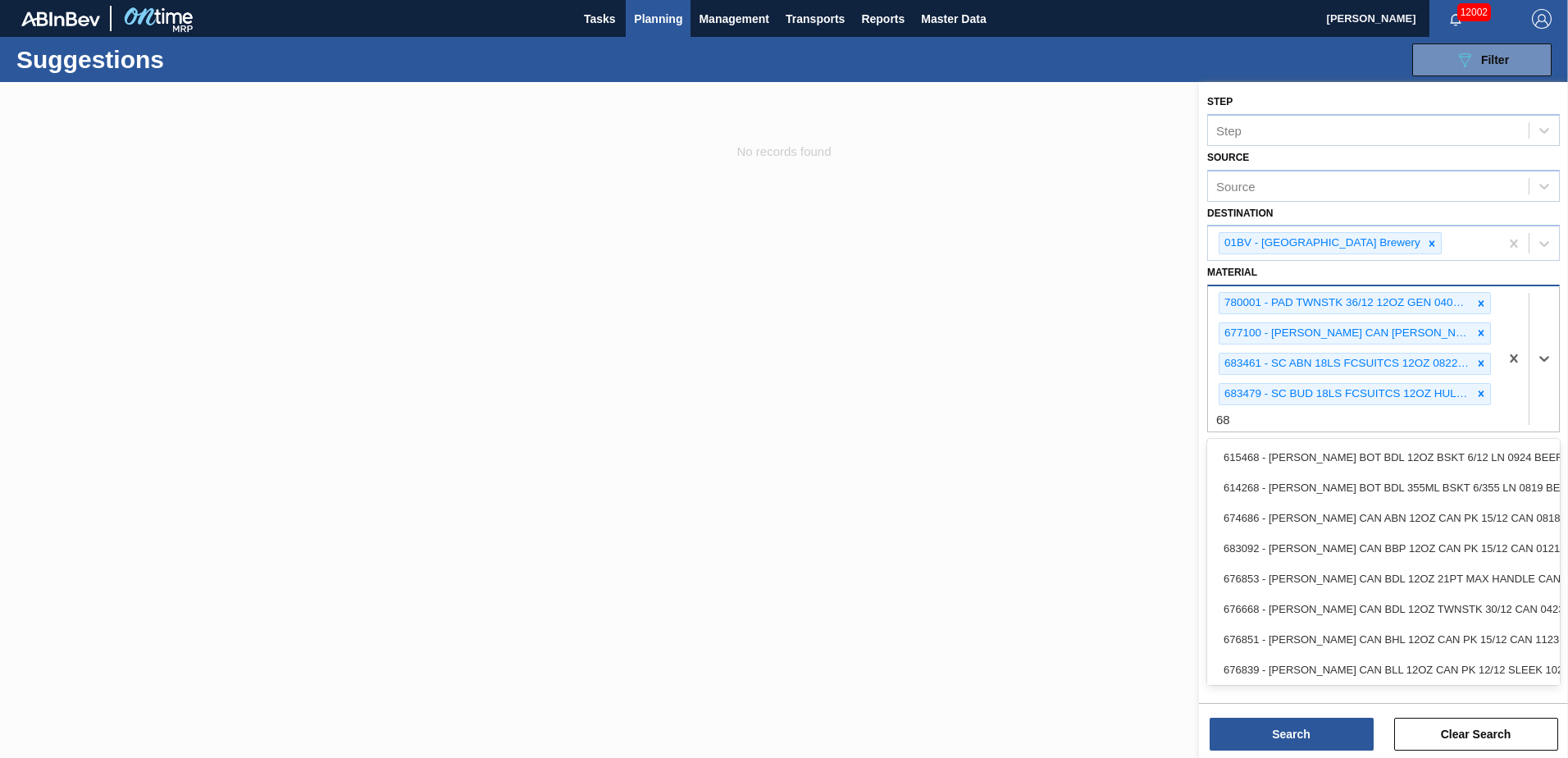
type input "6"
type input "683532"
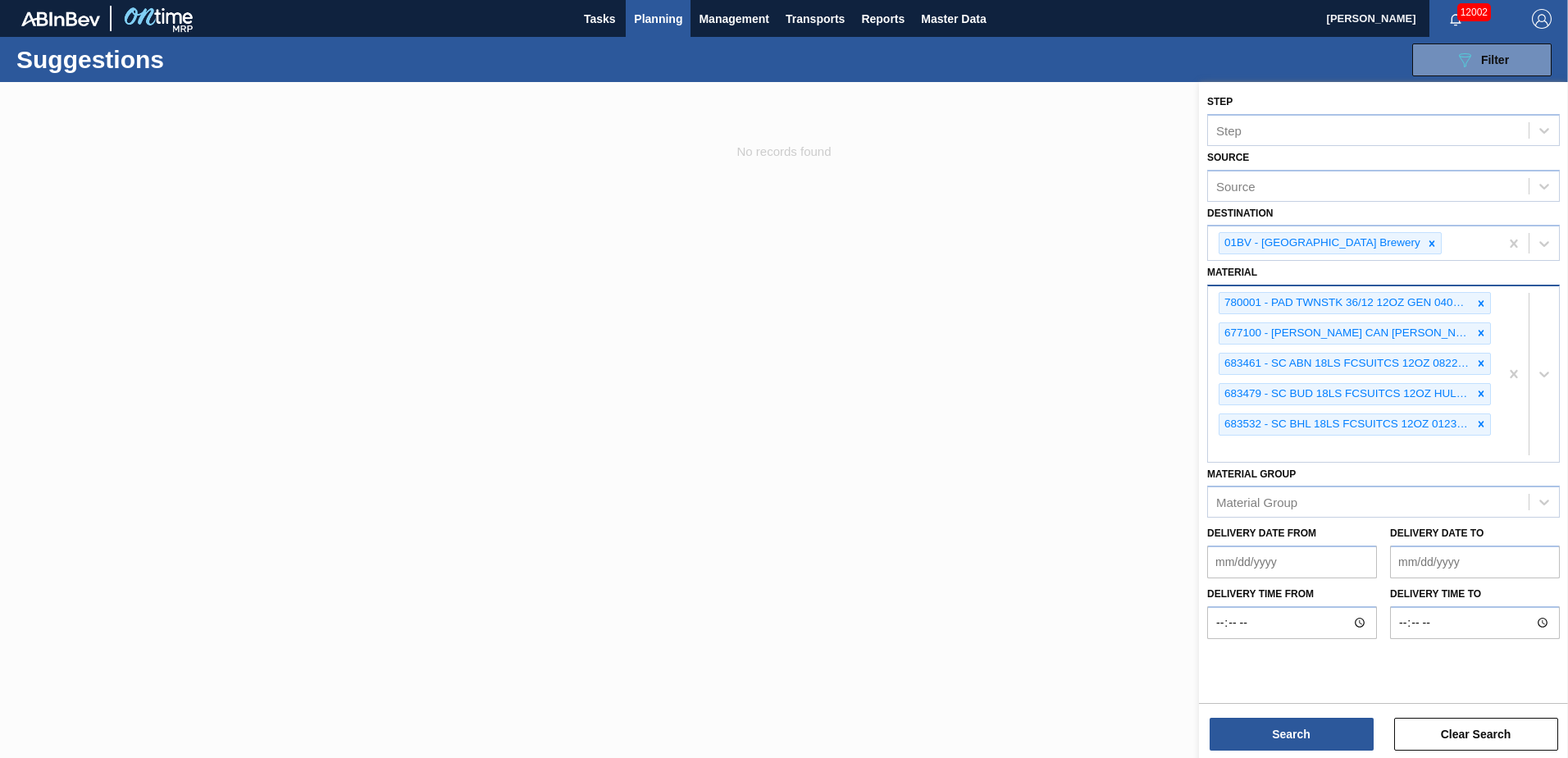
click at [1247, 461] on div "780001 - PAD TWNSTK 36/12 12OZ GEN 0405 167 ABICC 677100 - CARR CAN BUD 12OZ TW…" at bounding box center [1353, 373] width 291 height 175
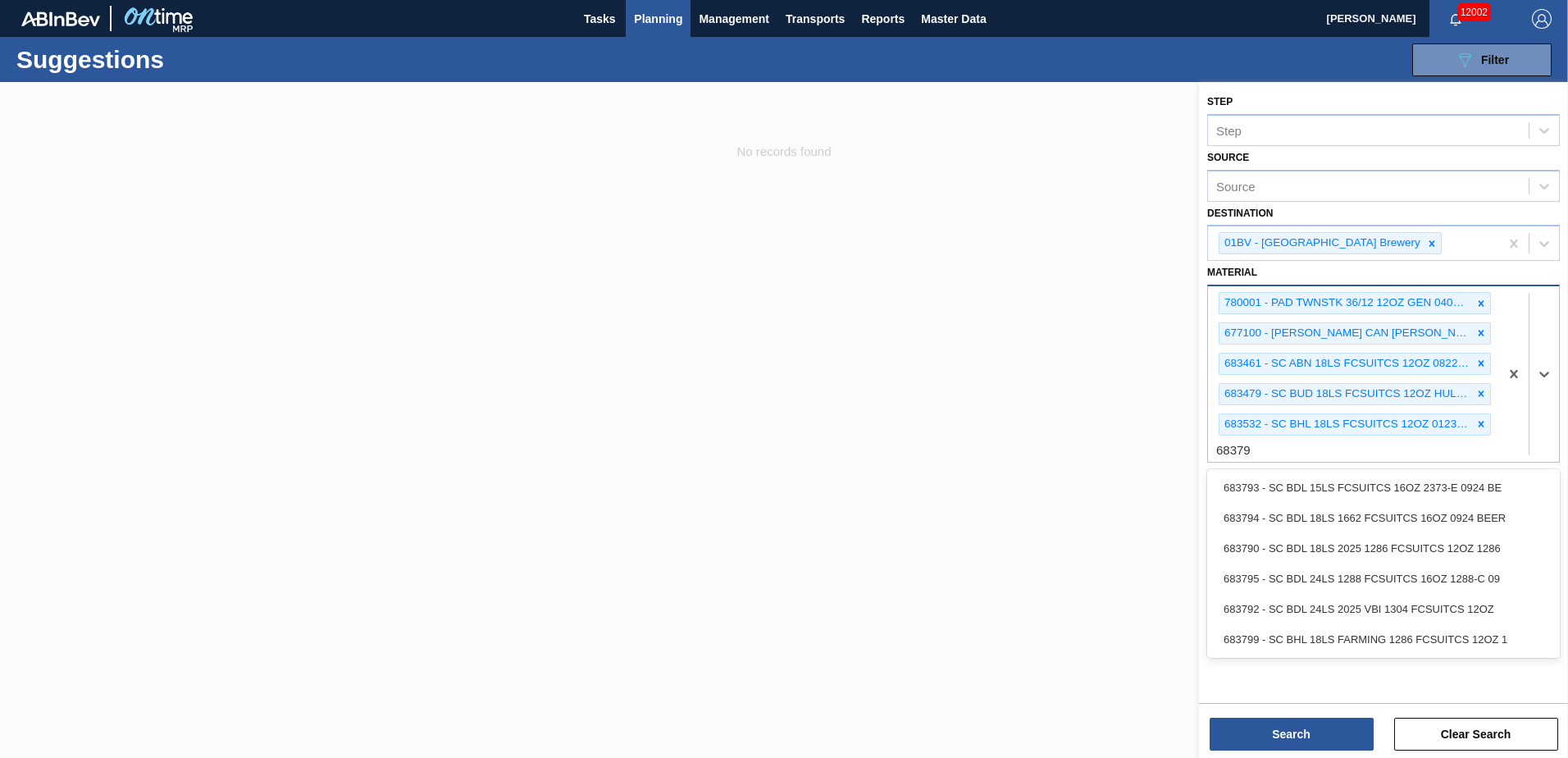
type input "683790"
type input "683792"
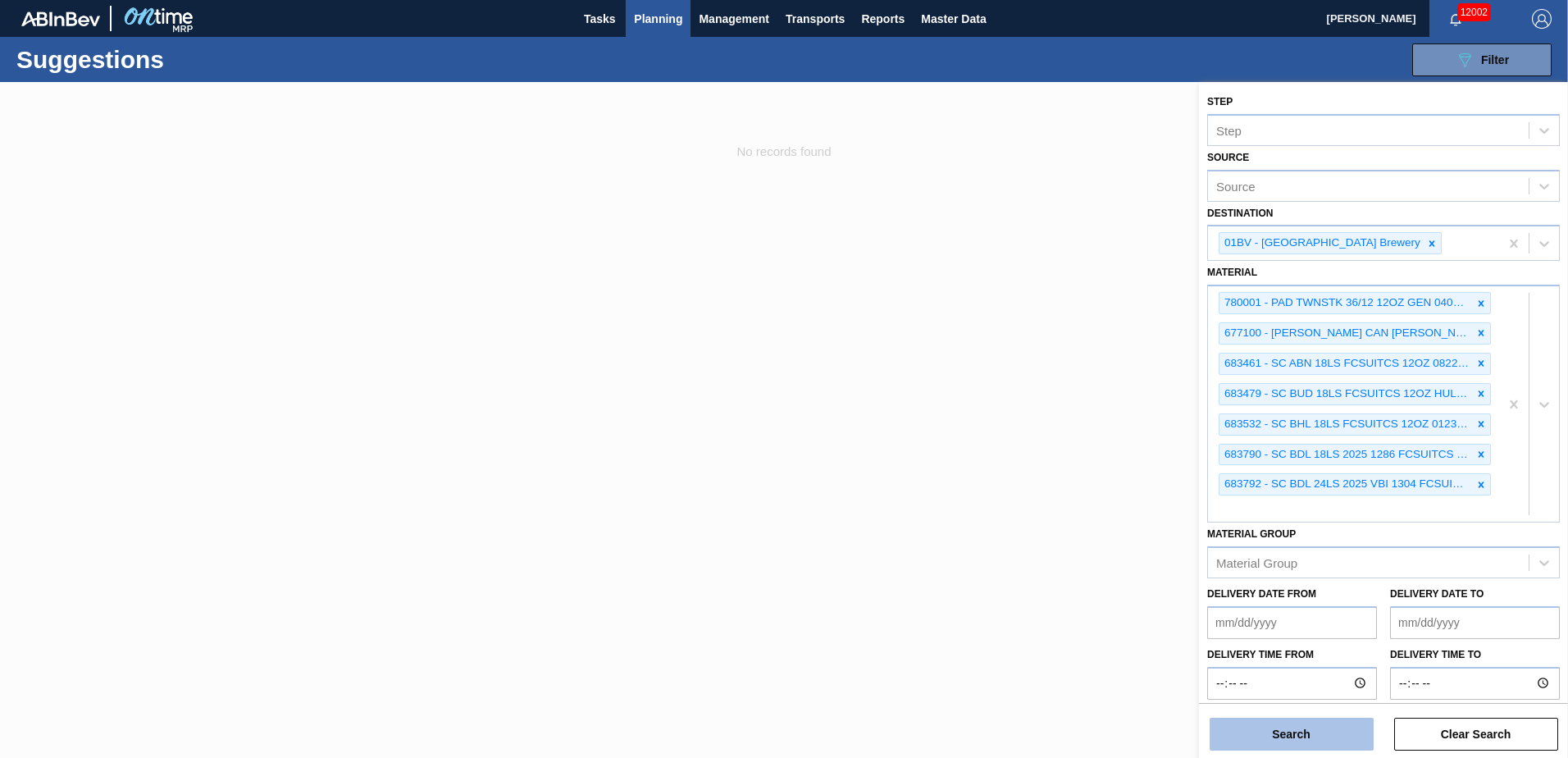
click at [1283, 733] on button "Search" at bounding box center [1292, 734] width 164 height 33
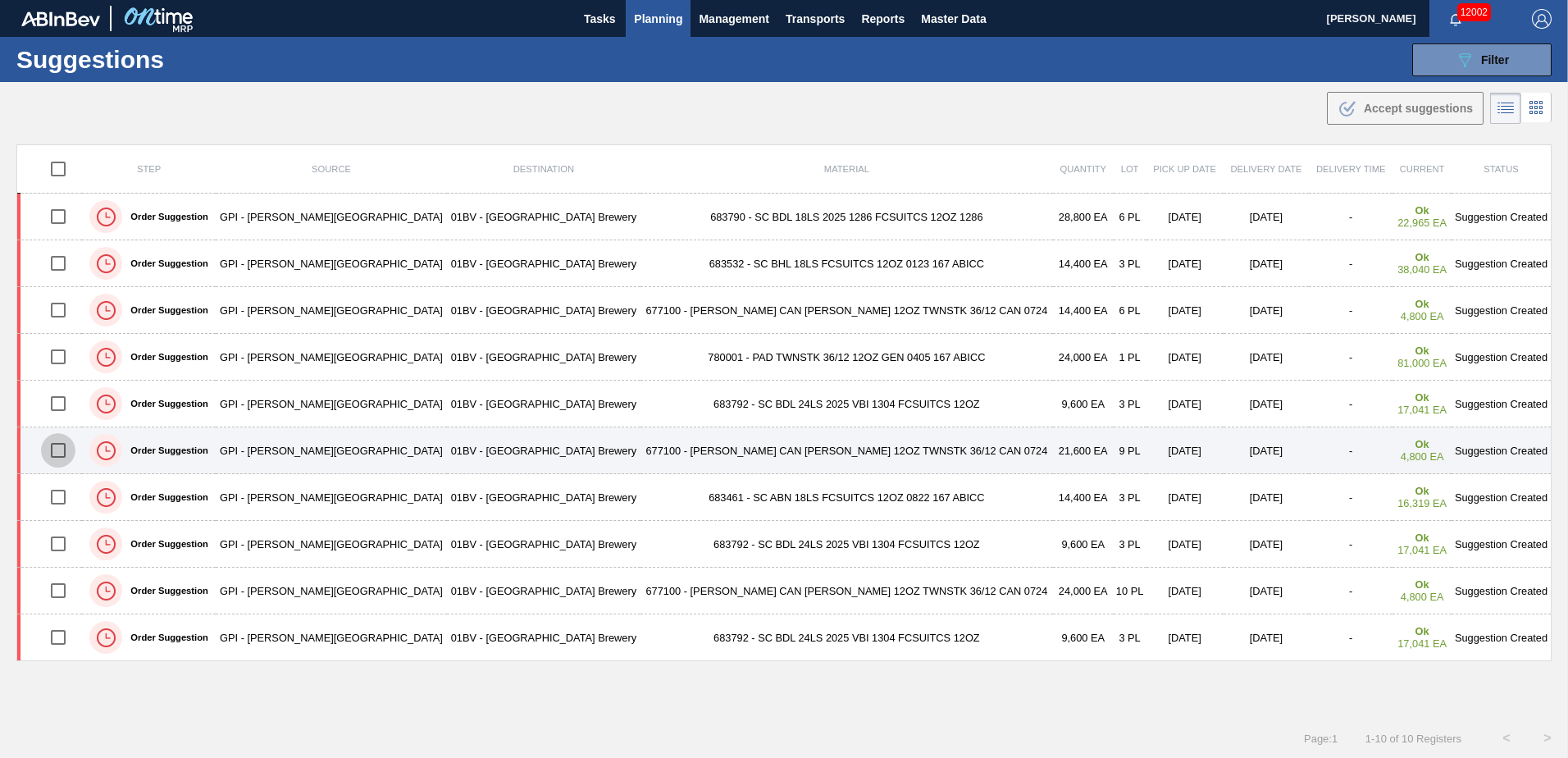
click at [64, 447] on input "checkbox" at bounding box center [58, 450] width 34 height 34
checkbox input "true"
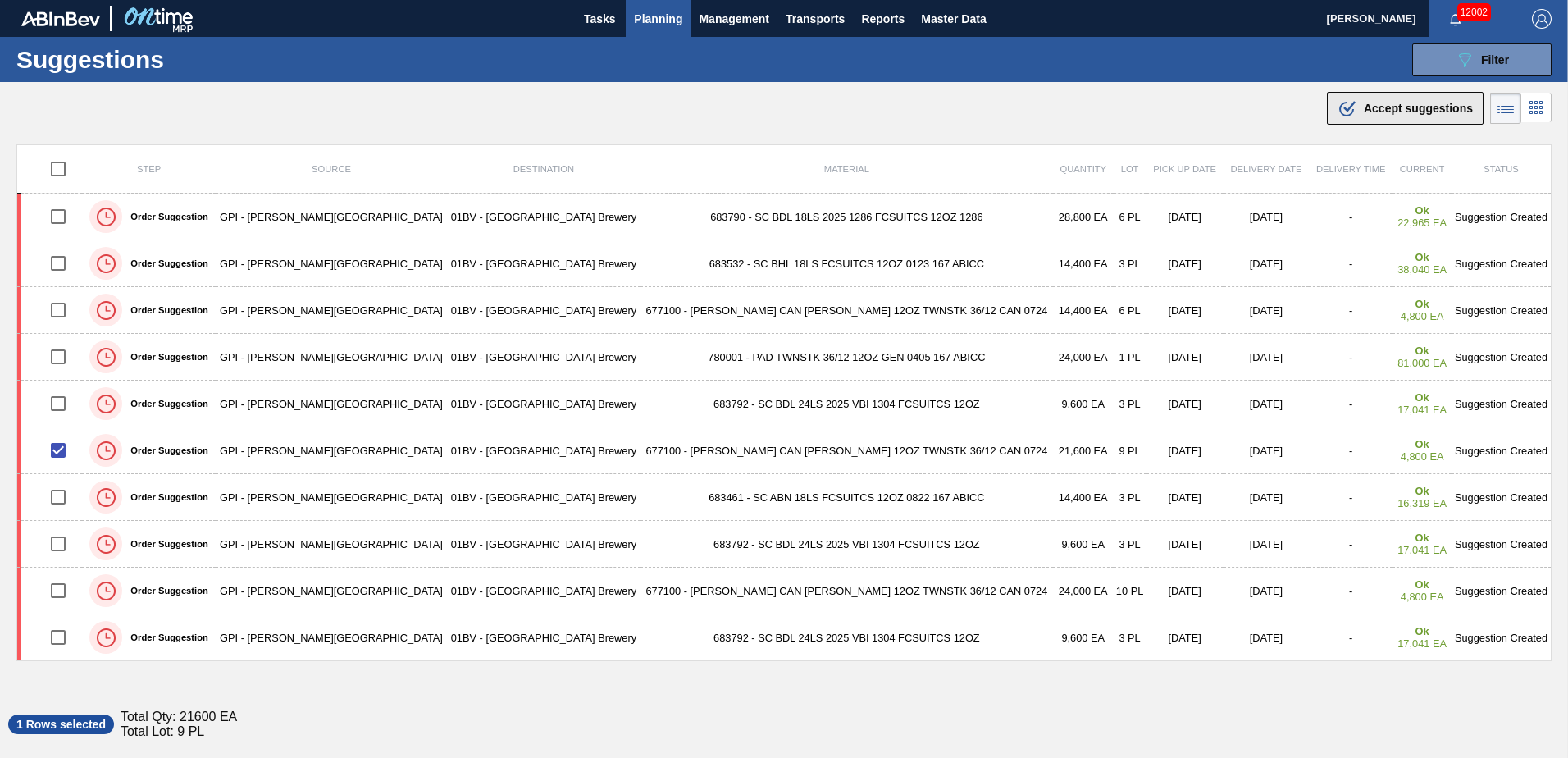
click at [1378, 110] on span "Accept suggestions" at bounding box center [1418, 108] width 109 height 13
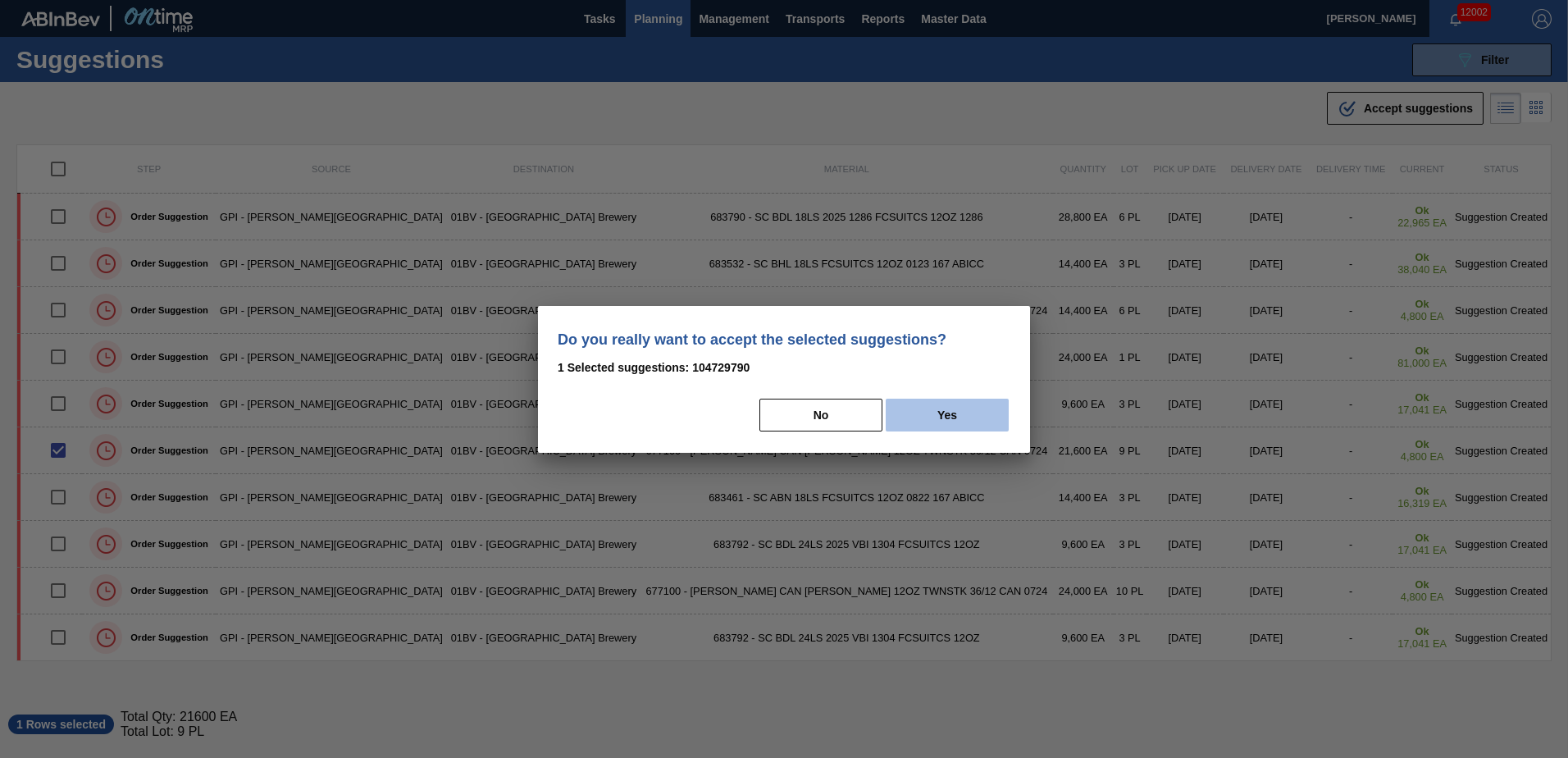
click at [952, 413] on button "Yes" at bounding box center [947, 415] width 123 height 33
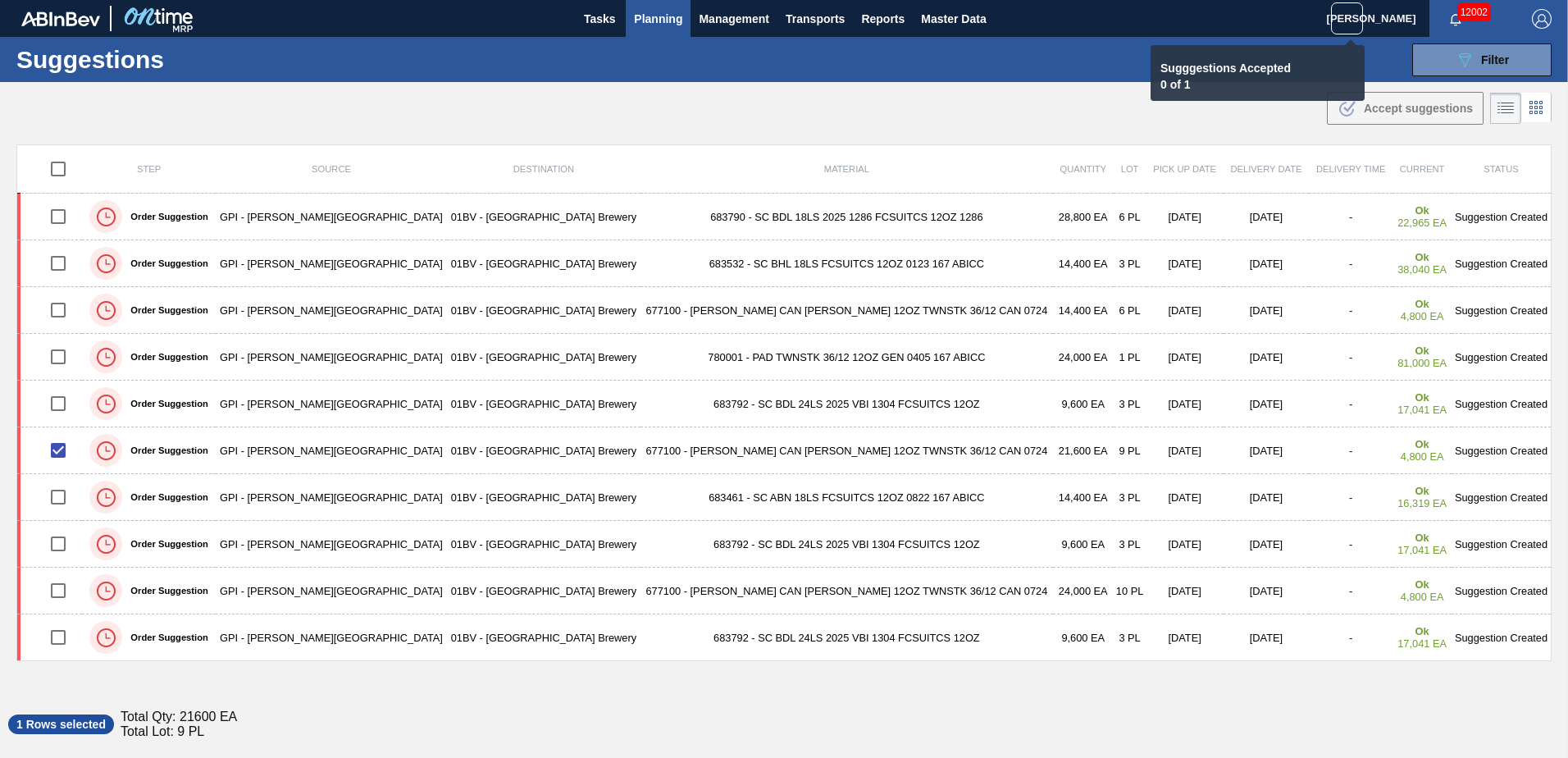
click at [1347, 16] on icon at bounding box center [1347, 18] width 21 height 21
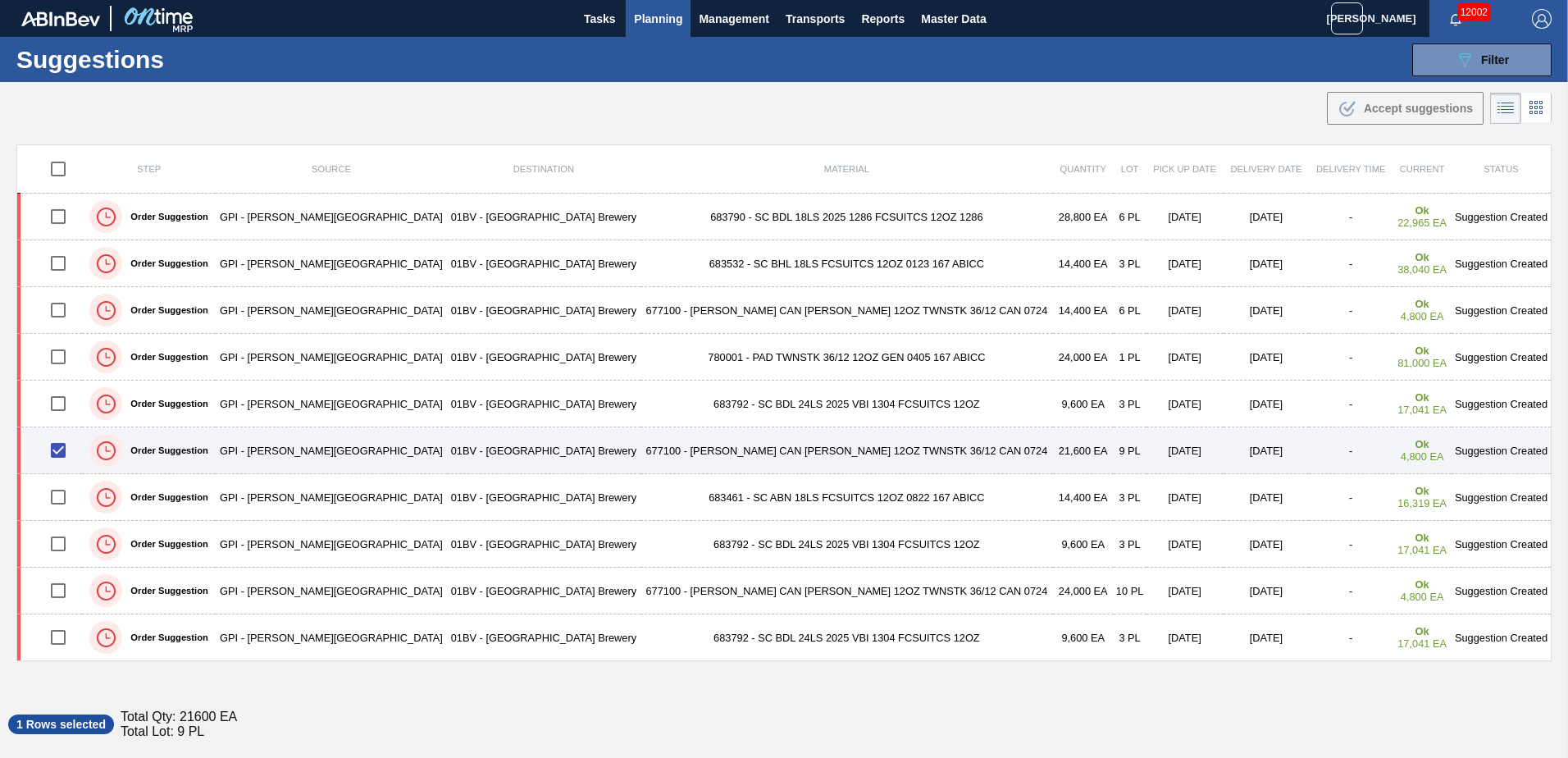
click at [1452, 457] on td "Suggestion Created" at bounding box center [1502, 450] width 100 height 47
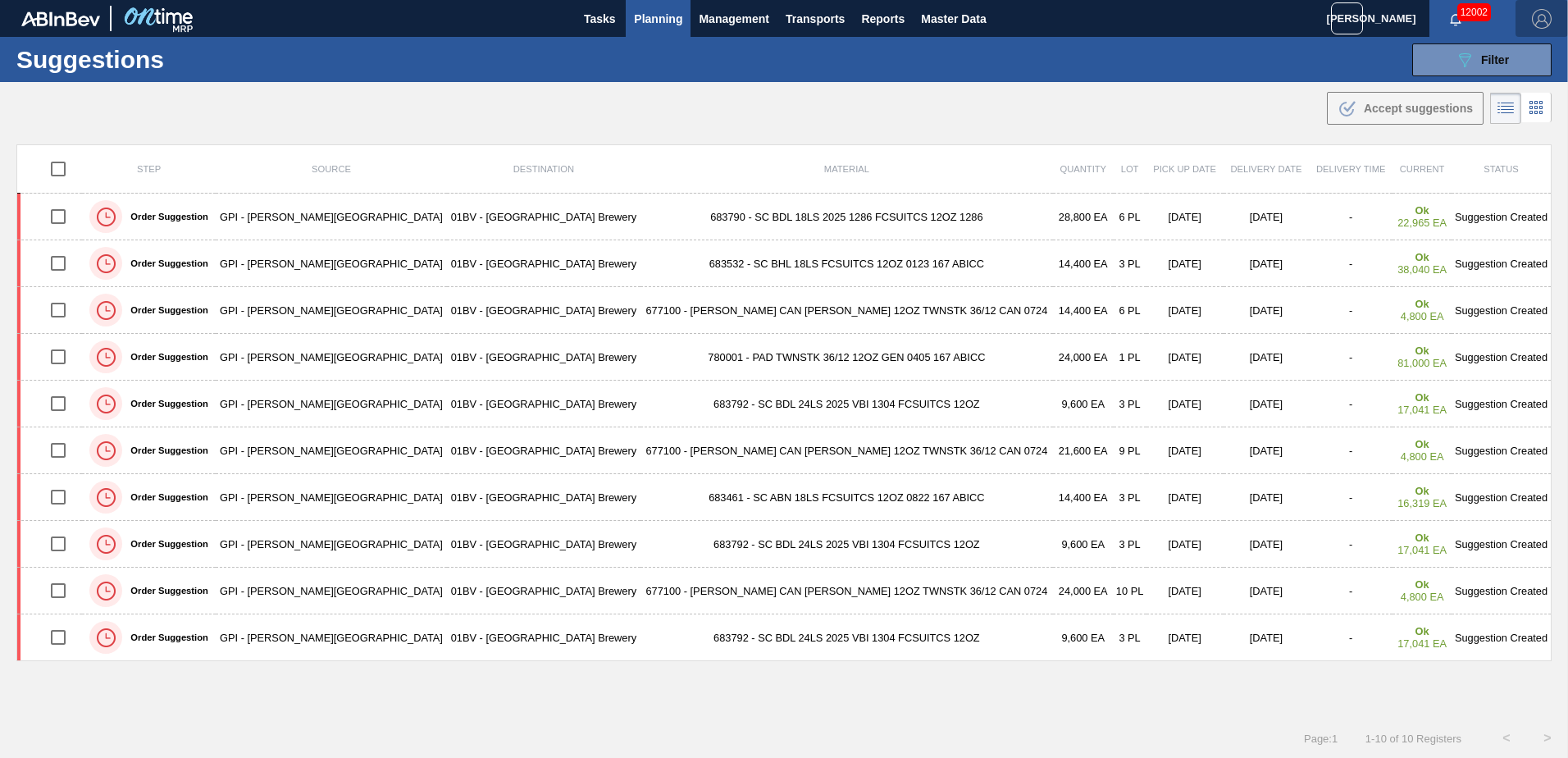
click at [1538, 23] on img "button" at bounding box center [1542, 19] width 20 height 20
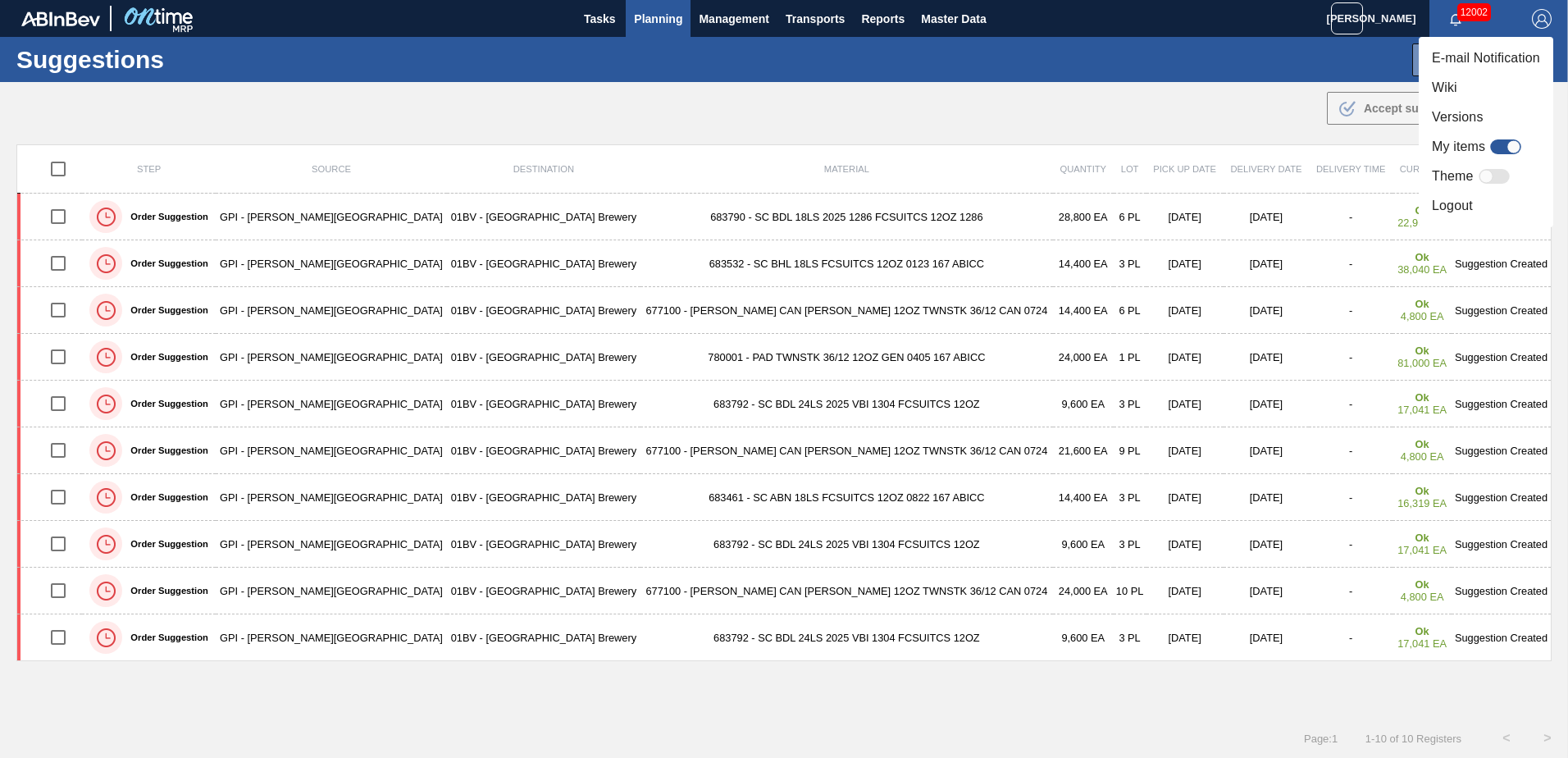
click at [1088, 115] on div at bounding box center [784, 379] width 1568 height 758
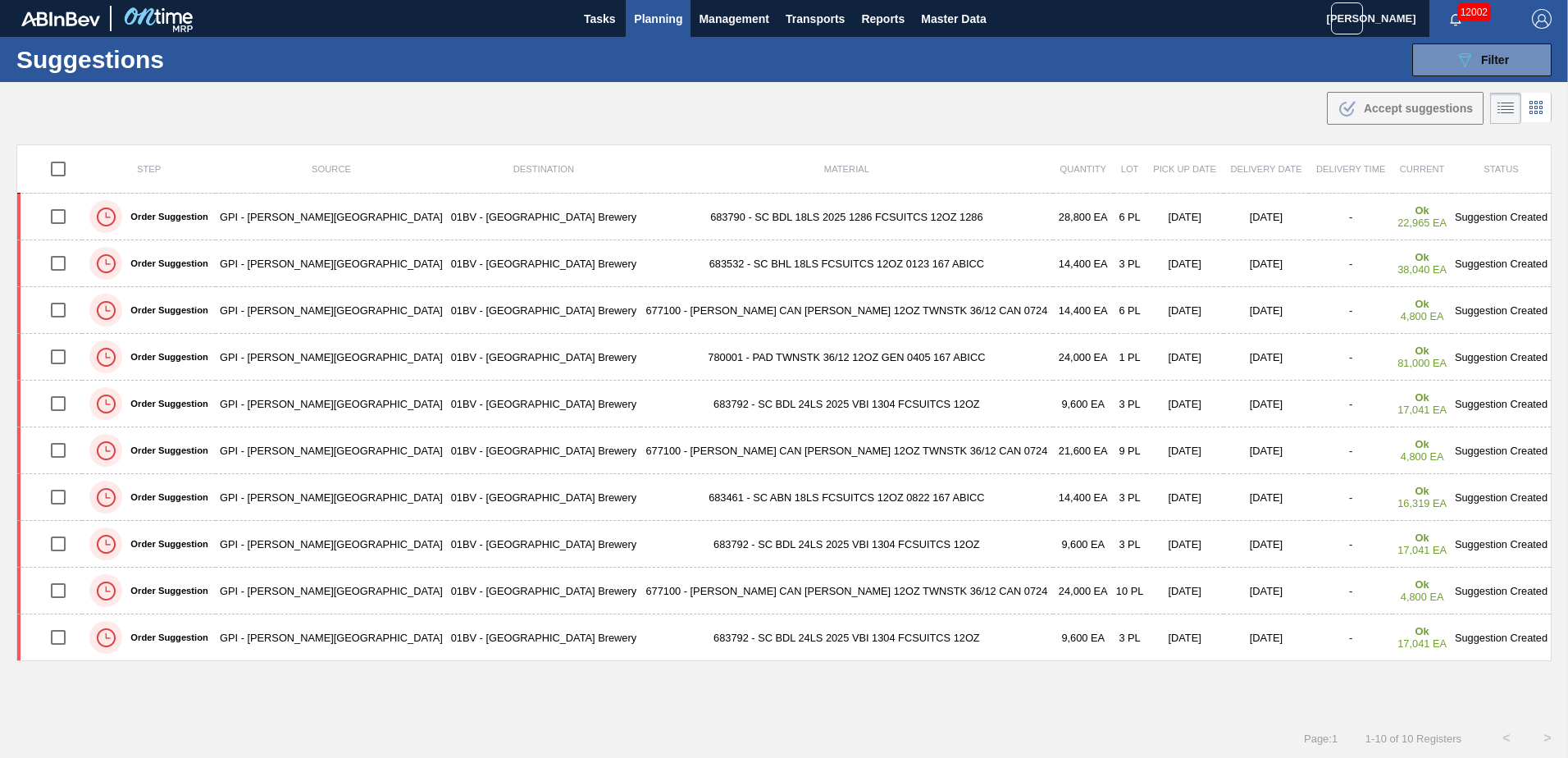
click at [1538, 21] on img "button" at bounding box center [1542, 19] width 20 height 20
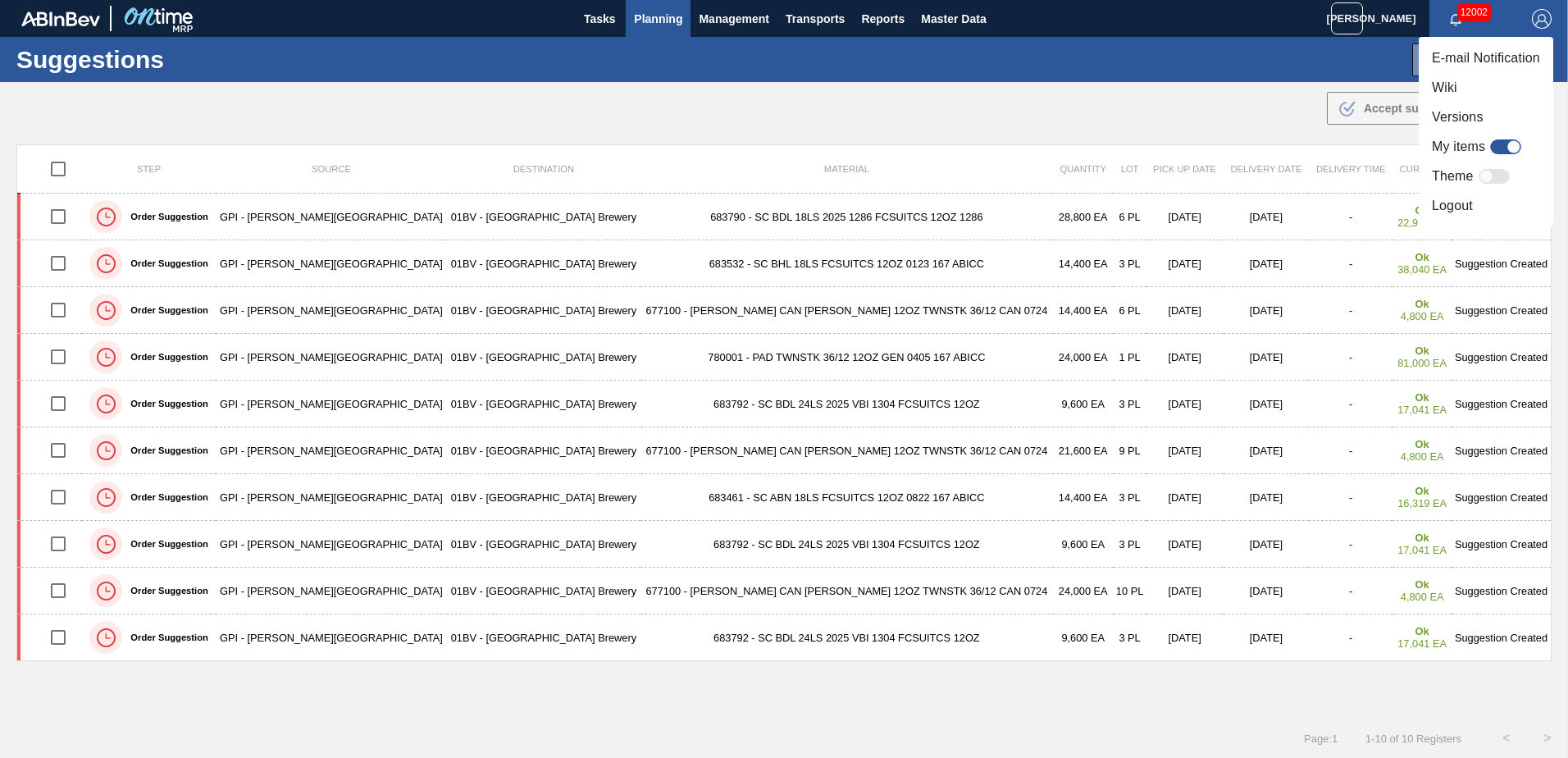
click at [1452, 201] on li "Logout" at bounding box center [1486, 206] width 134 height 30
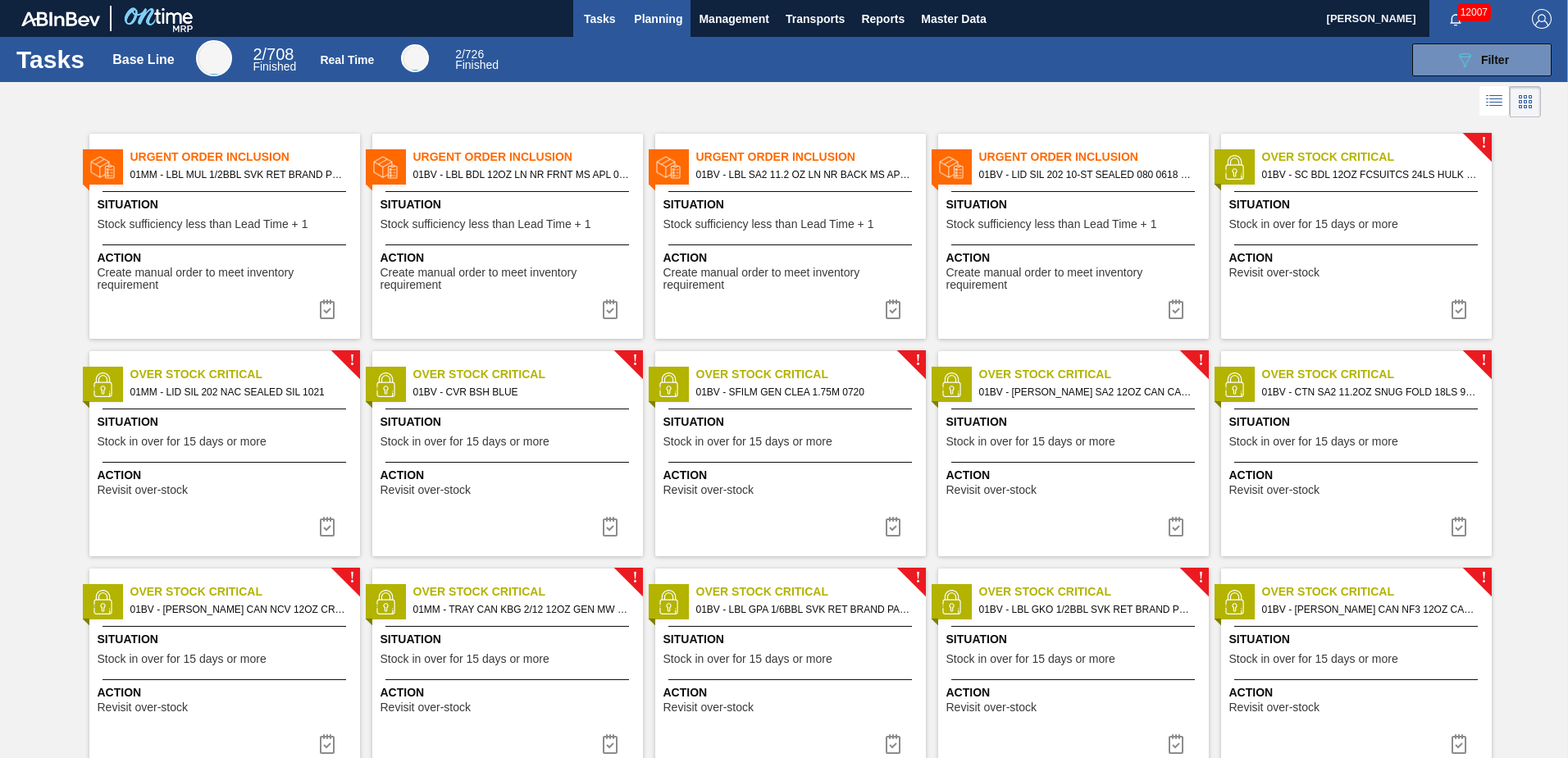
click at [672, 18] on span "Planning" at bounding box center [658, 19] width 48 height 20
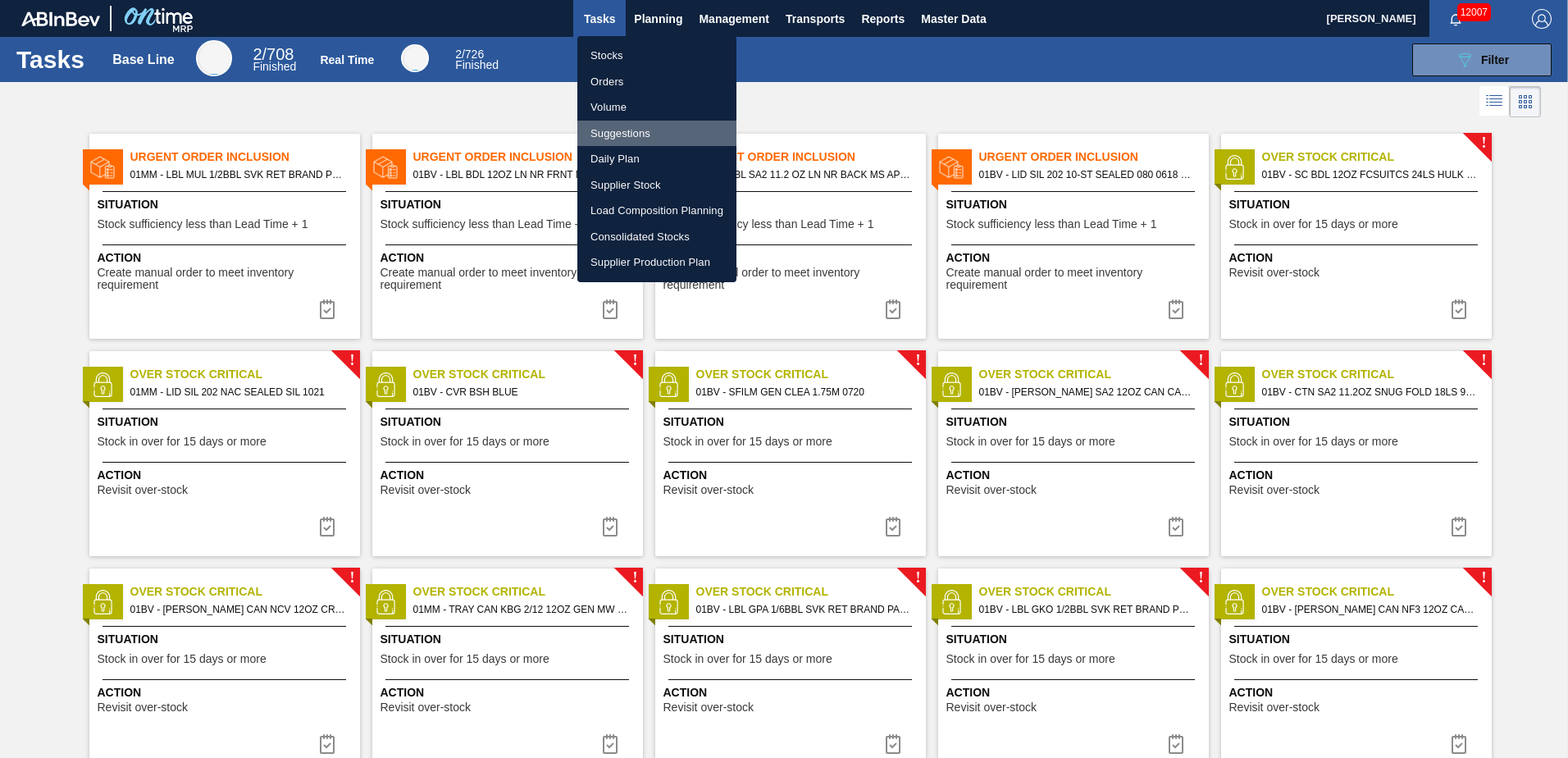
click at [633, 130] on li "Suggestions" at bounding box center [657, 134] width 159 height 26
checkbox input "true"
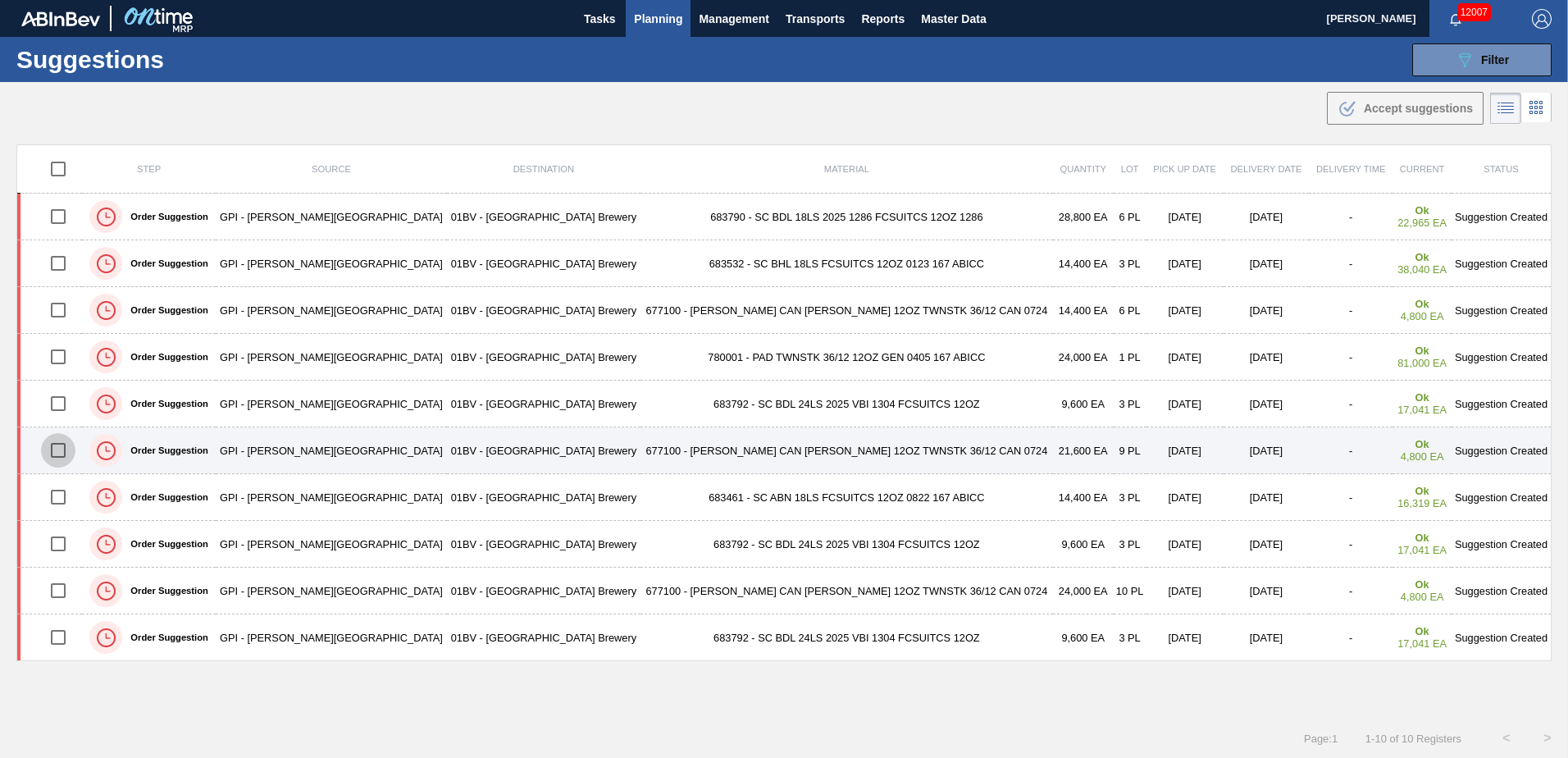
click at [61, 451] on input "checkbox" at bounding box center [58, 450] width 34 height 34
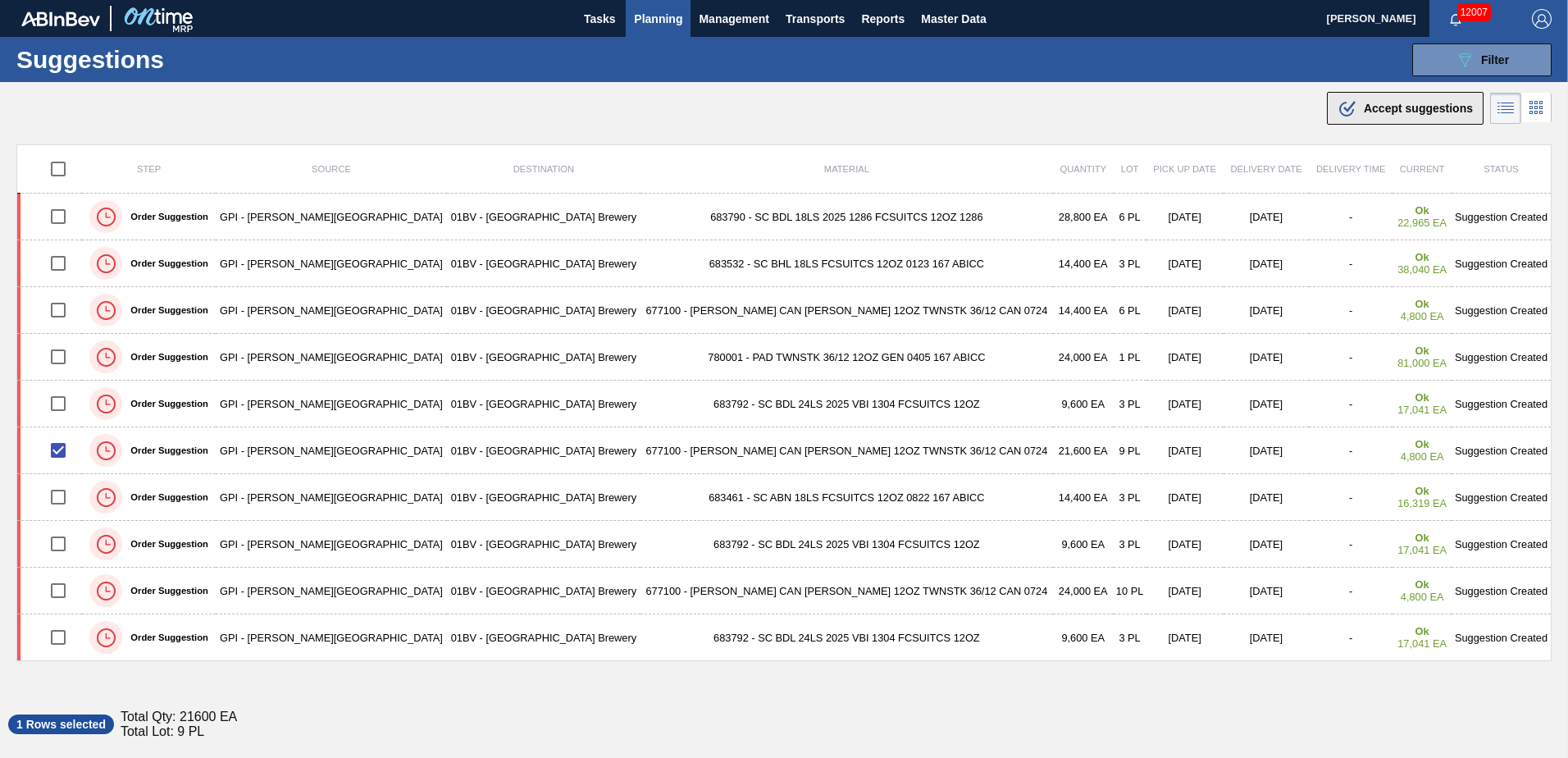
click at [1398, 109] on span "Accept suggestions" at bounding box center [1418, 108] width 109 height 13
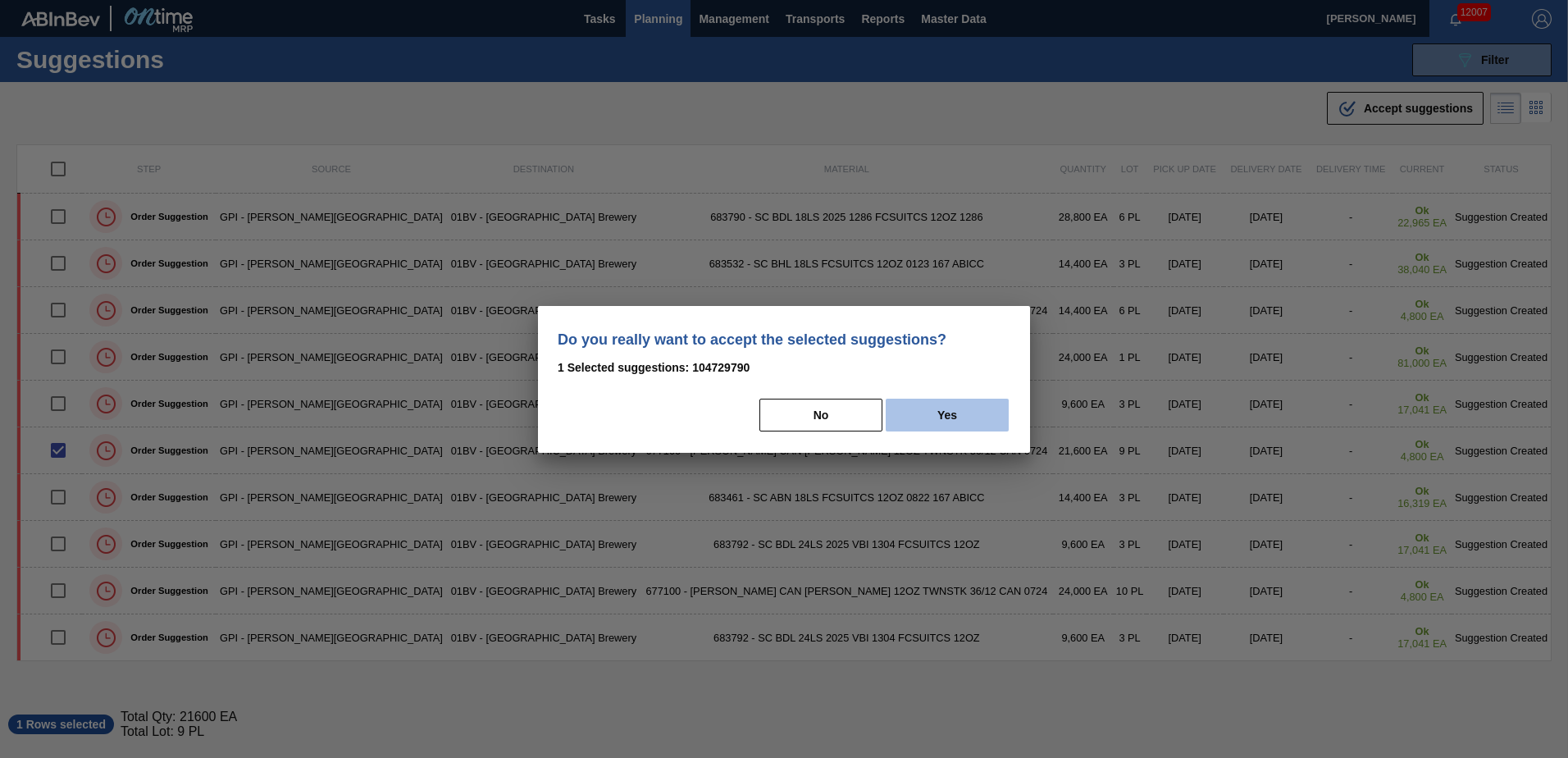
click at [961, 410] on button "Yes" at bounding box center [947, 415] width 123 height 33
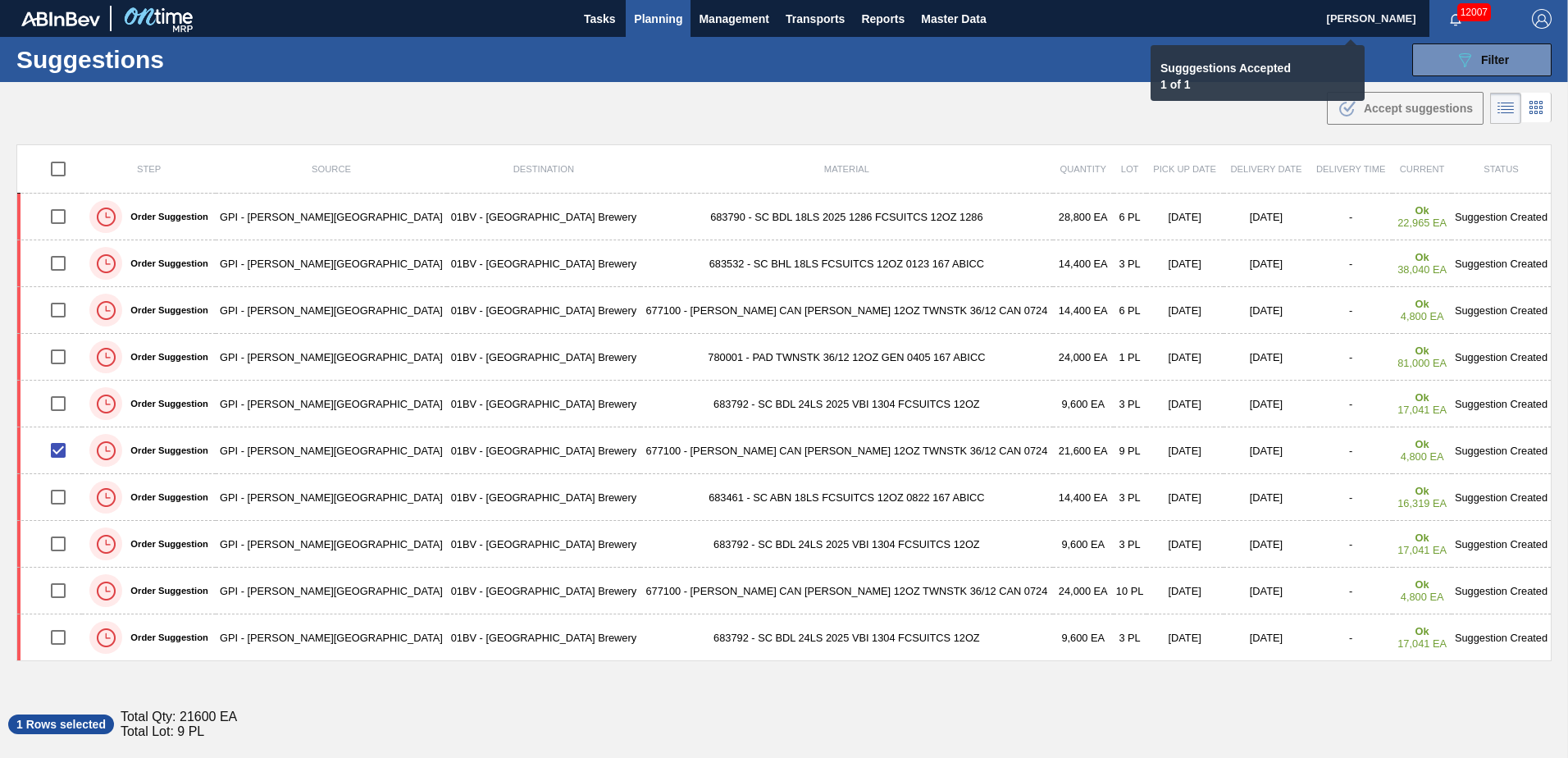
checkbox input "false"
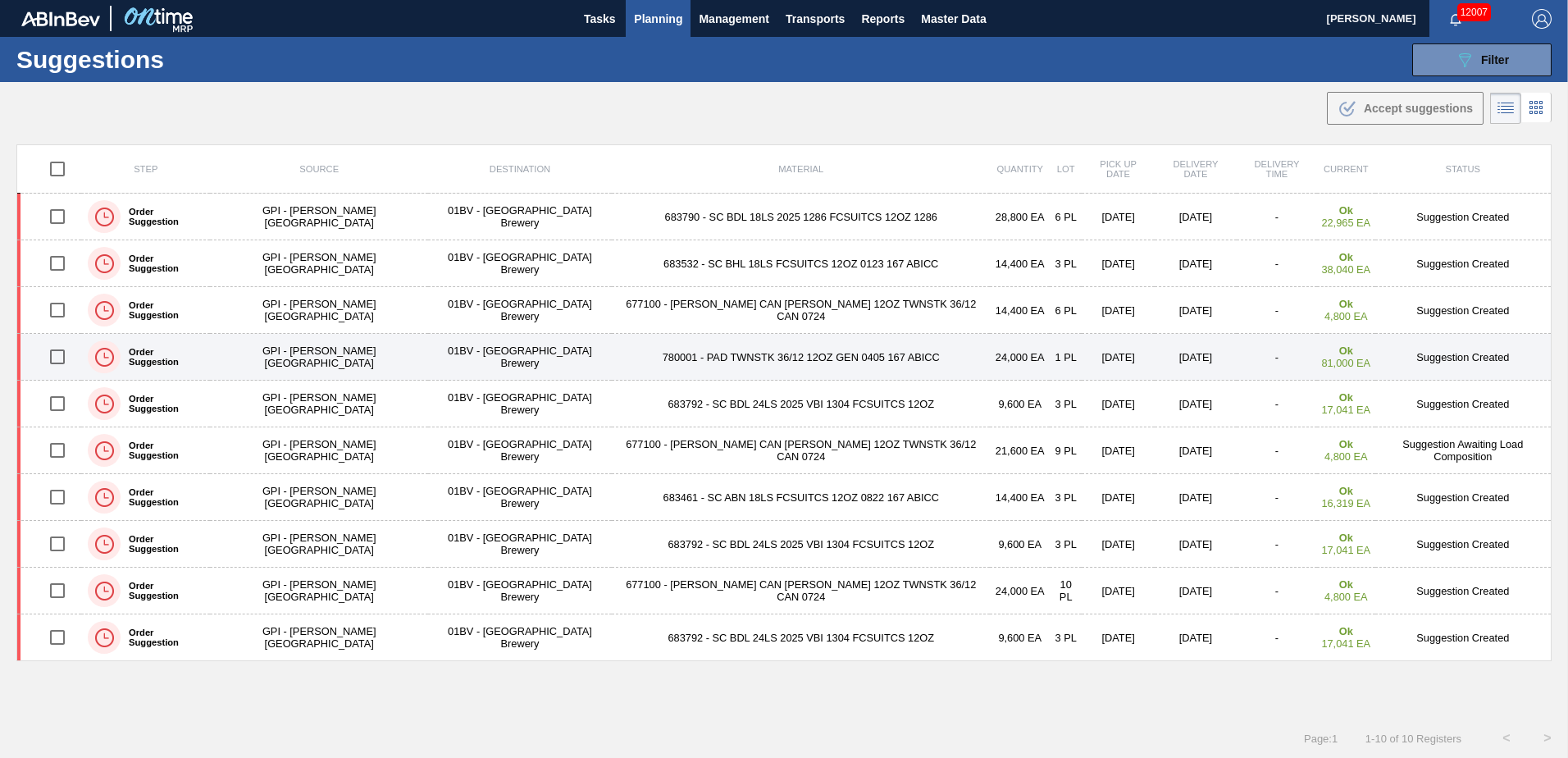
drag, startPoint x: 62, startPoint y: 358, endPoint x: 76, endPoint y: 355, distance: 14.3
click at [62, 358] on input "checkbox" at bounding box center [57, 357] width 34 height 34
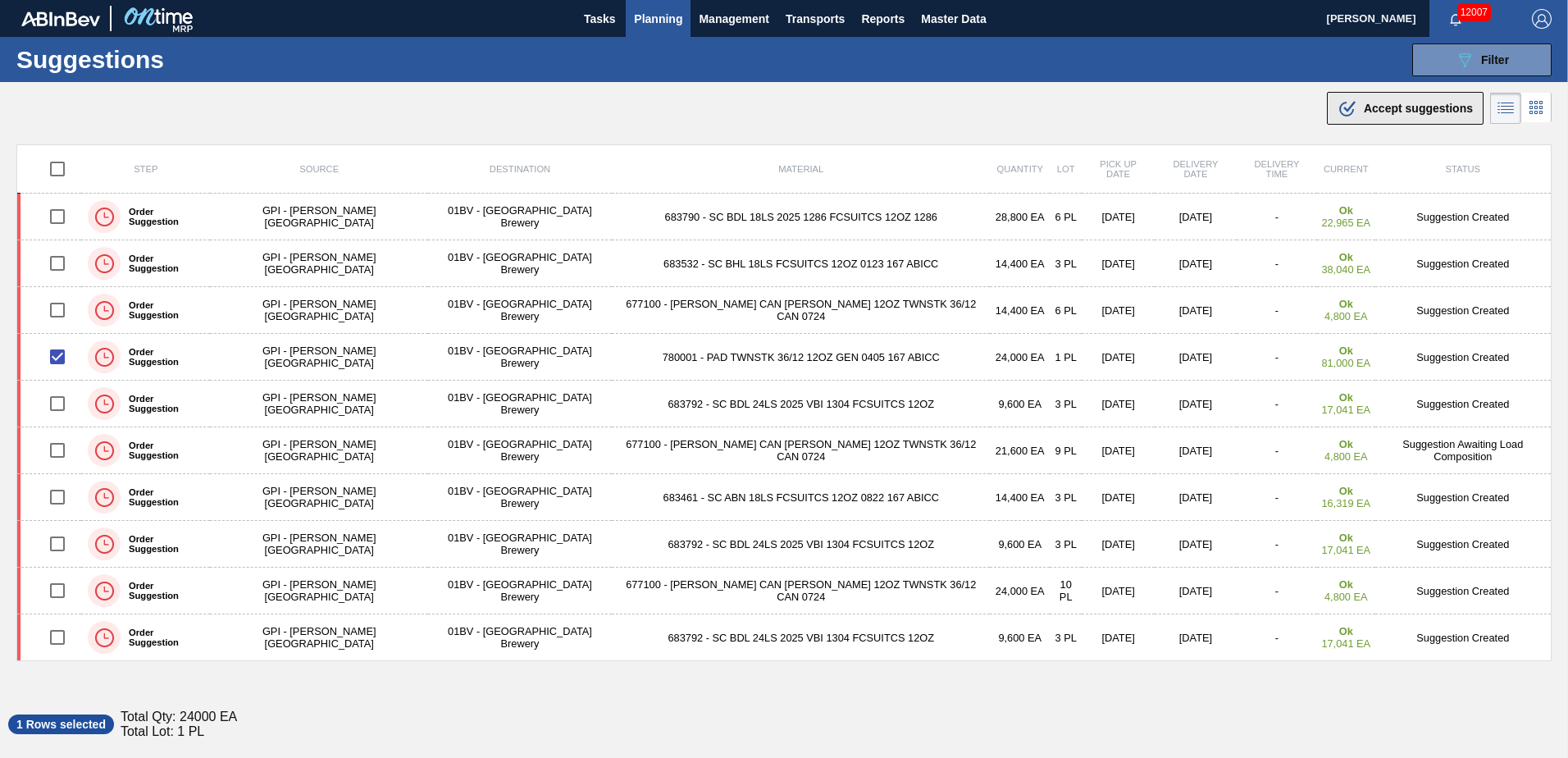
click at [1375, 112] on span "Accept suggestions" at bounding box center [1418, 108] width 109 height 13
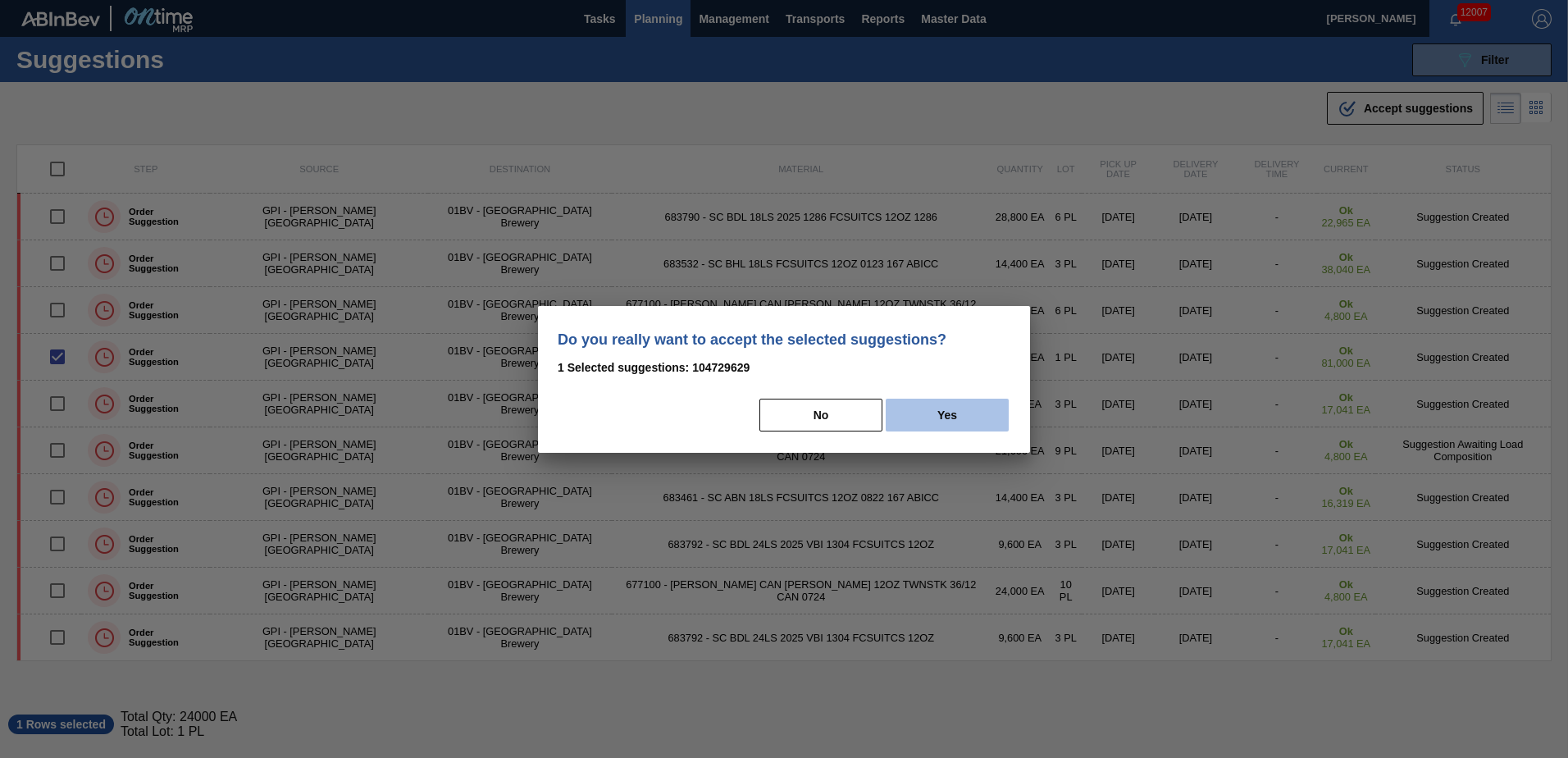
click at [976, 414] on button "Yes" at bounding box center [947, 415] width 123 height 33
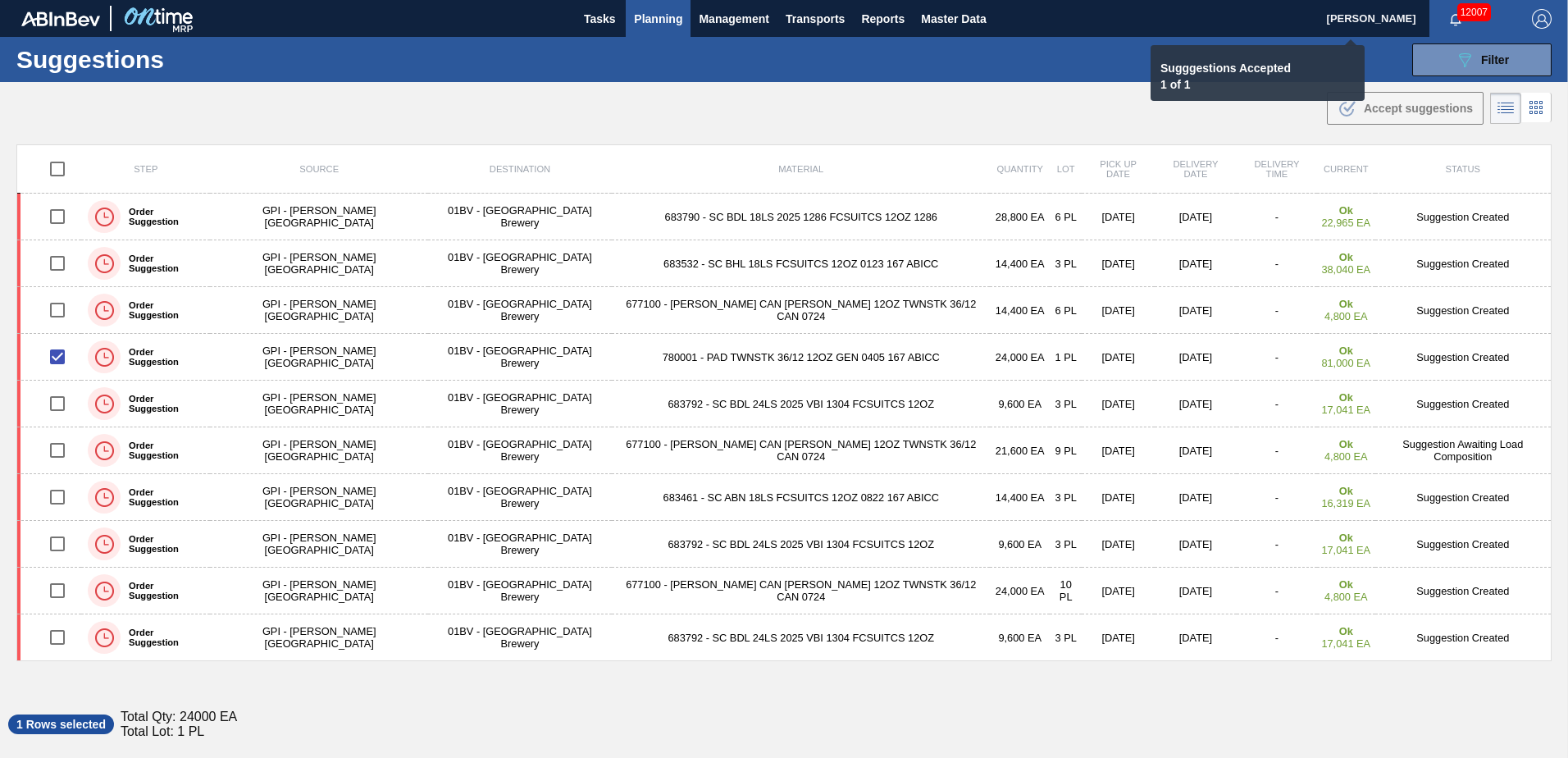
checkbox input "false"
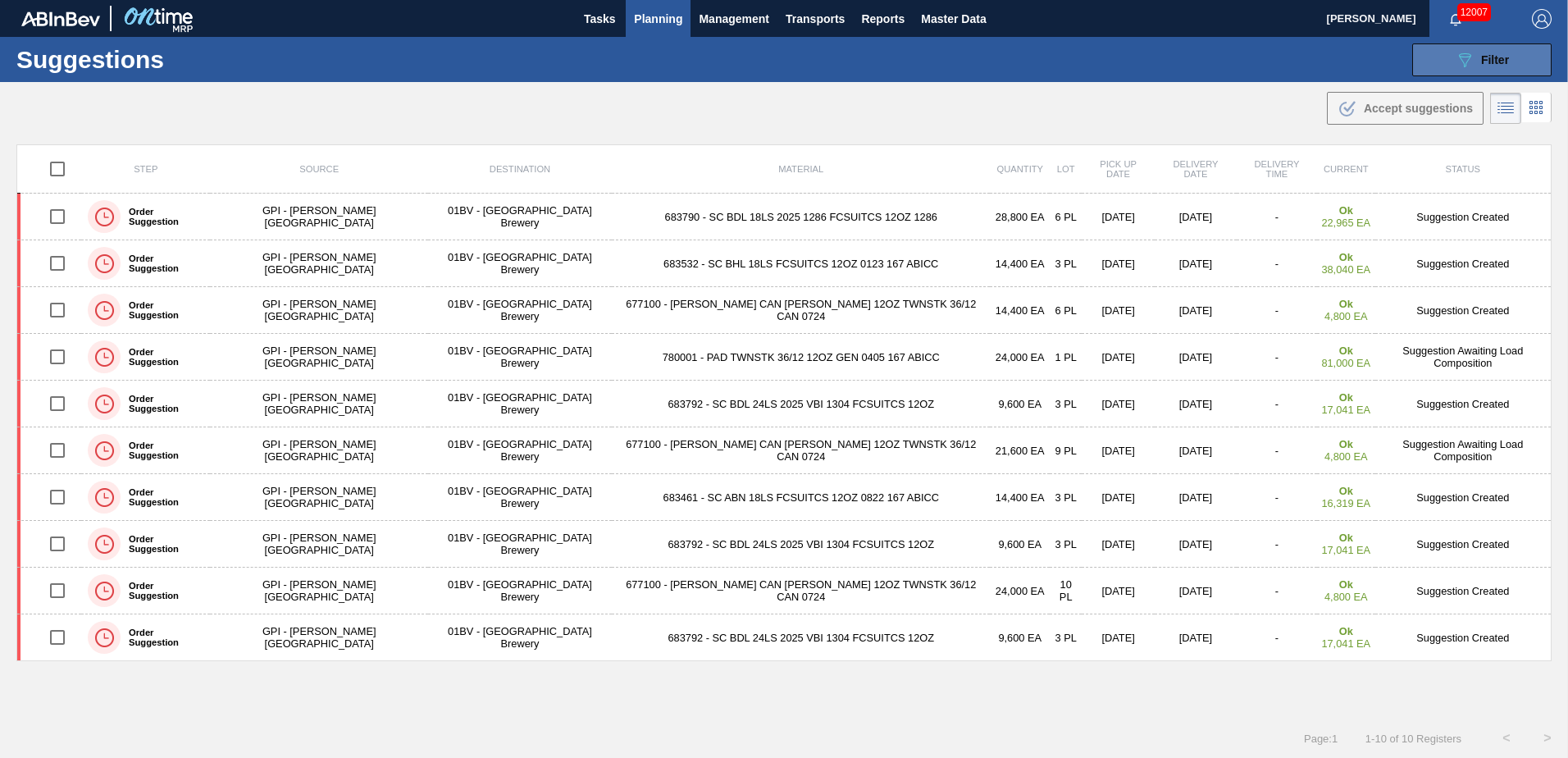
click at [1439, 60] on button "089F7B8B-B2A5-4AFE-B5C0-19BA573D28AC Filter" at bounding box center [1482, 60] width 139 height 33
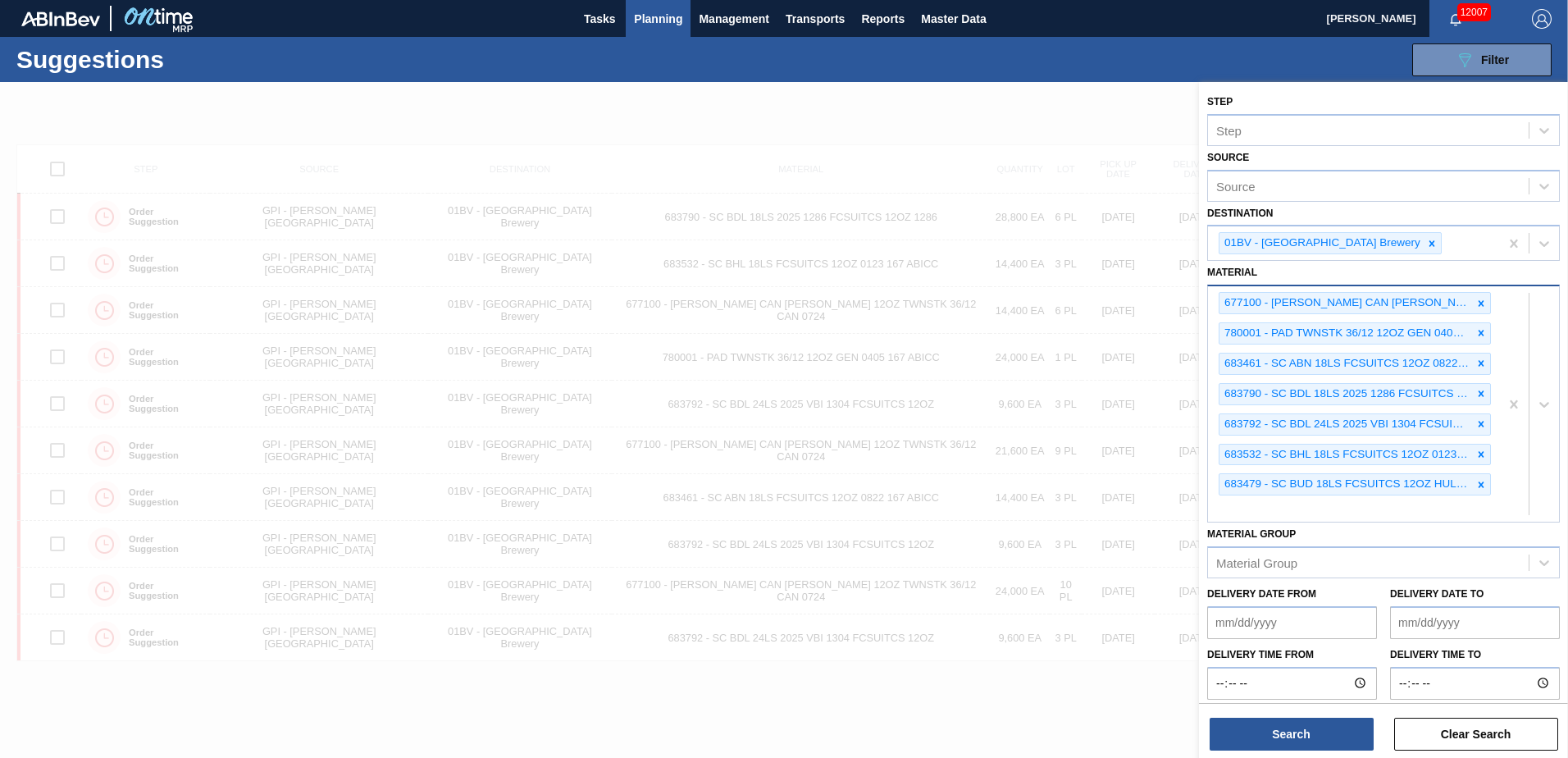
click at [1244, 503] on div "677100 - [PERSON_NAME] CAN [PERSON_NAME] 12OZ TWNSTK 36/12 CAN 0724 780001 - PA…" at bounding box center [1353, 404] width 291 height 235
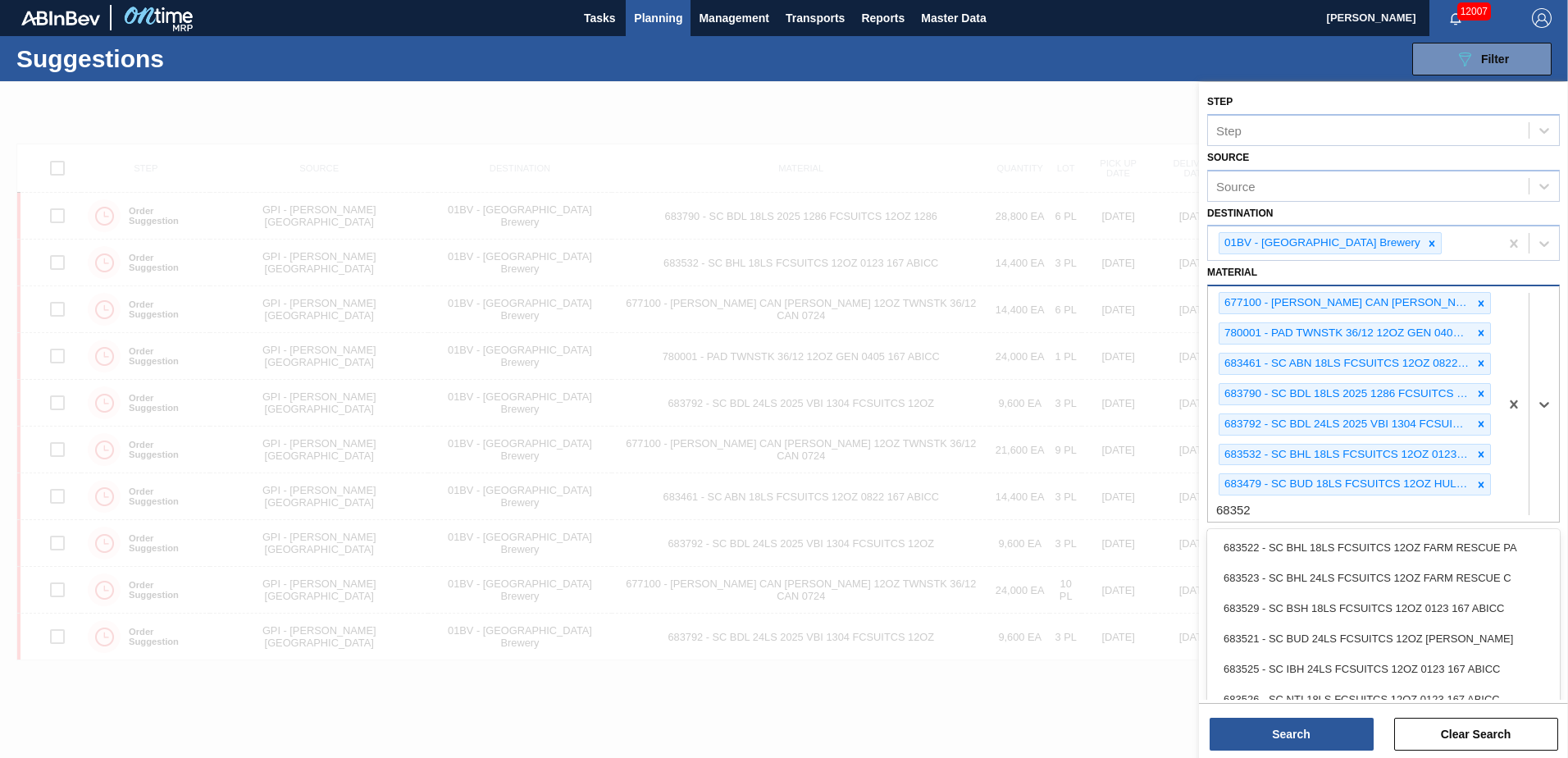
type input "683529"
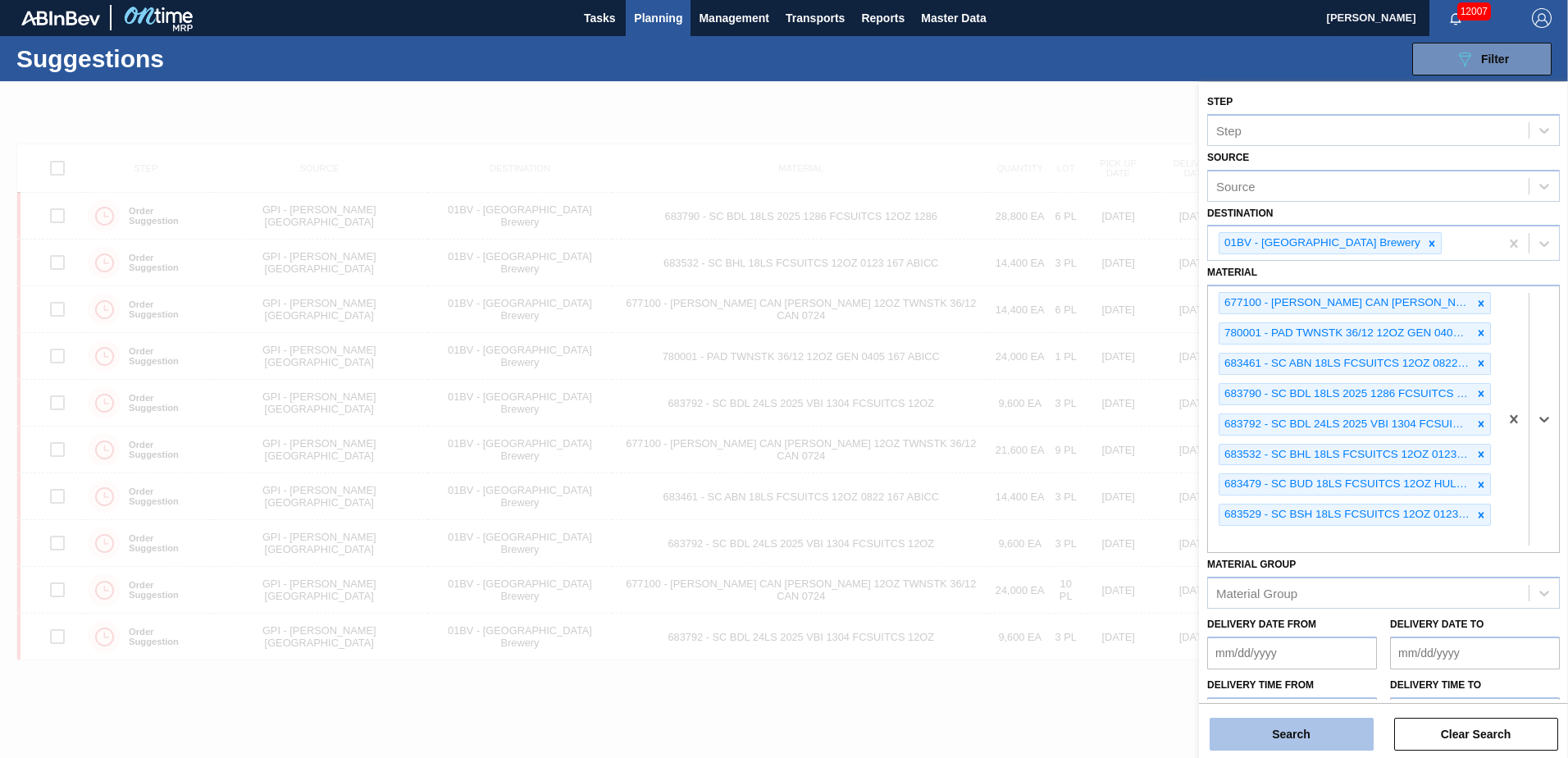
click at [1276, 741] on button "Search" at bounding box center [1292, 734] width 164 height 33
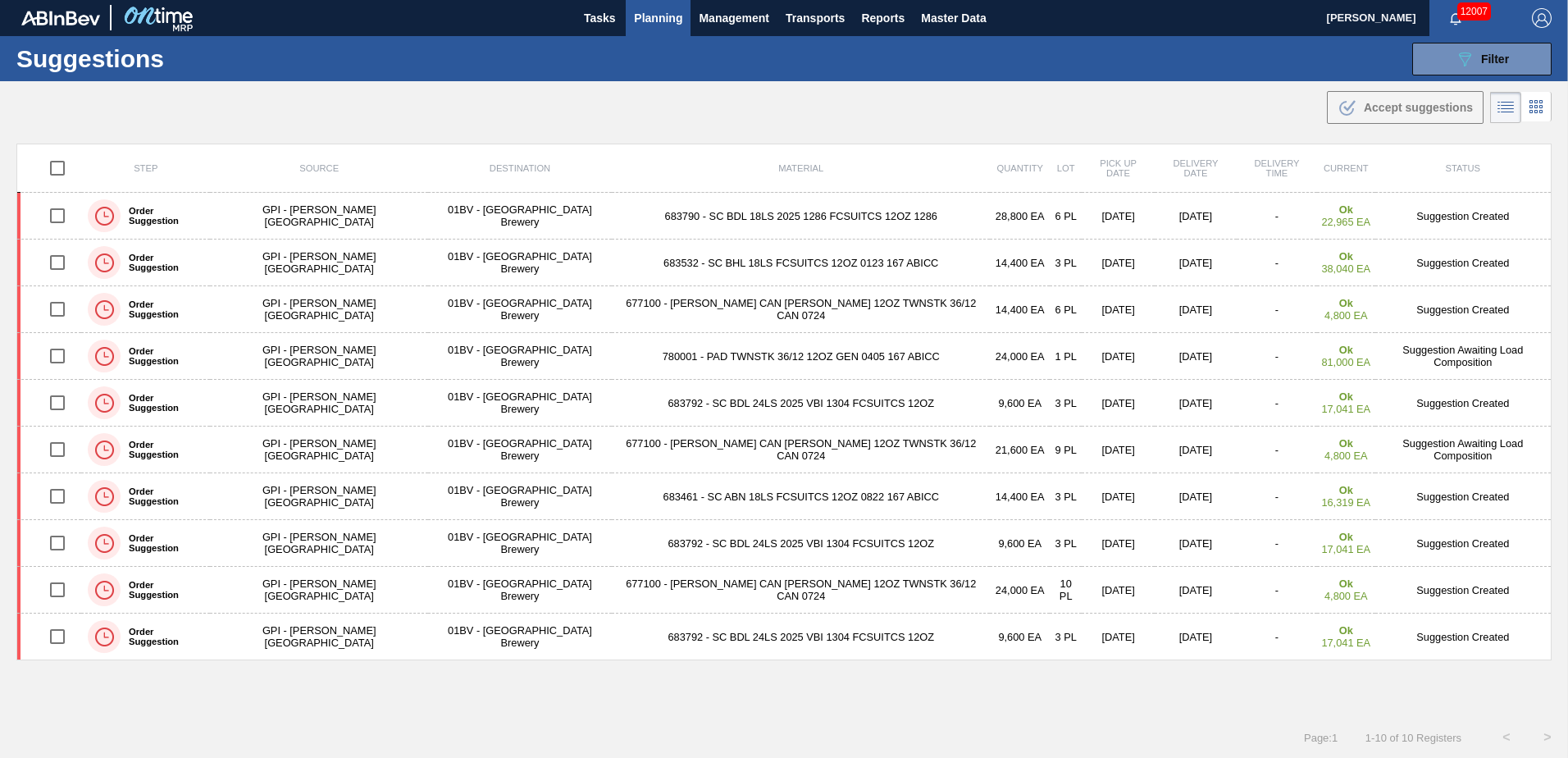
click at [663, 14] on span "Planning" at bounding box center [658, 18] width 48 height 20
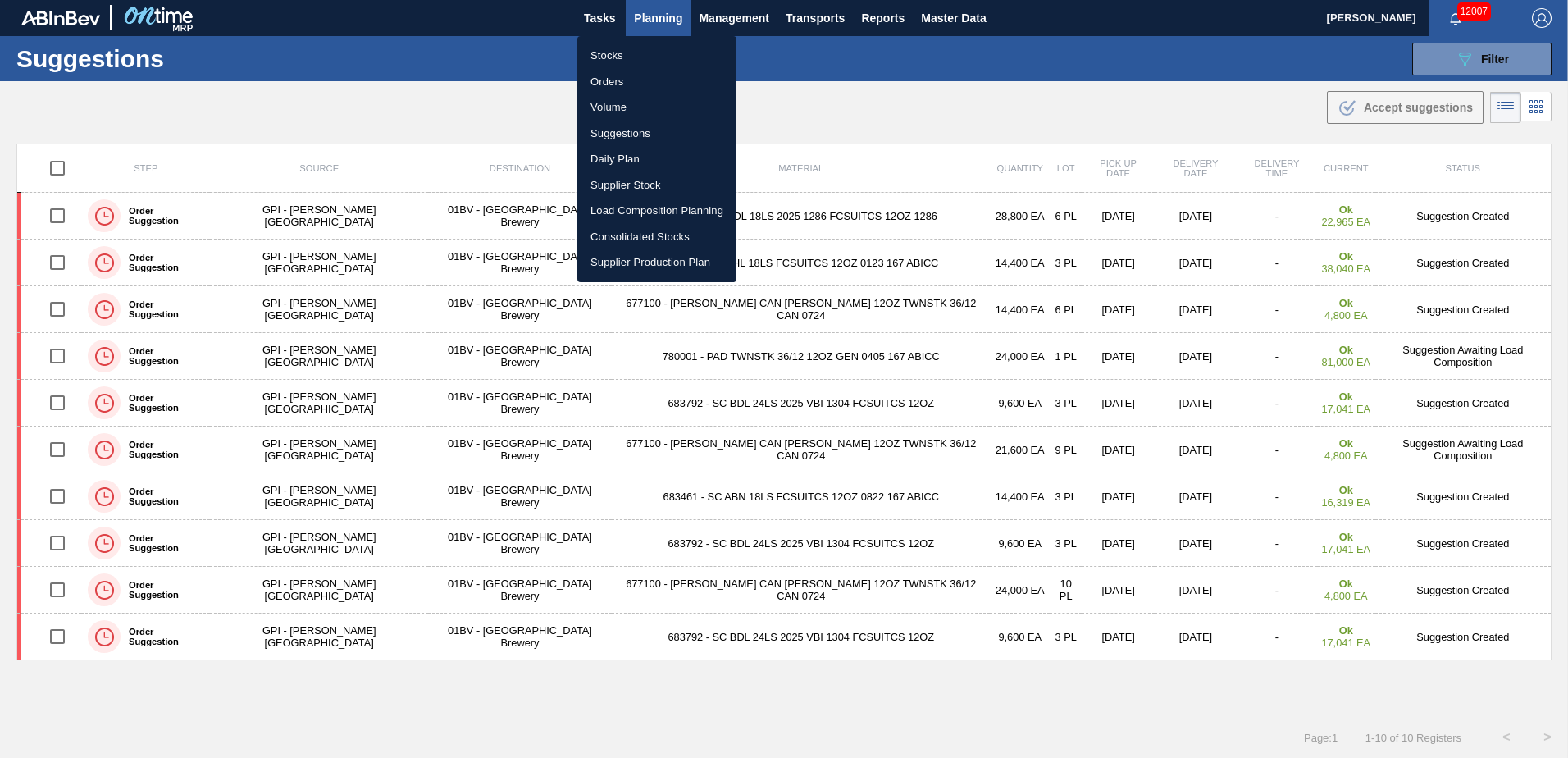
click at [609, 53] on li "Stocks" at bounding box center [657, 56] width 159 height 26
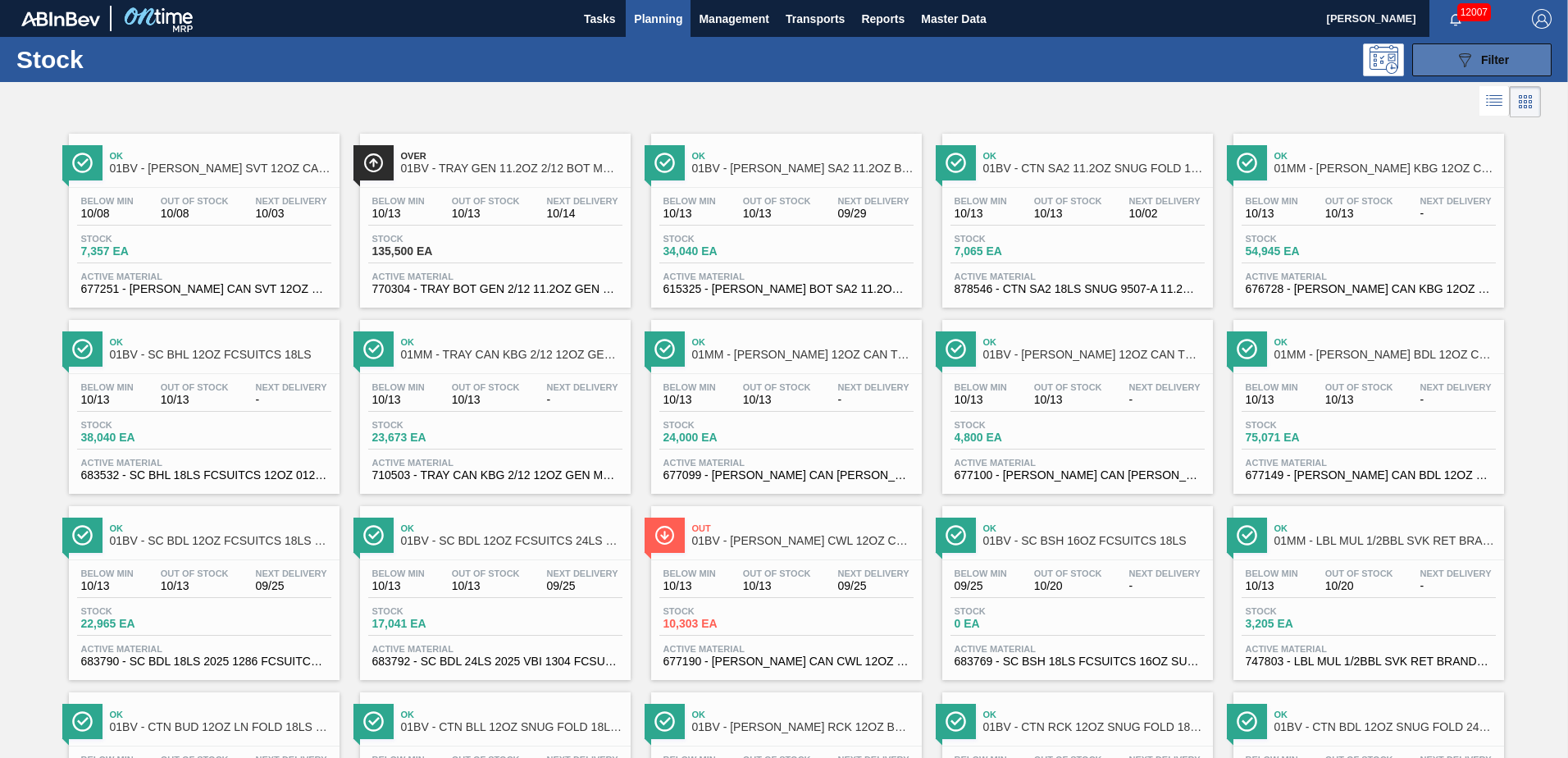
click at [1465, 63] on icon "089F7B8B-B2A5-4AFE-B5C0-19BA573D28AC" at bounding box center [1465, 60] width 20 height 20
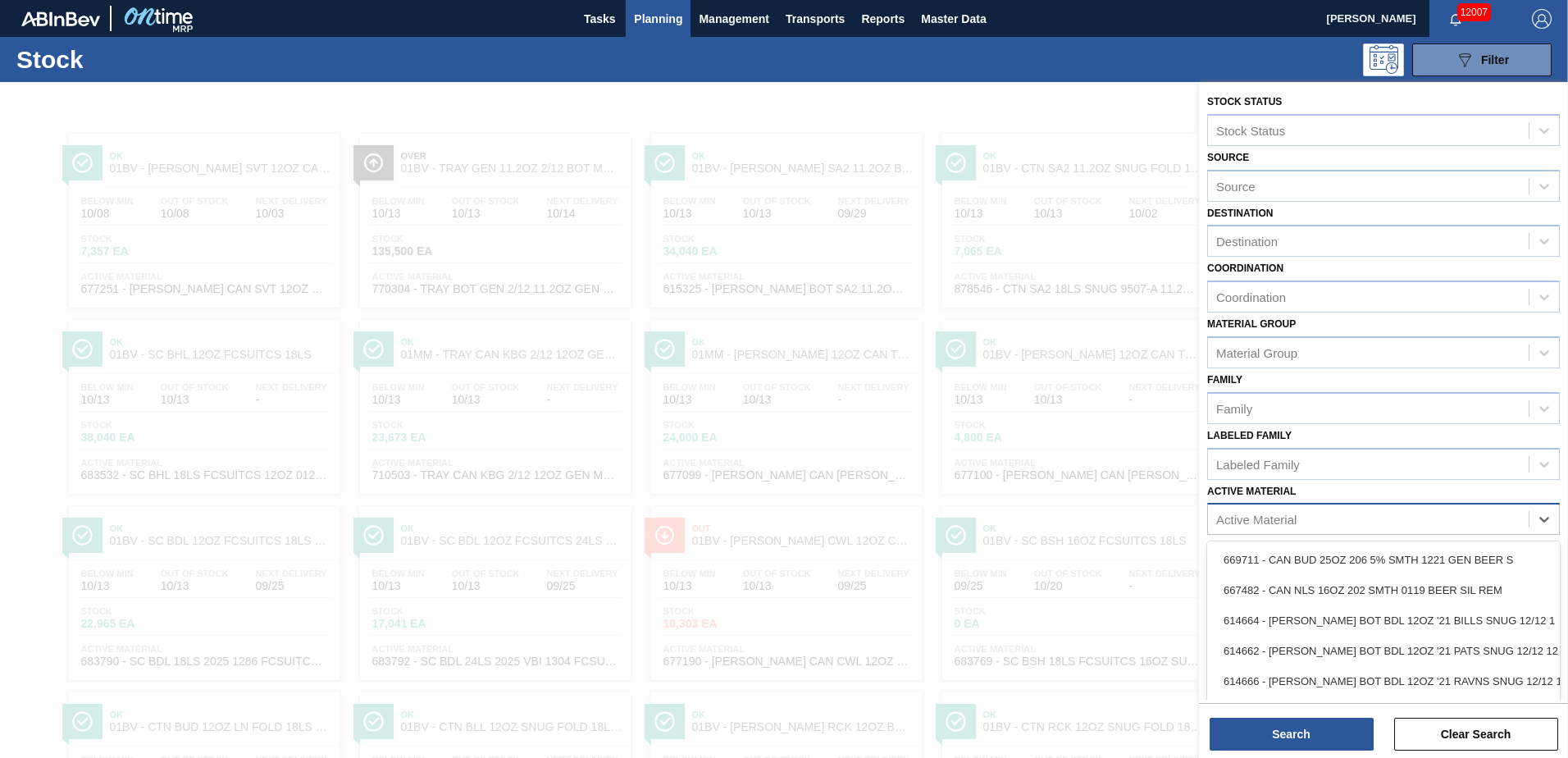
click at [1283, 518] on div "Active Material" at bounding box center [1256, 519] width 80 height 14
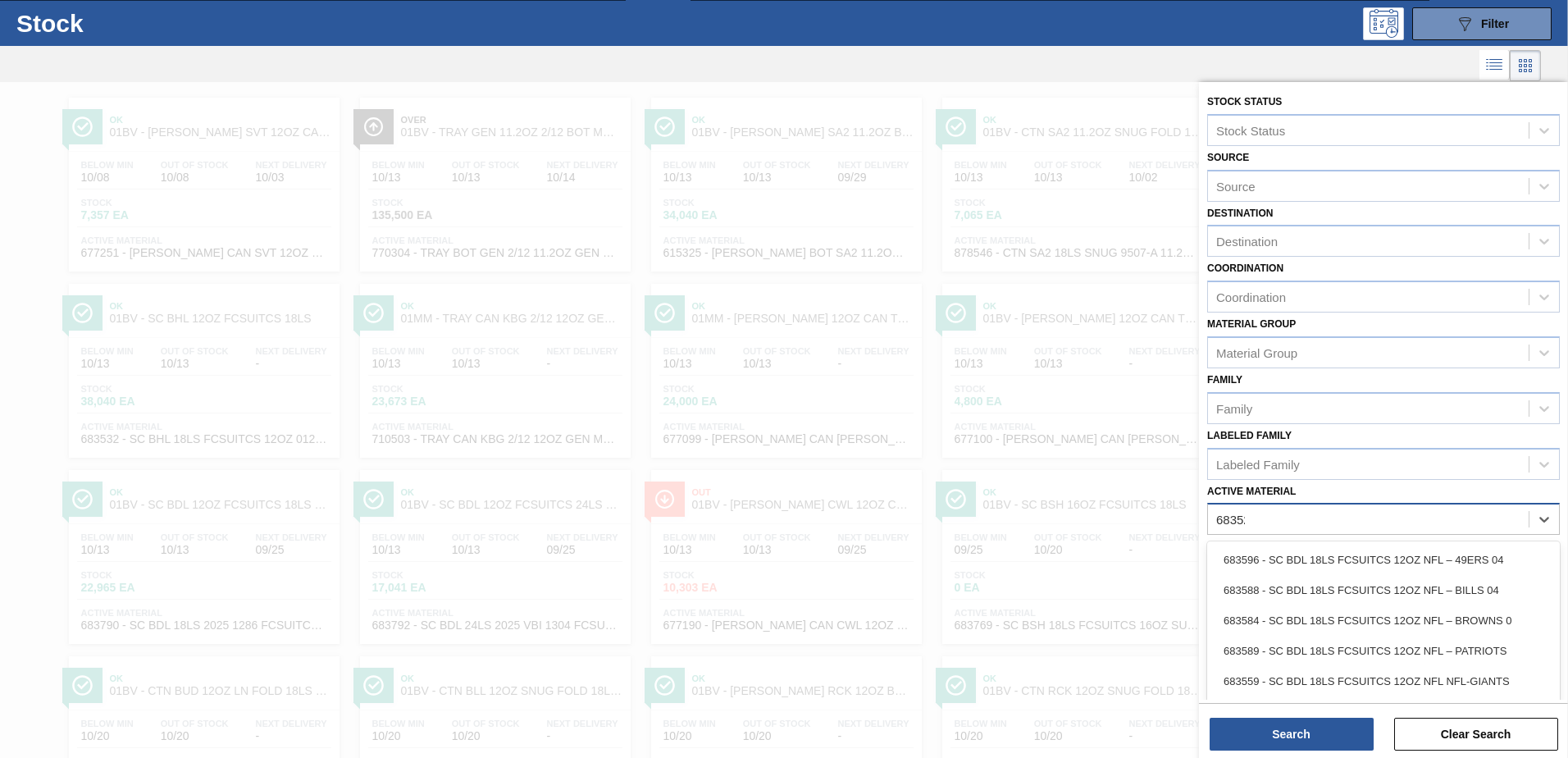
type Material "683529"
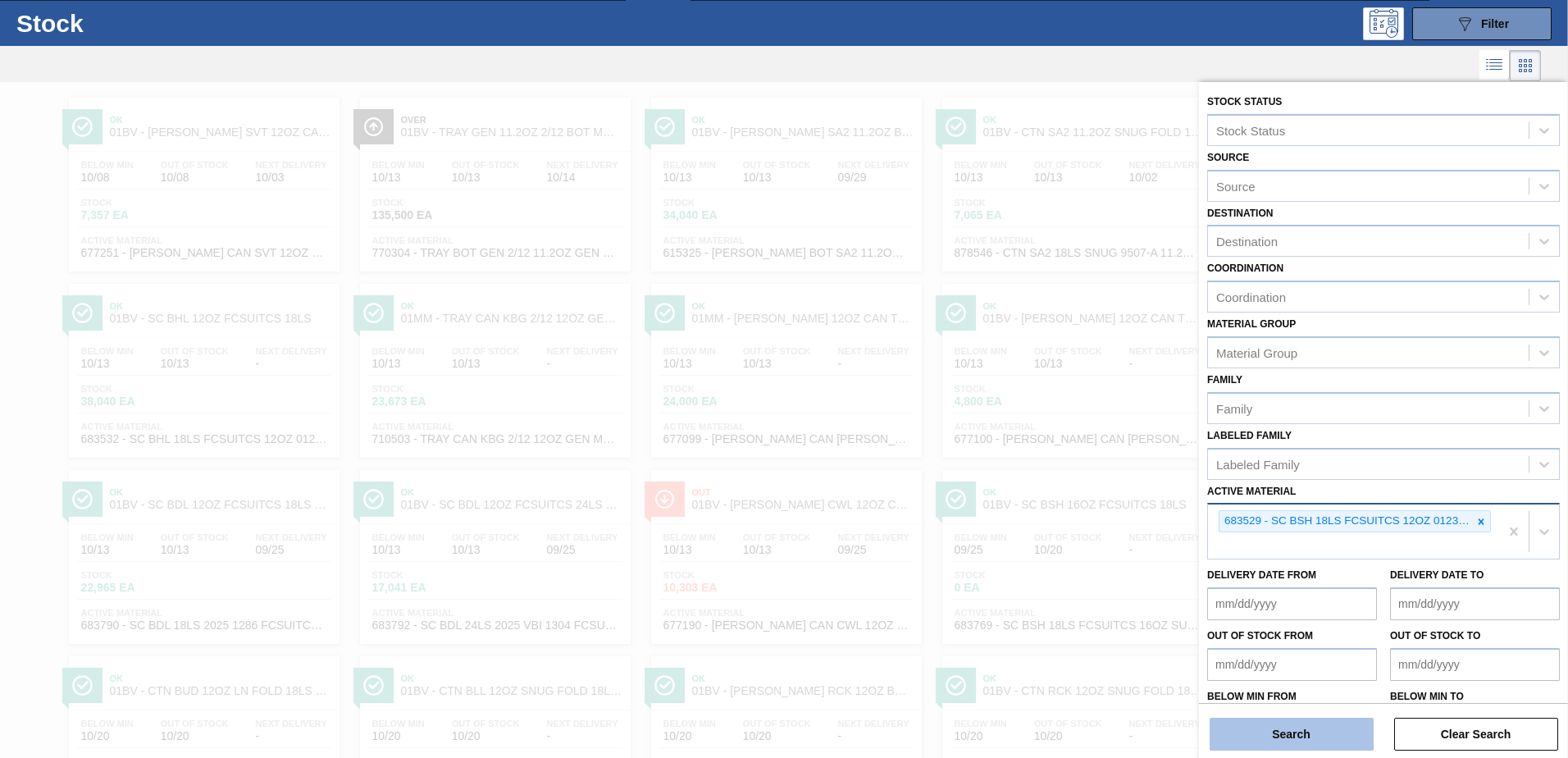
click at [1253, 731] on button "Search" at bounding box center [1292, 734] width 164 height 33
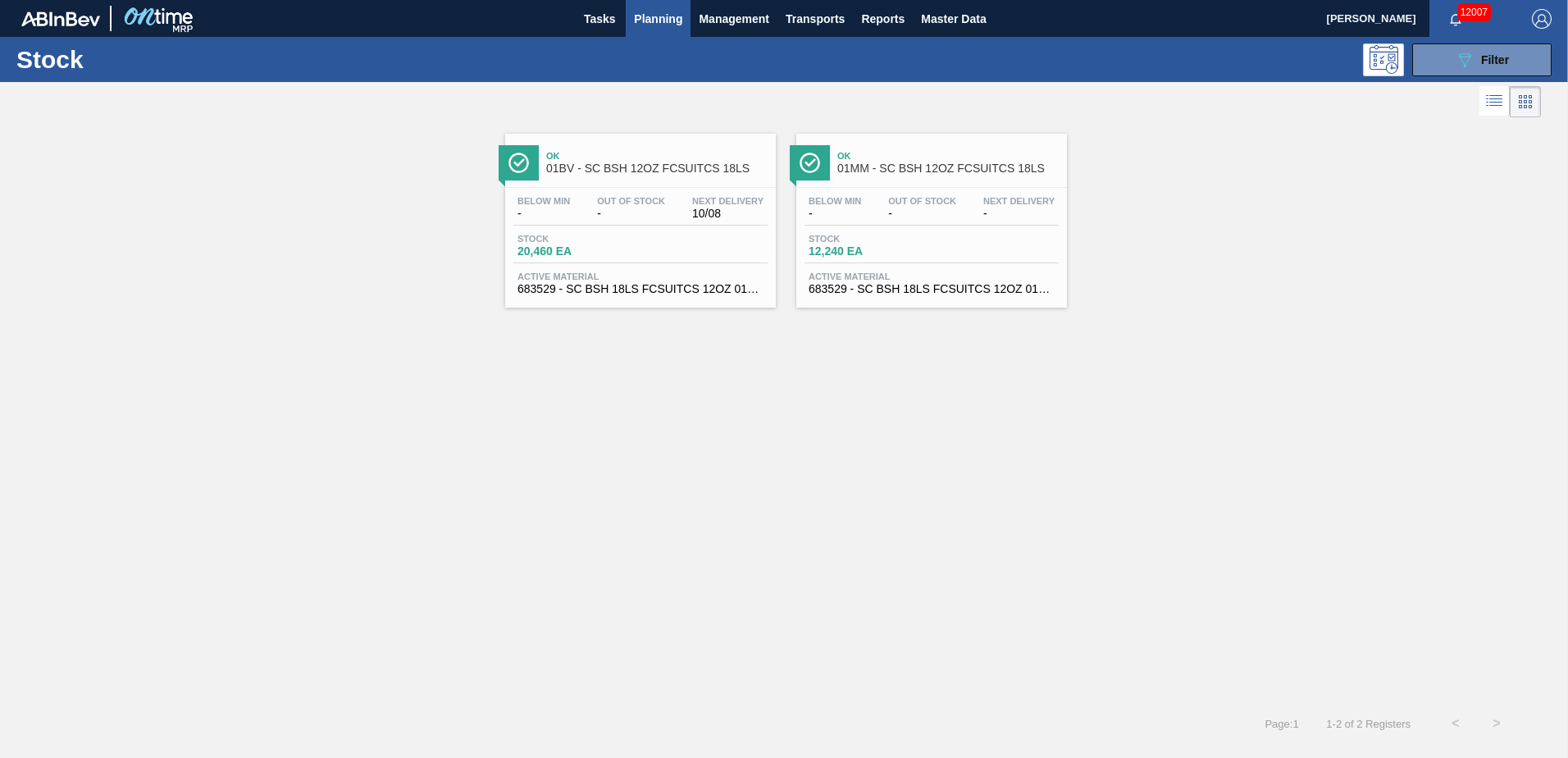
click at [615, 173] on span "01BV - SC BSH 12OZ FCSUITCS 18LS" at bounding box center [657, 168] width 221 height 12
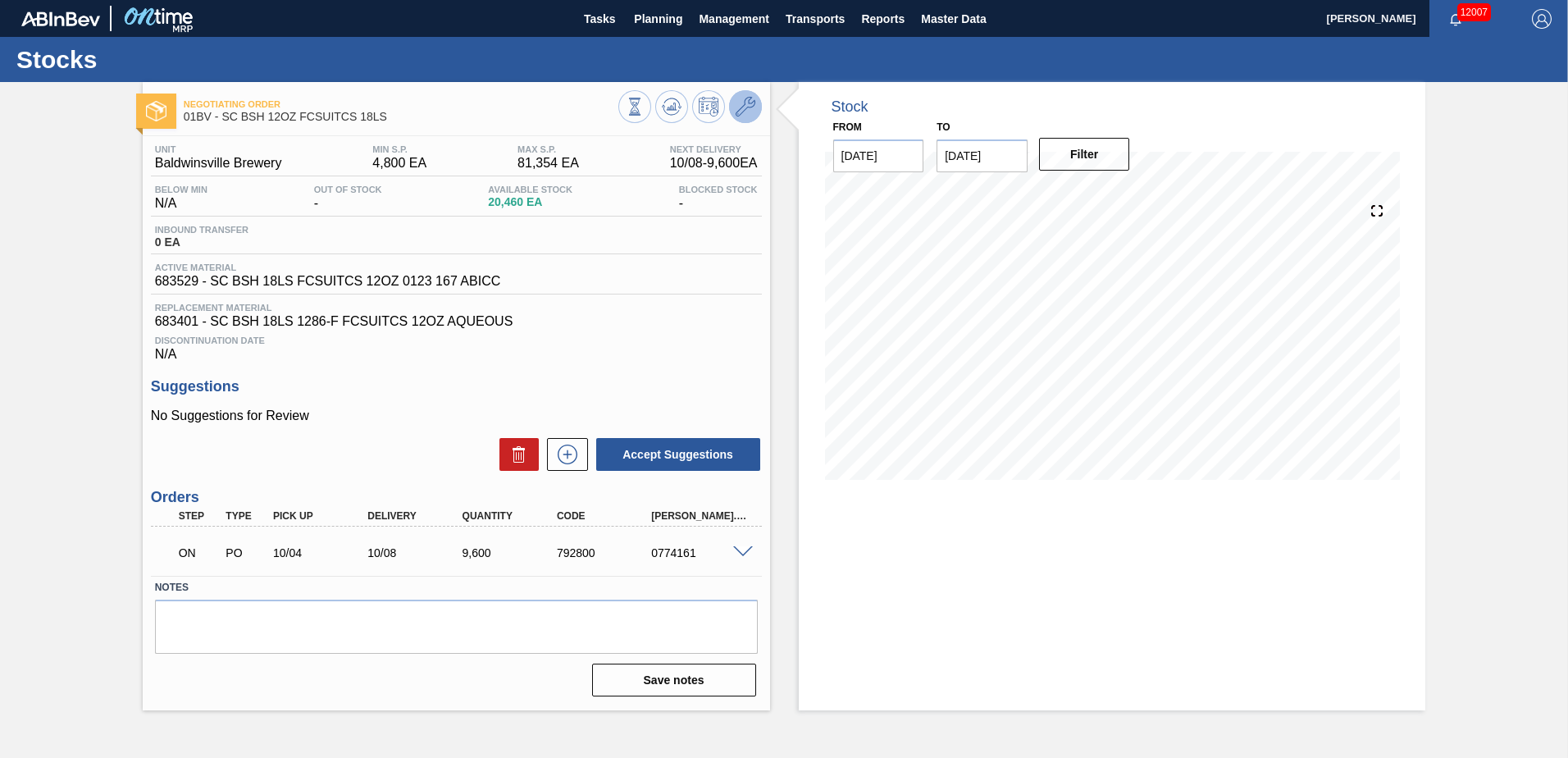
click at [747, 101] on icon at bounding box center [745, 107] width 20 height 20
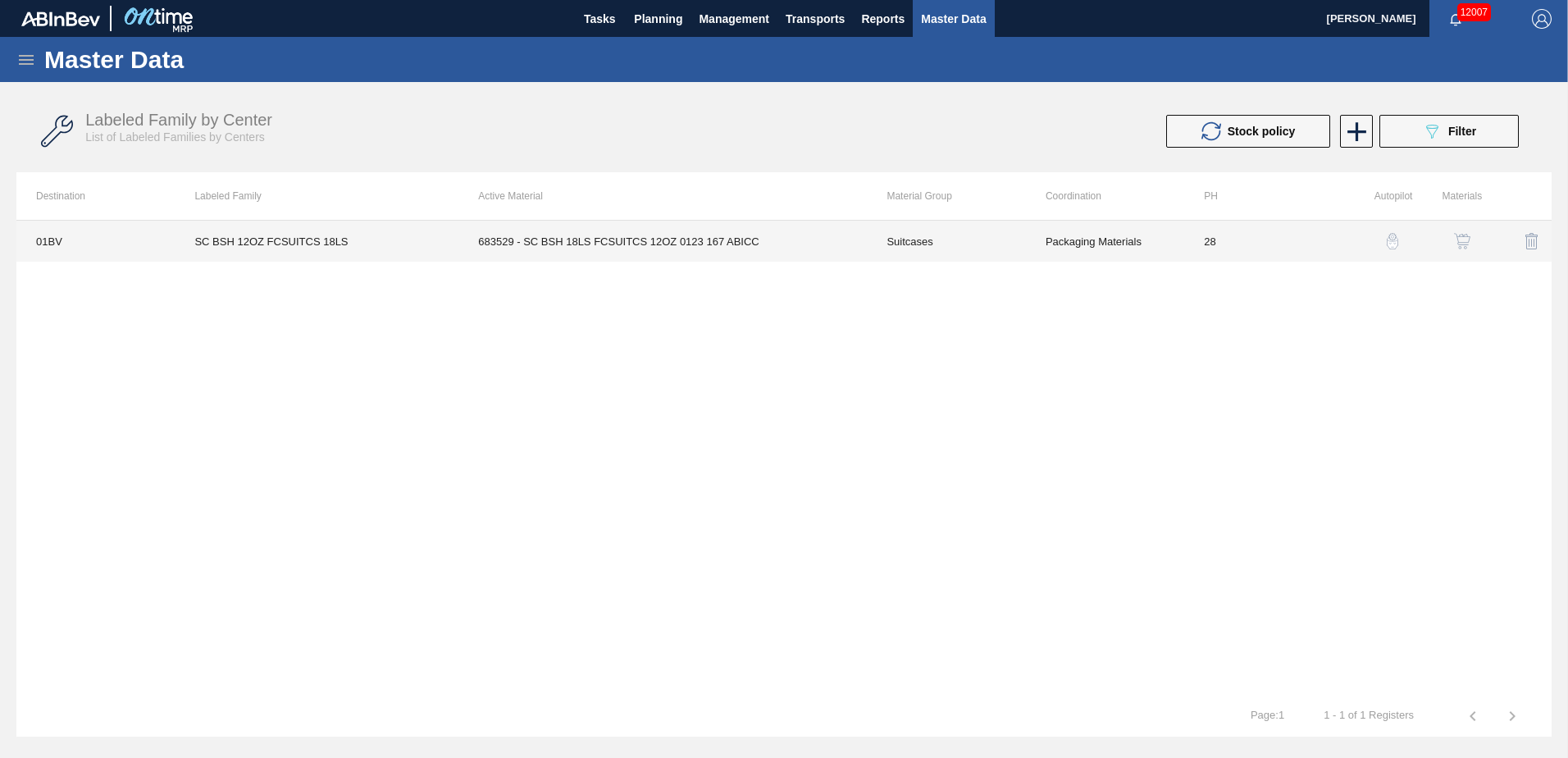
click at [597, 238] on td "683529 - SC BSH 18LS FCSUITCS 12OZ 0123 167 ABICC" at bounding box center [663, 241] width 408 height 41
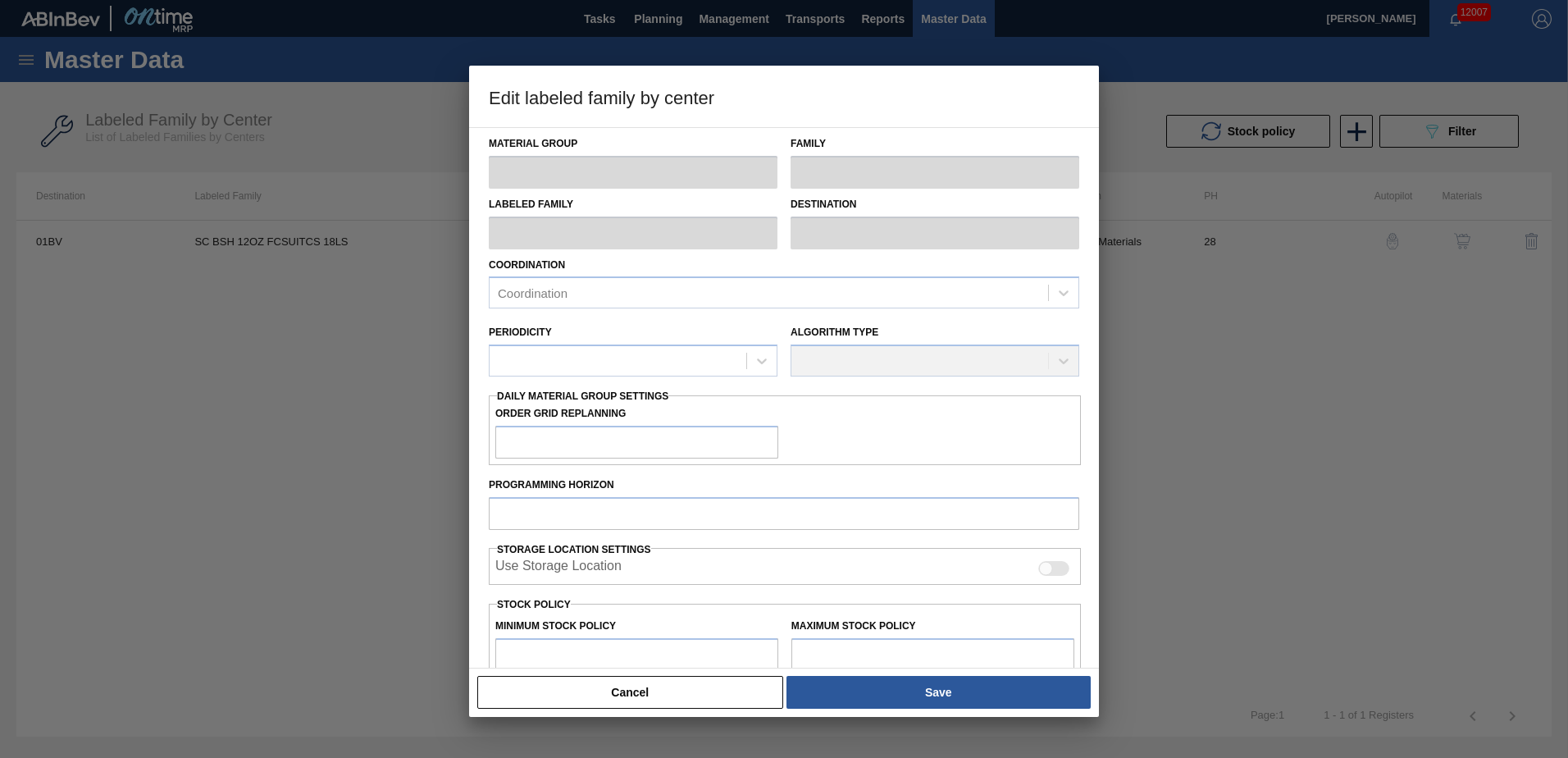
type input "Suitcases"
type input "SC BSH 12OZ FCSUITCS 18LS"
type input "01BV - [GEOGRAPHIC_DATA] Brewery"
type input "28"
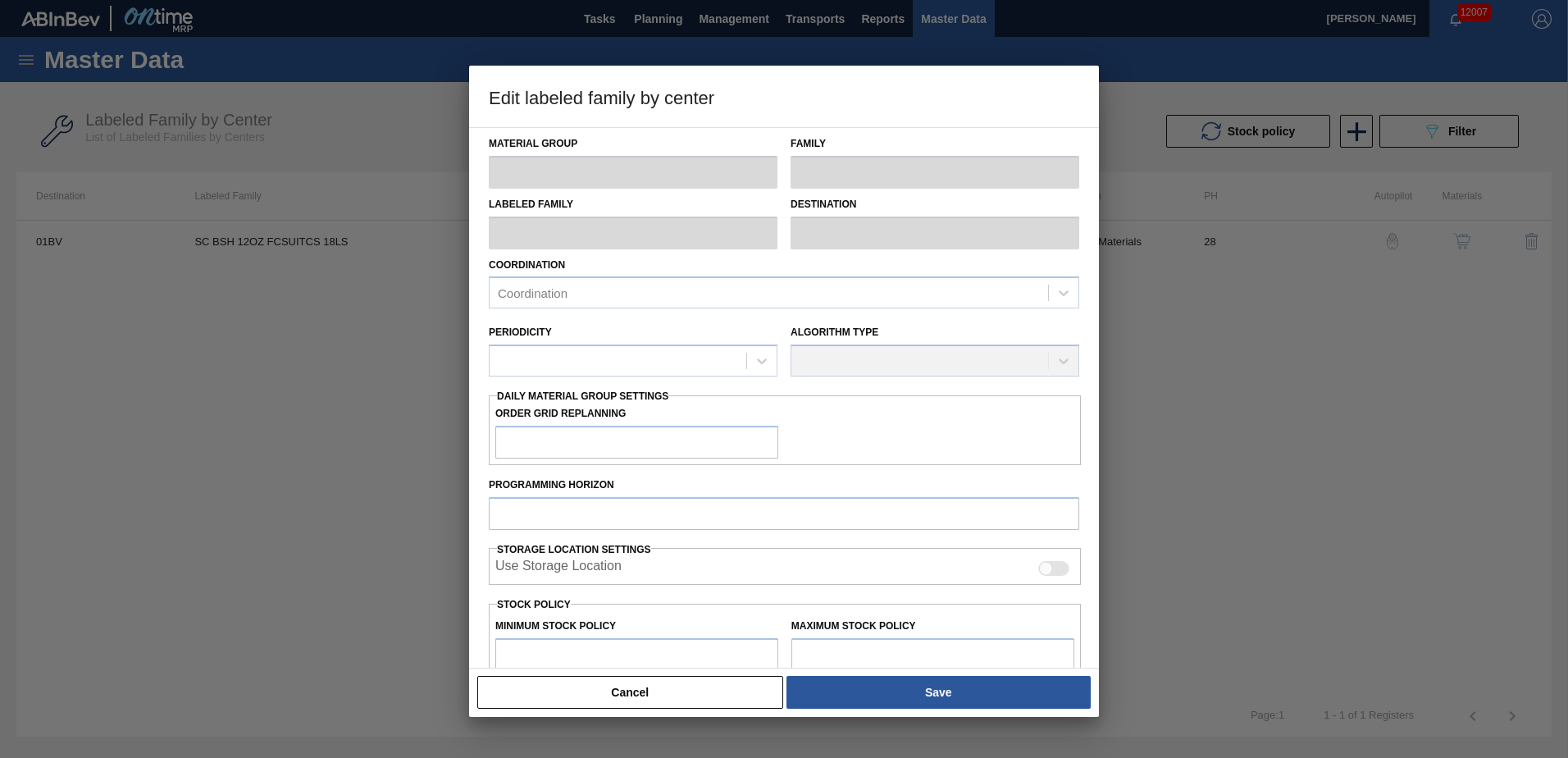
type input "4,800"
type input "81,354"
type input "6"
type input "9,393"
checkbox input "true"
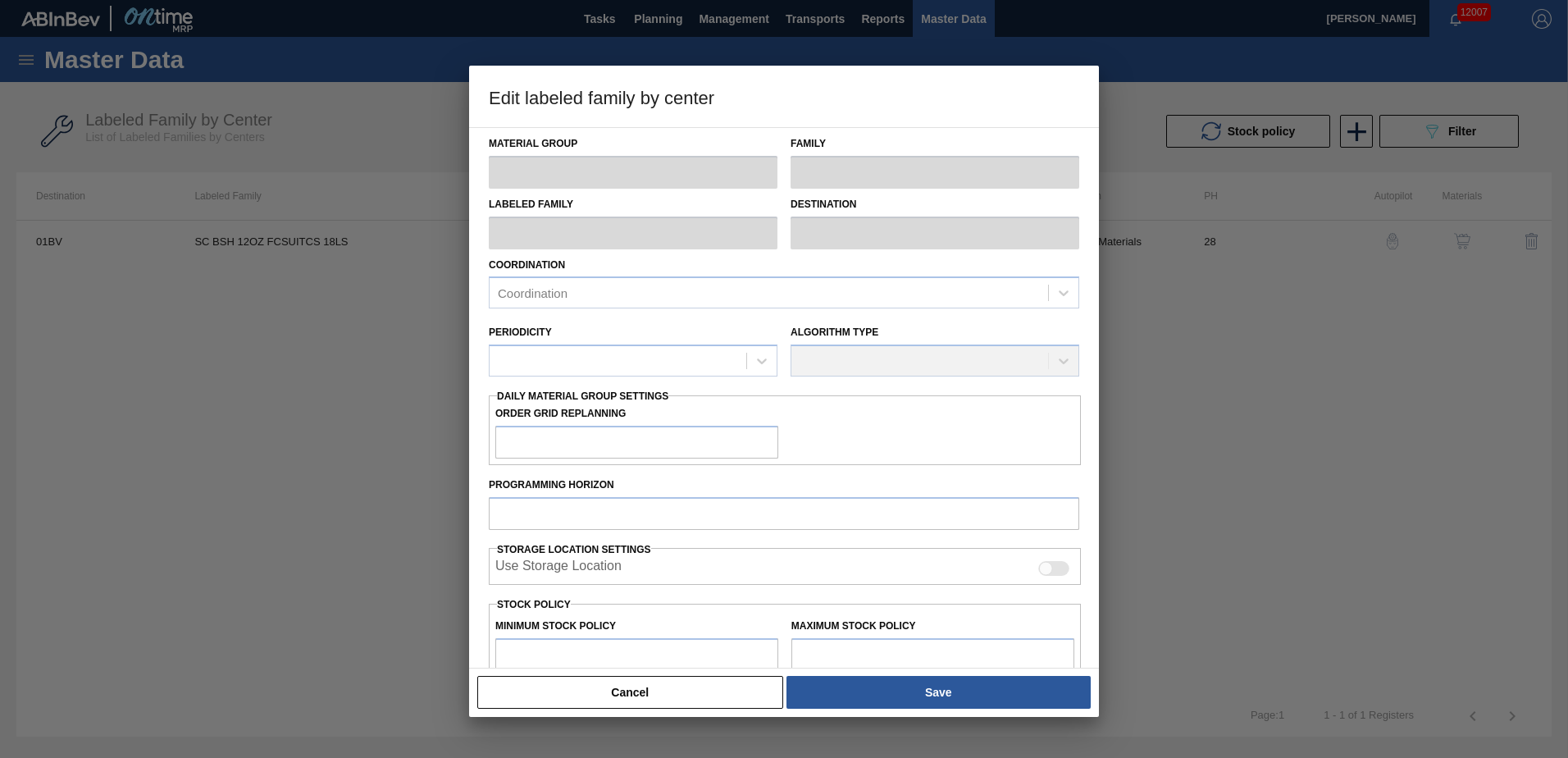
checkbox input "true"
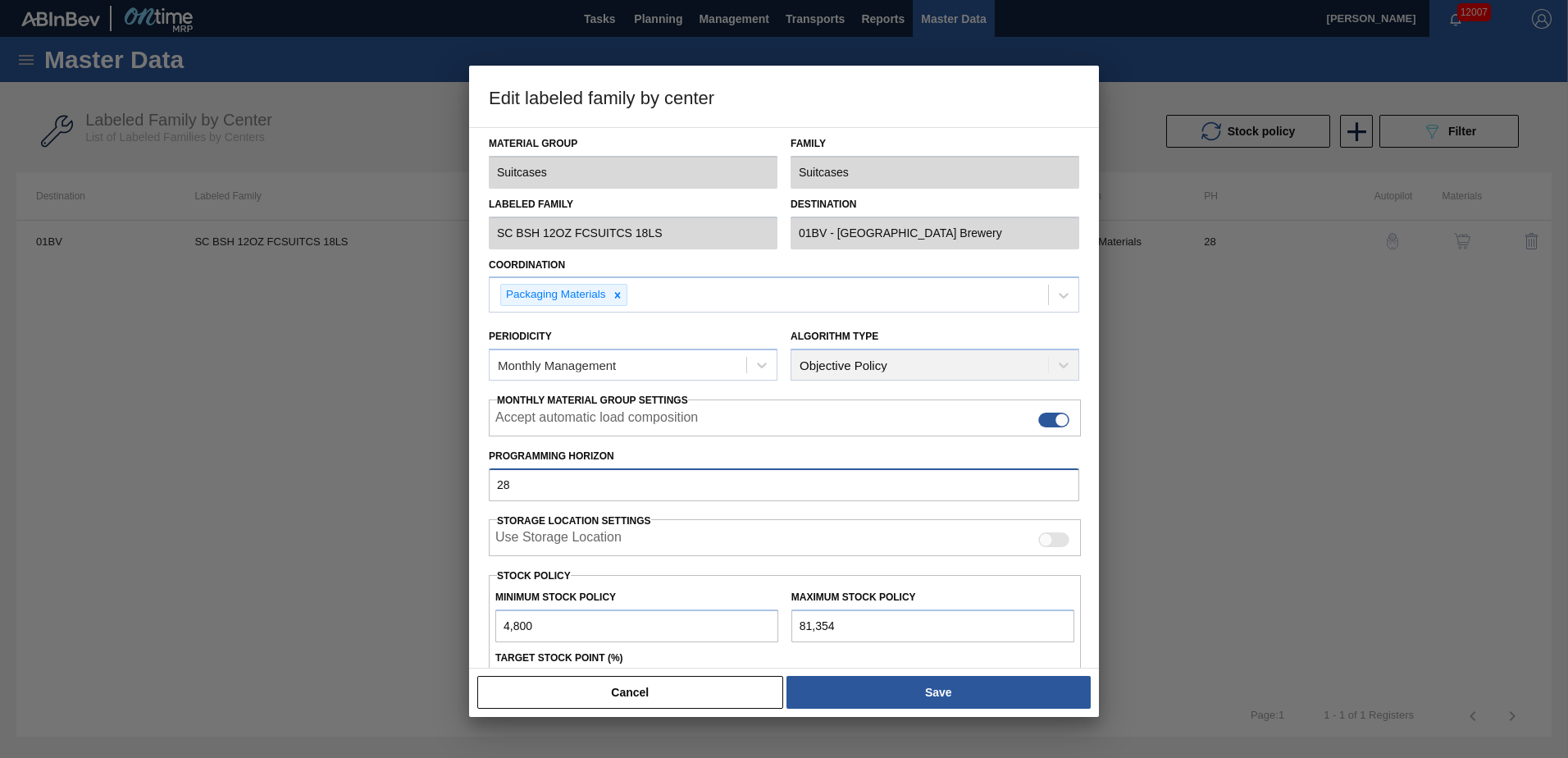
drag, startPoint x: 470, startPoint y: 482, endPoint x: 292, endPoint y: 479, distance: 178.0
click at [293, 479] on div "Edit labeled family by center Material Group Suitcases Family Suitcases Labeled…" at bounding box center [784, 379] width 1568 height 758
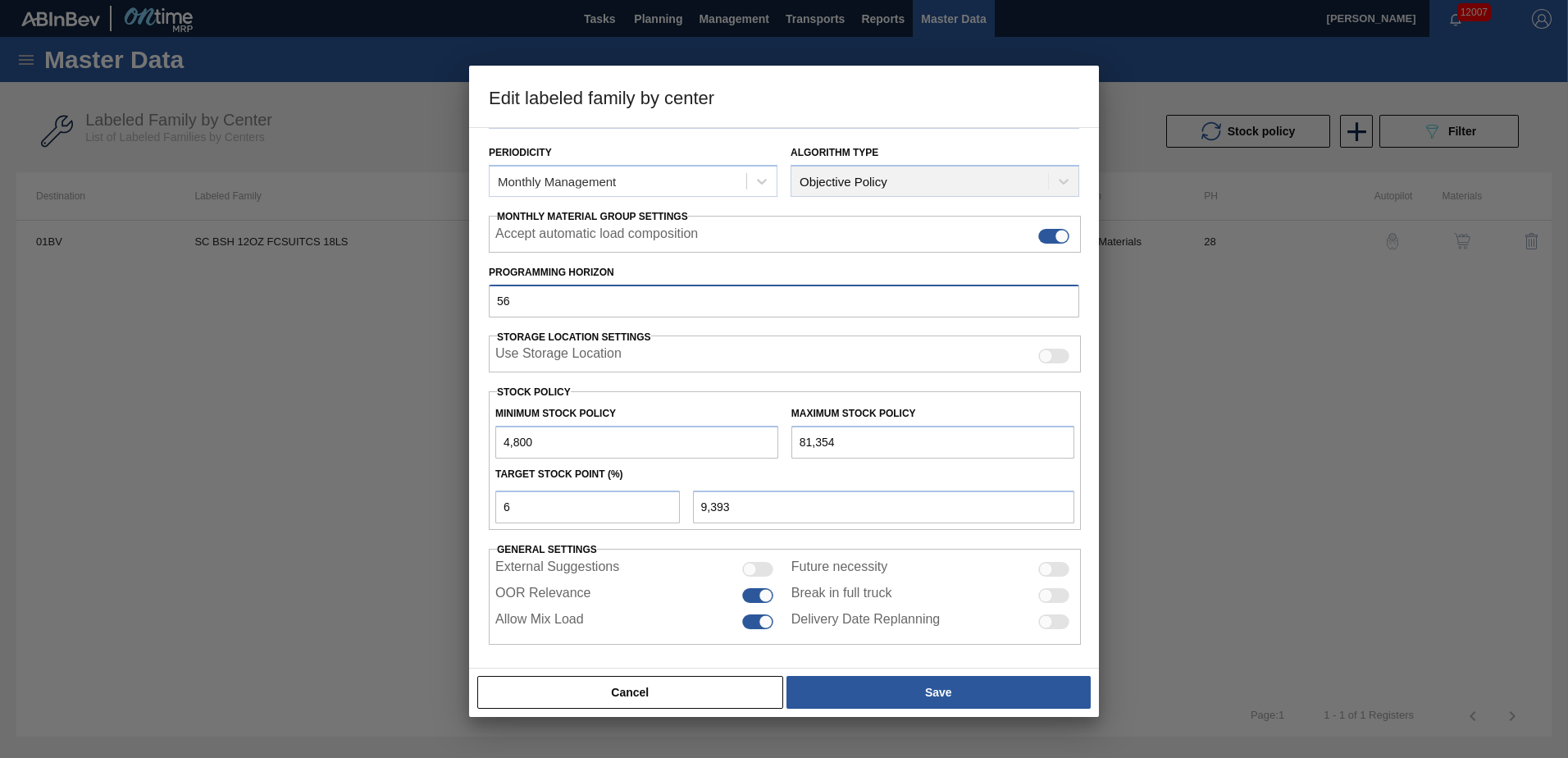
scroll to position [189, 0]
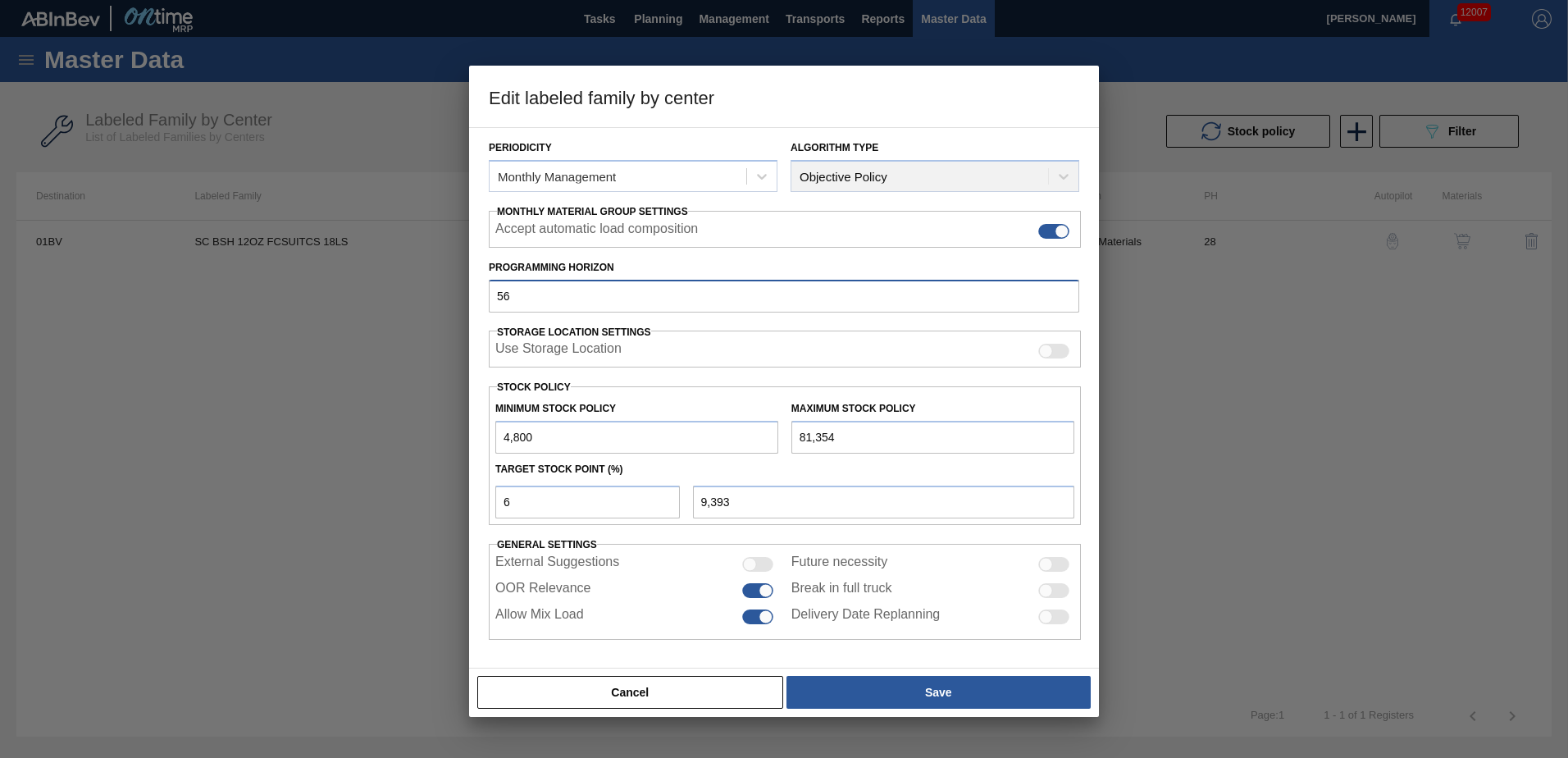
type input "56"
drag, startPoint x: 551, startPoint y: 503, endPoint x: 313, endPoint y: 505, distance: 238.0
click at [313, 505] on div "Edit labeled family by center Material Group Suitcases Family Suitcases Labeled…" at bounding box center [784, 379] width 1568 height 758
type input "7"
type input "10,159"
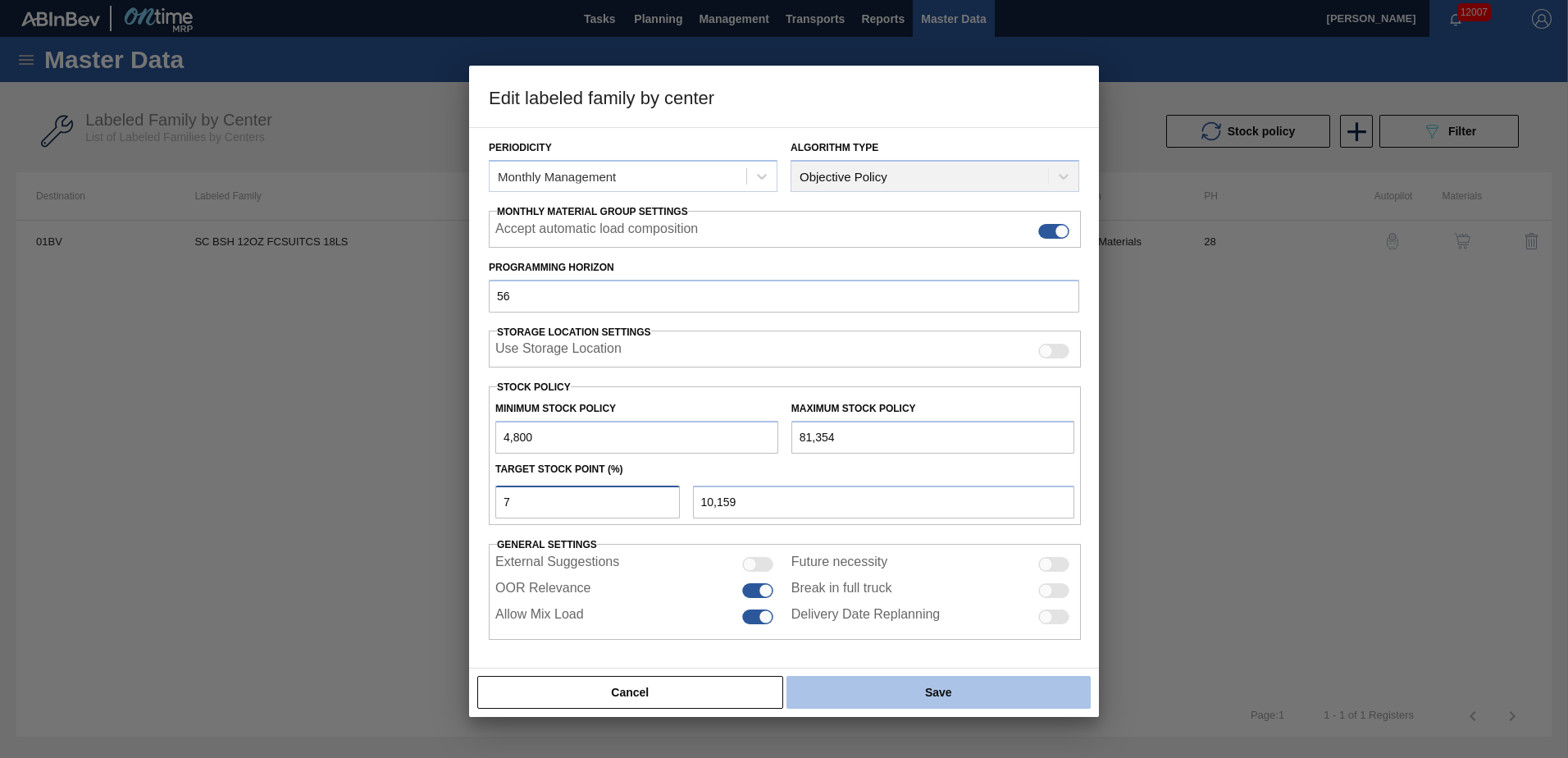
type input "7"
click at [924, 692] on button "Save" at bounding box center [938, 692] width 304 height 33
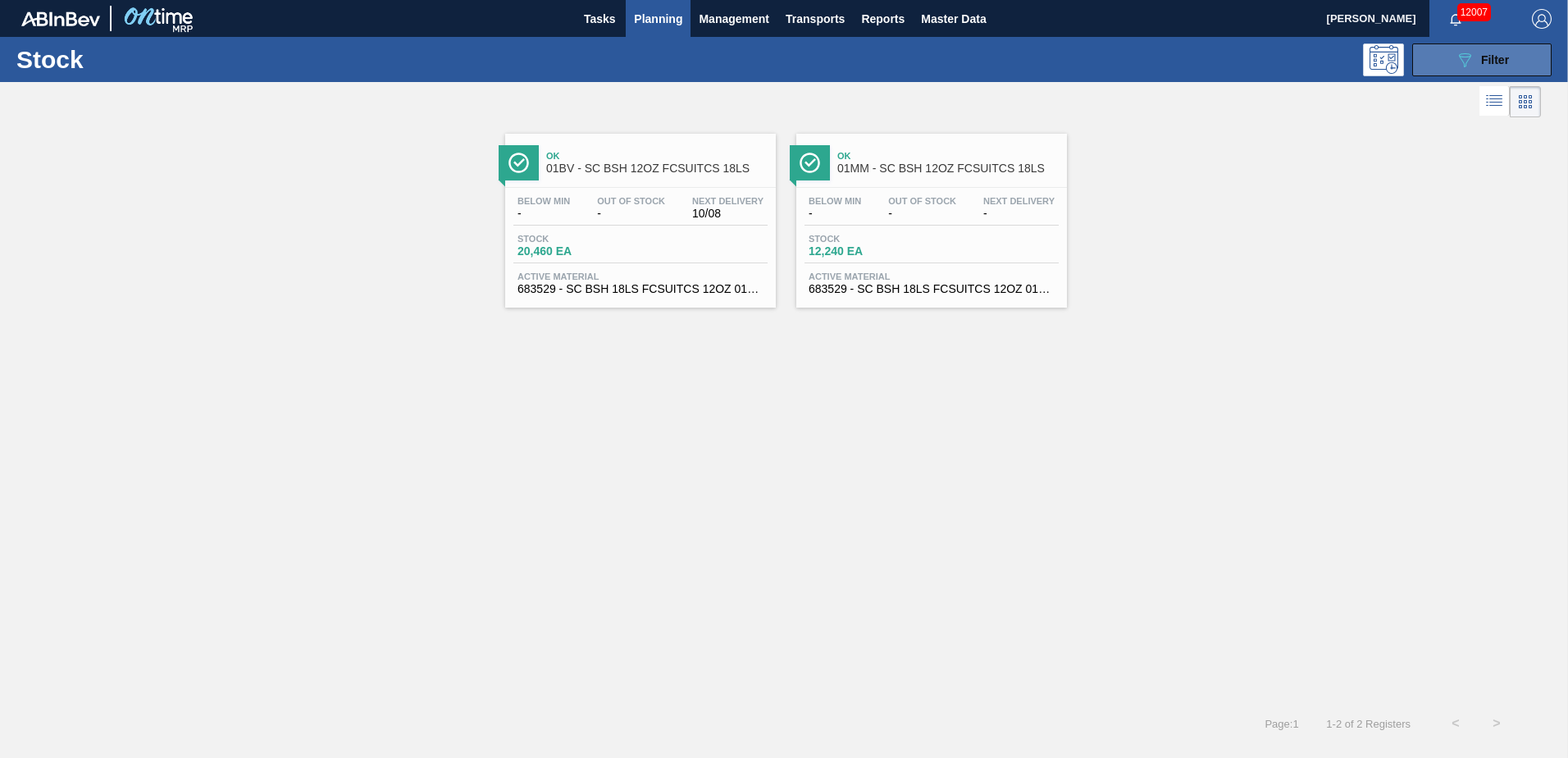
click at [1497, 57] on span "Filter" at bounding box center [1495, 60] width 28 height 13
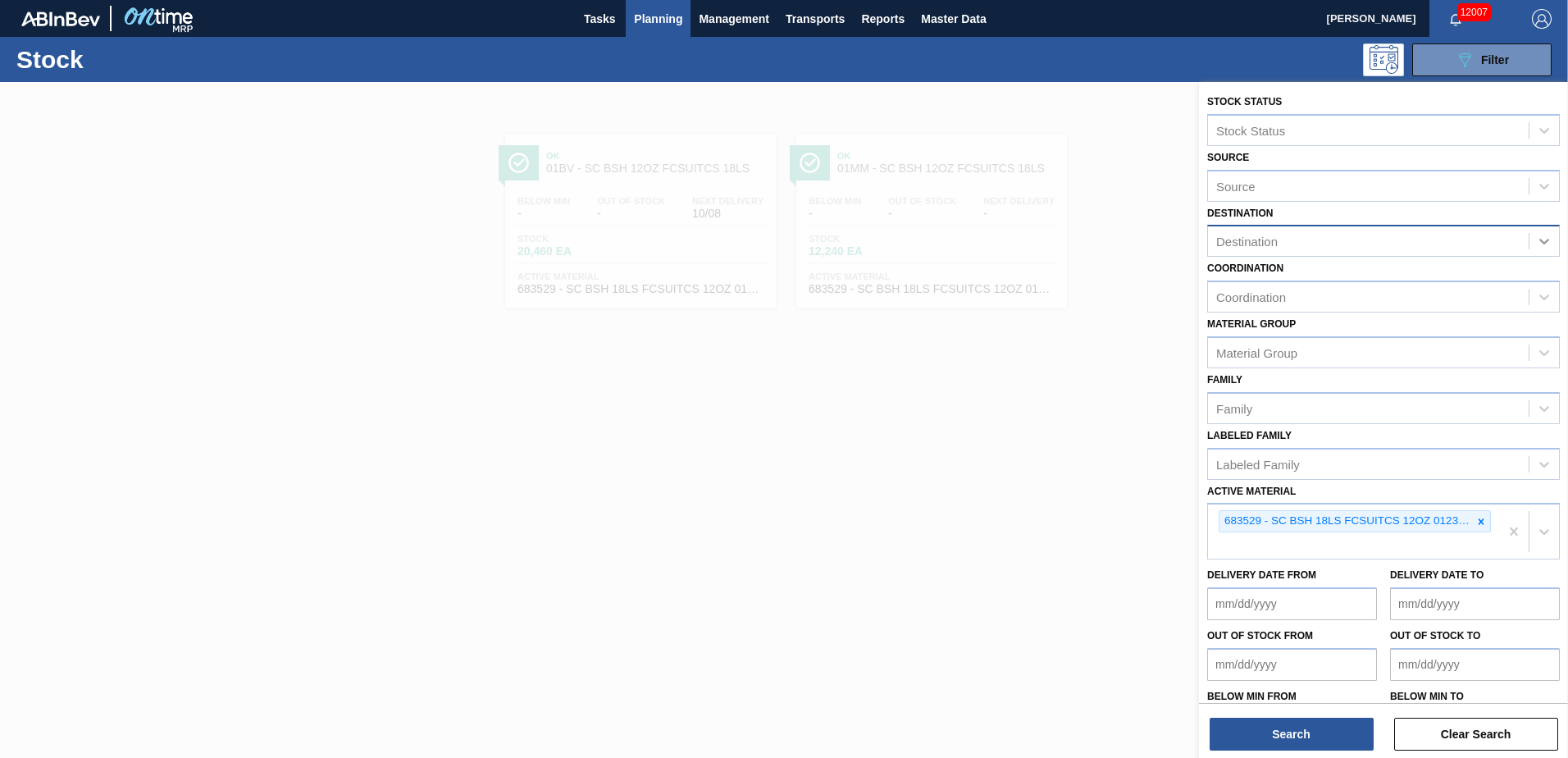
click at [1544, 237] on icon at bounding box center [1544, 241] width 16 height 16
drag, startPoint x: 1333, startPoint y: 281, endPoint x: 1326, endPoint y: 328, distance: 47.5
click at [1332, 281] on div "01BV - [GEOGRAPHIC_DATA] Brewery" at bounding box center [1383, 281] width 353 height 30
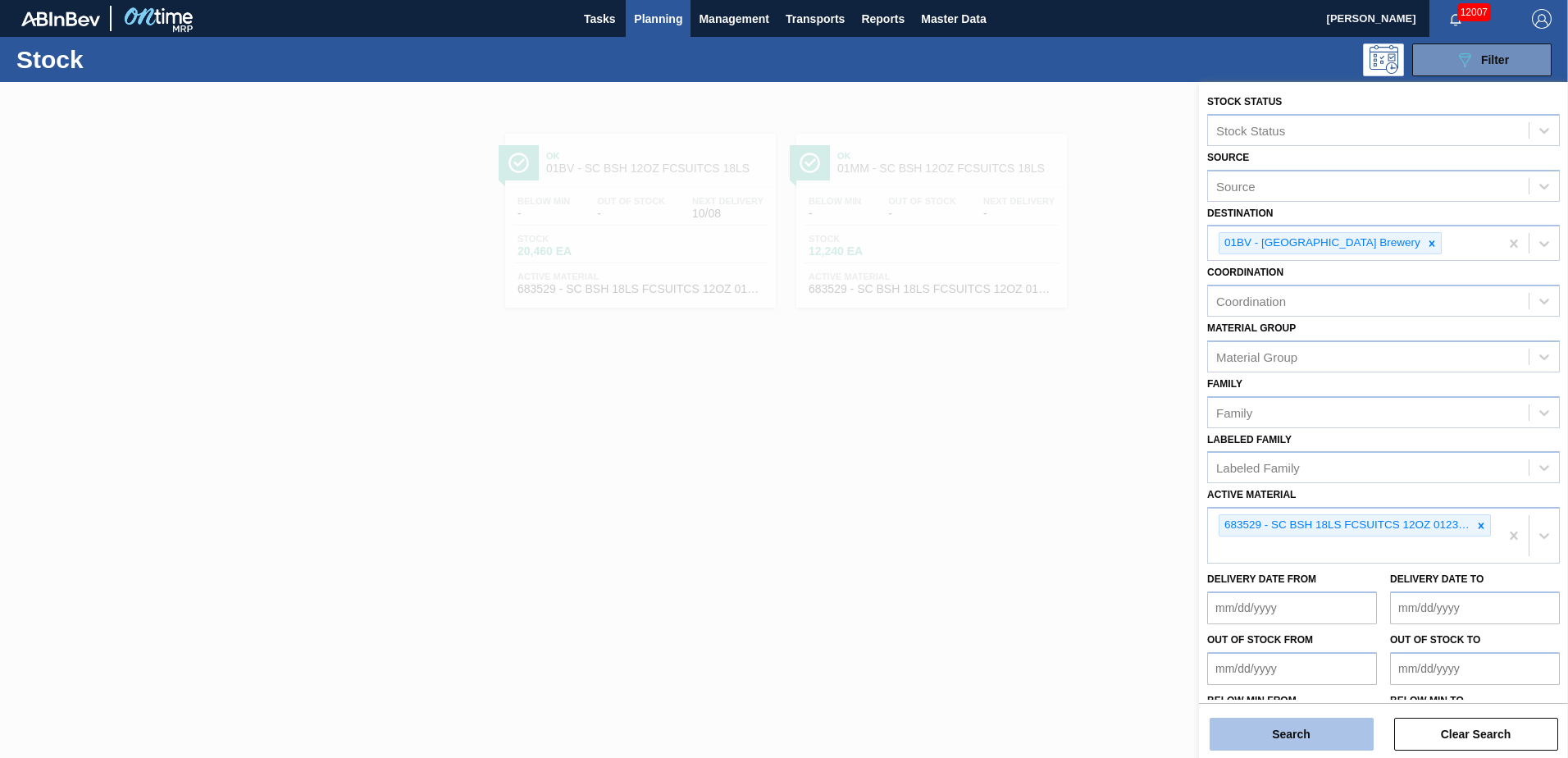
click at [1297, 734] on button "Search" at bounding box center [1292, 734] width 164 height 33
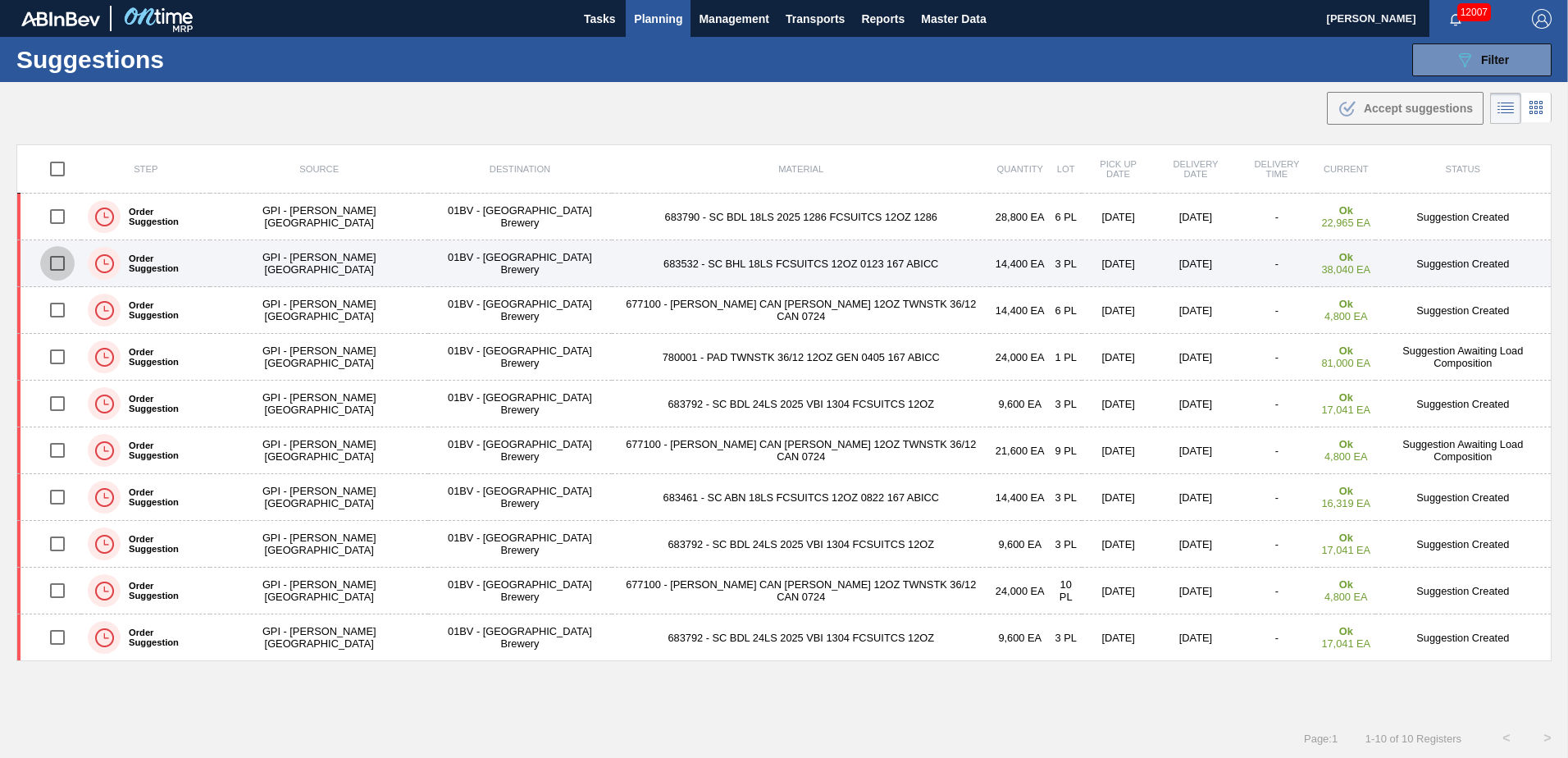
click at [62, 269] on input "checkbox" at bounding box center [57, 263] width 34 height 34
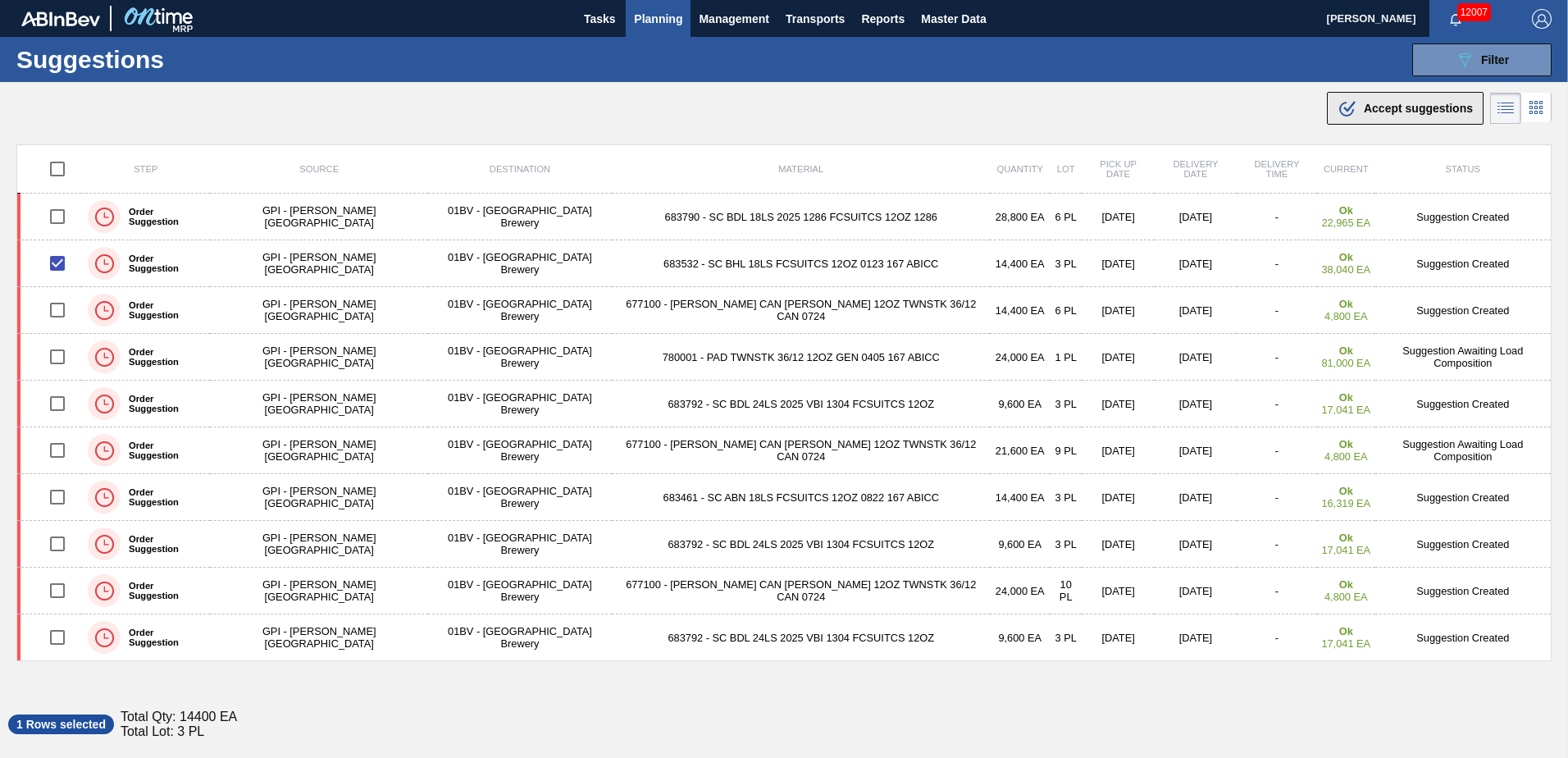
click at [1414, 105] on span "Accept suggestions" at bounding box center [1418, 108] width 109 height 13
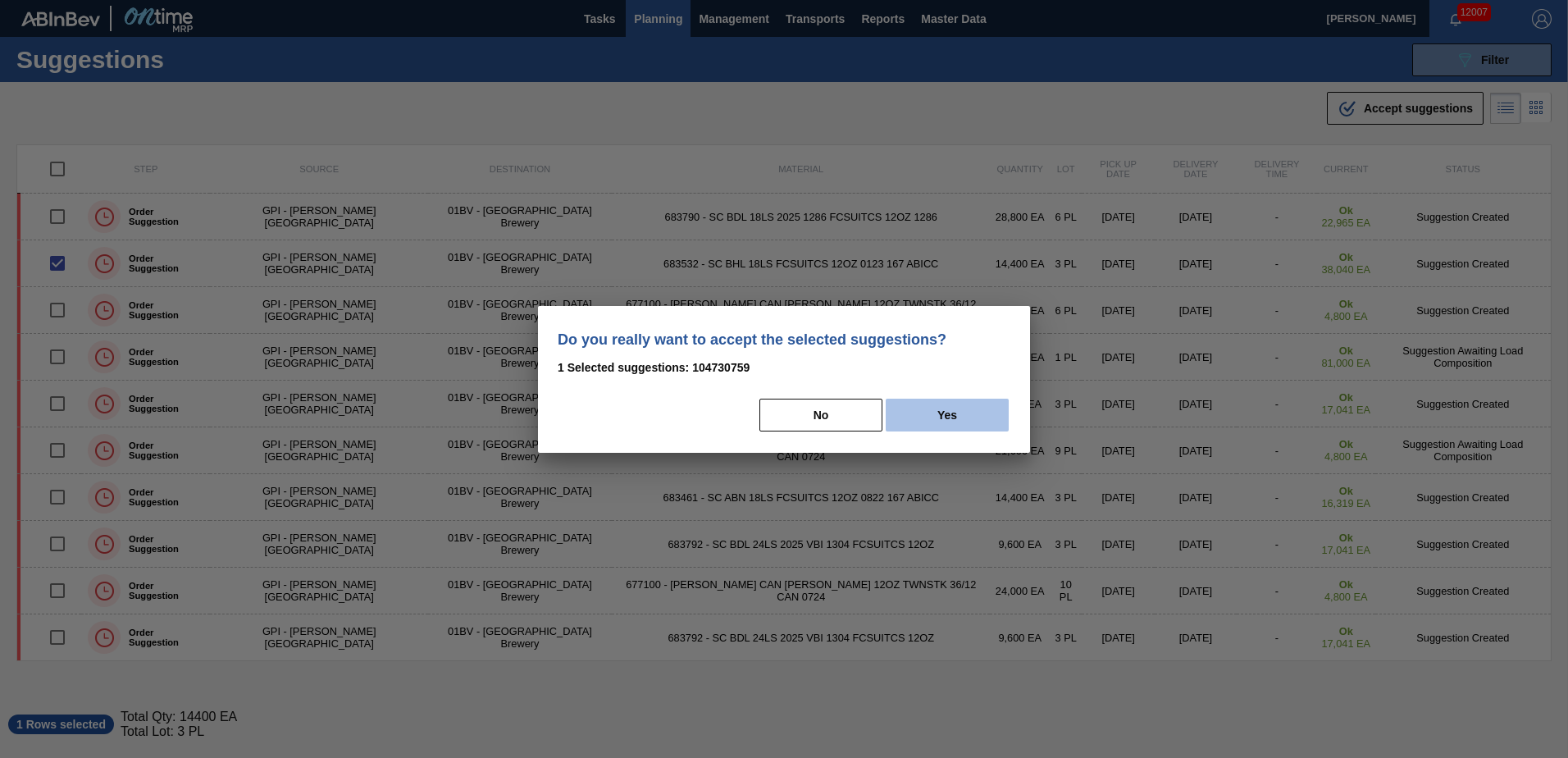
click at [977, 413] on button "Yes" at bounding box center [947, 415] width 123 height 33
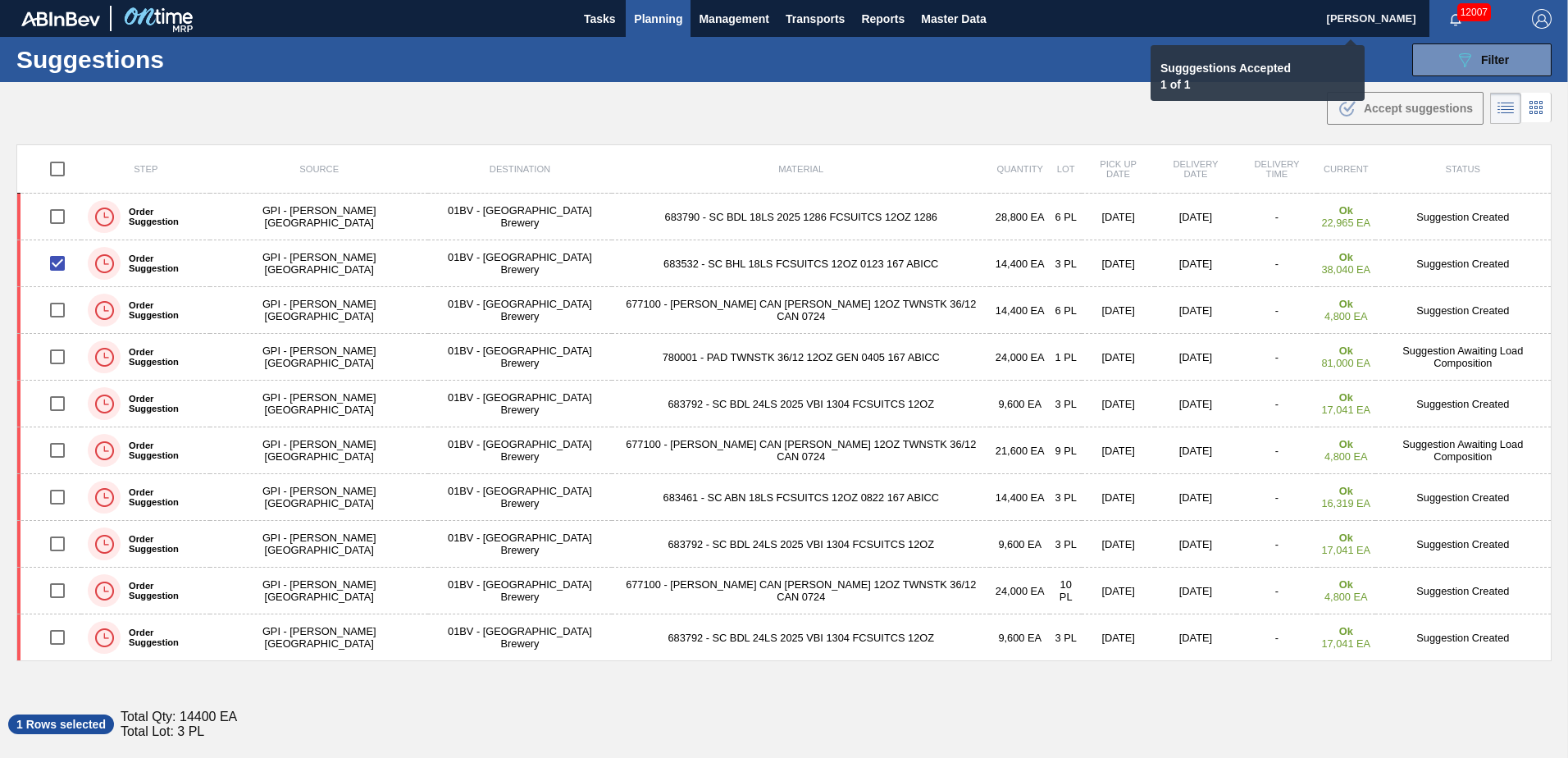
checkbox input "false"
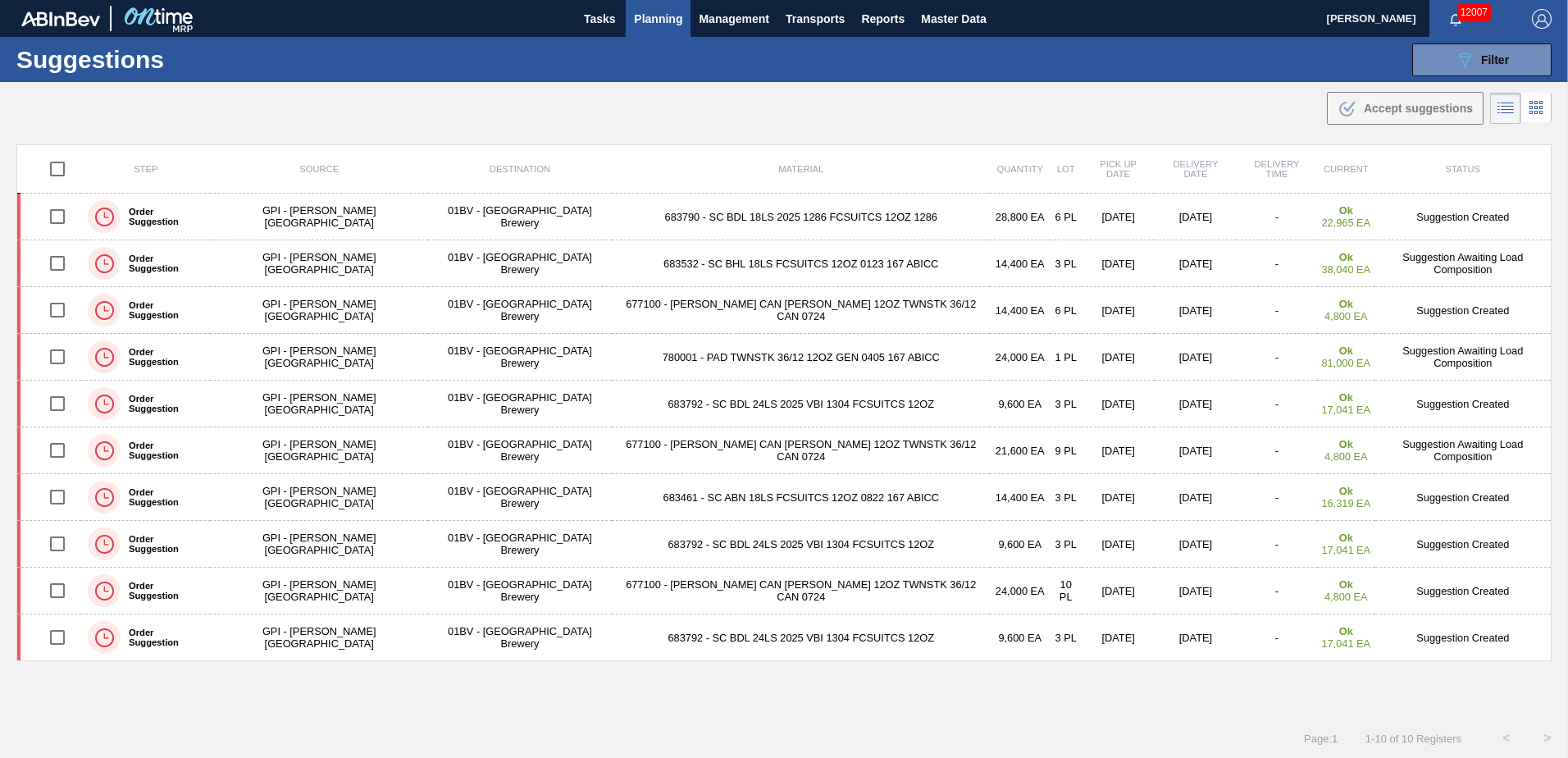
click at [655, 17] on span "Planning" at bounding box center [658, 19] width 48 height 20
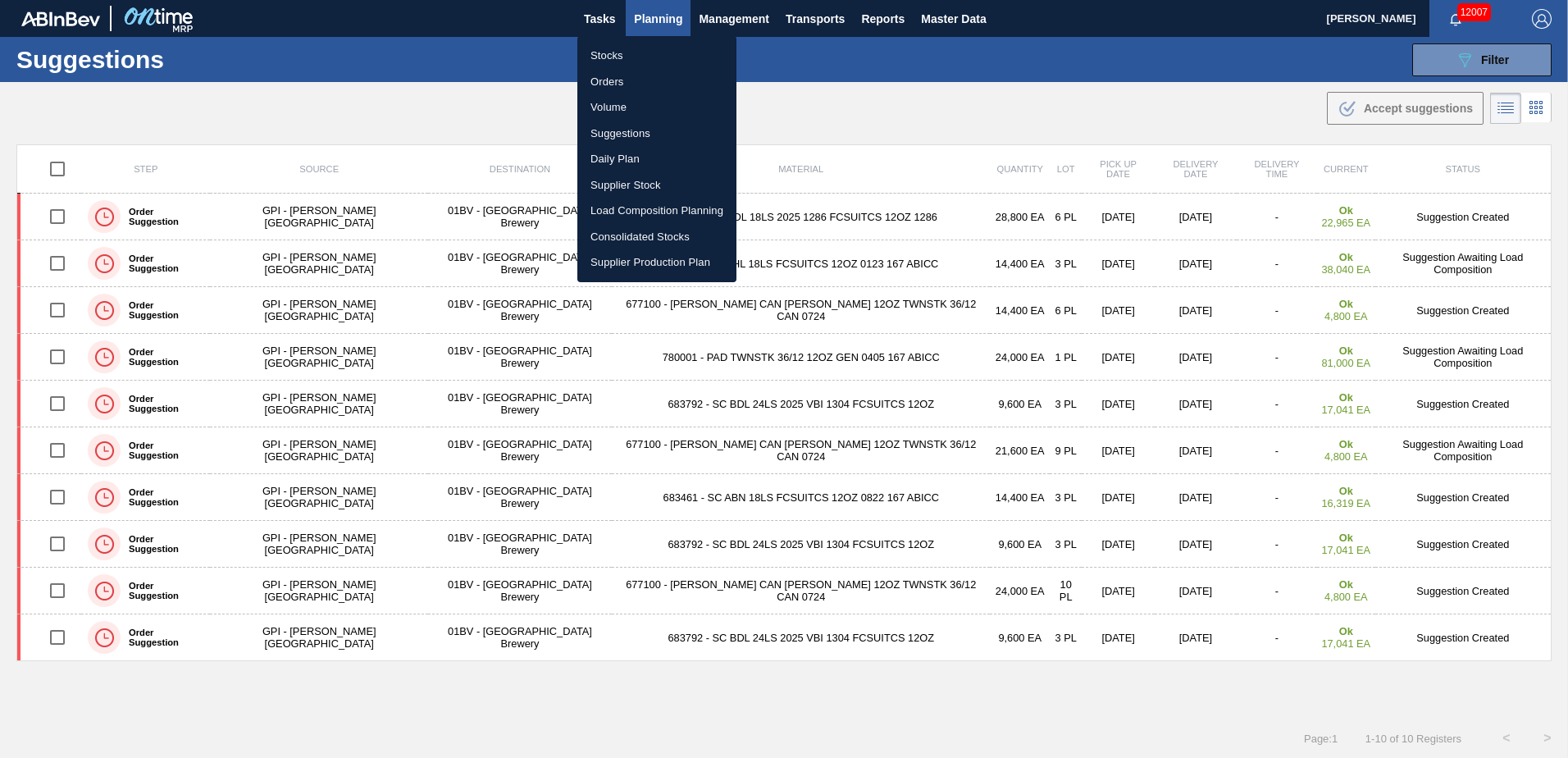
click at [603, 57] on li "Stocks" at bounding box center [657, 56] width 159 height 26
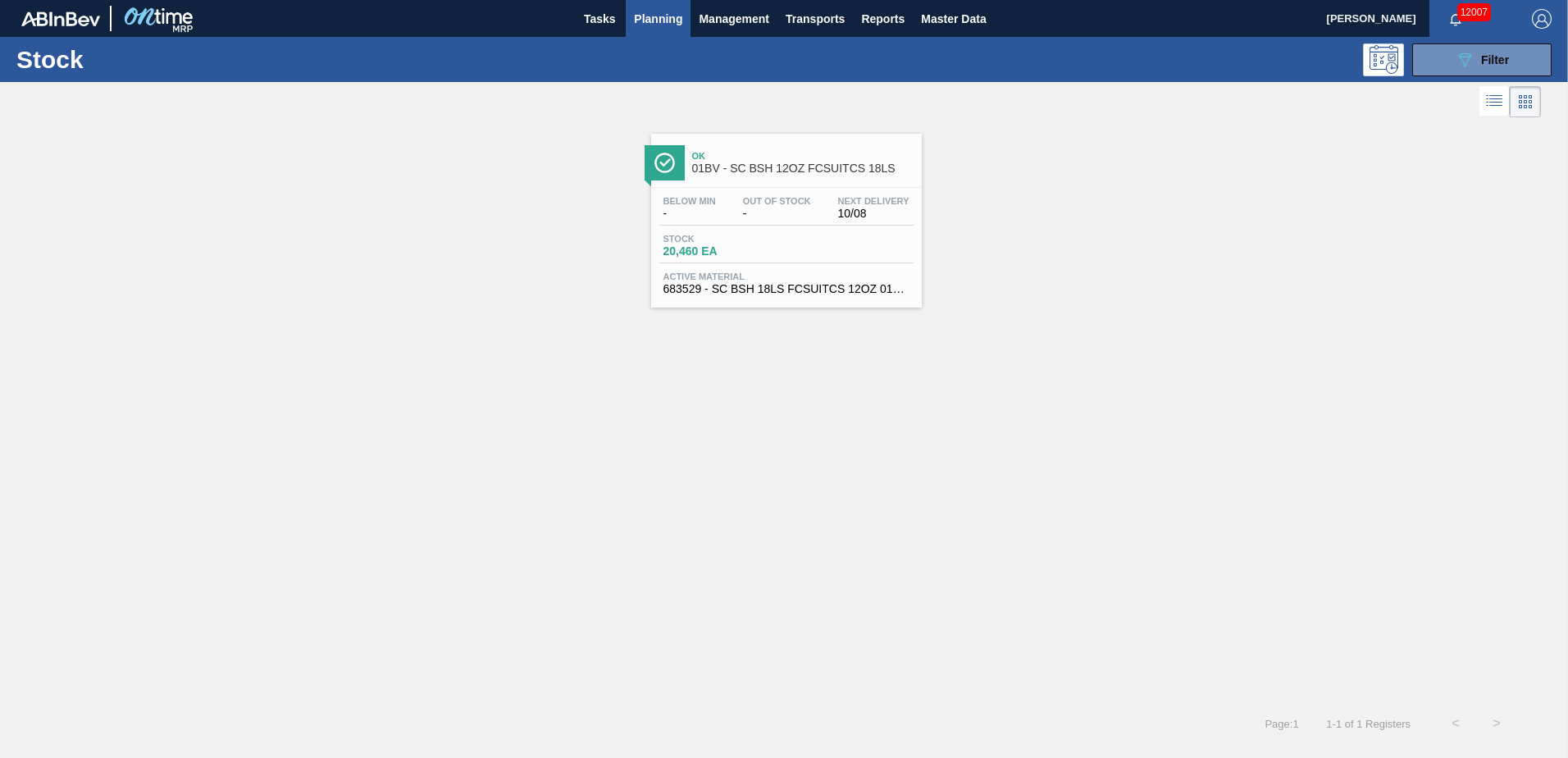
drag, startPoint x: 1470, startPoint y: 58, endPoint x: 1486, endPoint y: 124, distance: 67.9
click at [1470, 58] on icon "089F7B8B-B2A5-4AFE-B5C0-19BA573D28AC" at bounding box center [1465, 60] width 20 height 20
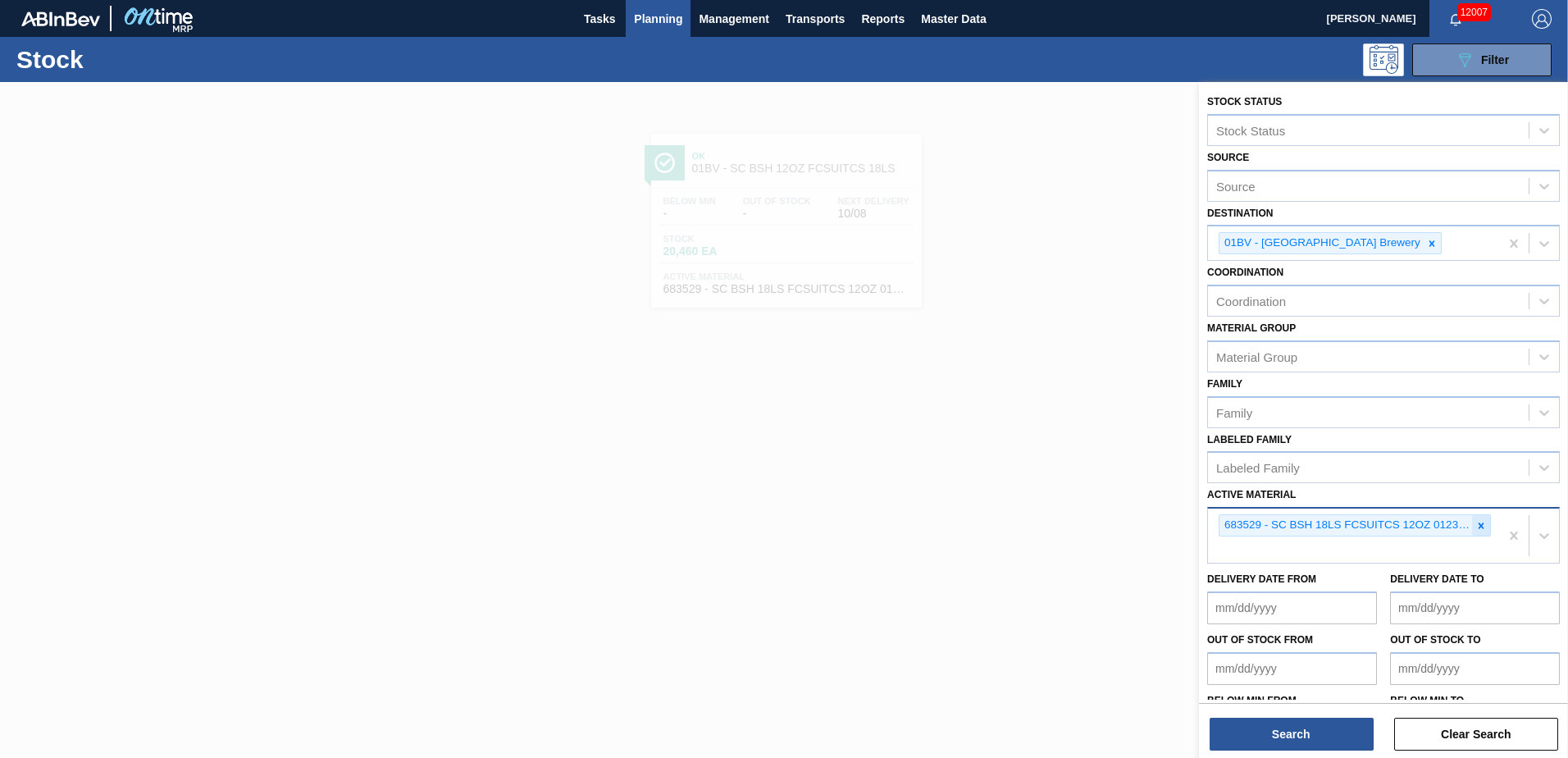
click at [1475, 523] on icon at bounding box center [1481, 526] width 11 height 11
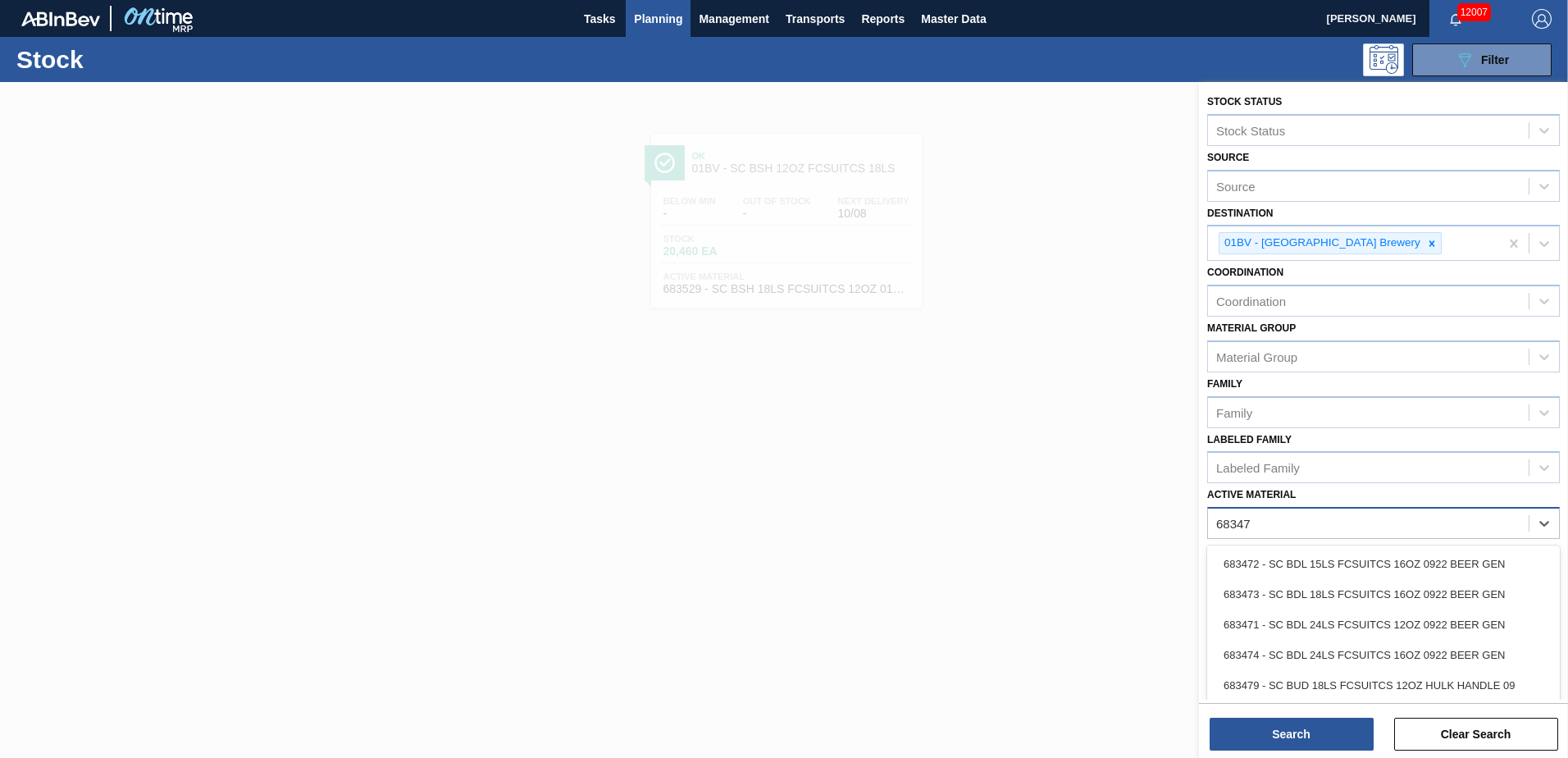
type Material "683479"
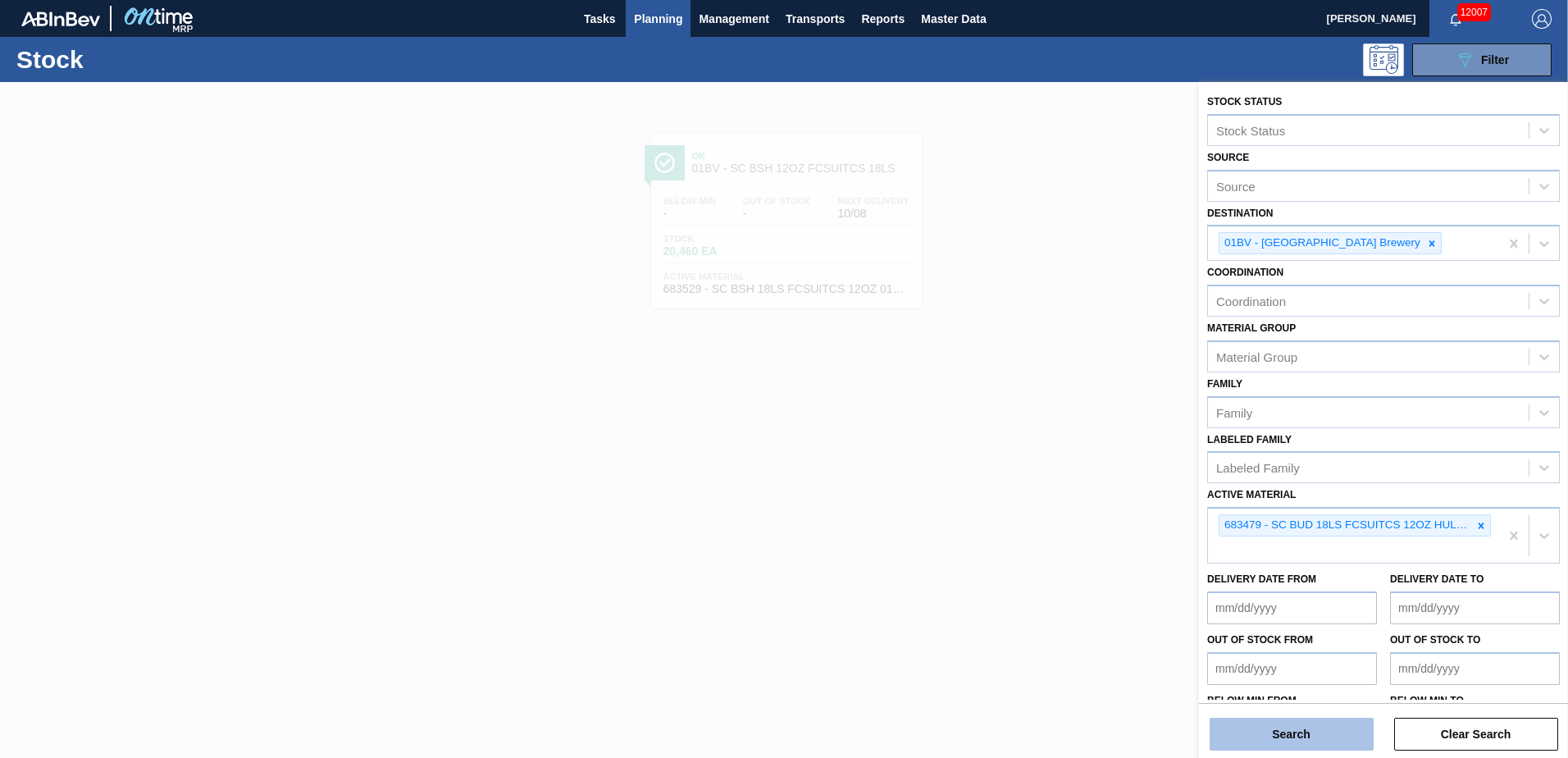
click at [1263, 735] on button "Search" at bounding box center [1292, 734] width 164 height 33
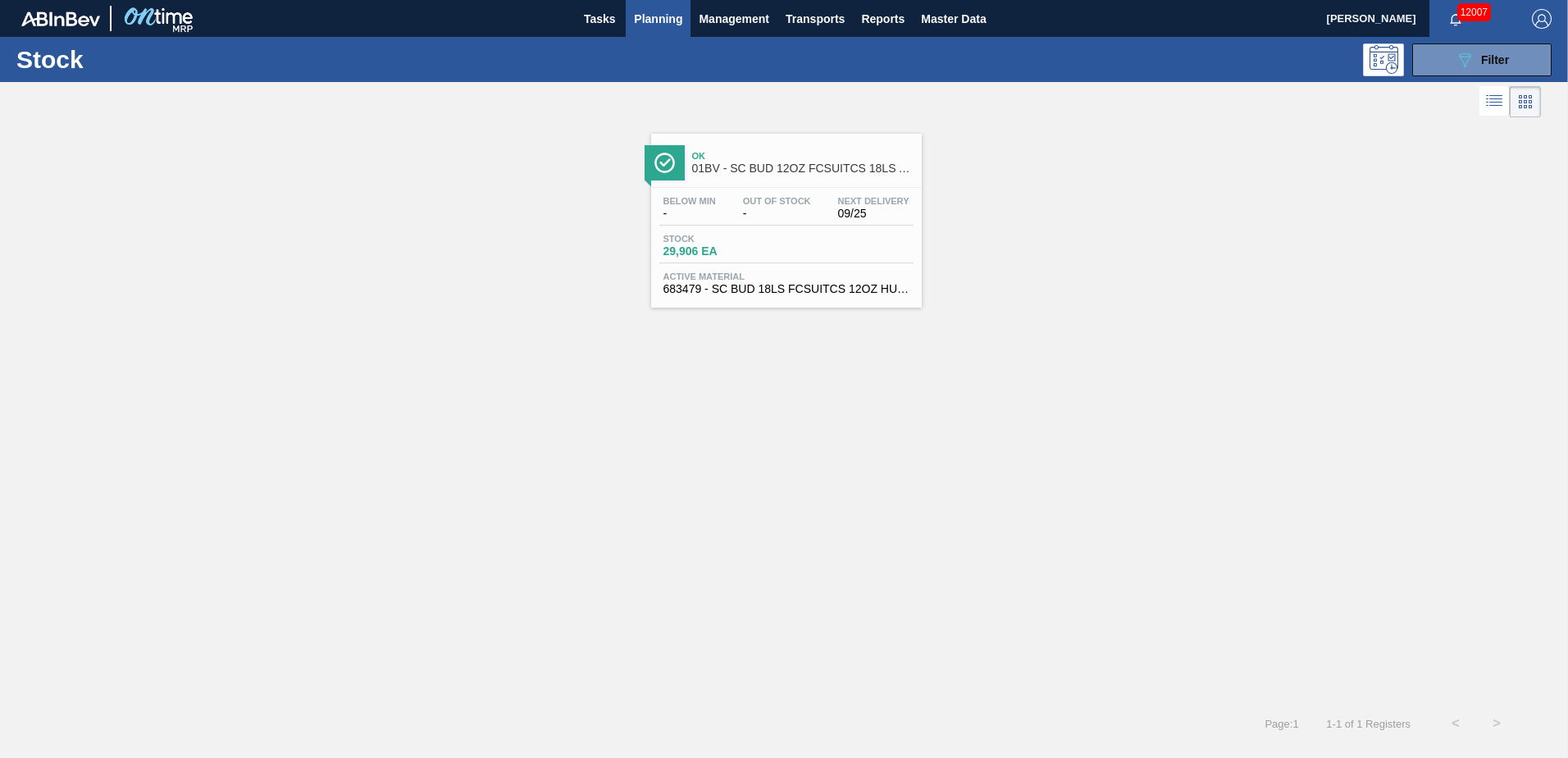
click at [769, 170] on span "01BV - SC BUD 12OZ FCSUITCS 18LS AQUEOUS COATING" at bounding box center [803, 168] width 221 height 12
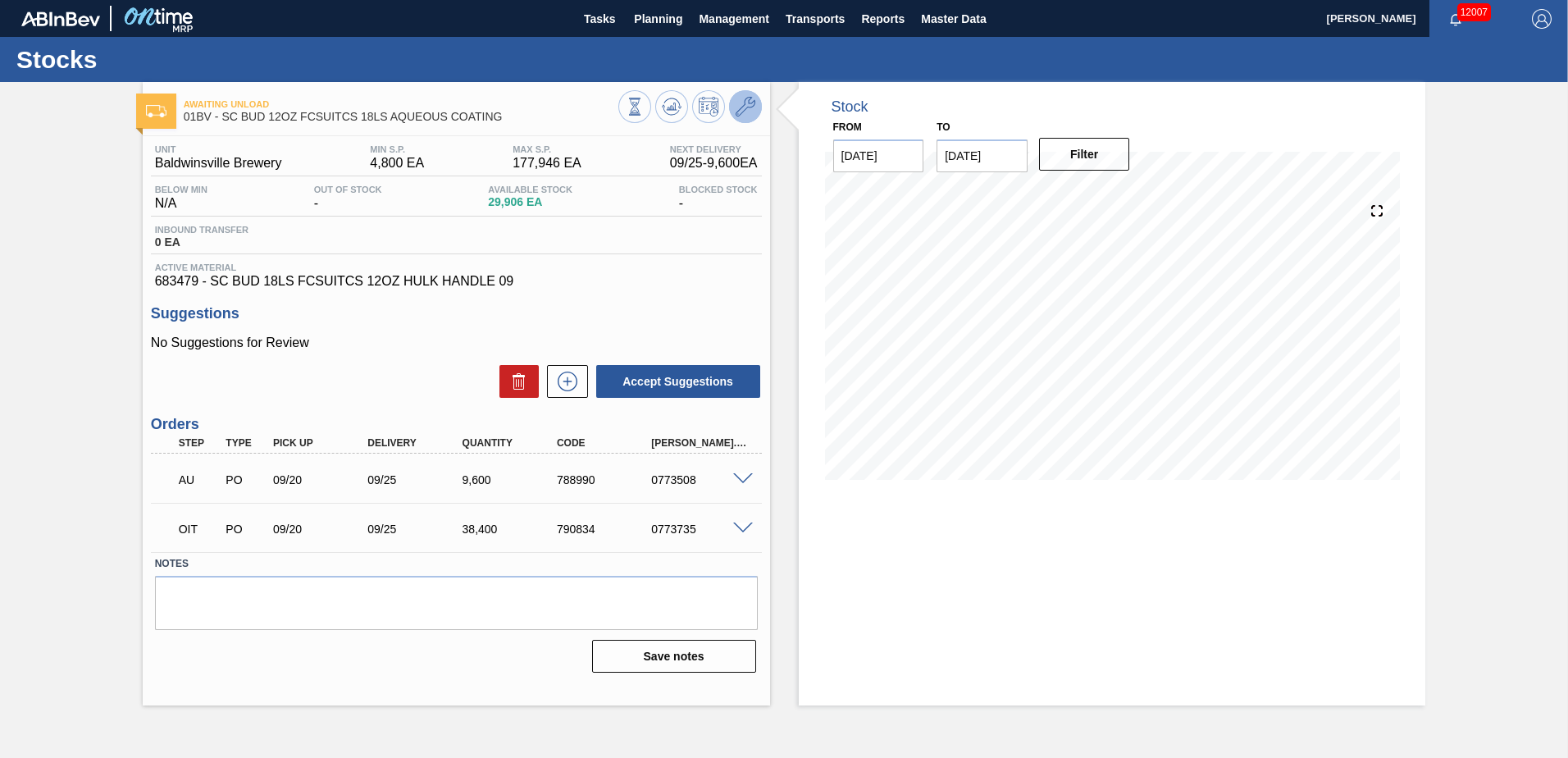
click at [743, 103] on icon at bounding box center [745, 107] width 20 height 20
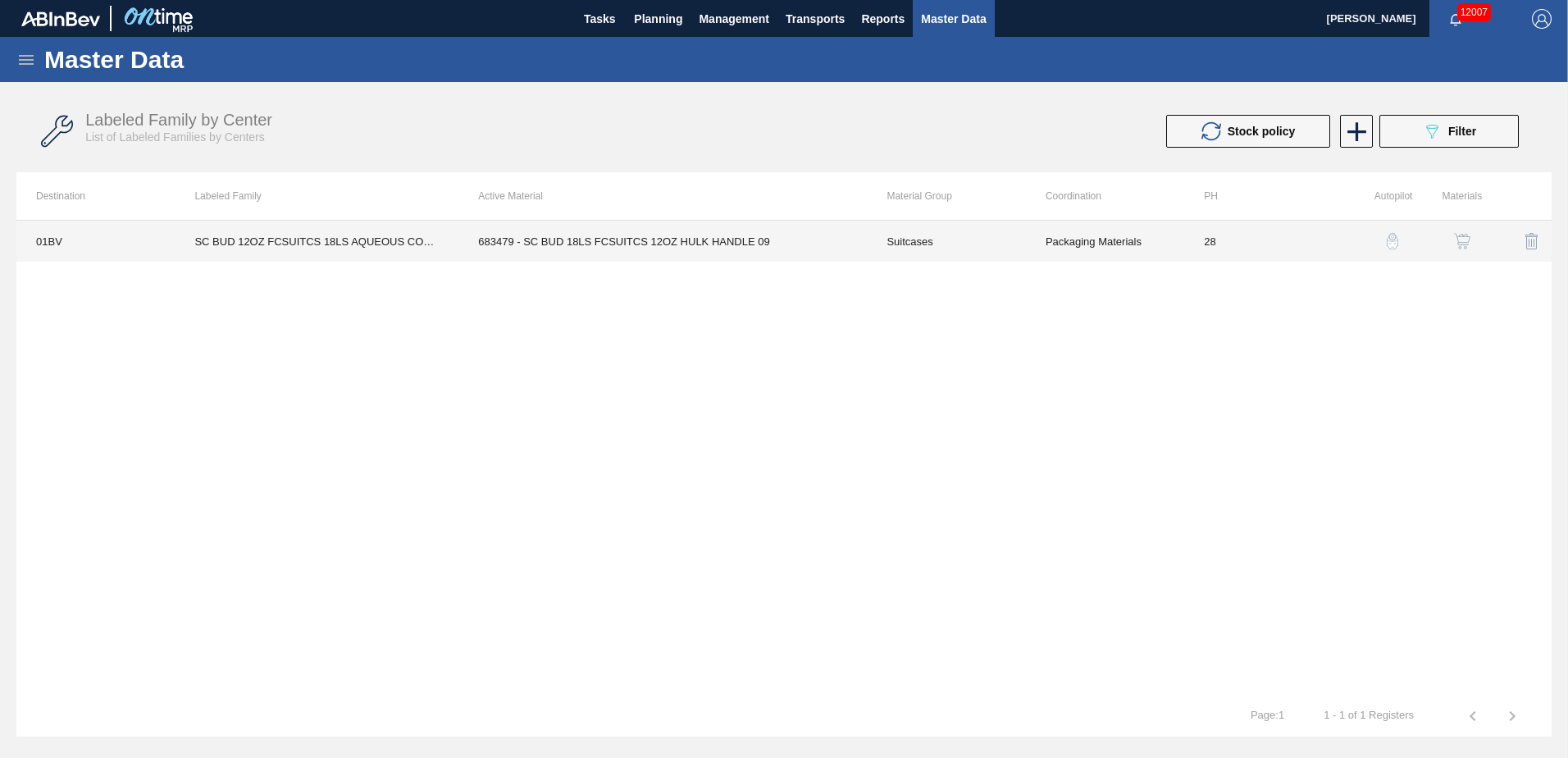
click at [590, 242] on td "683479 - SC BUD 18LS FCSUITCS 12OZ HULK HANDLE 09" at bounding box center [663, 241] width 408 height 41
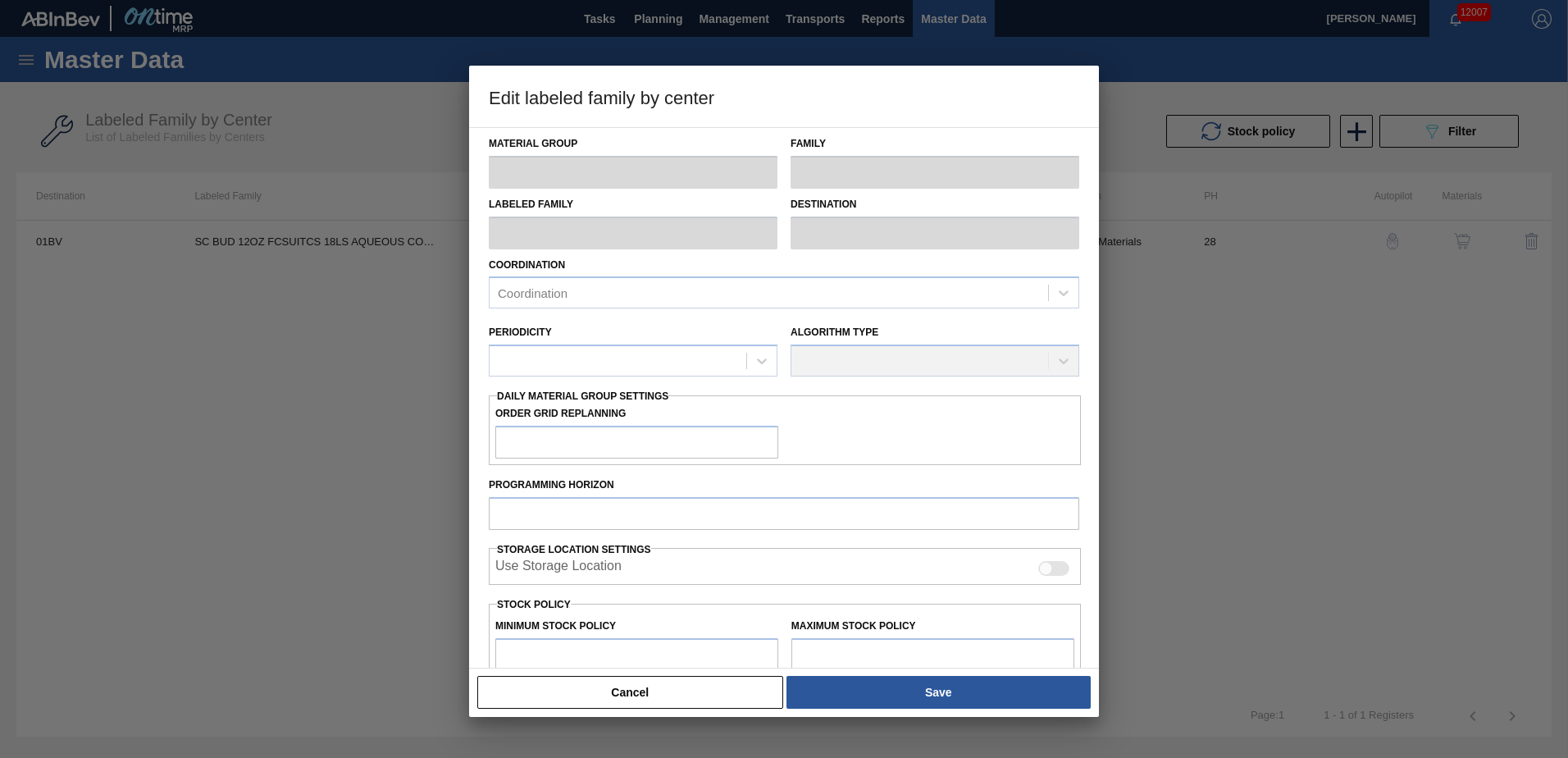
type input "Suitcases"
type input "SC BUD 12OZ FCSUITCS 18LS AQUEOUS COATING"
type input "01BV - [GEOGRAPHIC_DATA] Brewery"
type input "28"
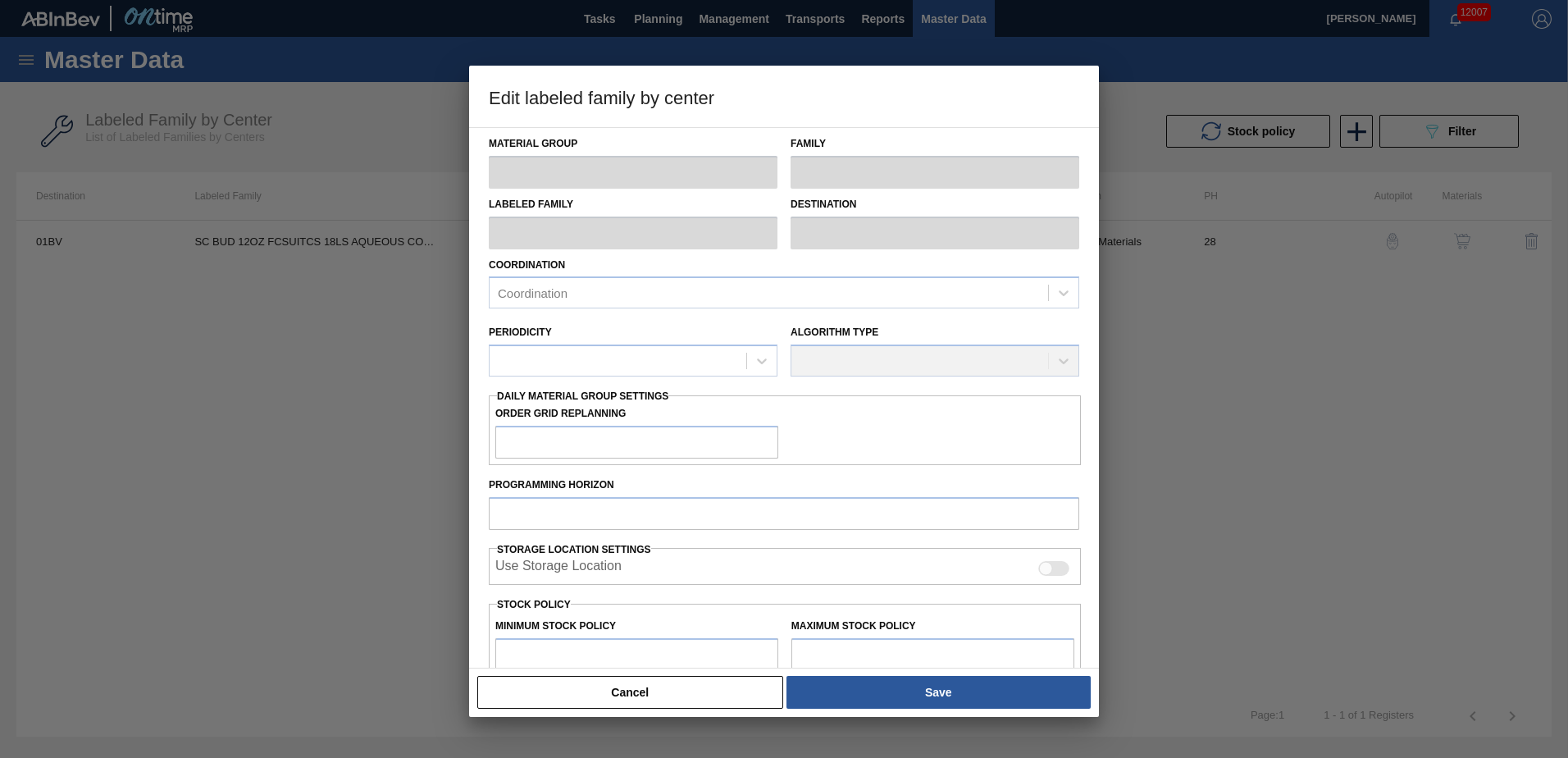
type input "4,800"
type input "177,946"
type input "4"
type input "11,726"
checkbox input "true"
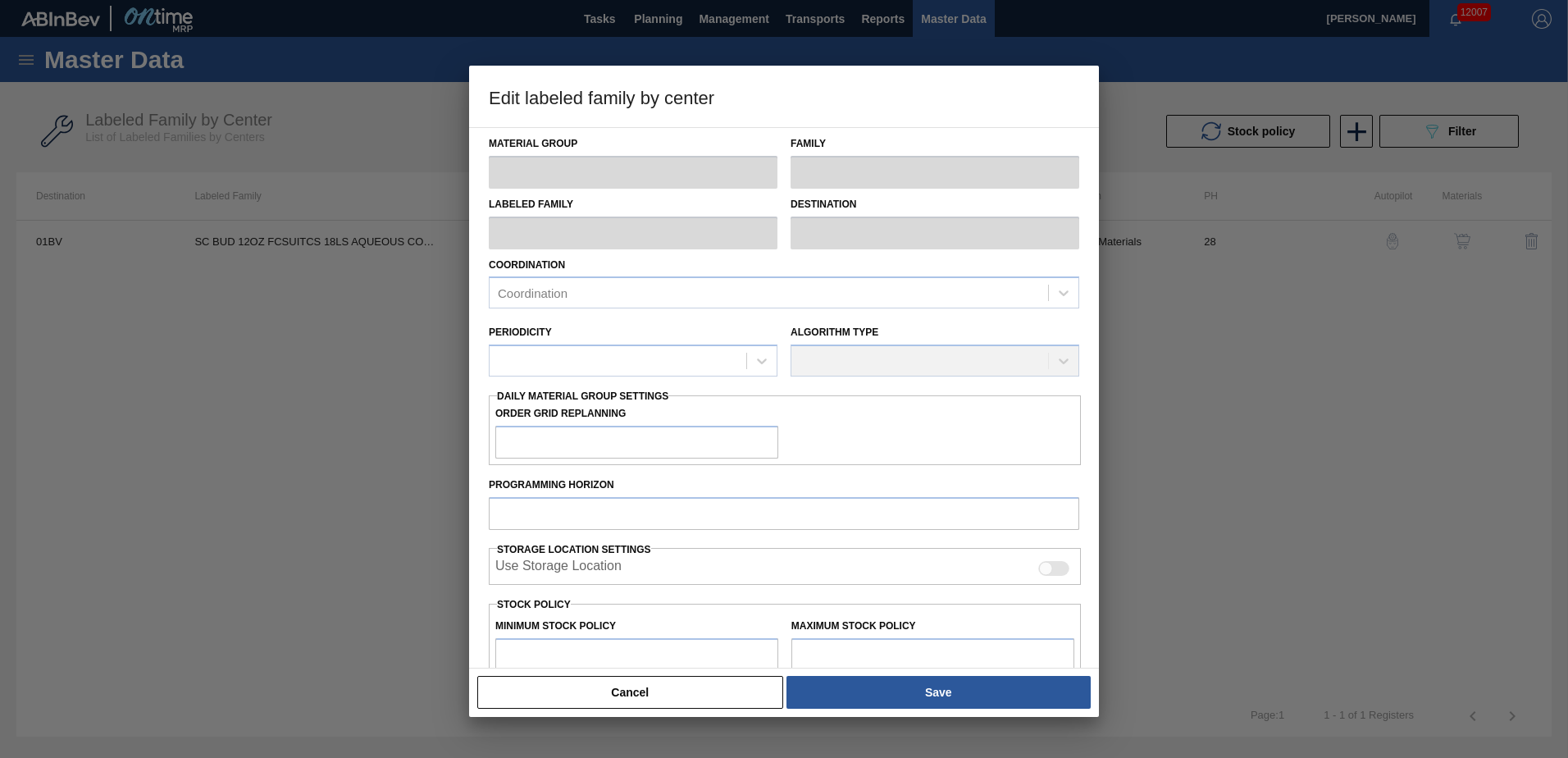
checkbox input "true"
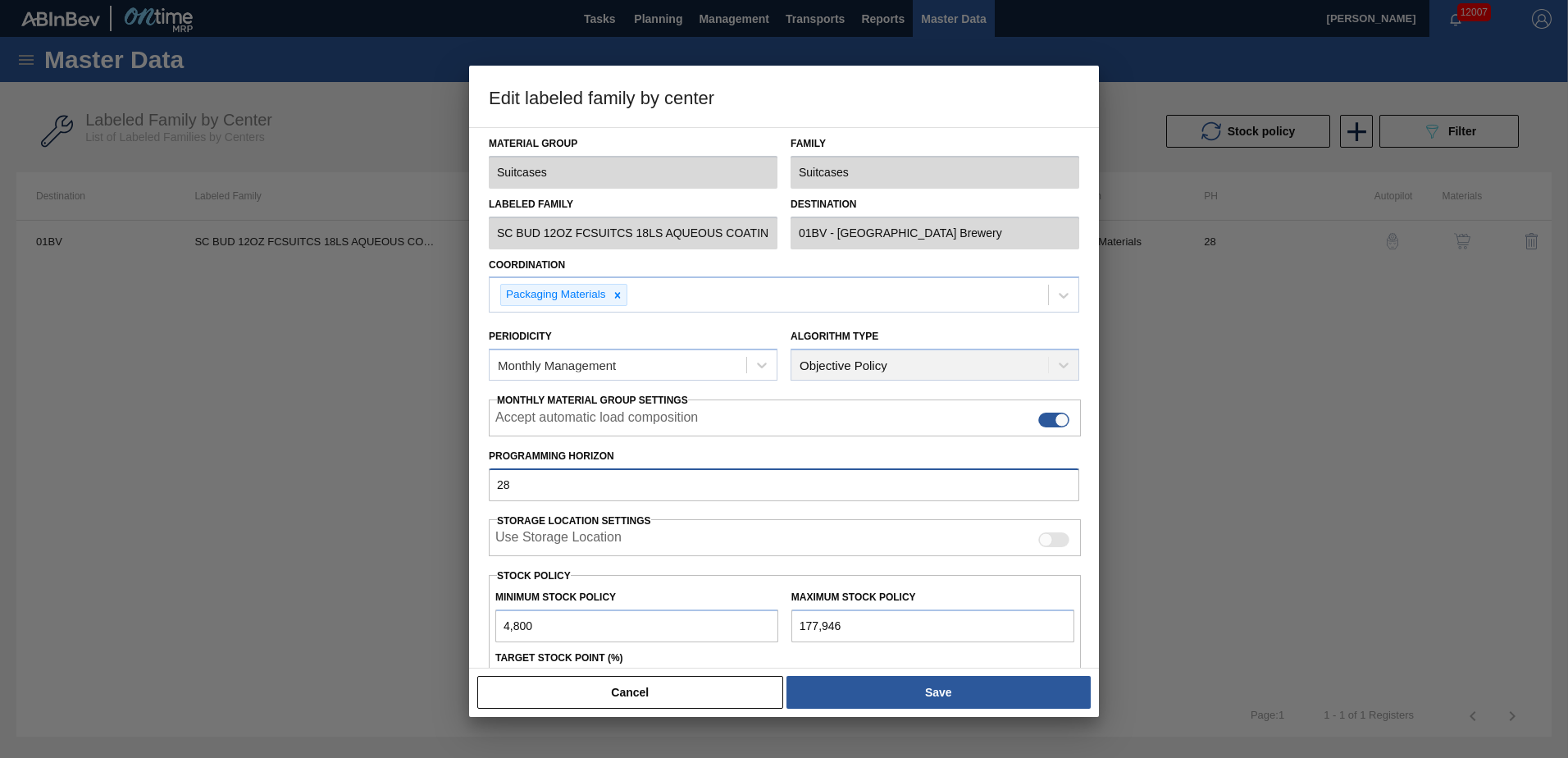
drag, startPoint x: 524, startPoint y: 485, endPoint x: 290, endPoint y: 477, distance: 234.1
click at [295, 477] on div "Edit labeled family by center Material Group Suitcases Family Suitcases Labeled…" at bounding box center [784, 379] width 1568 height 758
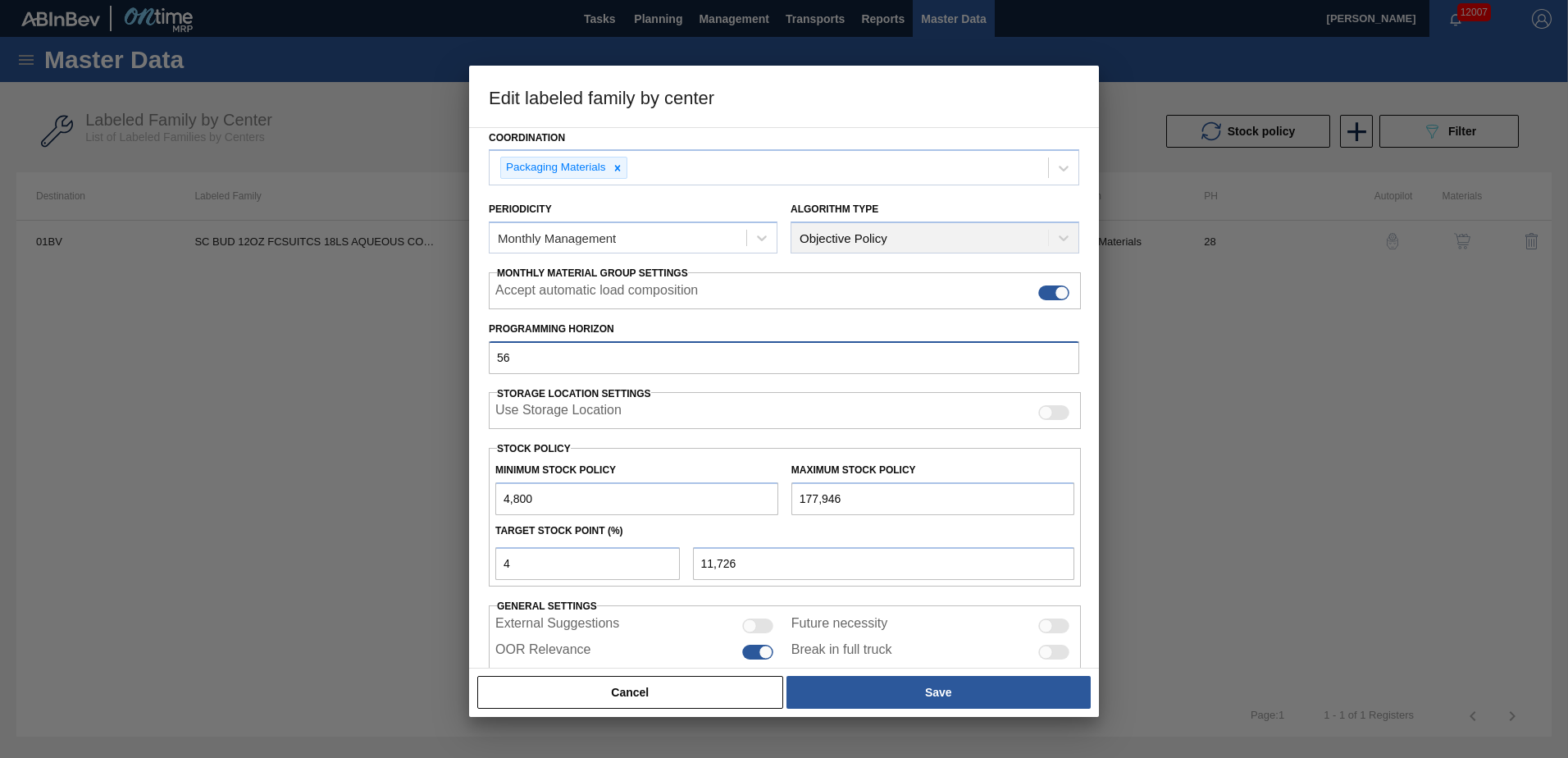
scroll to position [148, 0]
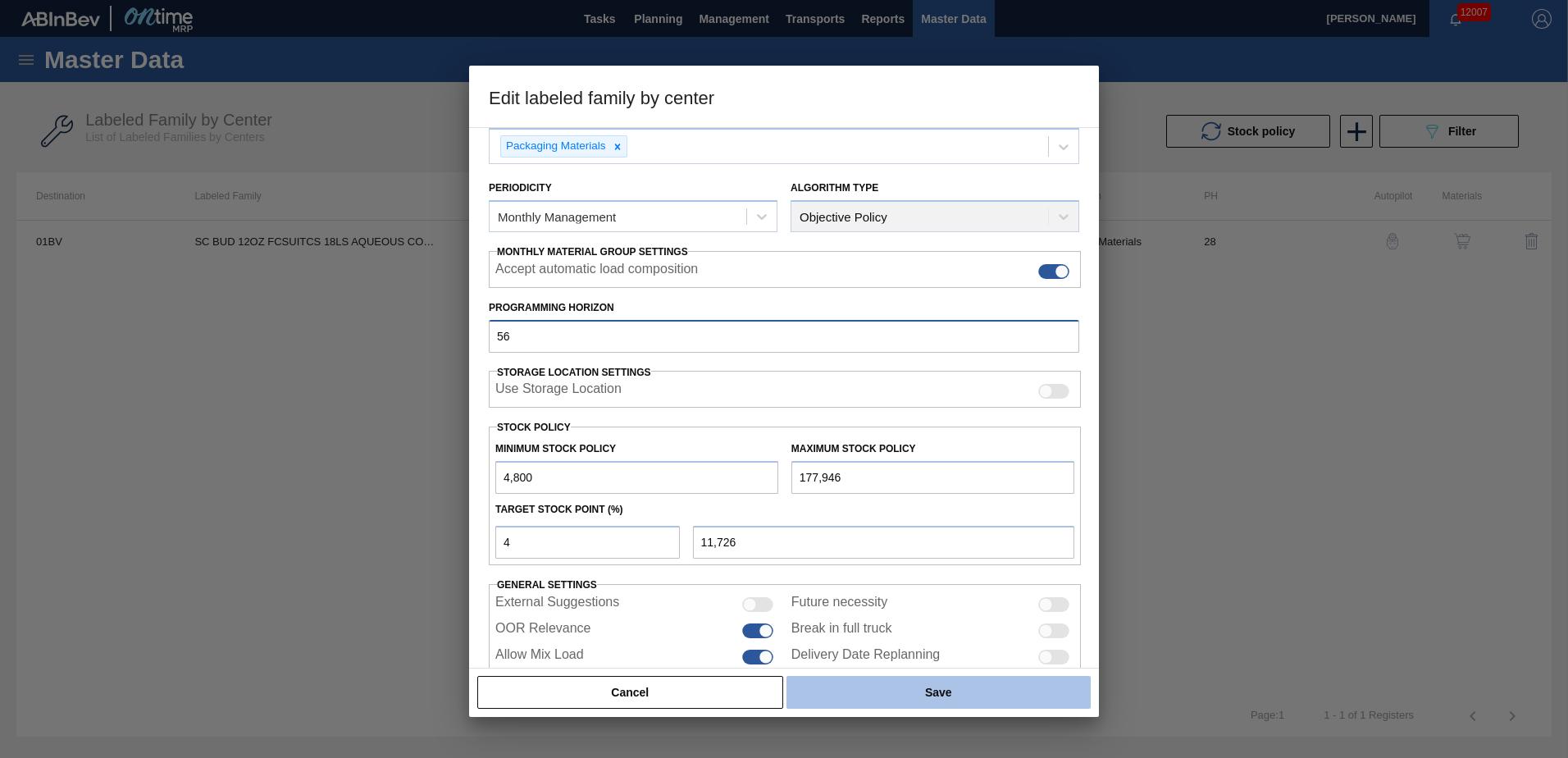
type input "56"
click at [913, 701] on button "Save" at bounding box center [938, 692] width 304 height 33
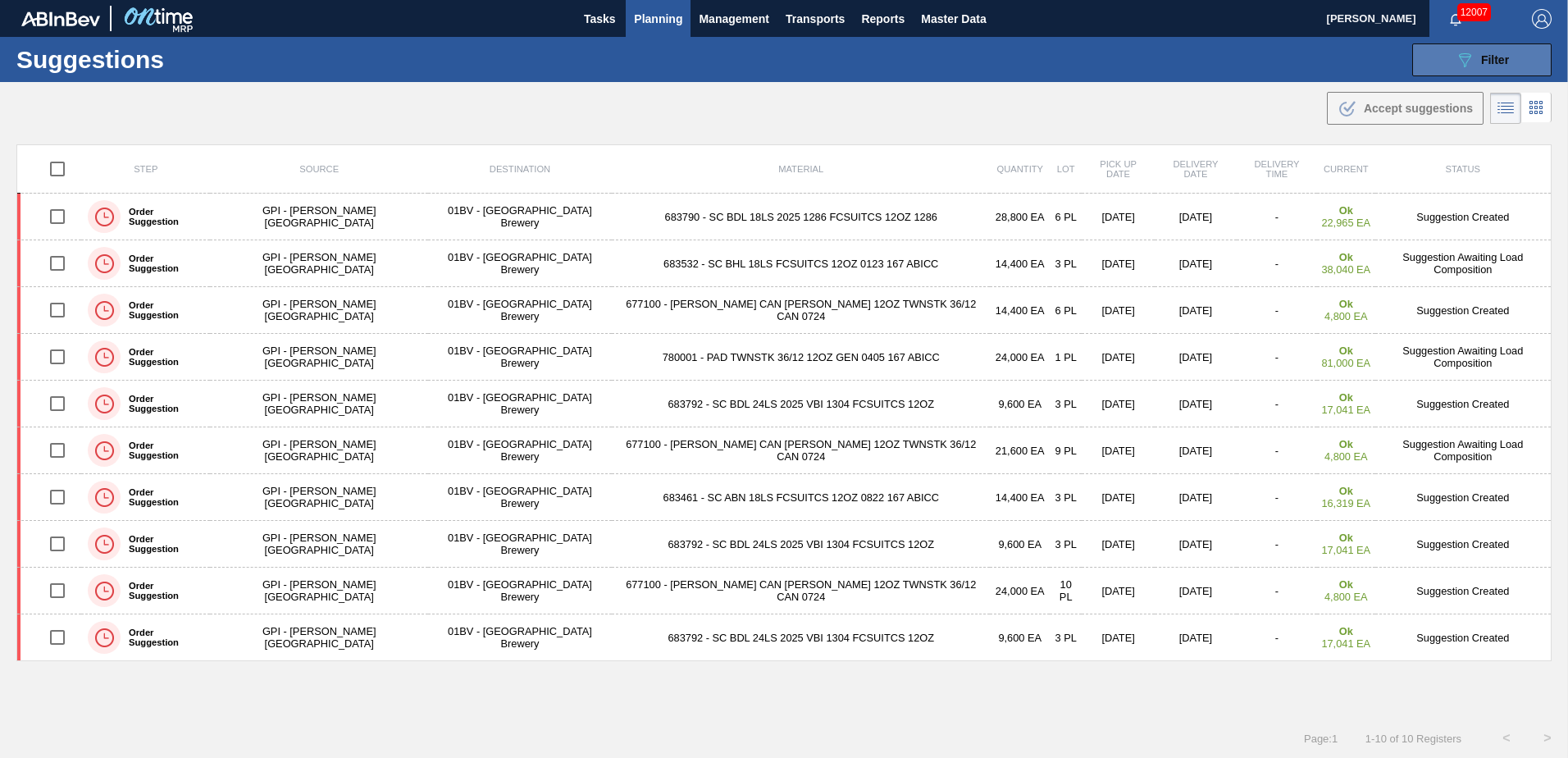
click at [1481, 61] on span "Filter" at bounding box center [1495, 60] width 28 height 13
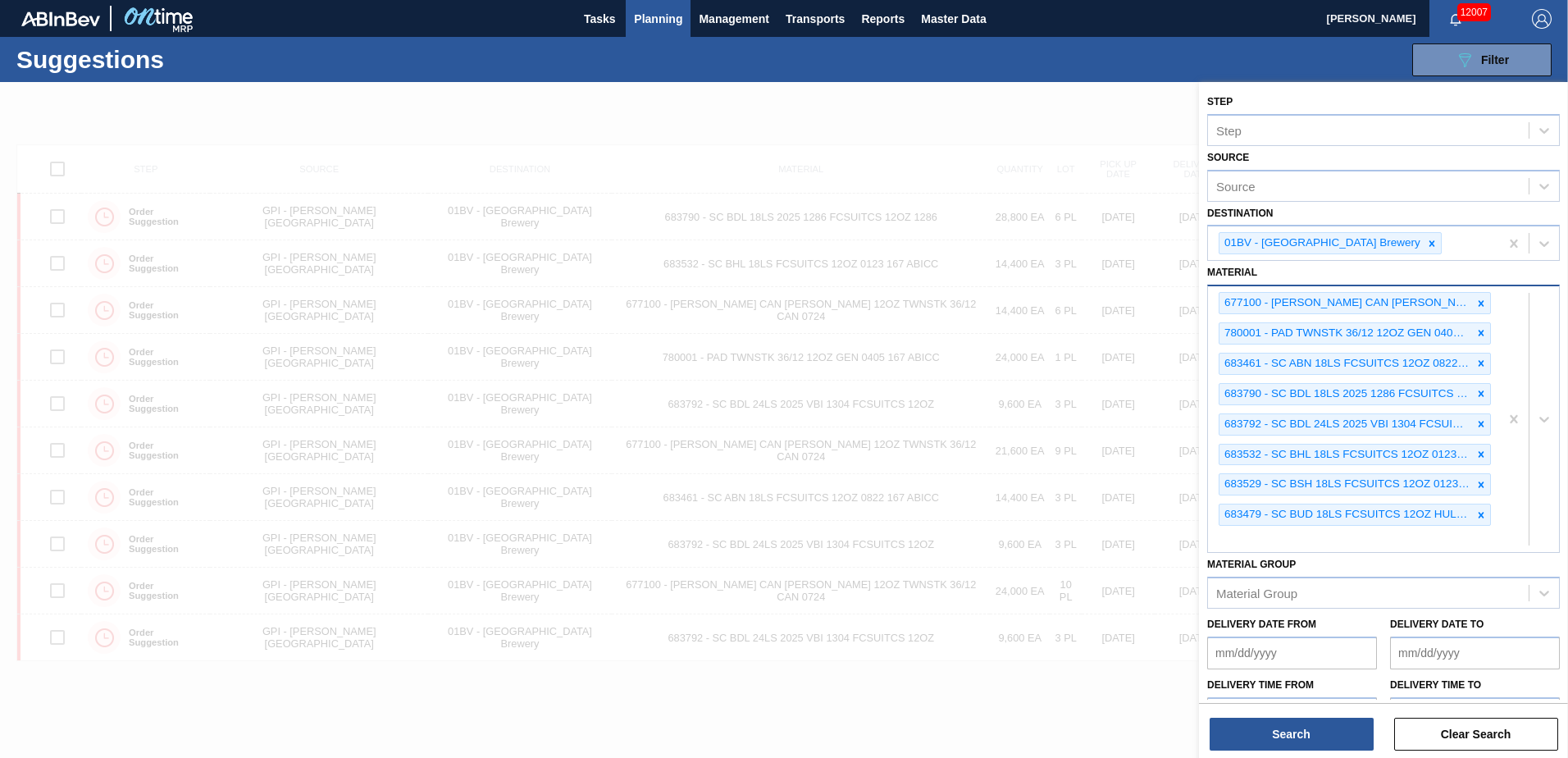
click at [1271, 534] on div "677100 - [PERSON_NAME] CAN [PERSON_NAME] 12OZ TWNSTK 36/12 CAN 0724 780001 - PA…" at bounding box center [1353, 419] width 291 height 266
click at [1274, 732] on button "Search" at bounding box center [1292, 734] width 164 height 33
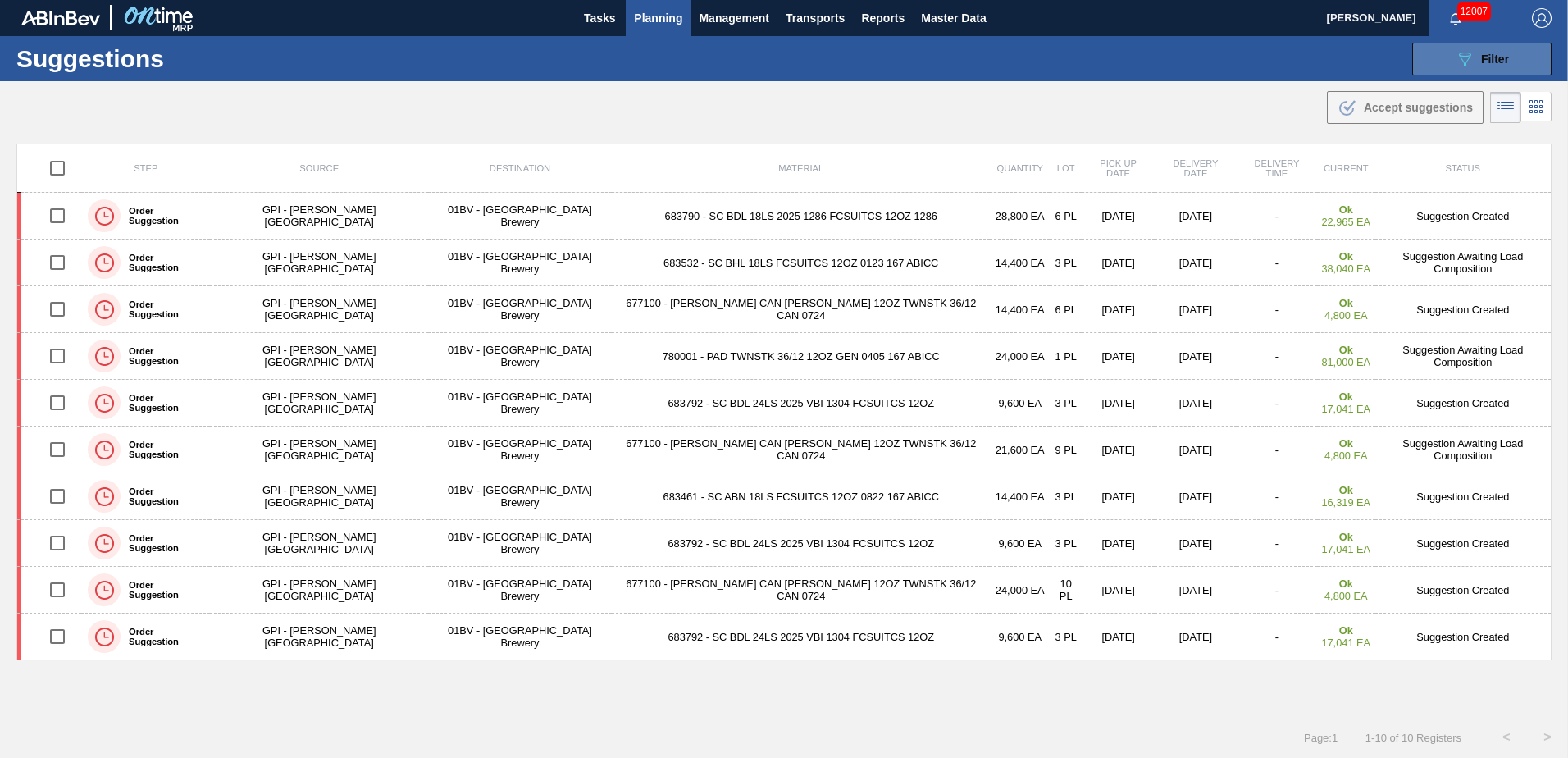
click at [1450, 55] on button "089F7B8B-B2A5-4AFE-B5C0-19BA573D28AC Filter" at bounding box center [1482, 59] width 139 height 33
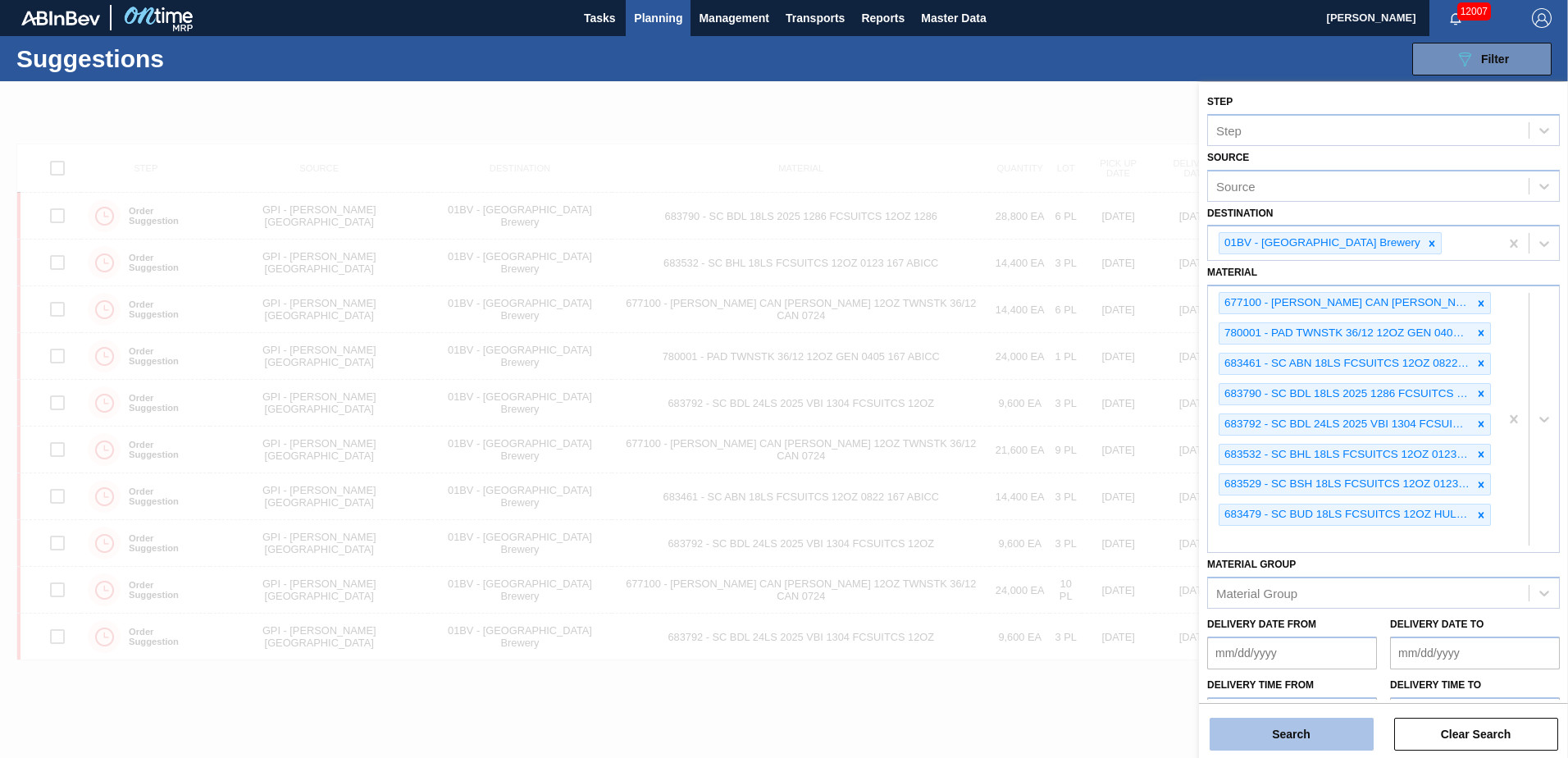
click at [1269, 738] on button "Search" at bounding box center [1292, 734] width 164 height 33
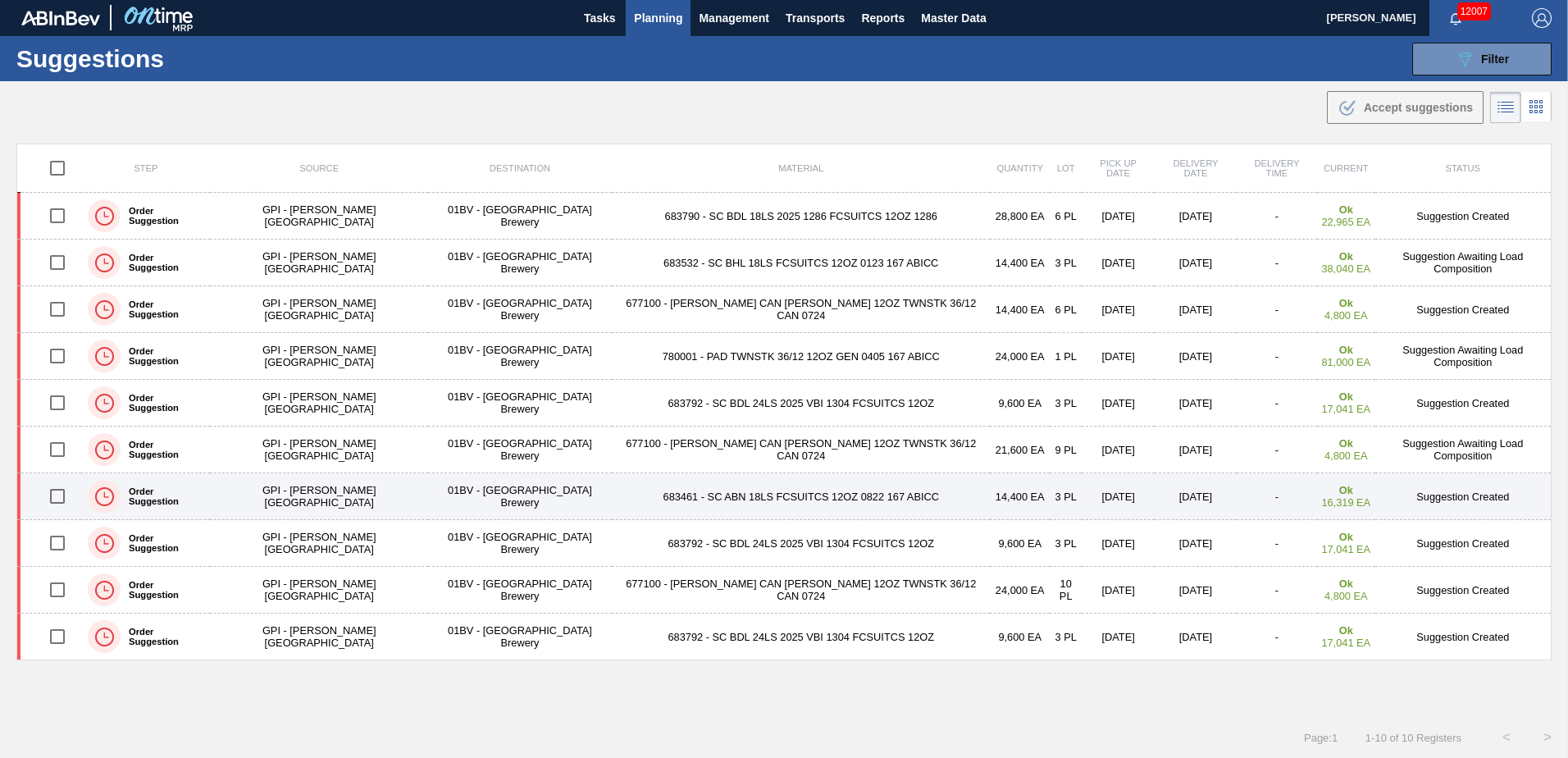
click at [65, 498] on input "checkbox" at bounding box center [57, 496] width 34 height 34
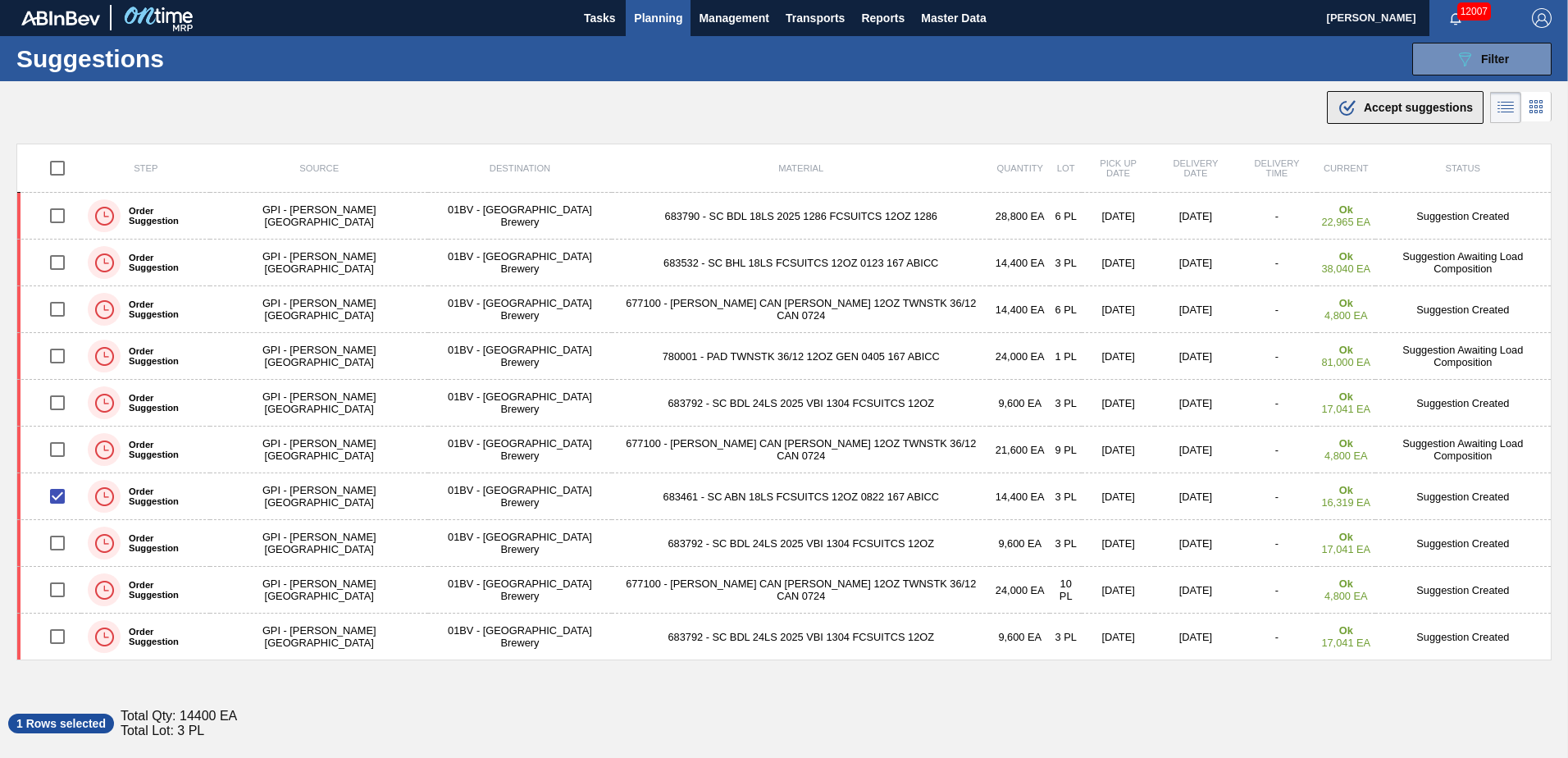
click at [1382, 105] on span "Accept suggestions" at bounding box center [1418, 107] width 109 height 13
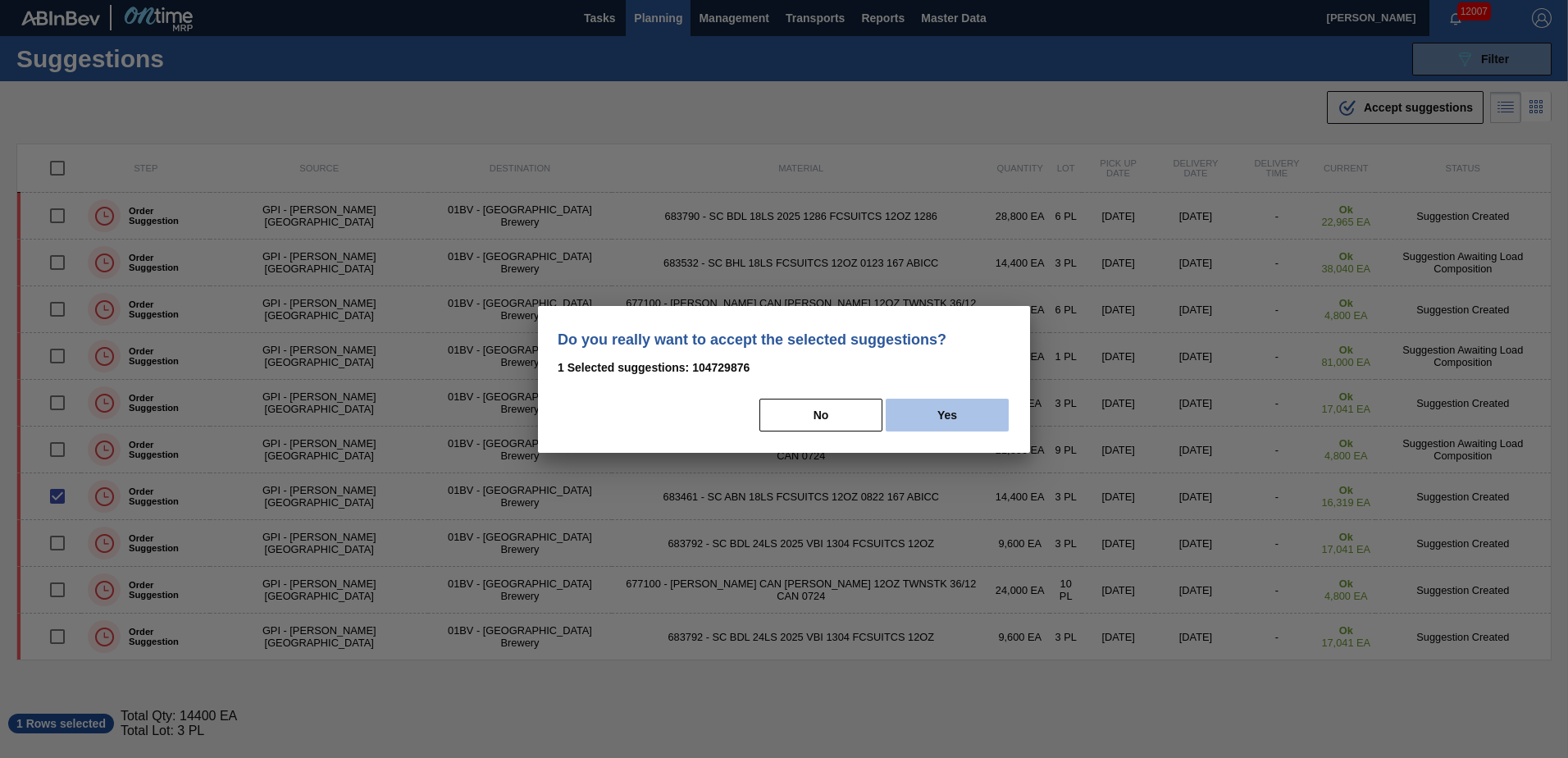
click at [941, 421] on button "Yes" at bounding box center [947, 415] width 123 height 33
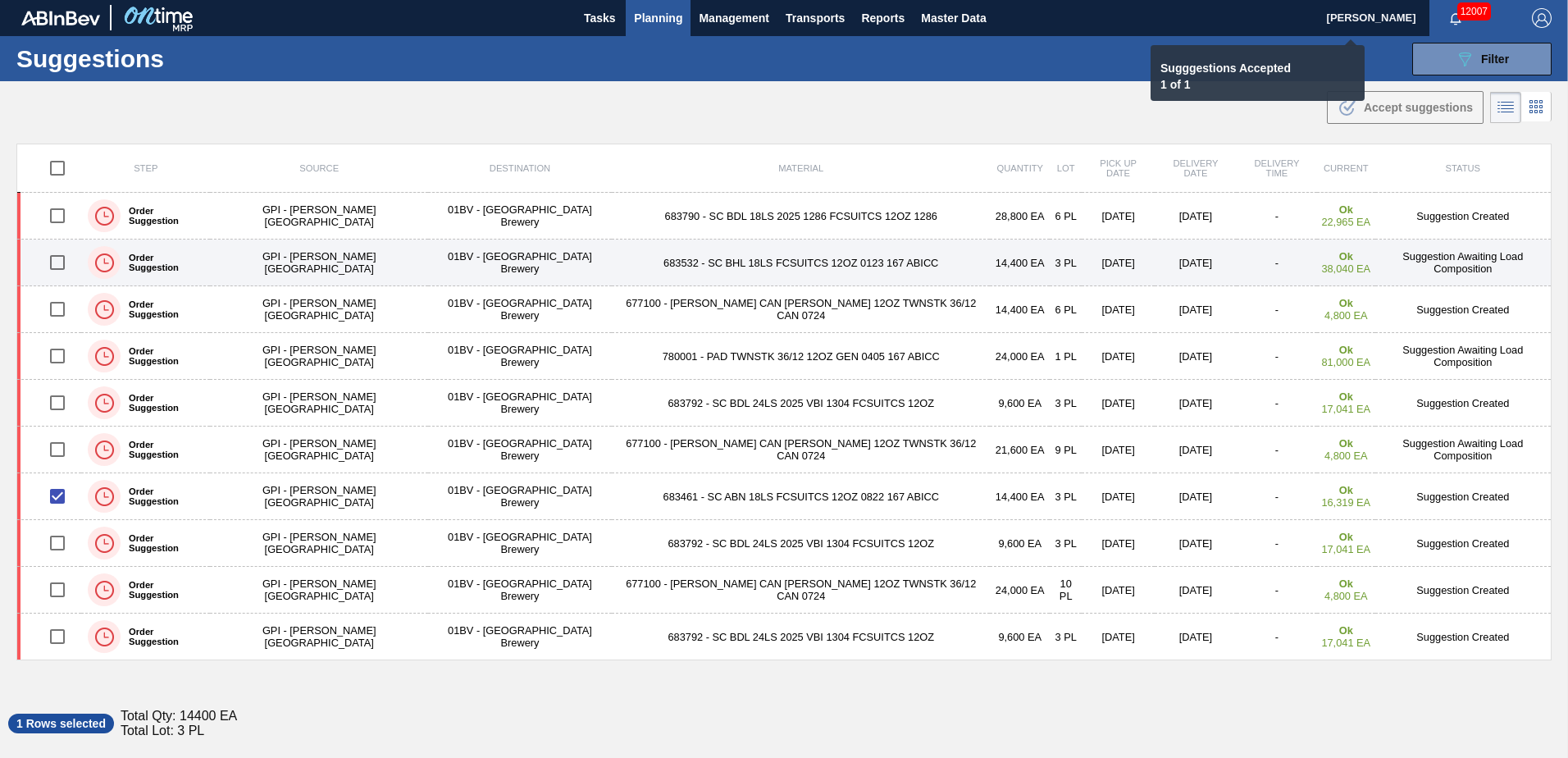
checkbox input "false"
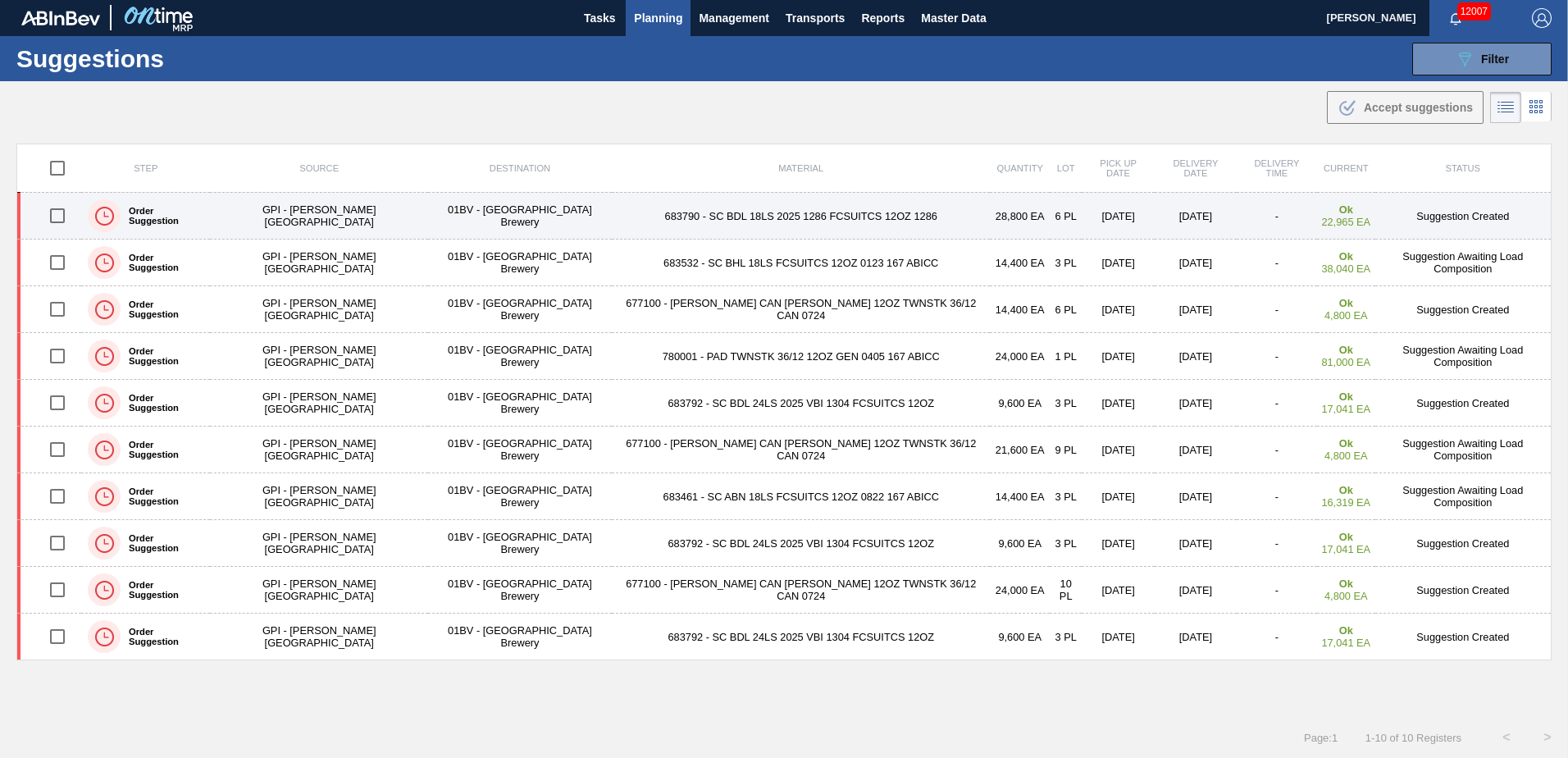
click at [60, 217] on input "checkbox" at bounding box center [57, 216] width 34 height 34
checkbox input "true"
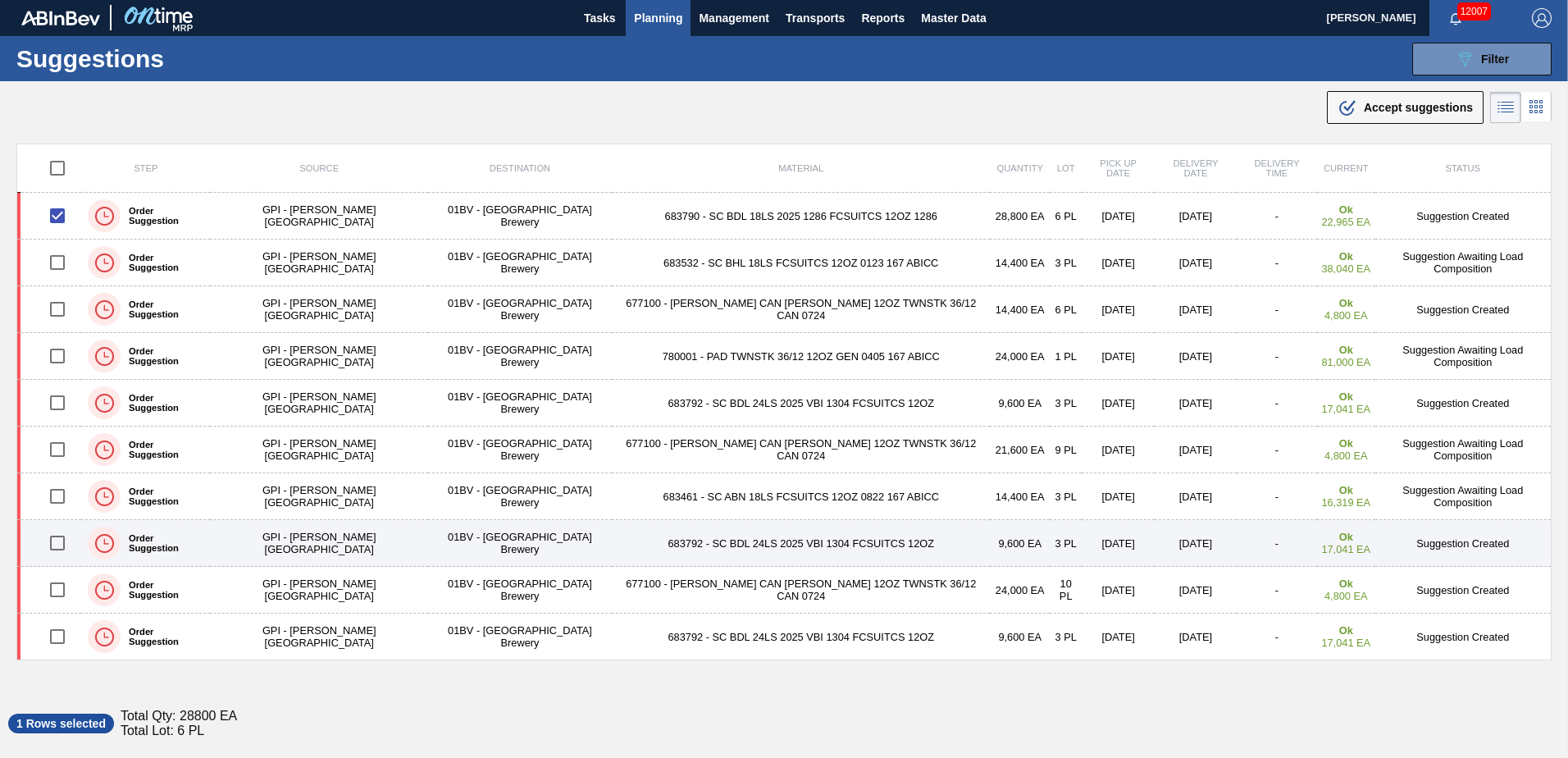
click at [63, 544] on input "checkbox" at bounding box center [57, 543] width 34 height 34
checkbox input "true"
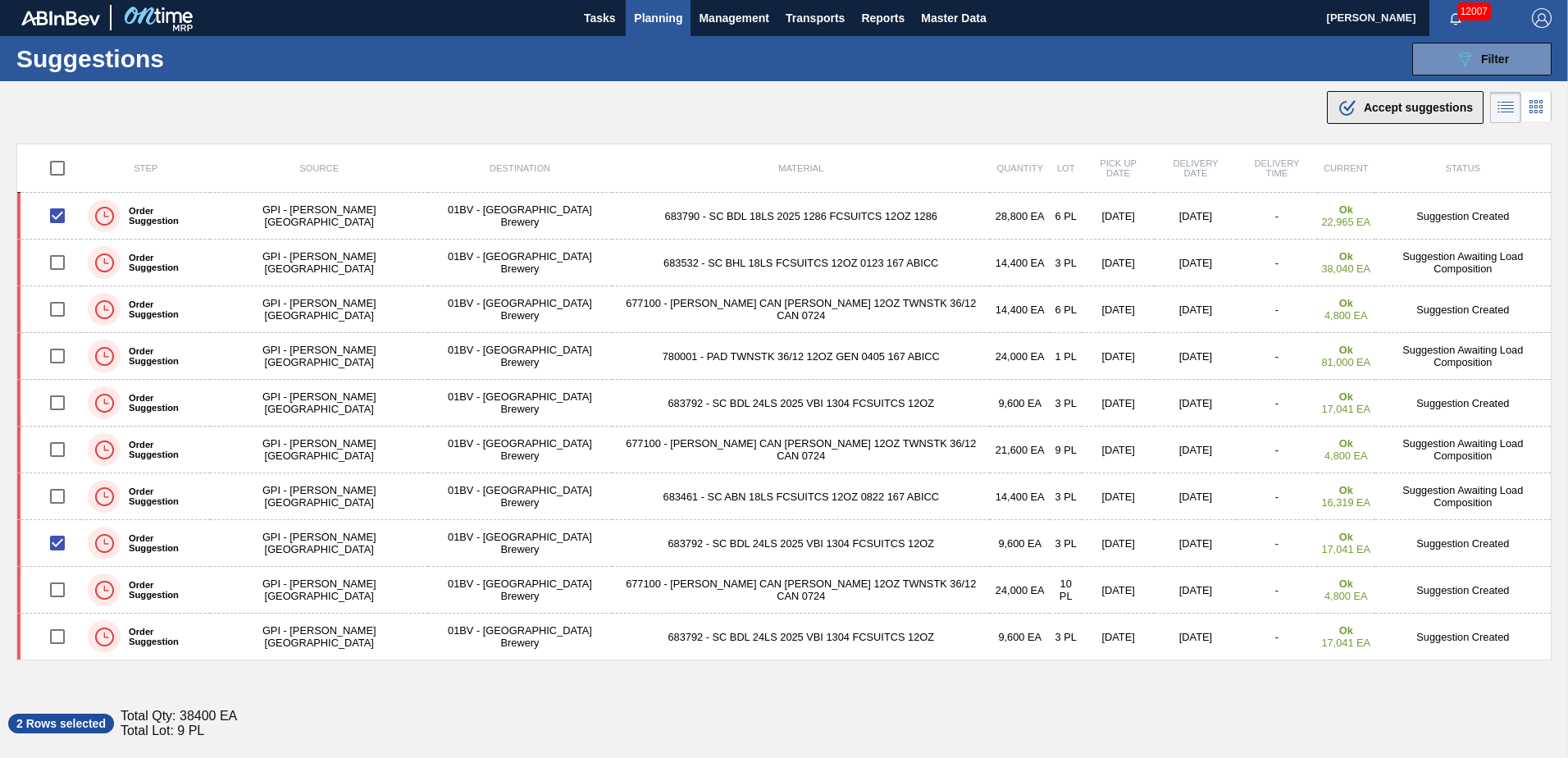
click at [1374, 111] on span "Accept suggestions" at bounding box center [1418, 107] width 109 height 13
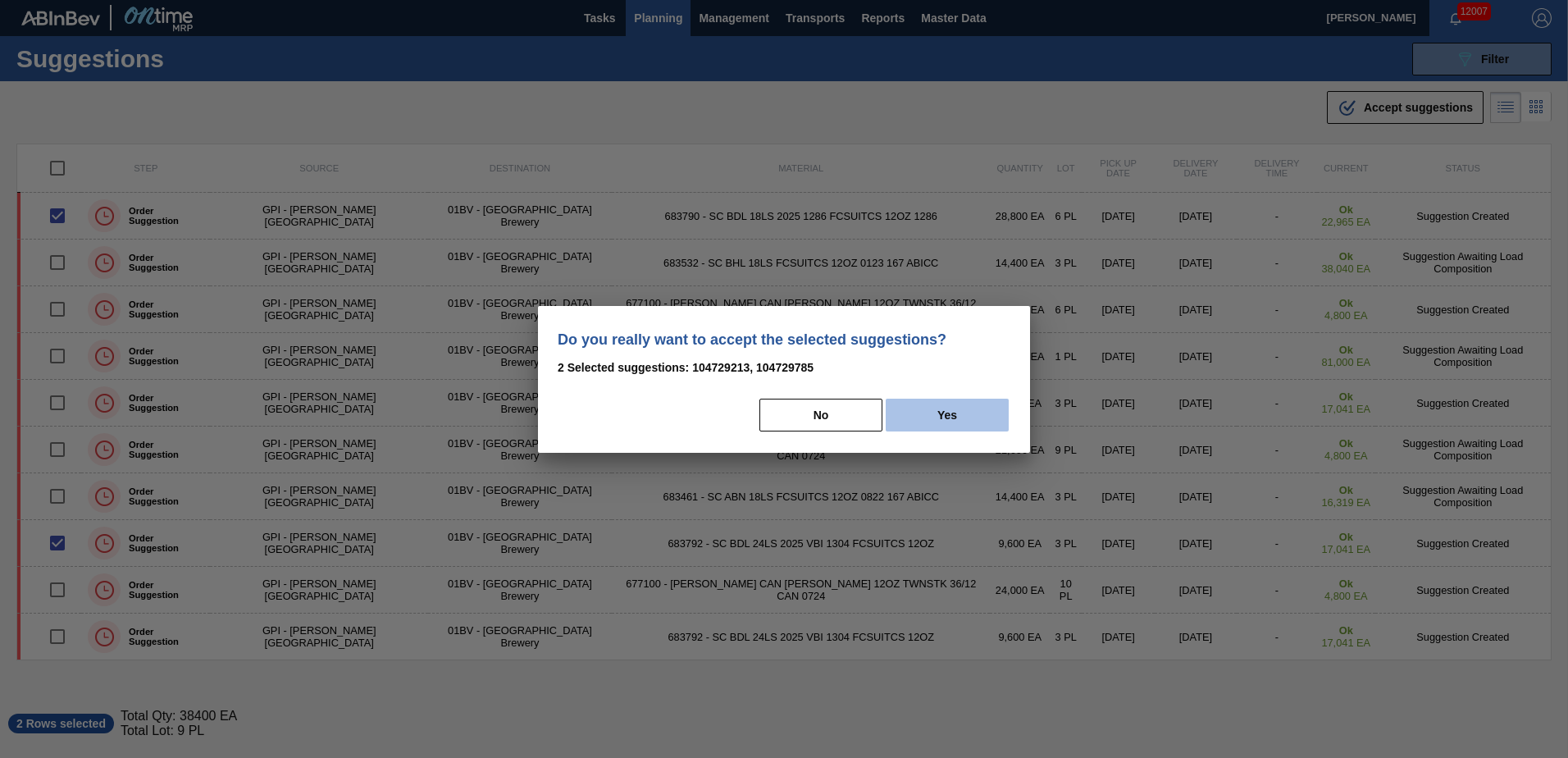
click at [961, 420] on button "Yes" at bounding box center [947, 415] width 123 height 33
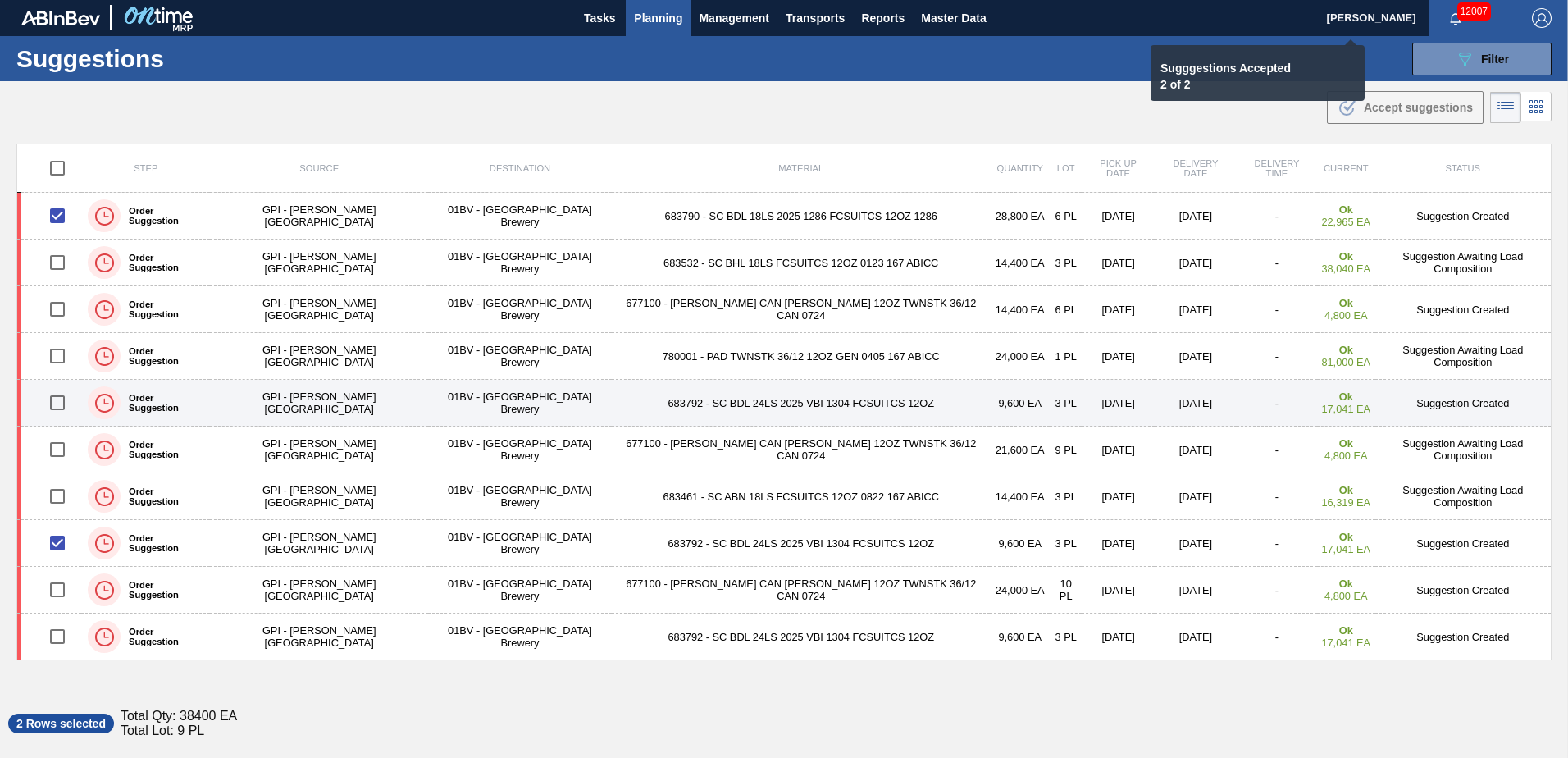
checkbox input "false"
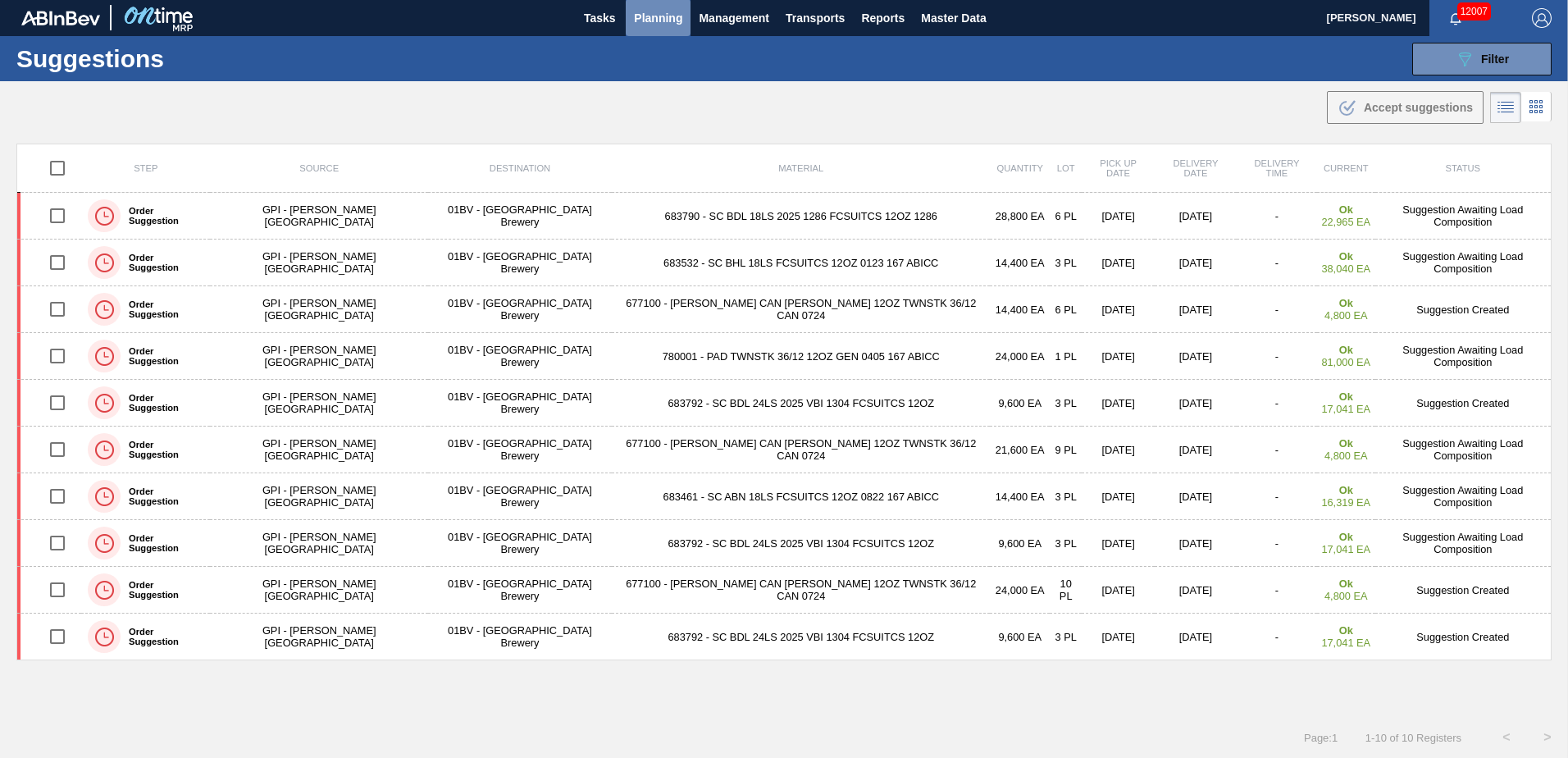
click at [659, 14] on span "Planning" at bounding box center [658, 18] width 48 height 20
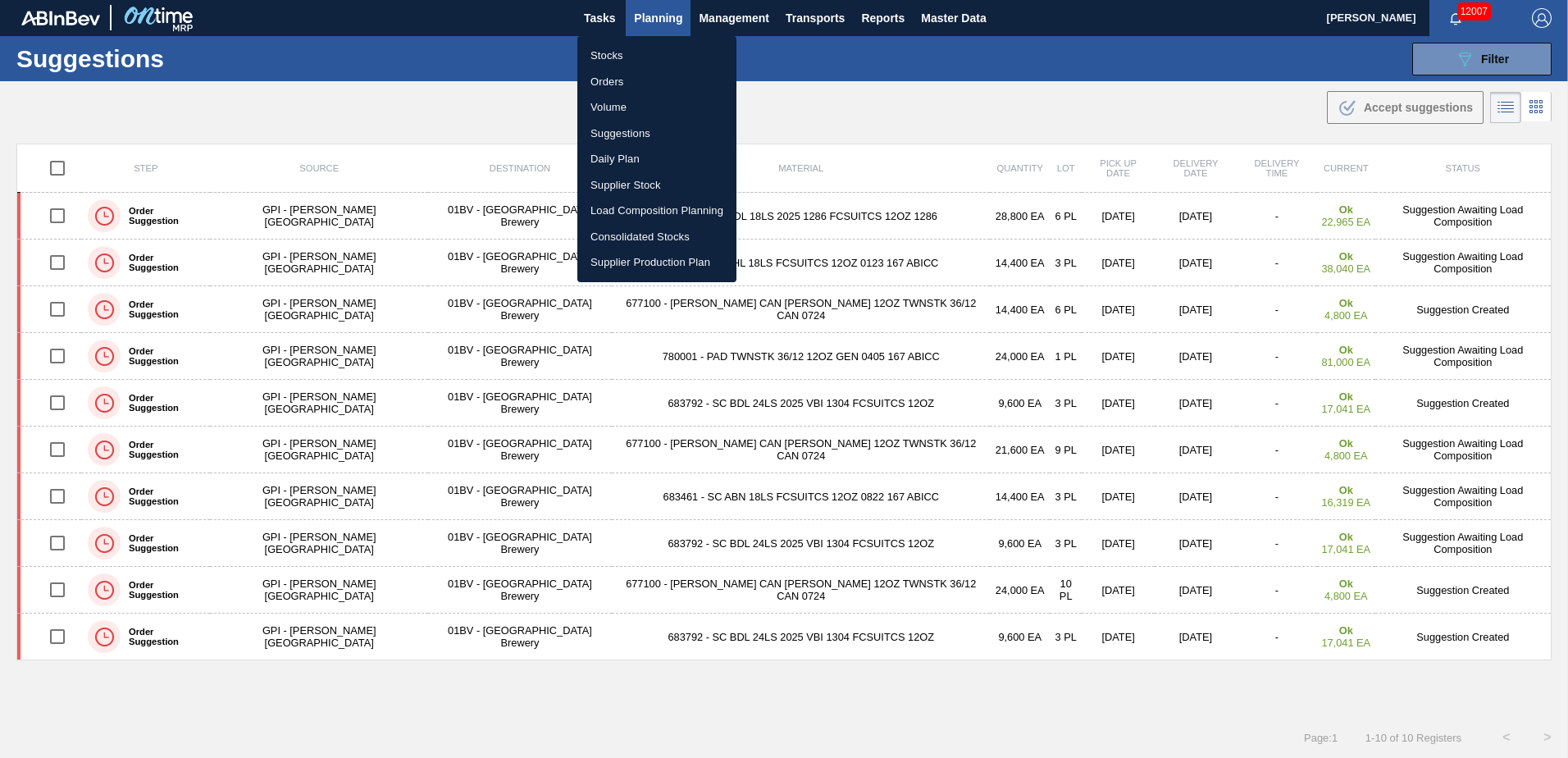
click at [648, 208] on li "Load Composition Planning" at bounding box center [657, 211] width 159 height 26
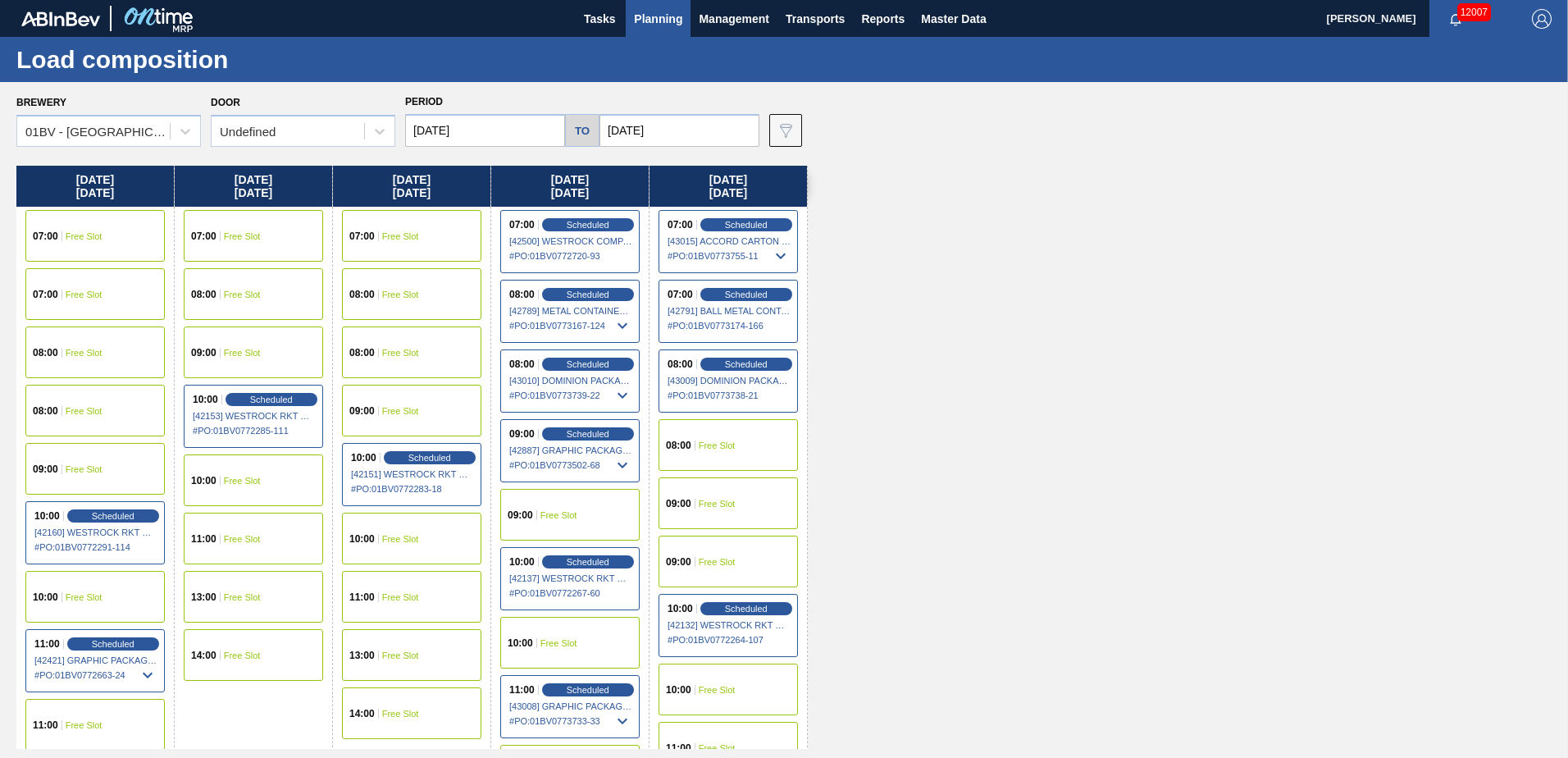
click at [659, 131] on input "[DATE]" at bounding box center [679, 130] width 160 height 33
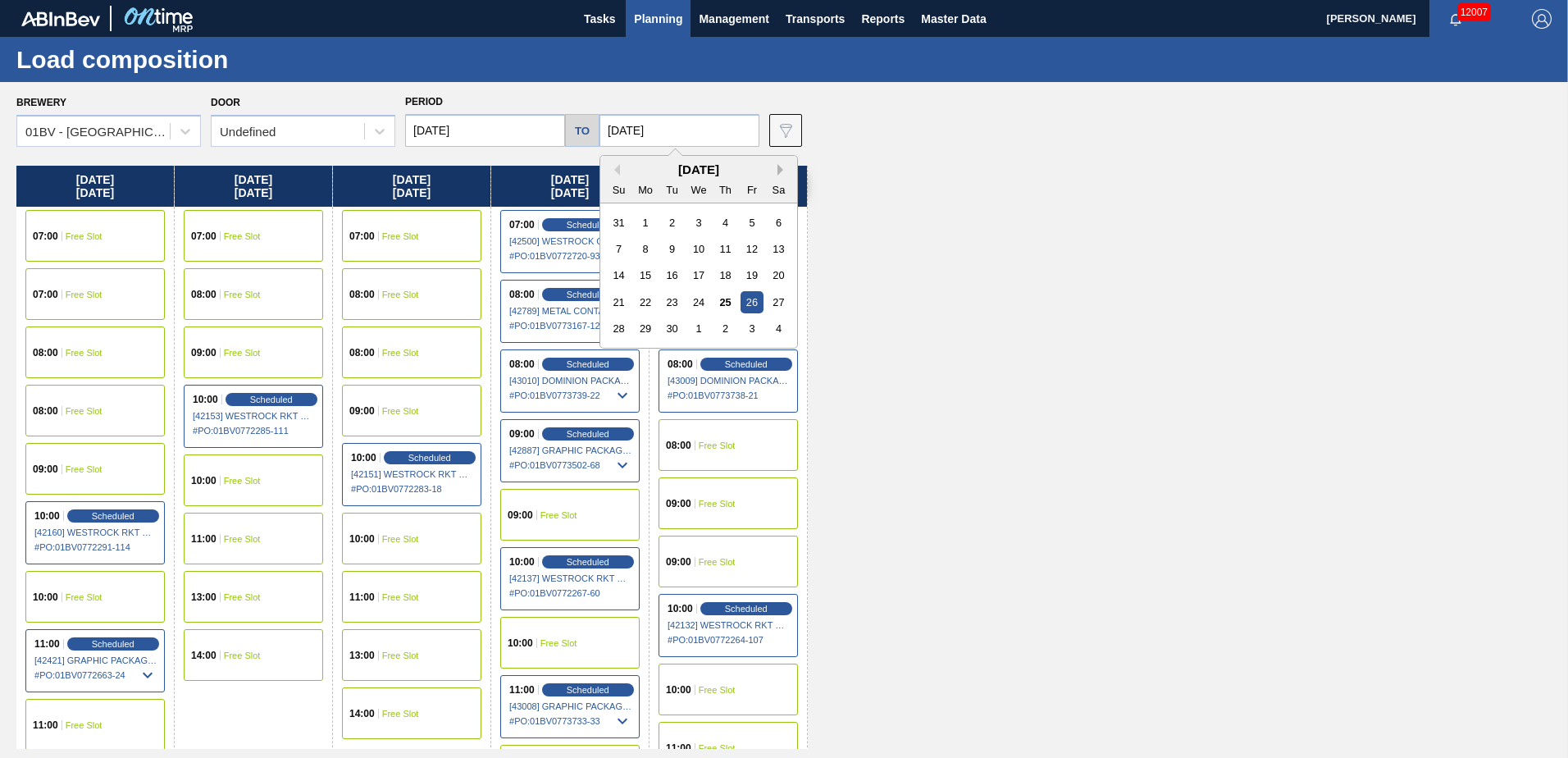
click at [777, 167] on button "Next Month" at bounding box center [783, 170] width 11 height 11
click at [750, 248] on div "10" at bounding box center [751, 249] width 22 height 22
type input "[DATE]"
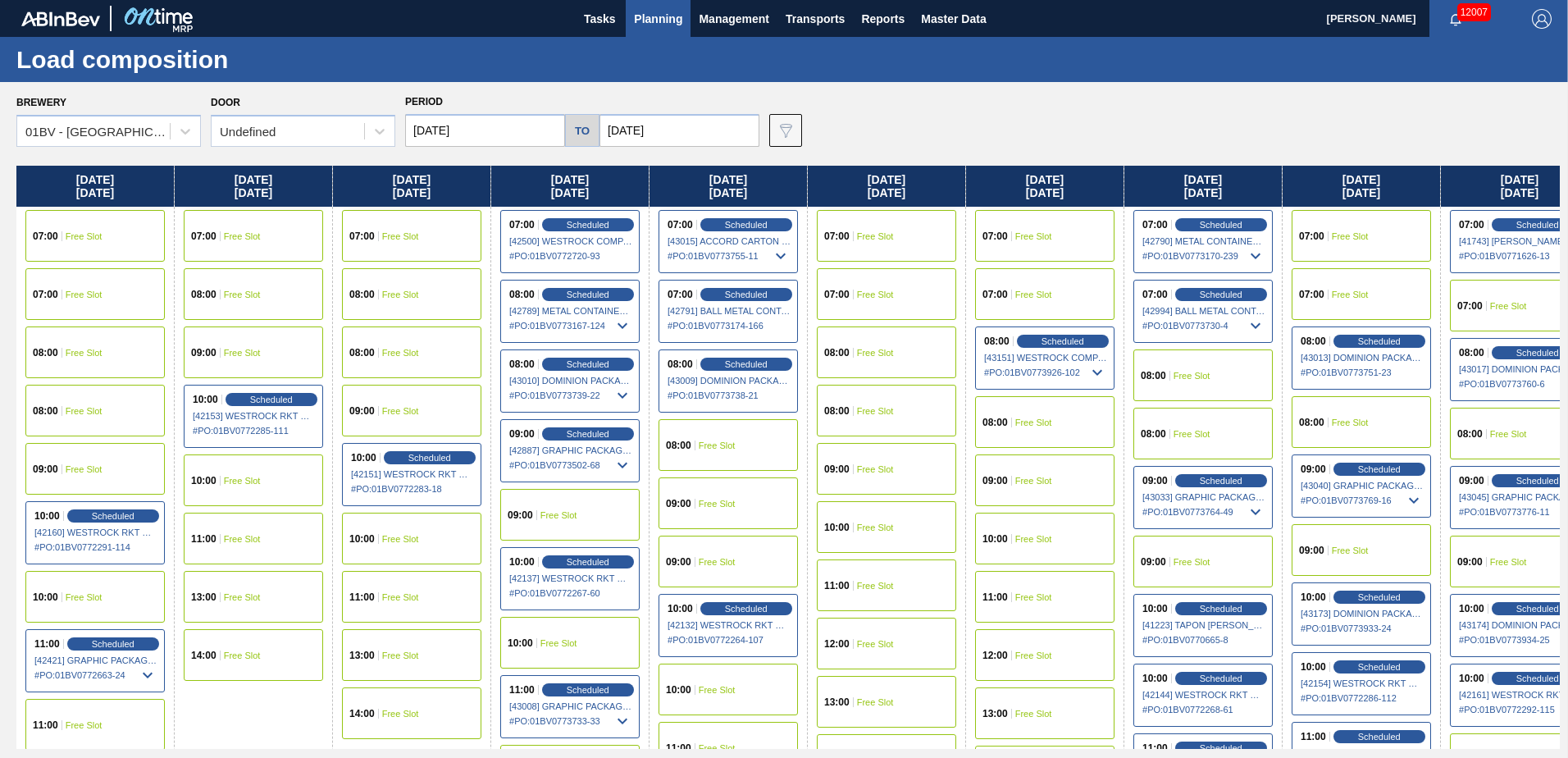
click at [495, 130] on input "[DATE]" at bounding box center [485, 130] width 160 height 33
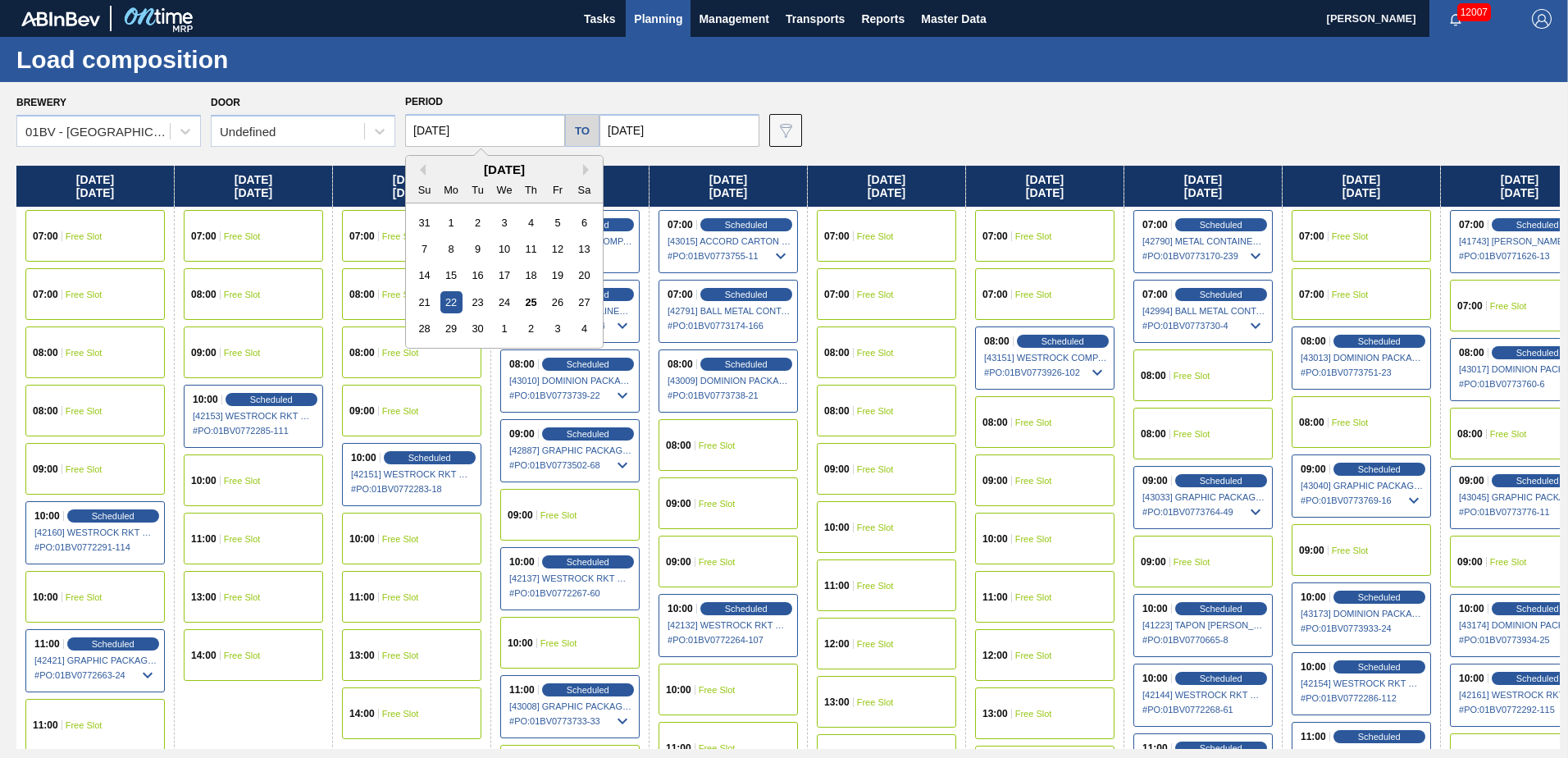
drag, startPoint x: 586, startPoint y: 170, endPoint x: 568, endPoint y: 178, distance: 19.7
click at [586, 169] on button "Next Month" at bounding box center [589, 170] width 11 height 11
click at [457, 244] on div "6" at bounding box center [451, 249] width 22 height 22
type input "[DATE]"
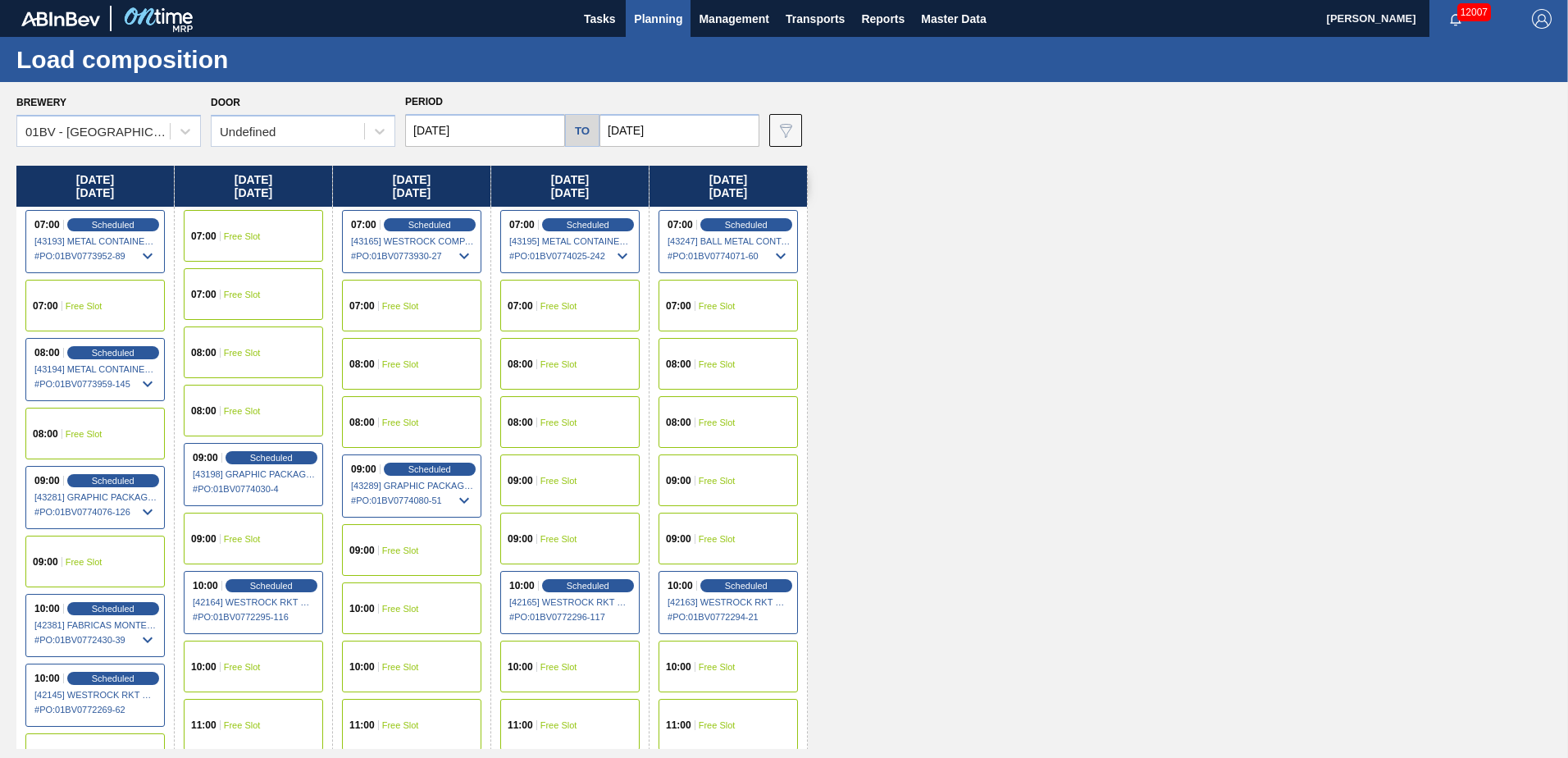
click at [541, 478] on span "Free Slot" at bounding box center [558, 481] width 37 height 10
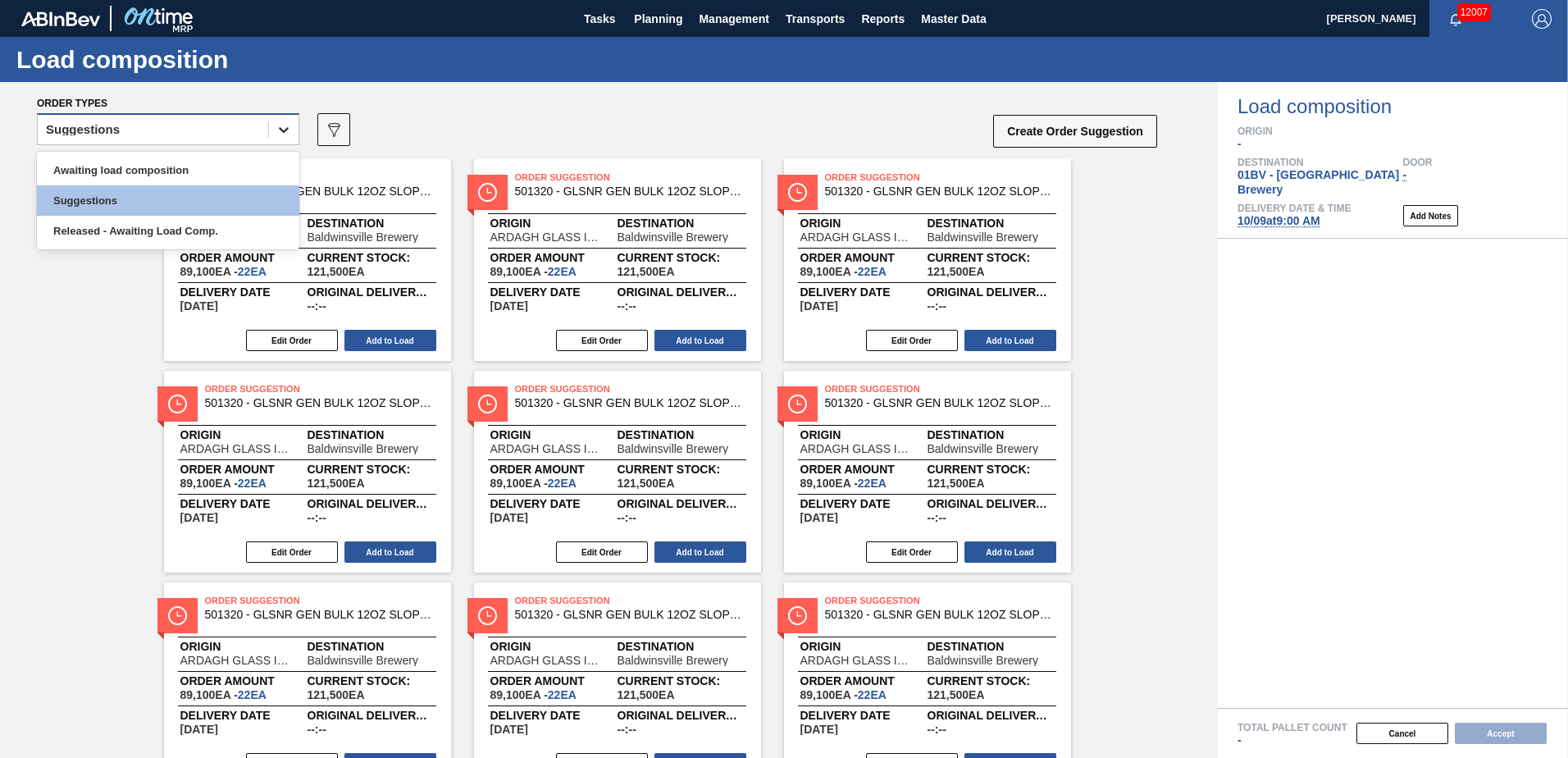
click at [286, 130] on icon at bounding box center [284, 130] width 10 height 6
click at [201, 171] on div "Awaiting load composition" at bounding box center [168, 170] width 262 height 30
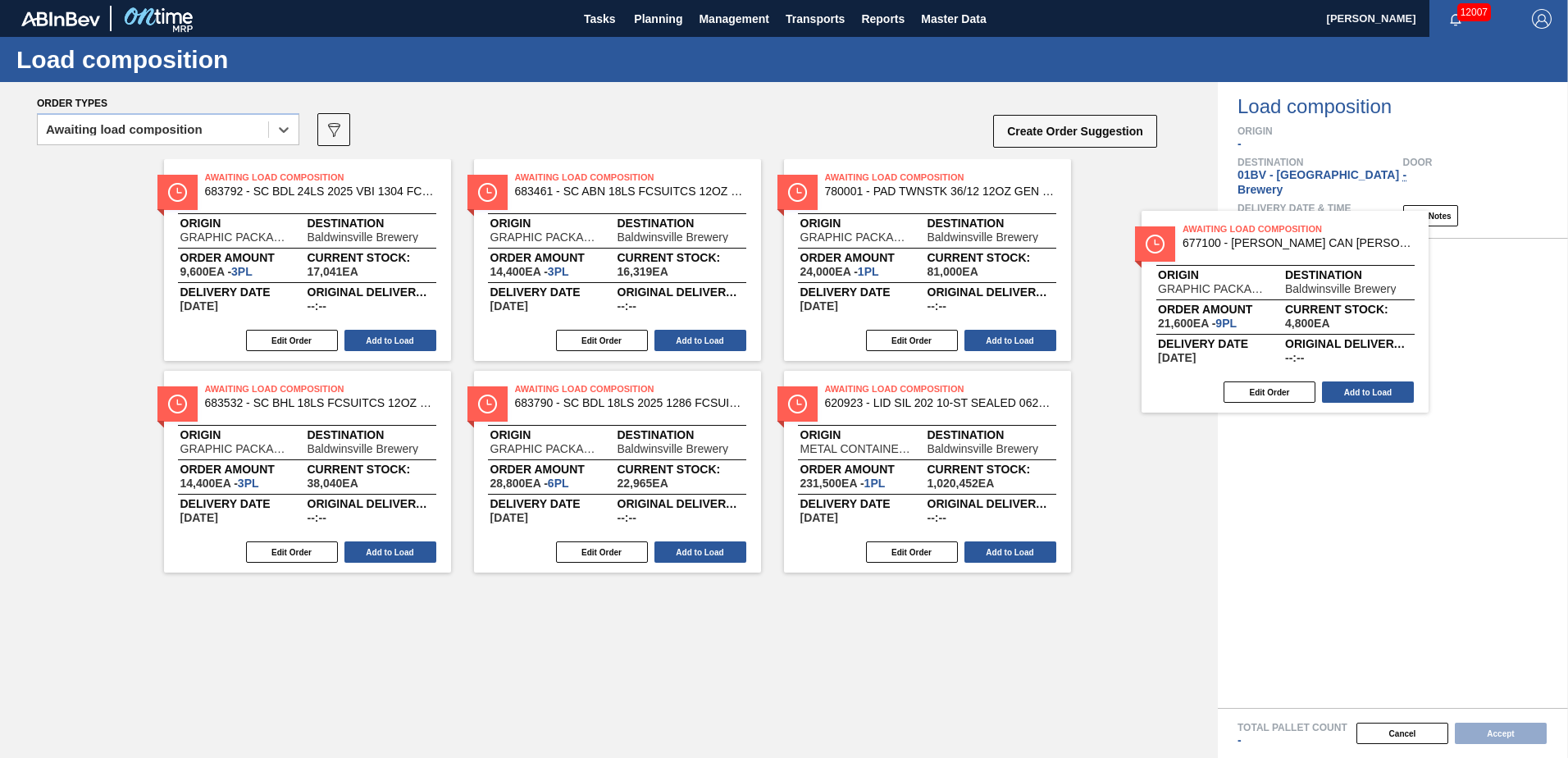
drag, startPoint x: 855, startPoint y: 188, endPoint x: 1319, endPoint y: 256, distance: 469.0
click at [1319, 256] on div "Order types option Awaiting load composition, selected. Select is focused ,type…" at bounding box center [784, 420] width 1568 height 676
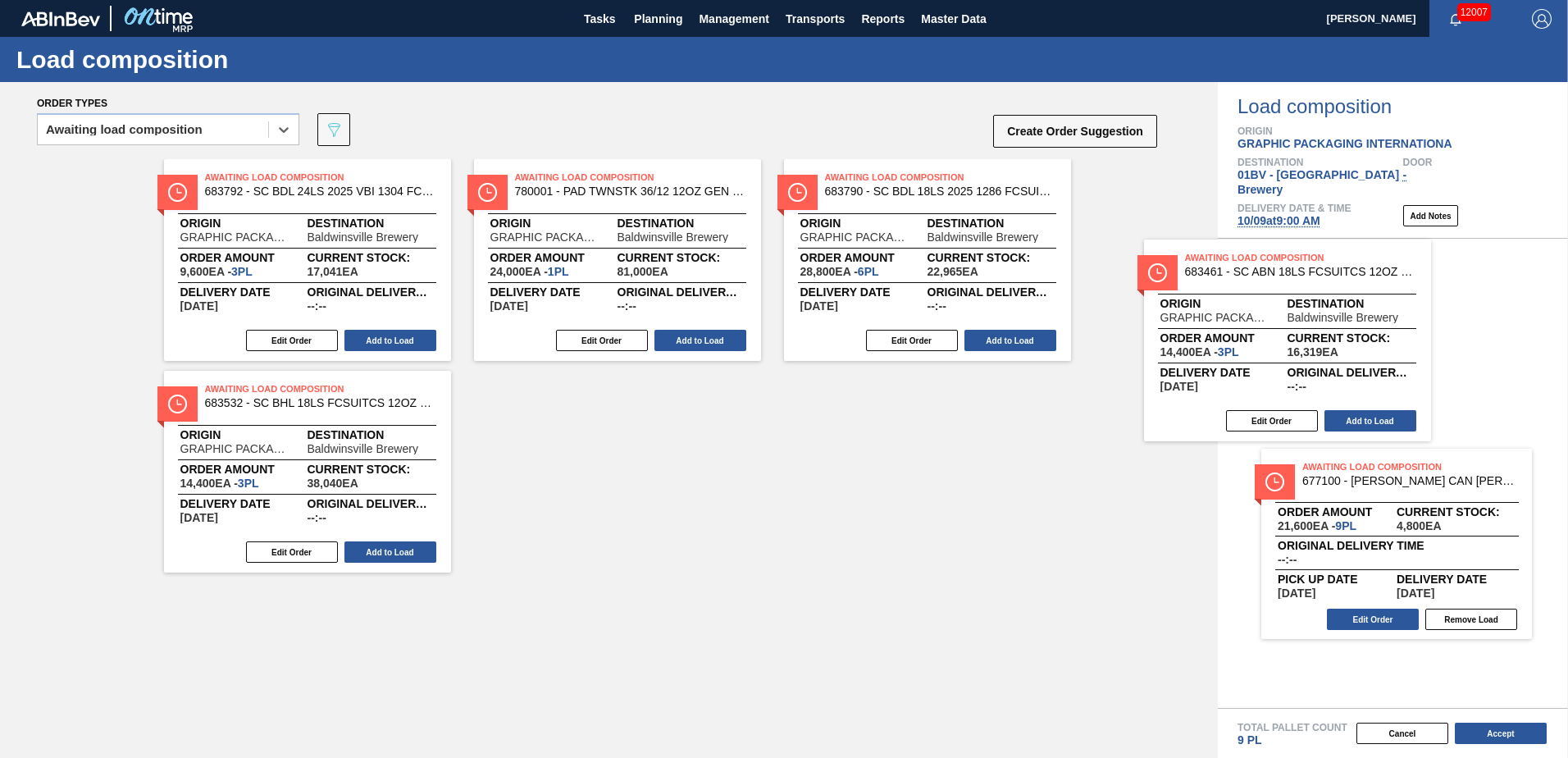
drag, startPoint x: 583, startPoint y: 184, endPoint x: 1297, endPoint y: 268, distance: 718.9
click at [1297, 268] on div "Order types option Awaiting load composition, selected. Select is focused ,type…" at bounding box center [784, 420] width 1568 height 676
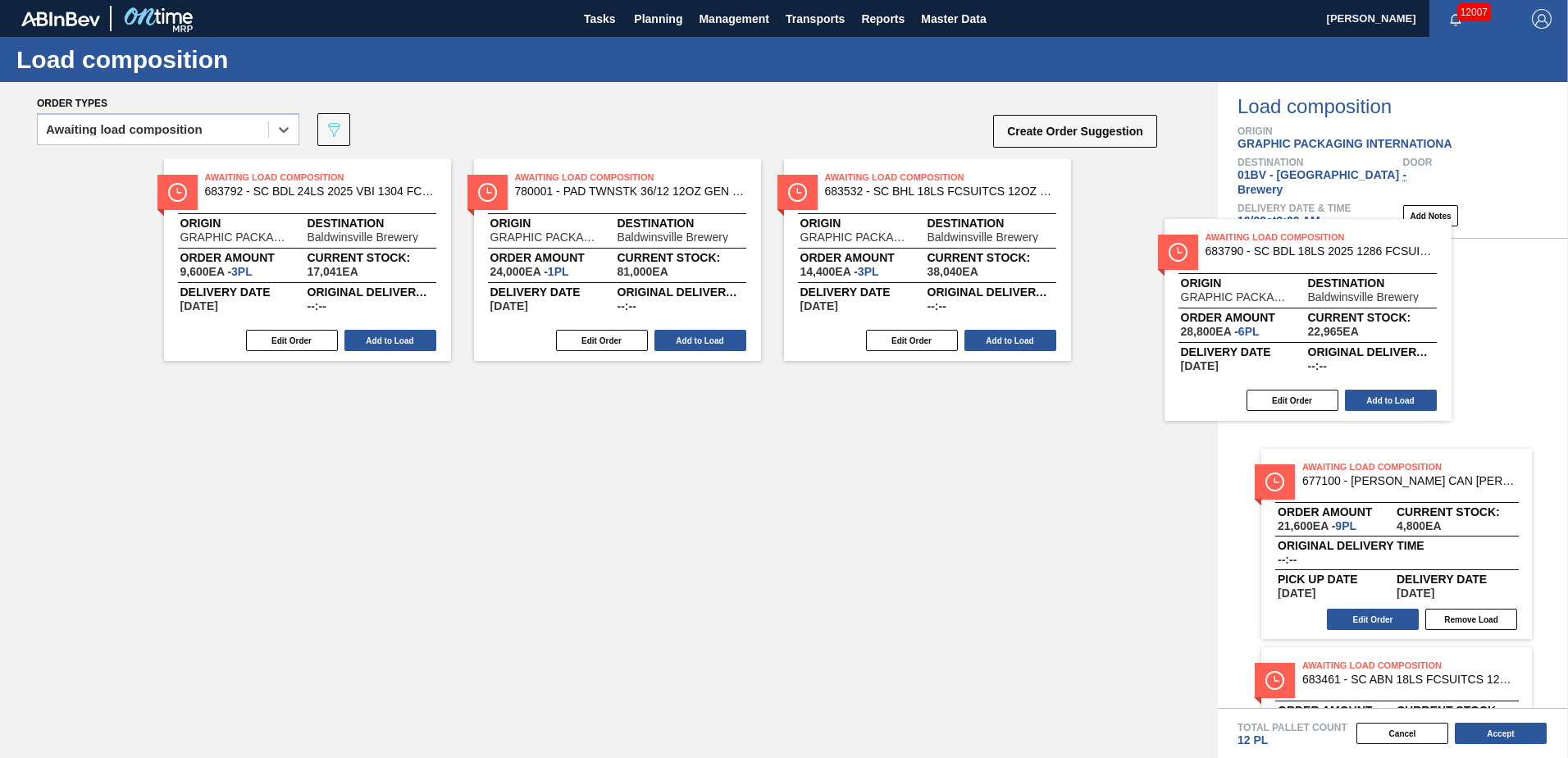
drag, startPoint x: 850, startPoint y: 200, endPoint x: 1263, endPoint y: 266, distance: 418.2
click at [1269, 266] on div "Order types option Awaiting load composition, selected. Select is focused ,type…" at bounding box center [784, 420] width 1568 height 676
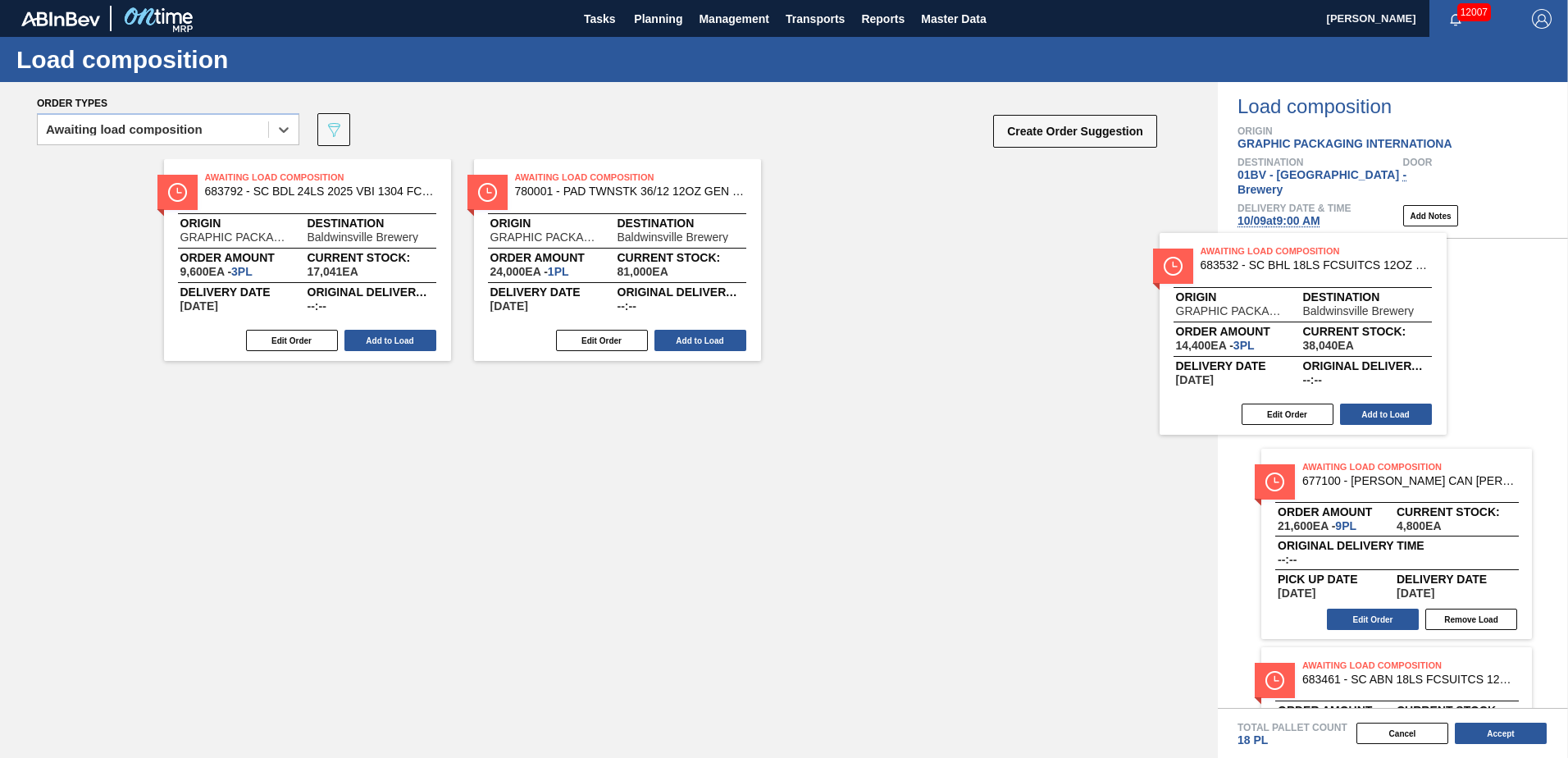
drag, startPoint x: 1004, startPoint y: 213, endPoint x: 1265, endPoint y: 268, distance: 266.7
click at [1265, 268] on div "Order types option Awaiting load composition, selected. Select is focused ,type…" at bounding box center [784, 420] width 1568 height 676
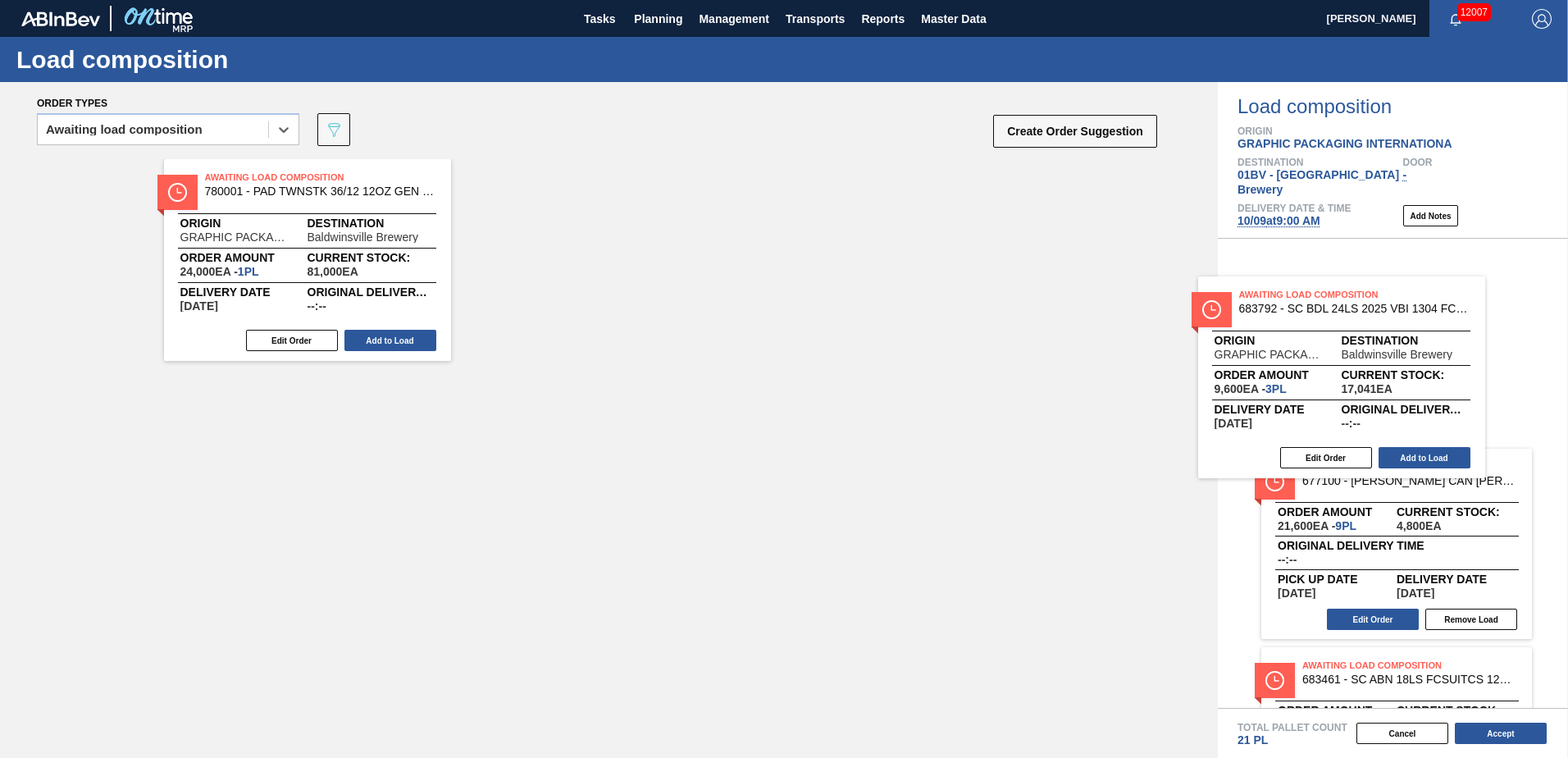
drag, startPoint x: 232, startPoint y: 191, endPoint x: 1318, endPoint y: 317, distance: 1093.3
click at [1318, 317] on div "Order types option Awaiting load composition, selected. Select is focused ,type…" at bounding box center [784, 420] width 1568 height 676
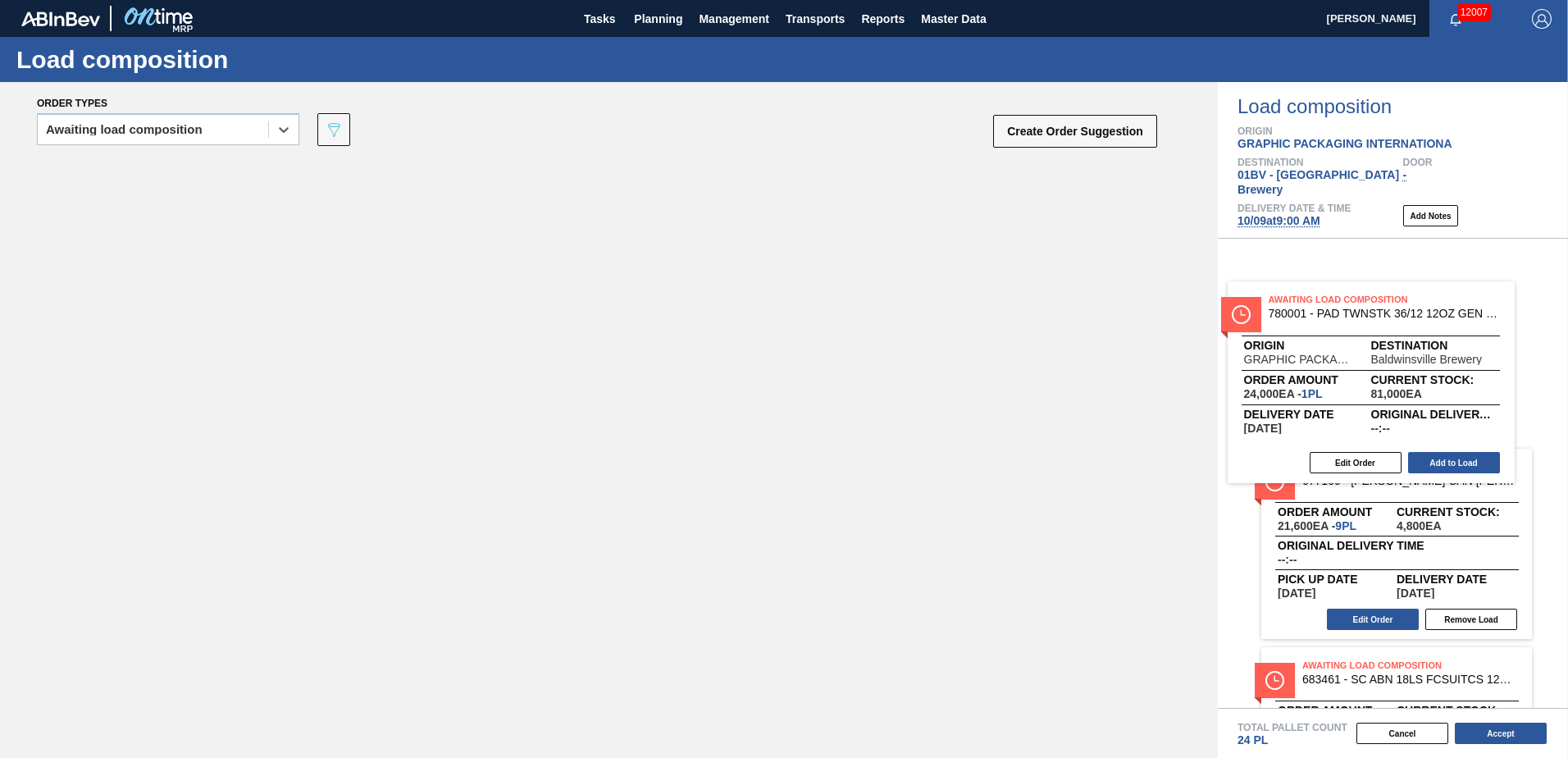
drag, startPoint x: 239, startPoint y: 188, endPoint x: 1313, endPoint y: 309, distance: 1080.8
click at [1313, 309] on div "Order types option Awaiting load composition, selected. Select is focused ,type…" at bounding box center [784, 420] width 1568 height 676
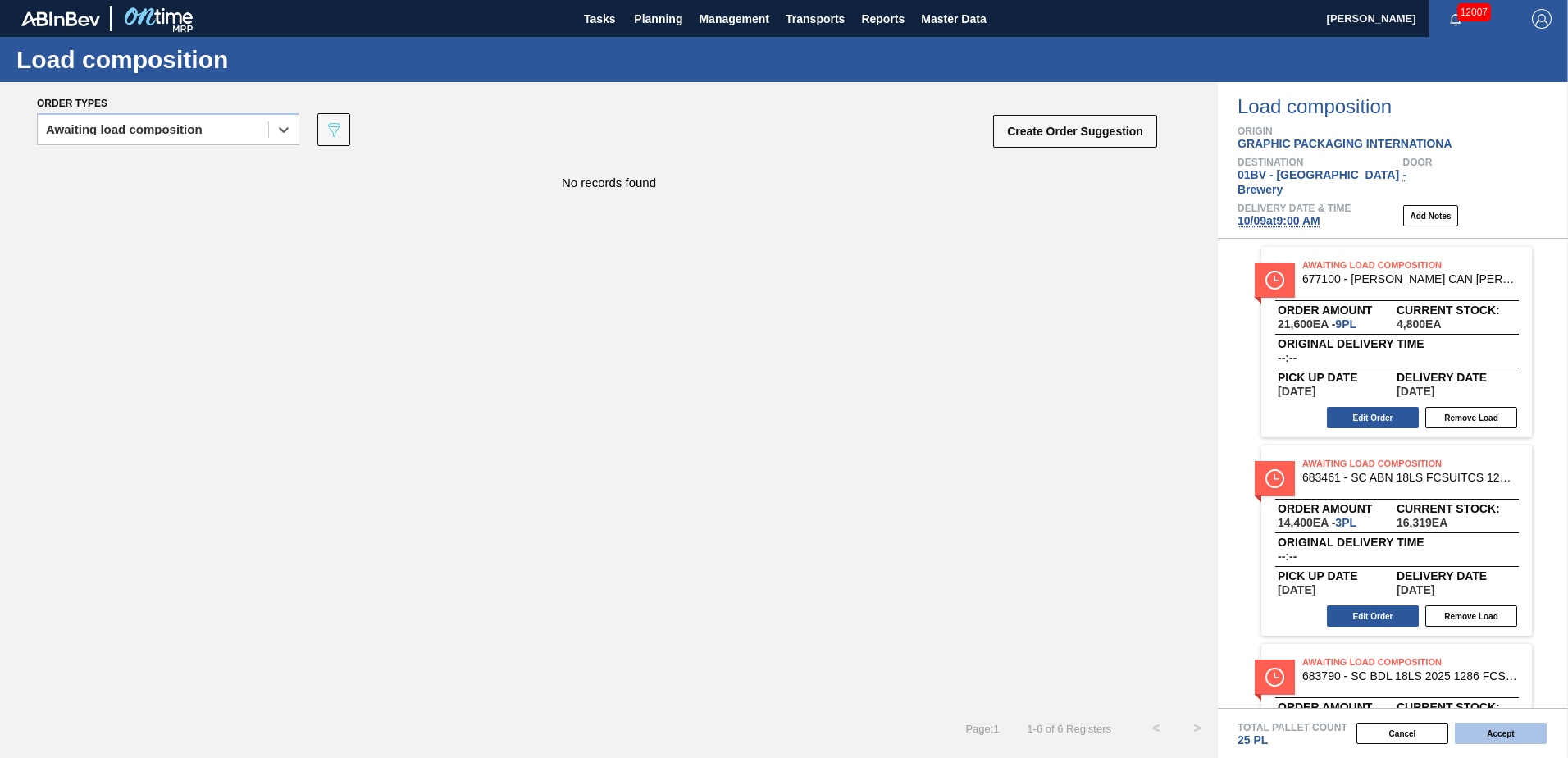
click at [1514, 733] on button "Accept" at bounding box center [1501, 733] width 92 height 21
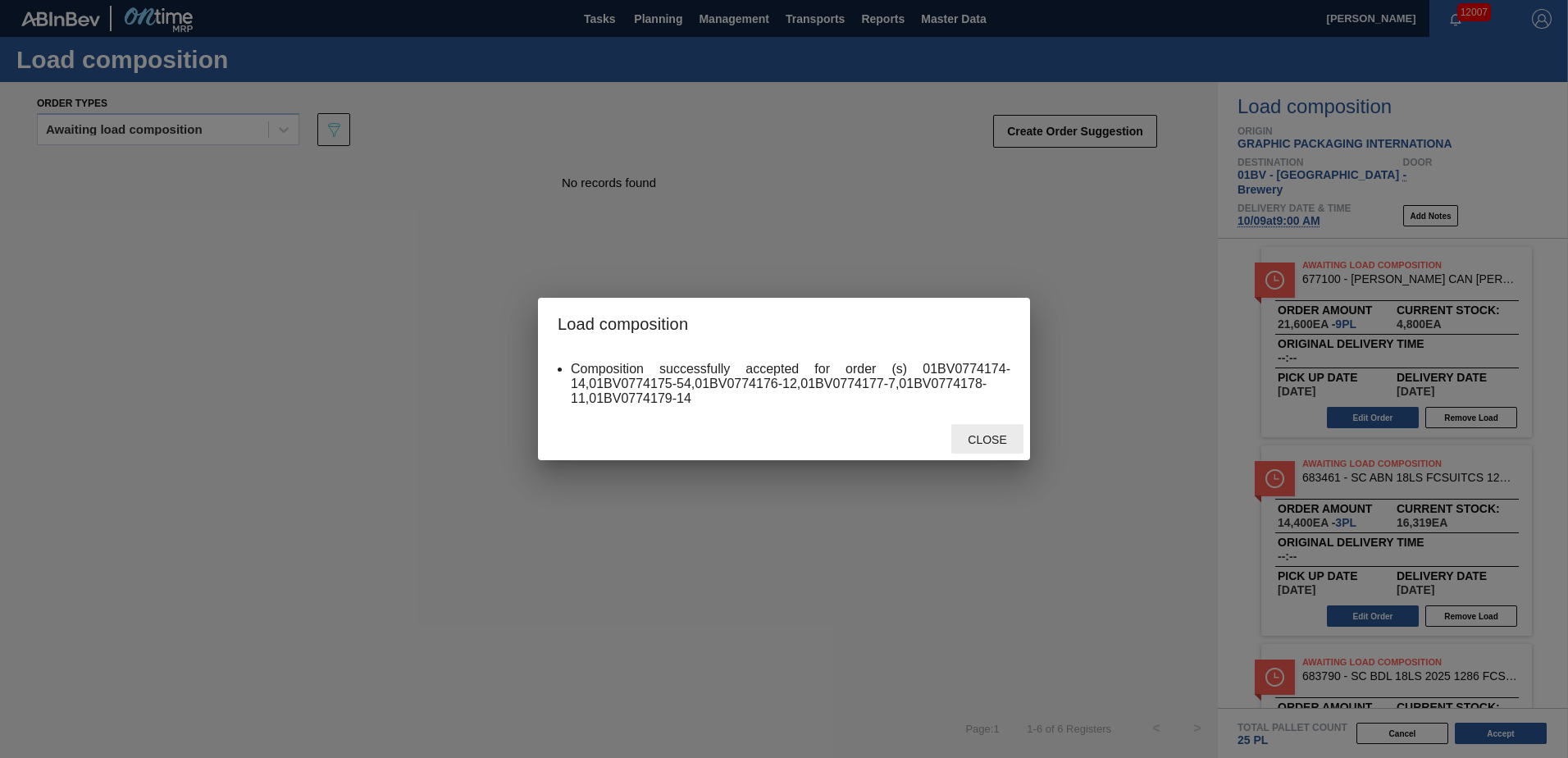
click at [979, 441] on span "Close" at bounding box center [987, 440] width 65 height 13
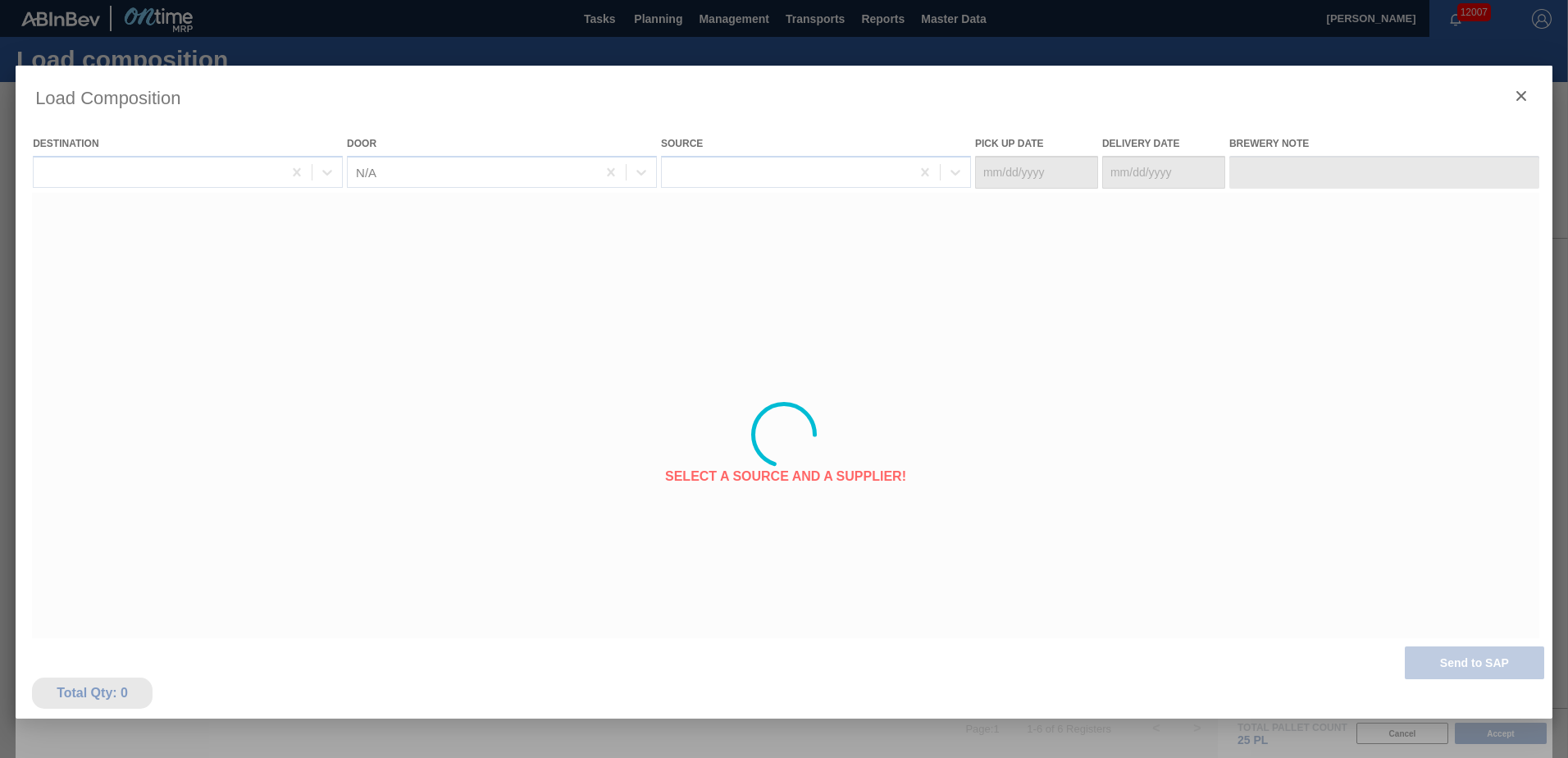
type Date "[DATE]"
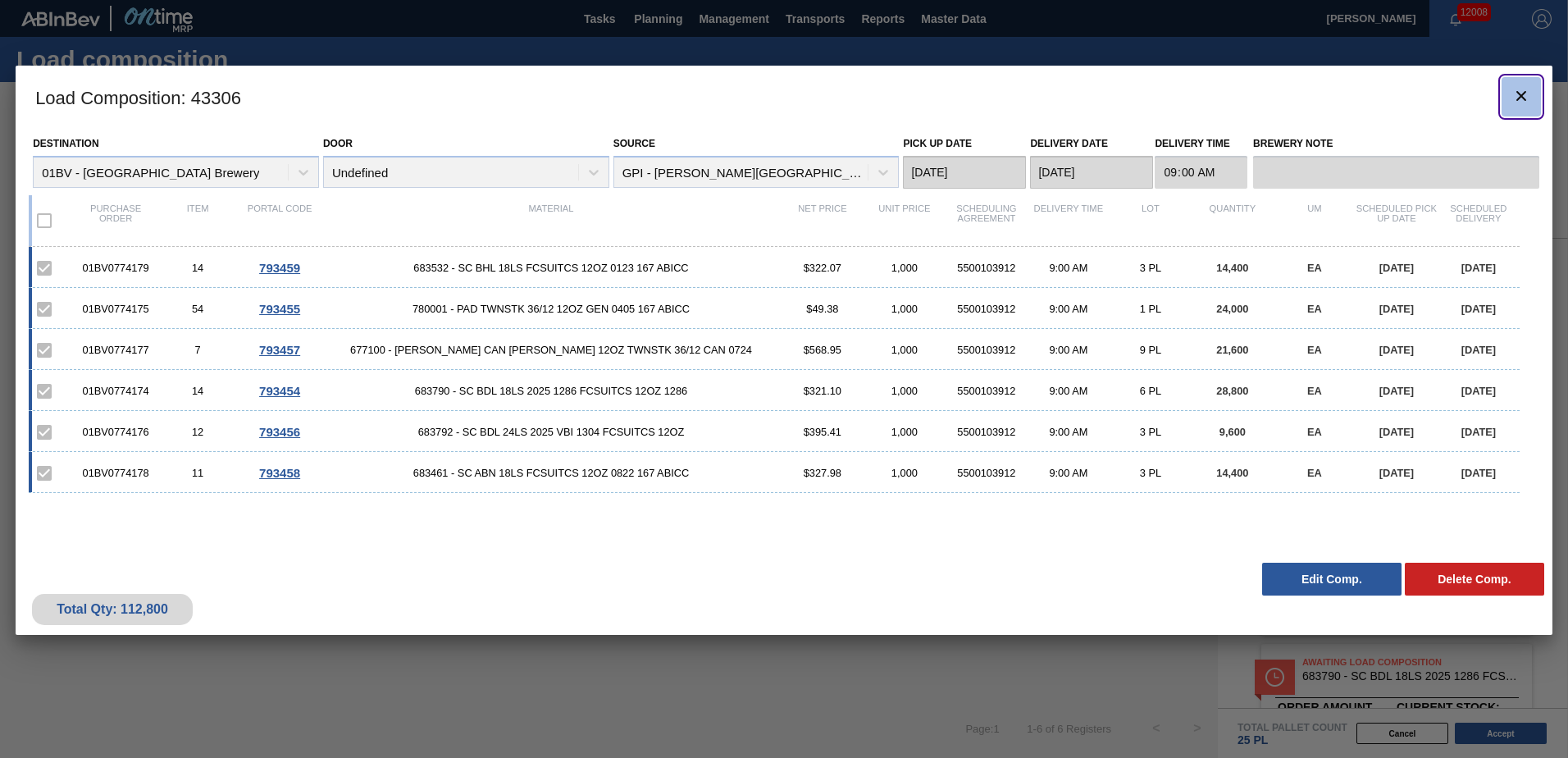
click at [1523, 93] on icon "botão de ícone" at bounding box center [1521, 96] width 10 height 10
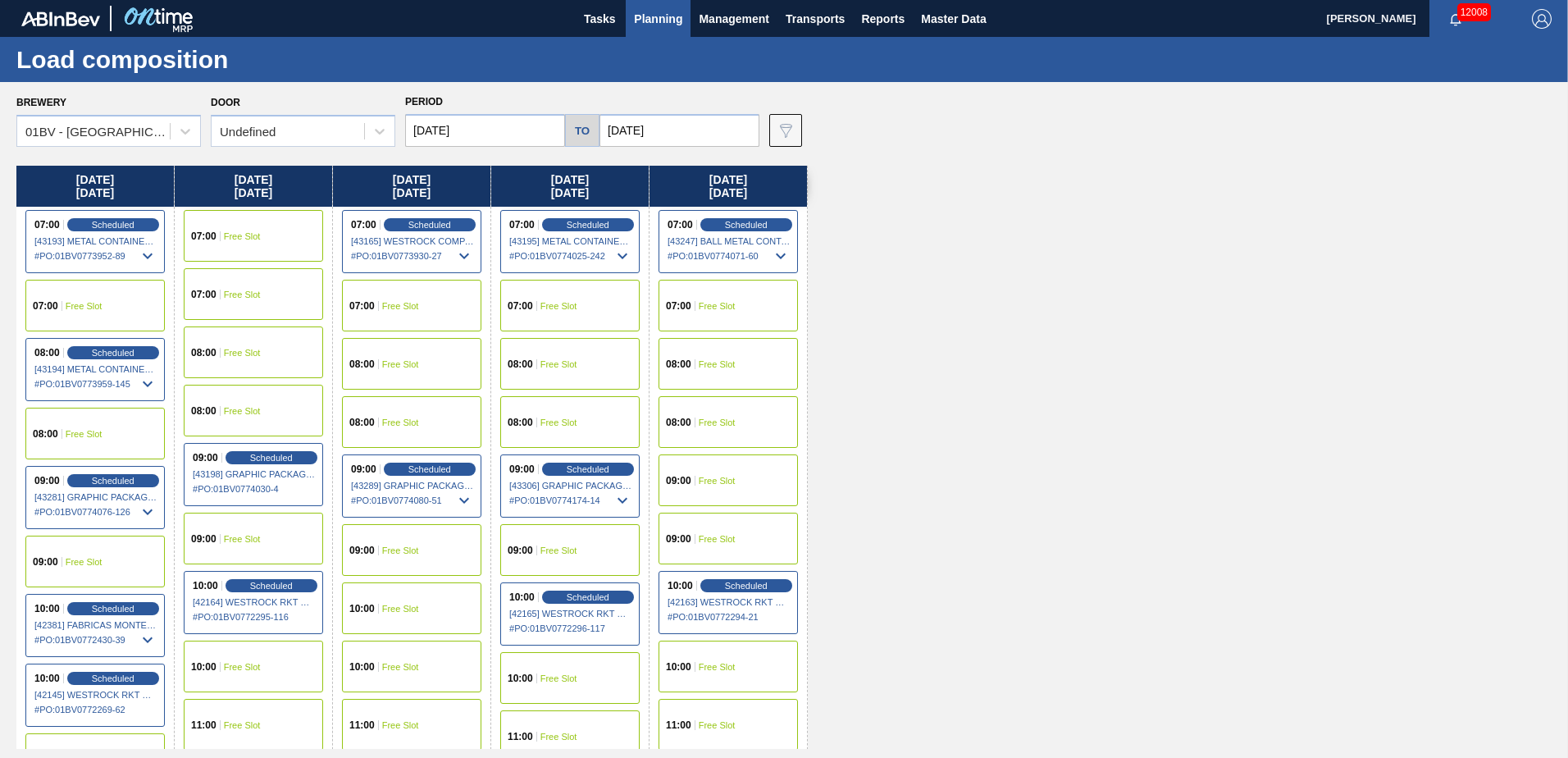
click at [656, 11] on span "Planning" at bounding box center [658, 19] width 48 height 20
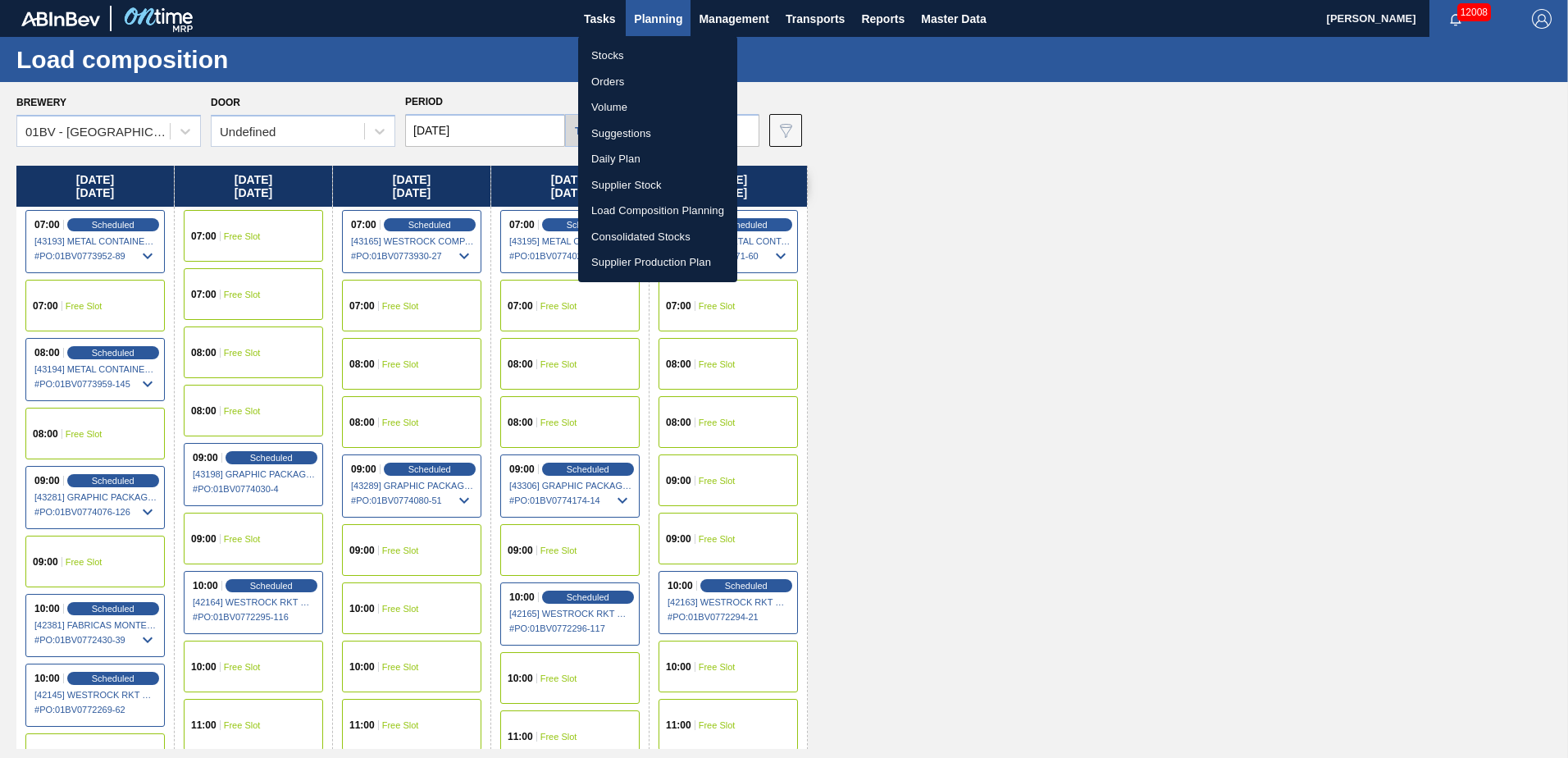
drag, startPoint x: 610, startPoint y: 136, endPoint x: 736, endPoint y: 153, distance: 127.1
click at [610, 136] on li "Suggestions" at bounding box center [658, 134] width 159 height 26
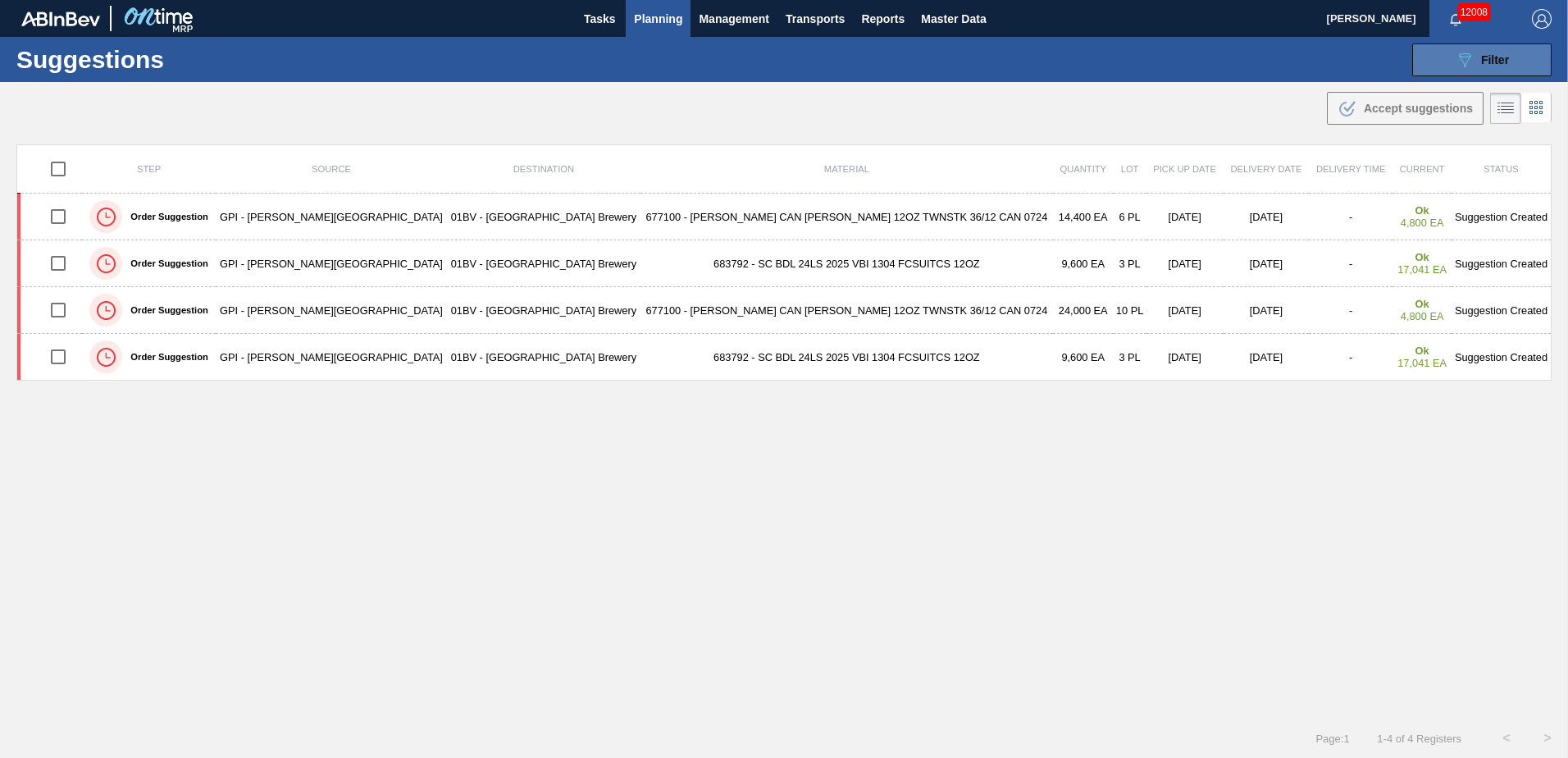
click at [1483, 53] on span "Filter" at bounding box center [1495, 60] width 28 height 13
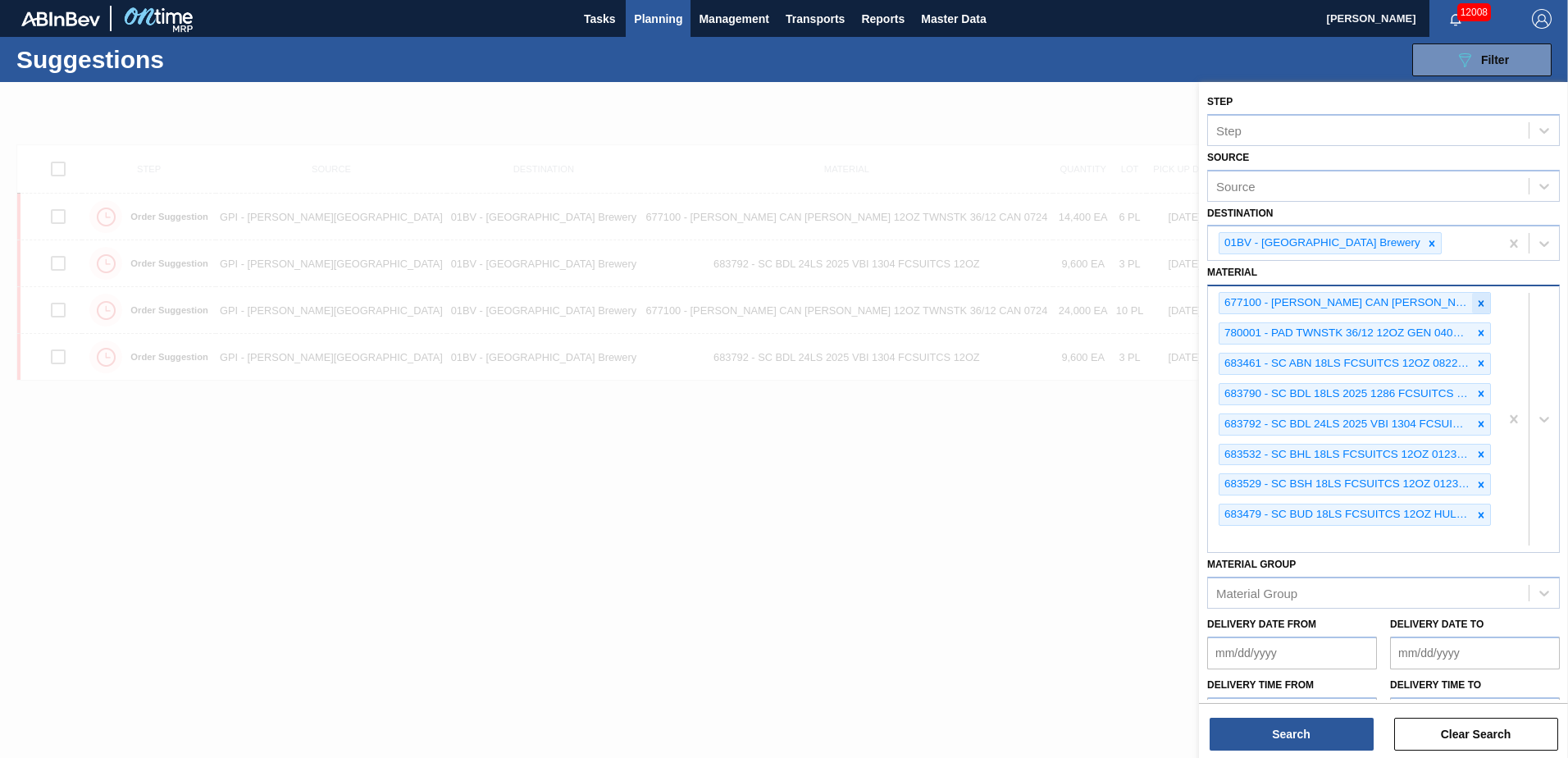
click at [1476, 299] on icon at bounding box center [1481, 304] width 11 height 11
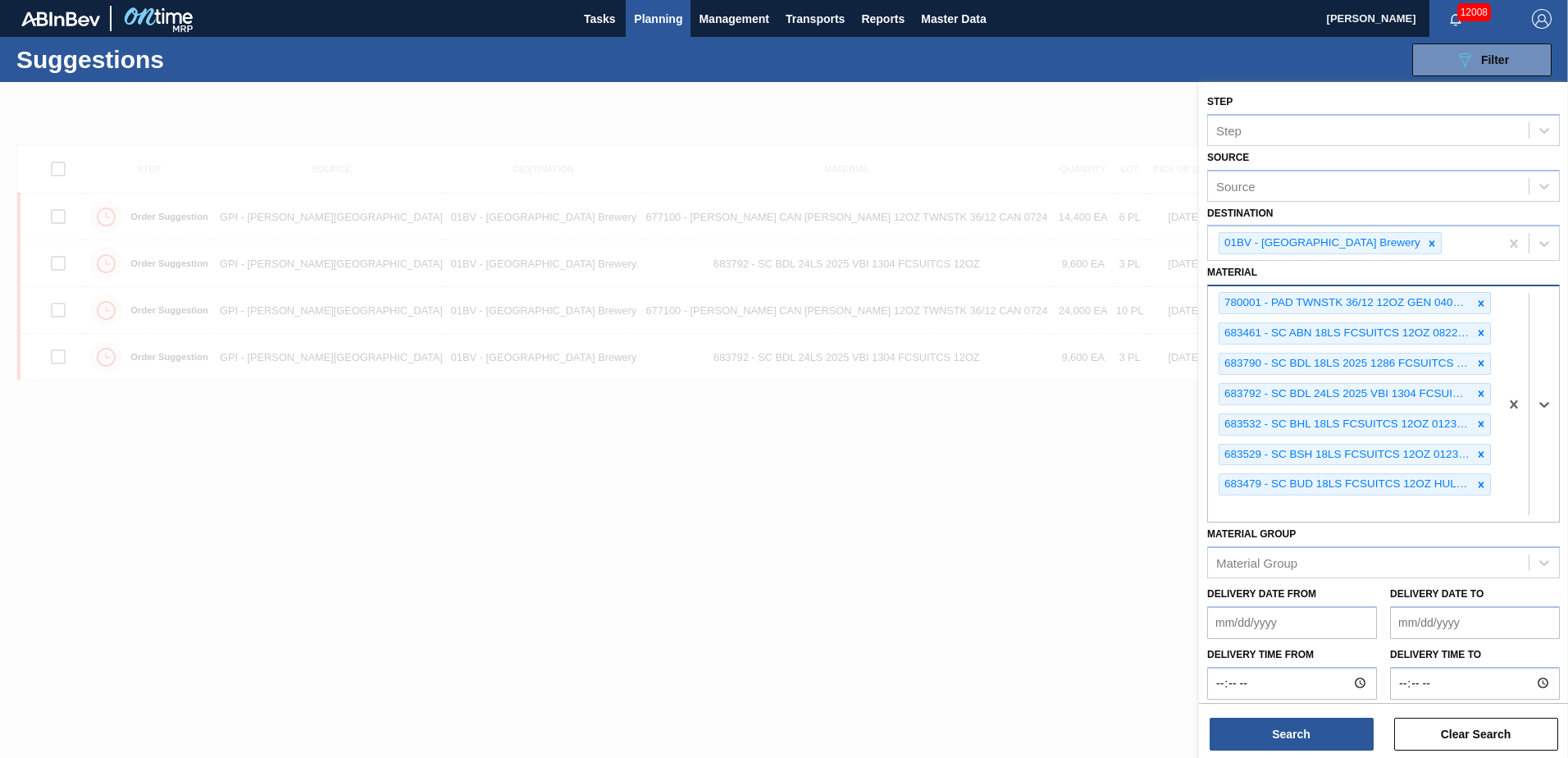
click at [1476, 299] on icon at bounding box center [1481, 304] width 11 height 11
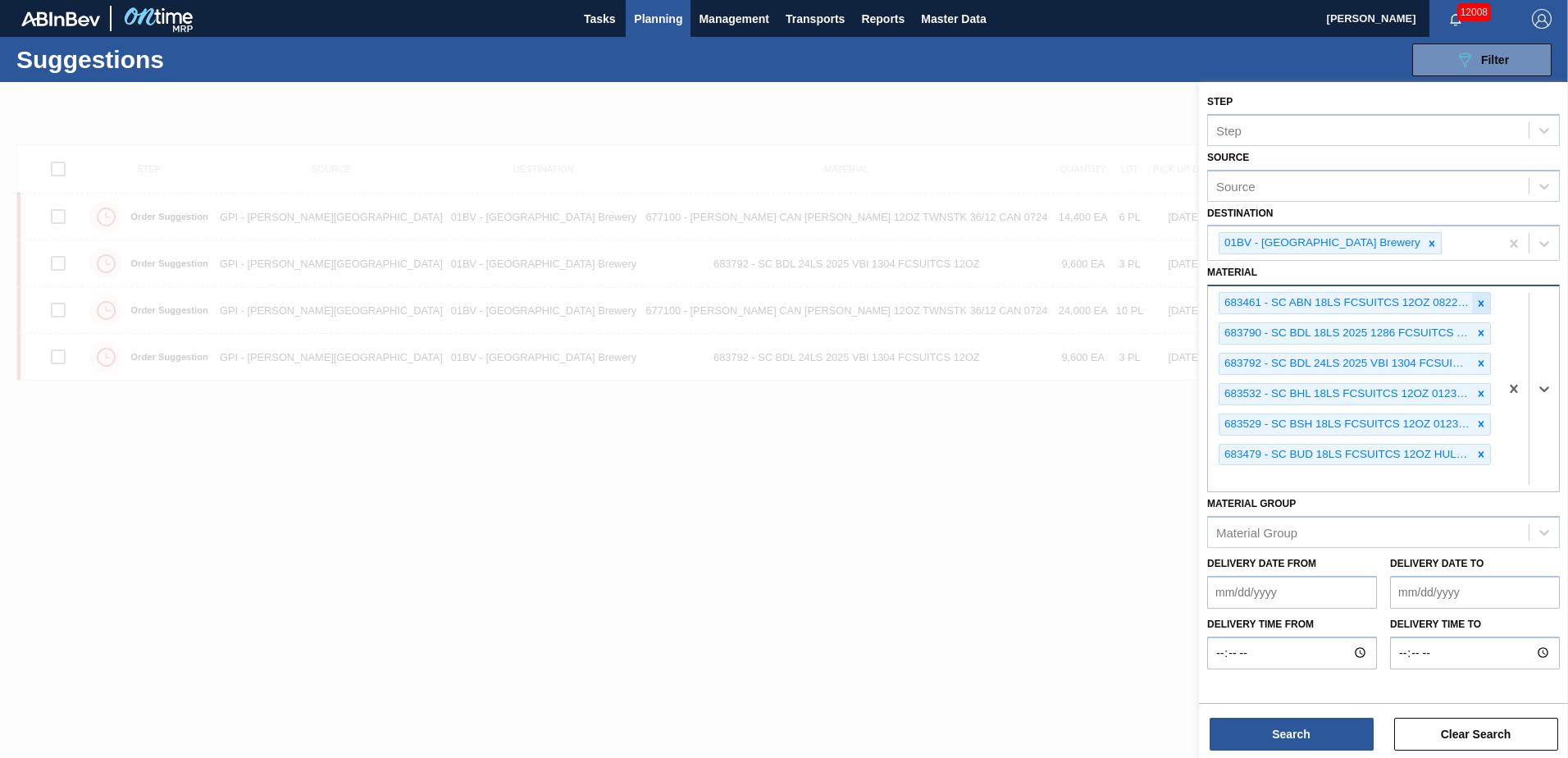
click at [1479, 299] on icon at bounding box center [1481, 304] width 11 height 11
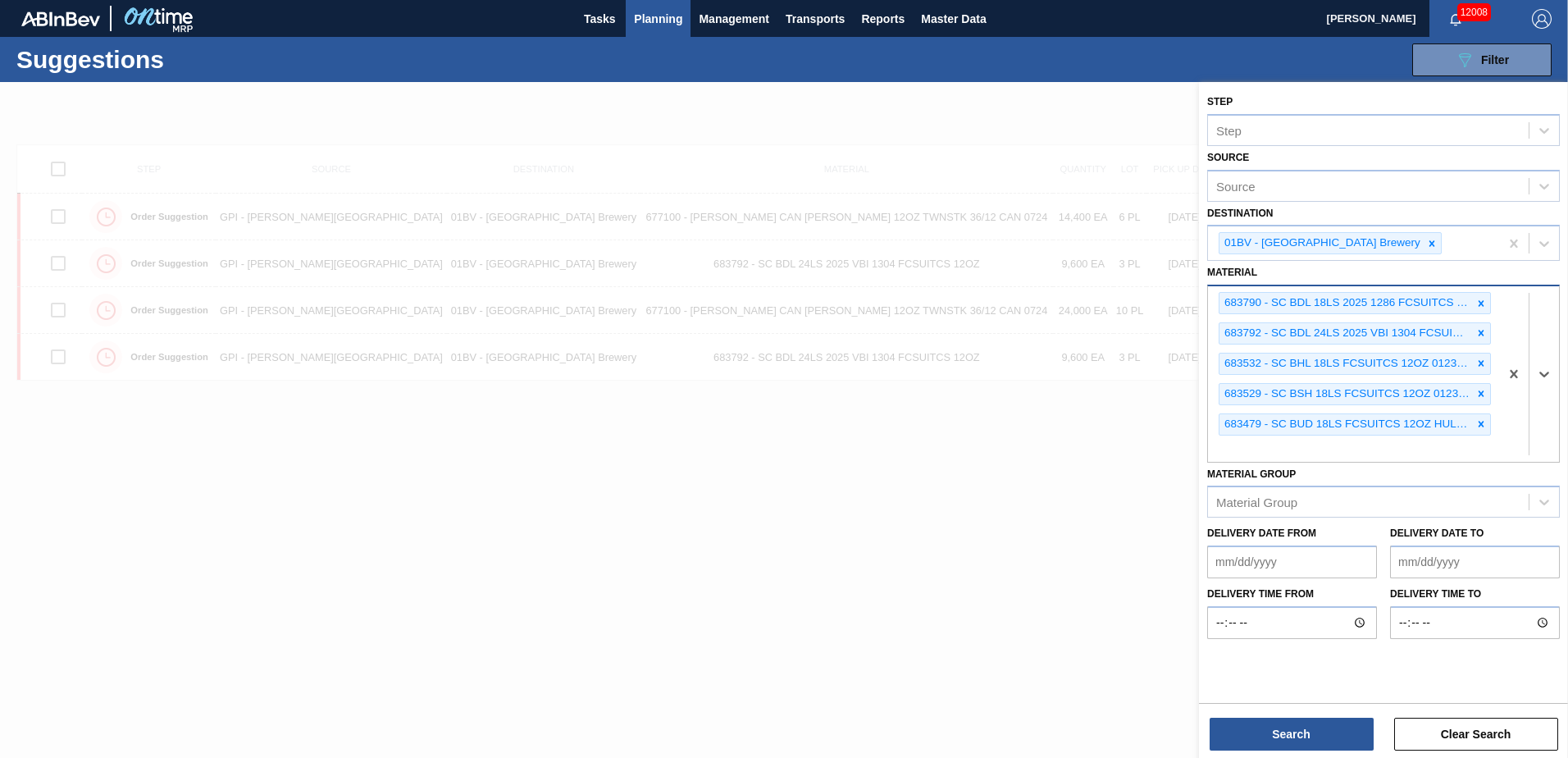
click at [1479, 299] on icon at bounding box center [1481, 304] width 11 height 11
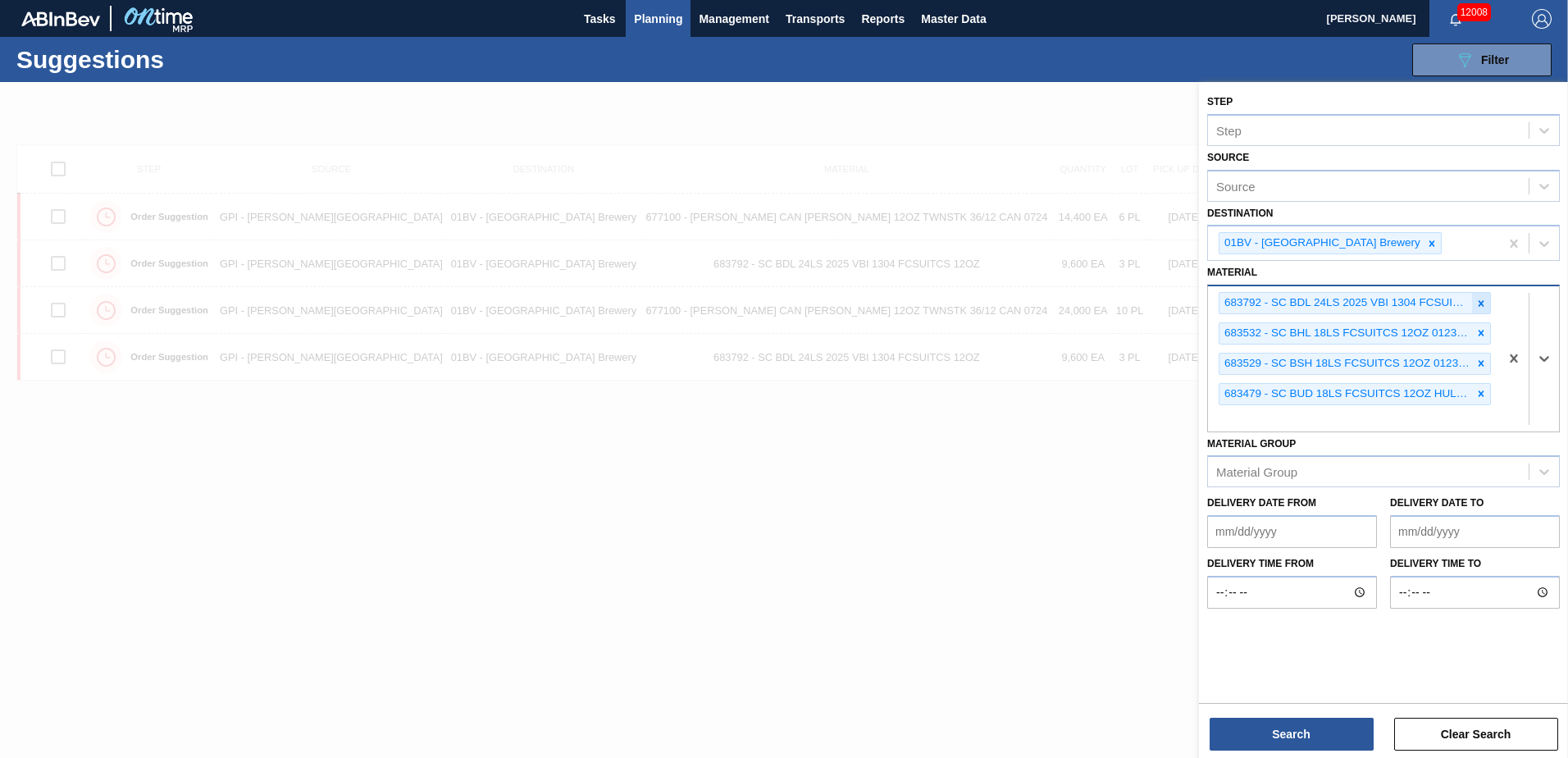
click at [1473, 299] on div at bounding box center [1481, 303] width 18 height 21
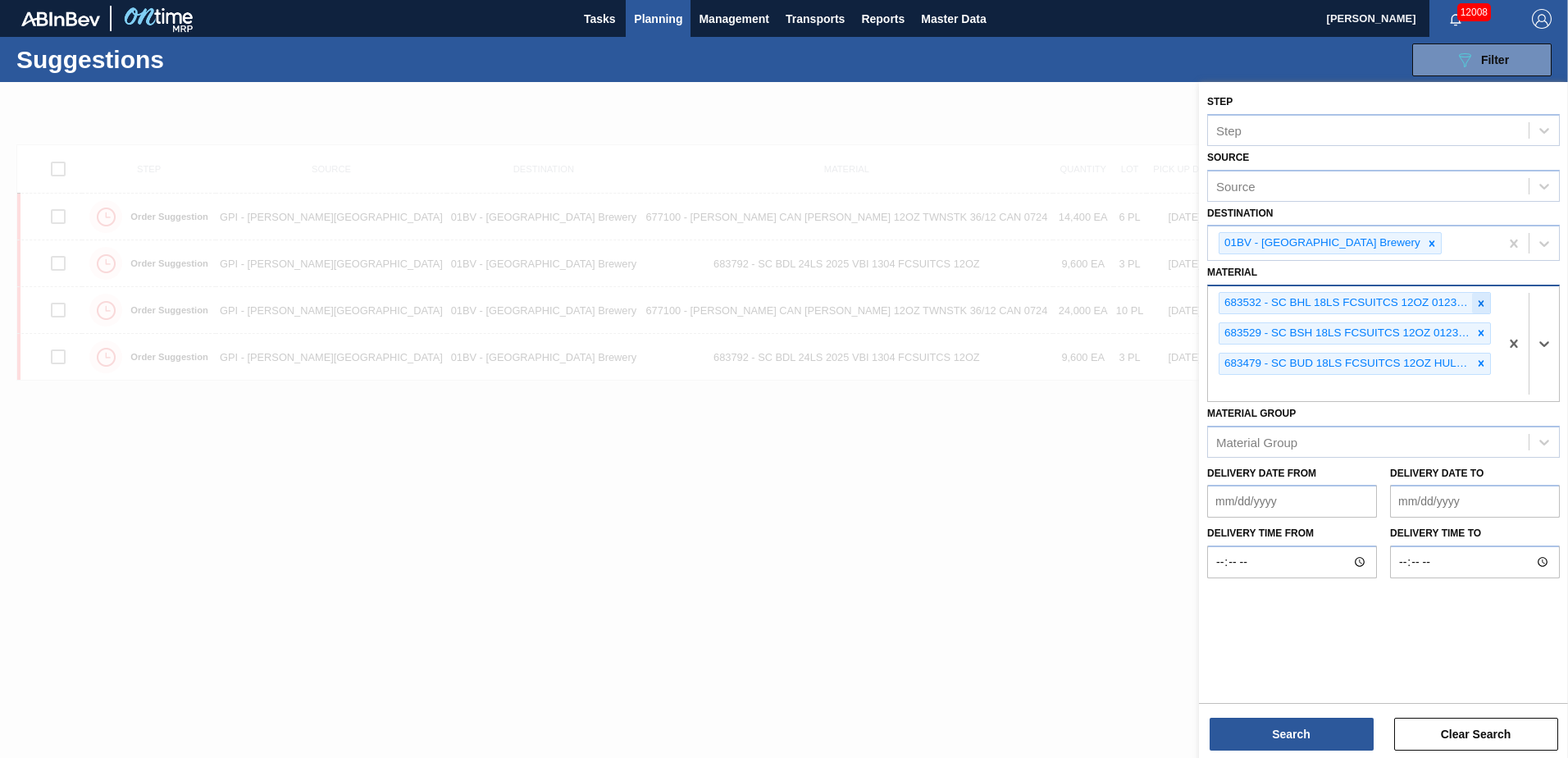
click at [1481, 299] on icon at bounding box center [1481, 304] width 11 height 11
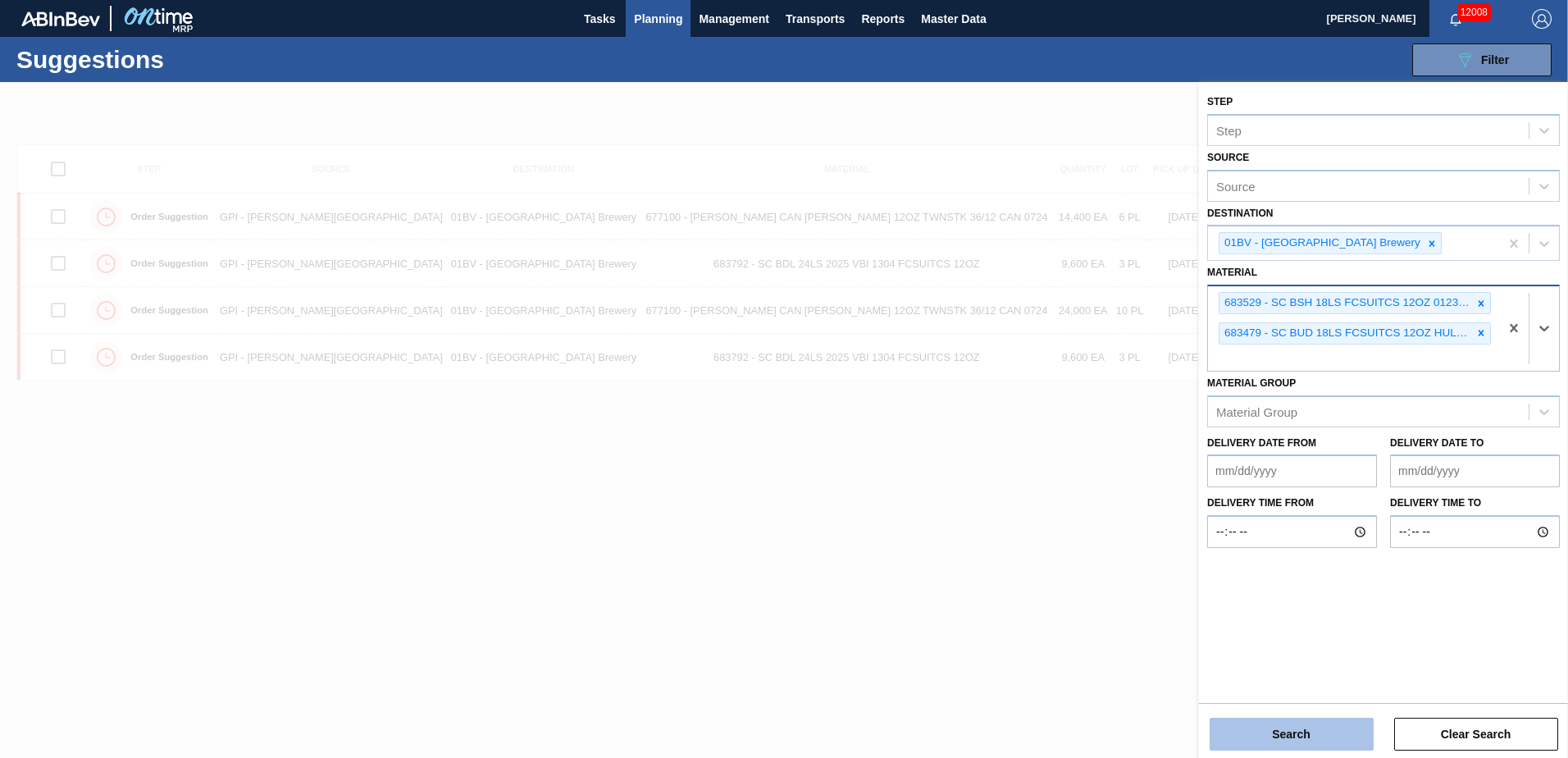
click at [1251, 738] on button "Search" at bounding box center [1292, 734] width 164 height 33
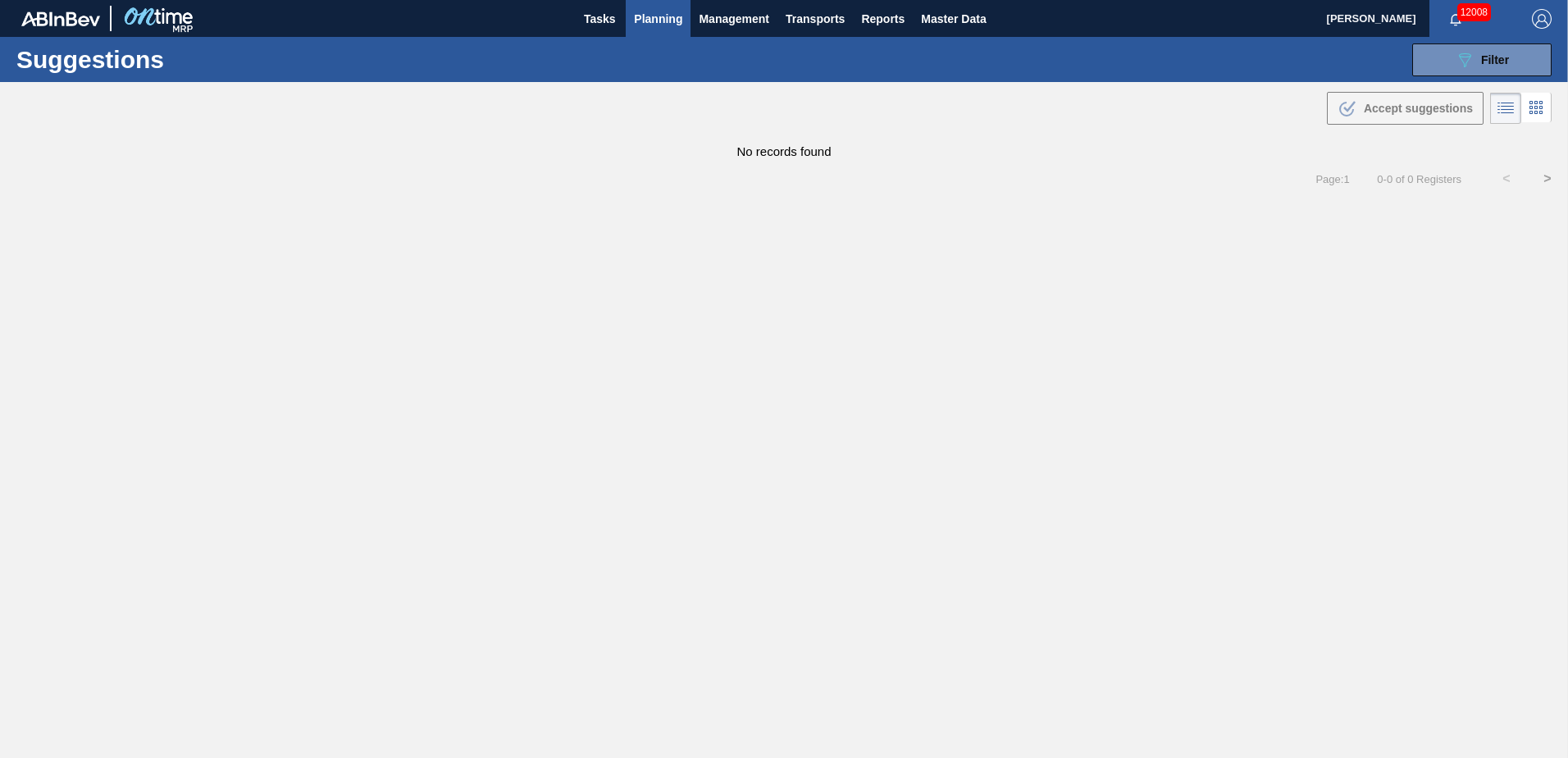
click at [648, 15] on span "Planning" at bounding box center [658, 19] width 48 height 20
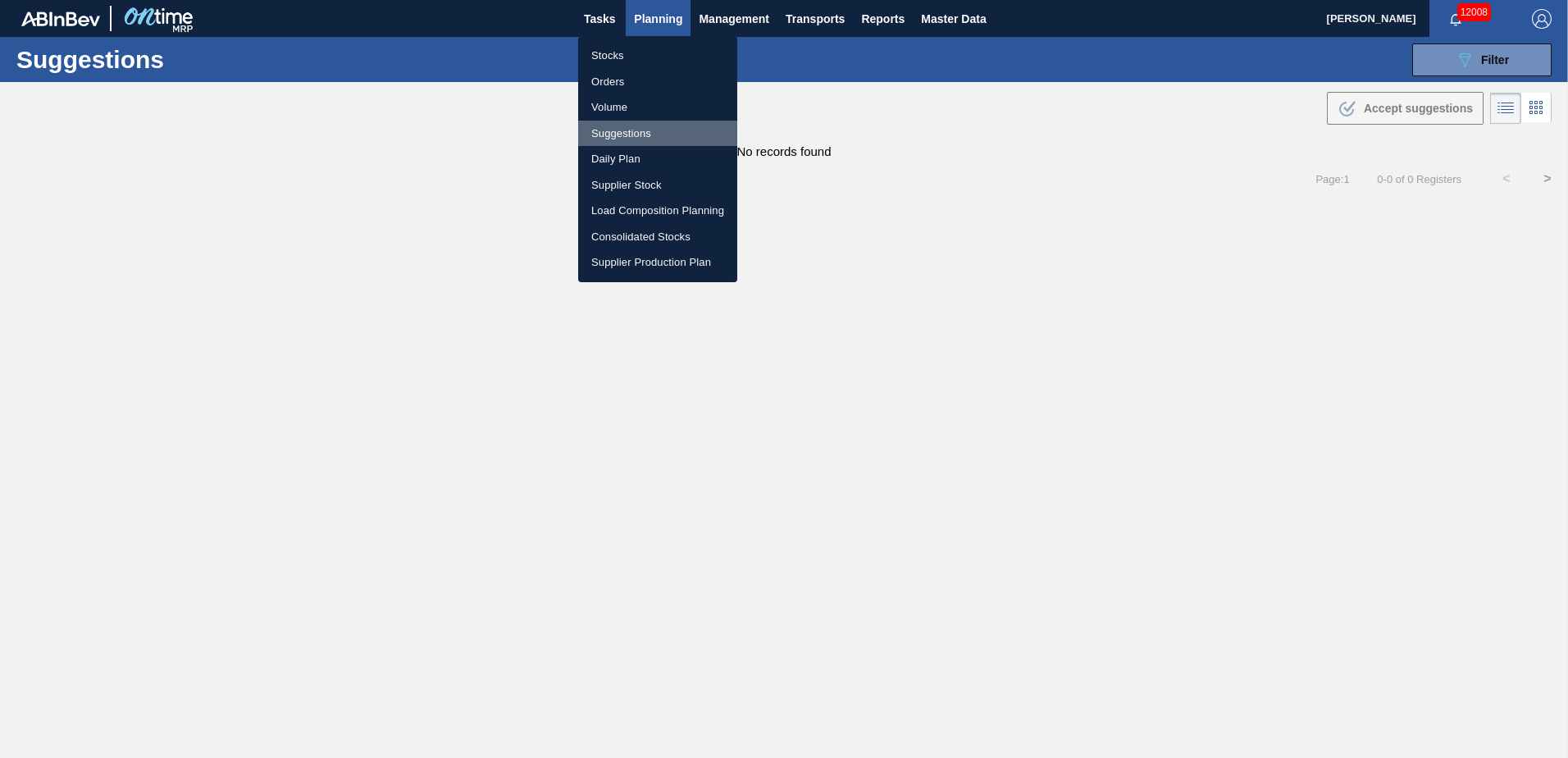
click at [625, 129] on li "Suggestions" at bounding box center [658, 134] width 159 height 26
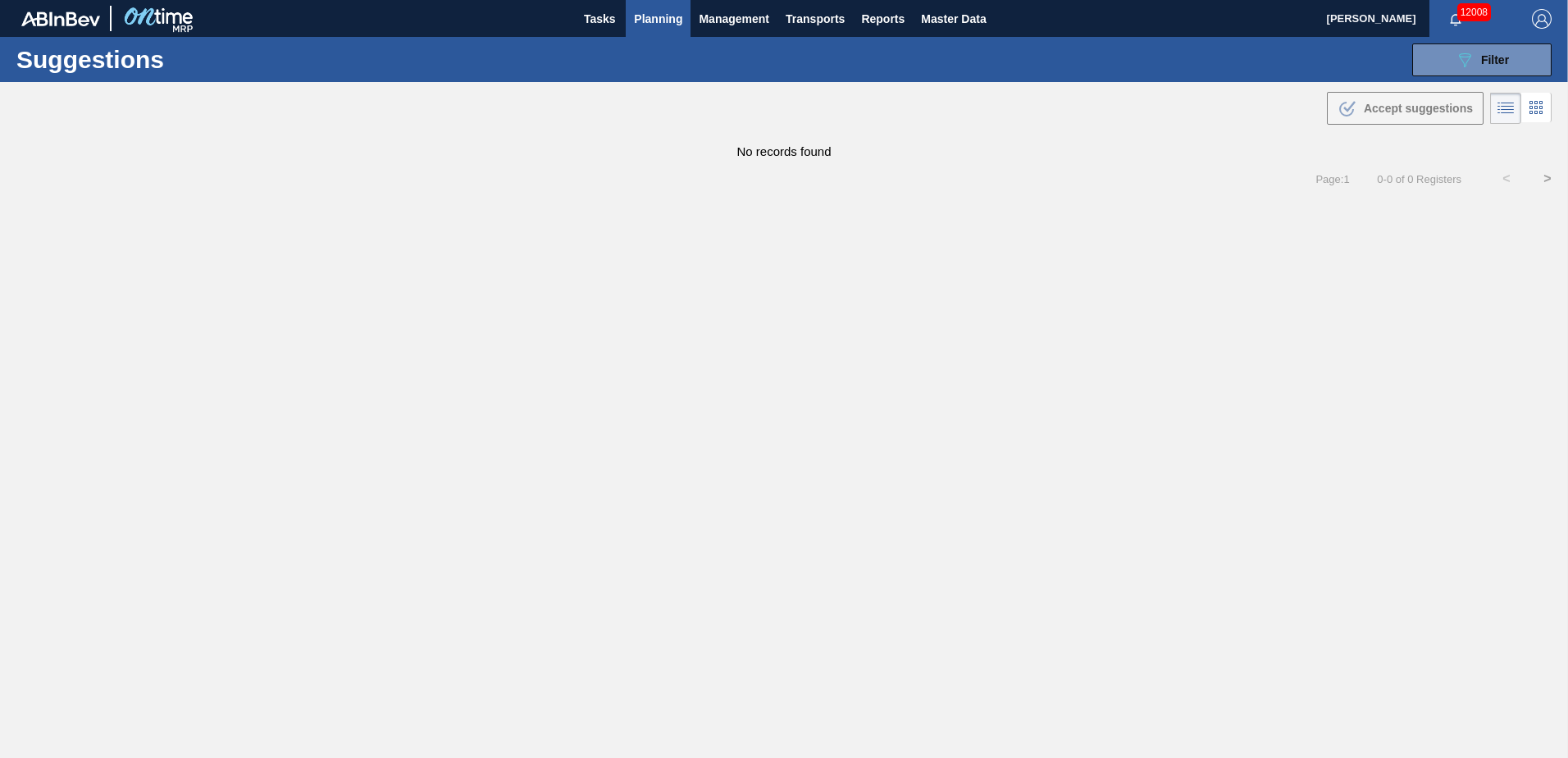
click at [660, 16] on span "Planning" at bounding box center [658, 19] width 48 height 20
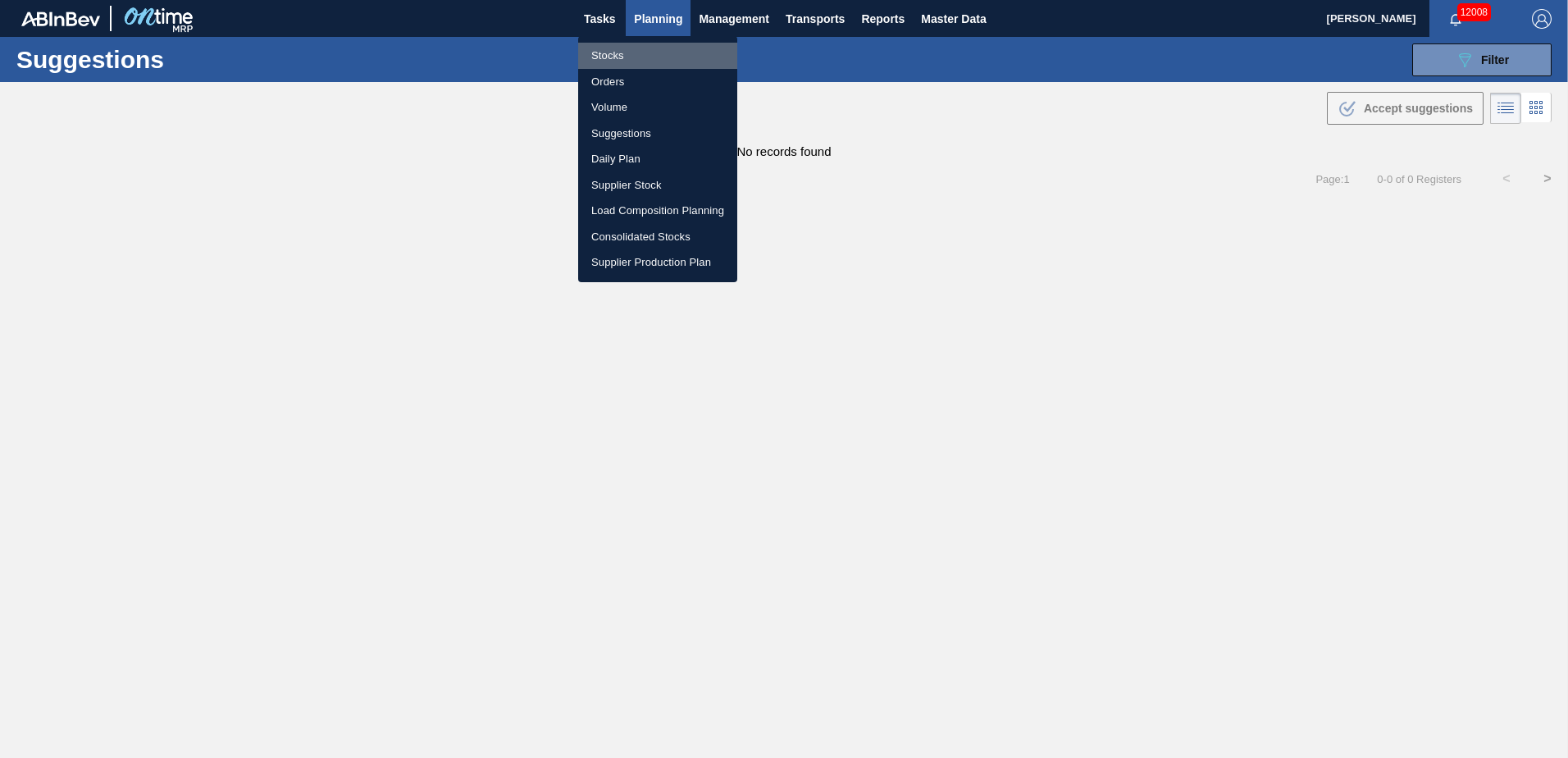
drag, startPoint x: 609, startPoint y: 53, endPoint x: 622, endPoint y: 58, distance: 13.9
click at [609, 54] on li "Stocks" at bounding box center [658, 56] width 159 height 26
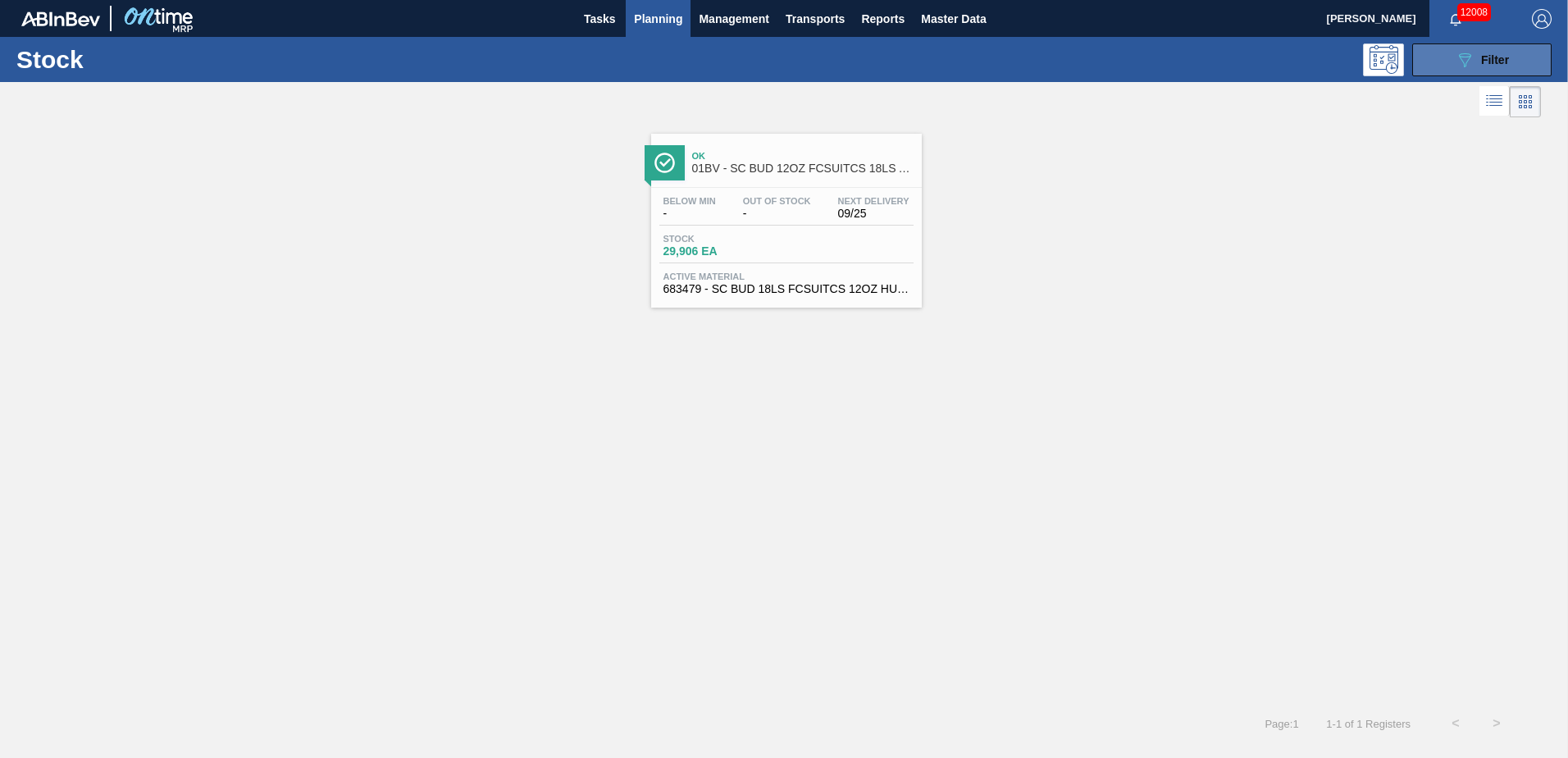
click at [1465, 55] on icon "089F7B8B-B2A5-4AFE-B5C0-19BA573D28AC" at bounding box center [1465, 60] width 20 height 20
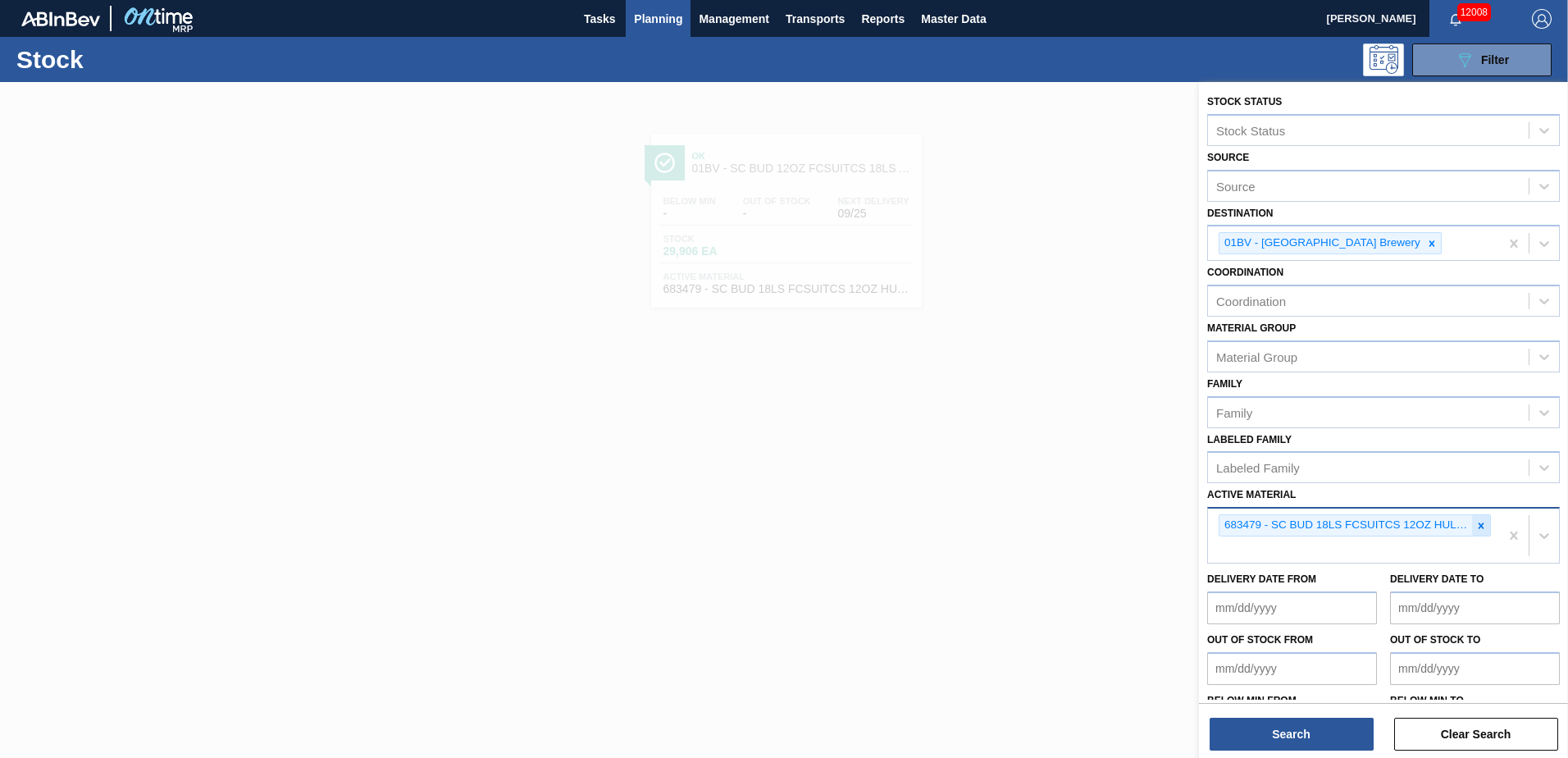
click at [1479, 523] on icon at bounding box center [1481, 526] width 11 height 11
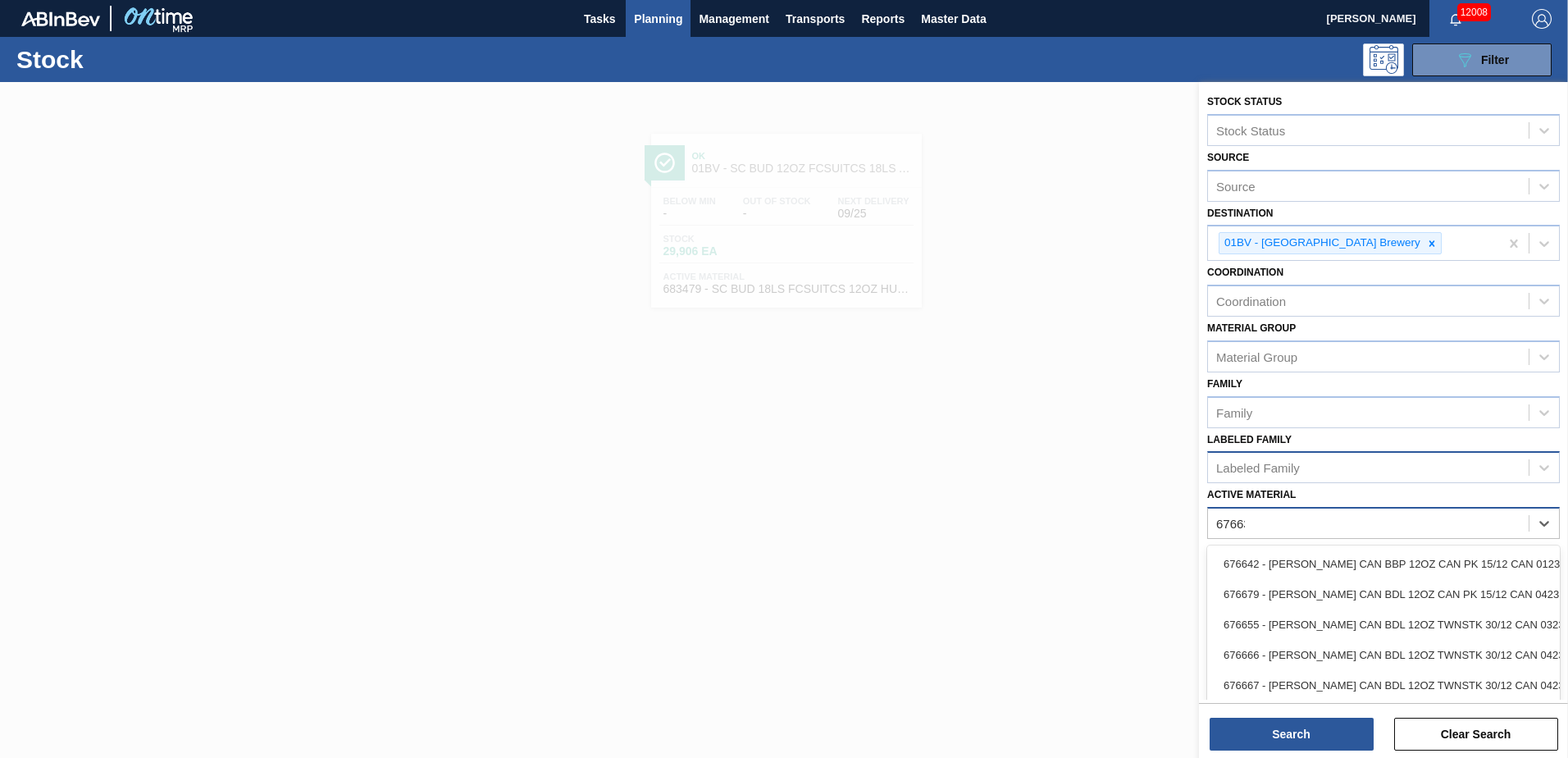
type Material "676631"
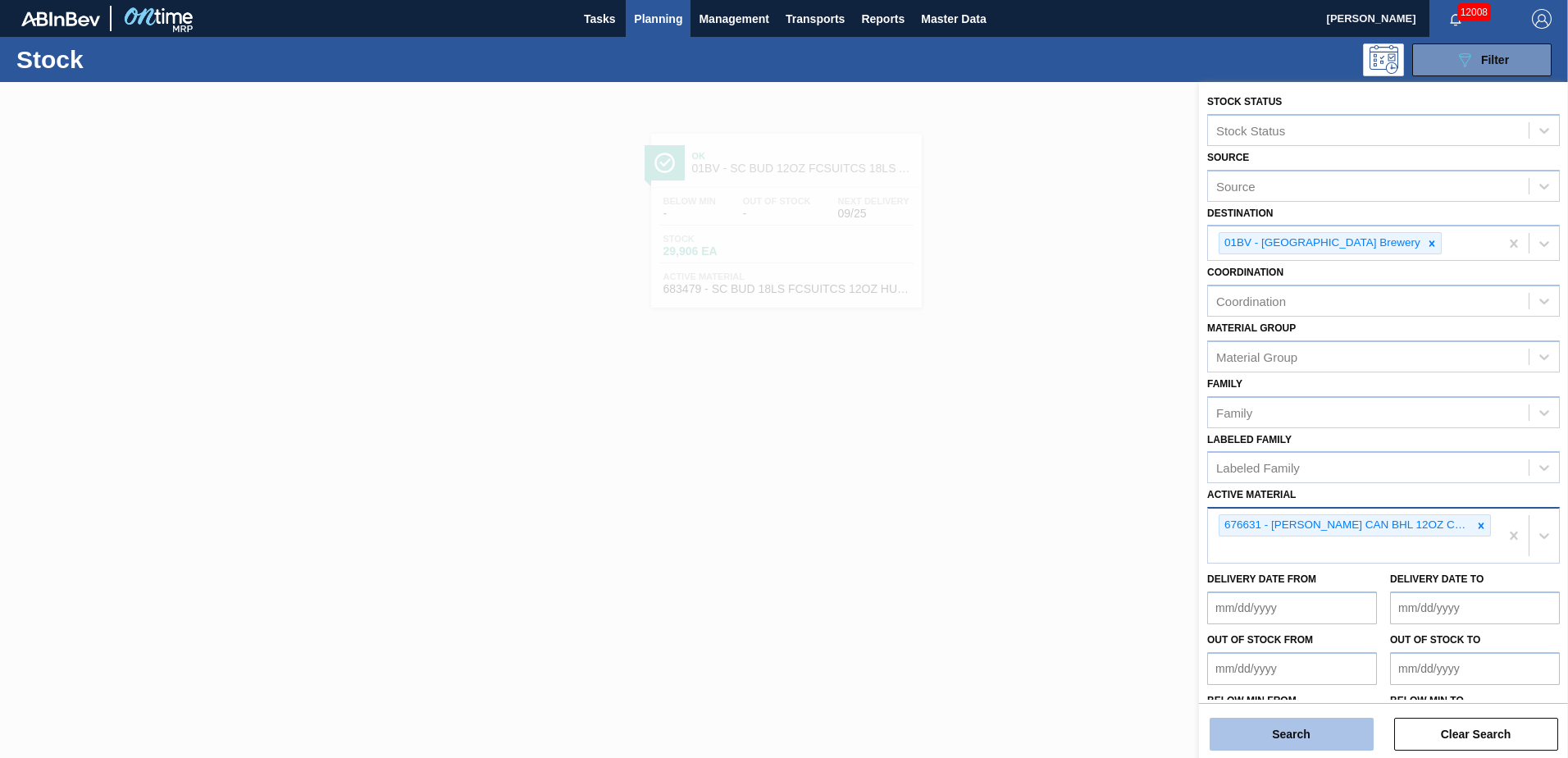
click at [1284, 738] on button "Search" at bounding box center [1292, 734] width 164 height 33
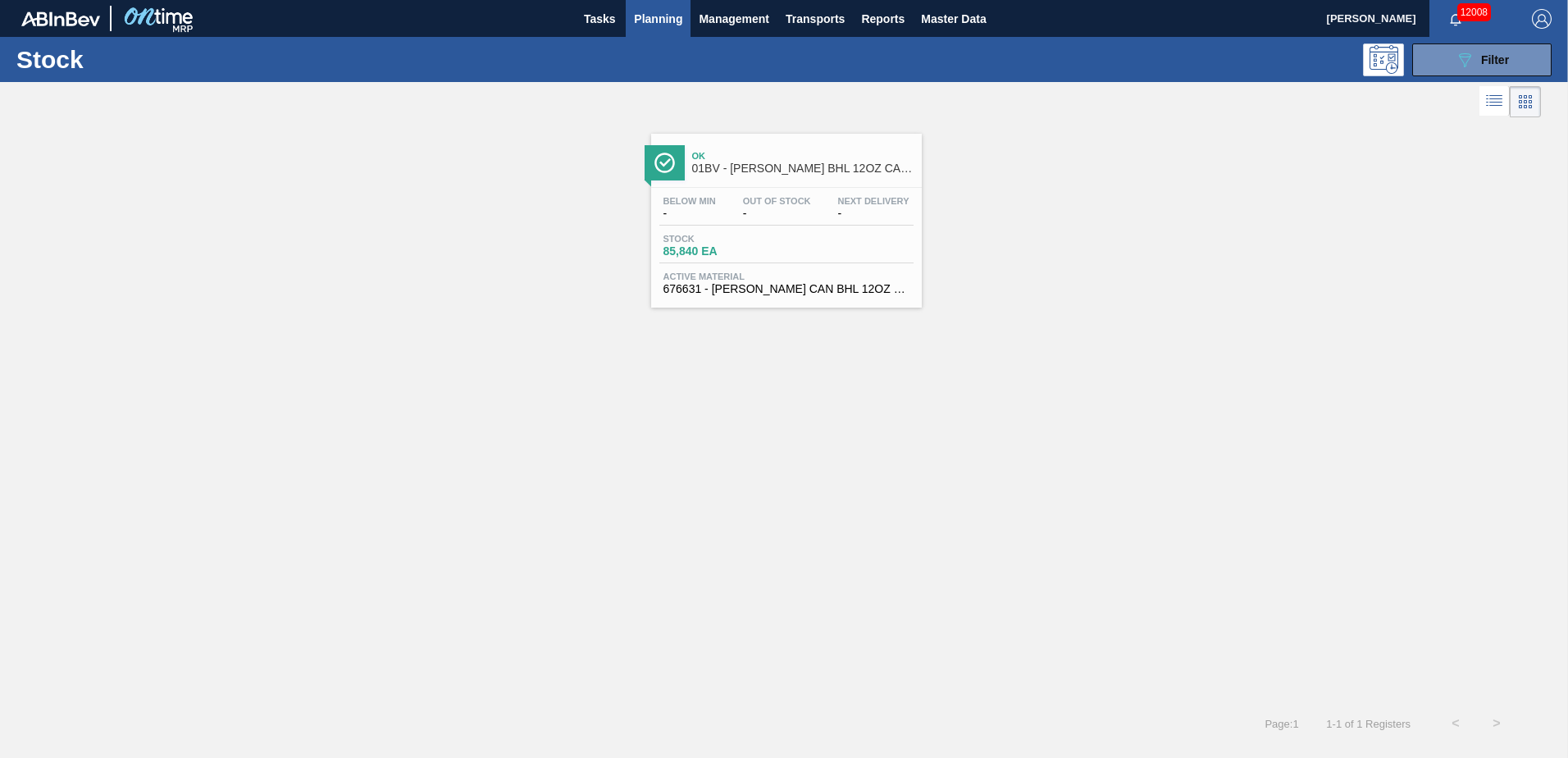
click at [759, 165] on span "01BV - [PERSON_NAME] BHL 12OZ CAN CAN PK 12/12 CAN" at bounding box center [803, 168] width 221 height 12
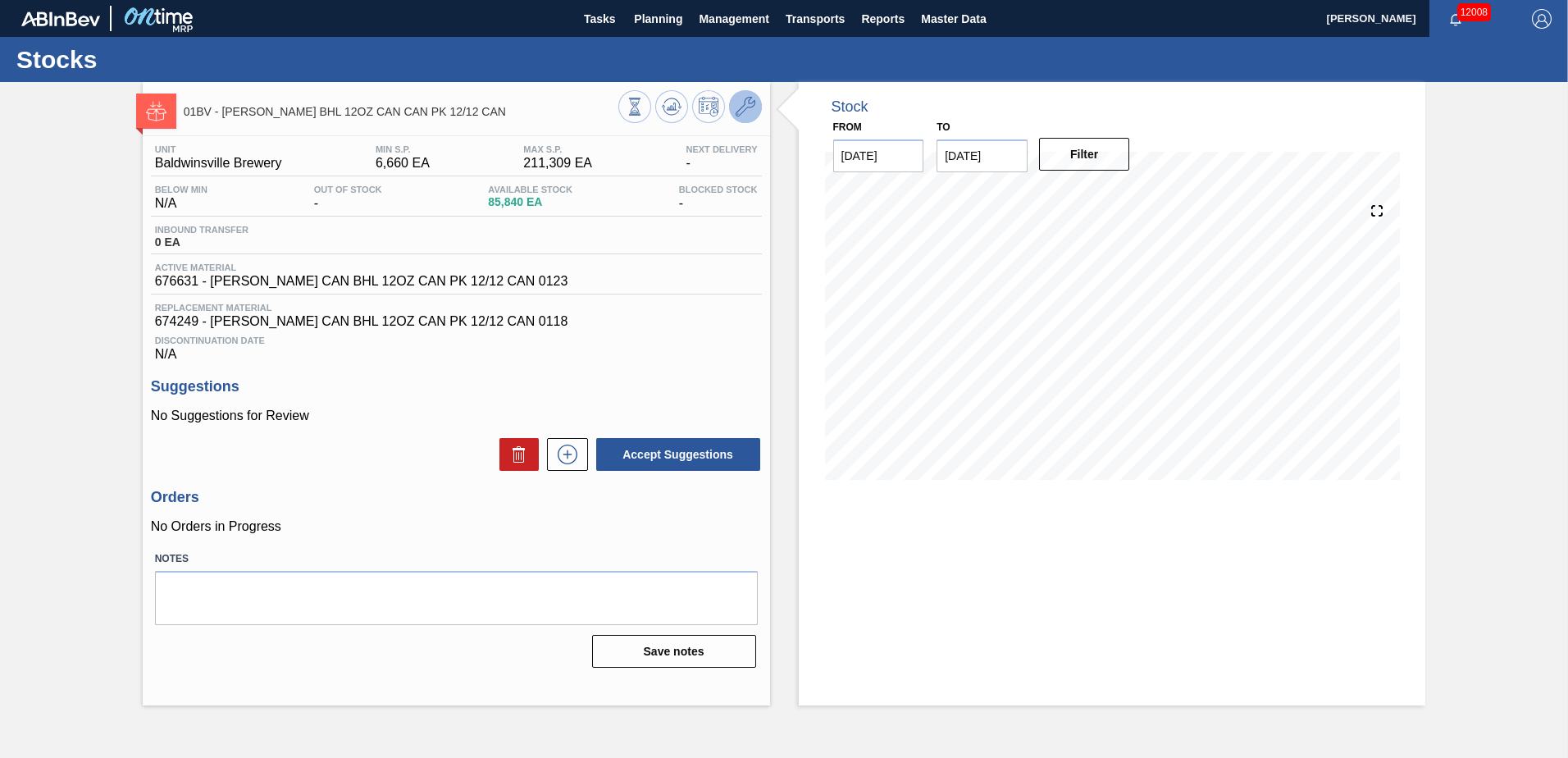
click at [738, 106] on icon at bounding box center [745, 107] width 20 height 20
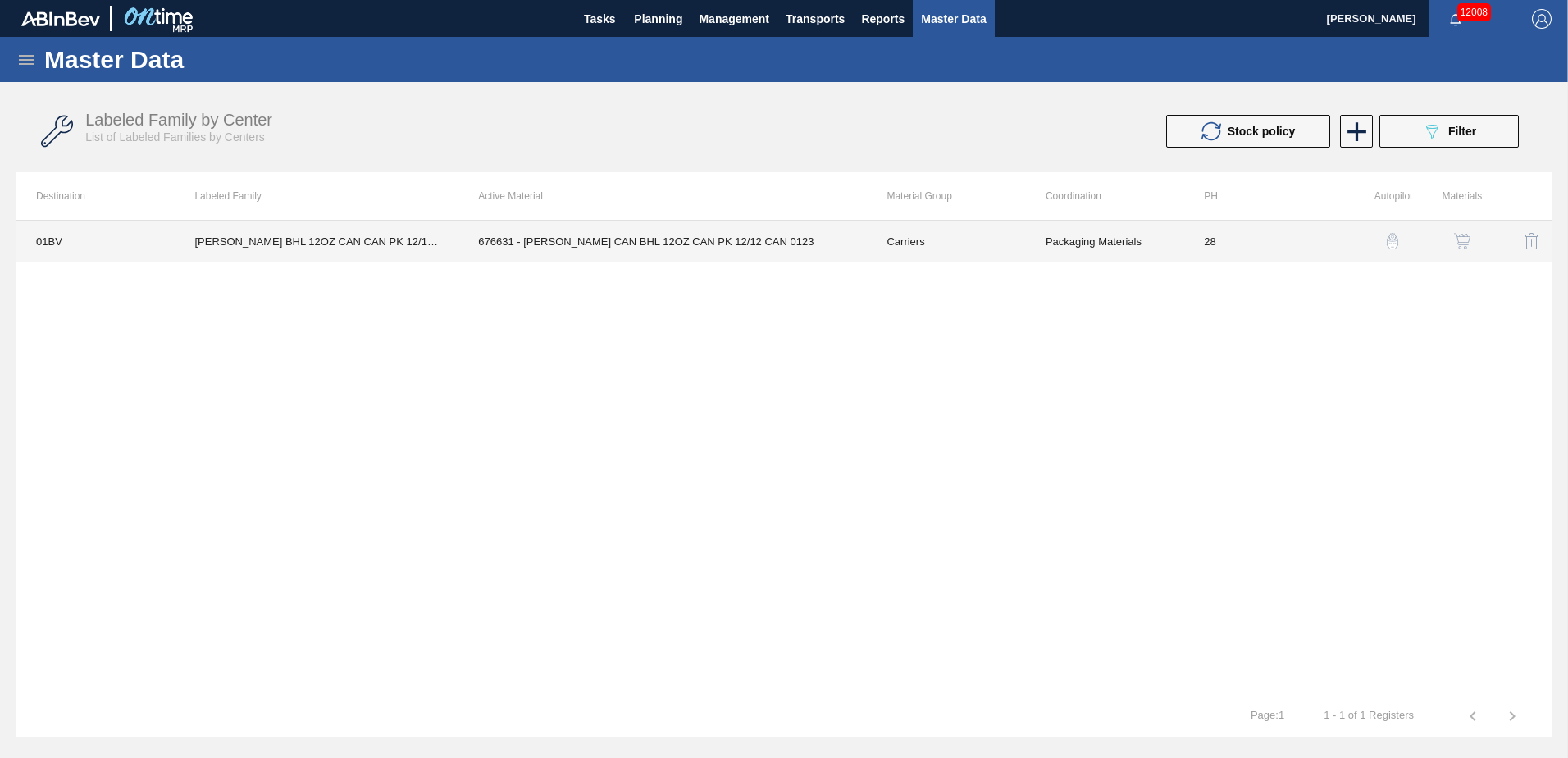
click at [565, 244] on td "676631 - [PERSON_NAME] CAN BHL 12OZ CAN PK 12/12 CAN 0123" at bounding box center [663, 241] width 408 height 41
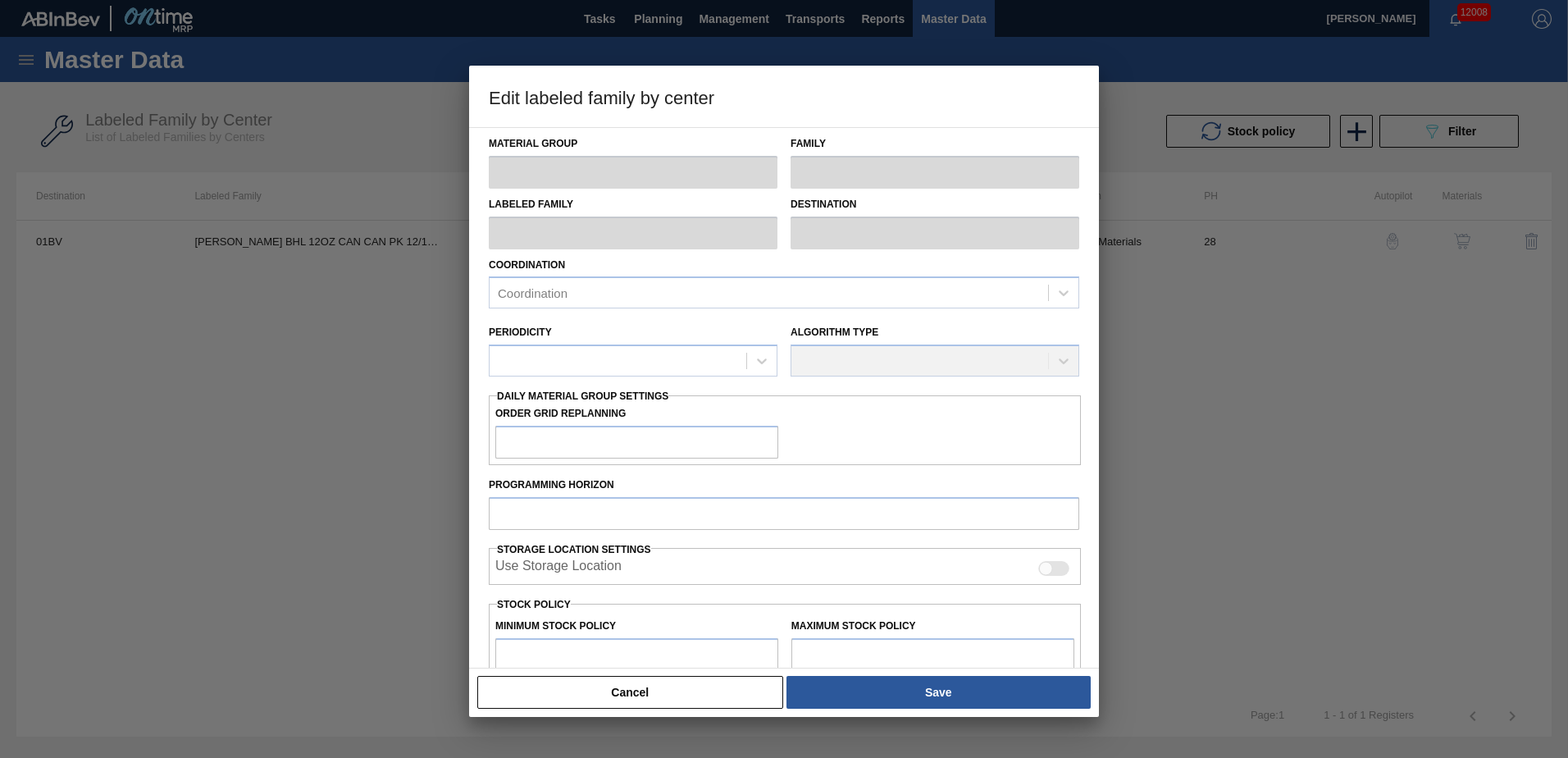
type input "Carriers"
type input "Can Carriers"
type input "[PERSON_NAME] BHL 12OZ CAN CAN PK 12/12 CAN"
type input "01BV - [GEOGRAPHIC_DATA] Brewery"
type input "28"
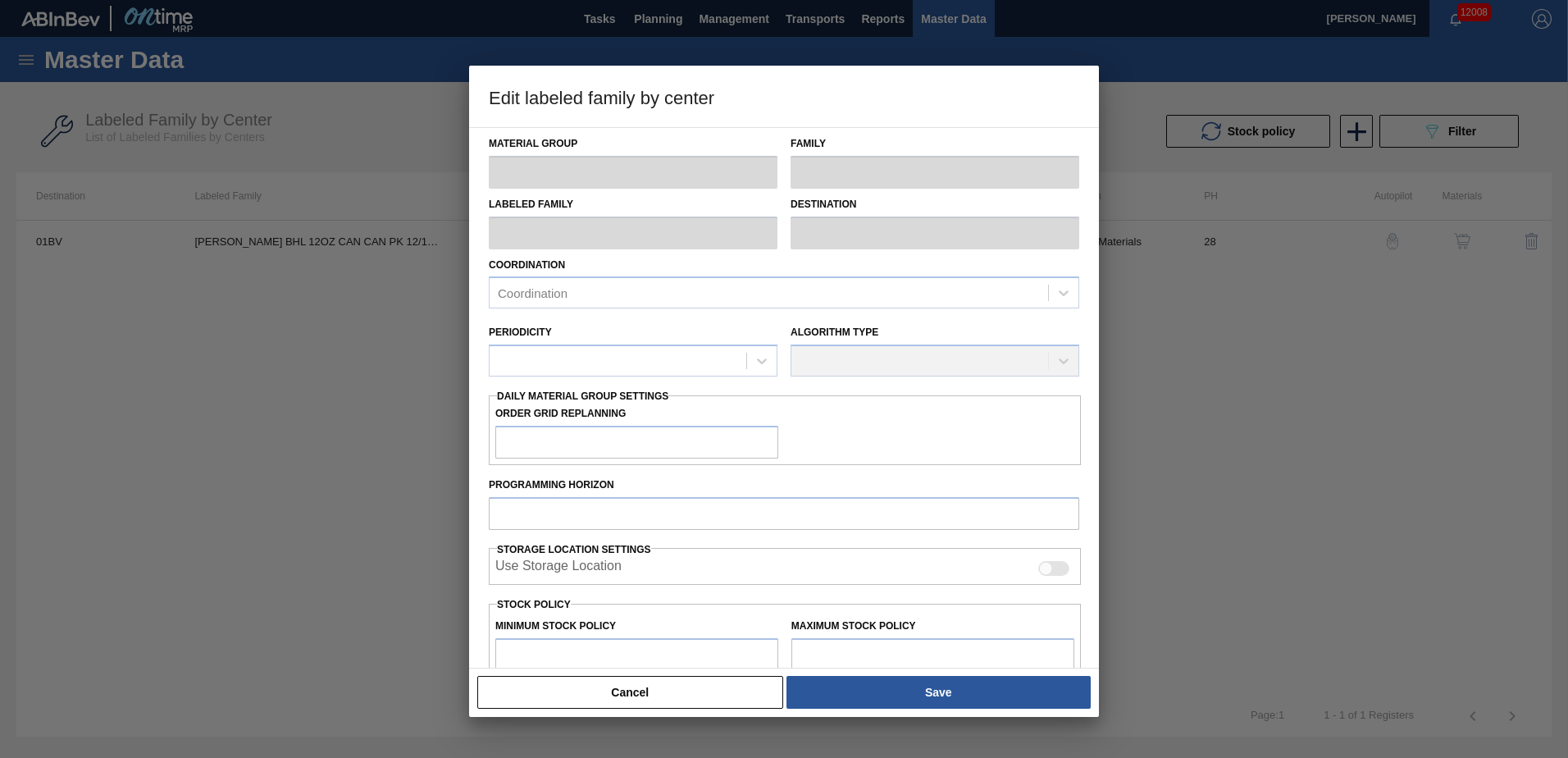
type input "6,660"
type input "211,309"
type input "6"
type input "18,939"
checkbox input "true"
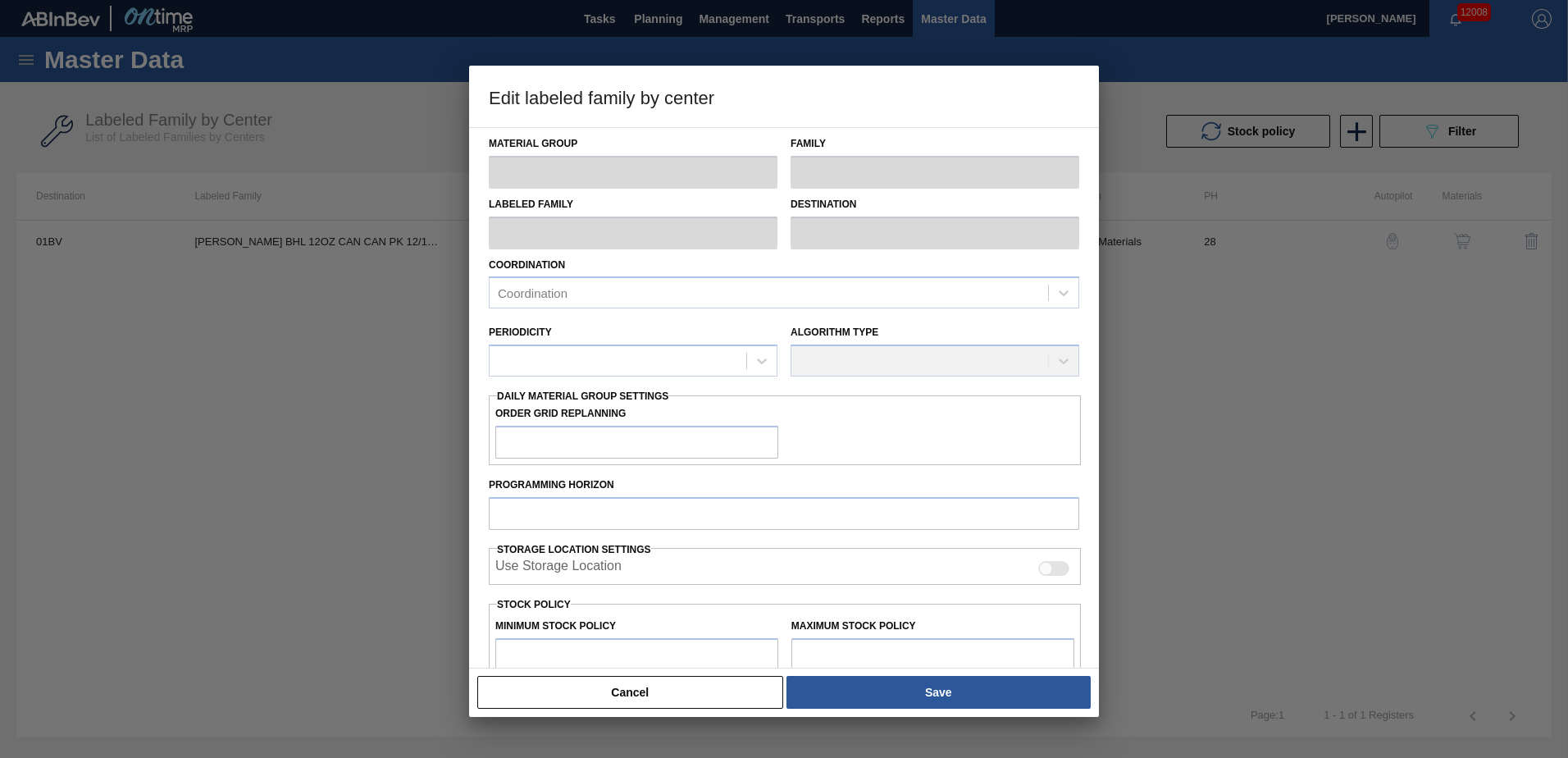
checkbox input "true"
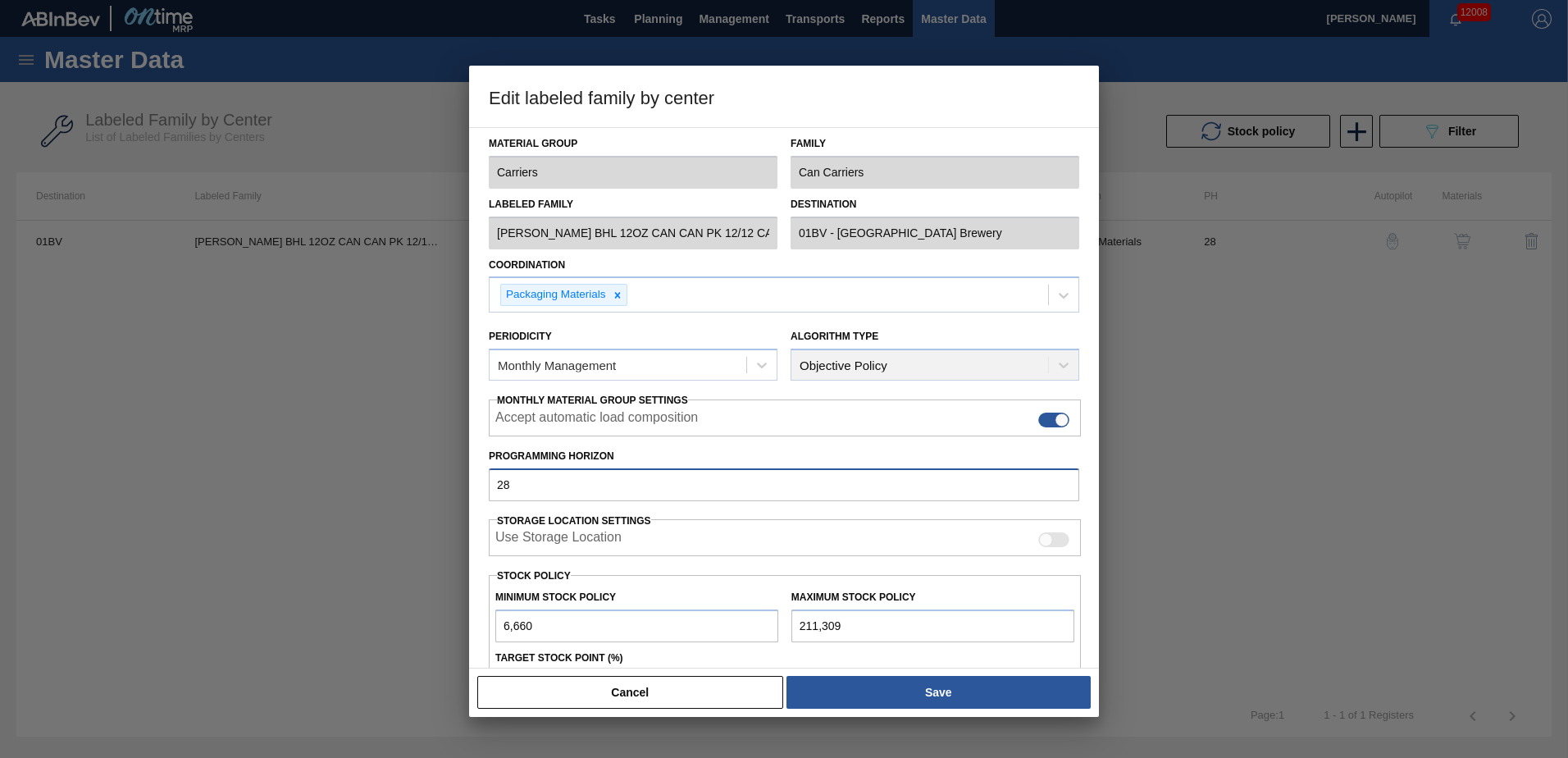
drag, startPoint x: 528, startPoint y: 486, endPoint x: 65, endPoint y: 492, distance: 463.0
click at [65, 492] on div "Edit labeled family by center Material Group Carriers Family Can Carriers Label…" at bounding box center [784, 379] width 1568 height 758
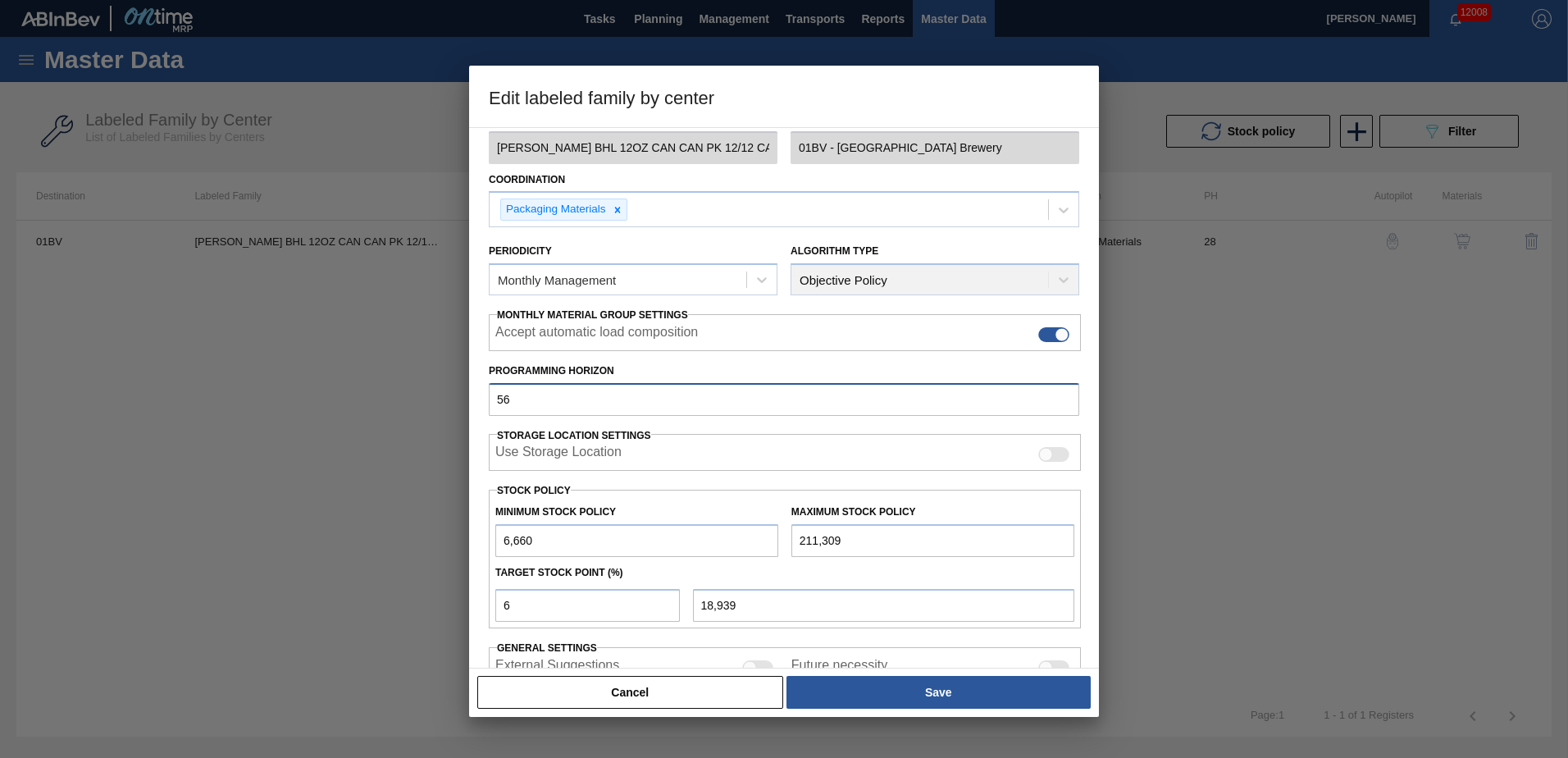
scroll to position [62, 0]
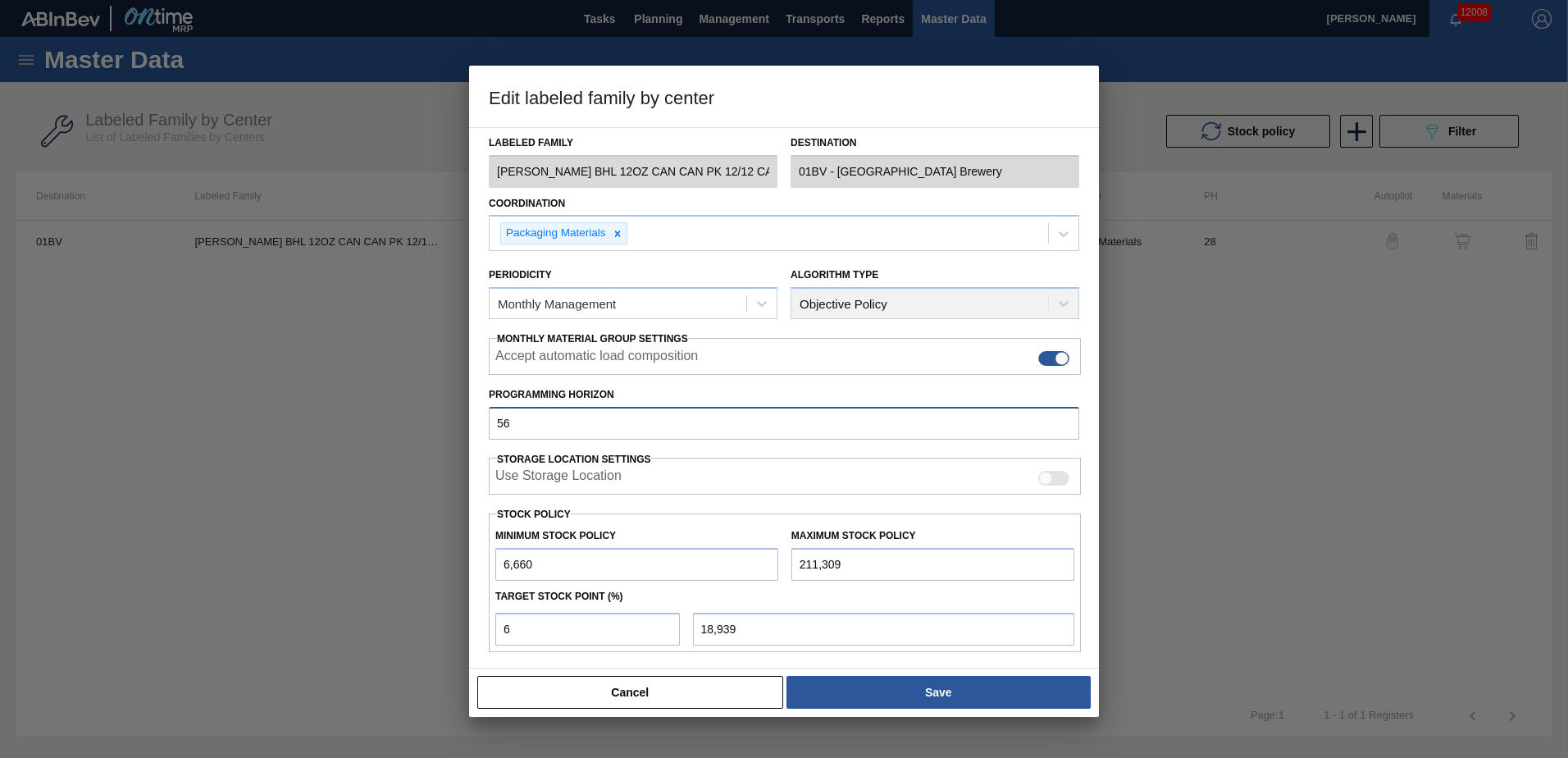
type input "56"
drag, startPoint x: 376, startPoint y: 631, endPoint x: 358, endPoint y: 630, distance: 18.0
click at [360, 631] on div "Edit labeled family by center Material Group Carriers Family Can Carriers Label…" at bounding box center [784, 379] width 1568 height 758
type input "7"
type input "20,985"
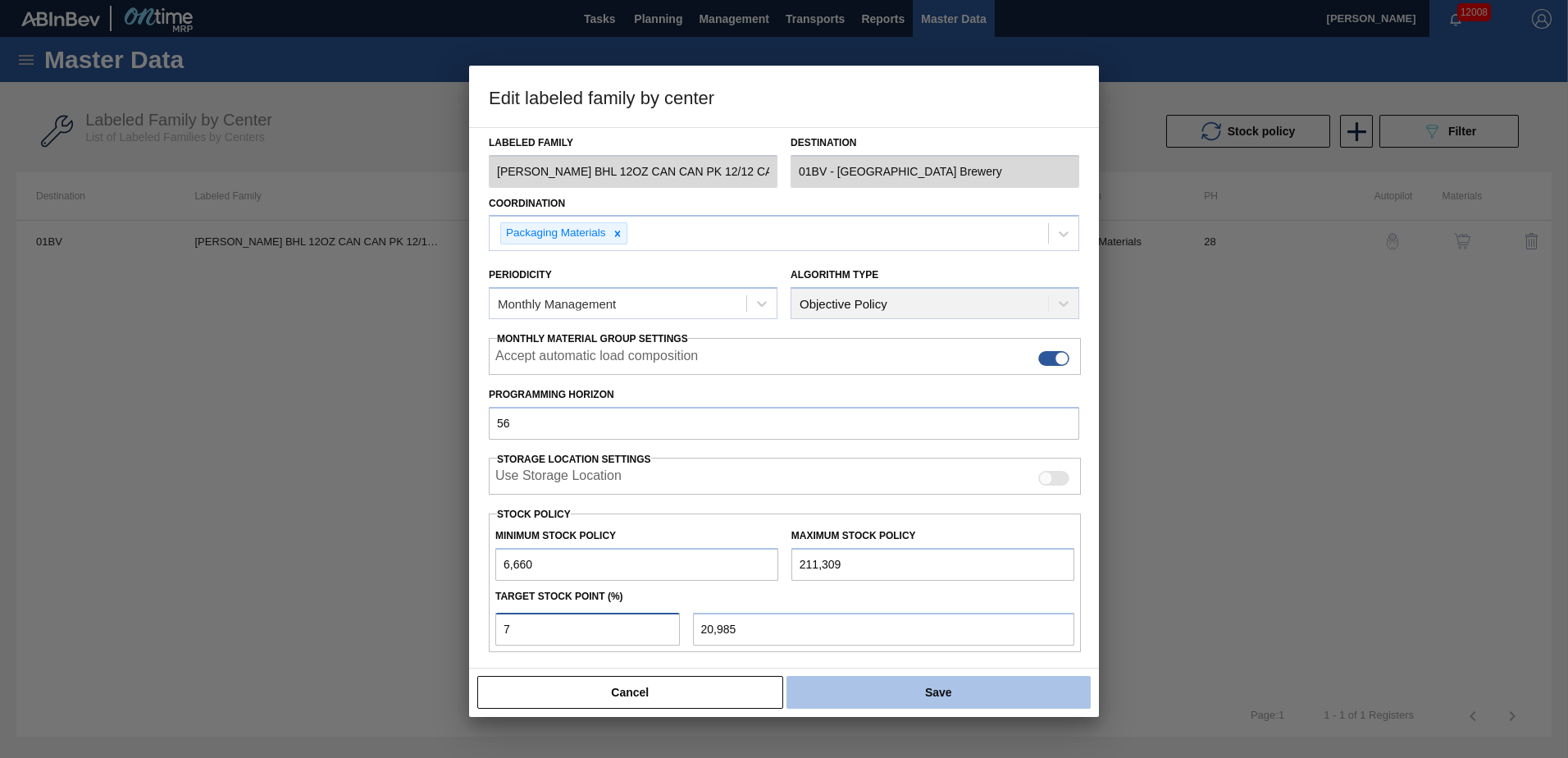
type input "7"
click at [930, 697] on button "Save" at bounding box center [938, 692] width 304 height 33
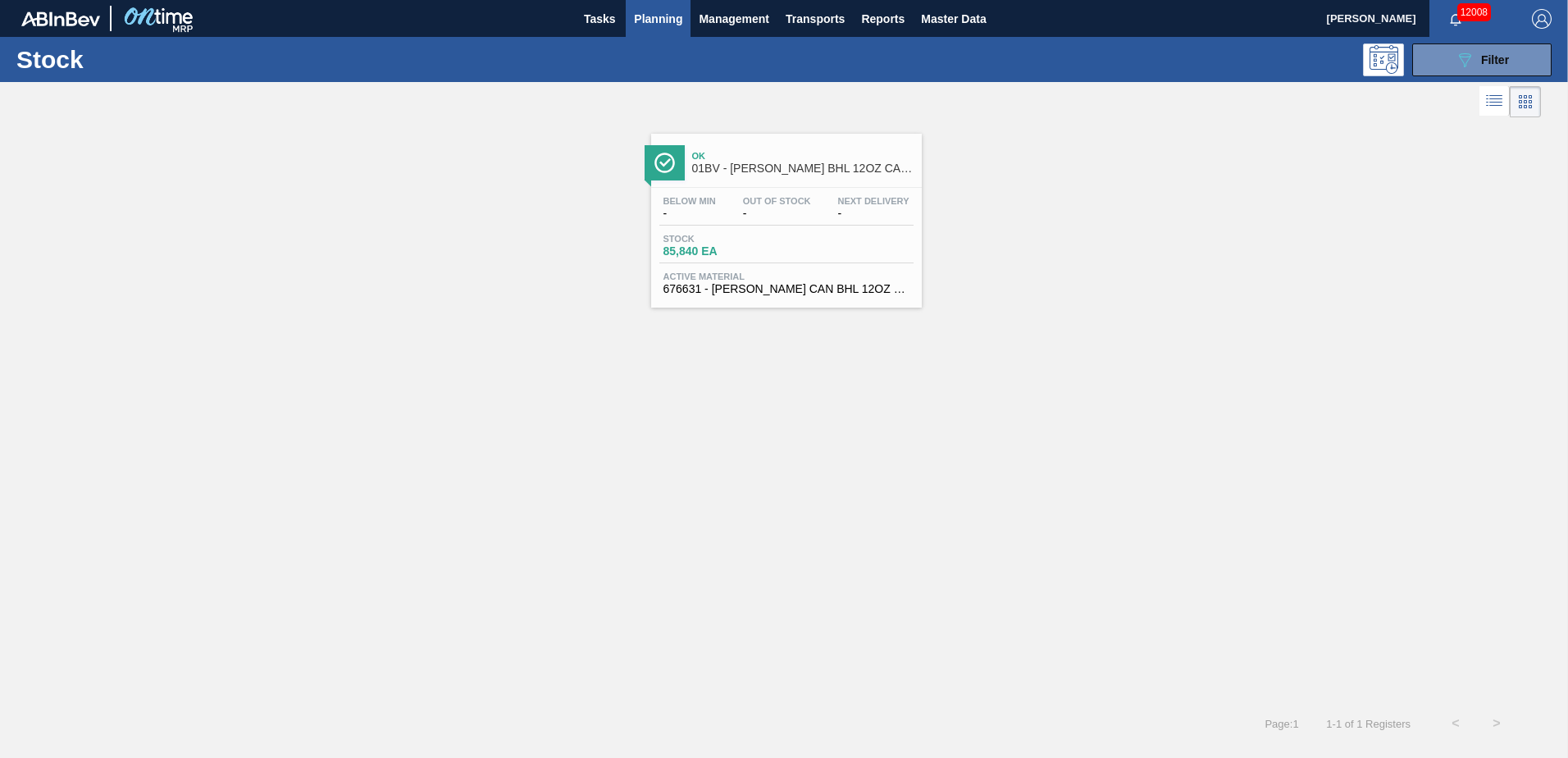
click at [660, 16] on span "Planning" at bounding box center [658, 19] width 48 height 20
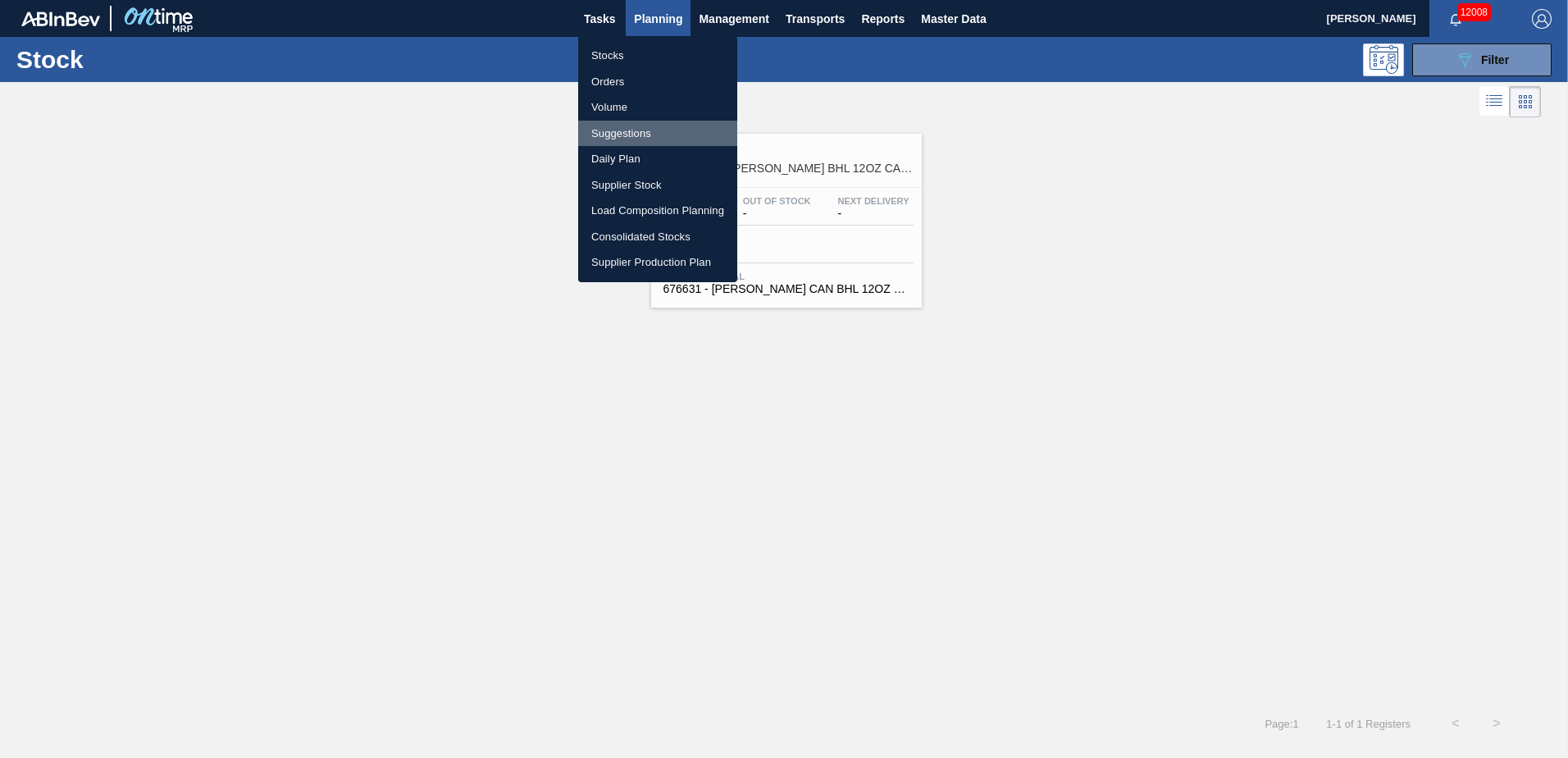
click at [635, 132] on li "Suggestions" at bounding box center [658, 134] width 159 height 26
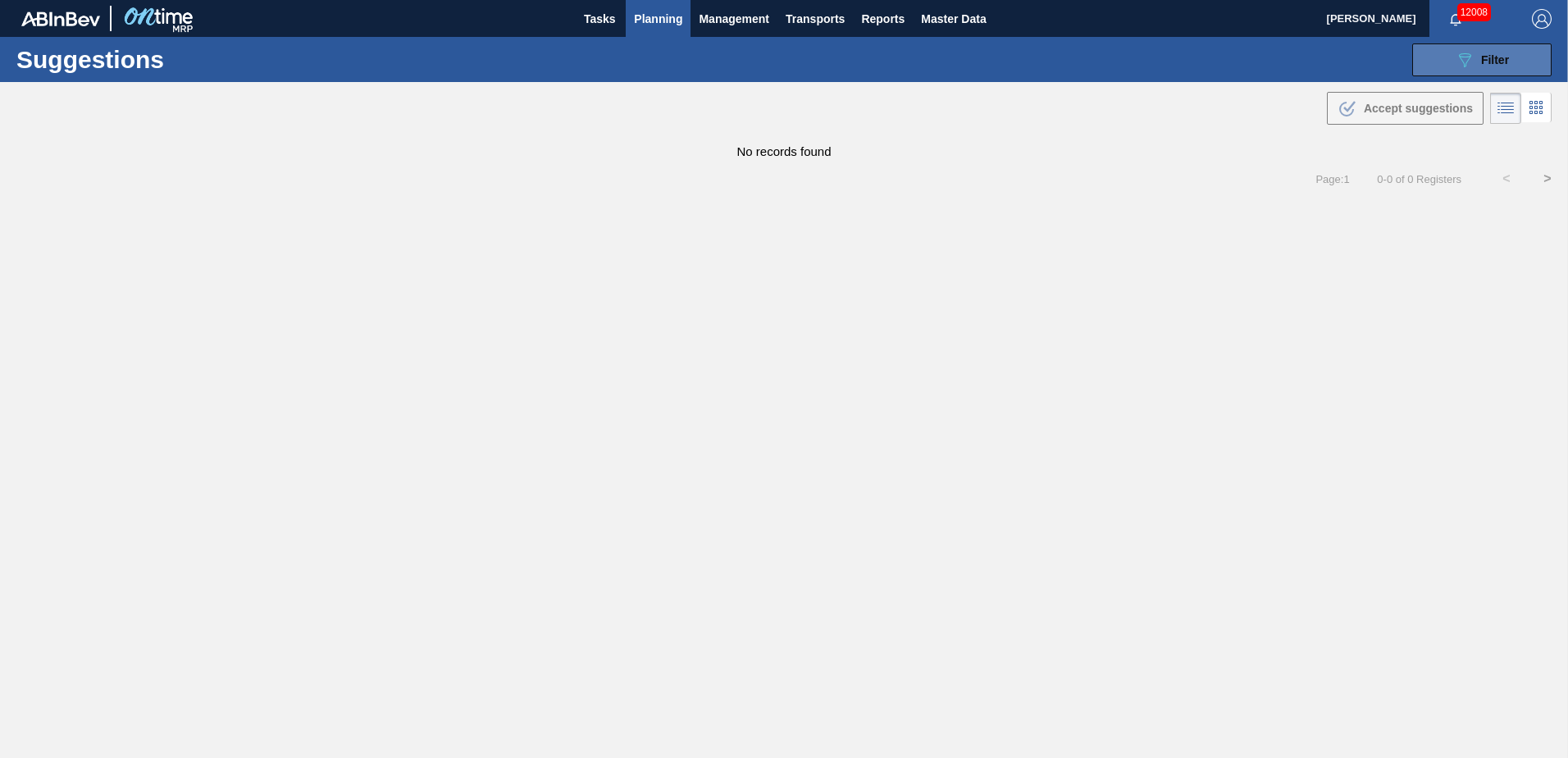
click at [1471, 68] on icon "089F7B8B-B2A5-4AFE-B5C0-19BA573D28AC" at bounding box center [1465, 60] width 20 height 20
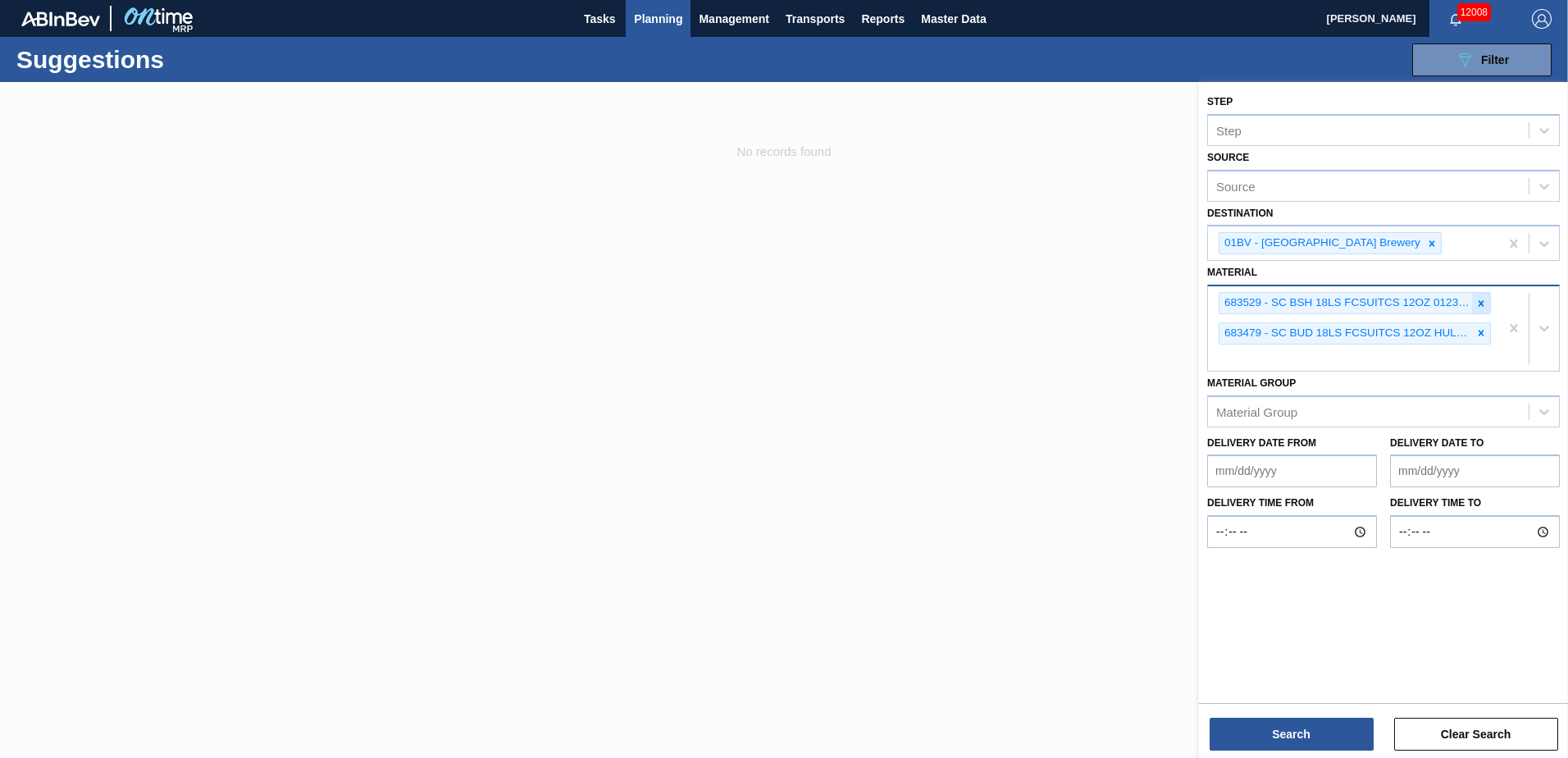
click at [1481, 301] on icon at bounding box center [1481, 304] width 11 height 11
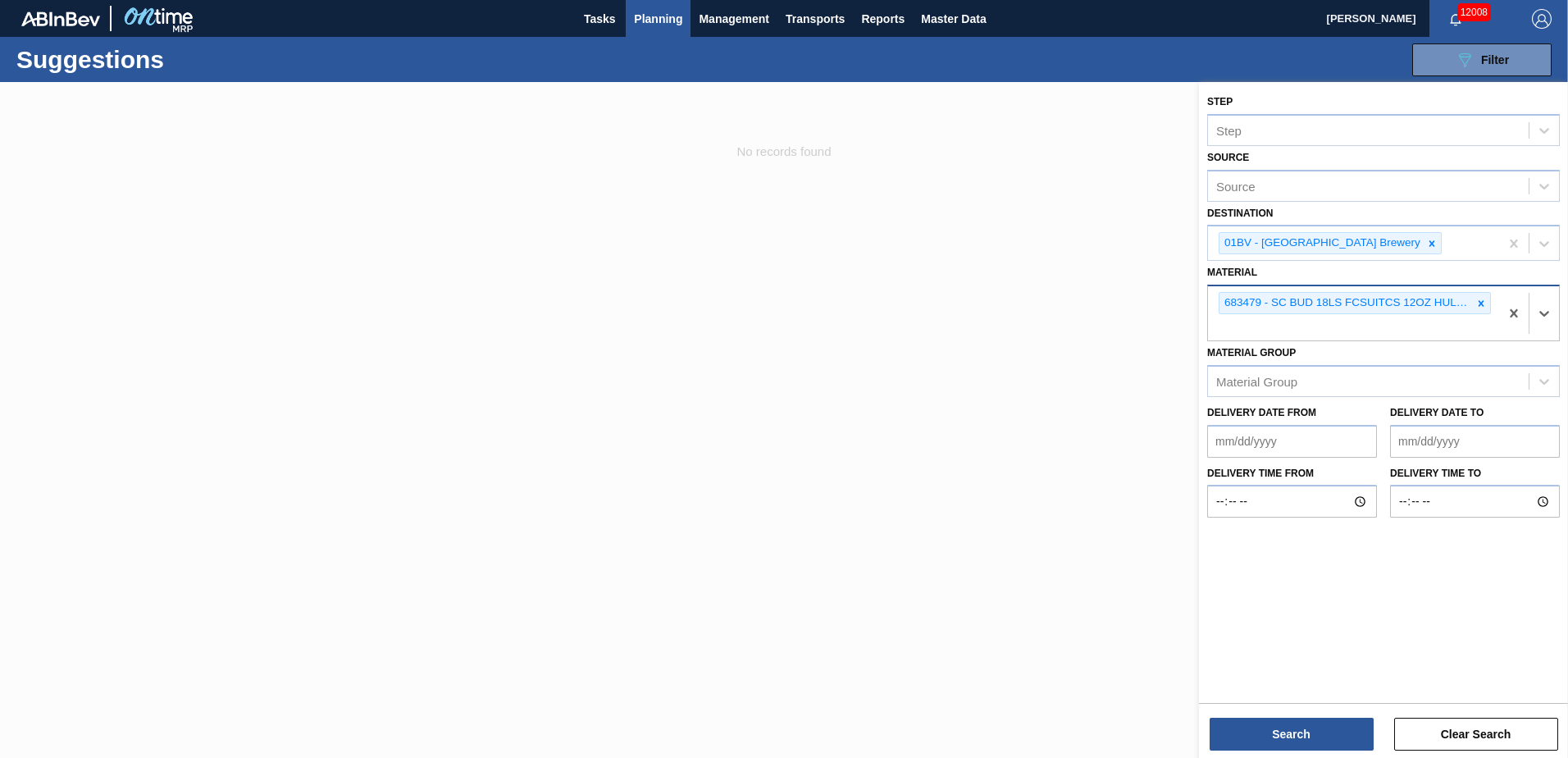
click at [1481, 301] on icon at bounding box center [1481, 304] width 11 height 11
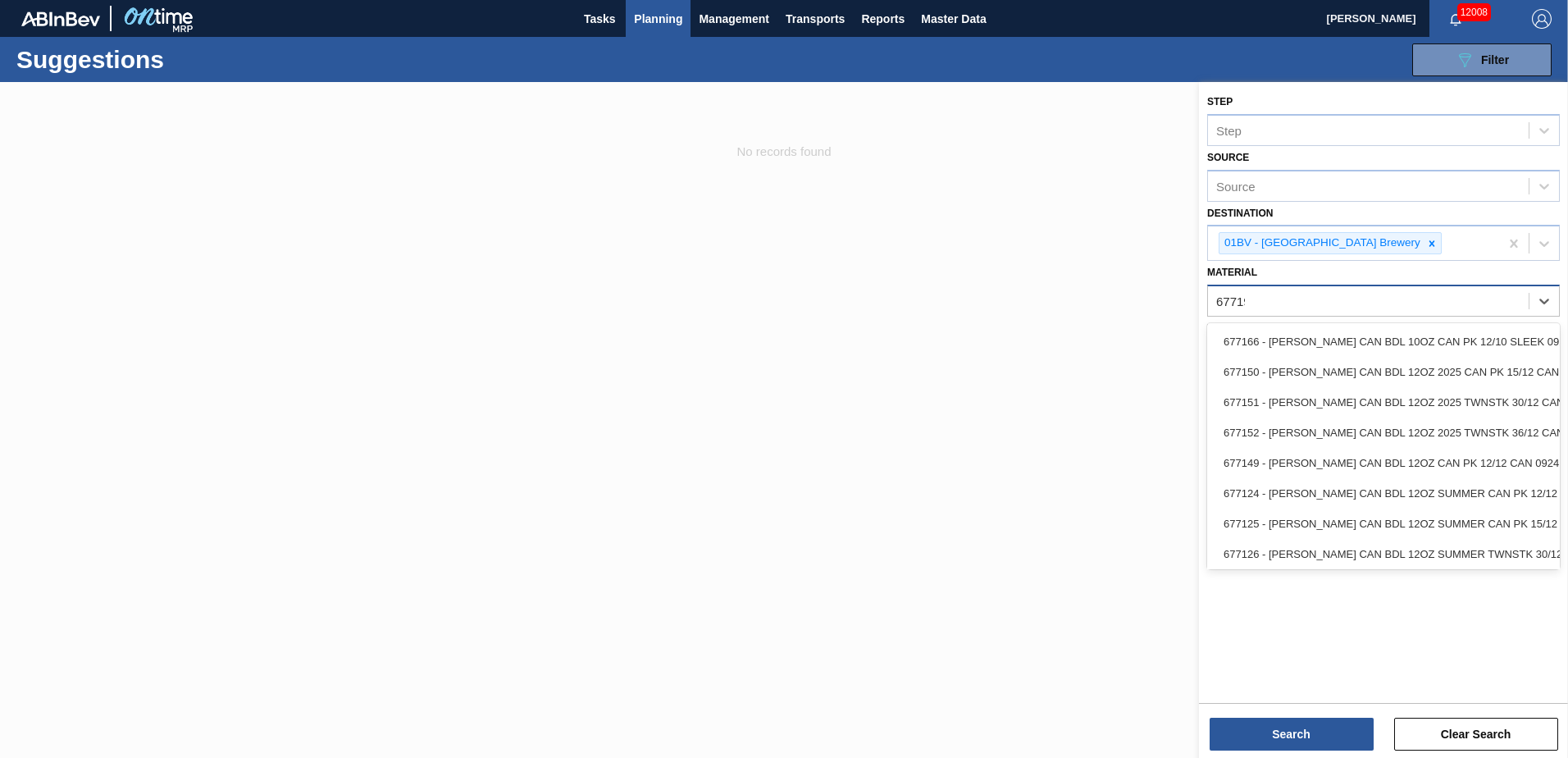
type input "677190"
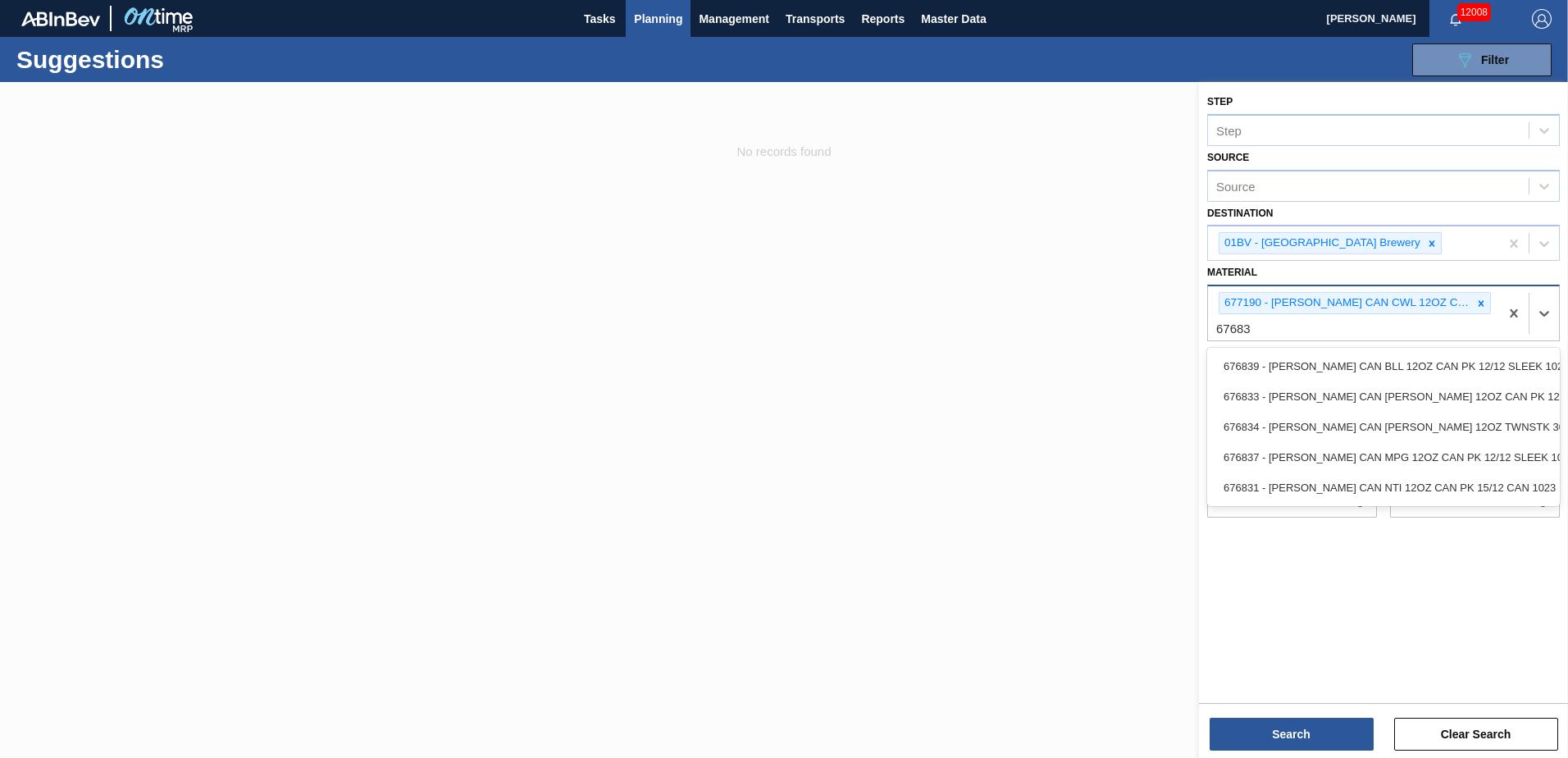
type input "676831"
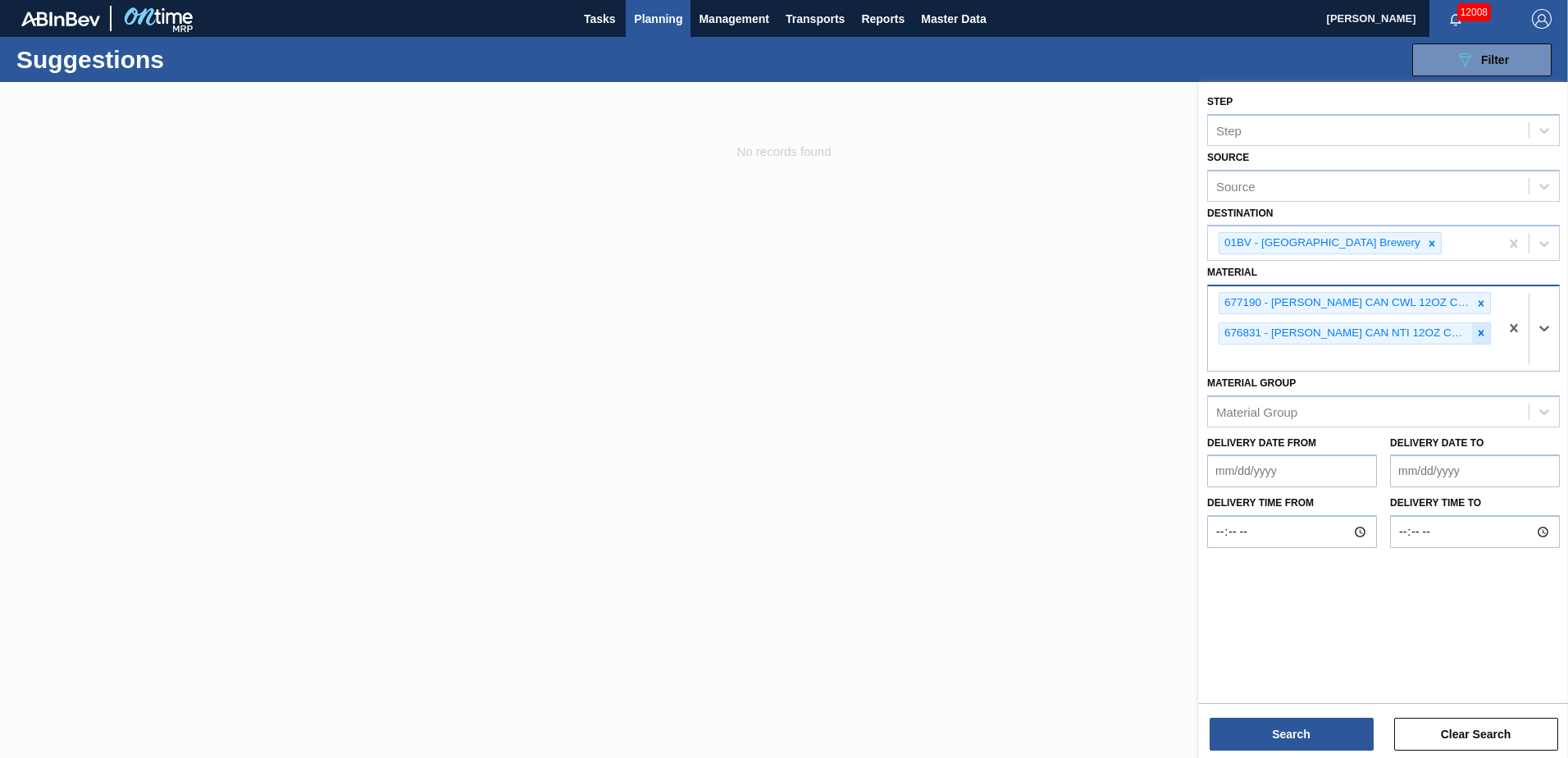
click at [1482, 333] on icon at bounding box center [1481, 333] width 6 height 6
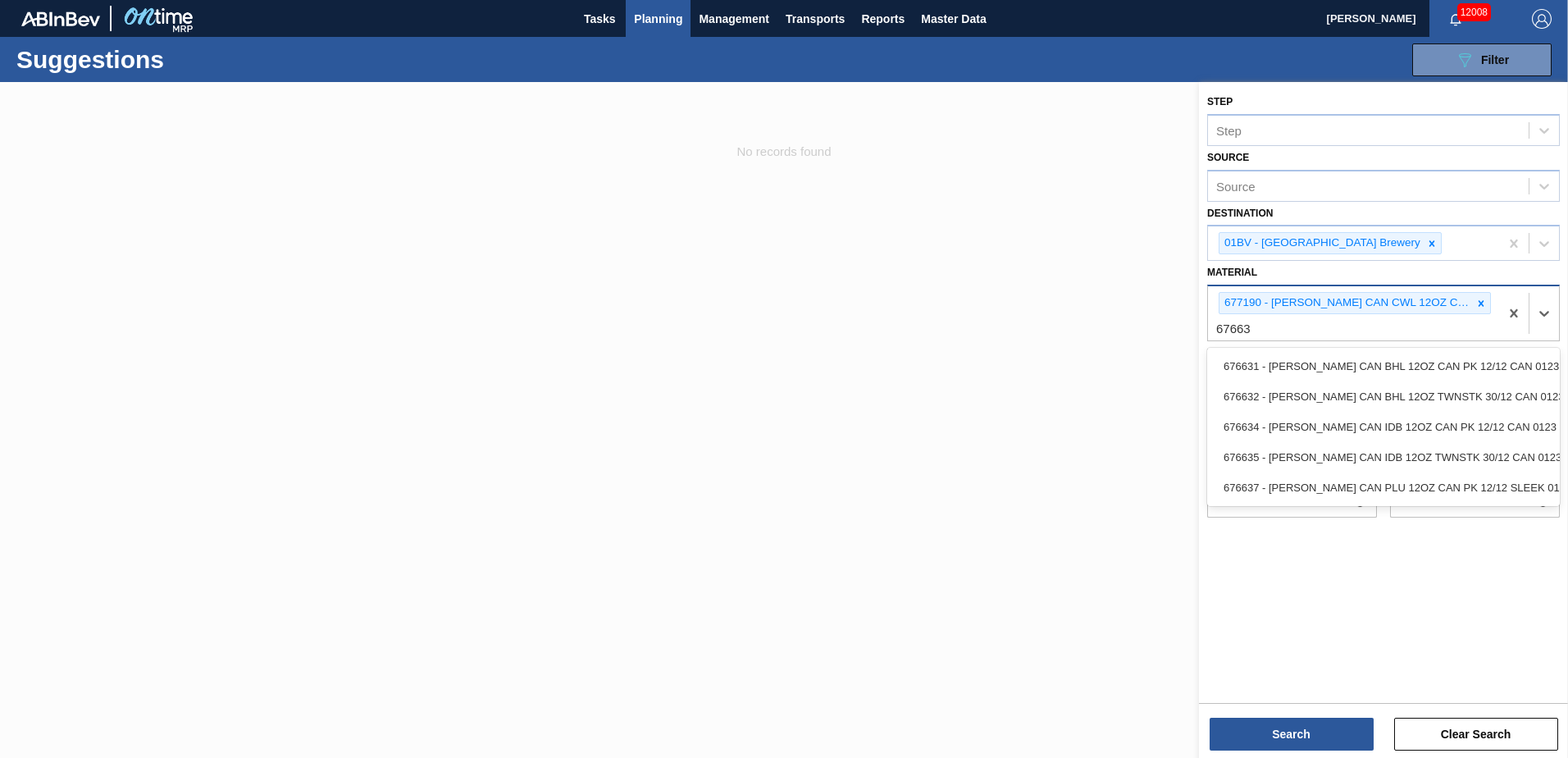
type input "676631"
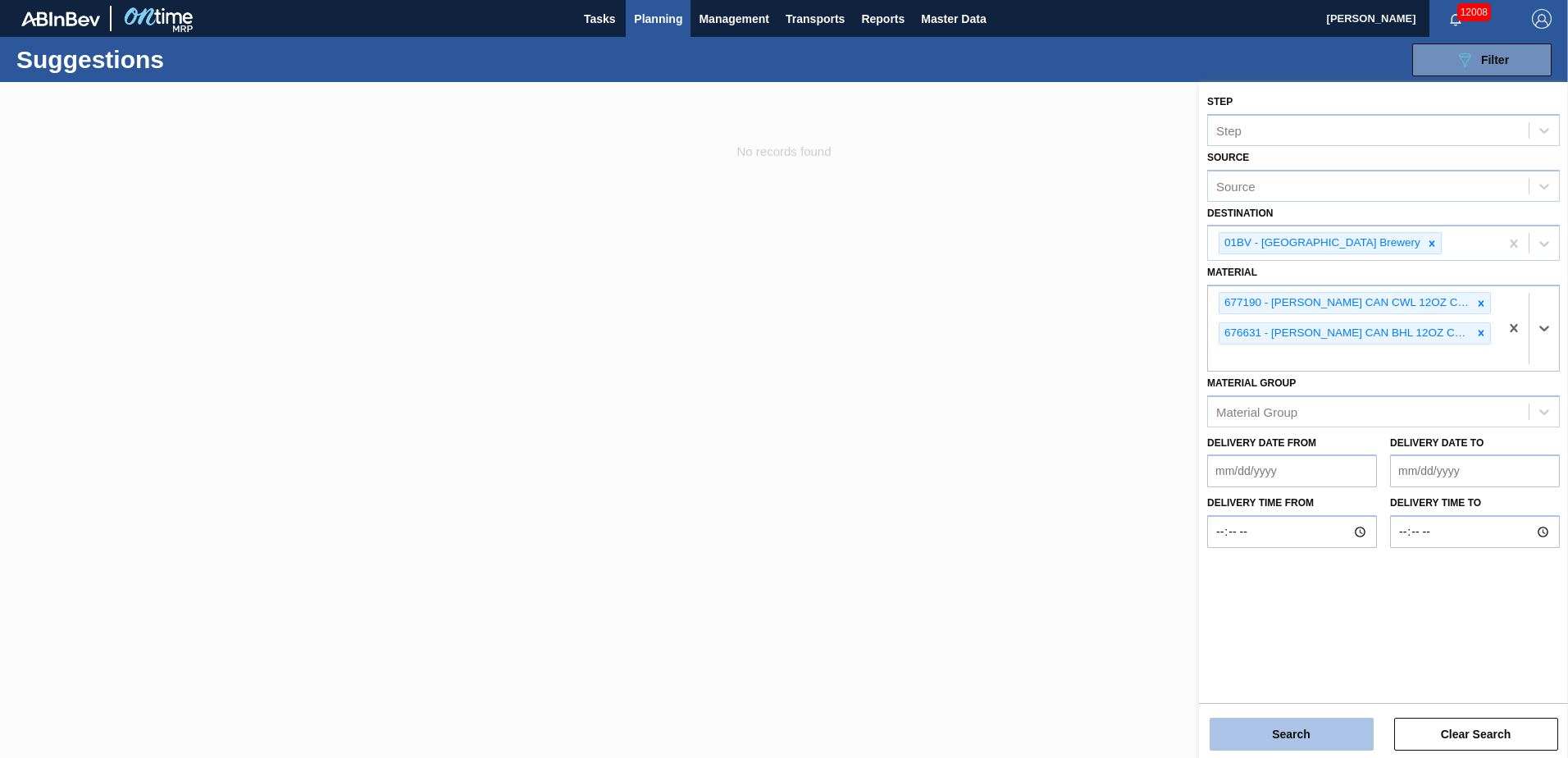
click at [1273, 739] on button "Search" at bounding box center [1292, 734] width 164 height 33
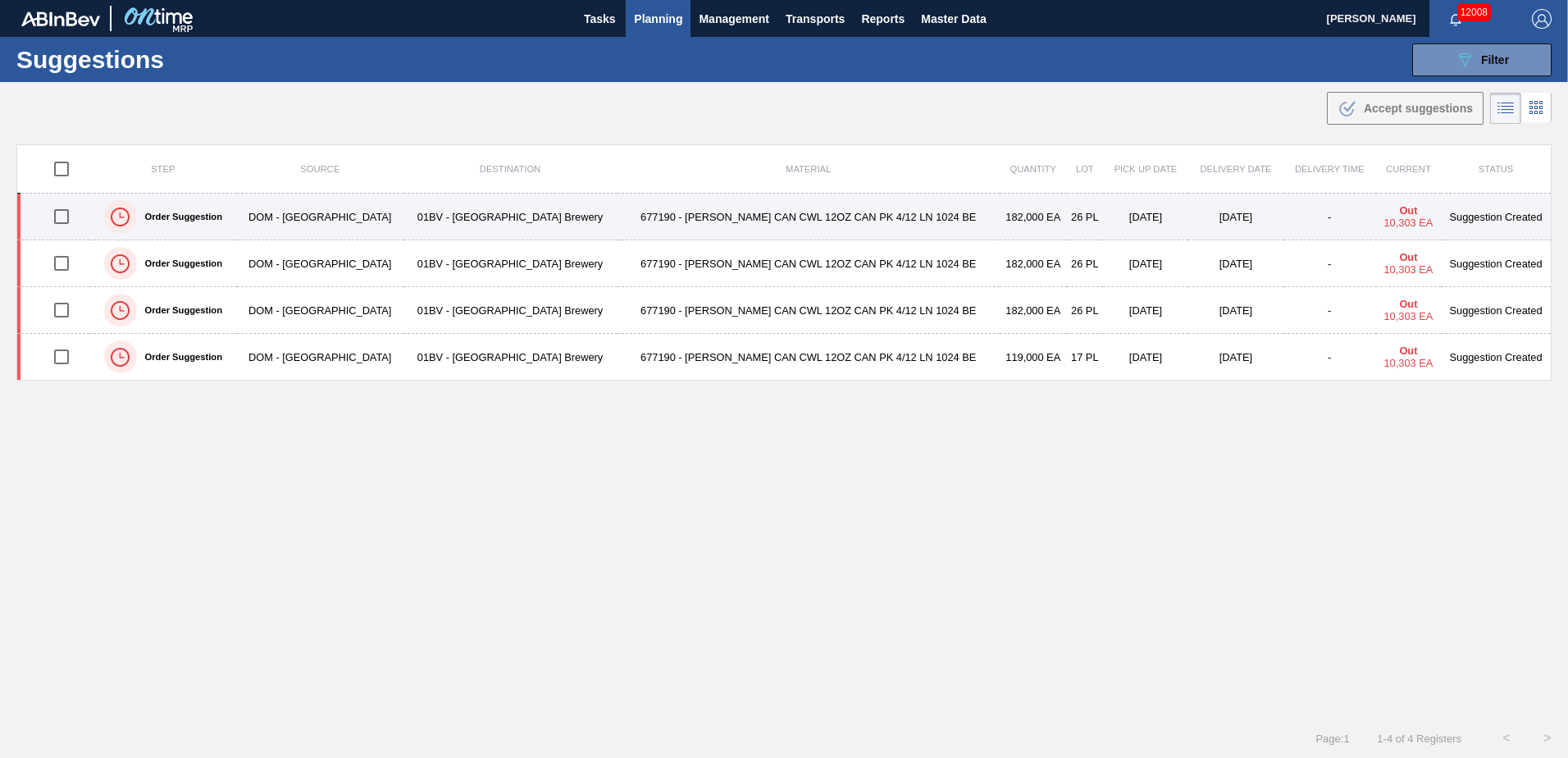
drag, startPoint x: 69, startPoint y: 224, endPoint x: 125, endPoint y: 221, distance: 56.1
click at [69, 224] on input "checkbox" at bounding box center [62, 217] width 34 height 34
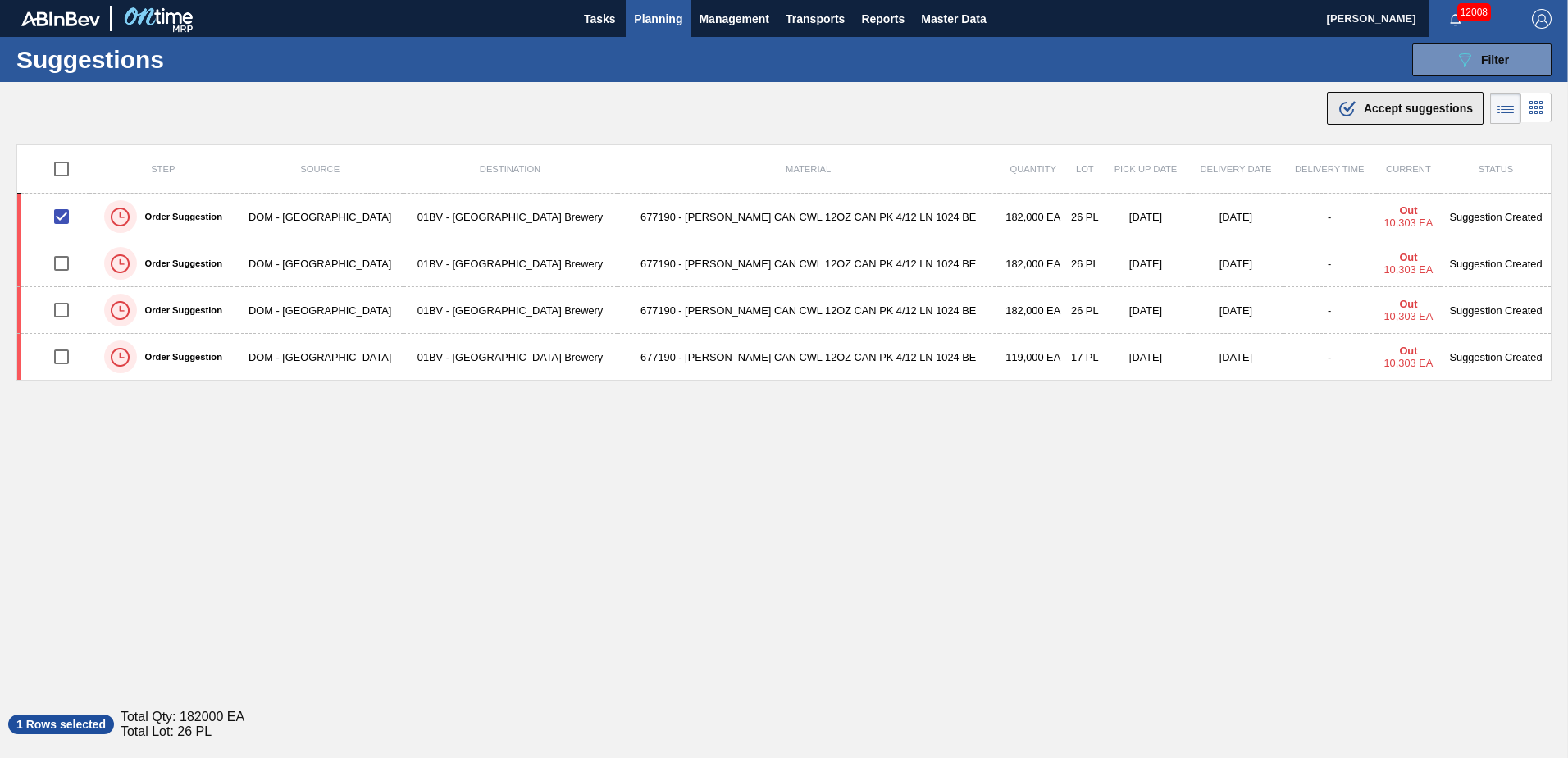
click at [1382, 108] on span "Accept suggestions" at bounding box center [1418, 108] width 109 height 13
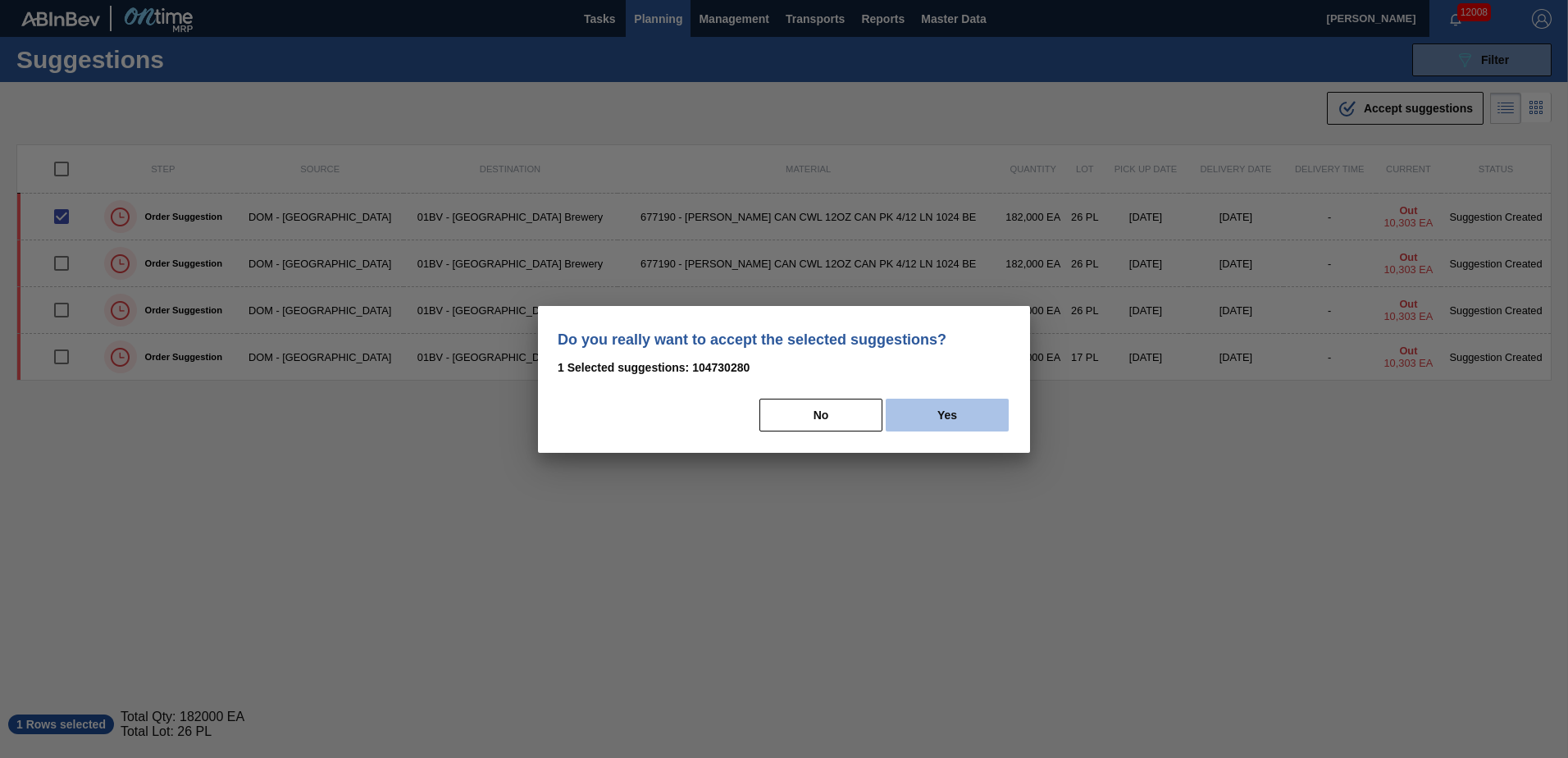
click at [978, 413] on button "Yes" at bounding box center [947, 415] width 123 height 33
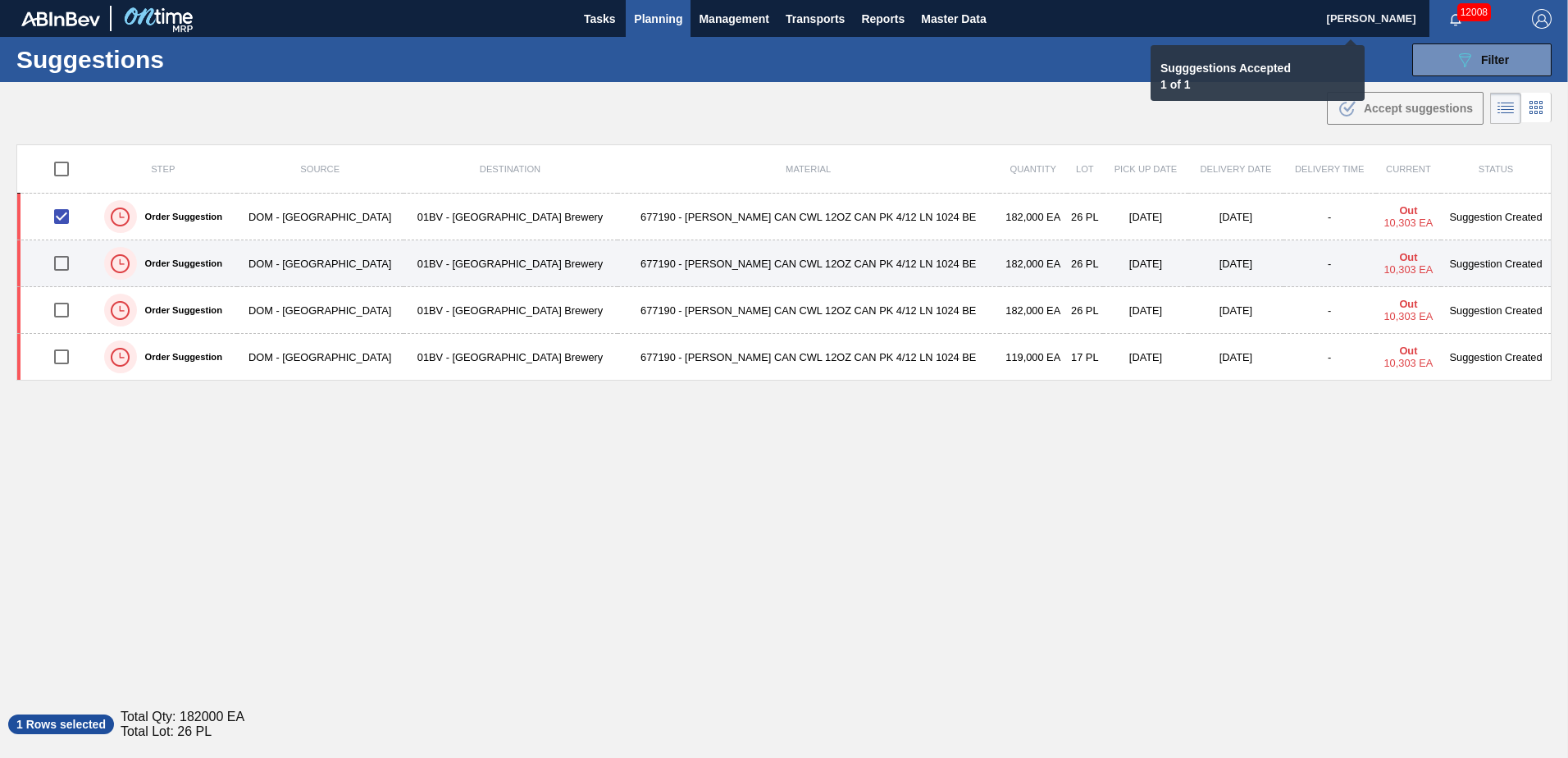
checkbox input "false"
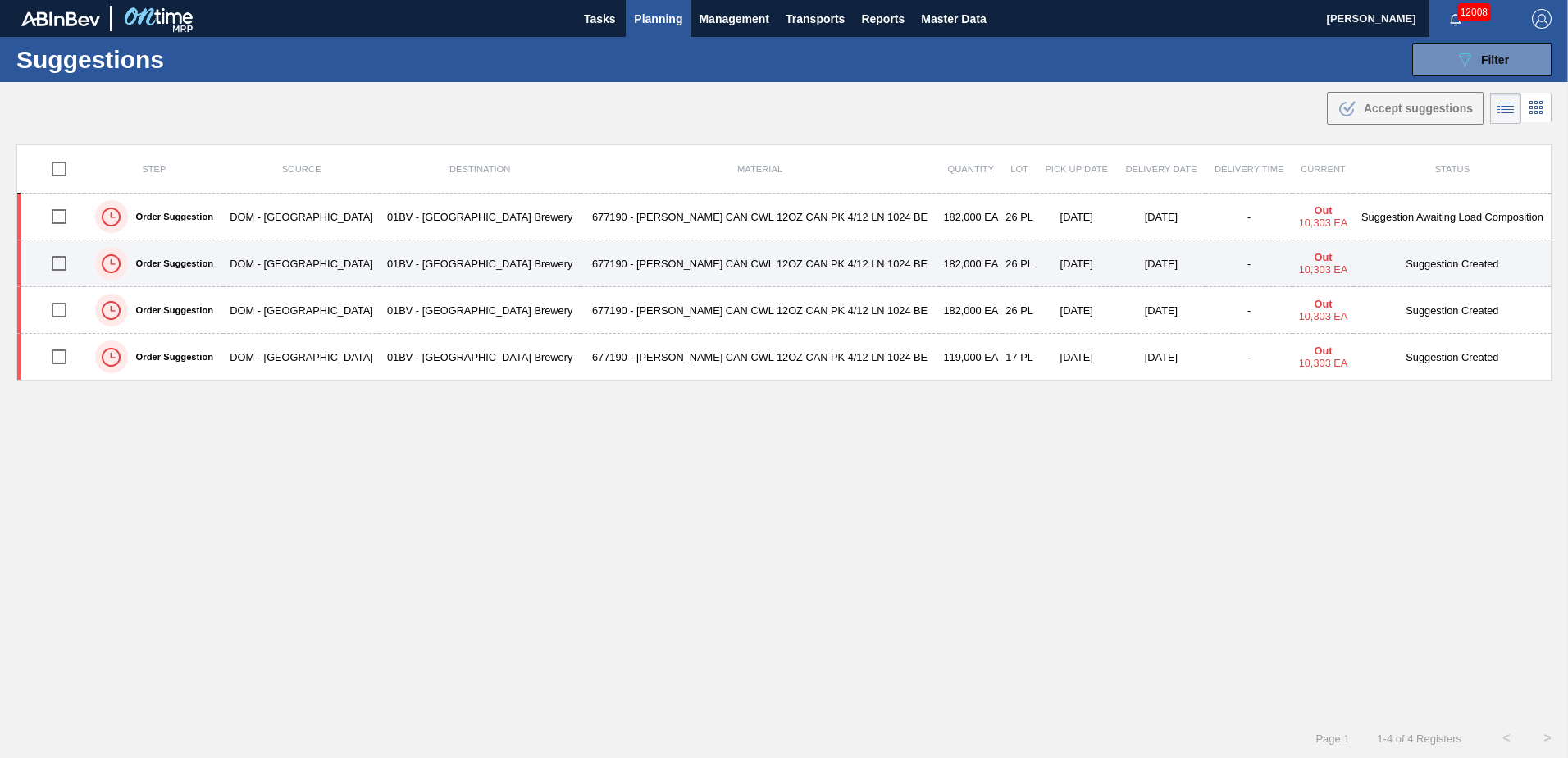
click at [62, 261] on input "checkbox" at bounding box center [59, 263] width 34 height 34
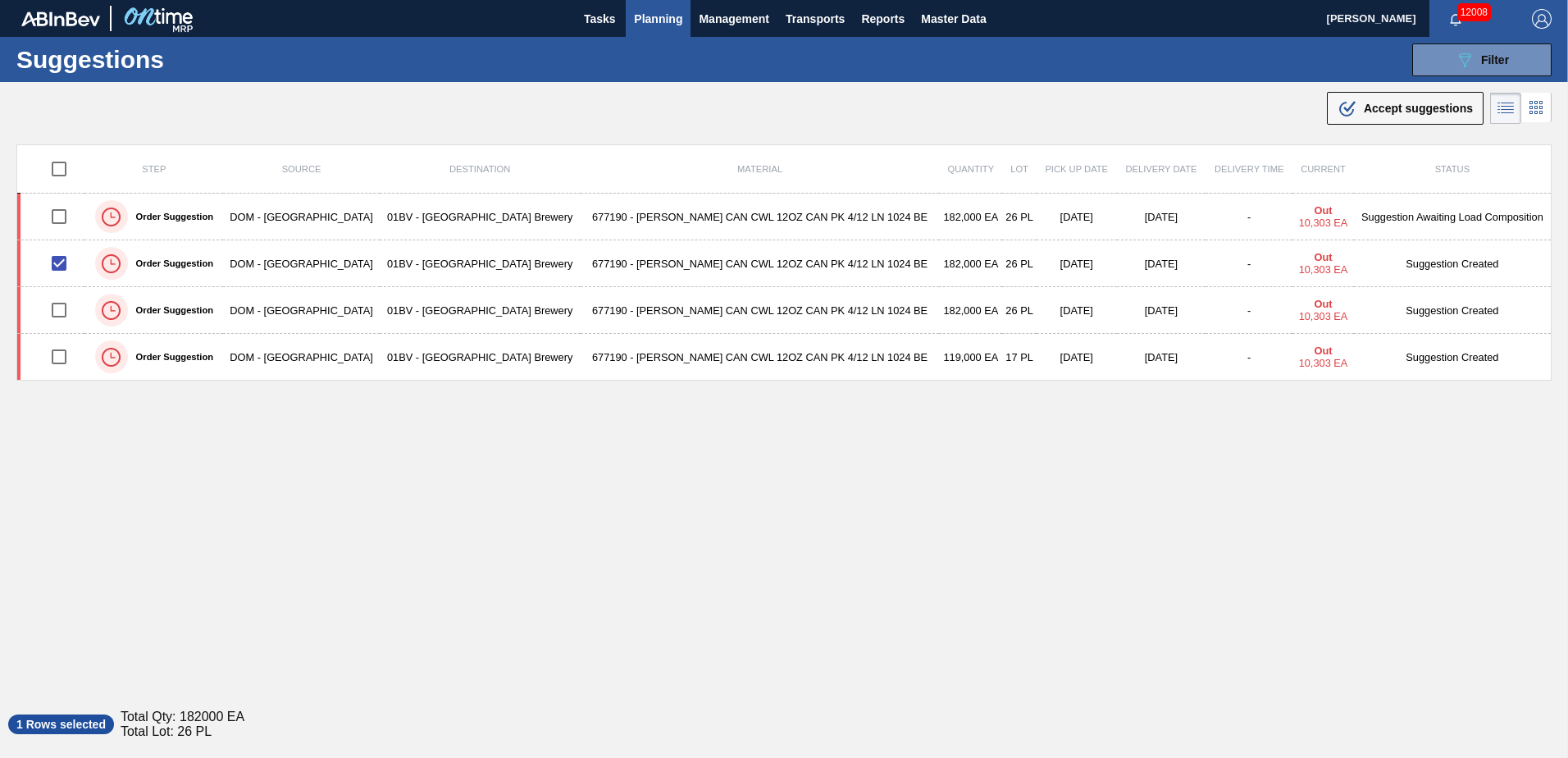
click at [1384, 107] on span "Accept suggestions" at bounding box center [1418, 108] width 109 height 13
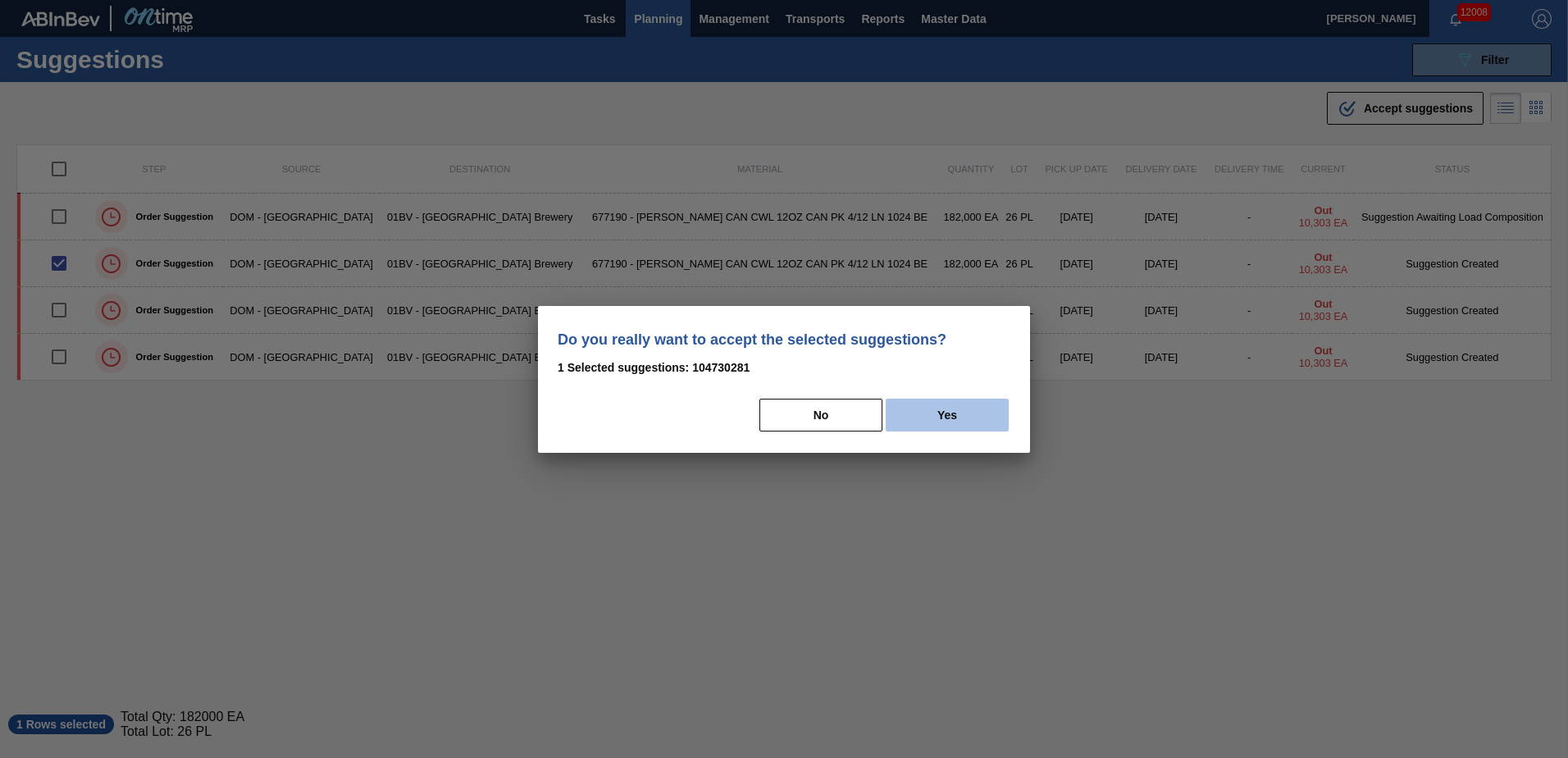
click at [973, 413] on button "Yes" at bounding box center [947, 415] width 123 height 33
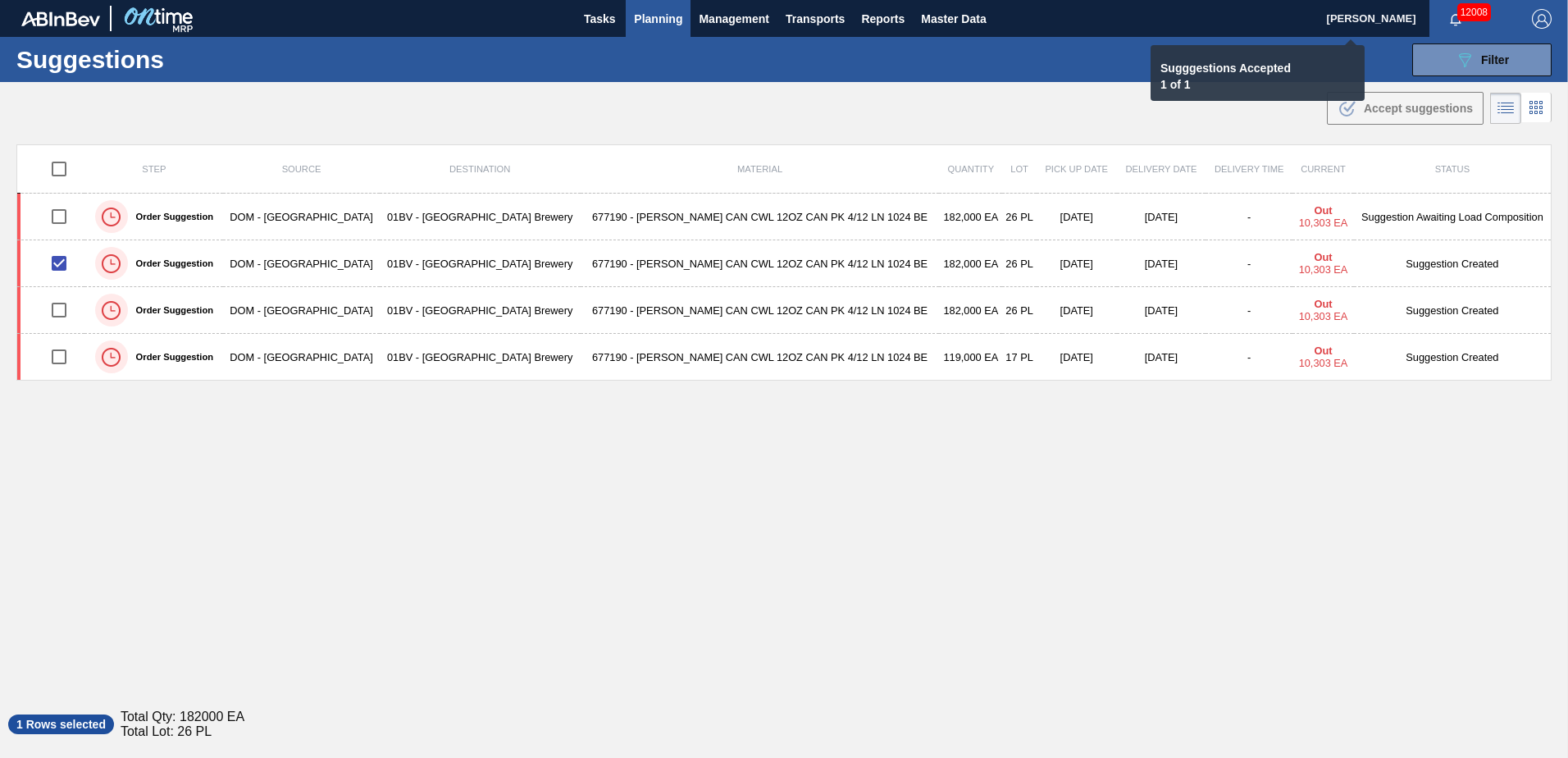
checkbox input "false"
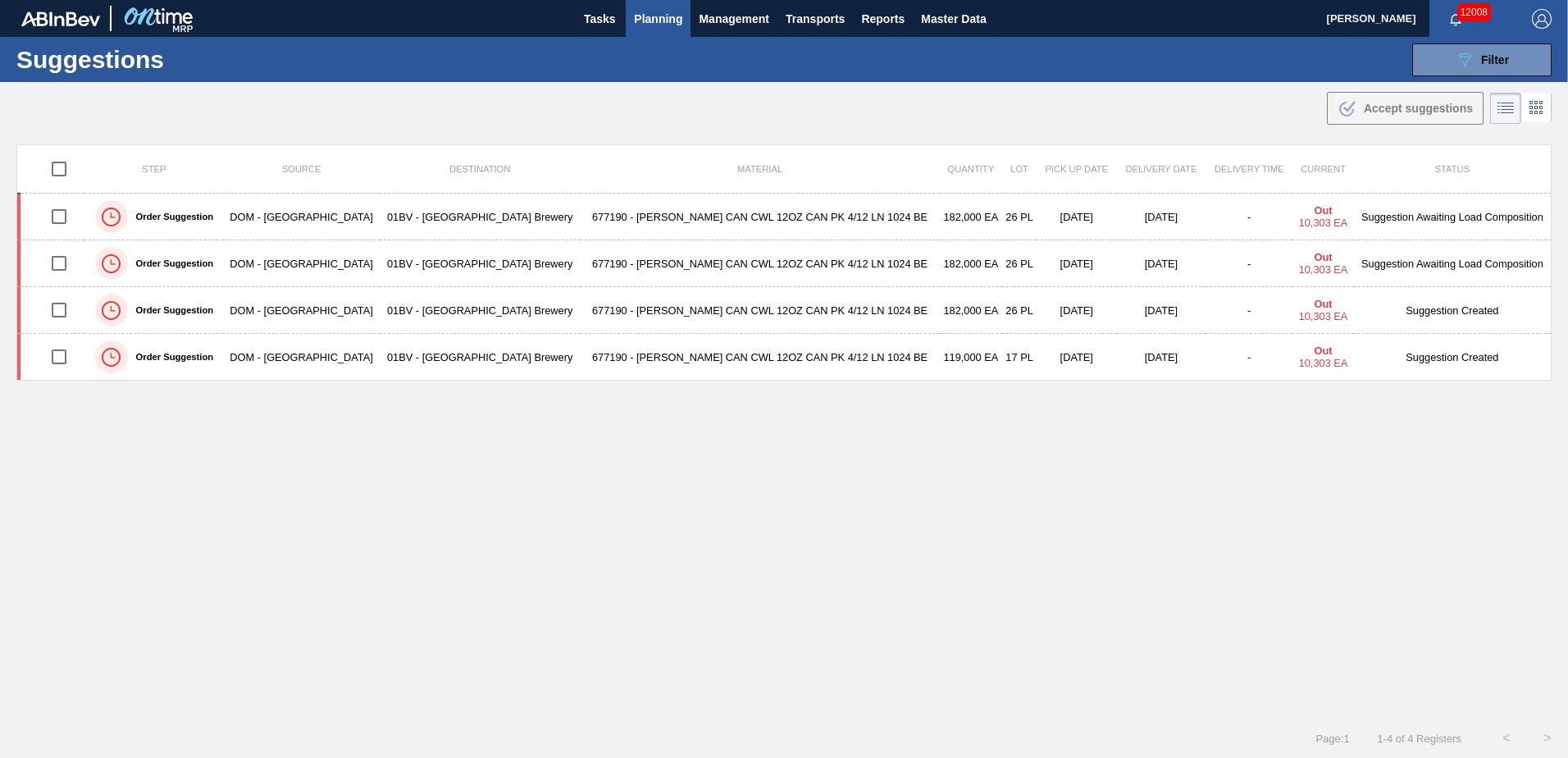
click at [662, 16] on span "Planning" at bounding box center [658, 19] width 48 height 20
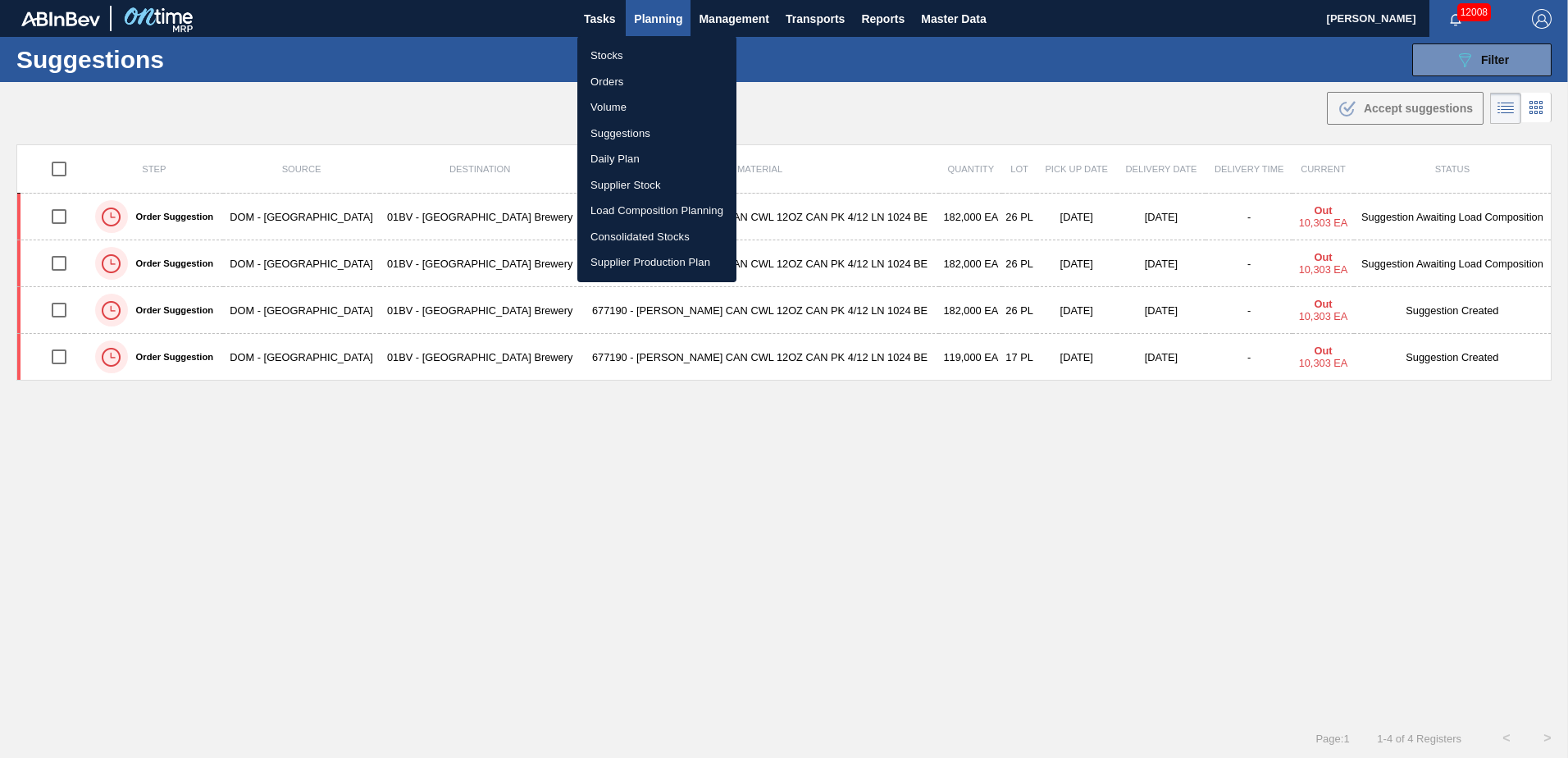
click at [657, 212] on li "Load Composition Planning" at bounding box center [657, 211] width 159 height 26
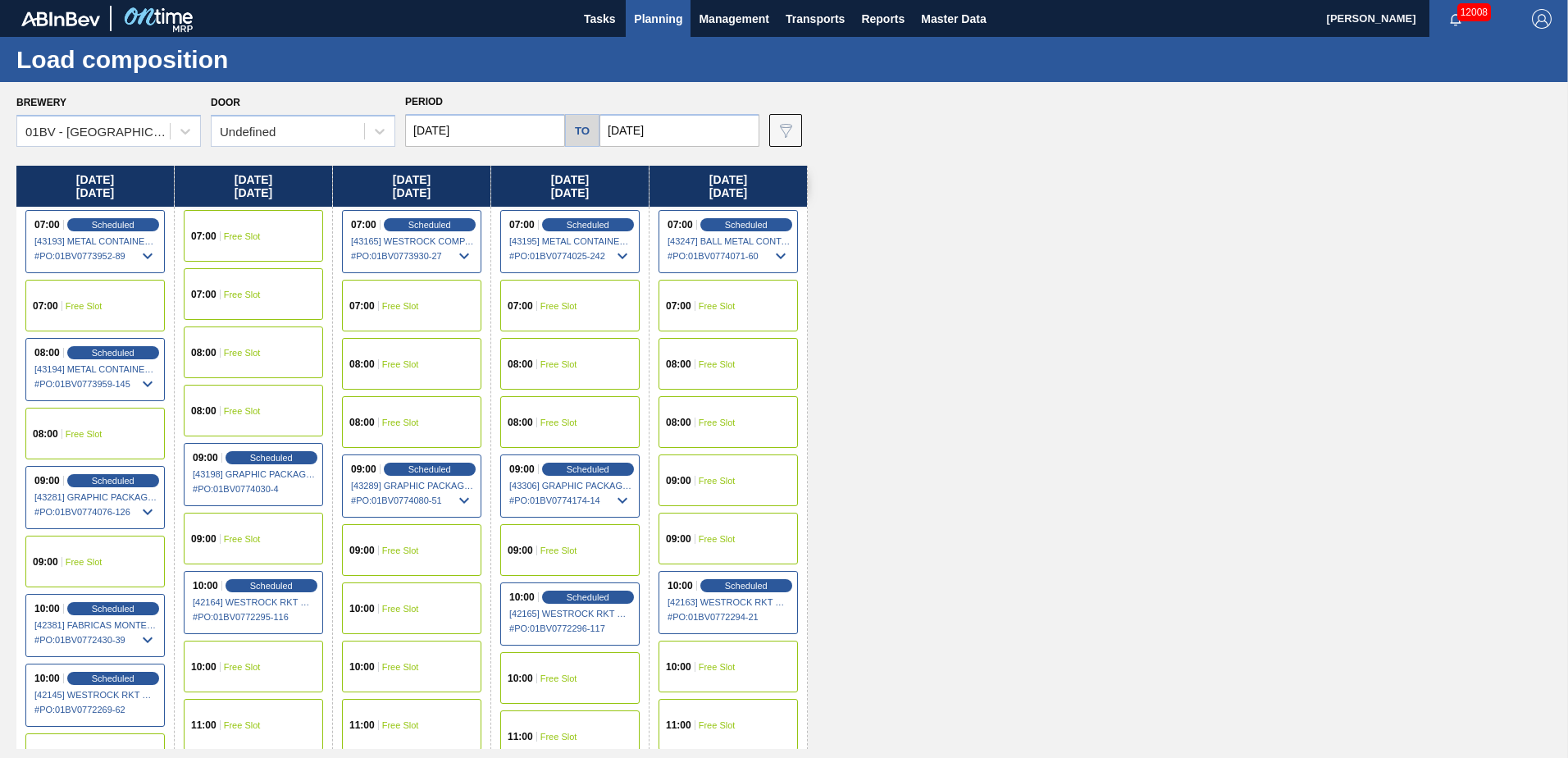
click at [385, 364] on span "Free Slot" at bounding box center [400, 364] width 37 height 10
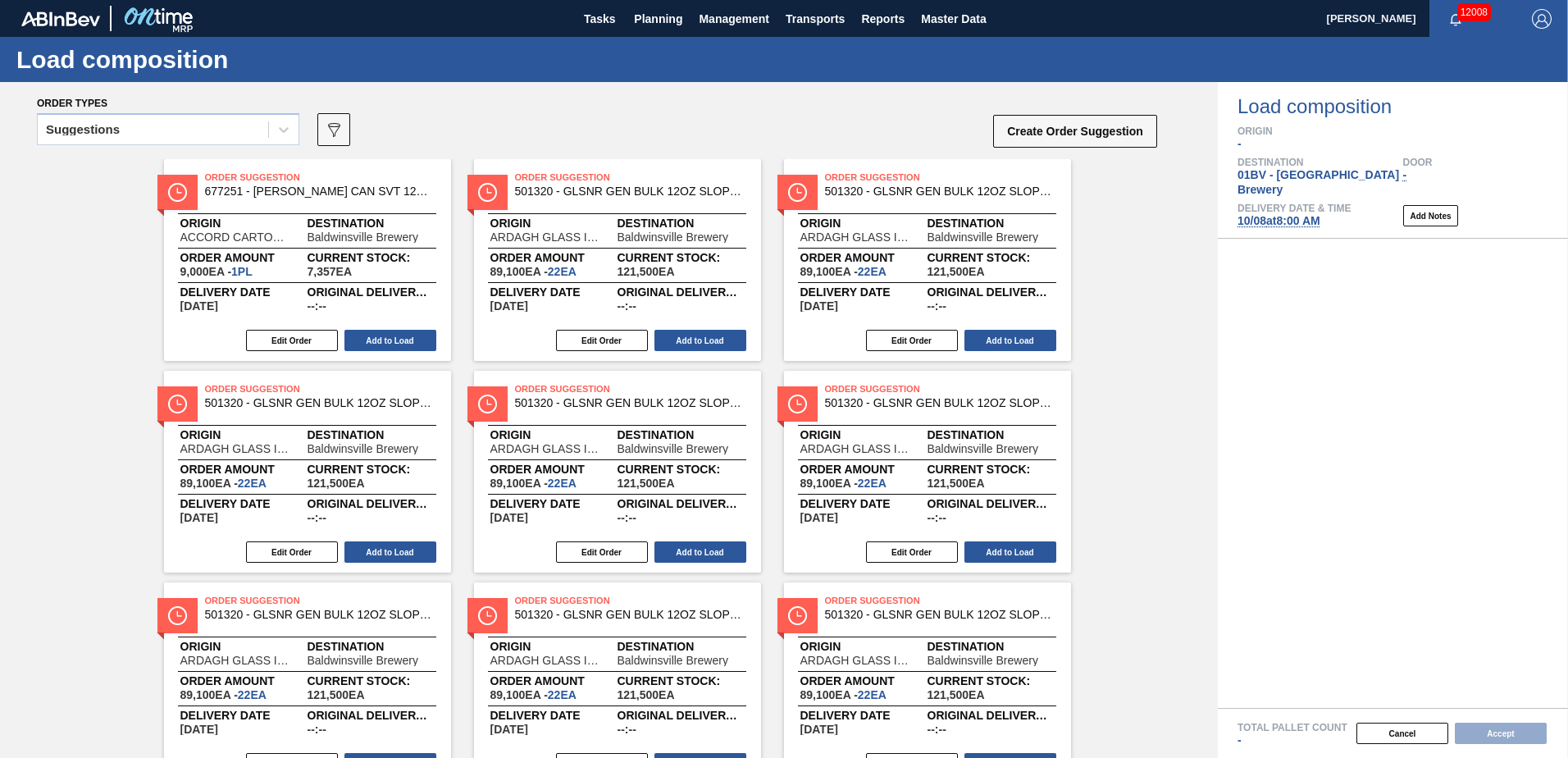
click at [285, 134] on icon at bounding box center [284, 130] width 16 height 16
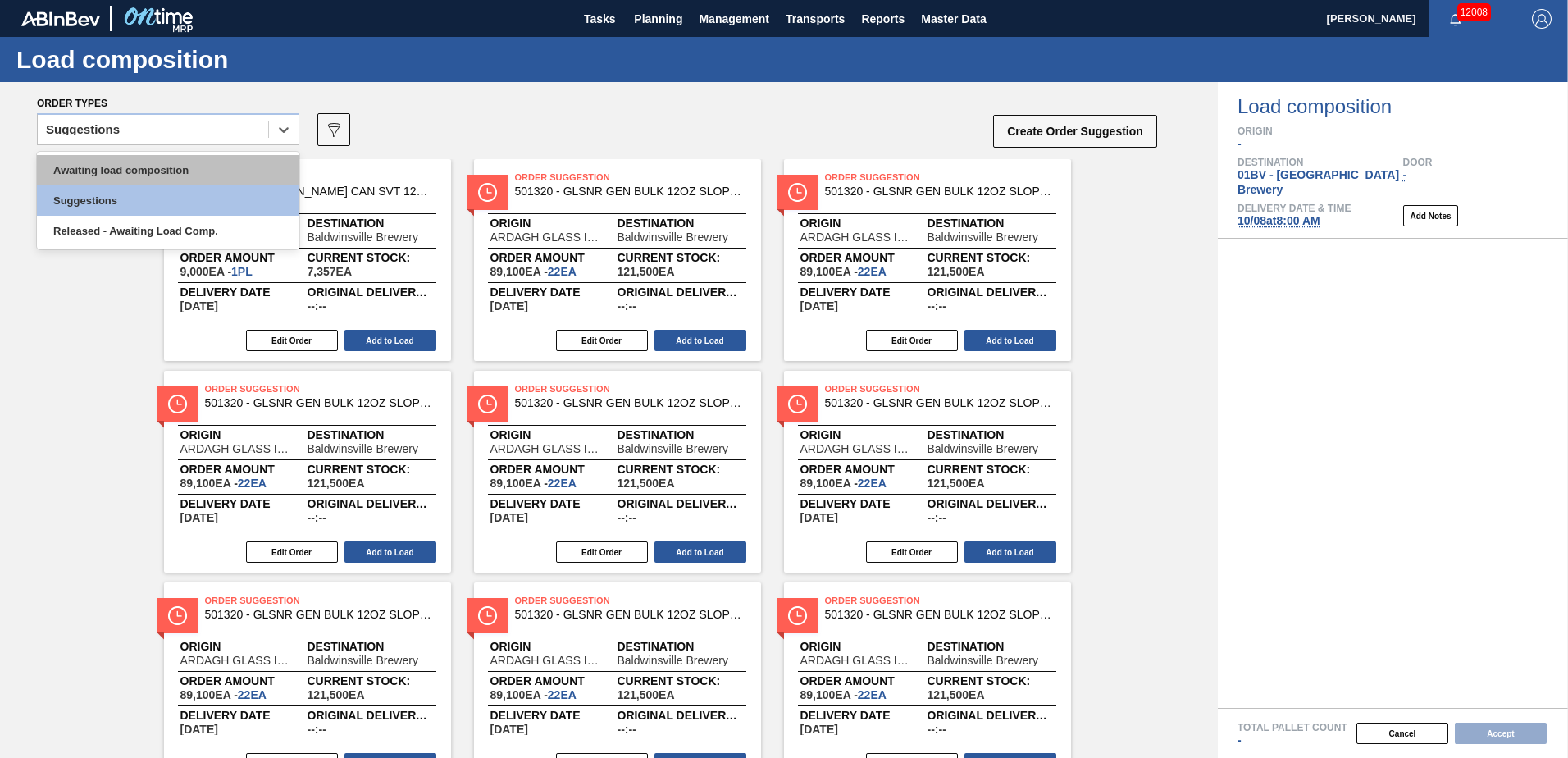
click at [191, 162] on div "Awaiting load composition" at bounding box center [168, 170] width 262 height 30
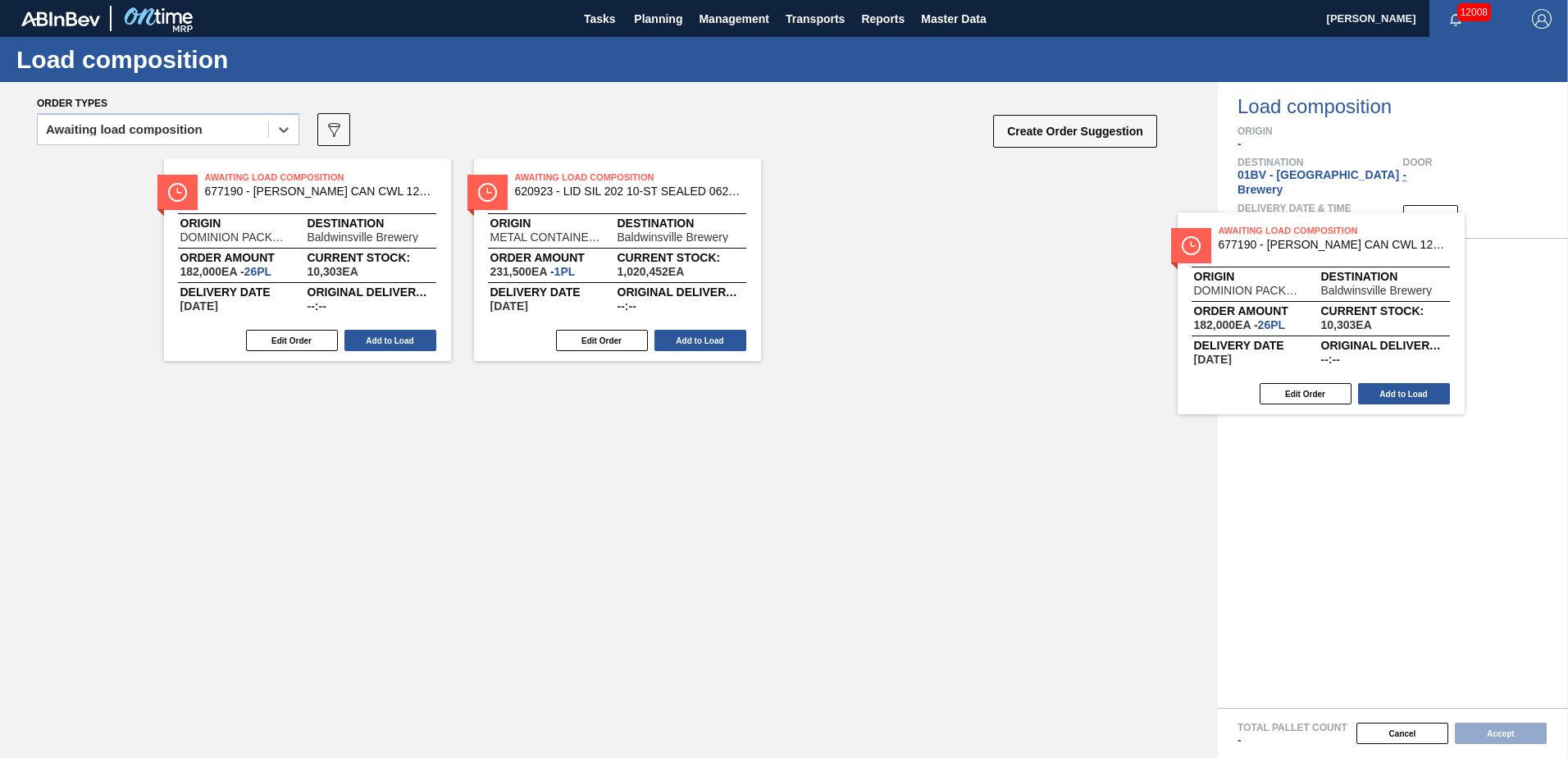
drag, startPoint x: 542, startPoint y: 194, endPoint x: 1264, endPoint y: 249, distance: 724.1
click at [1264, 249] on div "Order types option Awaiting load composition, selected. Select is focused ,type…" at bounding box center [784, 420] width 1568 height 676
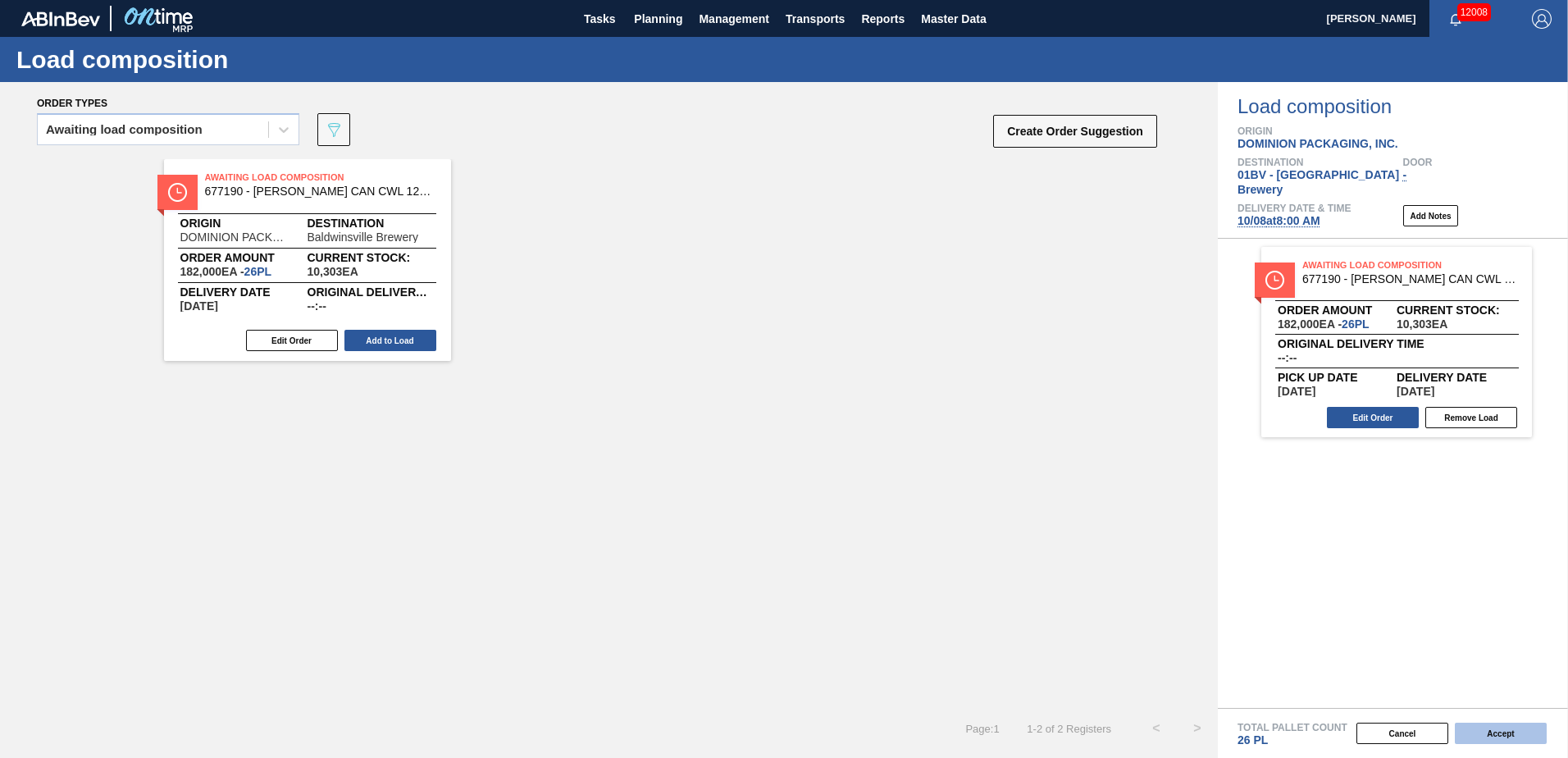
click at [1512, 739] on button "Accept" at bounding box center [1501, 733] width 92 height 21
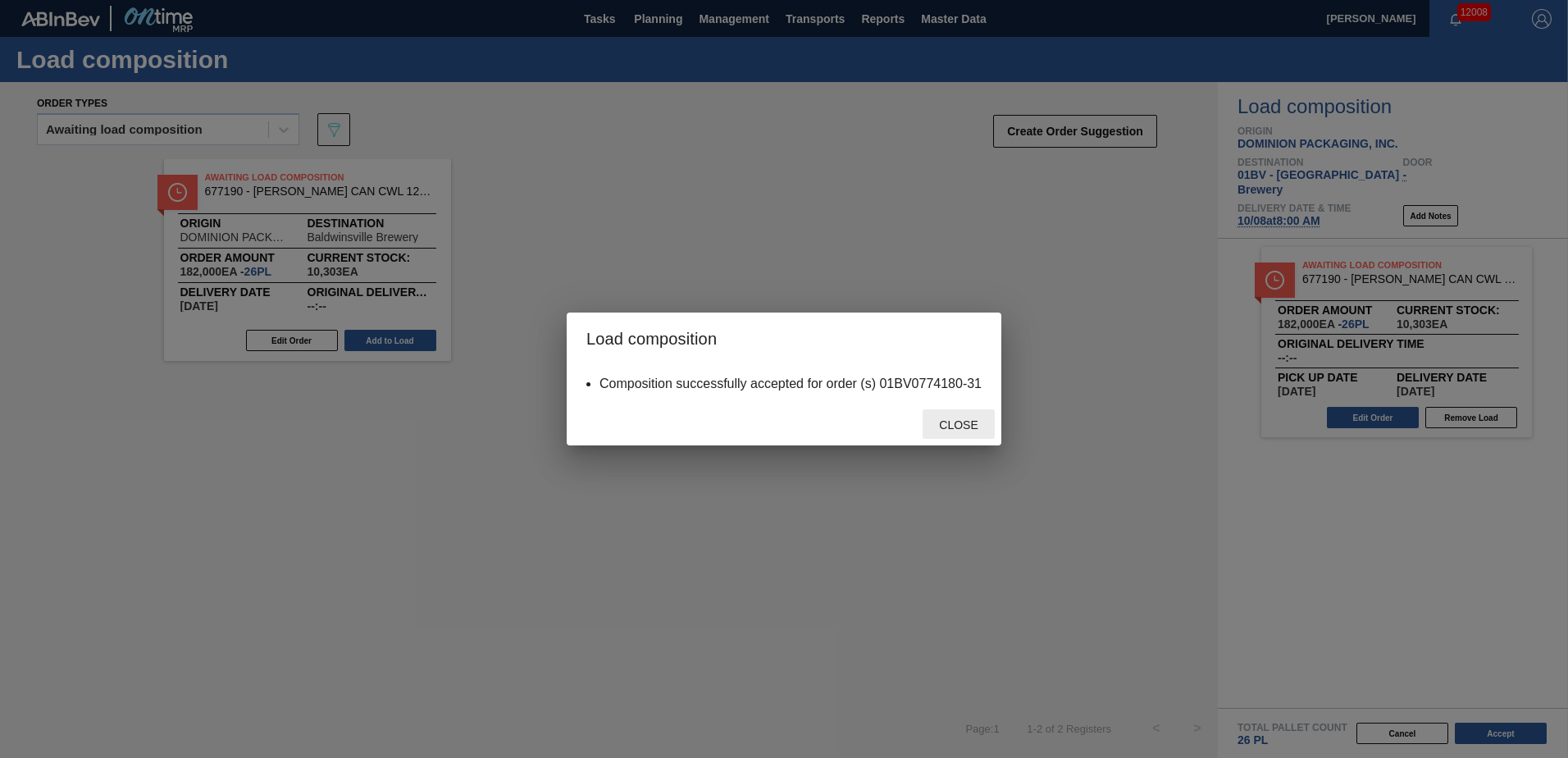
click at [945, 428] on span "Close" at bounding box center [958, 425] width 65 height 13
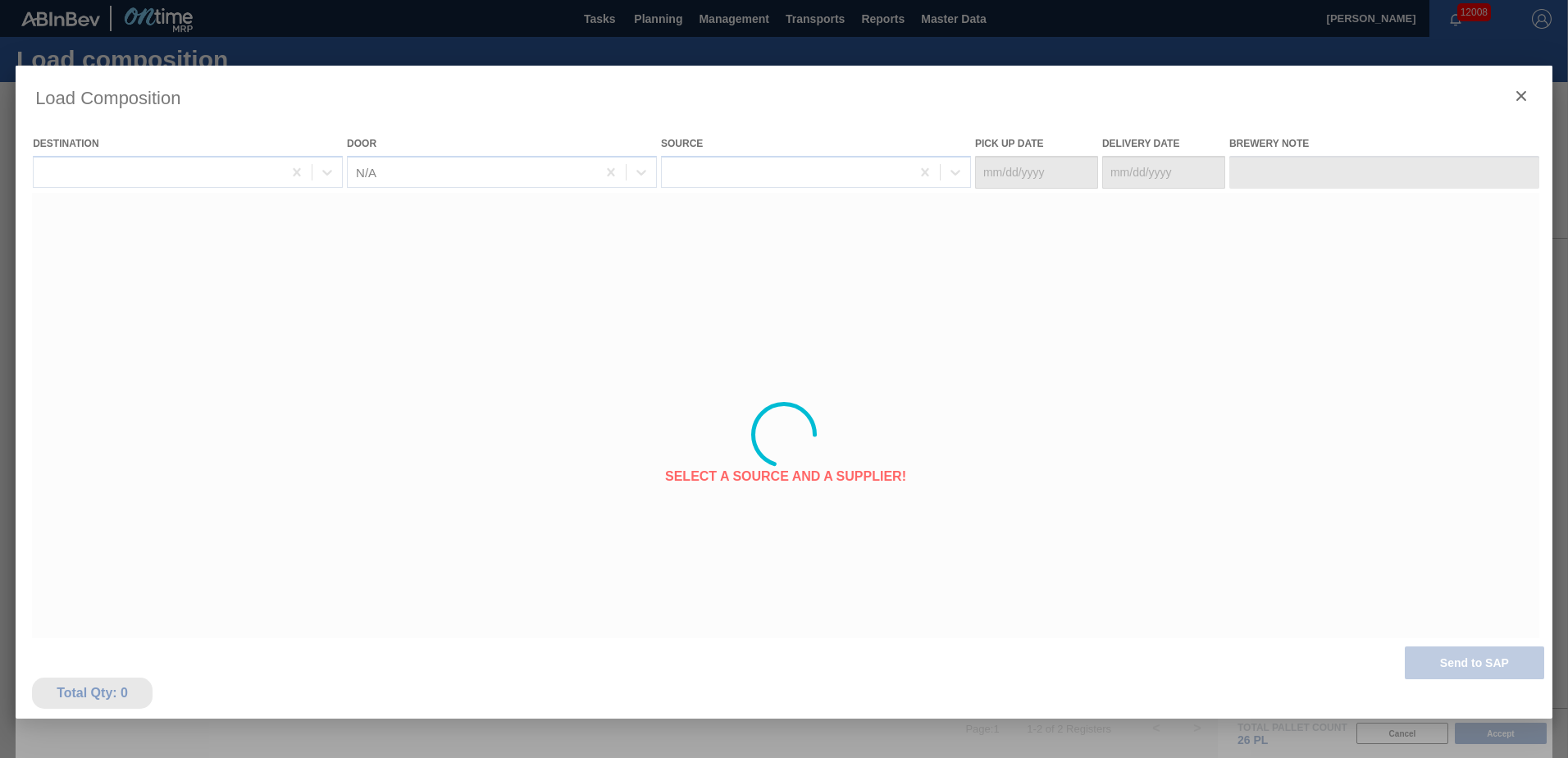
type Date "[DATE]"
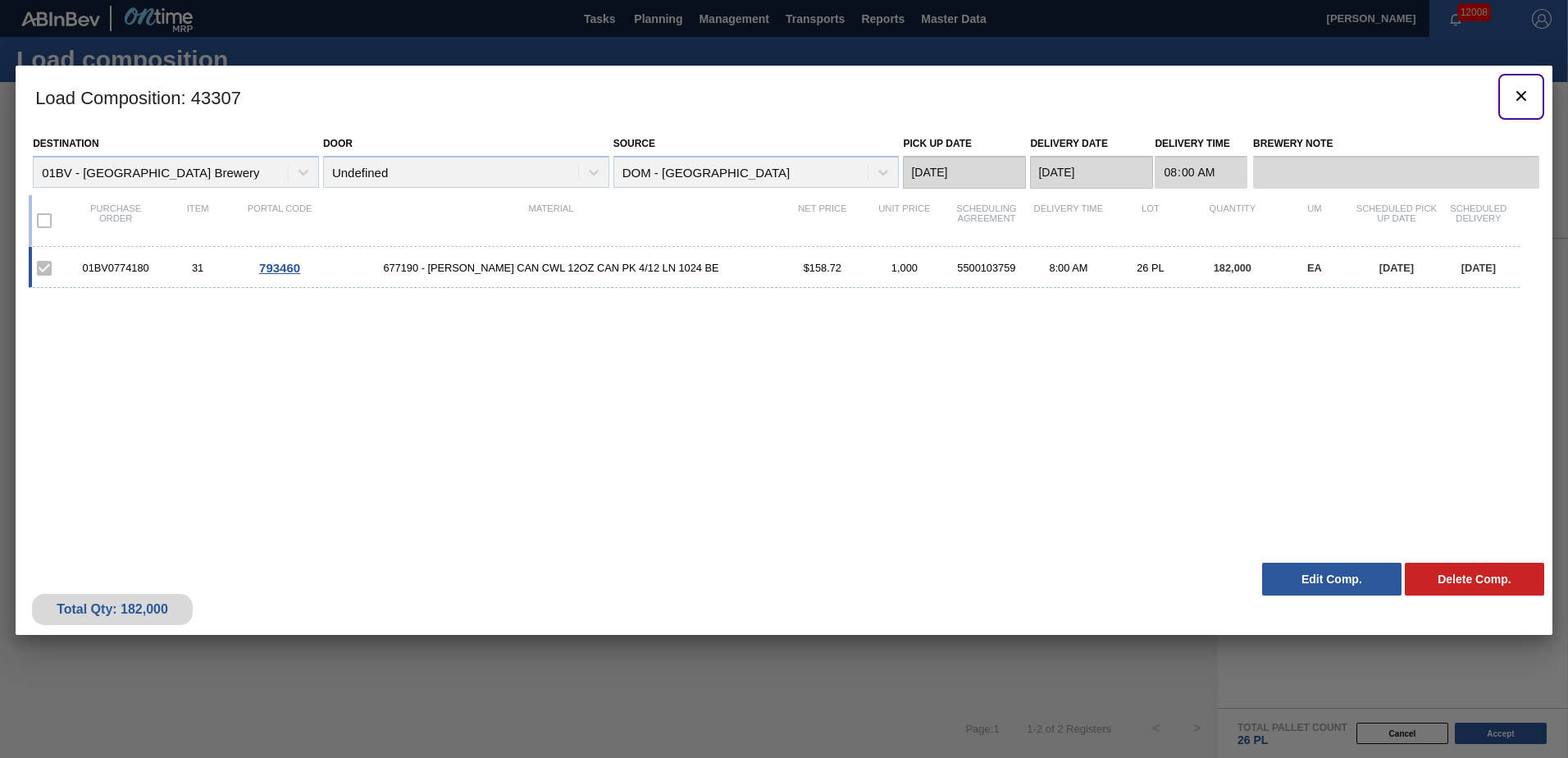
click at [1521, 94] on icon "botão de ícone" at bounding box center [1521, 96] width 10 height 10
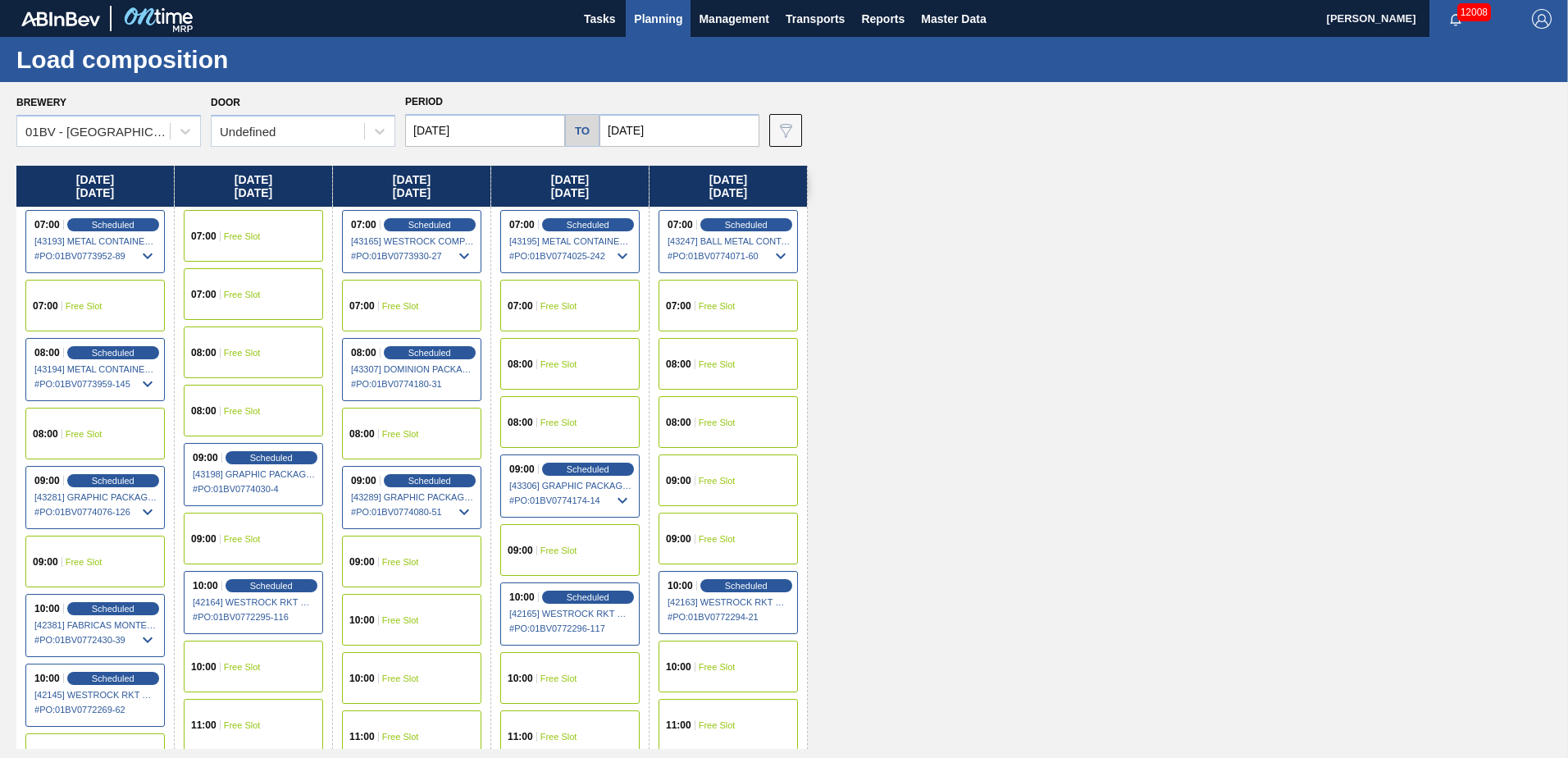
click at [699, 360] on span "Free Slot" at bounding box center [717, 364] width 37 height 10
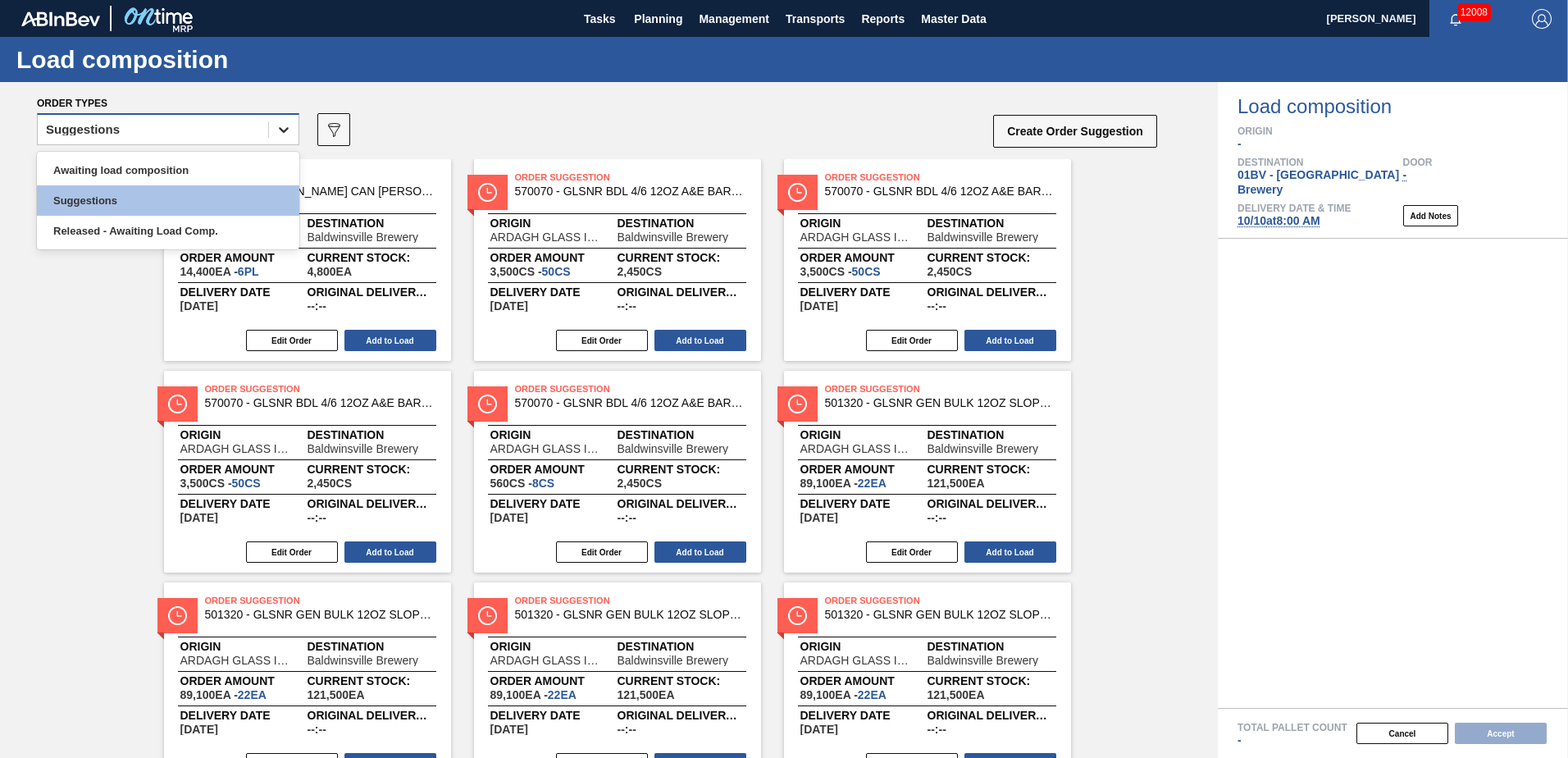
click at [283, 130] on icon at bounding box center [284, 130] width 16 height 16
click at [207, 171] on div "Awaiting load composition" at bounding box center [168, 170] width 262 height 30
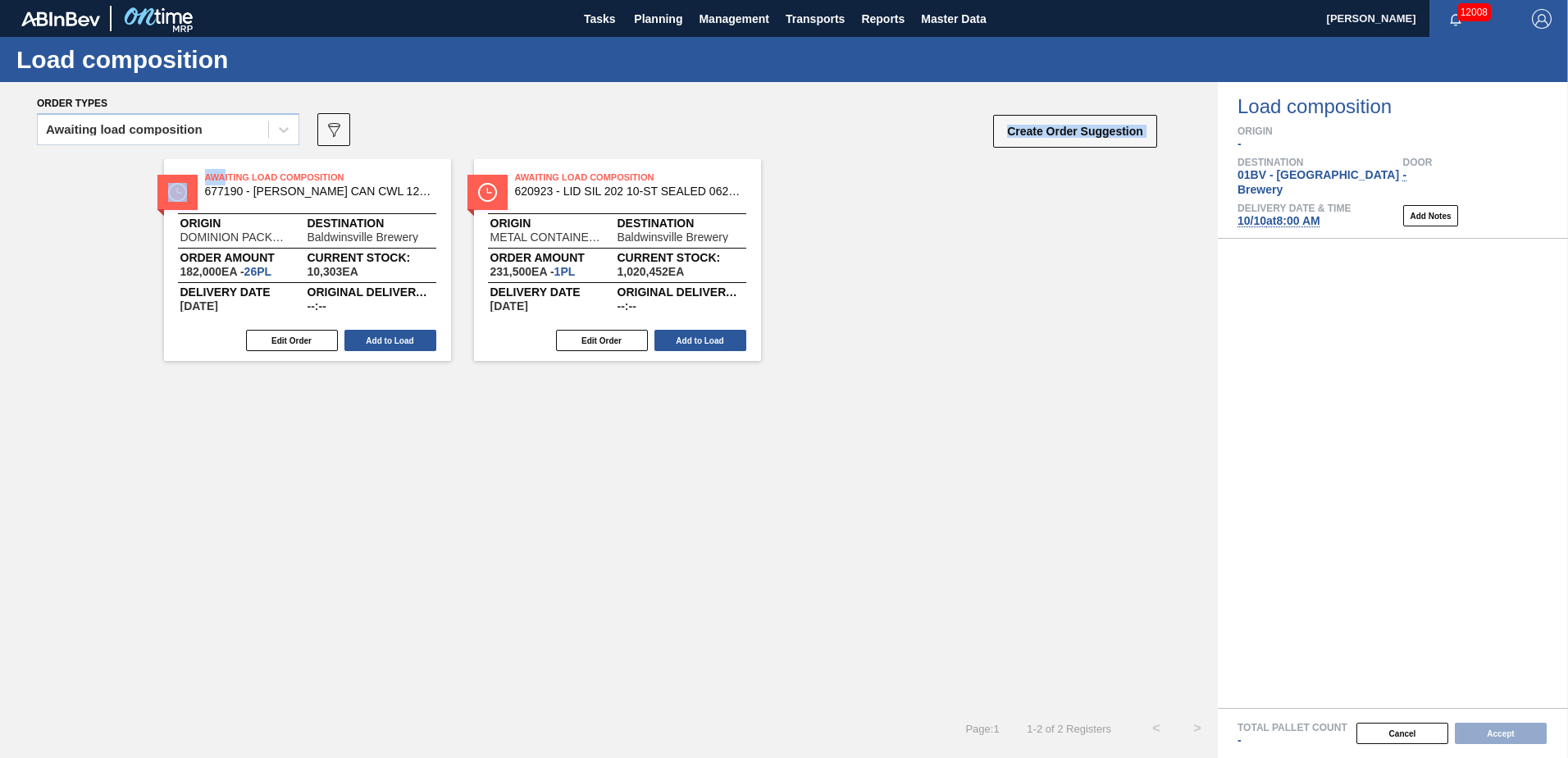
drag, startPoint x: 216, startPoint y: 157, endPoint x: 222, endPoint y: 163, distance: 8.5
click at [222, 163] on div "Order types Awaiting load composition 089F7B8B-B2A5-4AFE-B5C0-19BA573D28AC Crea…" at bounding box center [609, 420] width 1218 height 676
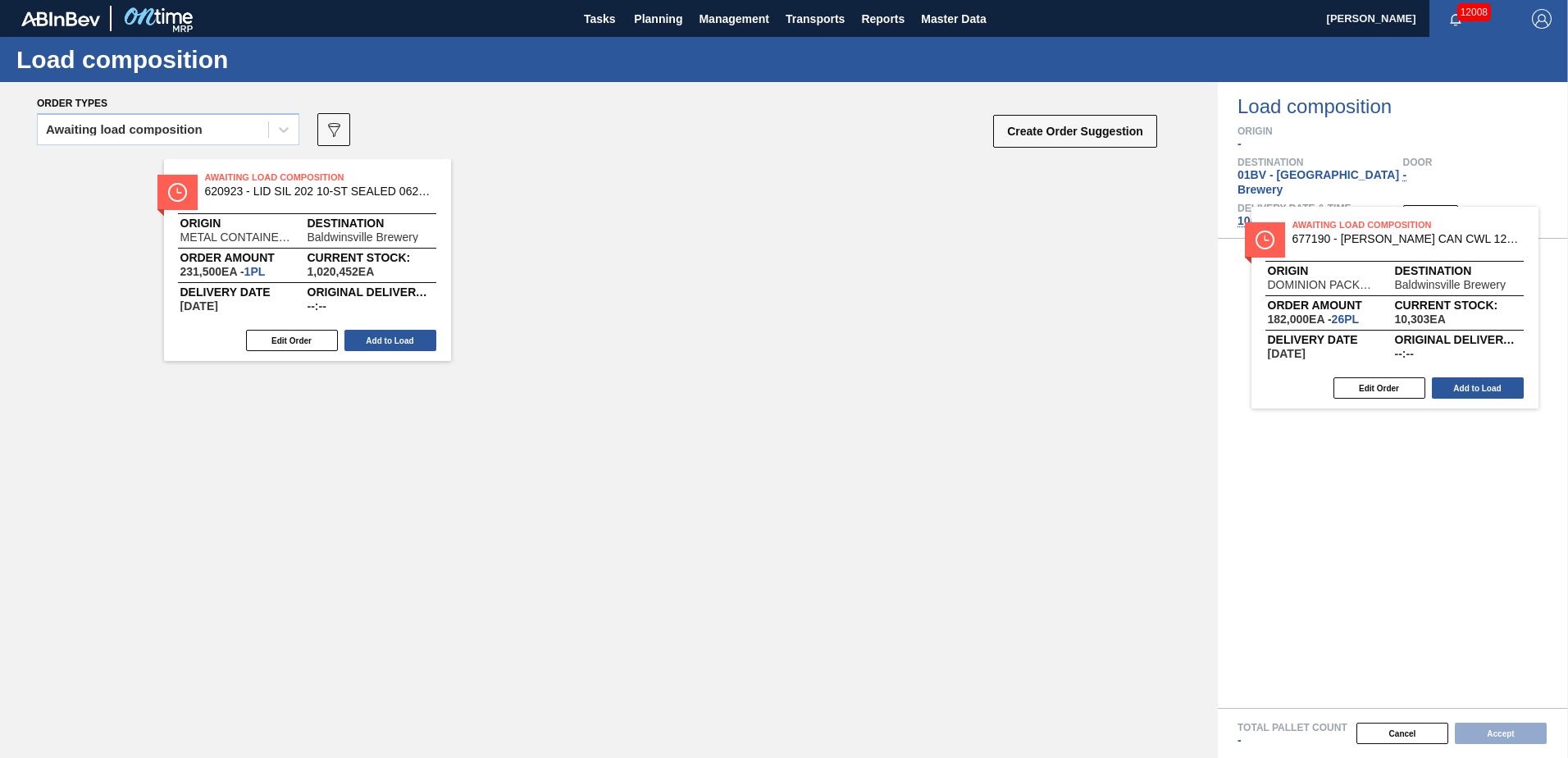
drag, startPoint x: 235, startPoint y: 193, endPoint x: 1330, endPoint y: 240, distance: 1096.0
click at [1330, 240] on div "Order types Awaiting load composition 089F7B8B-B2A5-4AFE-B5C0-19BA573D28AC Crea…" at bounding box center [784, 420] width 1568 height 676
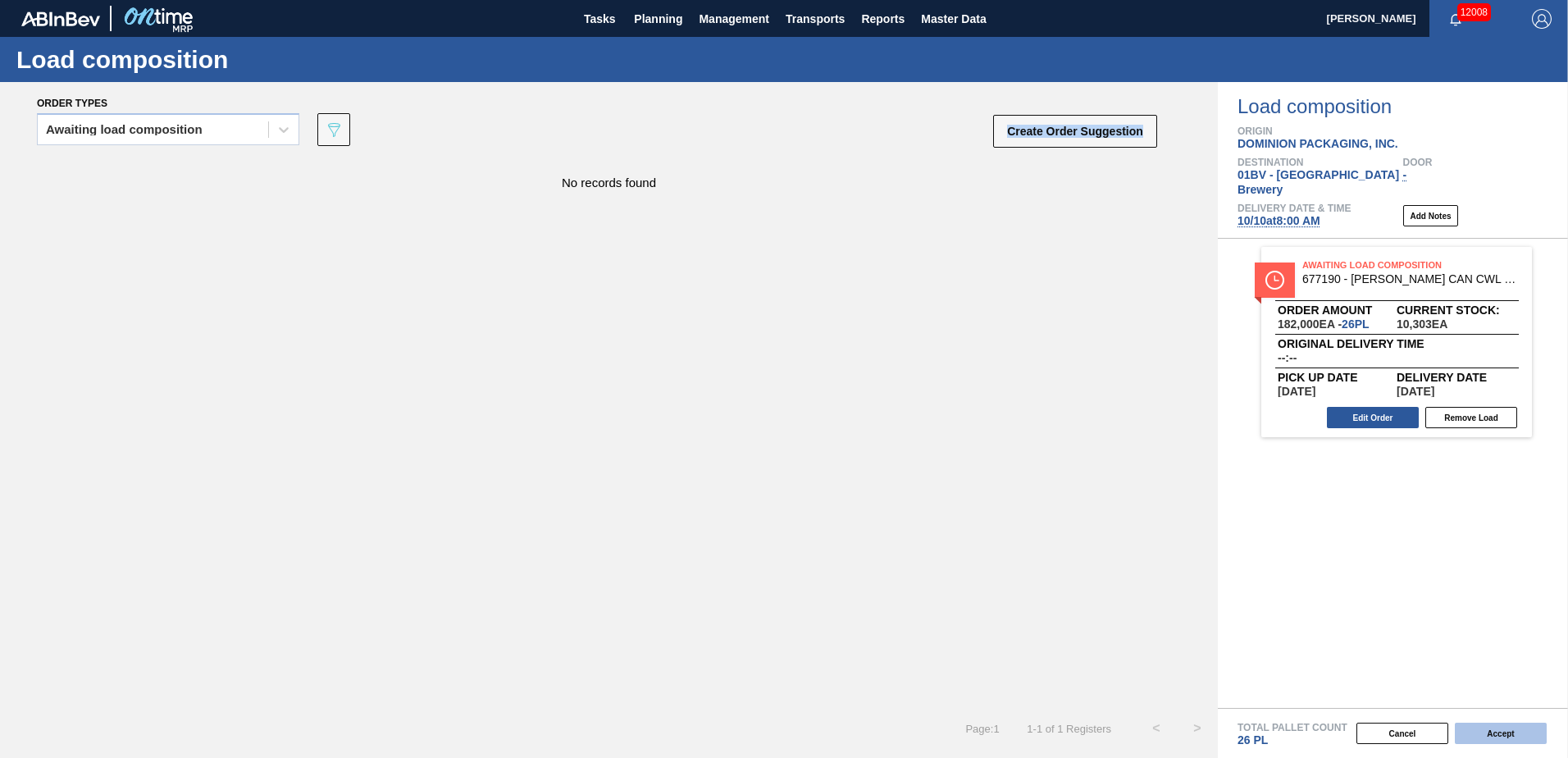
click at [1501, 734] on button "Accept" at bounding box center [1501, 733] width 92 height 21
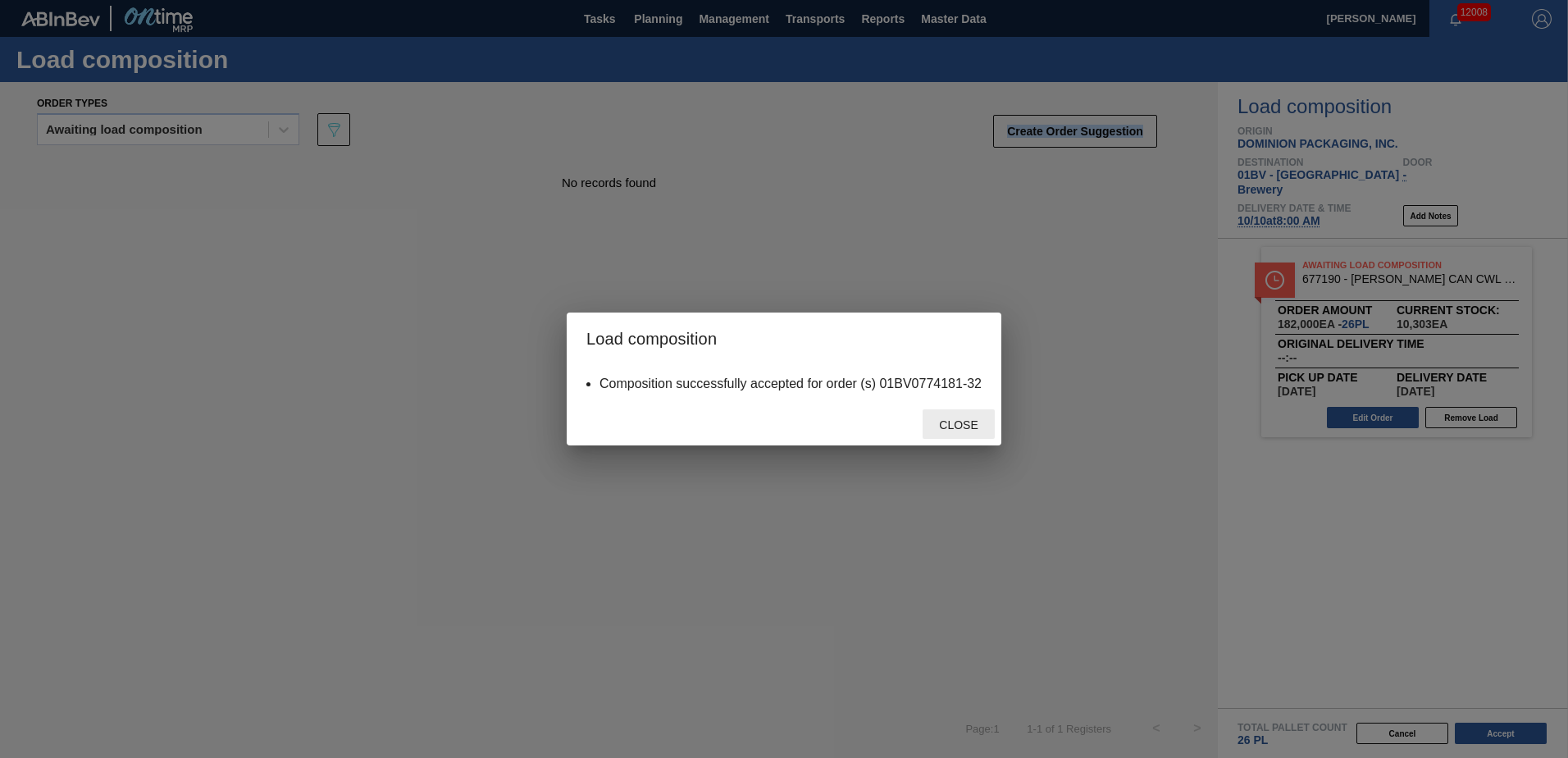
click at [968, 416] on div "Close" at bounding box center [959, 424] width 72 height 30
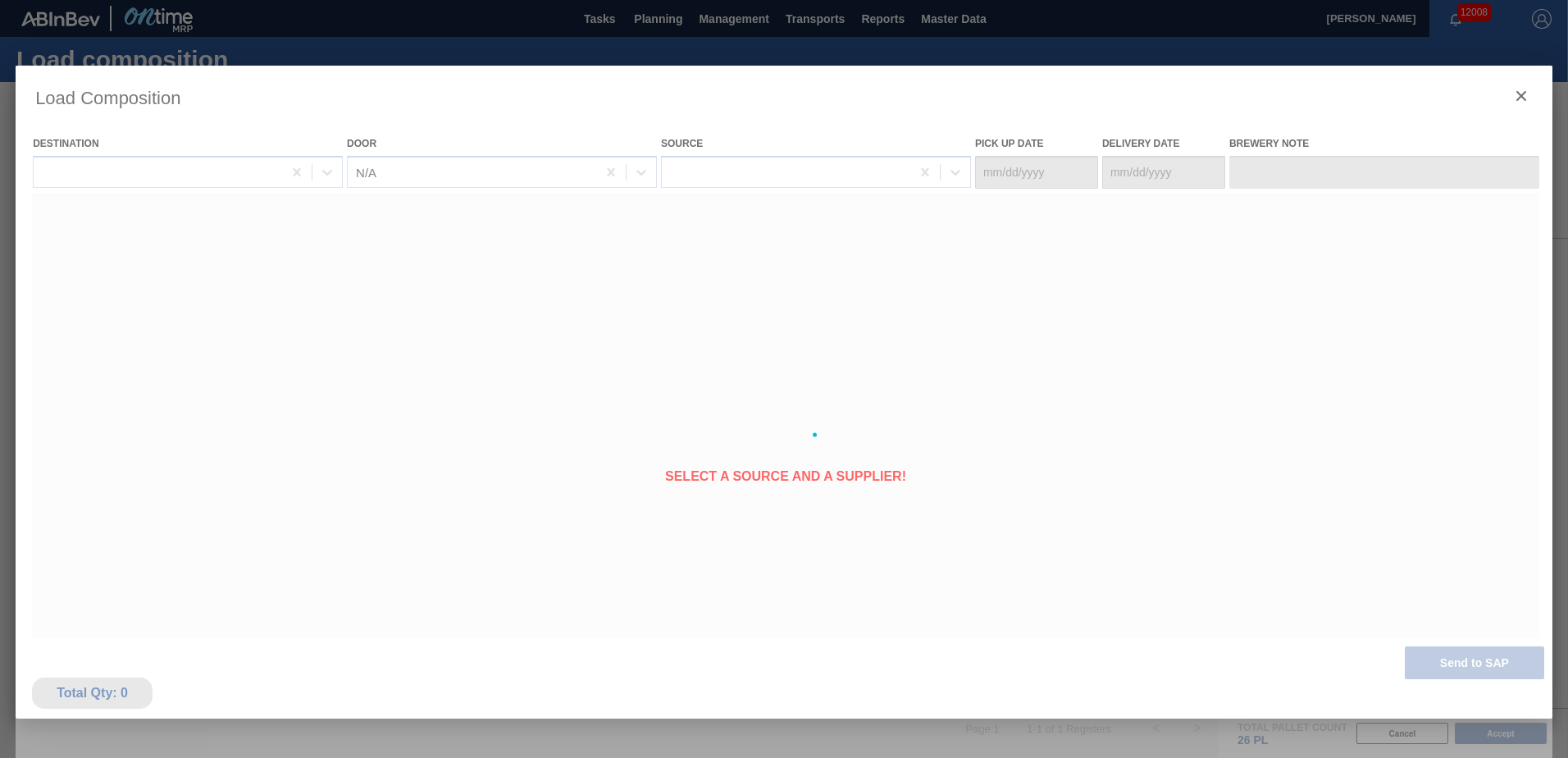
type Date "[DATE]"
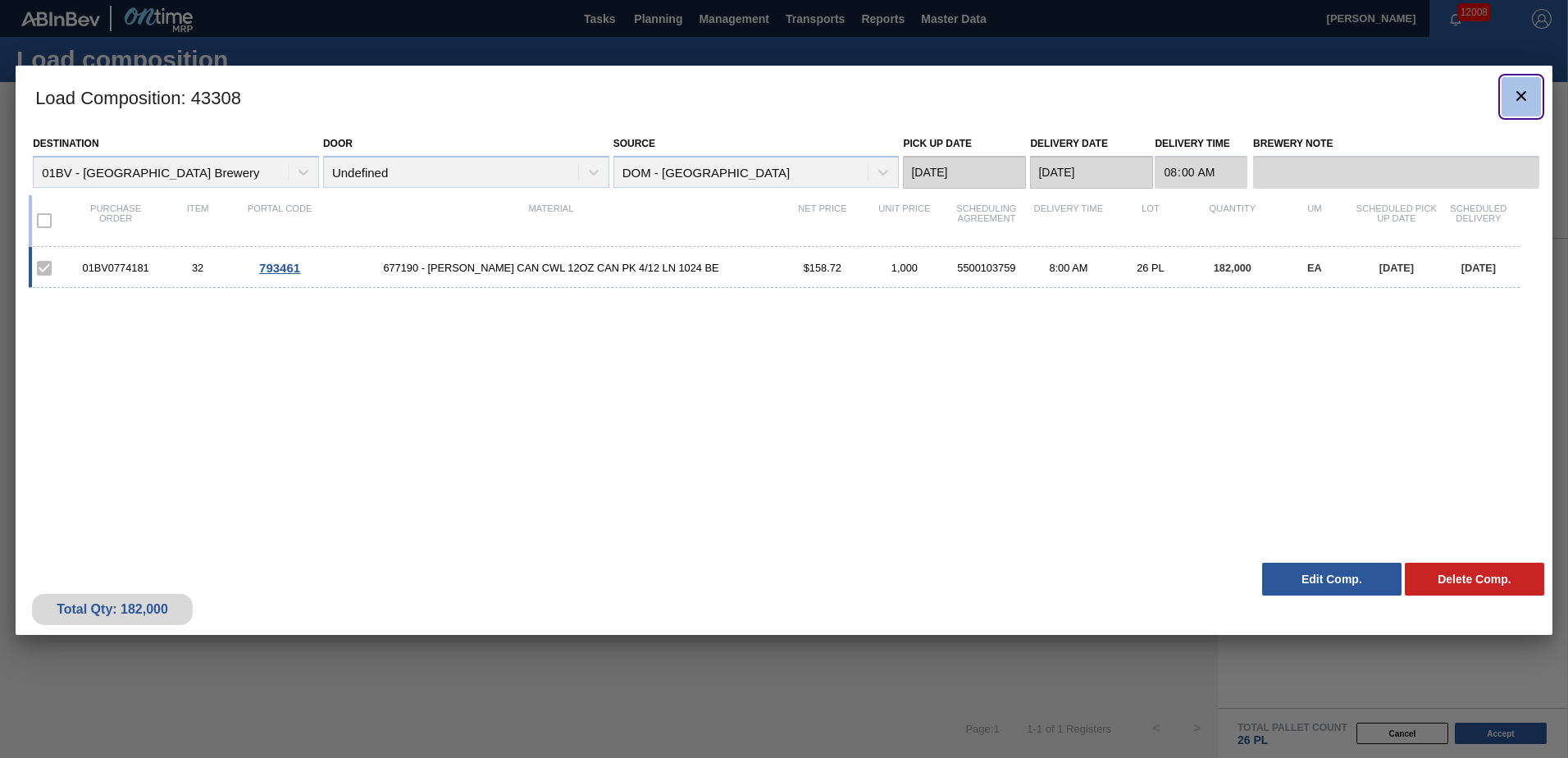
click at [1523, 99] on icon "botão de ícone" at bounding box center [1521, 96] width 20 height 20
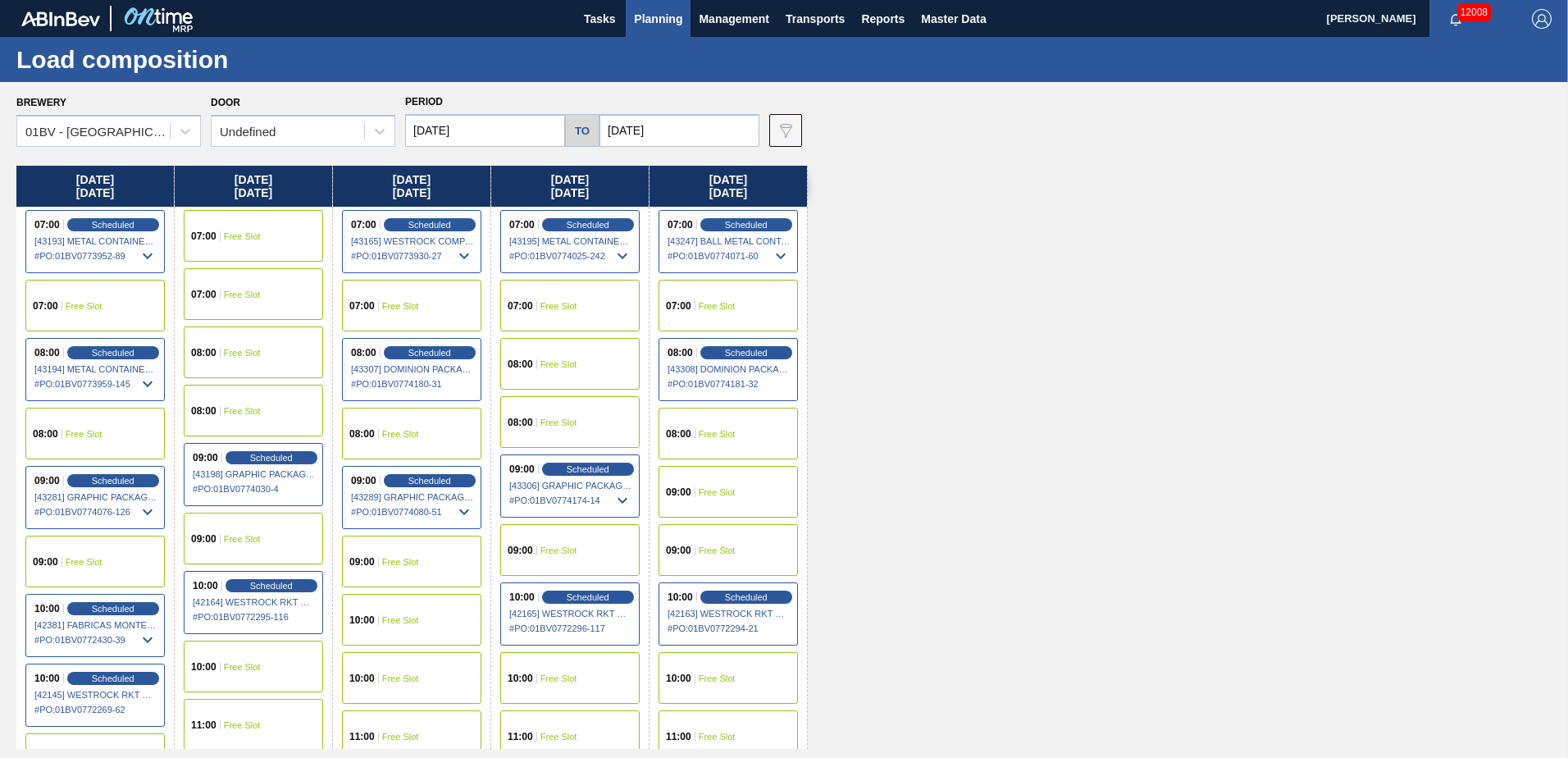
click at [655, 20] on span "Planning" at bounding box center [658, 19] width 48 height 20
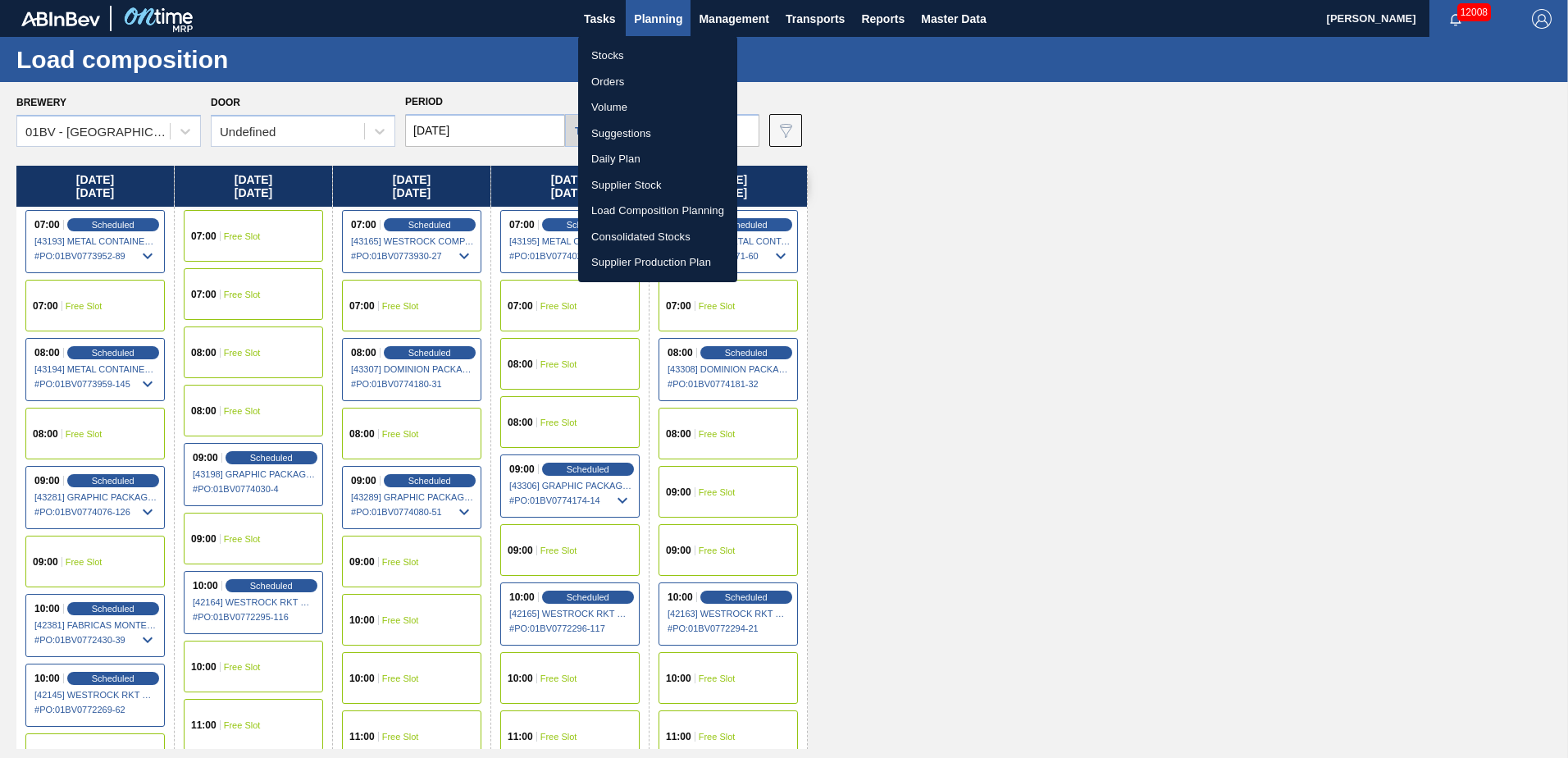
click at [619, 133] on li "Suggestions" at bounding box center [658, 134] width 159 height 26
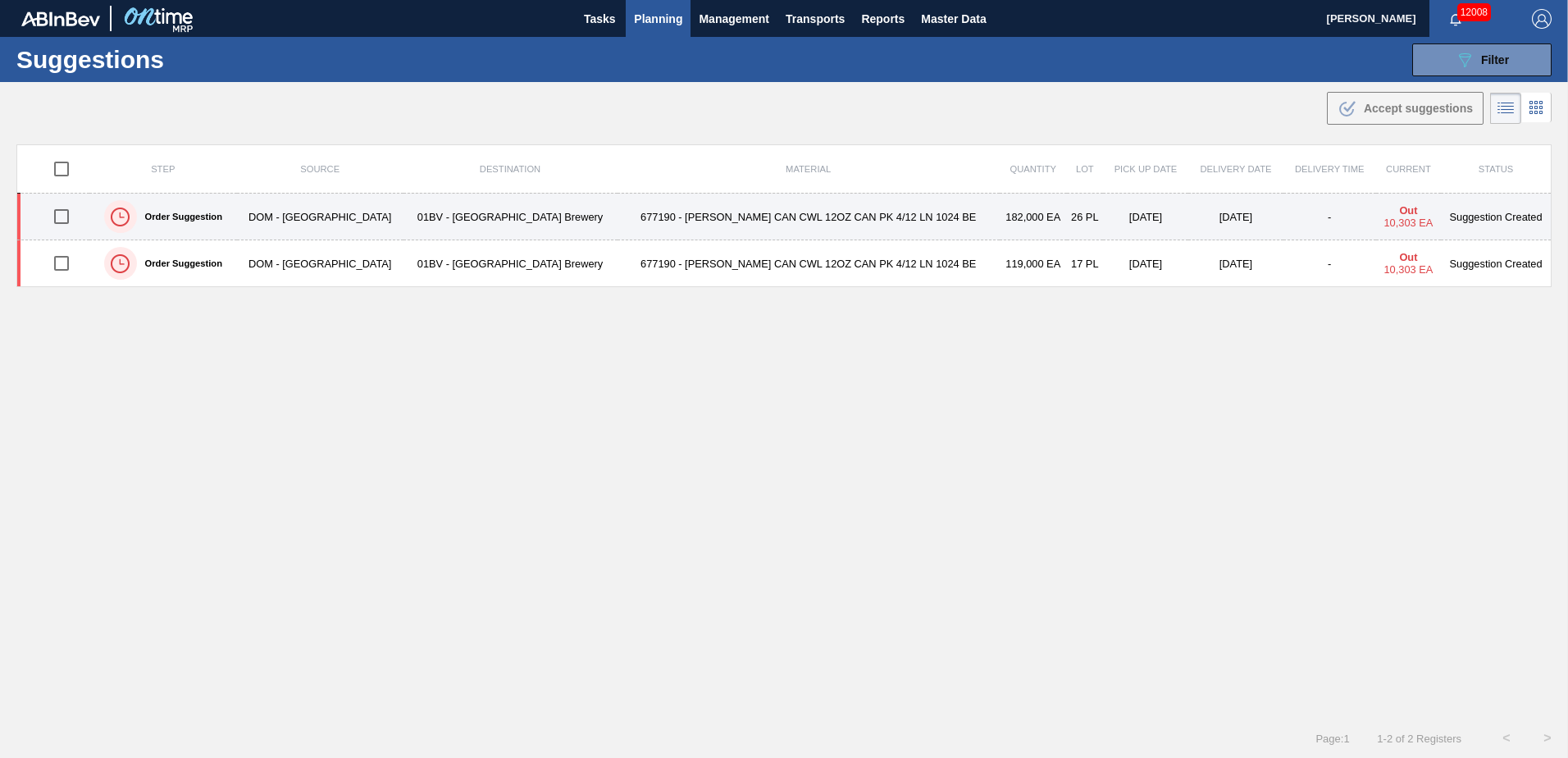
click at [65, 217] on input "checkbox" at bounding box center [62, 217] width 34 height 34
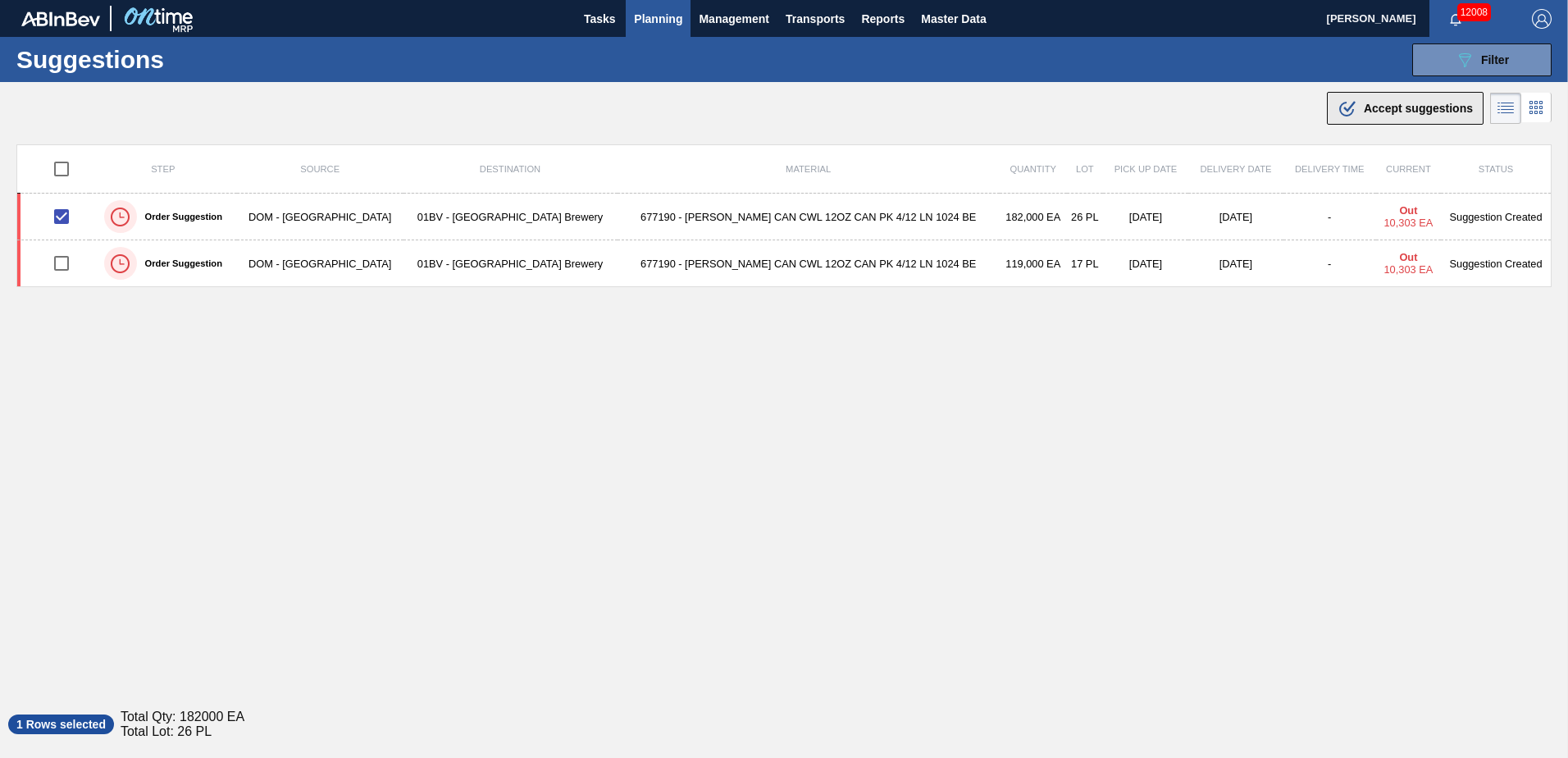
click at [1368, 108] on span "Accept suggestions" at bounding box center [1418, 108] width 109 height 13
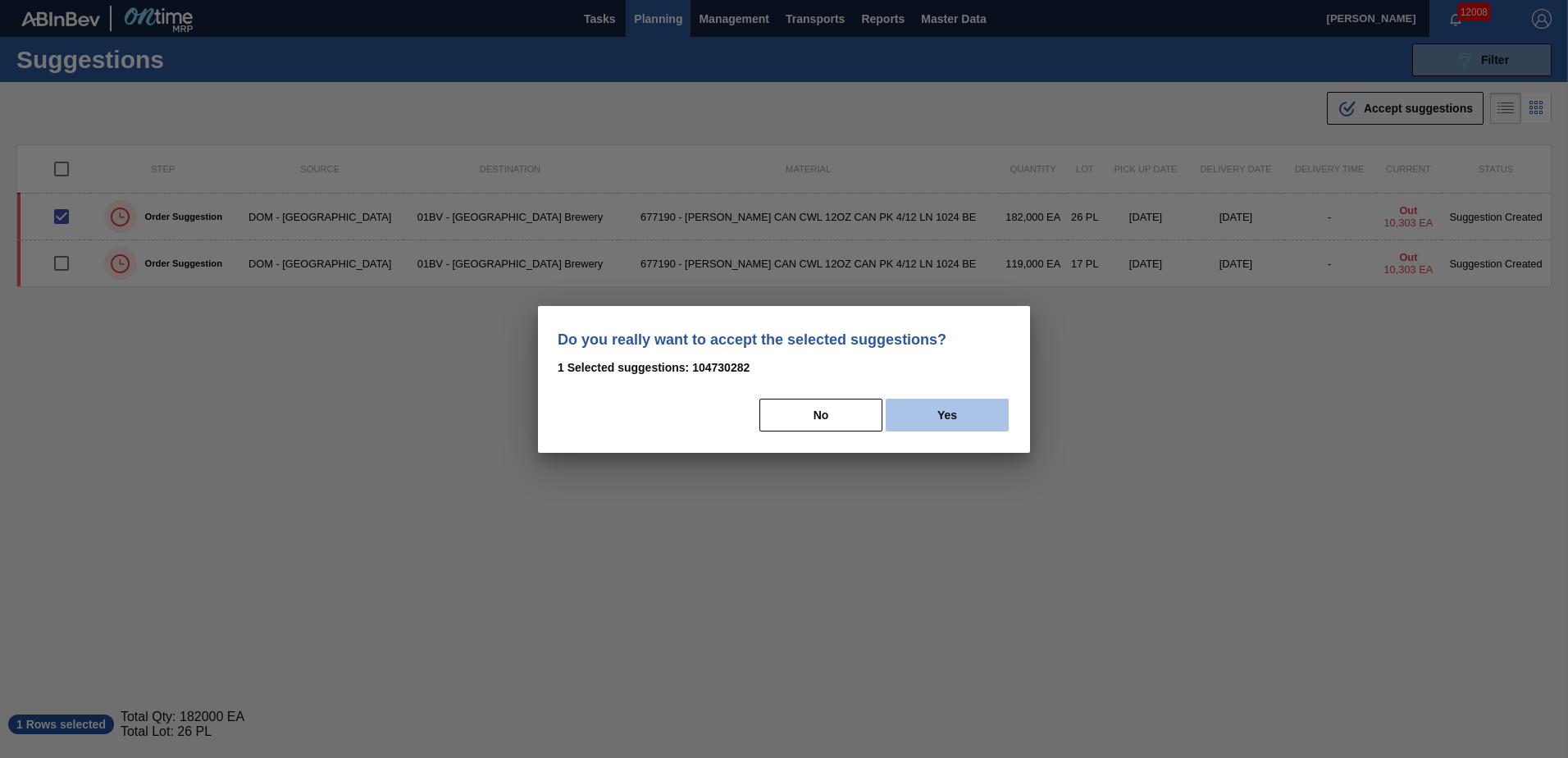
click at [959, 413] on button "Yes" at bounding box center [947, 415] width 123 height 33
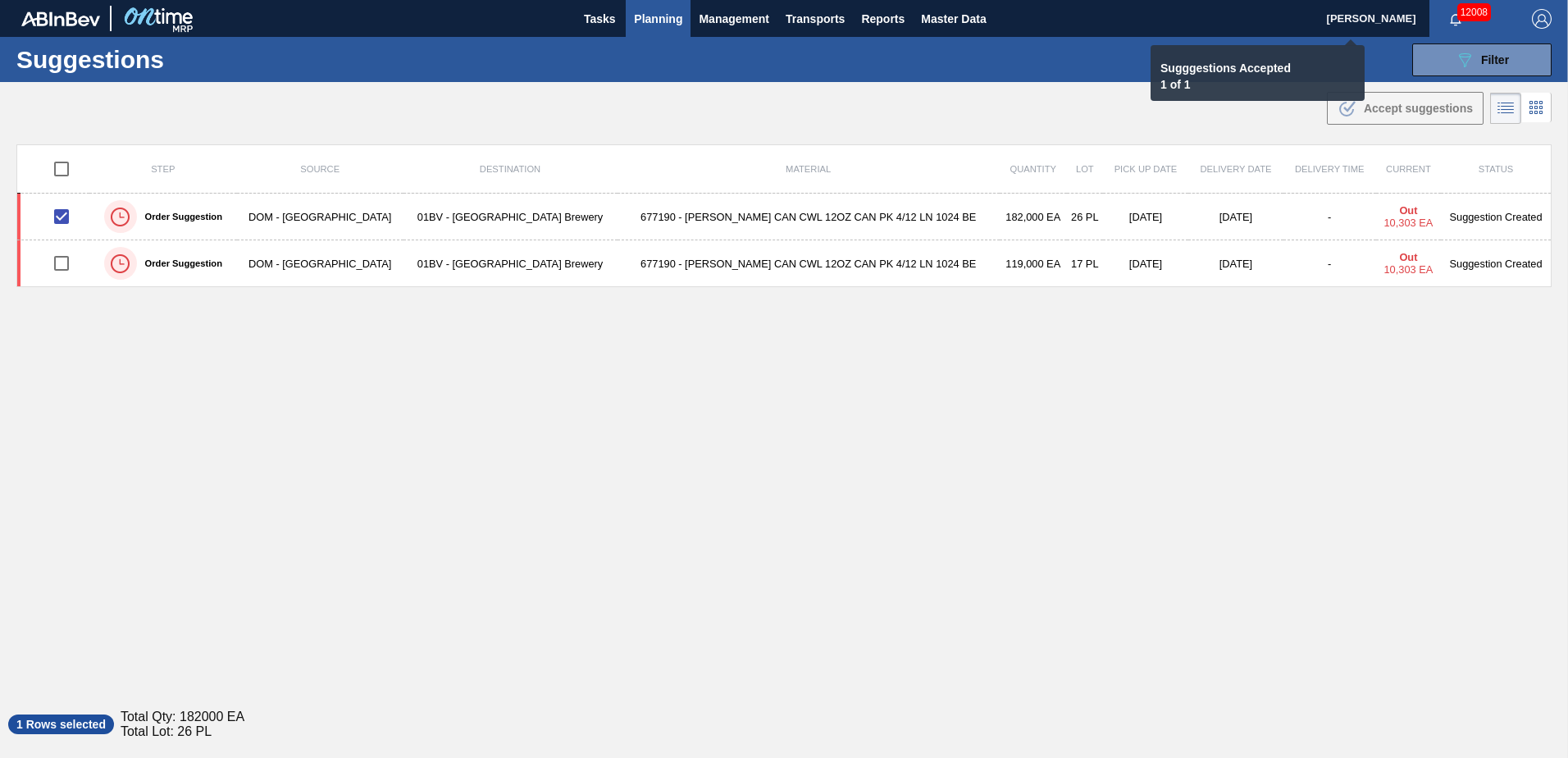
checkbox input "false"
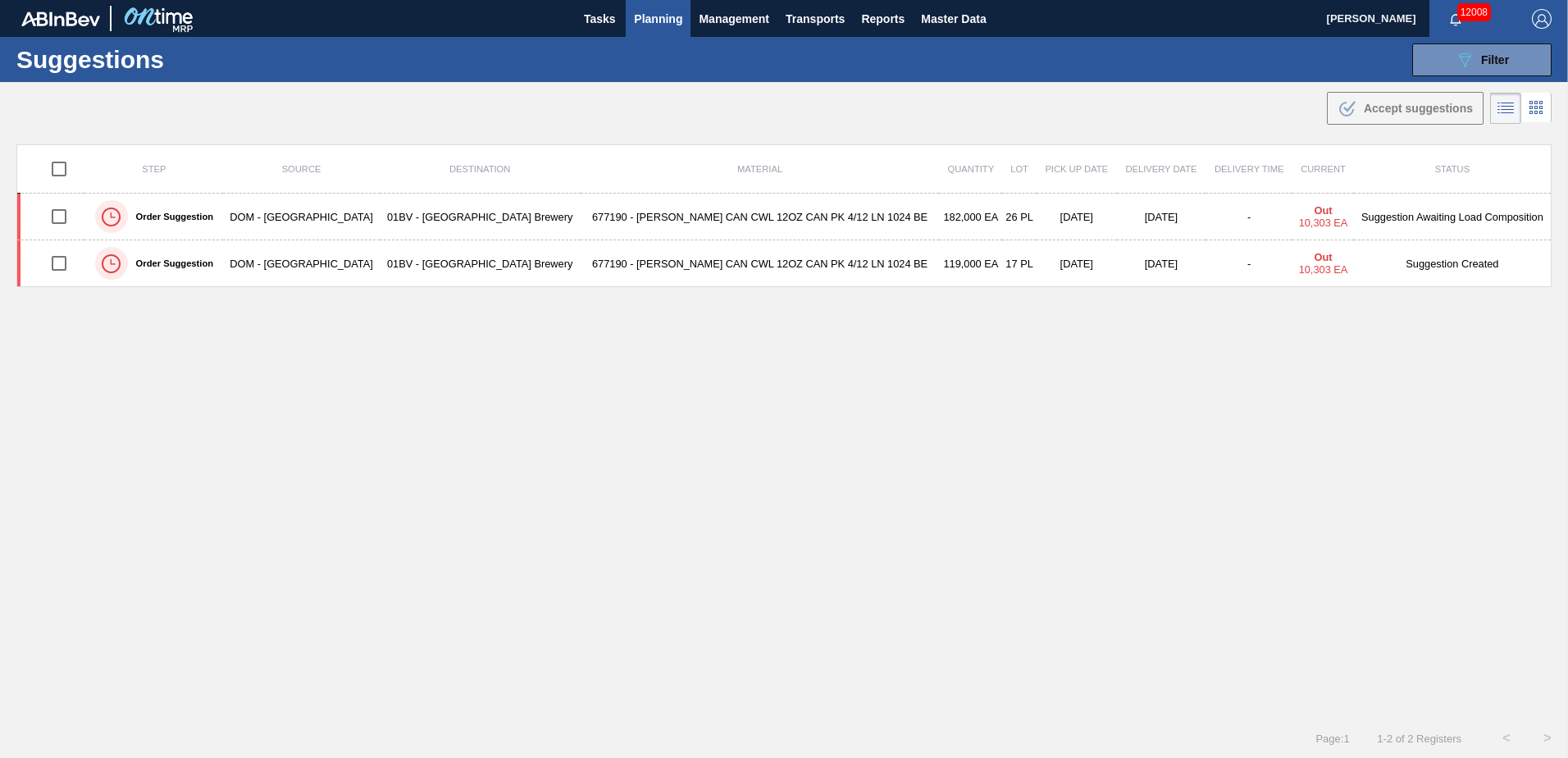
click at [658, 21] on span "Planning" at bounding box center [658, 19] width 48 height 20
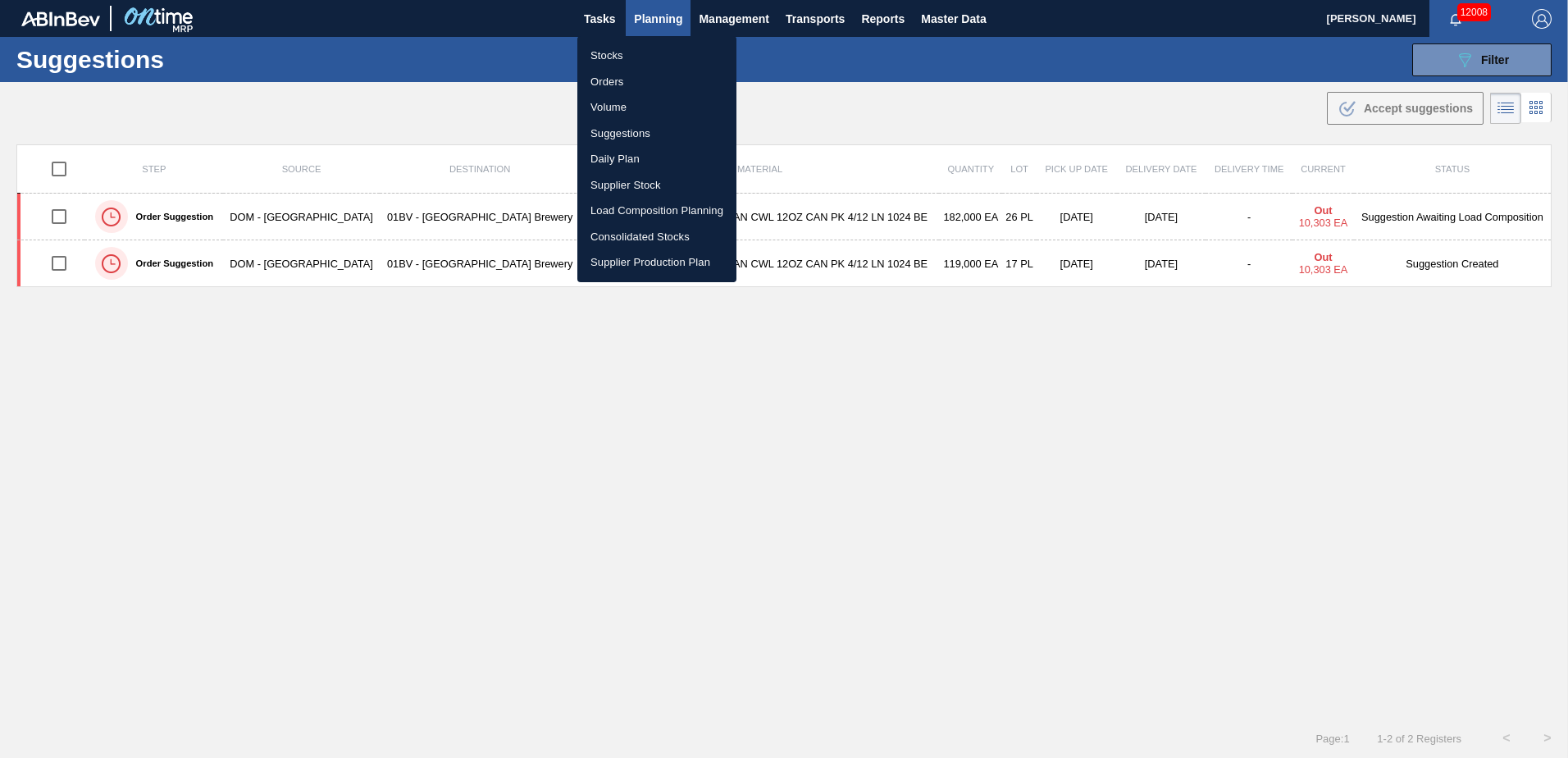
click at [641, 210] on li "Load Composition Planning" at bounding box center [657, 211] width 159 height 26
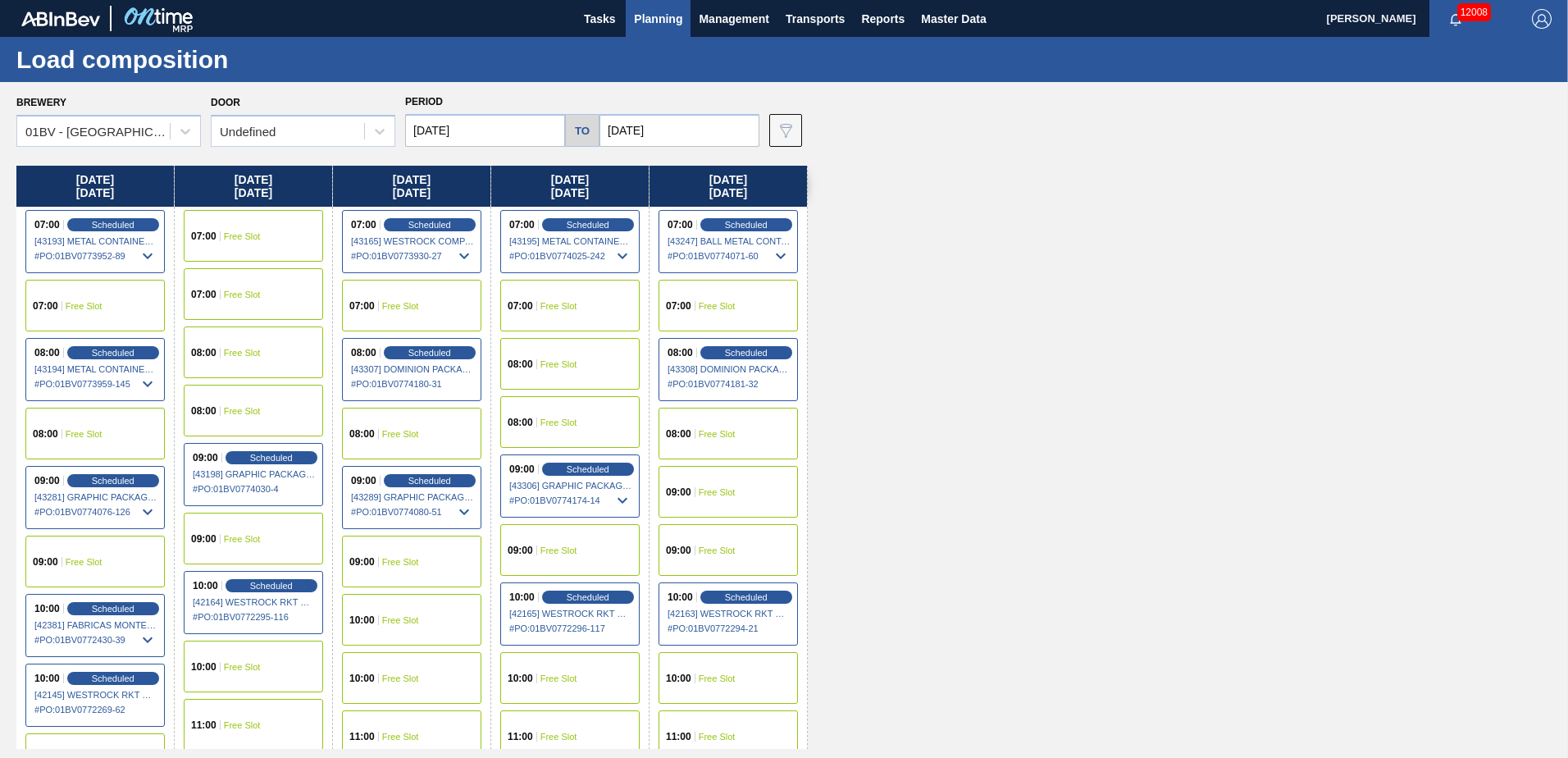
click at [675, 130] on input "[DATE]" at bounding box center [679, 130] width 160 height 33
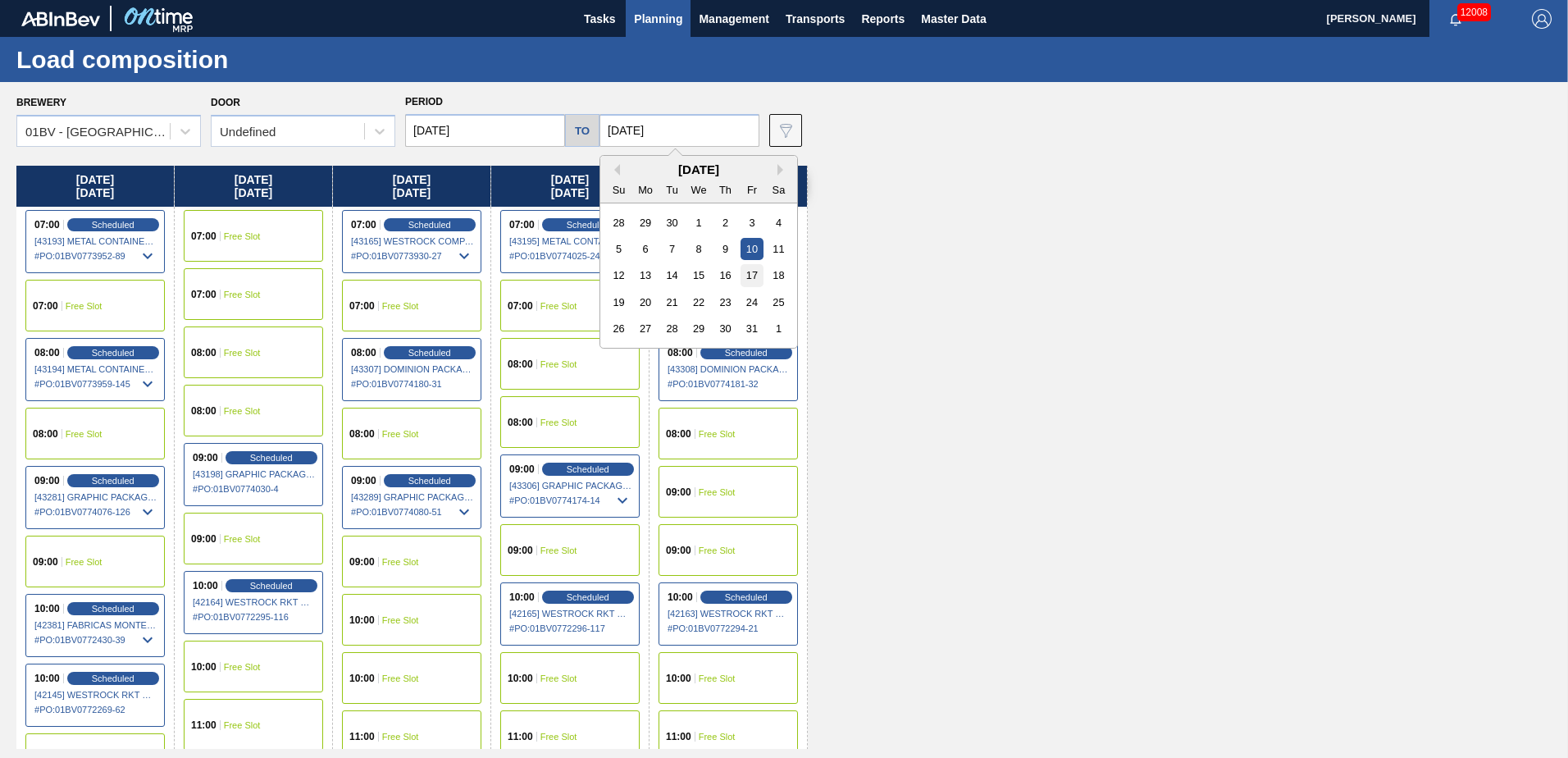
click at [747, 276] on div "17" at bounding box center [751, 275] width 22 height 22
type input "[DATE]"
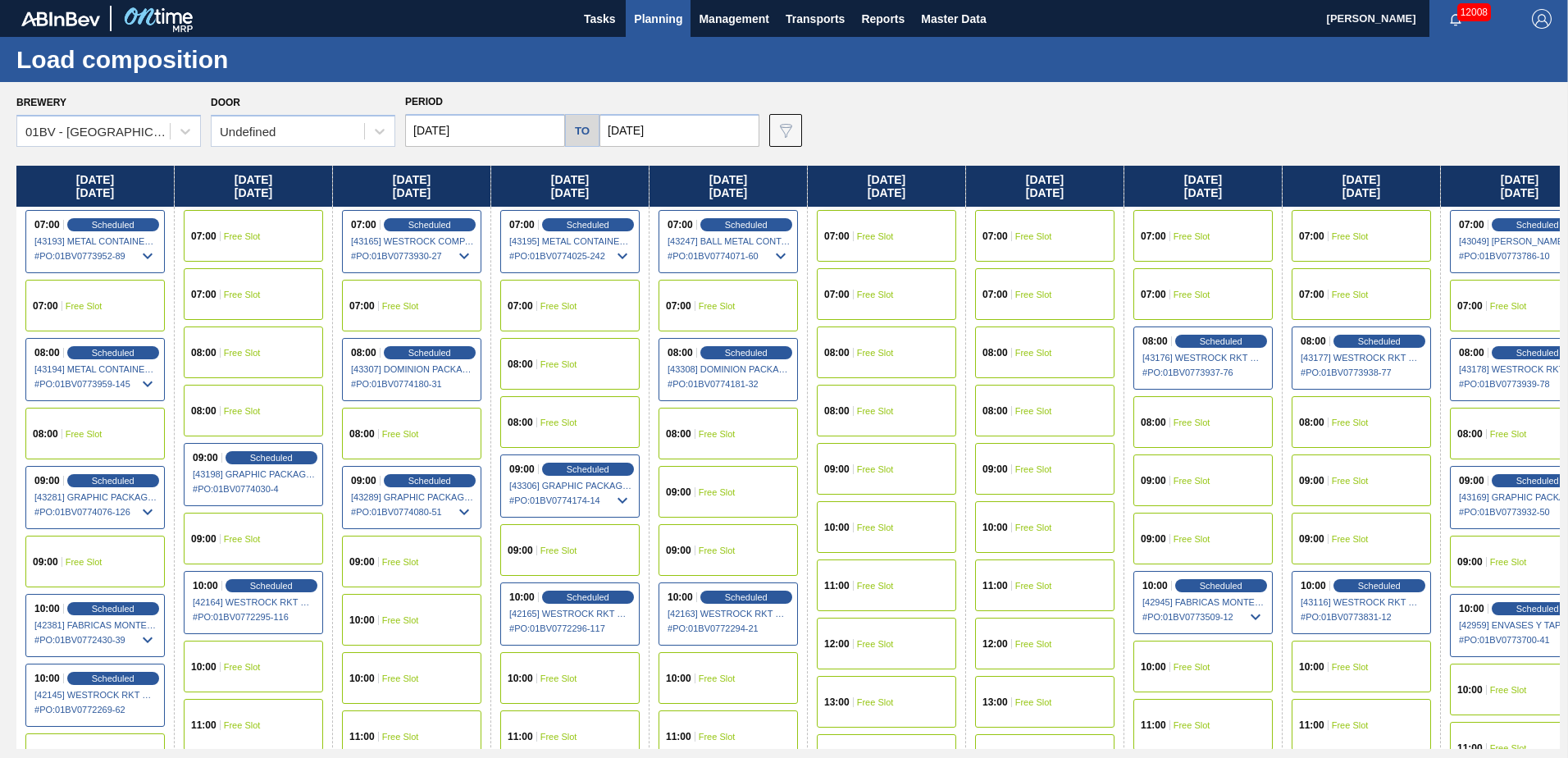
click at [488, 131] on input "[DATE]" at bounding box center [485, 130] width 160 height 33
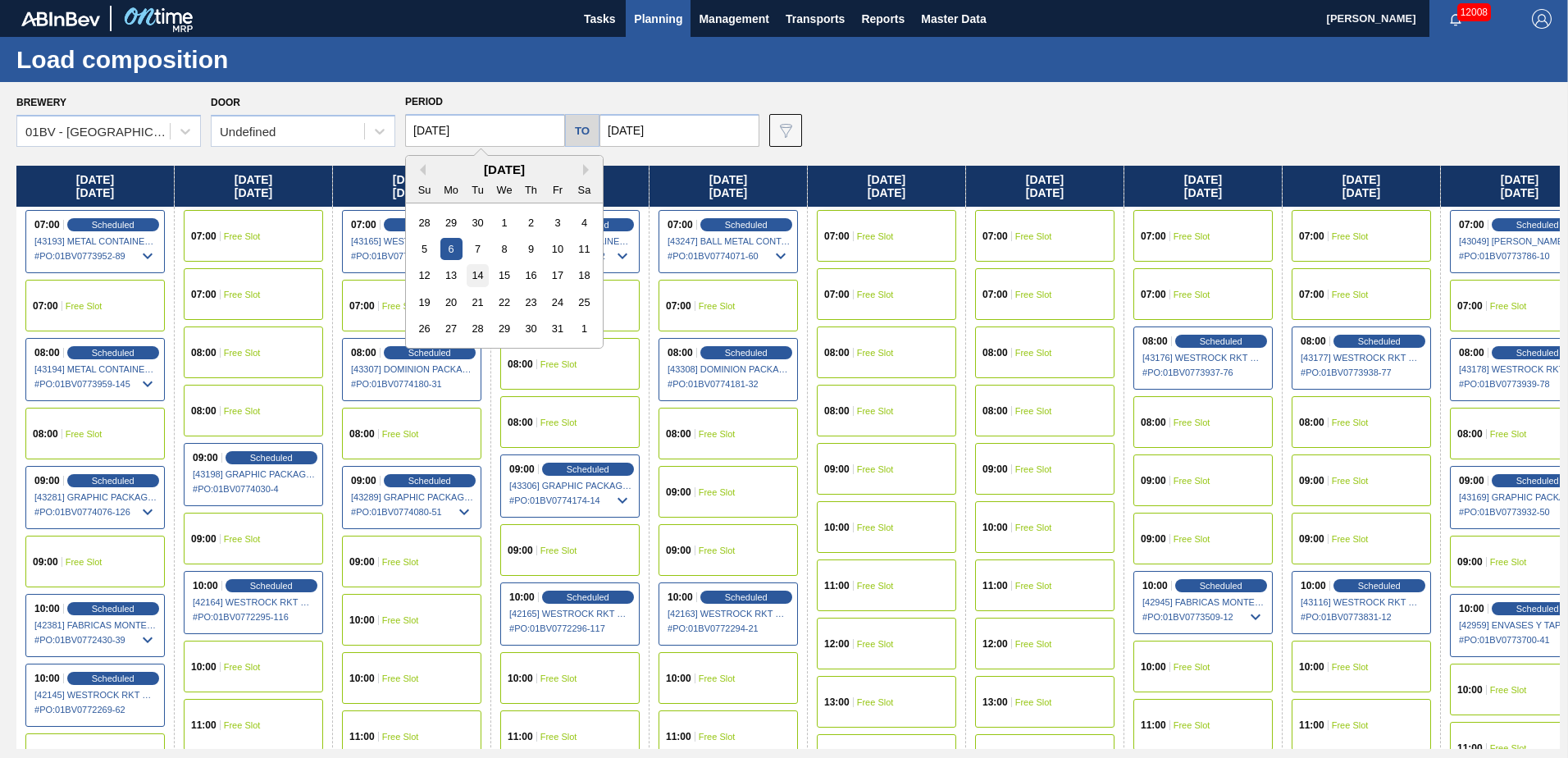
click at [477, 272] on div "14" at bounding box center [477, 275] width 22 height 22
type input "[DATE]"
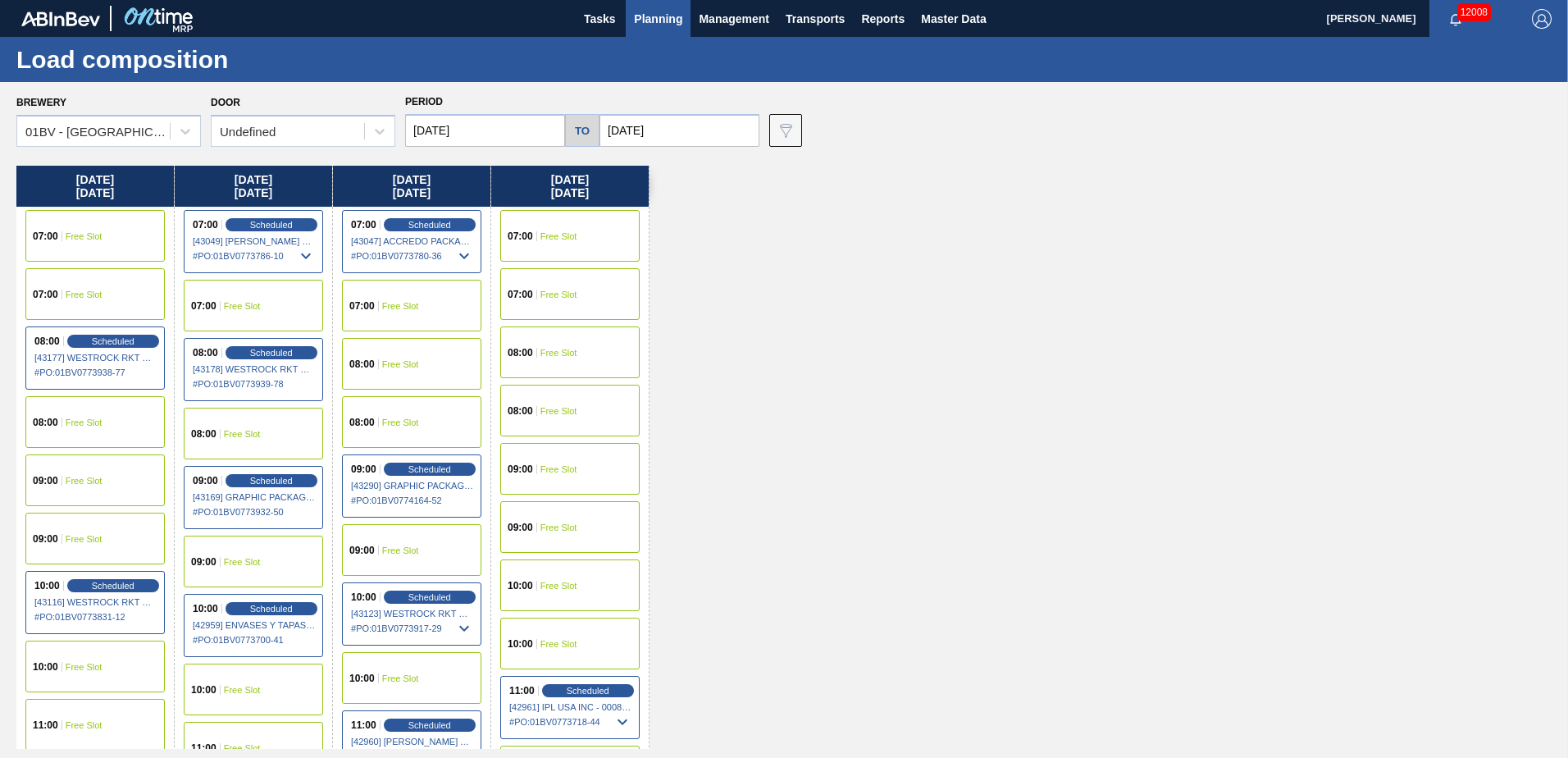
click at [237, 435] on span "Free Slot" at bounding box center [242, 434] width 37 height 10
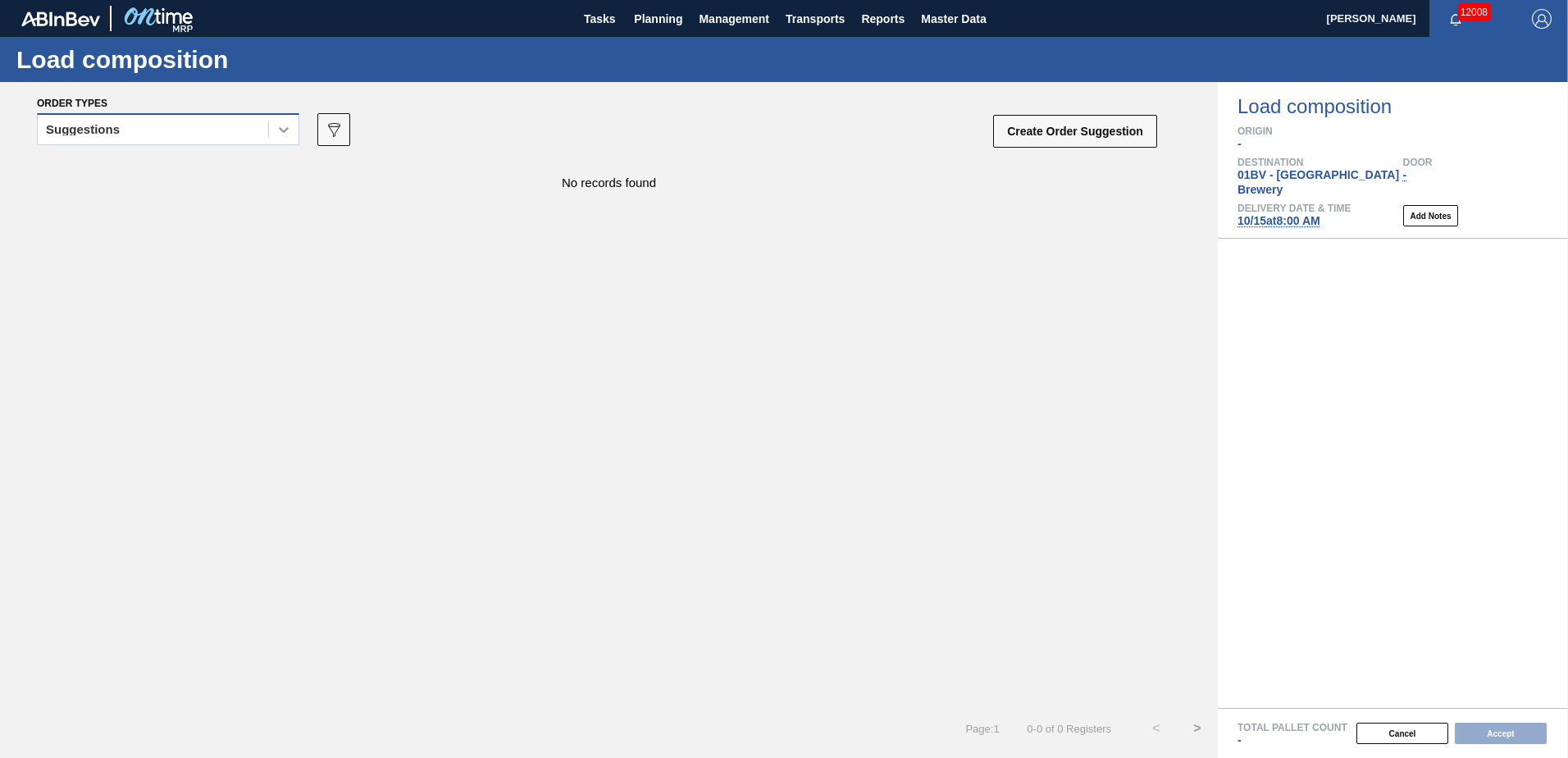
click at [280, 135] on icon at bounding box center [284, 130] width 16 height 16
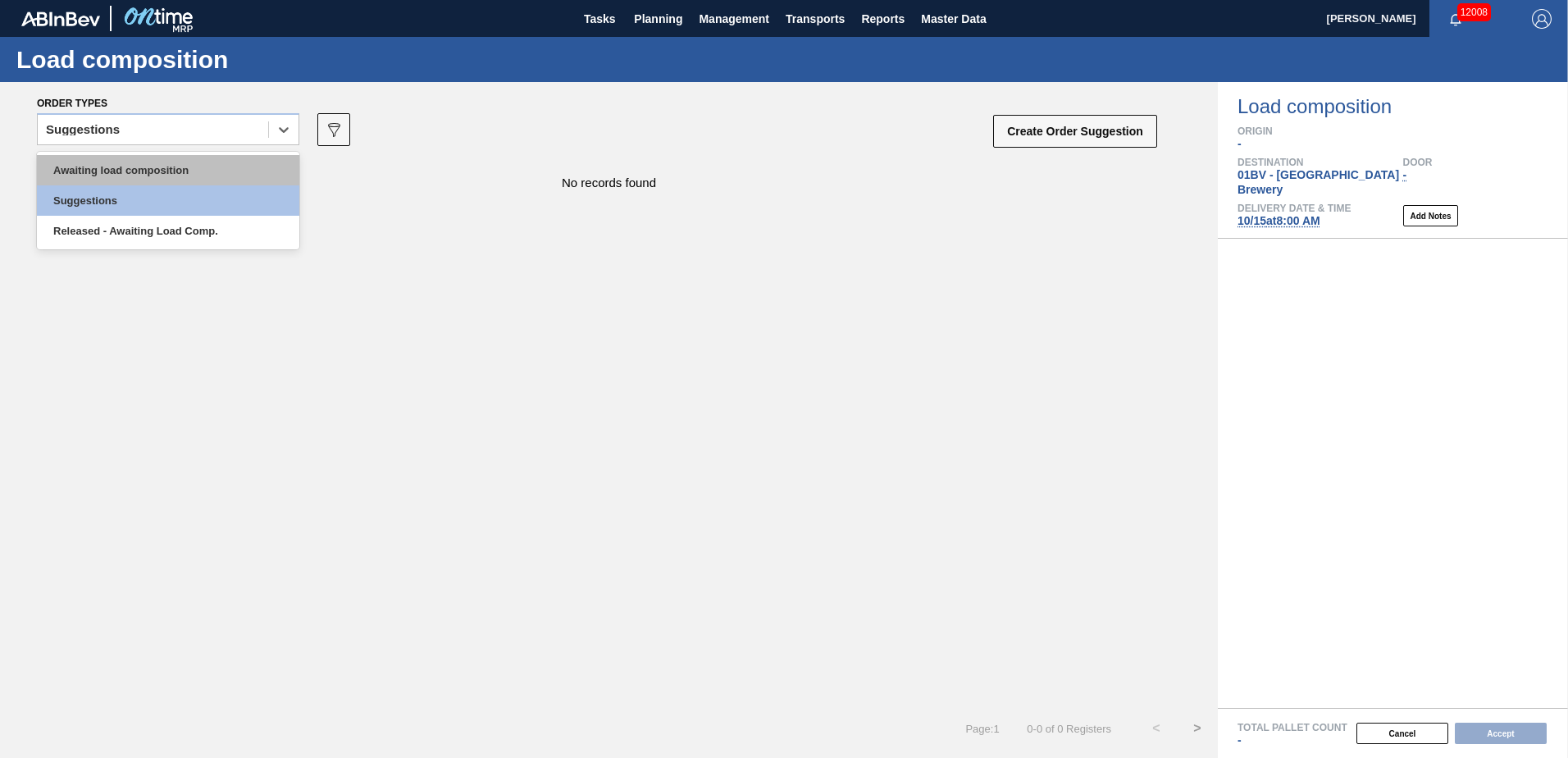
click at [216, 171] on div "Awaiting load composition" at bounding box center [168, 170] width 262 height 30
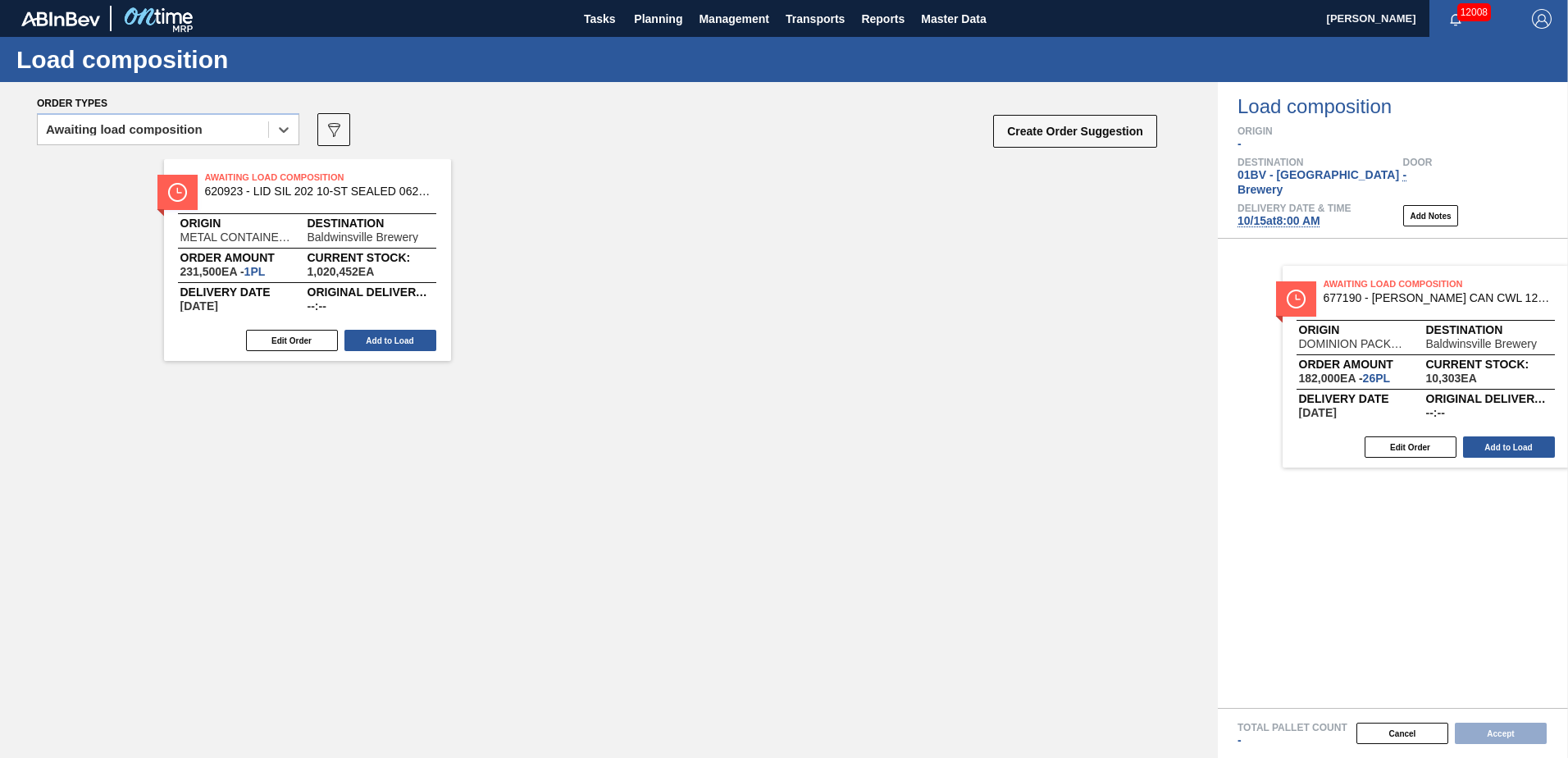
drag, startPoint x: 235, startPoint y: 190, endPoint x: 1376, endPoint y: 298, distance: 1146.1
click at [1376, 298] on div "Order types option Awaiting load composition, selected. Select is focused ,type…" at bounding box center [784, 420] width 1568 height 676
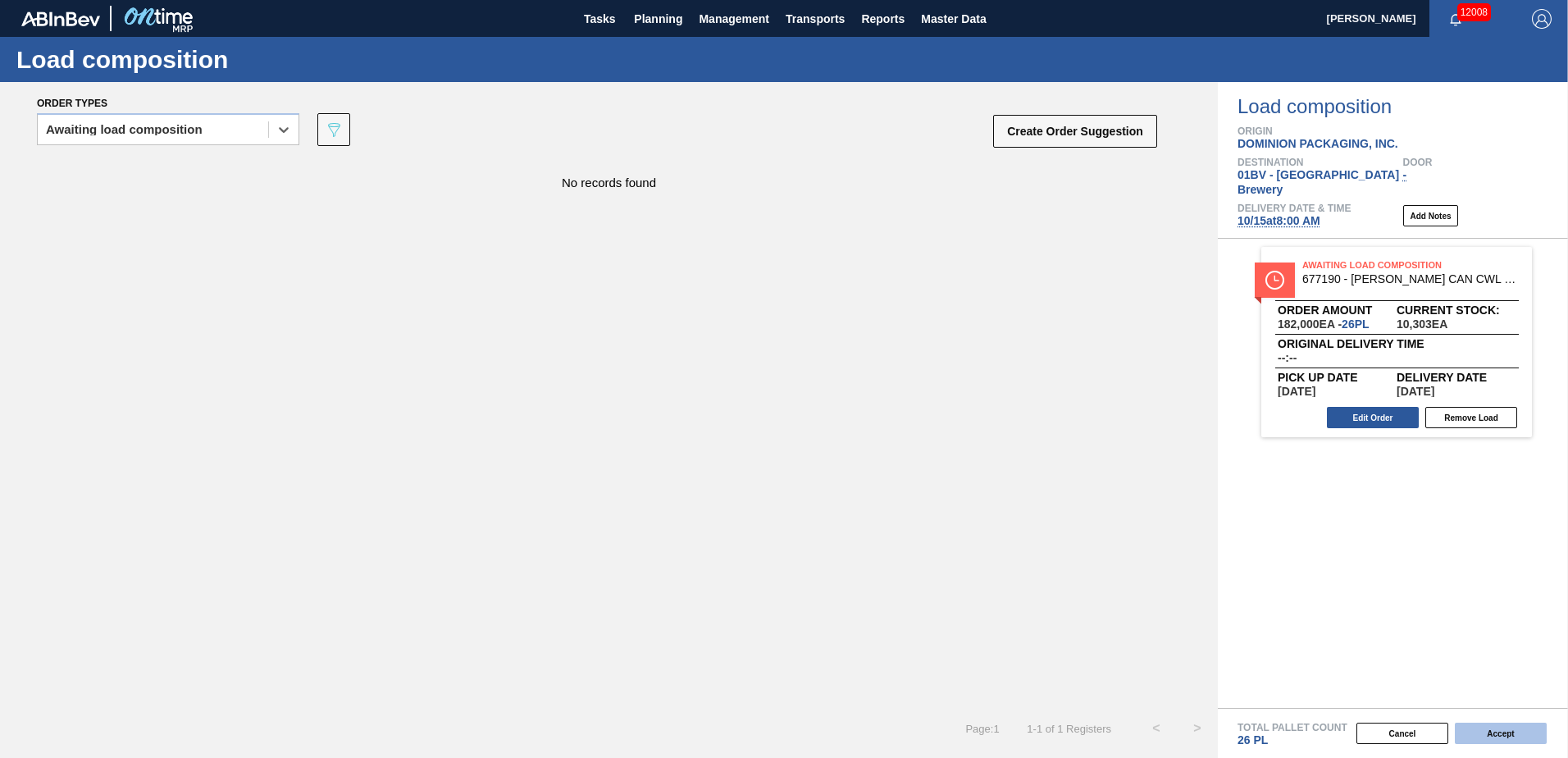
click at [1499, 733] on button "Accept" at bounding box center [1501, 733] width 92 height 21
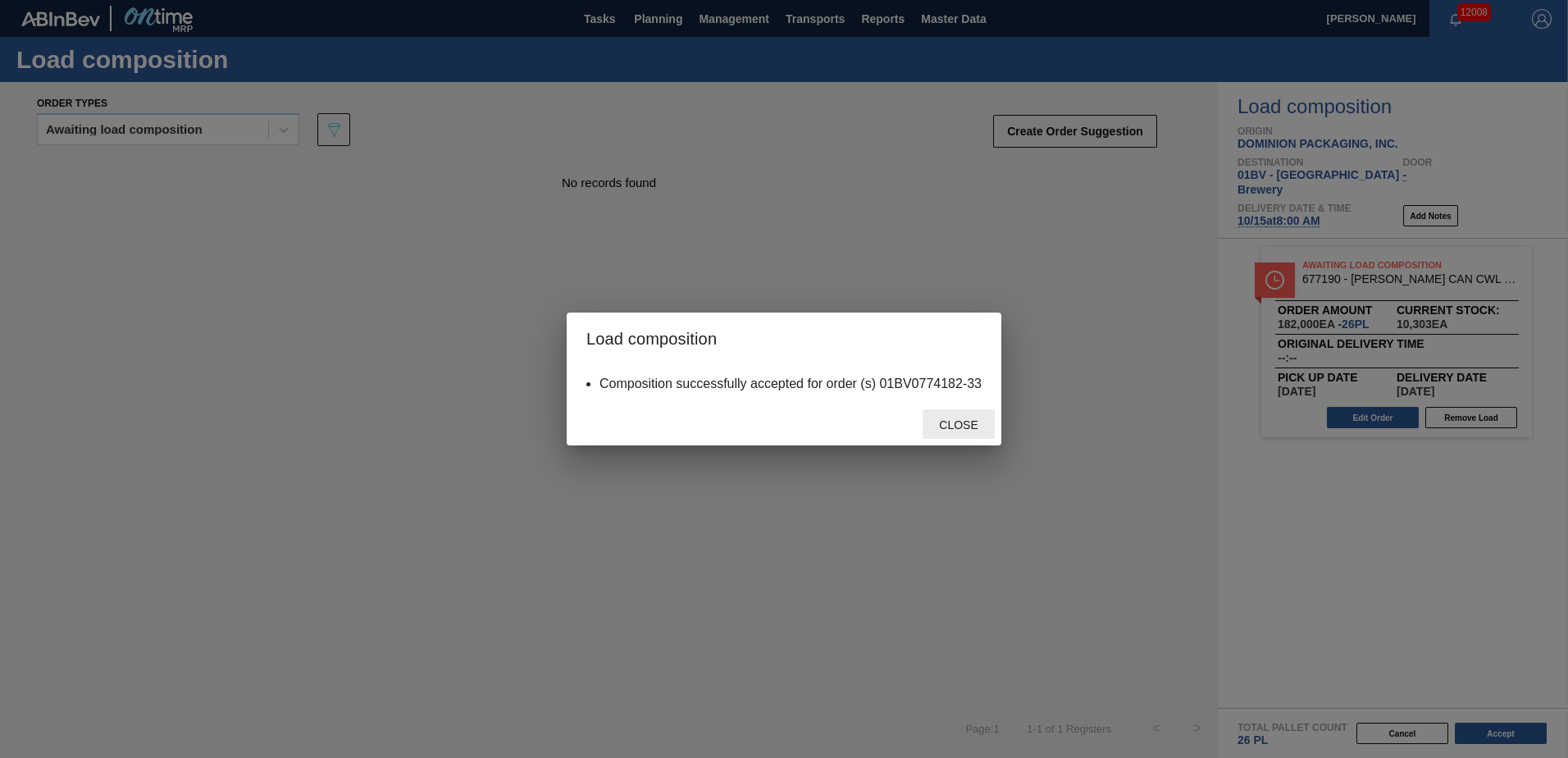
click at [974, 434] on div "Close" at bounding box center [959, 424] width 72 height 30
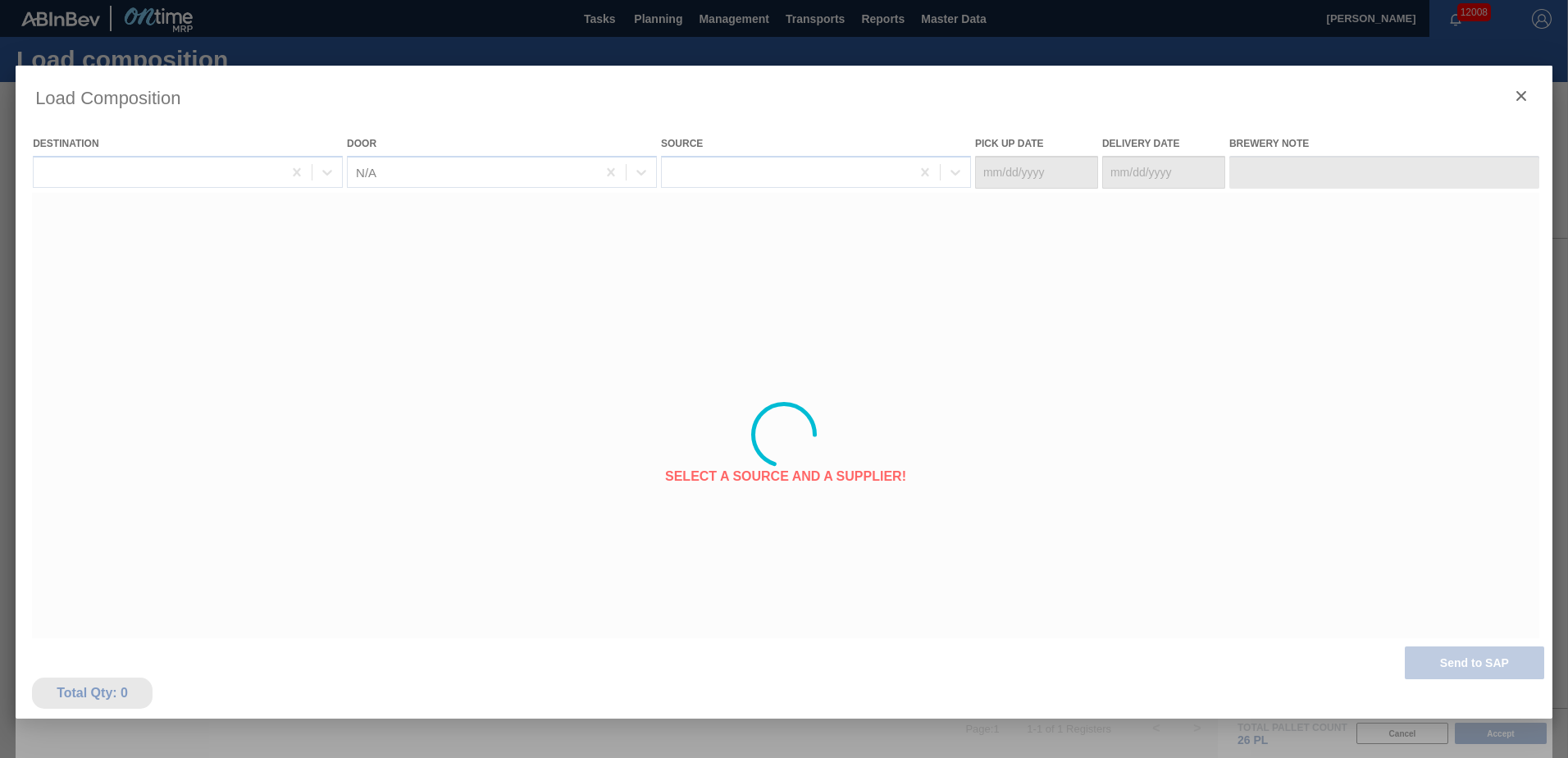
type Date "[DATE]"
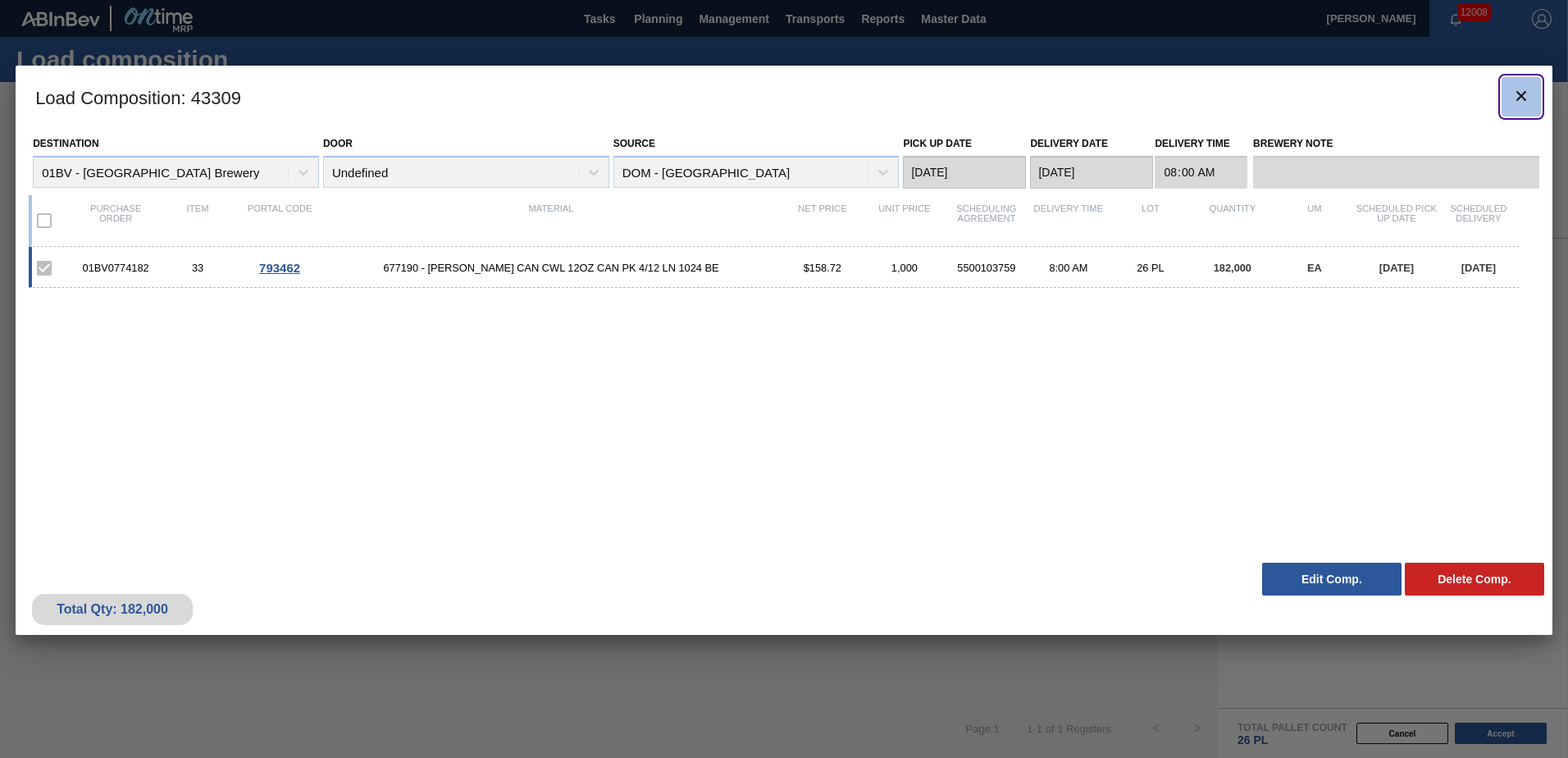
click at [1529, 93] on icon "botão de ícone" at bounding box center [1521, 96] width 20 height 20
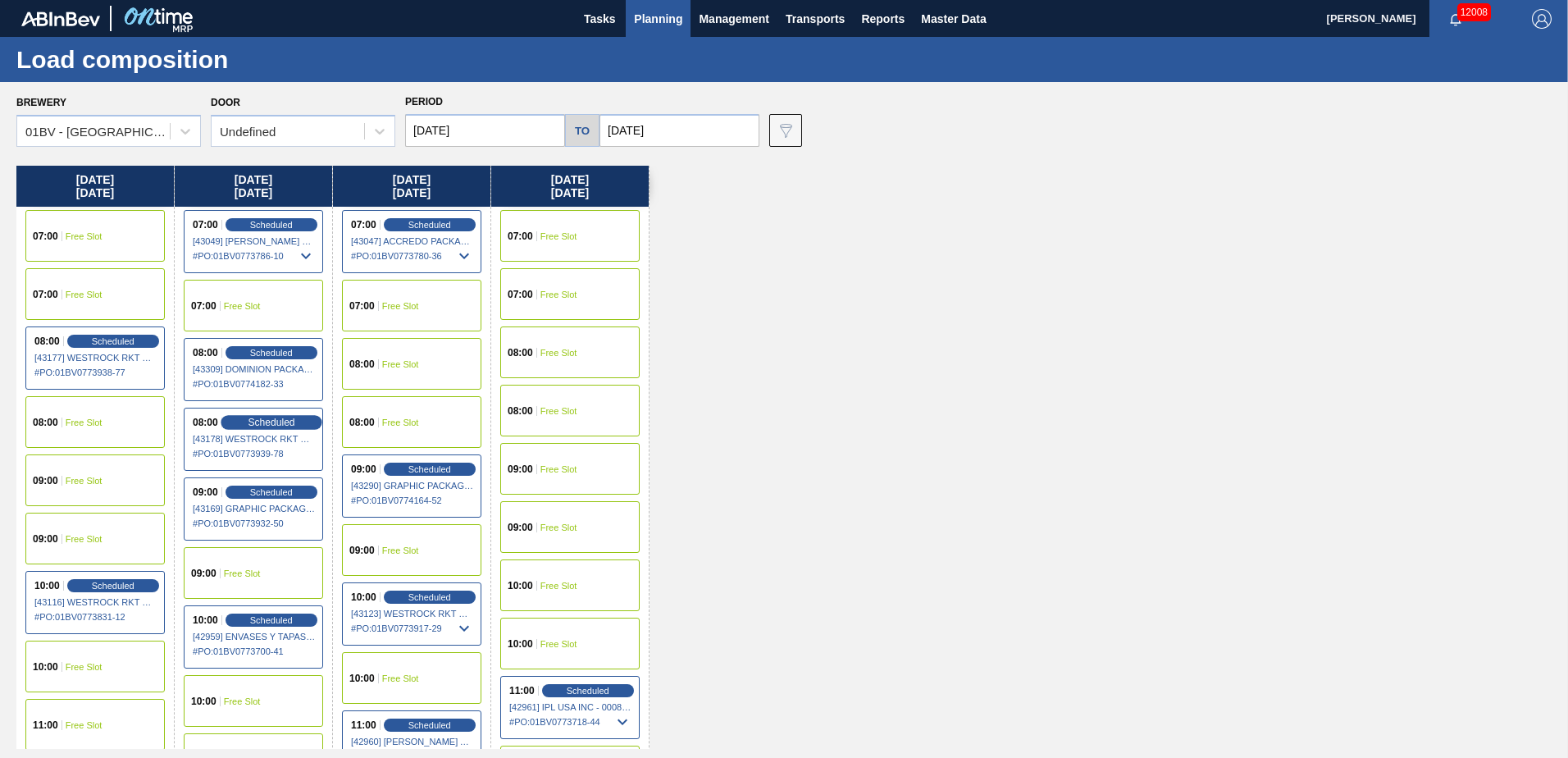
click at [254, 417] on span "Scheduled" at bounding box center [271, 422] width 47 height 11
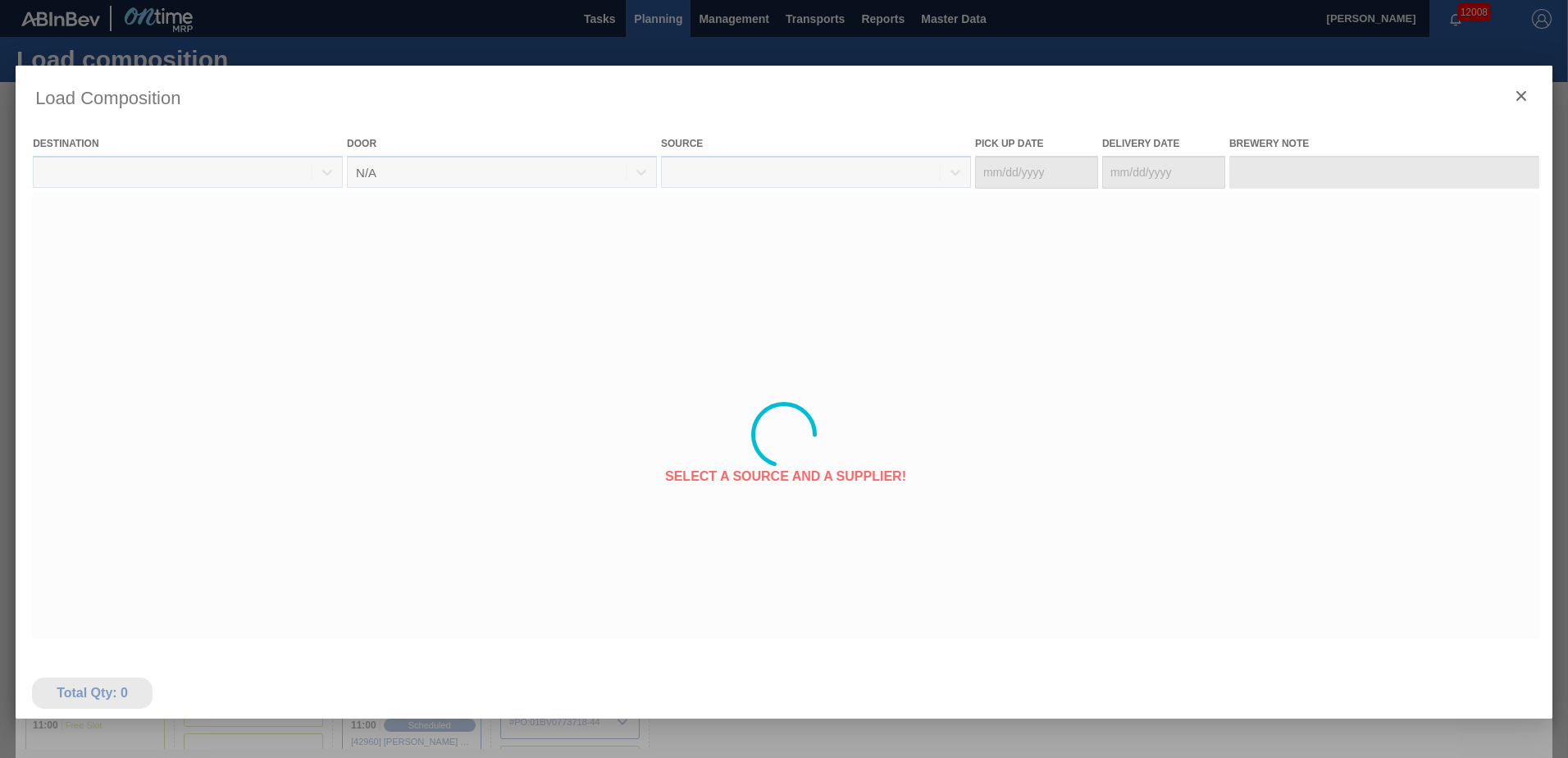
type Date "[DATE]"
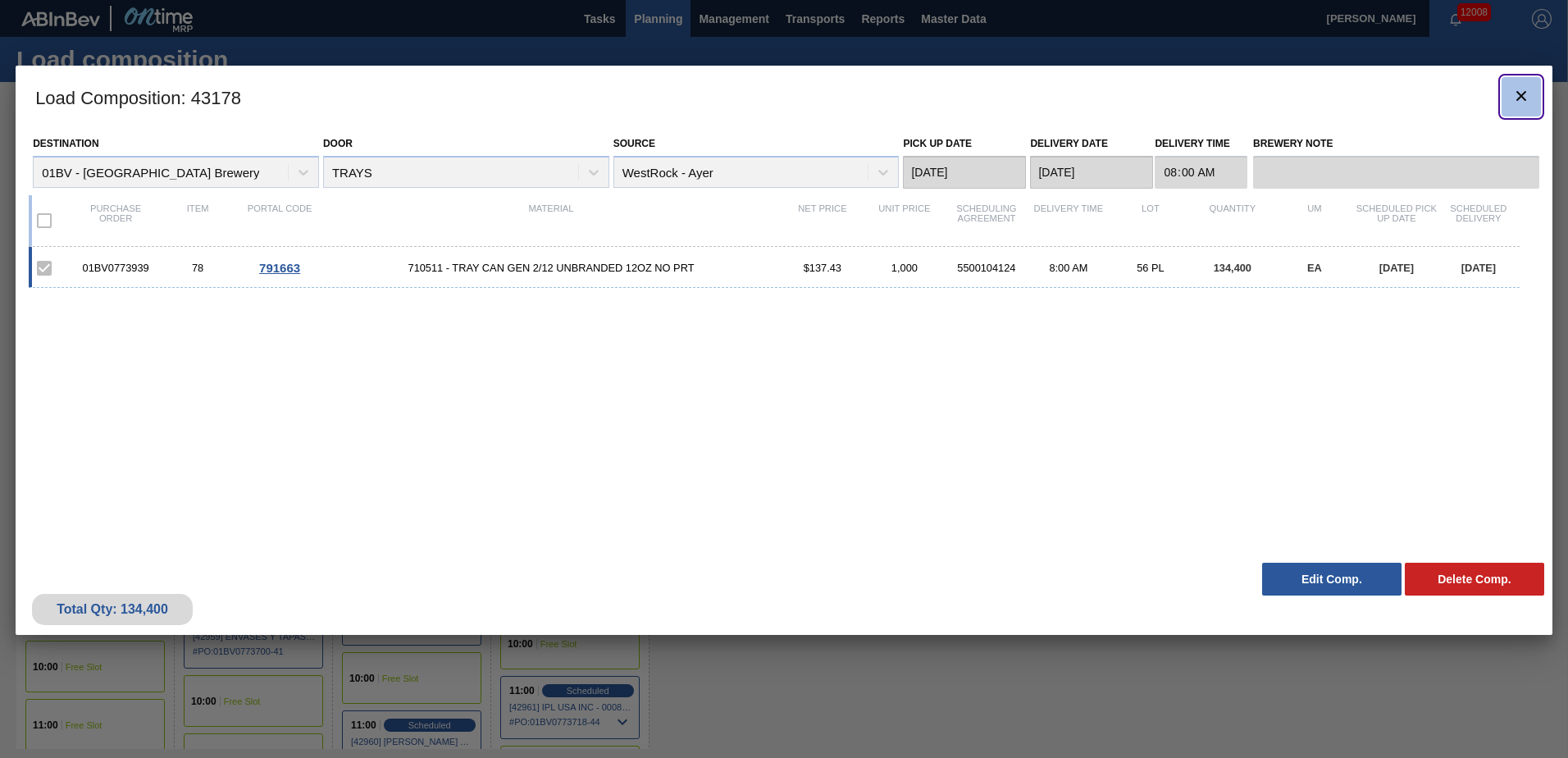
click at [1522, 94] on icon "botão de ícone" at bounding box center [1521, 96] width 10 height 10
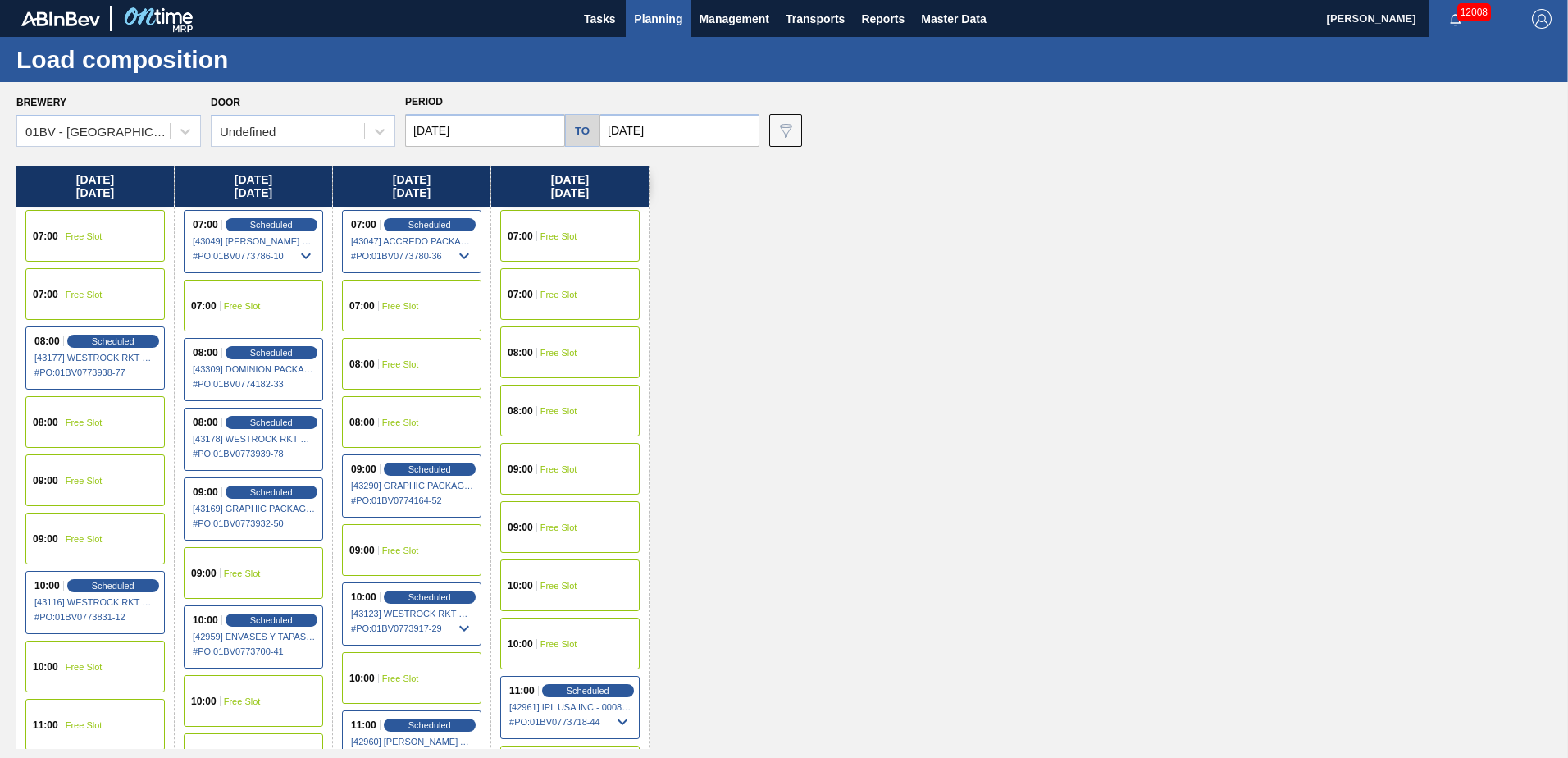
click at [516, 127] on input "[DATE]" at bounding box center [485, 130] width 160 height 33
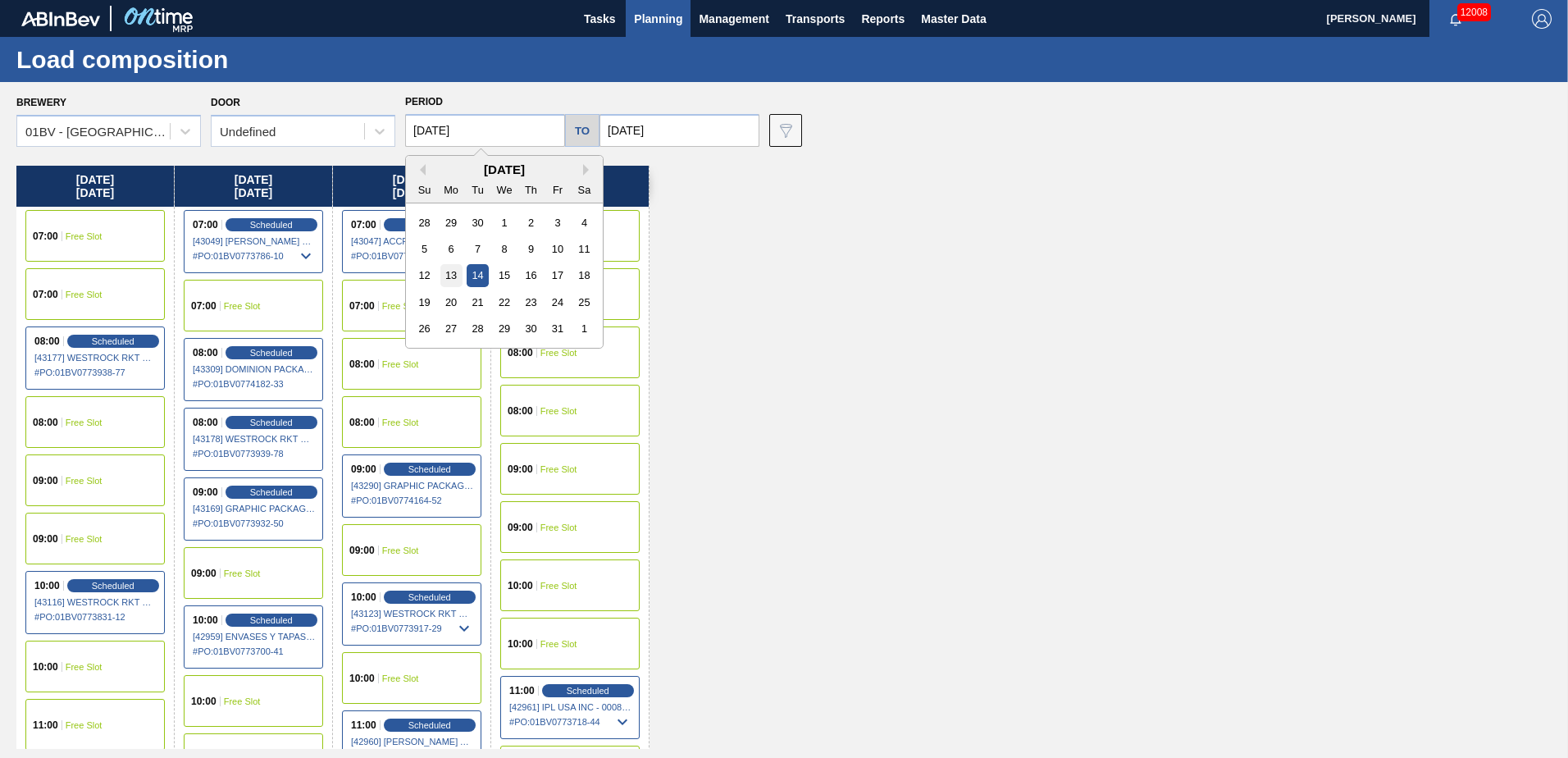
click at [457, 276] on div "13" at bounding box center [451, 275] width 22 height 22
type input "[DATE]"
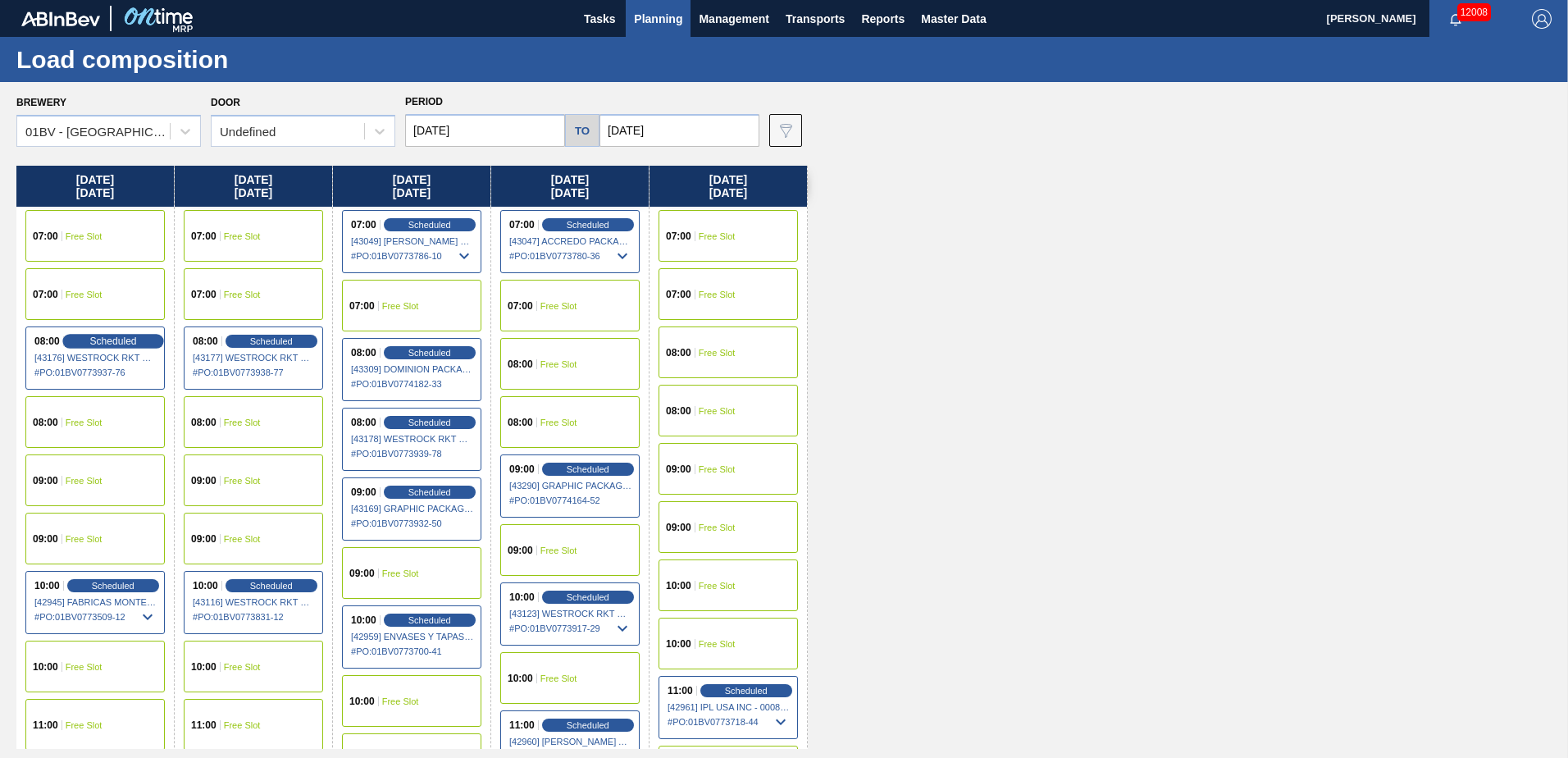
click at [105, 337] on span "Scheduled" at bounding box center [112, 340] width 47 height 11
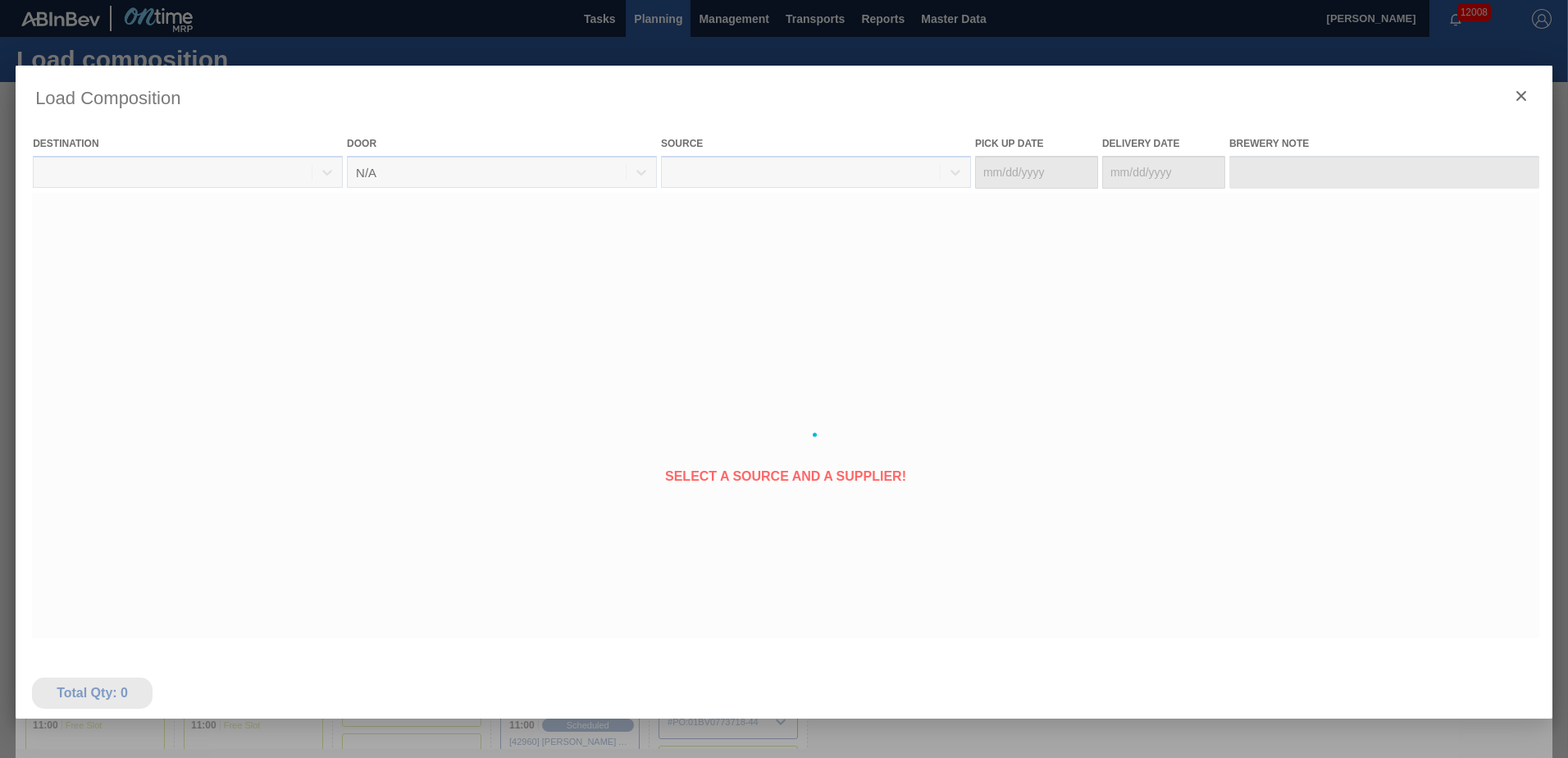
type Date "[DATE]"
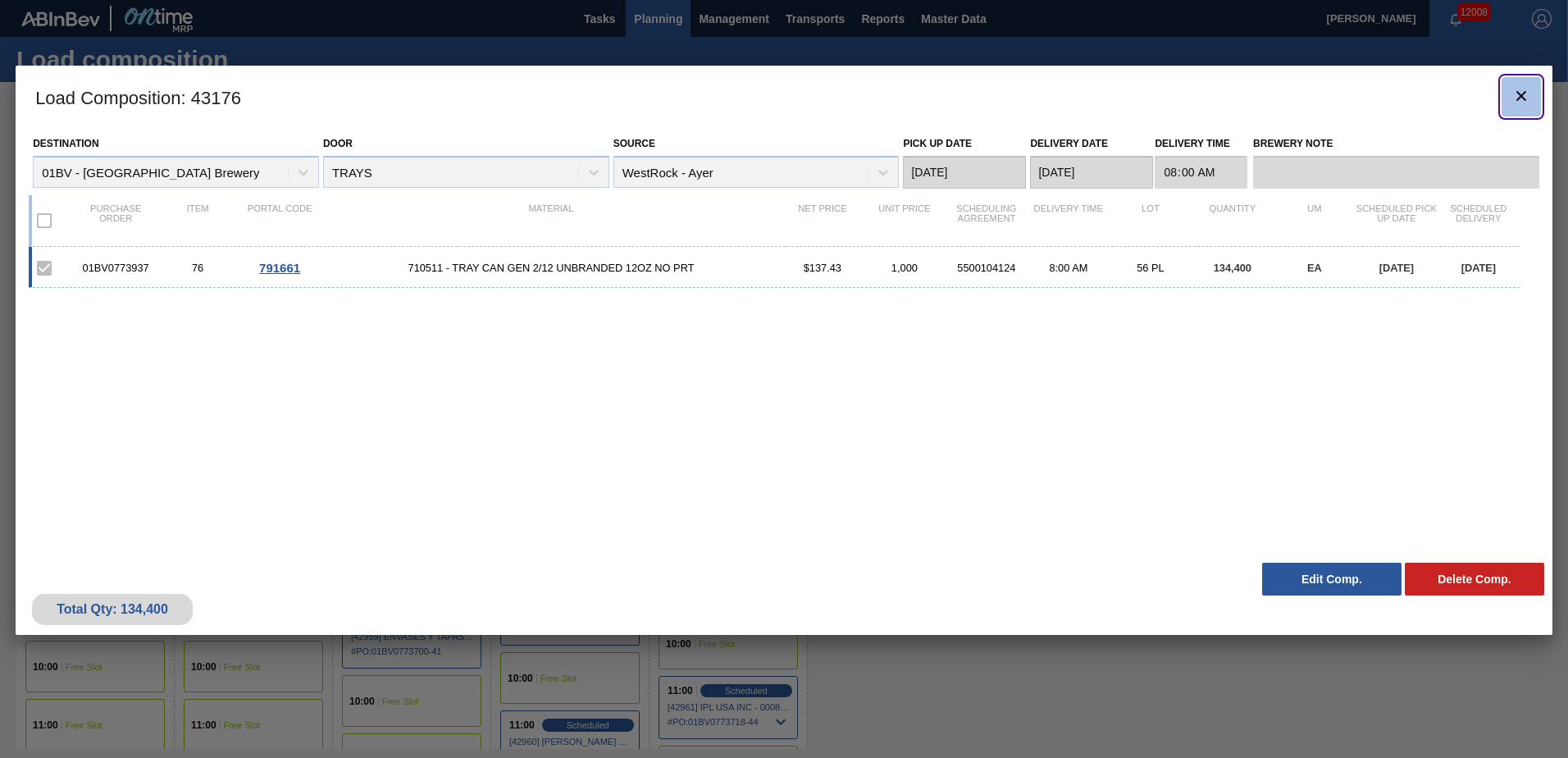
click at [1519, 97] on icon "botão de ícone" at bounding box center [1521, 96] width 10 height 10
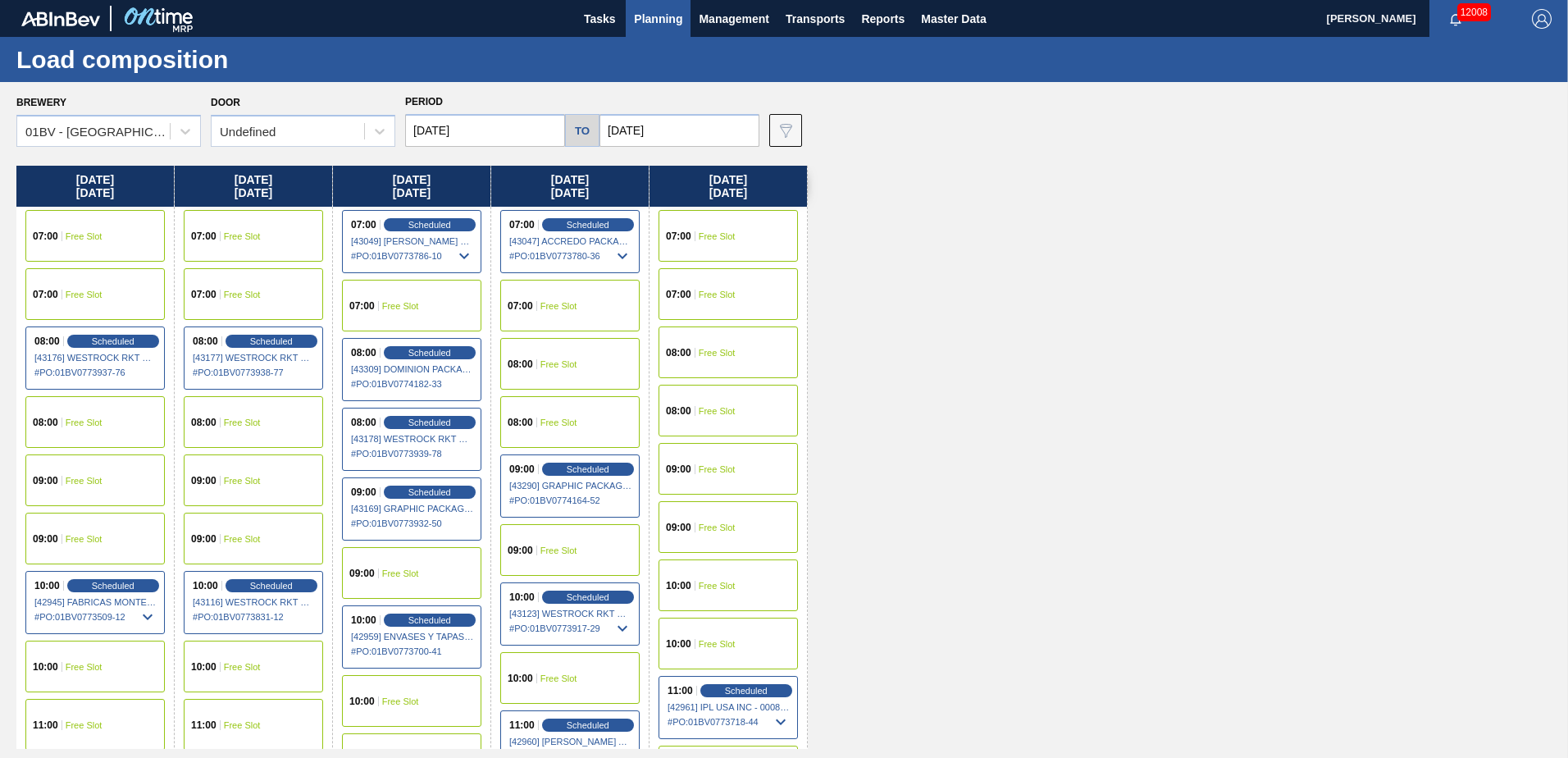
click at [939, 368] on div "[DATE] 07:00 Free Slot 07:00 Free Slot 08:00 Scheduled [43176] WESTROCK RKT COM…" at bounding box center [788, 457] width 1543 height 583
click at [661, 17] on span "Planning" at bounding box center [658, 19] width 48 height 20
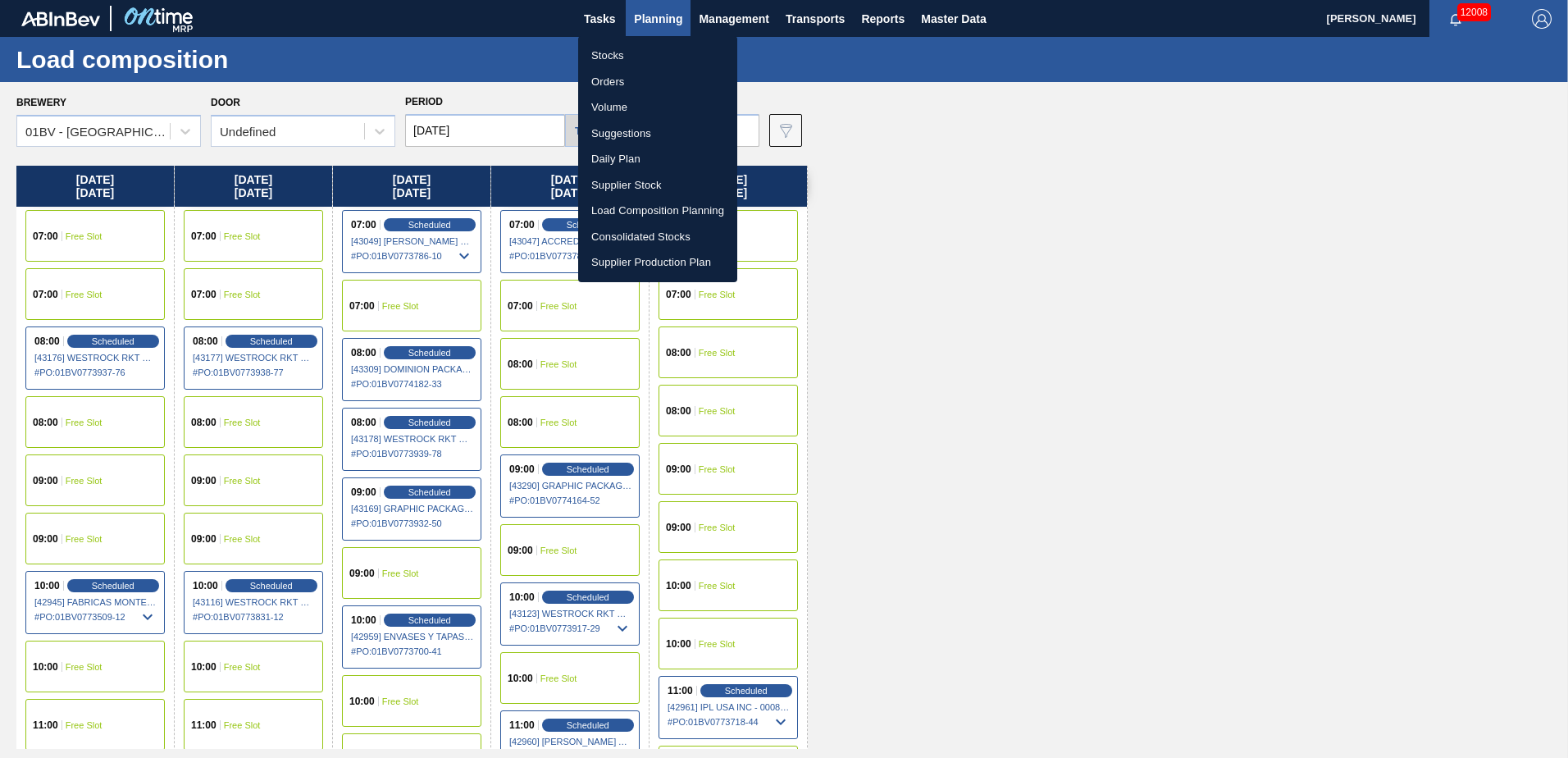
drag, startPoint x: 620, startPoint y: 133, endPoint x: 629, endPoint y: 133, distance: 9.0
click at [620, 133] on li "Suggestions" at bounding box center [658, 134] width 159 height 26
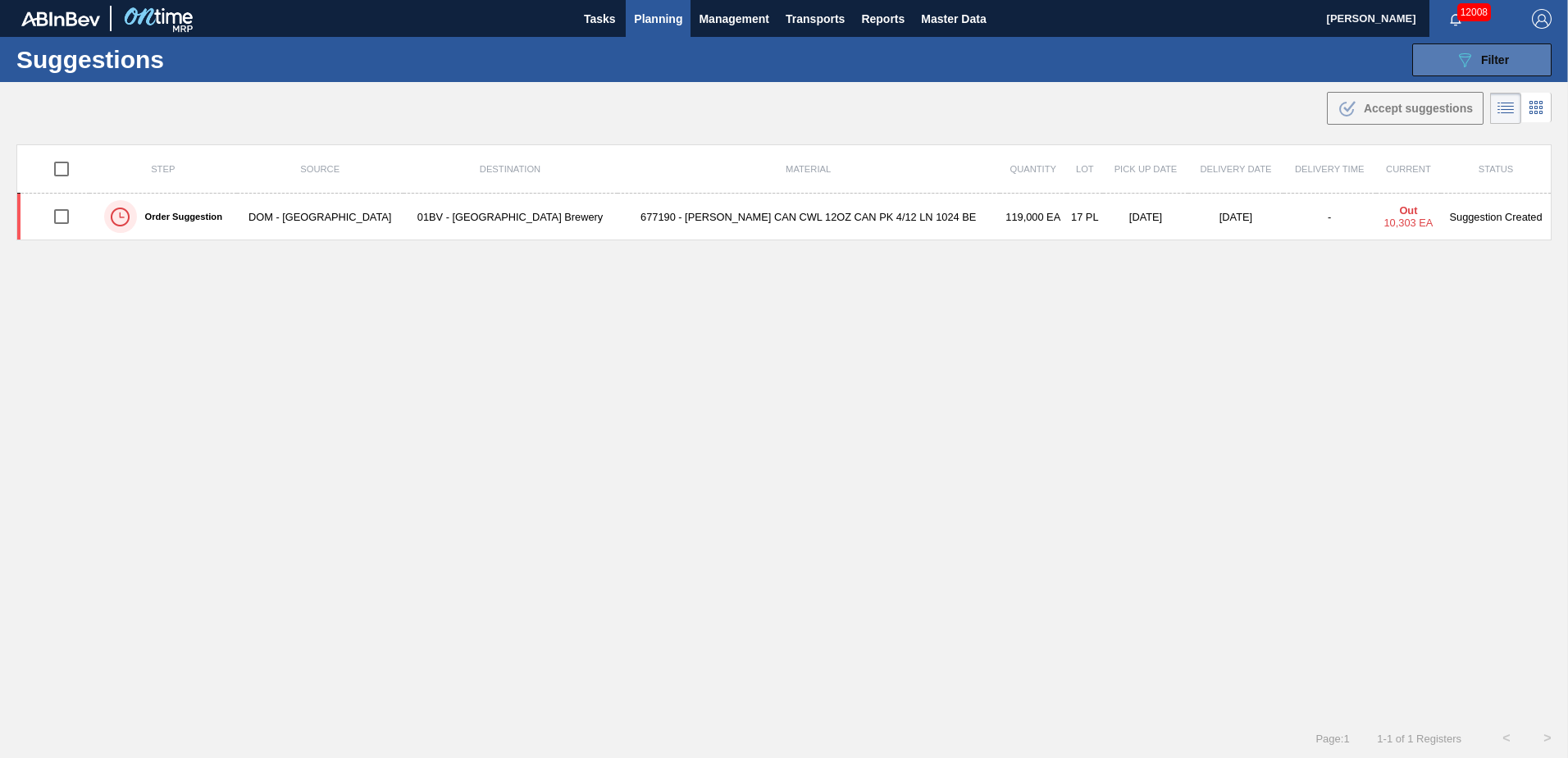
click at [1489, 52] on div "089F7B8B-B2A5-4AFE-B5C0-19BA573D28AC Filter" at bounding box center [1482, 60] width 54 height 20
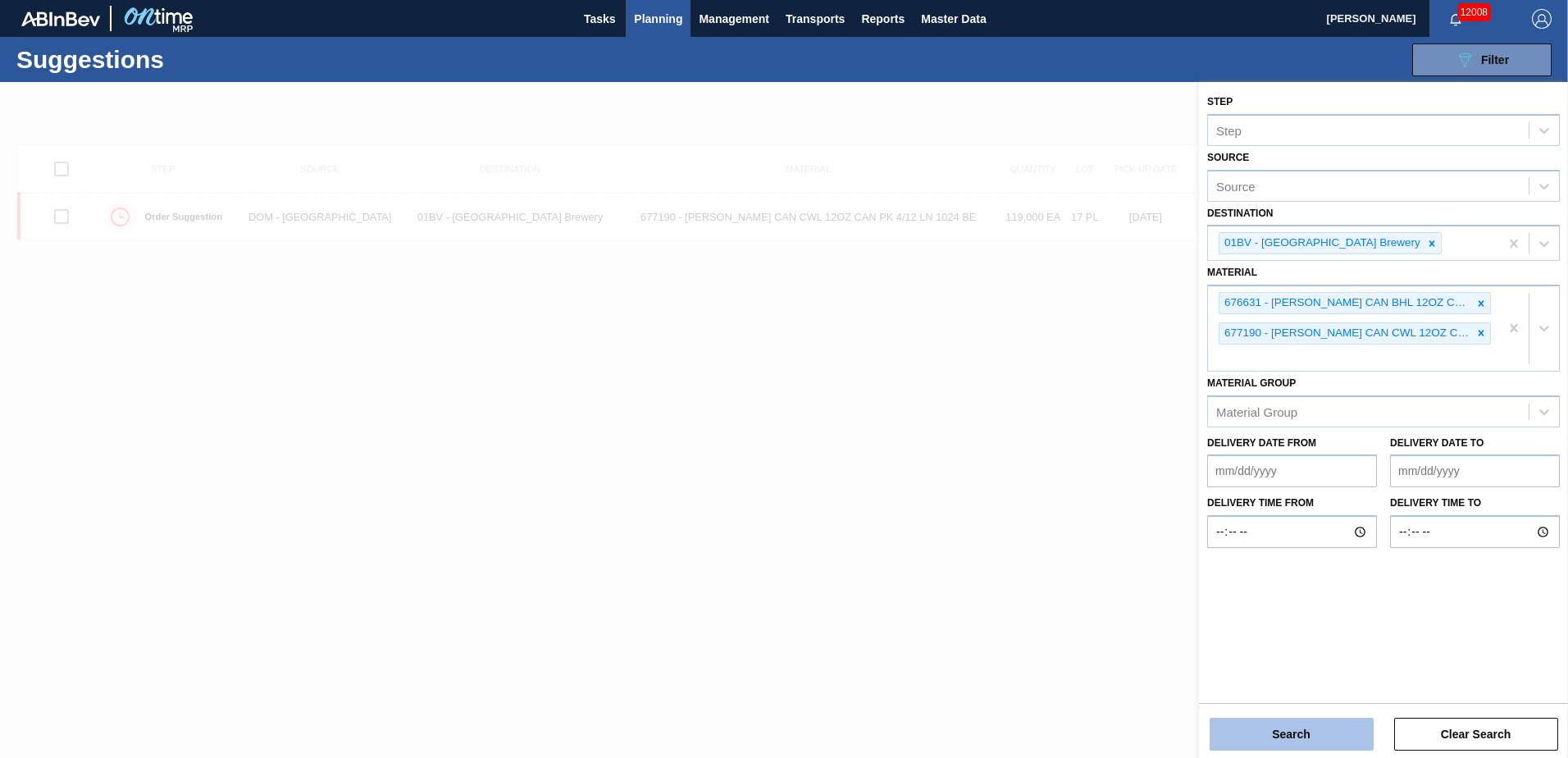
click at [1289, 737] on button "Search" at bounding box center [1292, 734] width 164 height 33
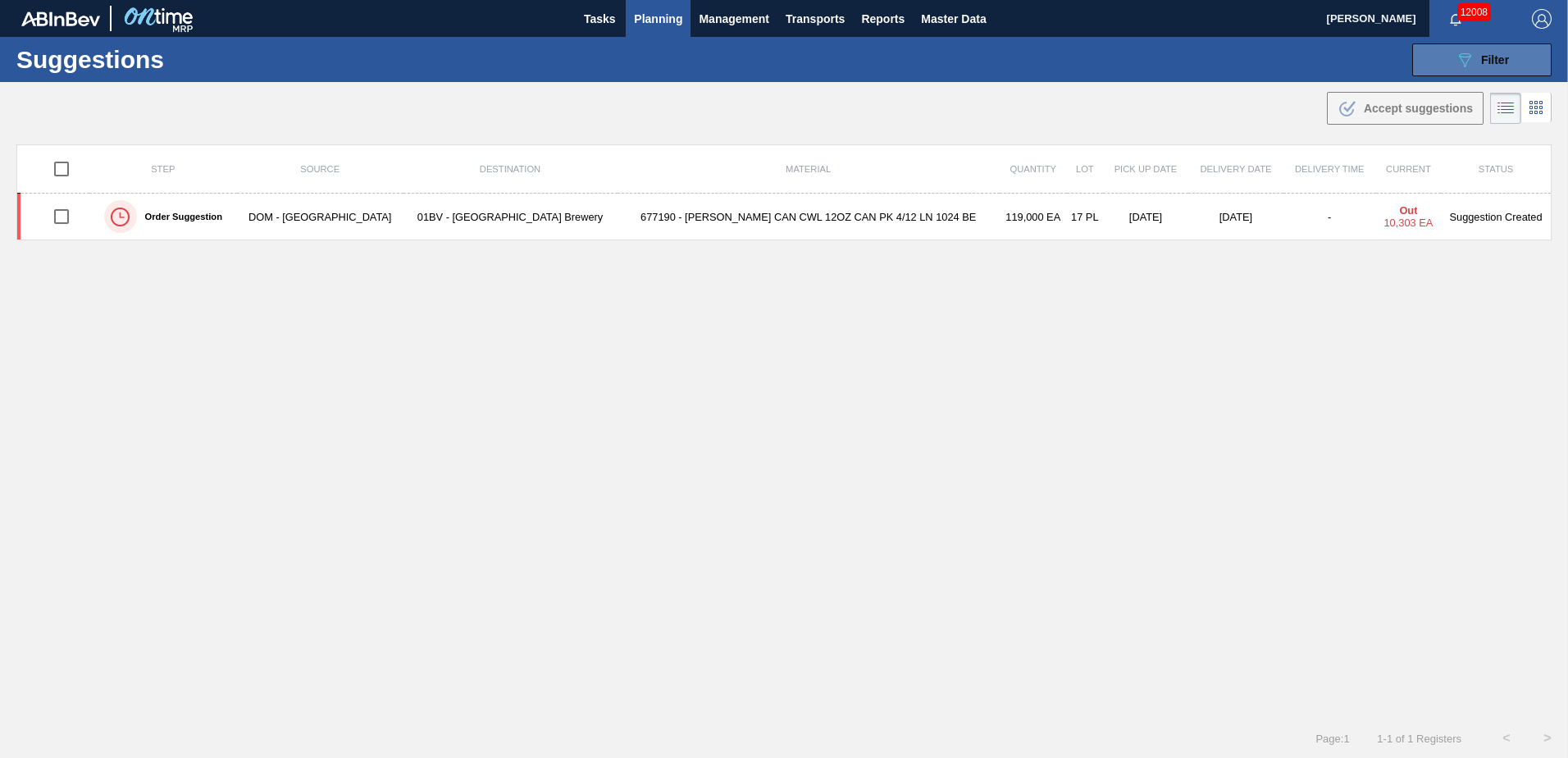
click at [1495, 55] on span "Filter" at bounding box center [1495, 60] width 28 height 13
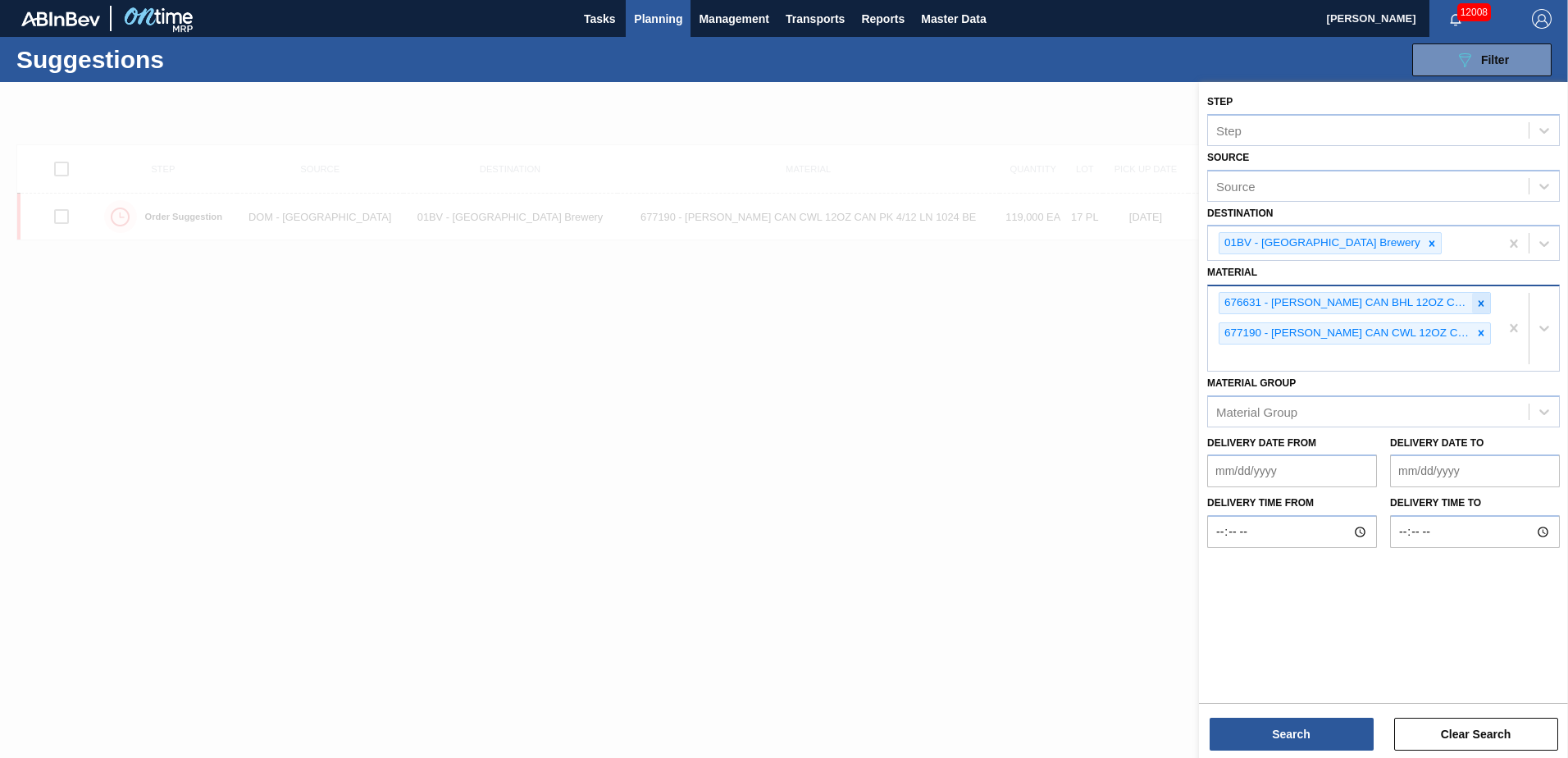
click at [1478, 303] on icon at bounding box center [1481, 304] width 11 height 11
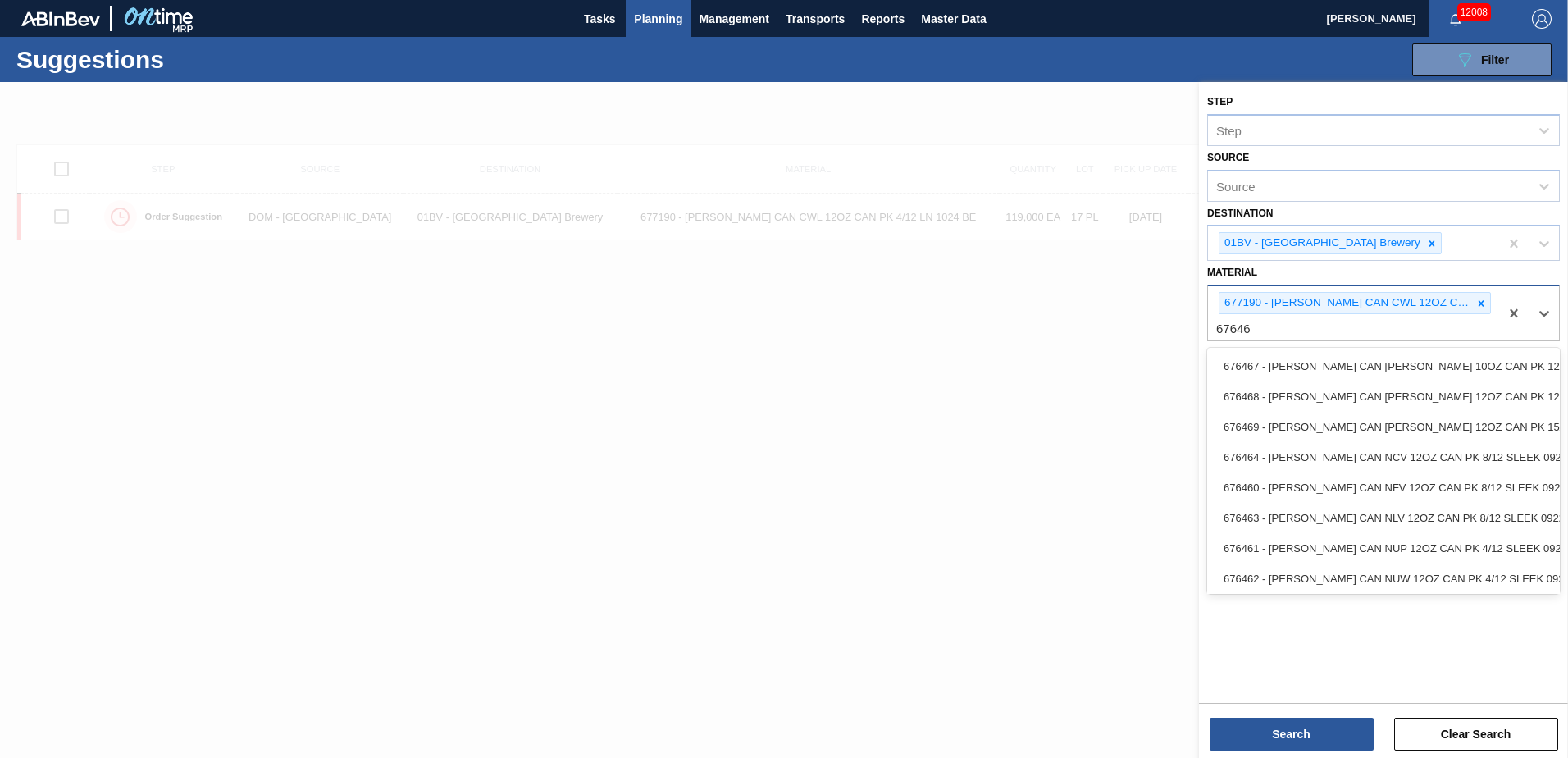
type input "676468"
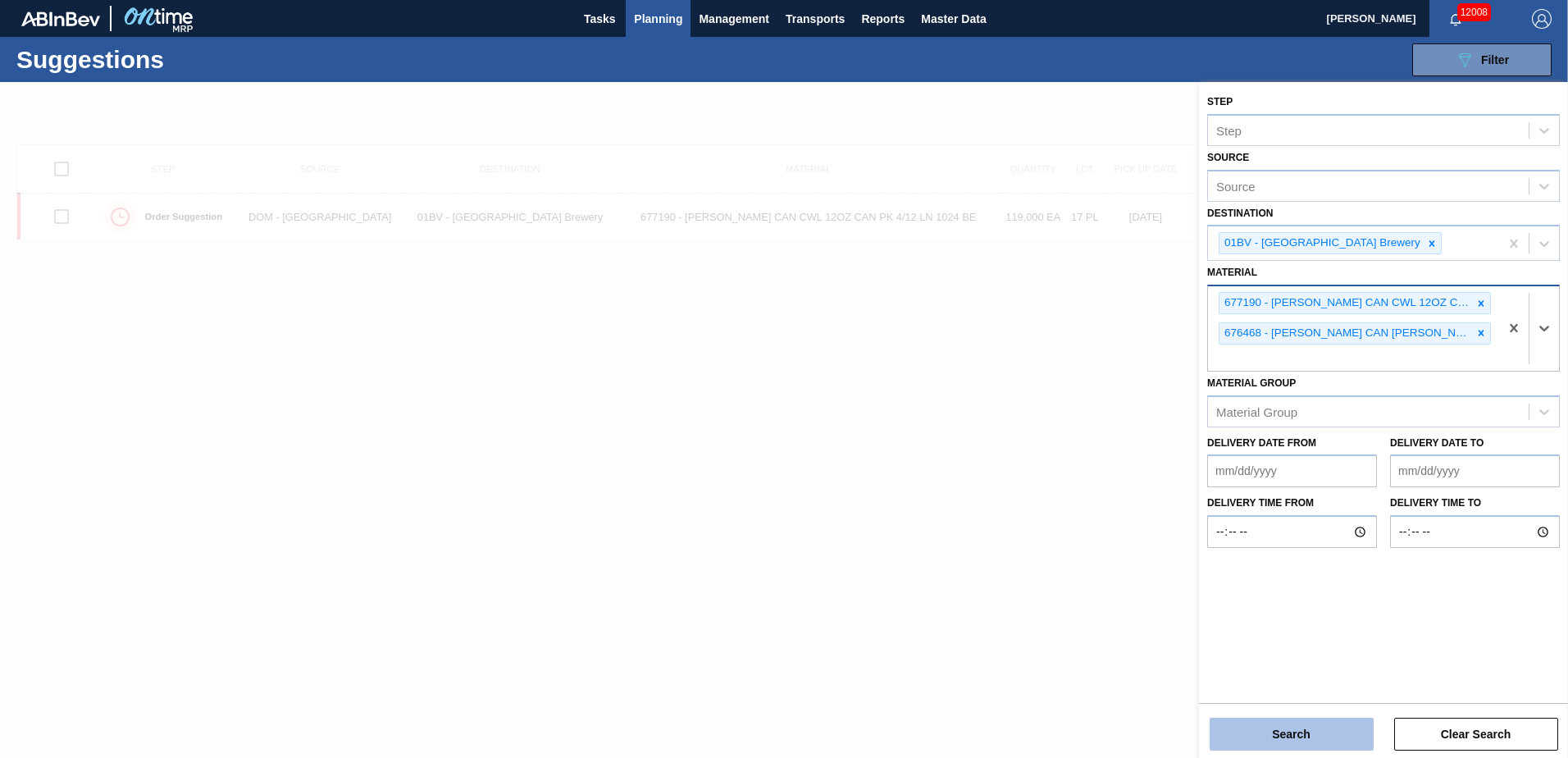
click at [1297, 725] on button "Search" at bounding box center [1292, 734] width 164 height 33
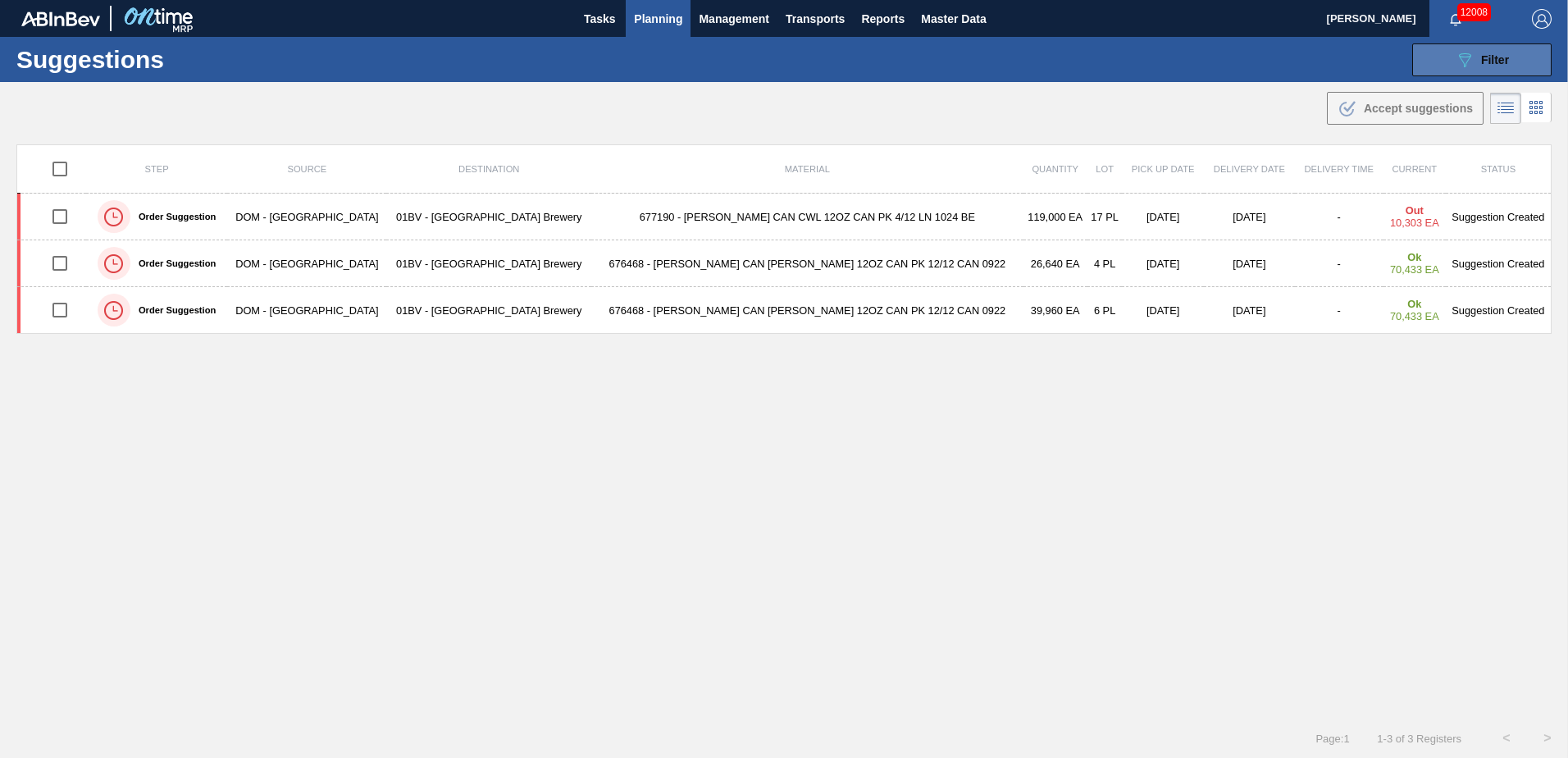
click at [1498, 54] on span "Filter" at bounding box center [1495, 60] width 28 height 13
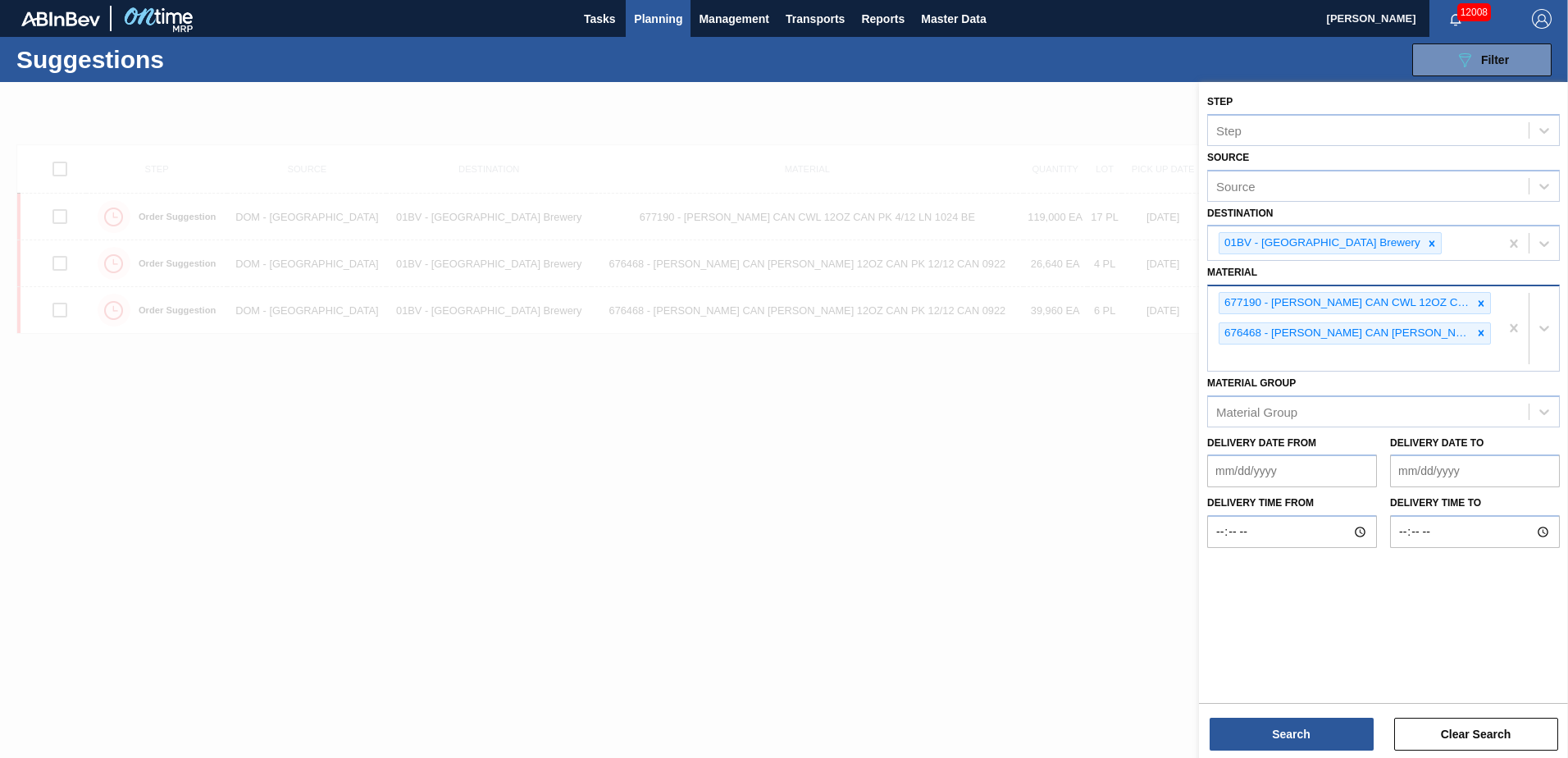
click at [1274, 356] on div "677190 - [PERSON_NAME] CAN CWL 12OZ CAN PK 4/12 LN 1024 BE 676468 - [PERSON_NAM…" at bounding box center [1353, 328] width 291 height 84
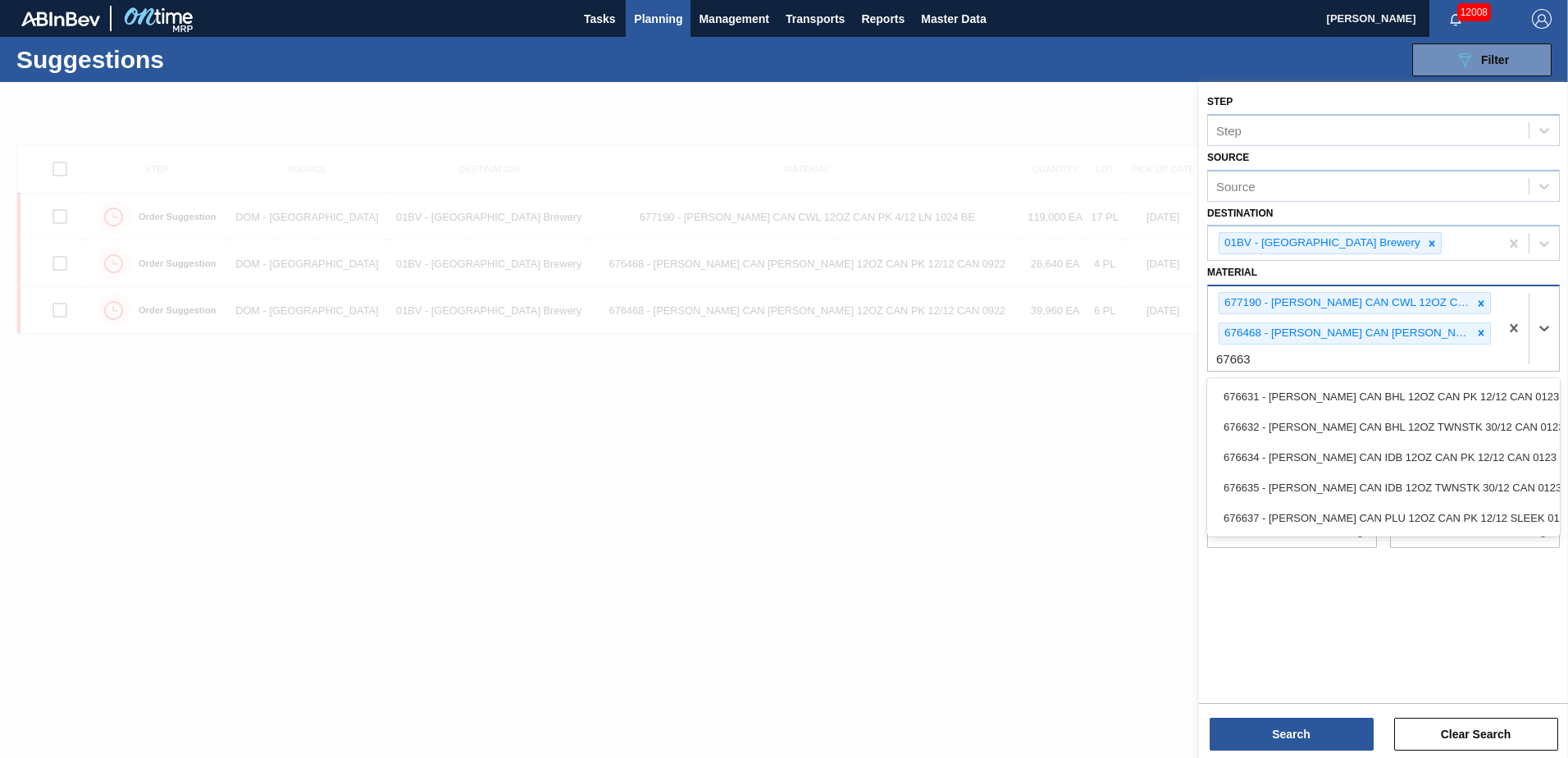
type input "676631"
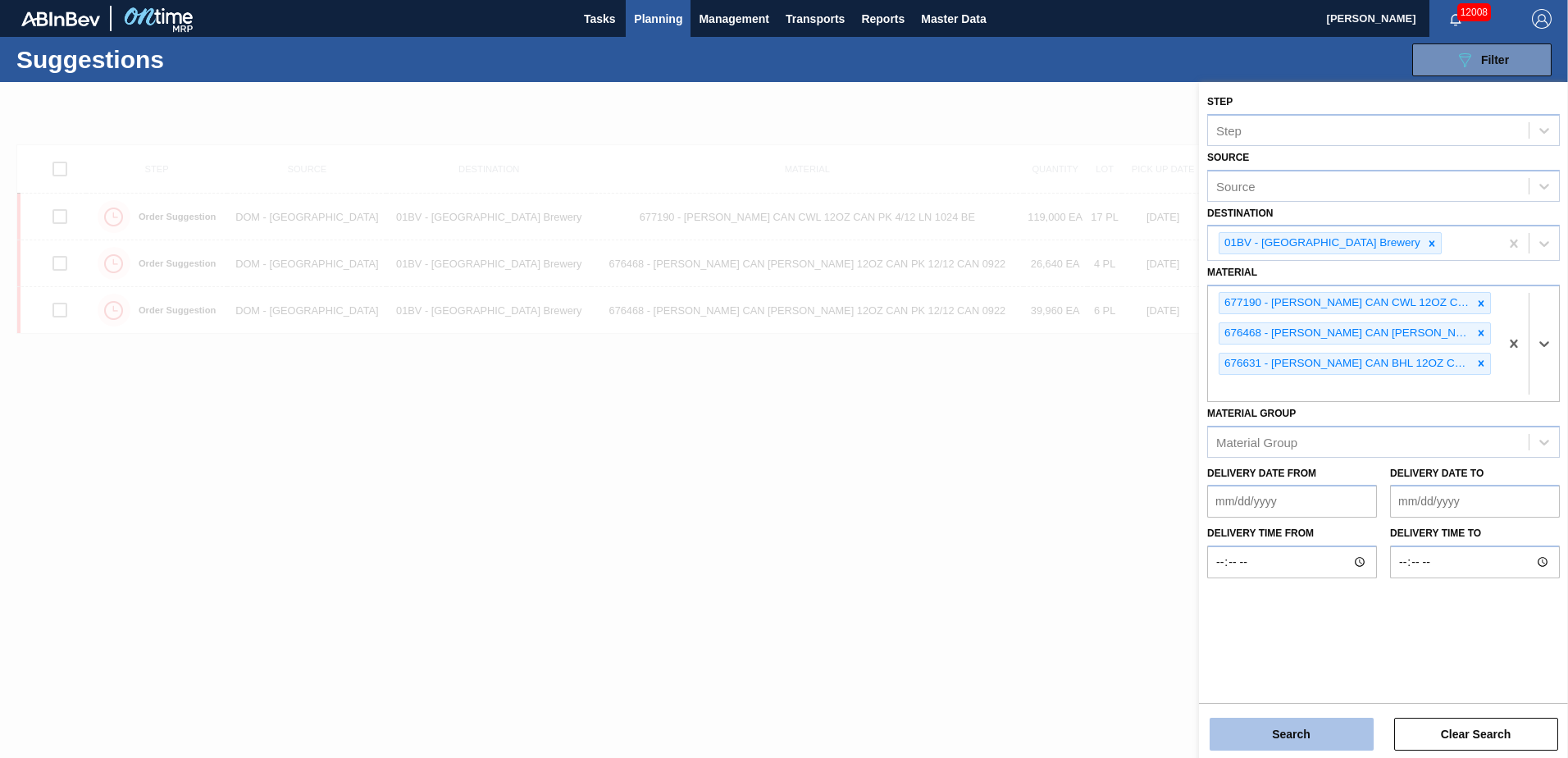
click at [1296, 732] on button "Search" at bounding box center [1292, 734] width 164 height 33
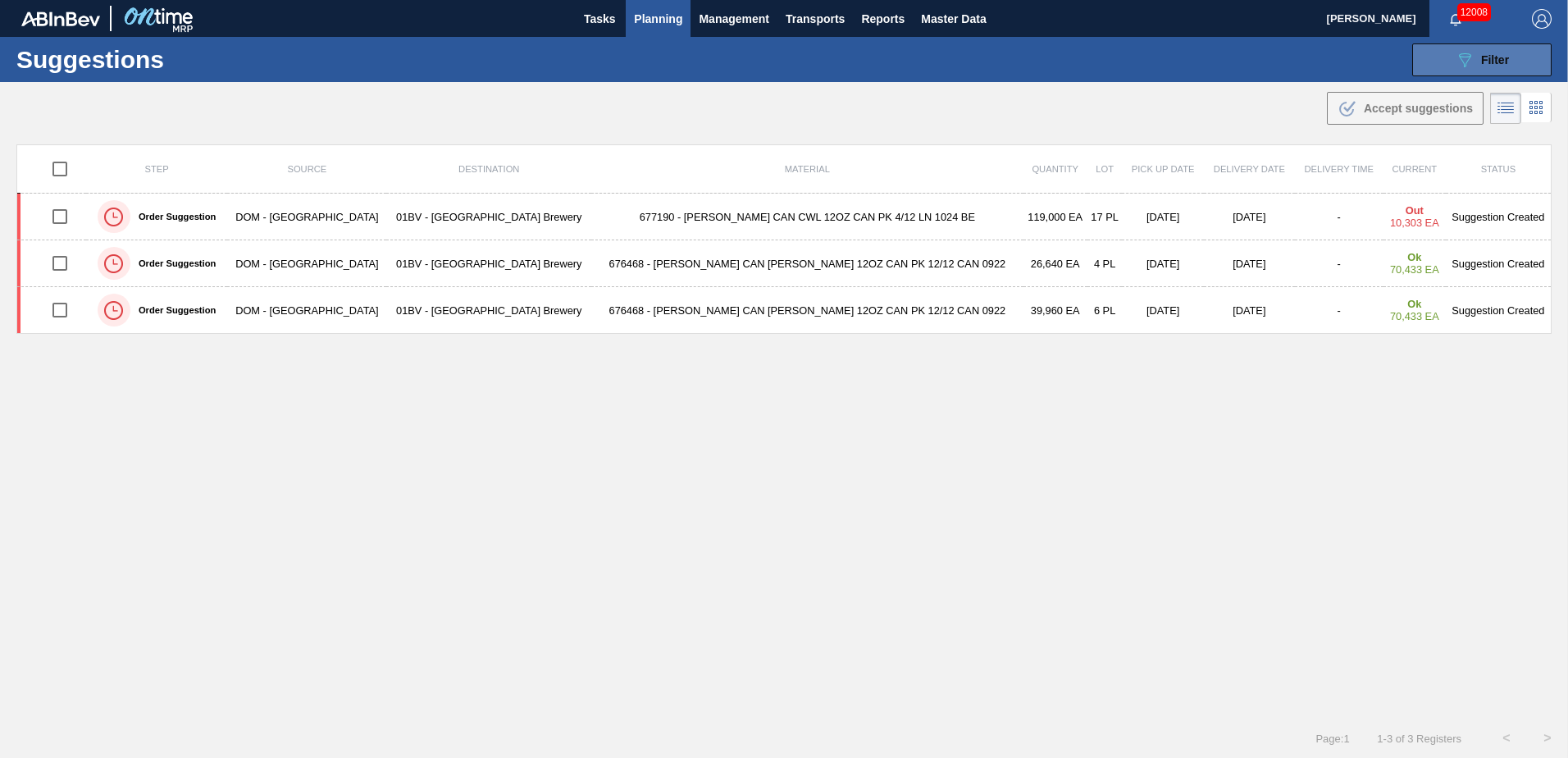
click at [1481, 57] on span "Filter" at bounding box center [1495, 60] width 28 height 13
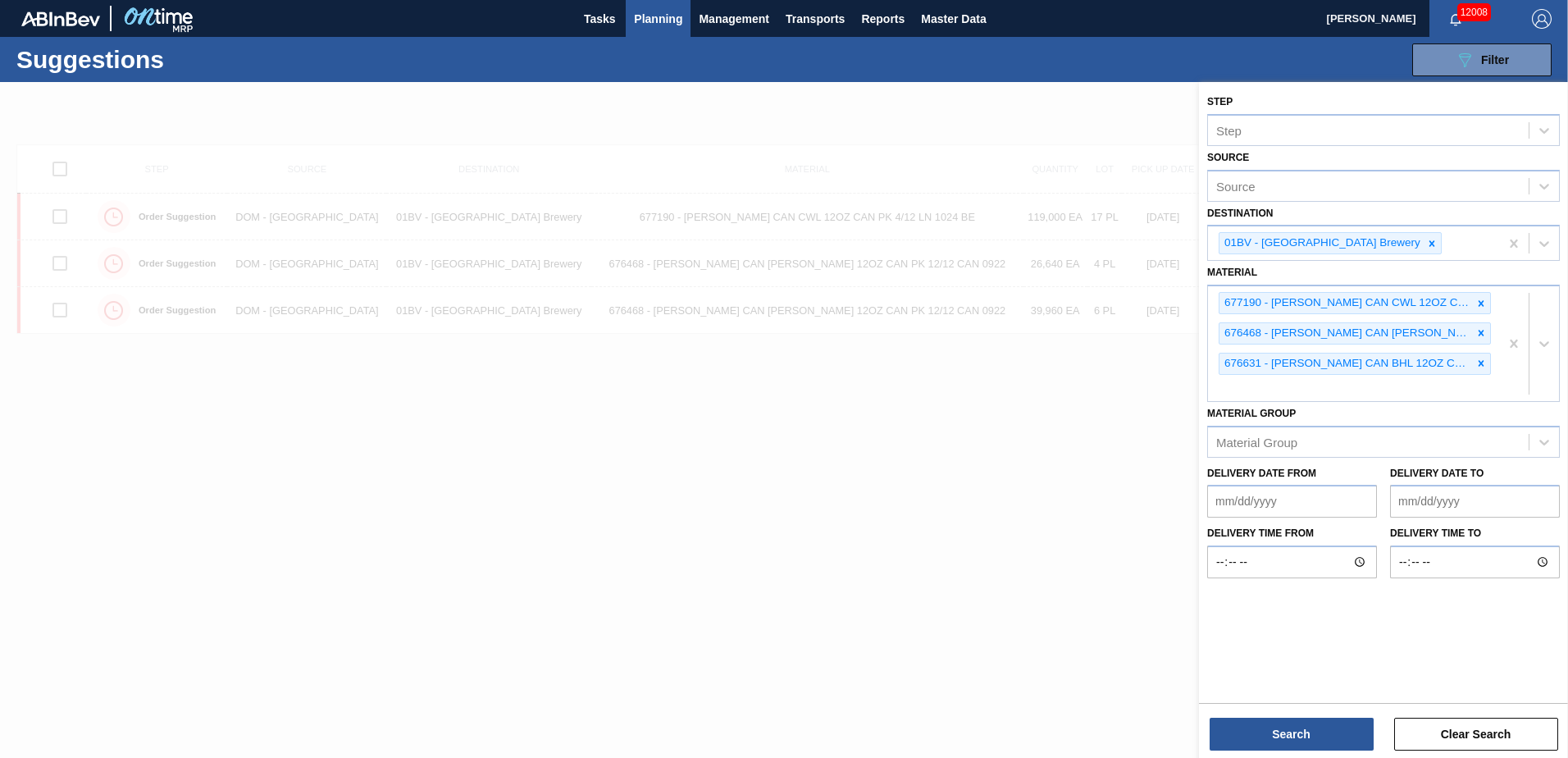
click at [954, 637] on div at bounding box center [784, 461] width 1568 height 758
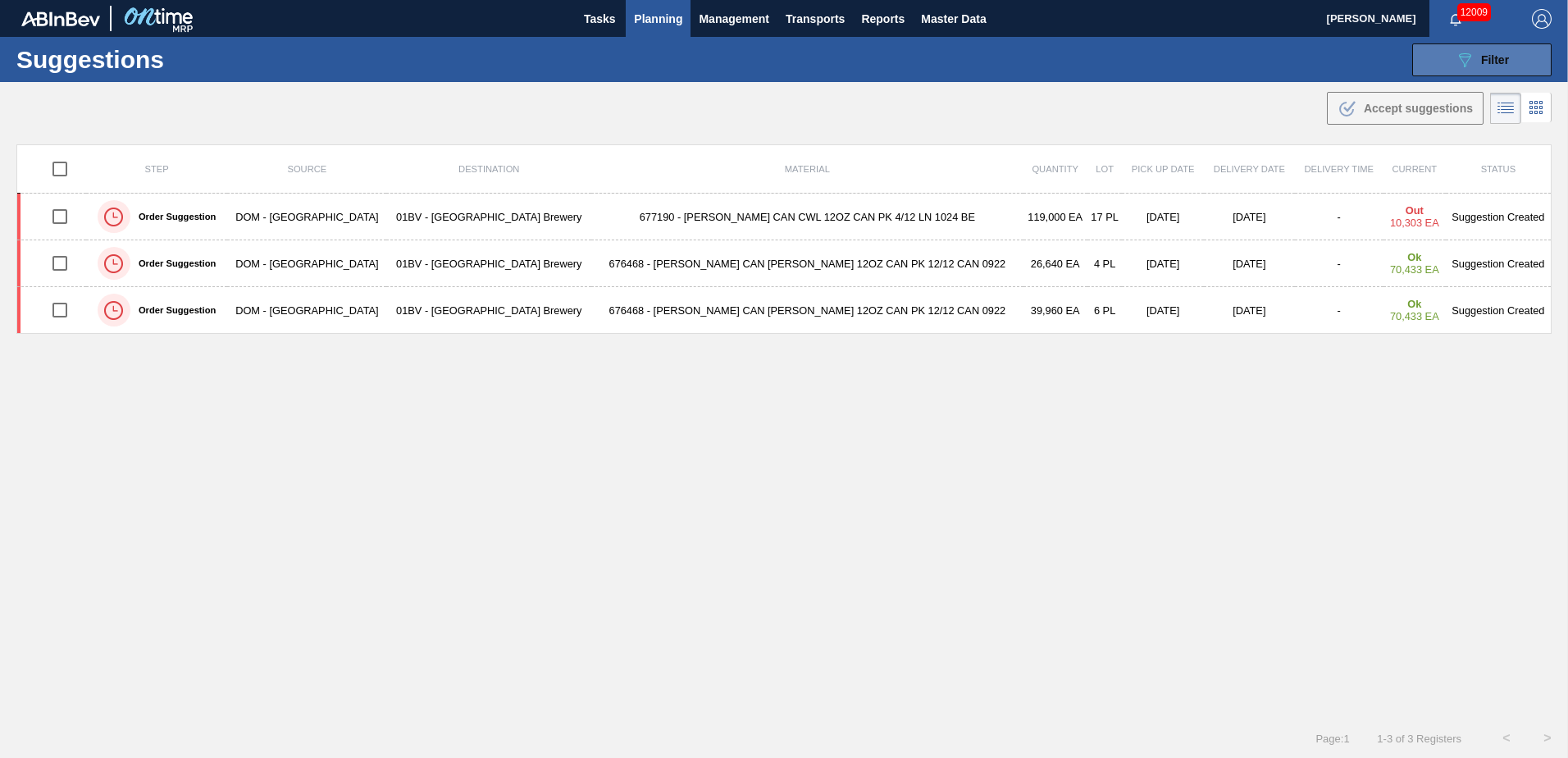
click at [1461, 65] on icon "089F7B8B-B2A5-4AFE-B5C0-19BA573D28AC" at bounding box center [1465, 60] width 20 height 20
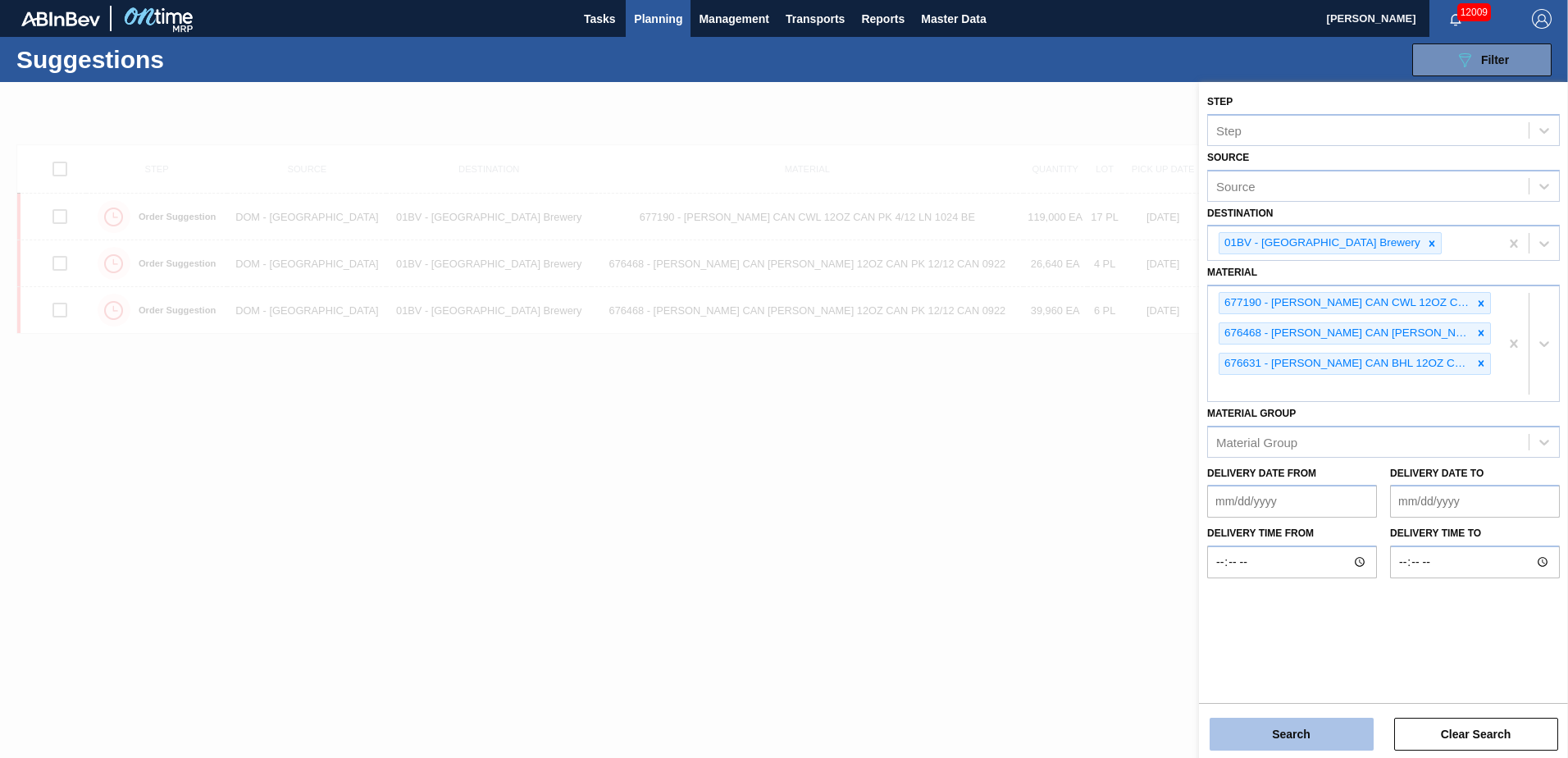
click at [1296, 736] on button "Search" at bounding box center [1292, 734] width 164 height 33
